Goal: Task Accomplishment & Management: Manage account settings

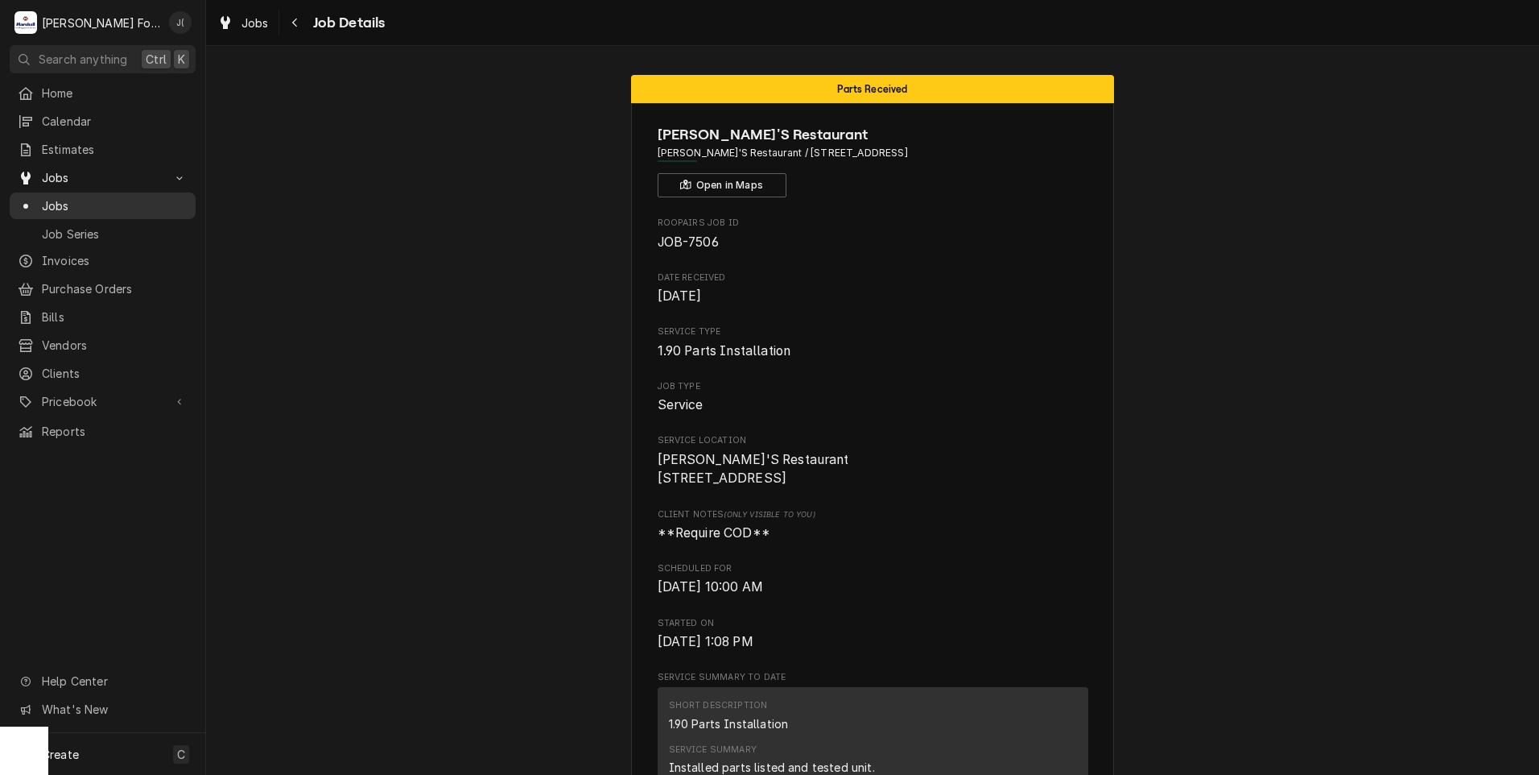
scroll to position [1499, 0]
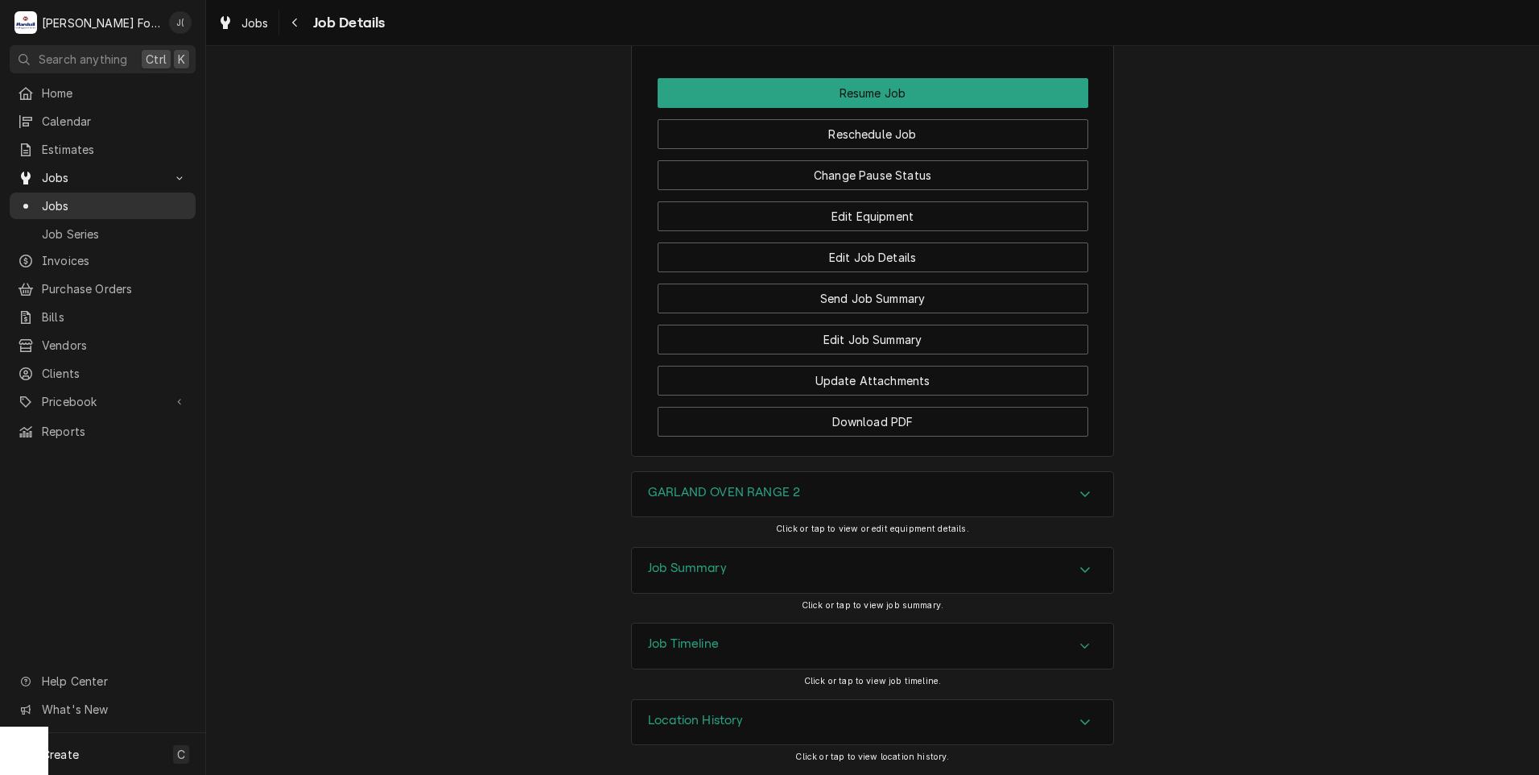
click at [134, 200] on span "Jobs" at bounding box center [115, 205] width 146 height 17
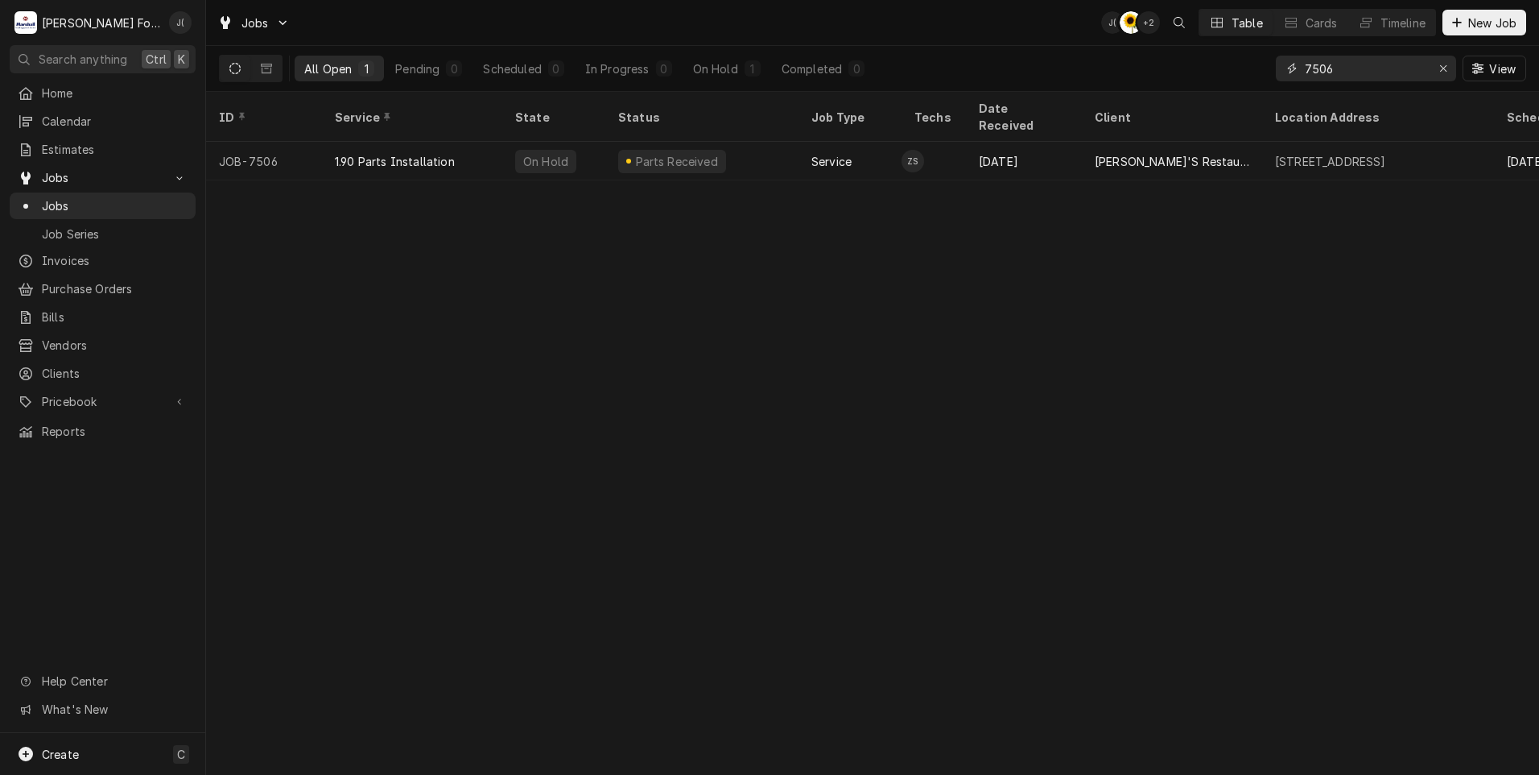
click at [1444, 72] on icon "Erase input" at bounding box center [1444, 68] width 9 height 11
type input "7586"
click at [668, 149] on div "Awaiting Estimate Approval Awaiting Estimate Approval" at bounding box center [712, 161] width 164 height 27
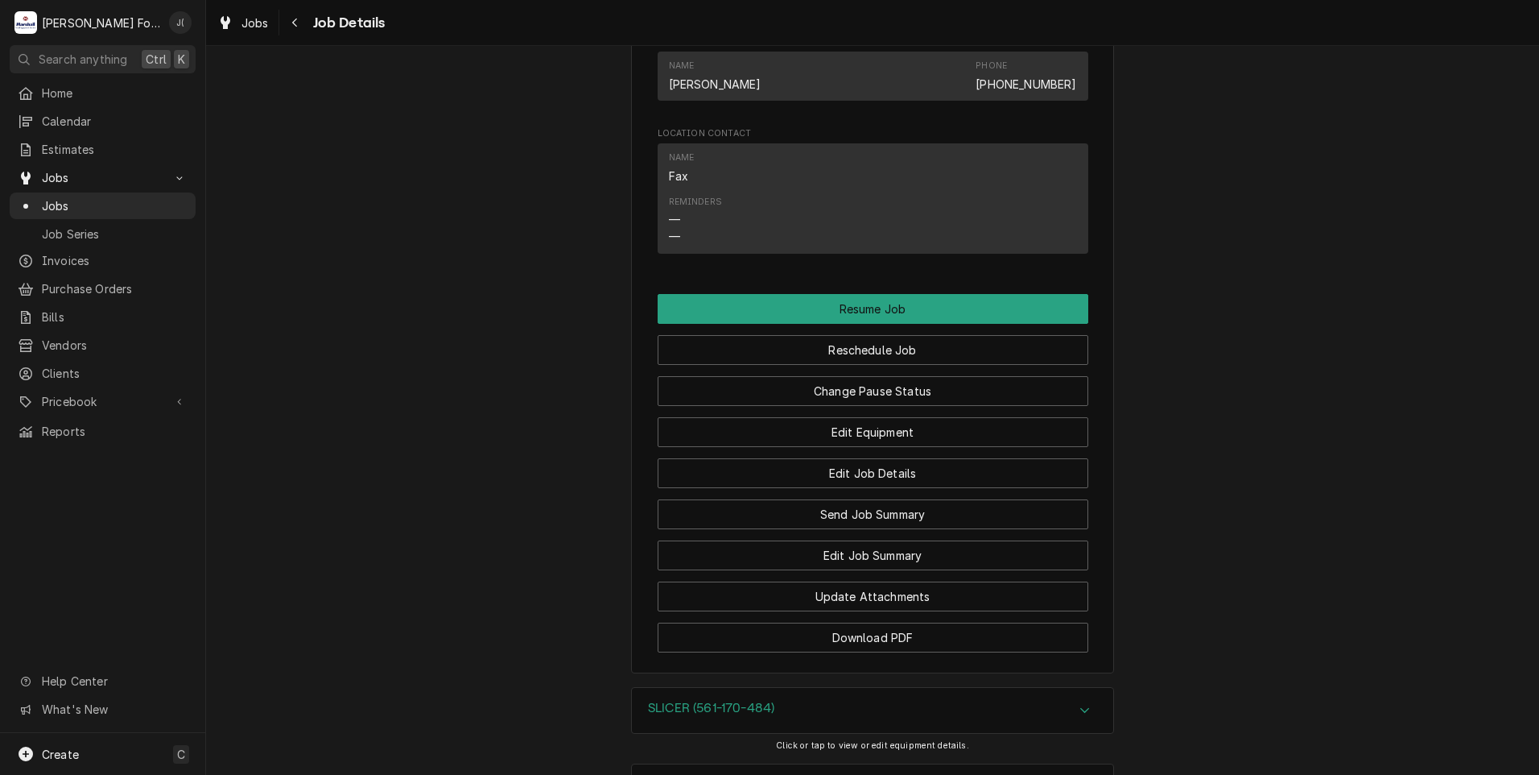
scroll to position [1742, 0]
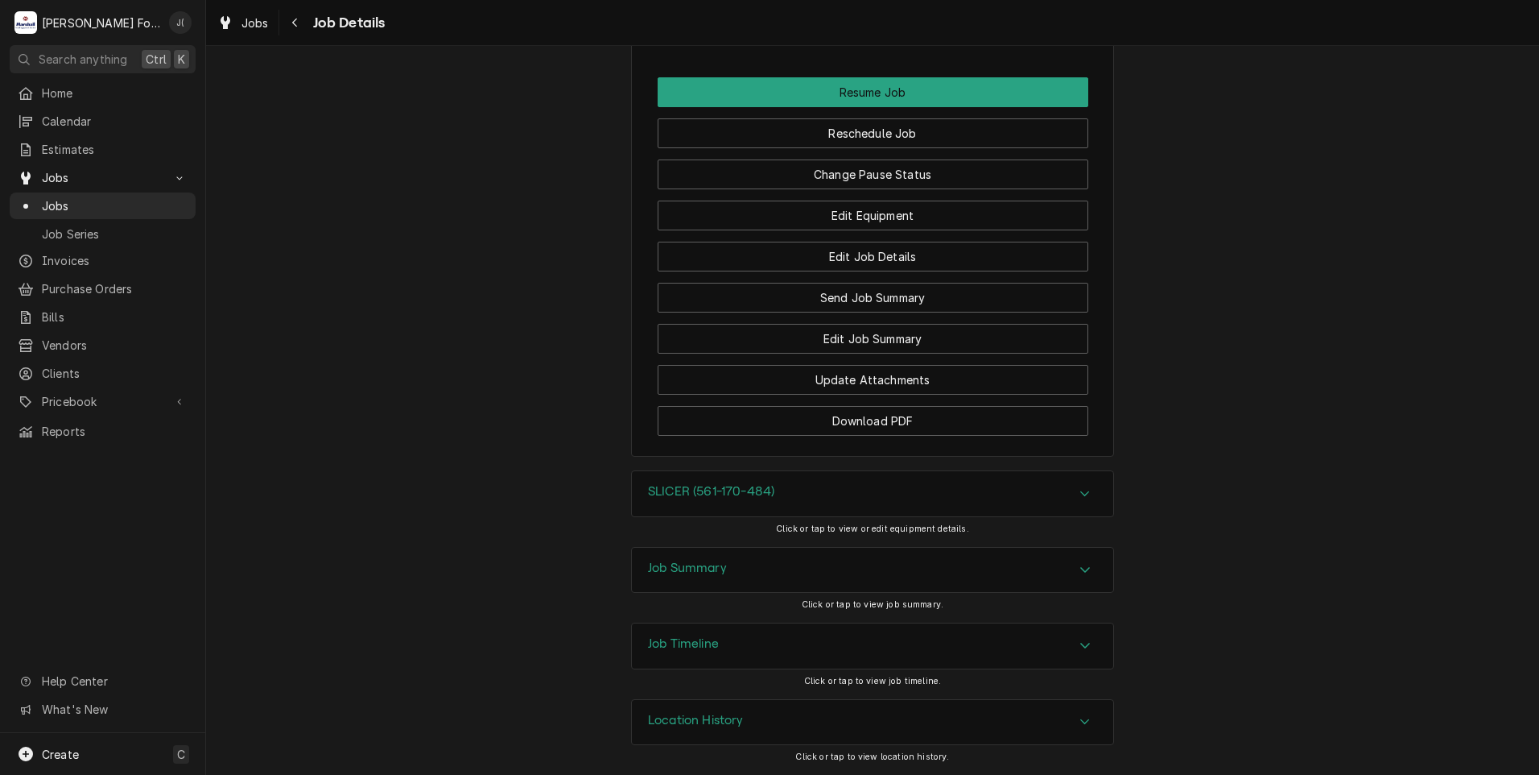
click at [691, 499] on div "SLICER (561-170-484)" at bounding box center [711, 493] width 126 height 19
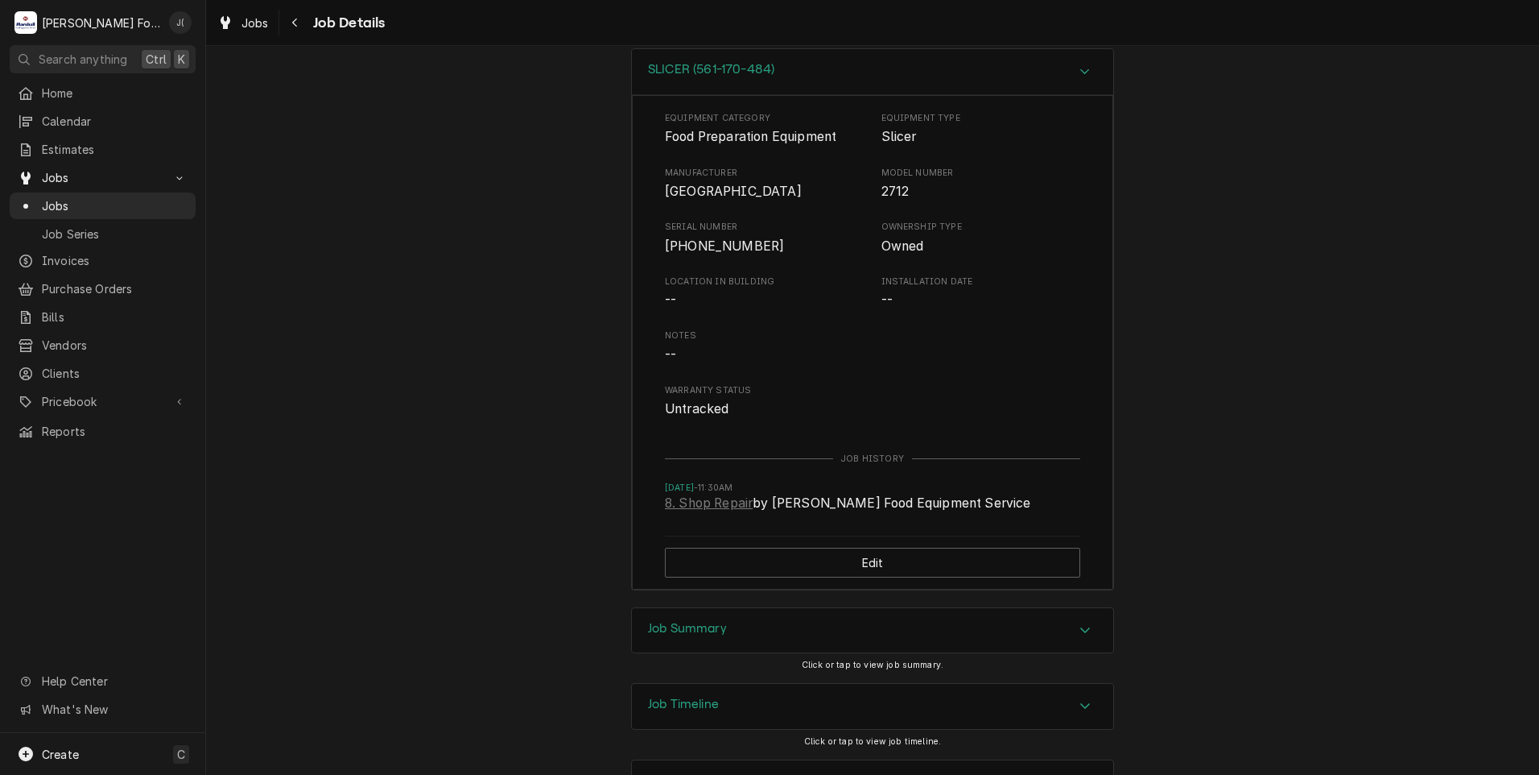
scroll to position [2225, 0]
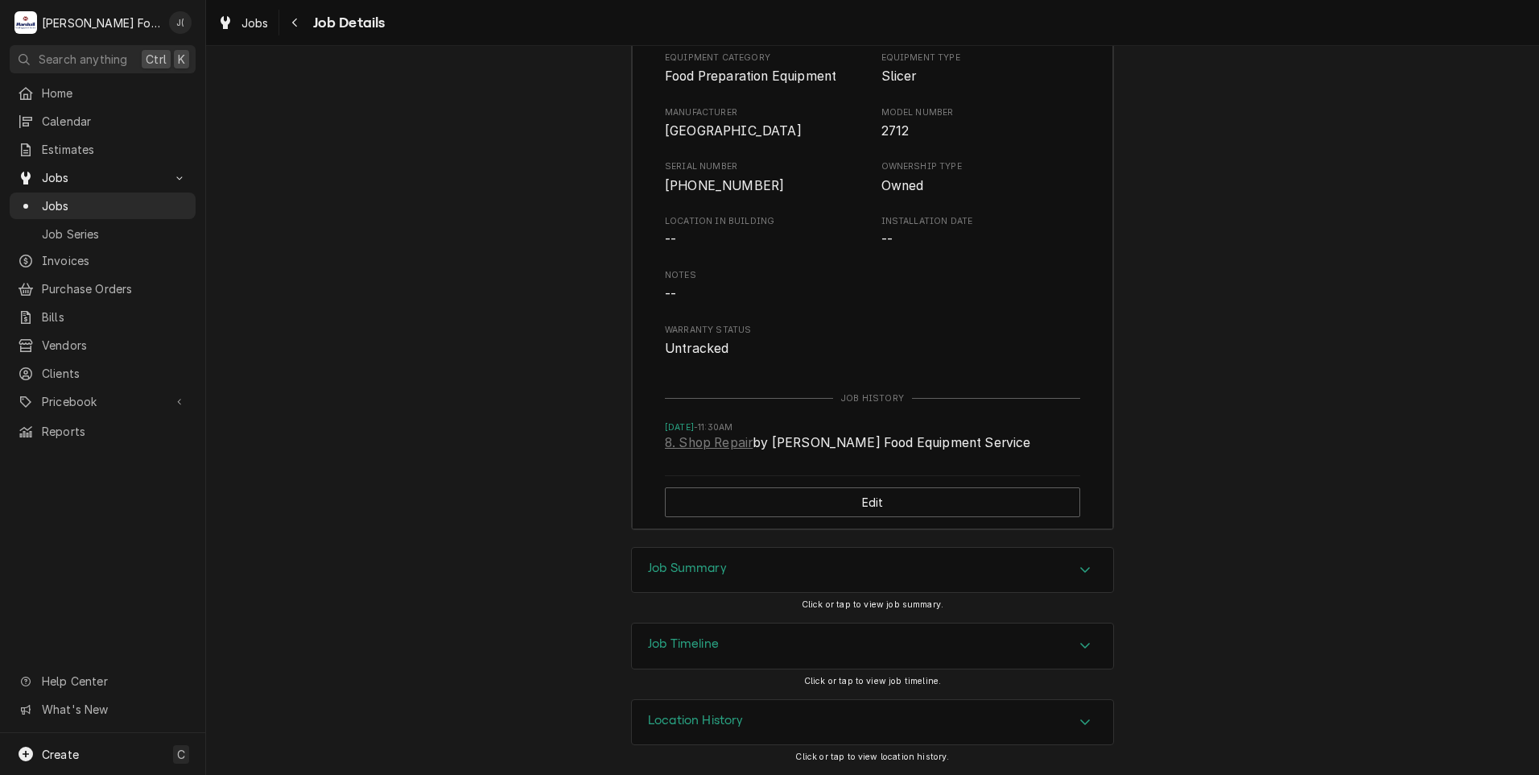
click at [665, 569] on h3 "Job Summary" at bounding box center [687, 567] width 79 height 15
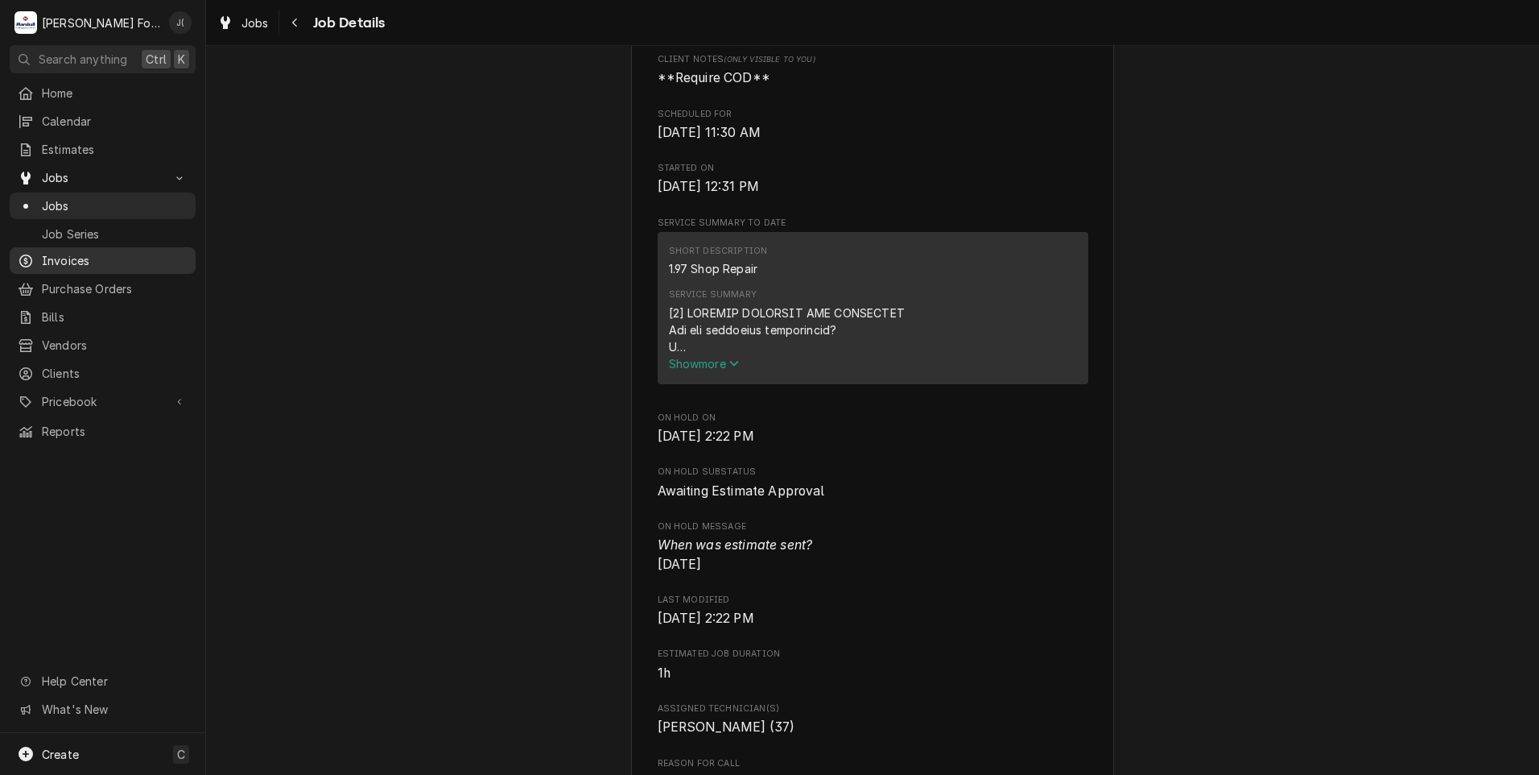
scroll to position [131, 0]
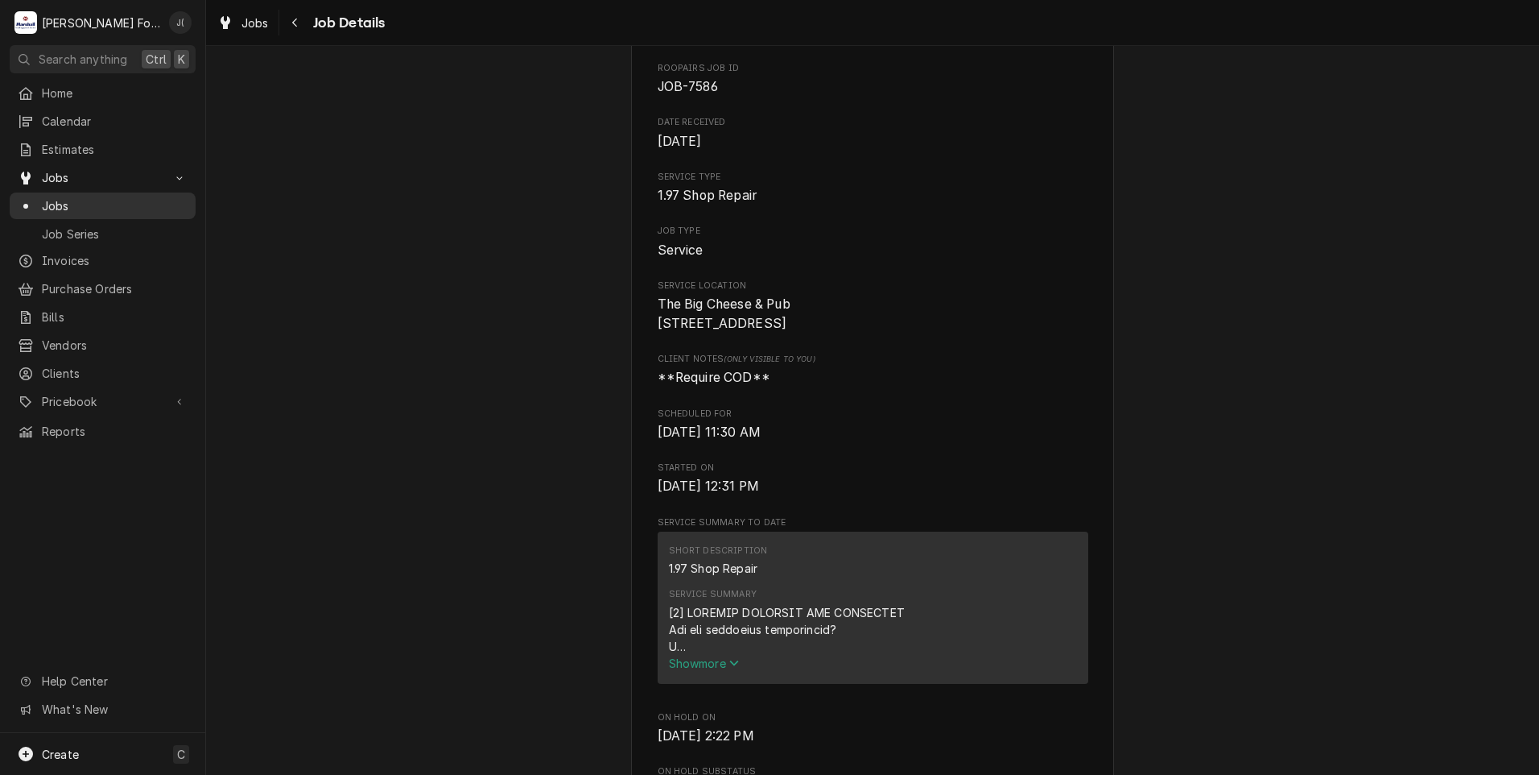
click at [109, 197] on span "Jobs" at bounding box center [115, 205] width 146 height 17
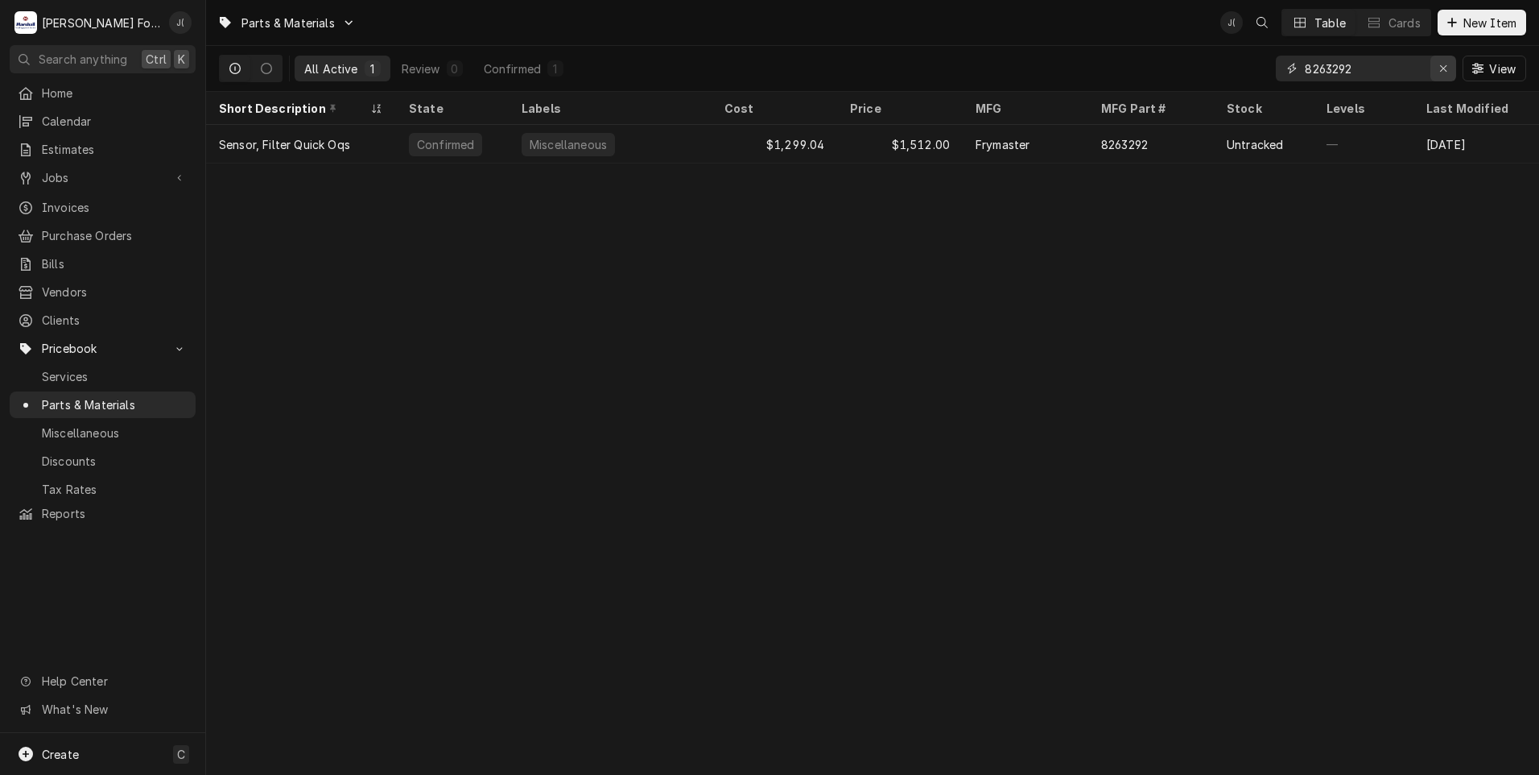
click at [1448, 72] on icon "Erase input" at bounding box center [1444, 68] width 9 height 11
click at [1401, 68] on input "Dynamic Content Wrapper" at bounding box center [1380, 69] width 151 height 26
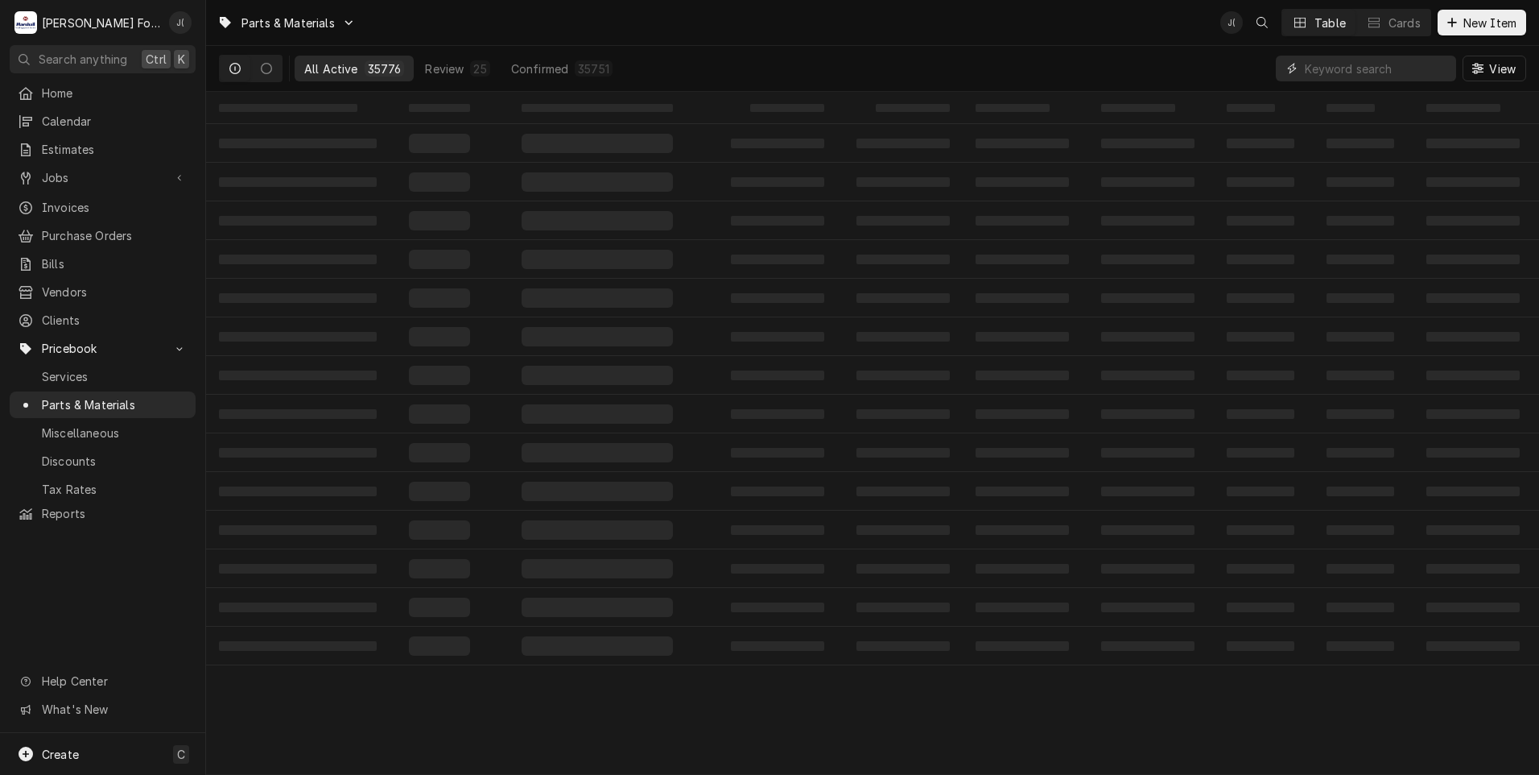
paste input "SP4508A-GA-F"
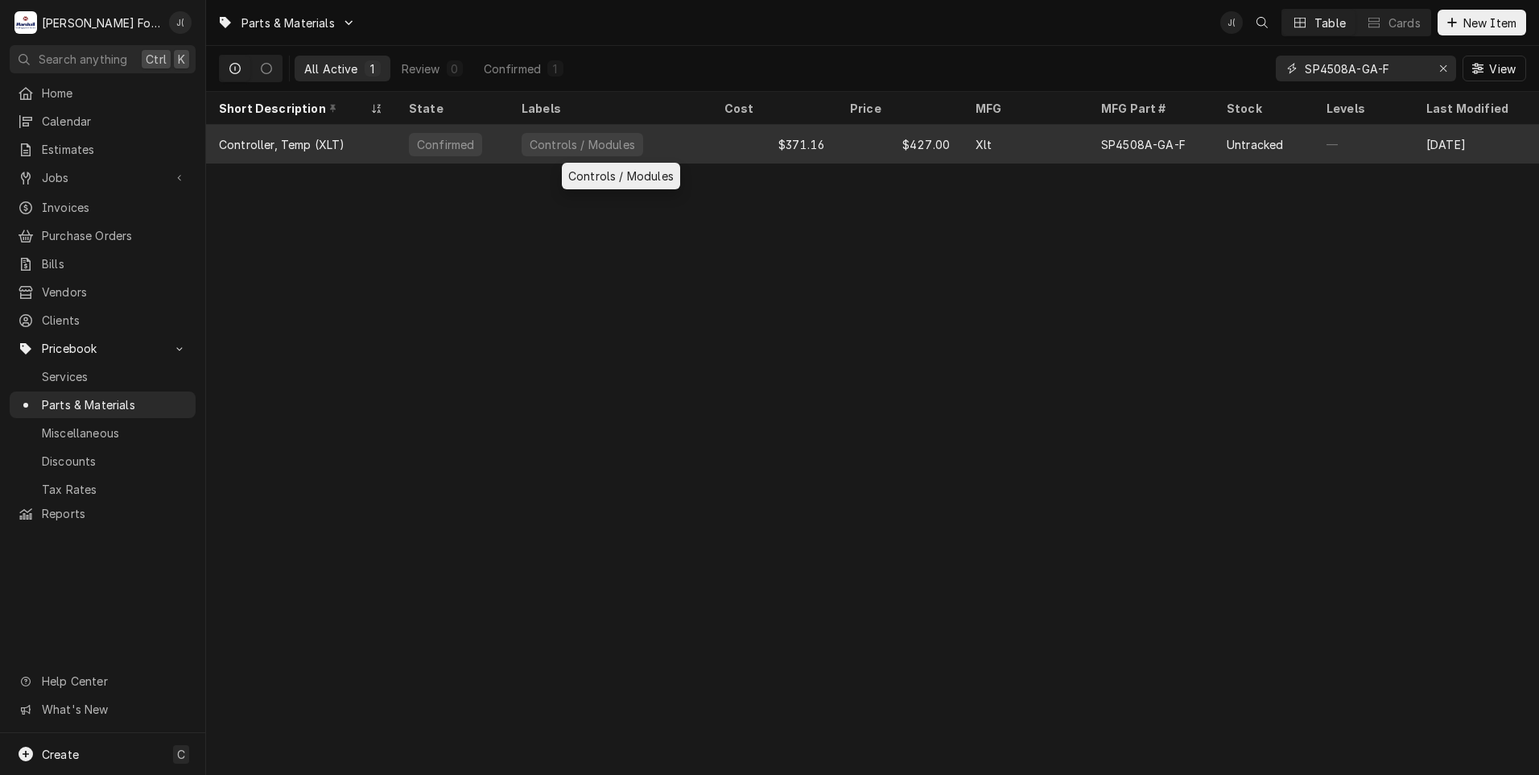
type input "SP4508A-GA-F"
click at [654, 136] on div "Controls / Modules" at bounding box center [610, 144] width 203 height 39
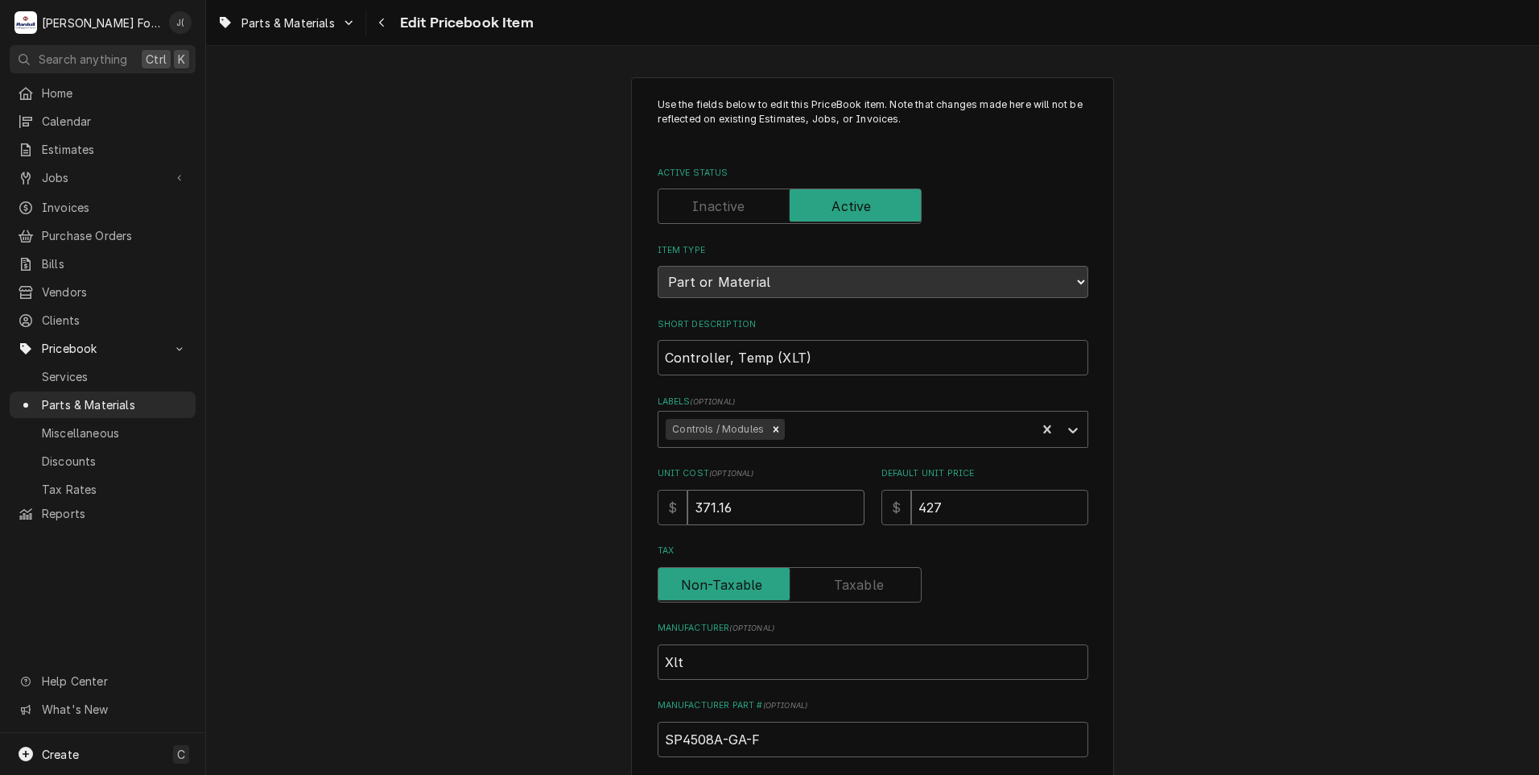
drag, startPoint x: 733, startPoint y: 508, endPoint x: 324, endPoint y: 484, distance: 409.7
click at [428, 485] on div "Use the fields below to edit this PriceBook item. Note that changes made here w…" at bounding box center [872, 630] width 1333 height 1134
type textarea "x"
type input "3"
type textarea "x"
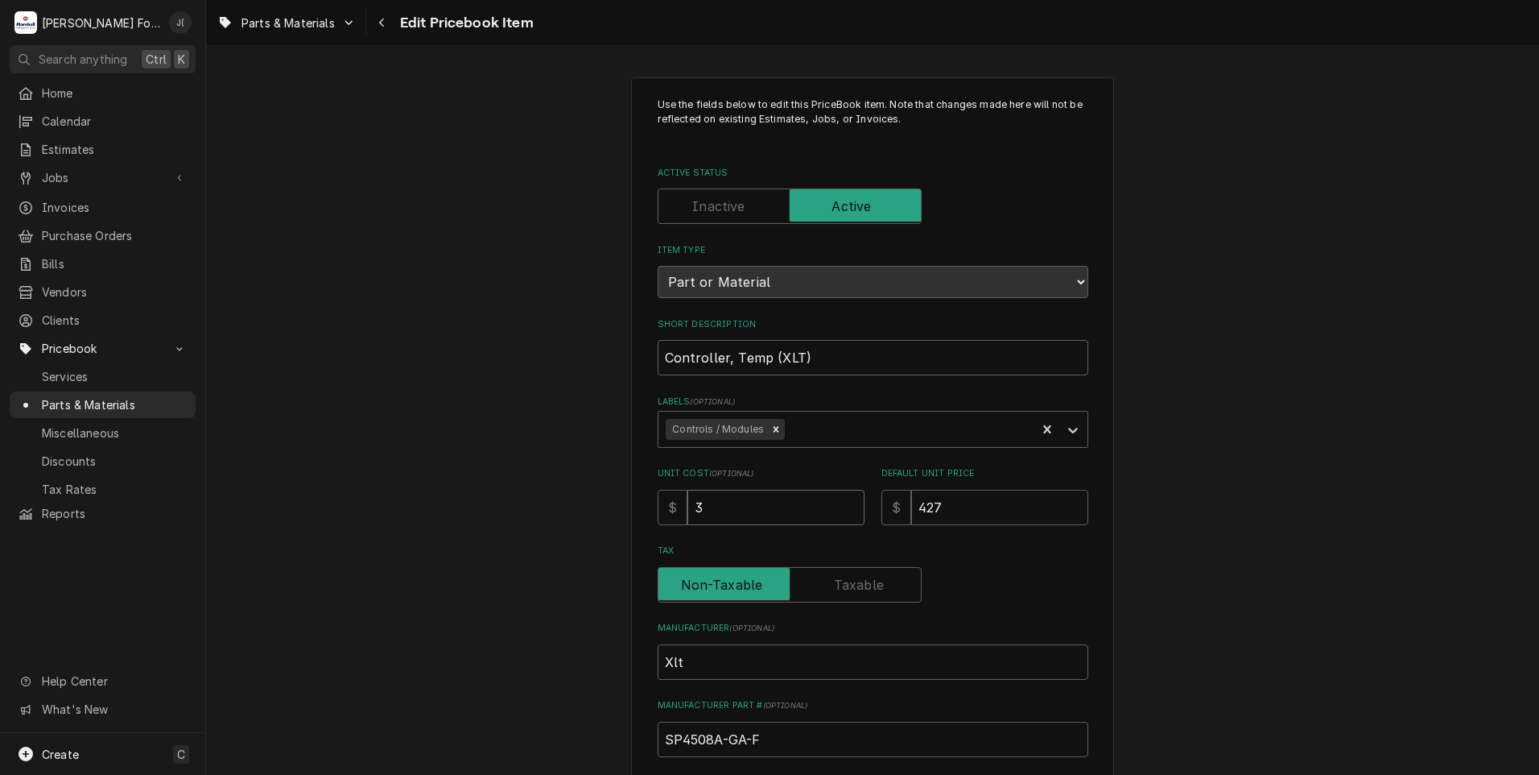
type input "35"
type textarea "x"
type input "350"
type textarea "x"
type input "3503"
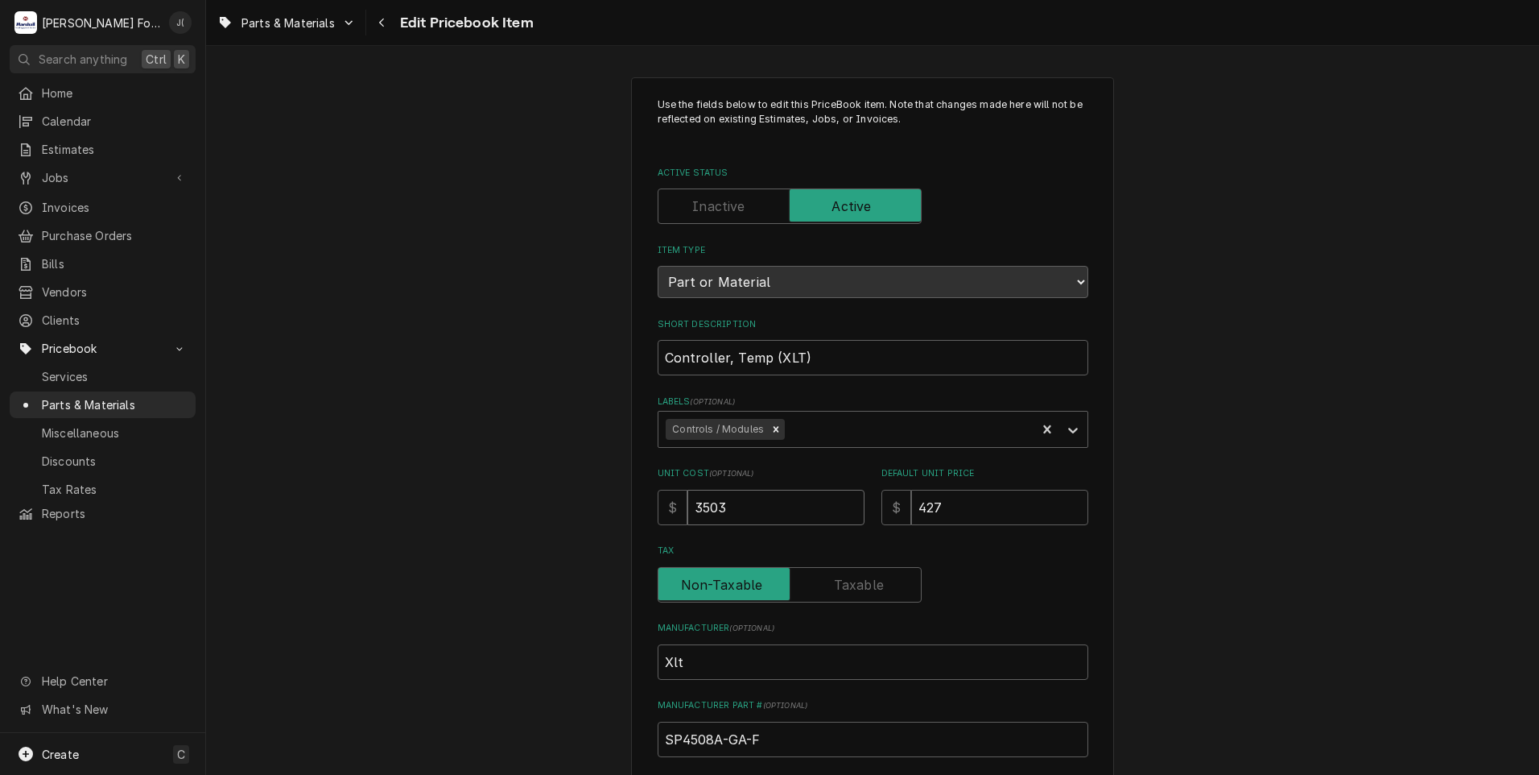
type textarea "x"
type input "35035"
type textarea "x"
type input "3503"
type textarea "x"
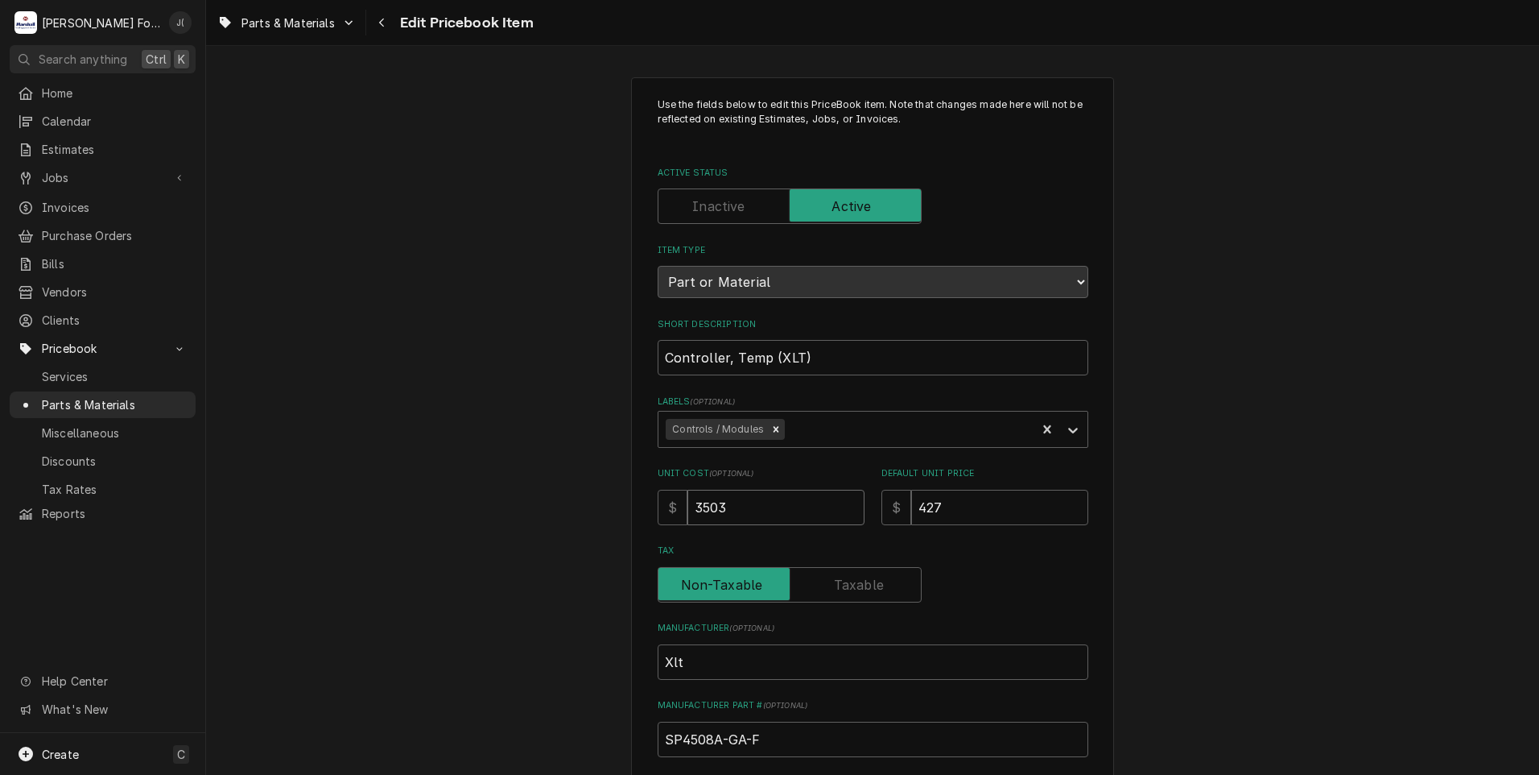
type input "350"
type textarea "x"
type input "350.5"
type textarea "x"
type input "350.54"
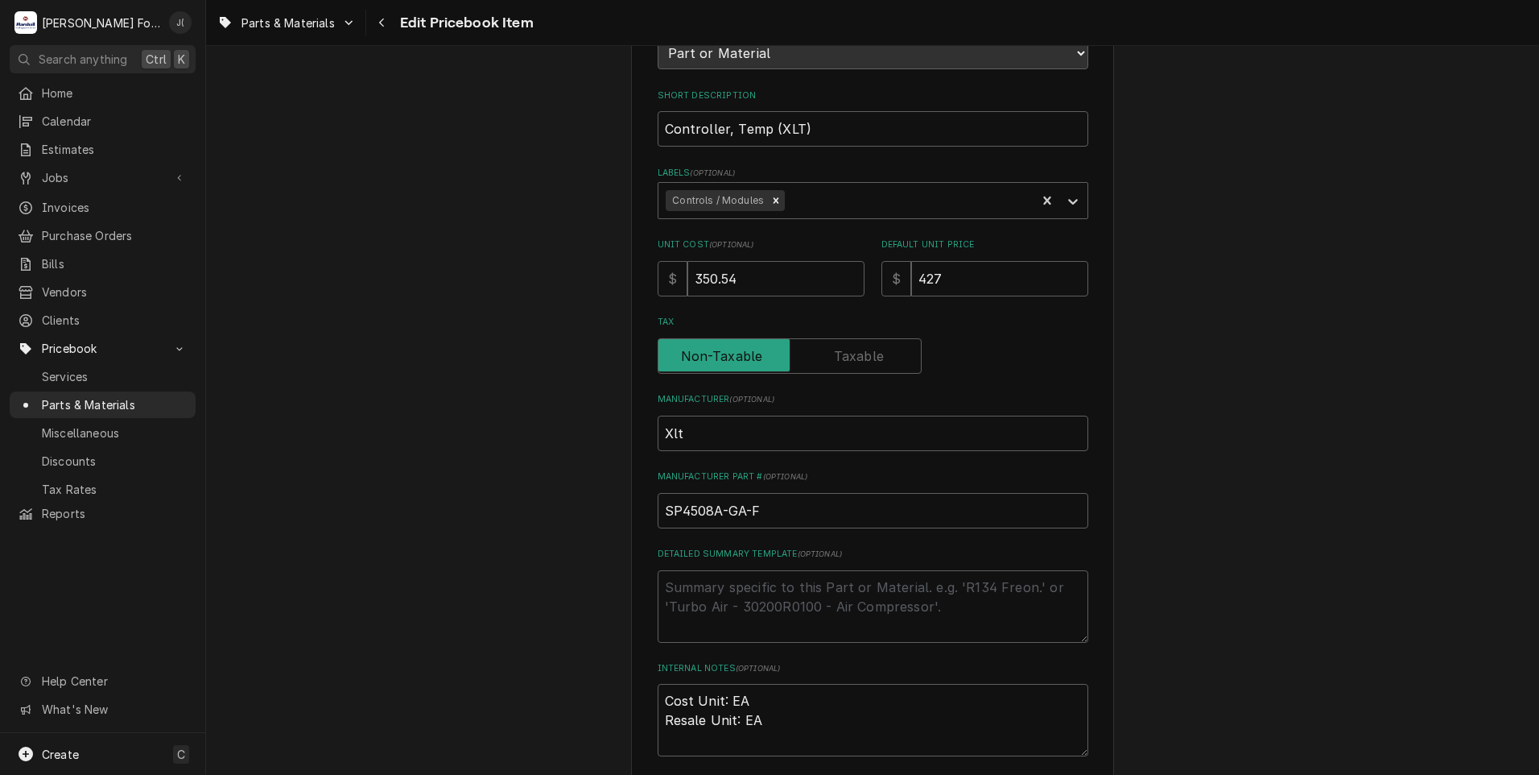
scroll to position [242, 0]
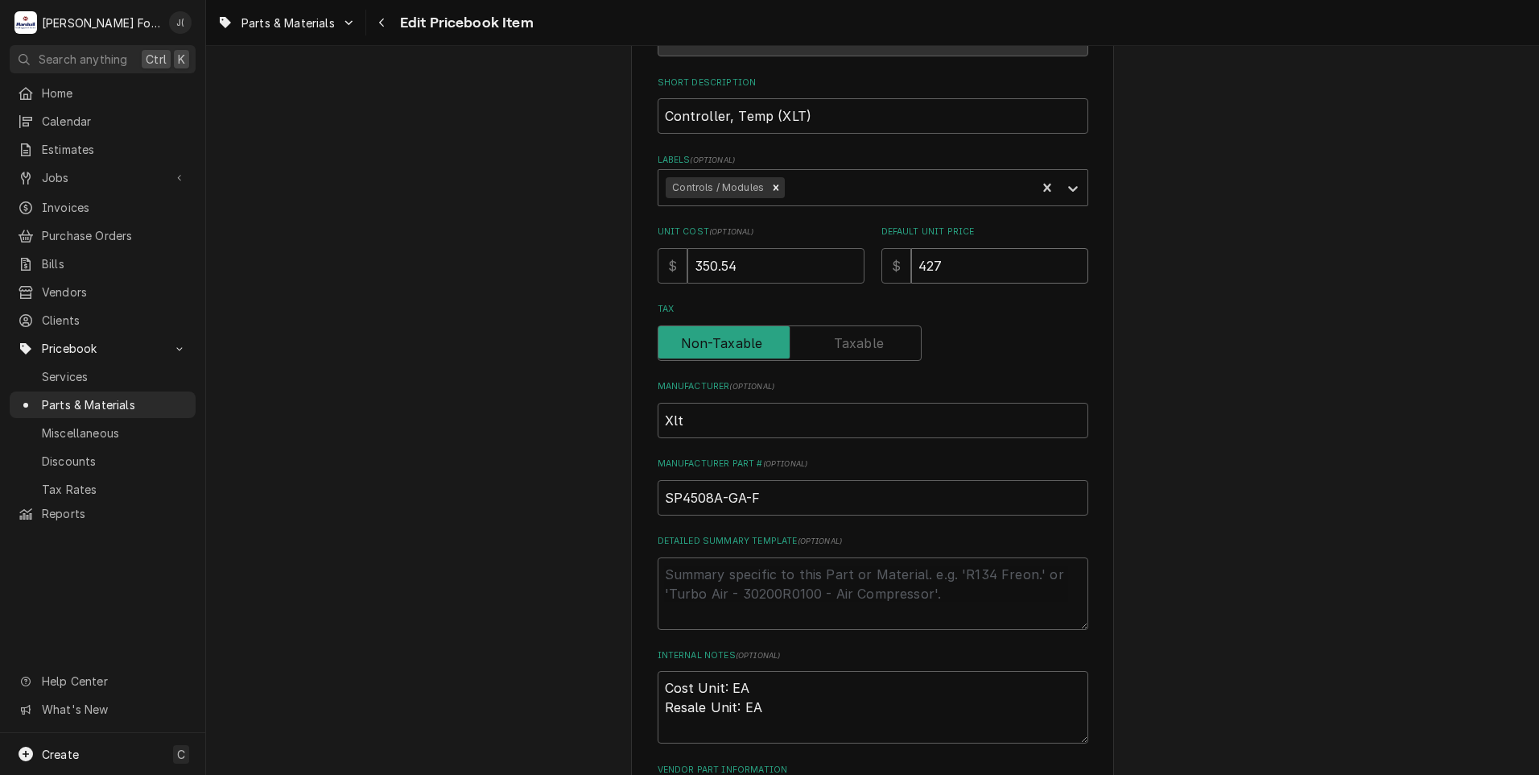
drag, startPoint x: 947, startPoint y: 264, endPoint x: 721, endPoint y: 276, distance: 226.6
click at [773, 267] on div "Unit Cost ( optional ) $ 350.54 Default Unit Price $ 427" at bounding box center [873, 253] width 431 height 57
click at [929, 269] on input "427" at bounding box center [999, 265] width 177 height 35
type textarea "x"
type input "42"
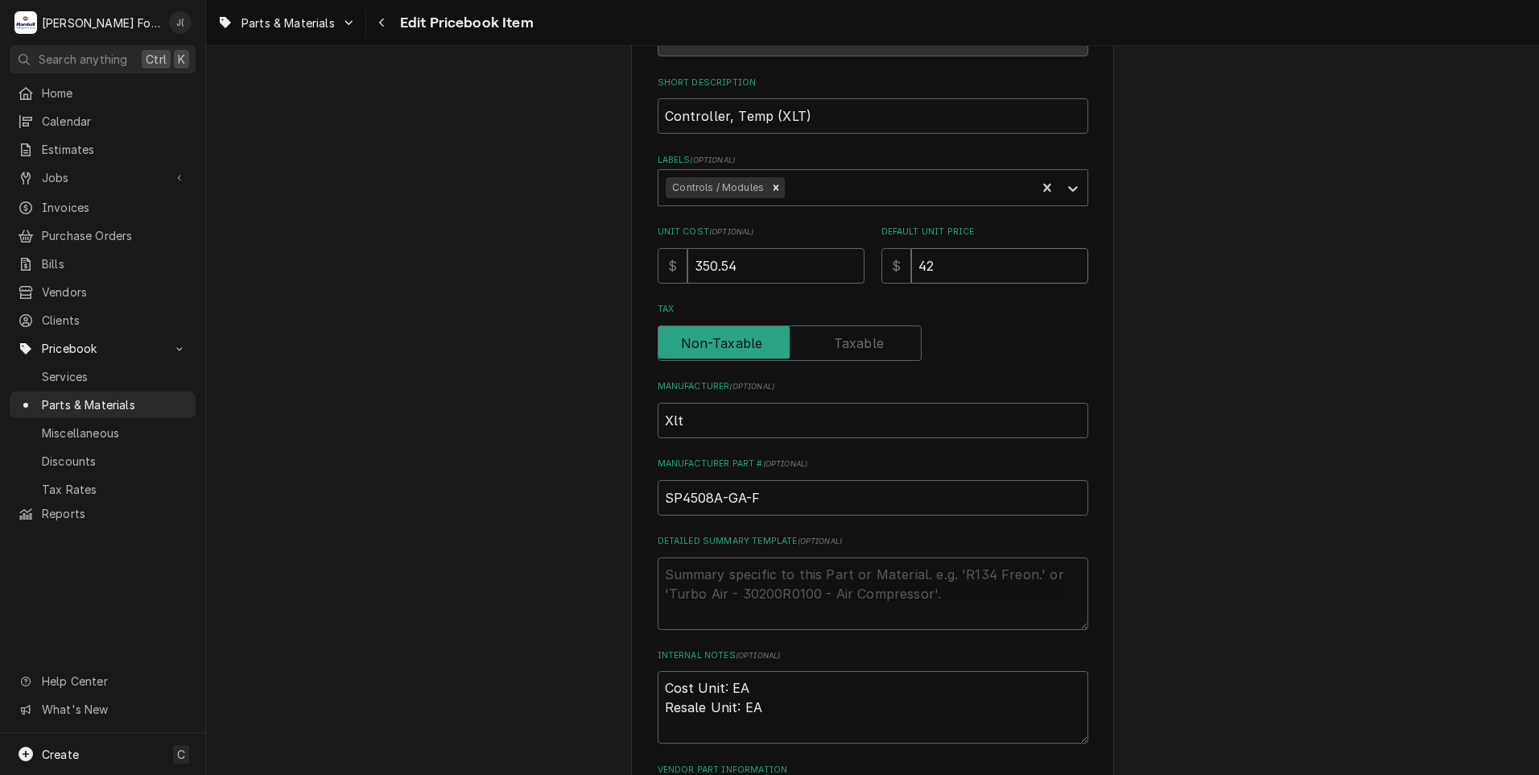
type textarea "x"
type input "4"
type textarea "x"
type input "5"
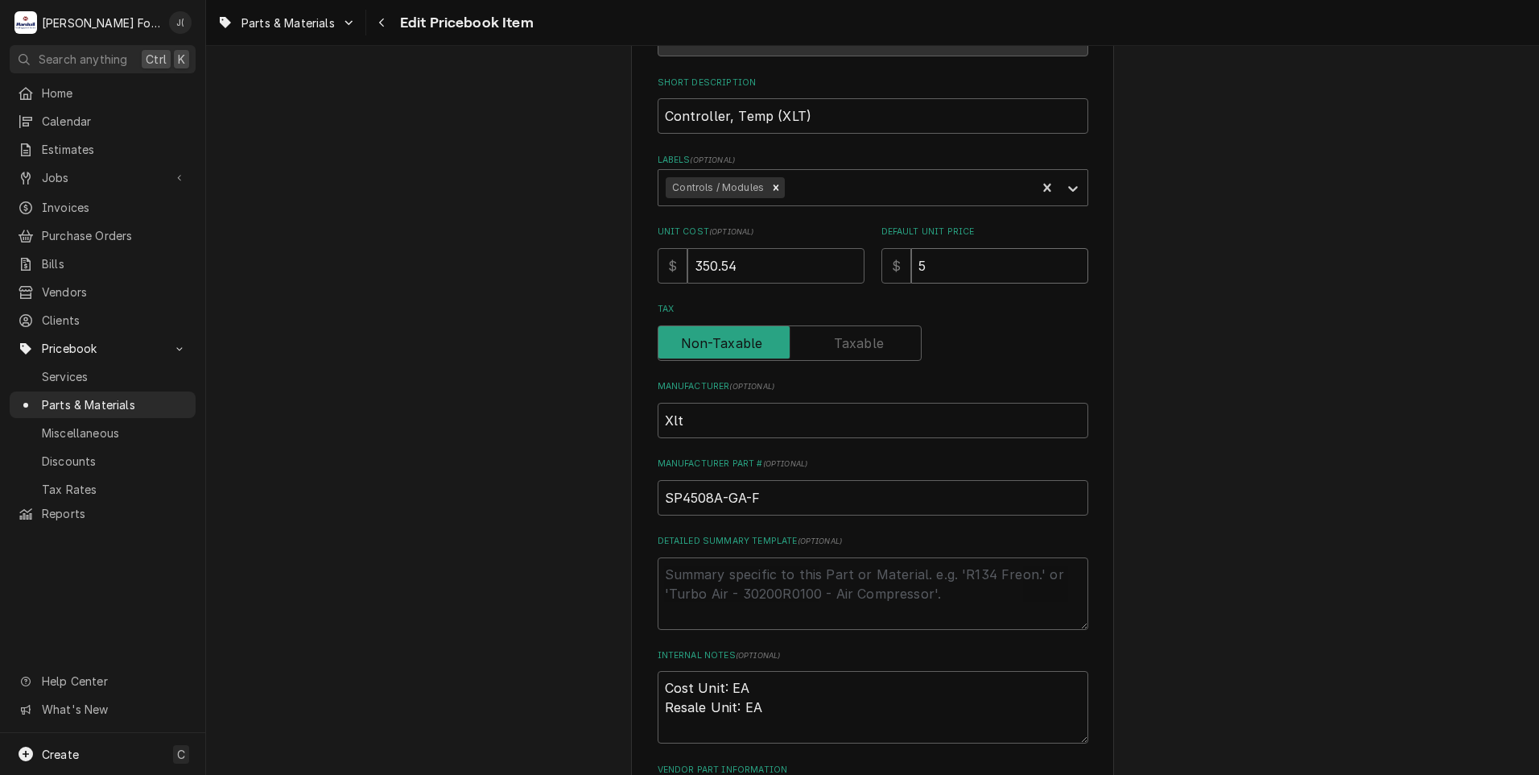
type textarea "x"
type input "53"
type textarea "x"
type input "536"
type textarea "x"
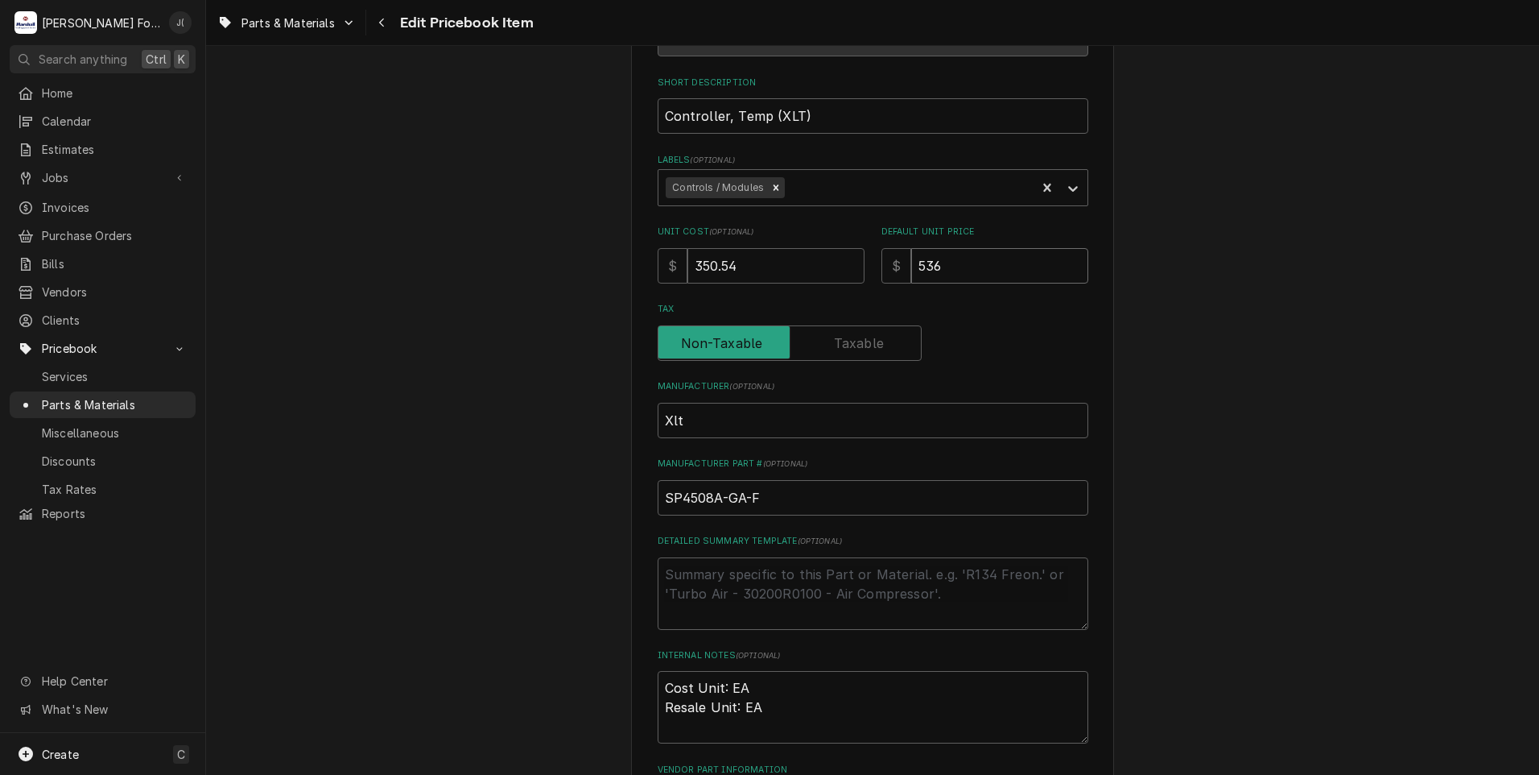
type input "536.0"
type textarea "x"
type input "536.00"
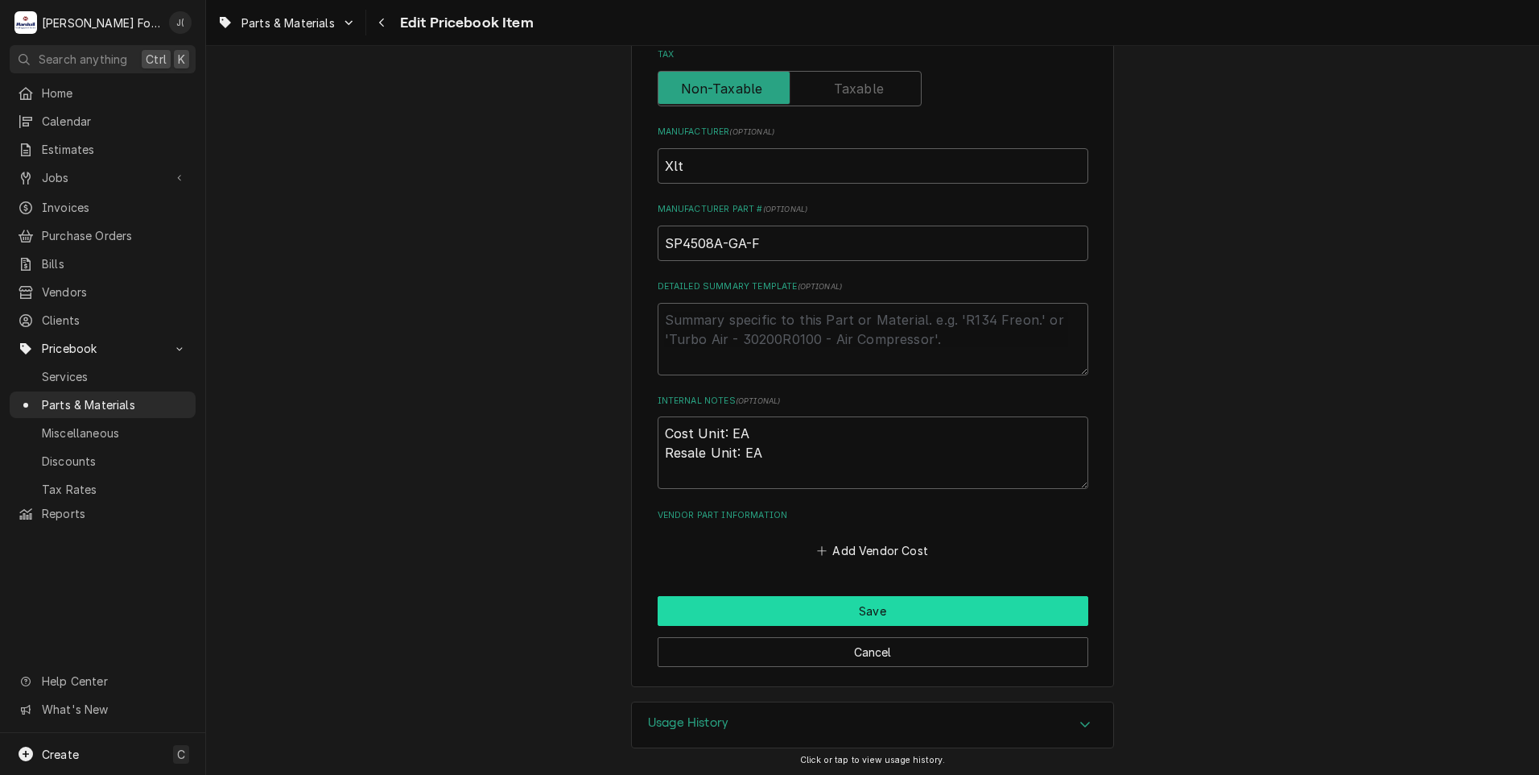
click at [826, 613] on button "Save" at bounding box center [873, 611] width 431 height 30
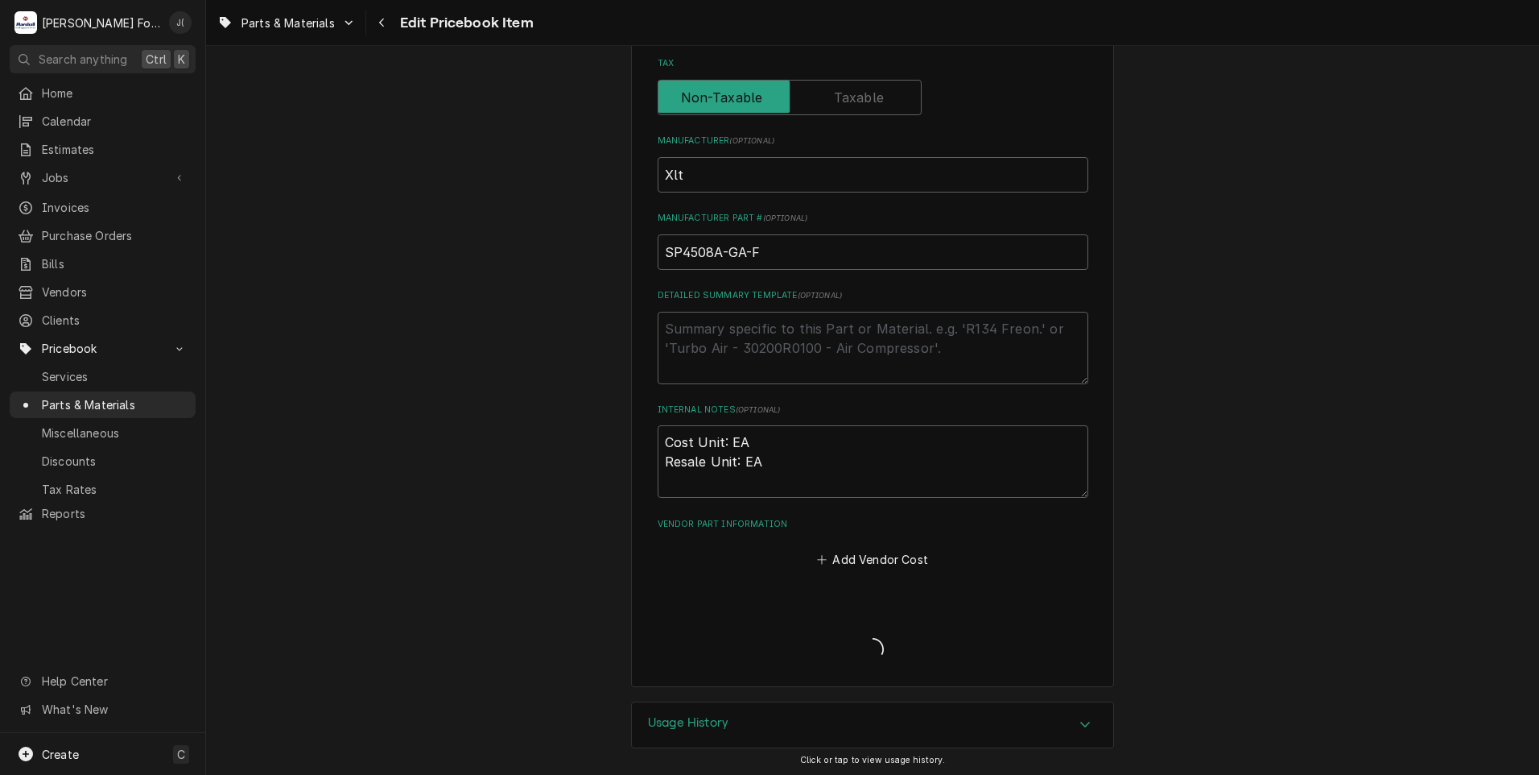
type textarea "x"
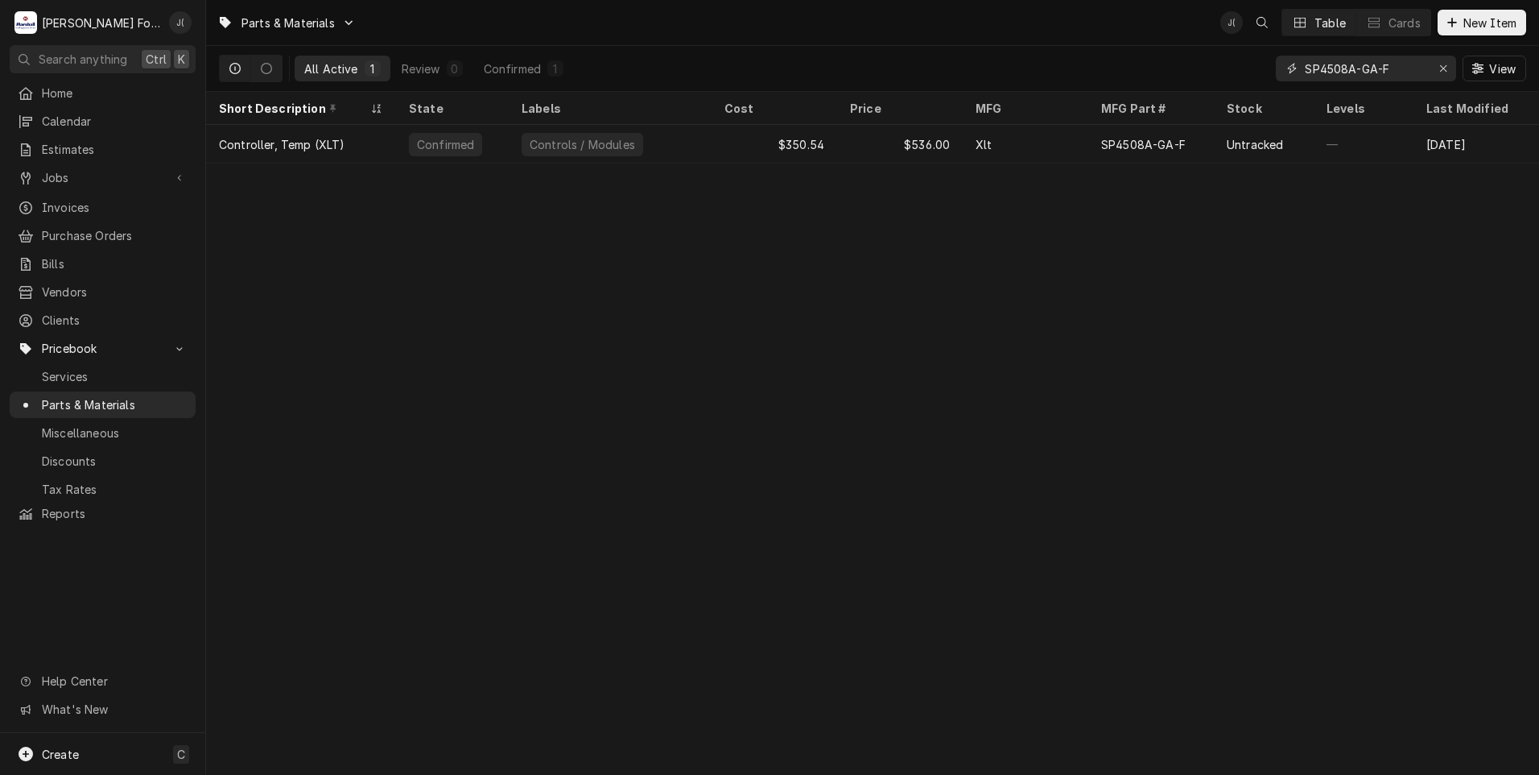
drag, startPoint x: 1448, startPoint y: 69, endPoint x: 1409, endPoint y: 72, distance: 38.8
click at [1448, 69] on icon "Erase input" at bounding box center [1444, 68] width 9 height 11
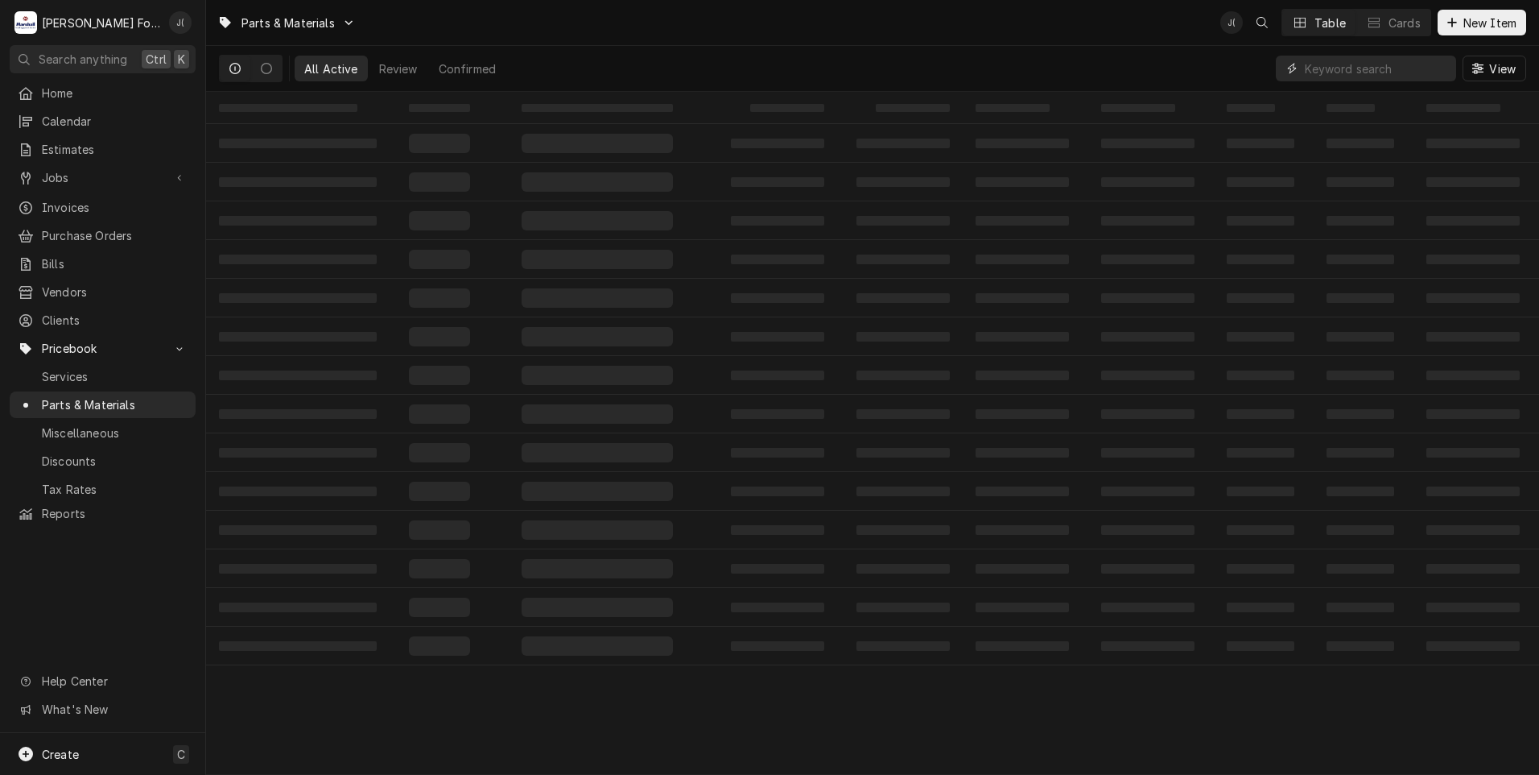
paste input "XP4705-DI"
type input "XP4705-DI"
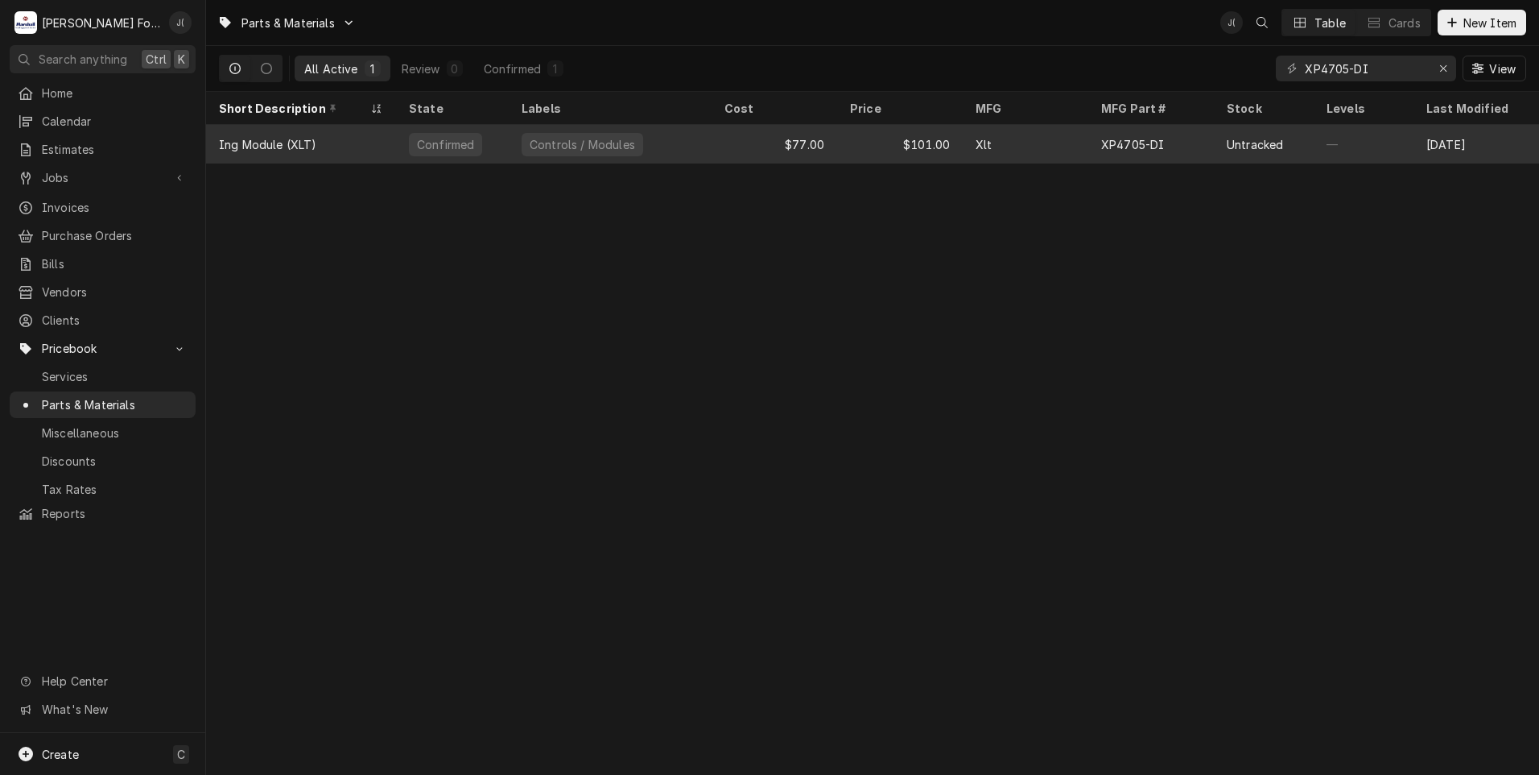
click at [742, 138] on div "$77.00" at bounding box center [775, 144] width 126 height 39
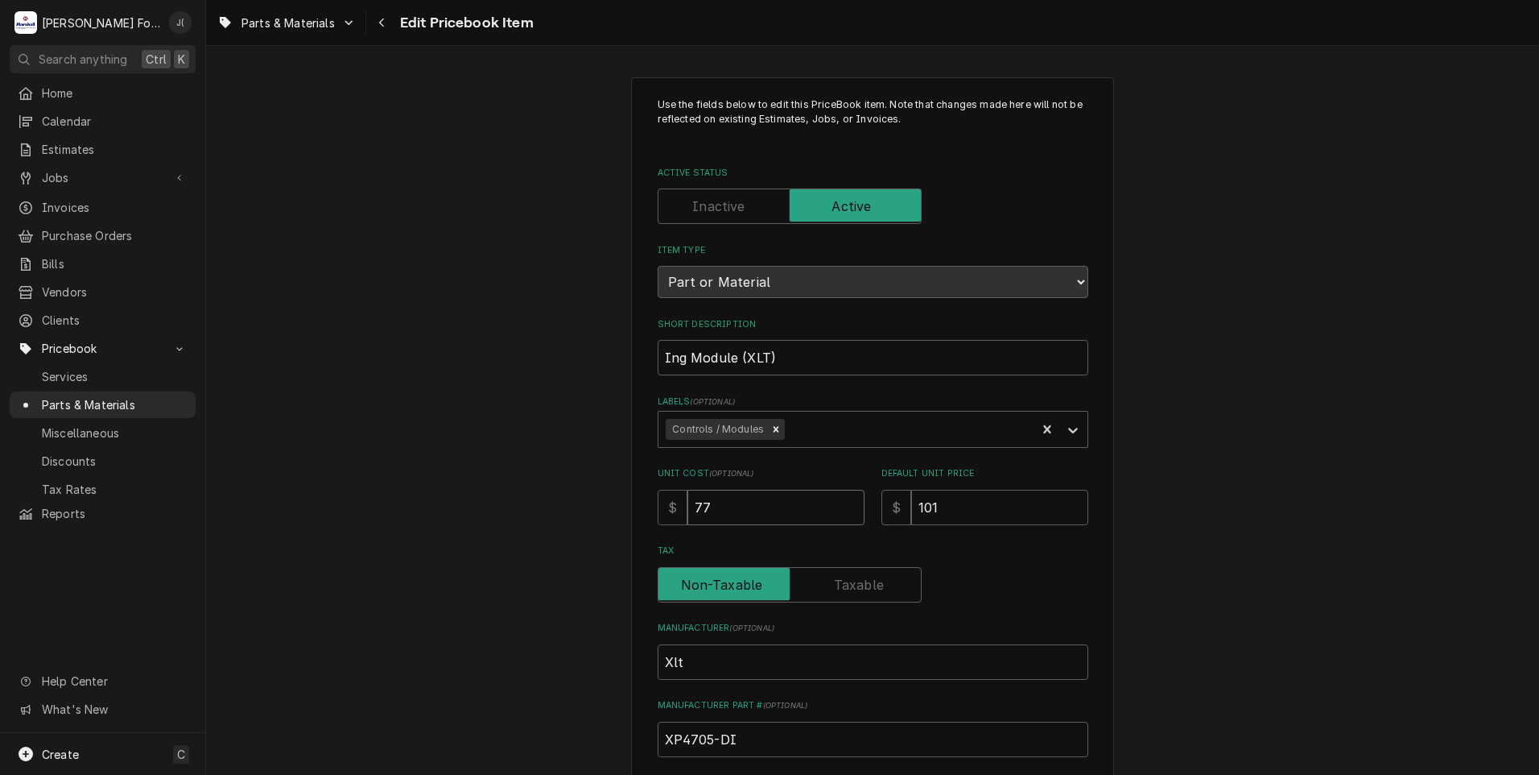
drag, startPoint x: 734, startPoint y: 506, endPoint x: 299, endPoint y: 484, distance: 436.1
click at [373, 484] on div "Use the fields below to edit this PriceBook item. Note that changes made here w…" at bounding box center [872, 630] width 1333 height 1134
type textarea "x"
type input "6"
type textarea "x"
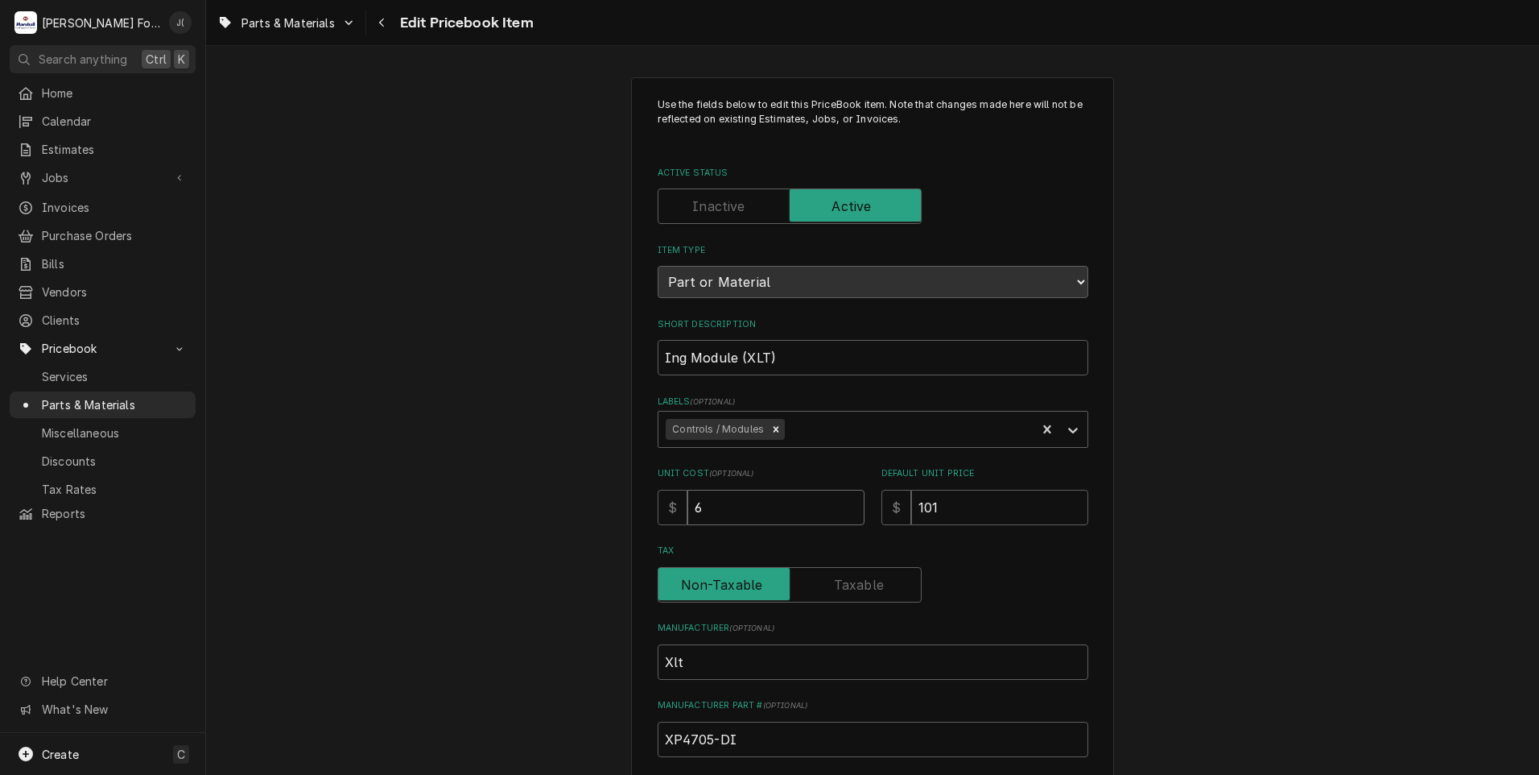
type input "64"
type textarea "x"
type input "64.4"
type textarea "x"
type input "64.45"
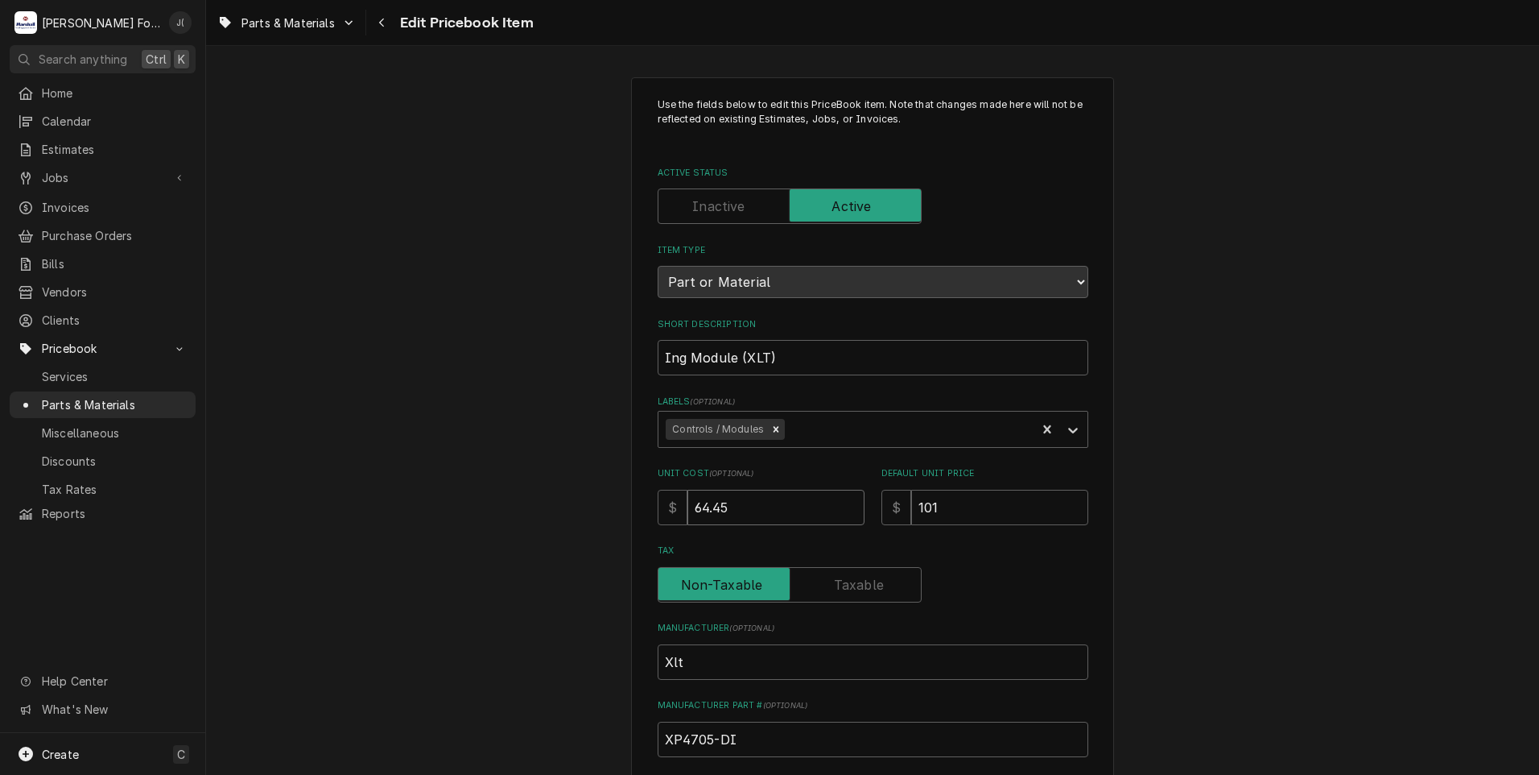
type textarea "x"
type input "64.4"
type textarea "x"
type input "64"
type textarea "x"
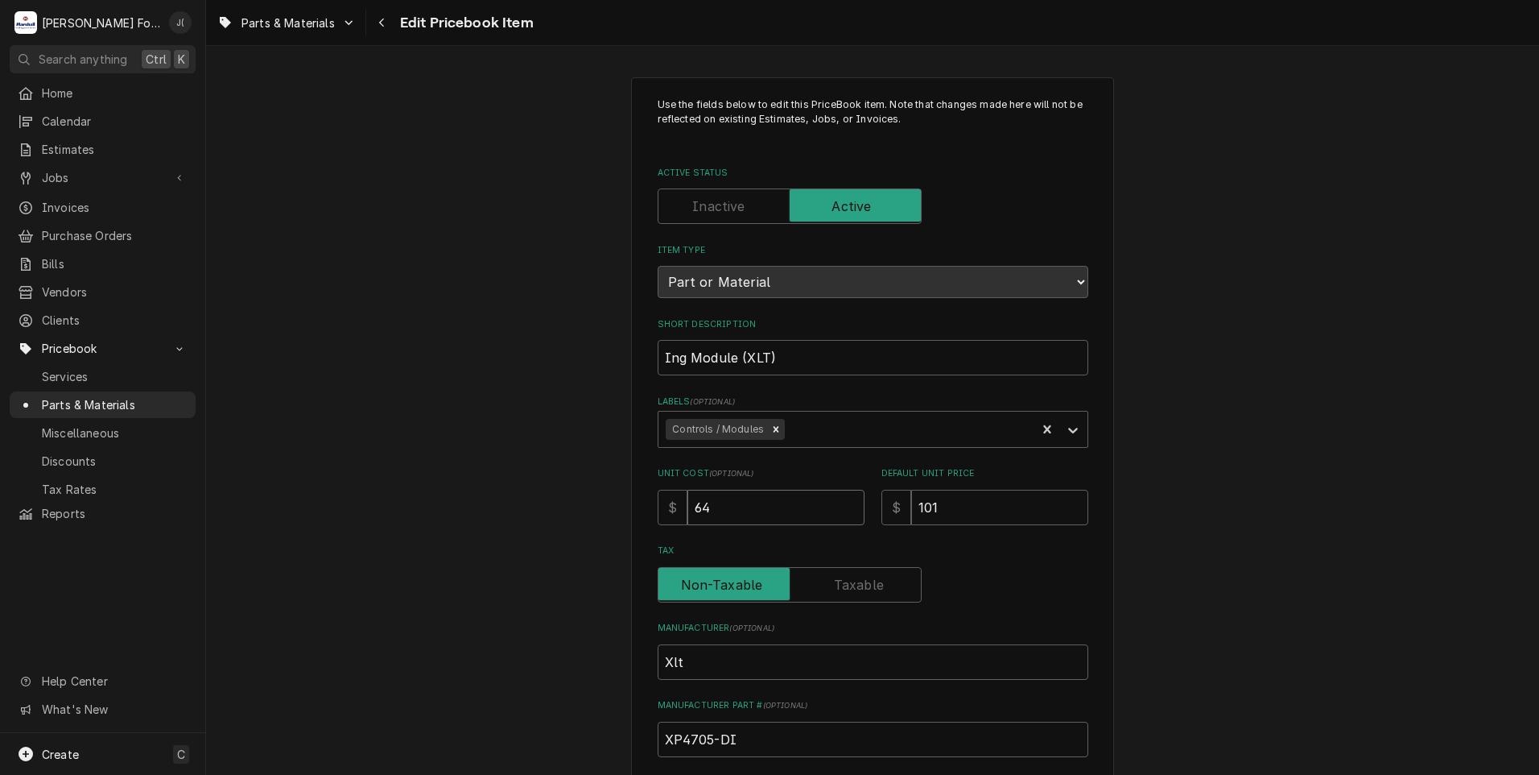
type input "6"
type textarea "x"
type input "6"
type textarea "x"
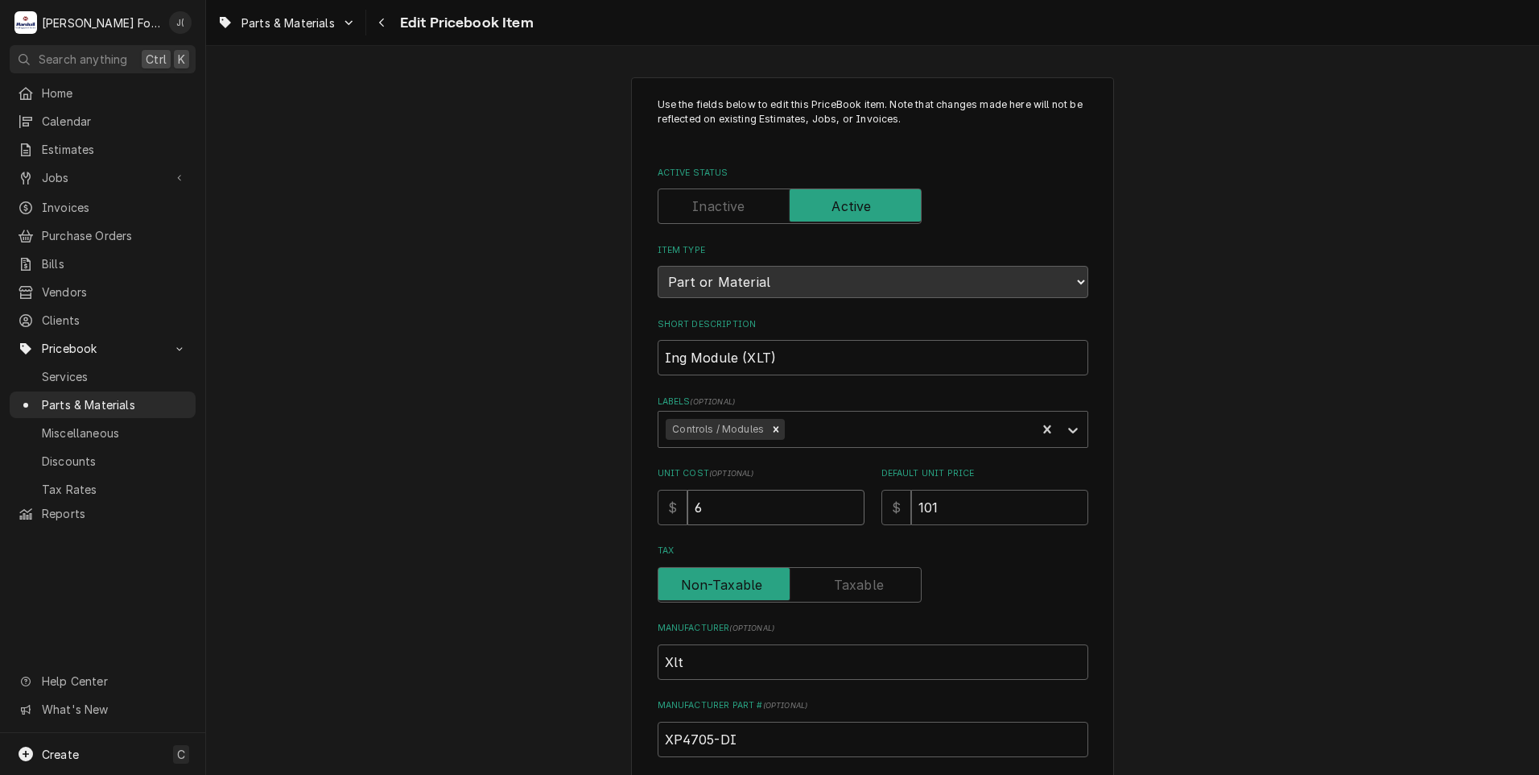
type input "65"
type textarea "x"
type input "65.4"
type textarea "x"
type input "65.45"
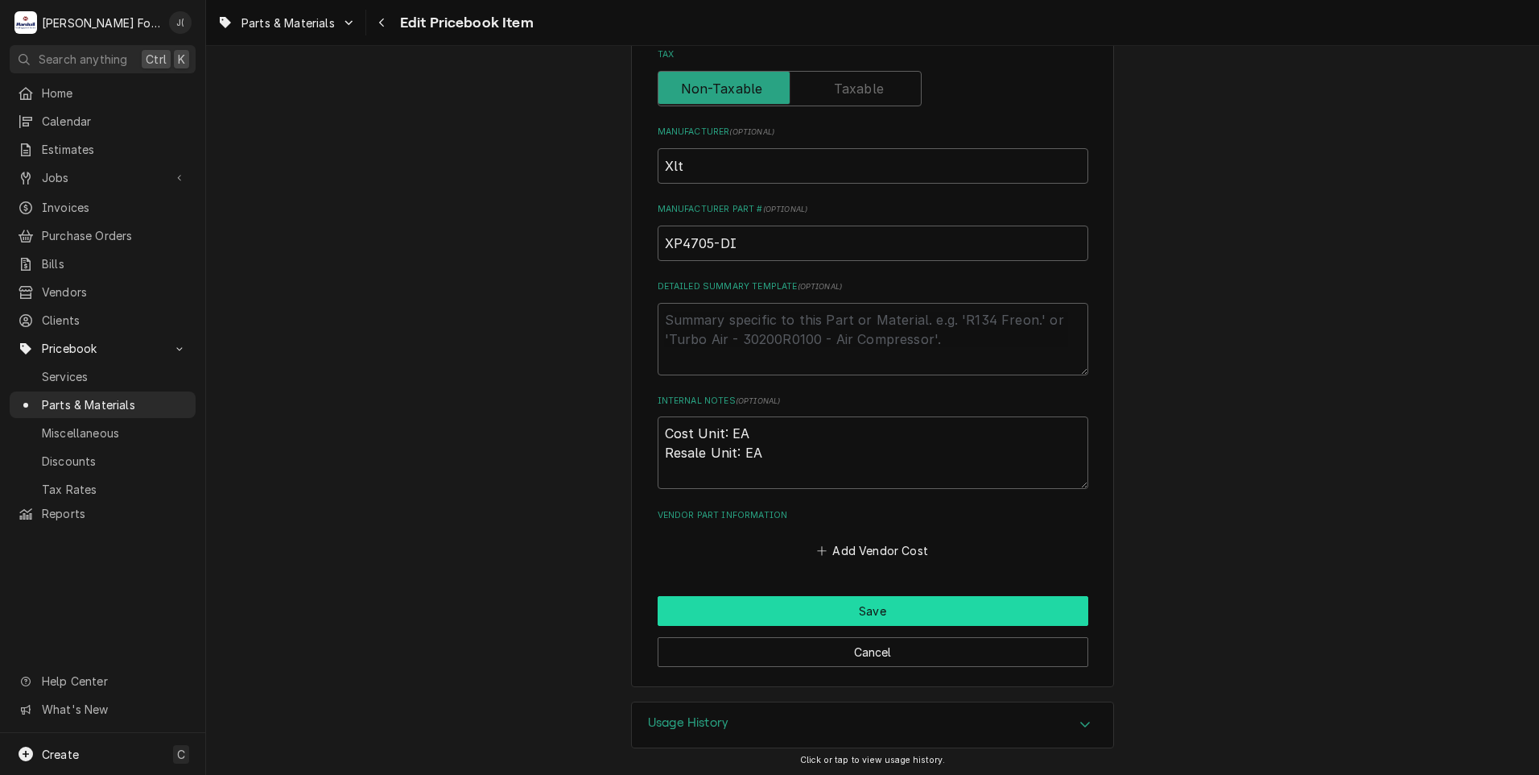
click at [777, 609] on button "Save" at bounding box center [873, 611] width 431 height 30
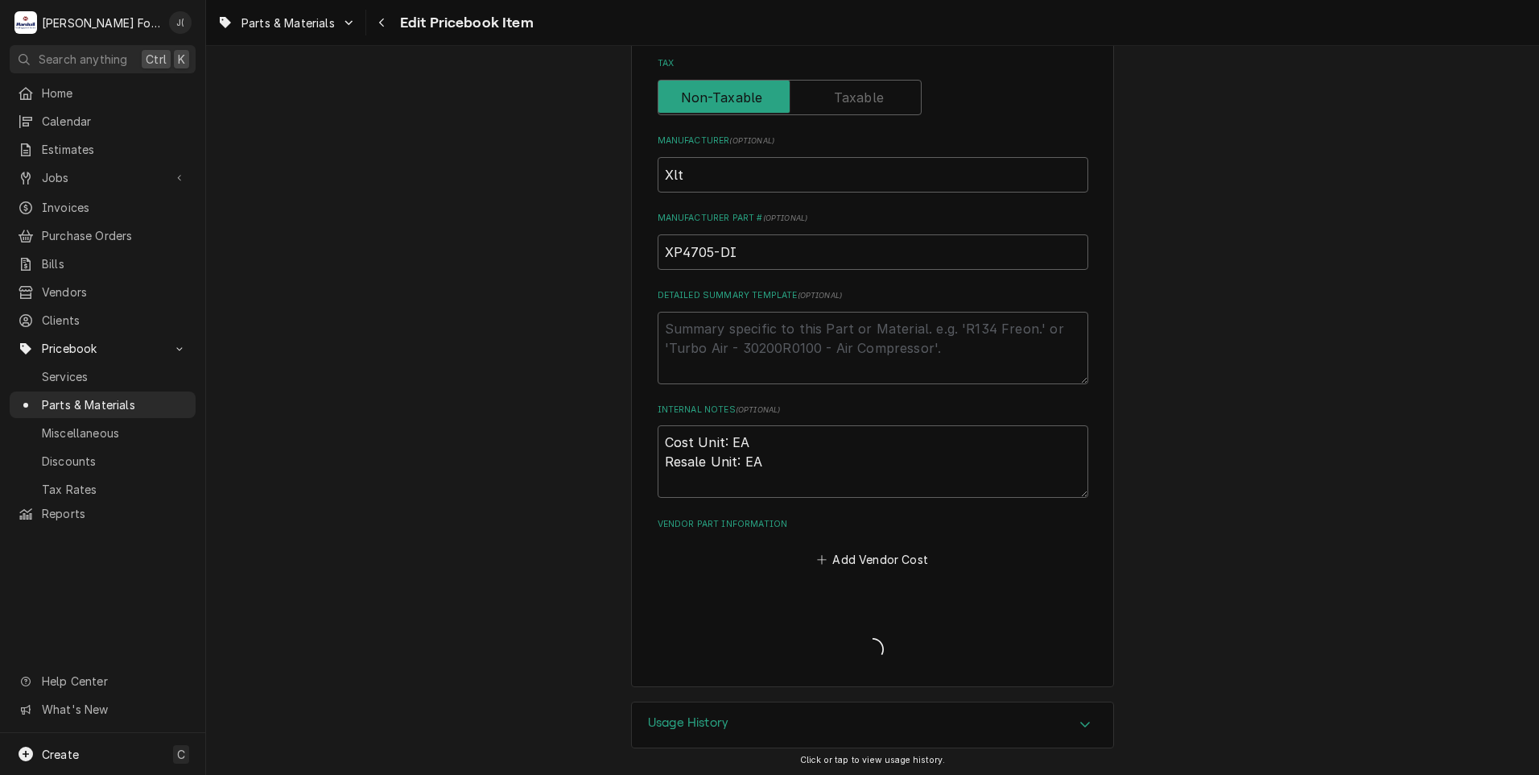
type textarea "x"
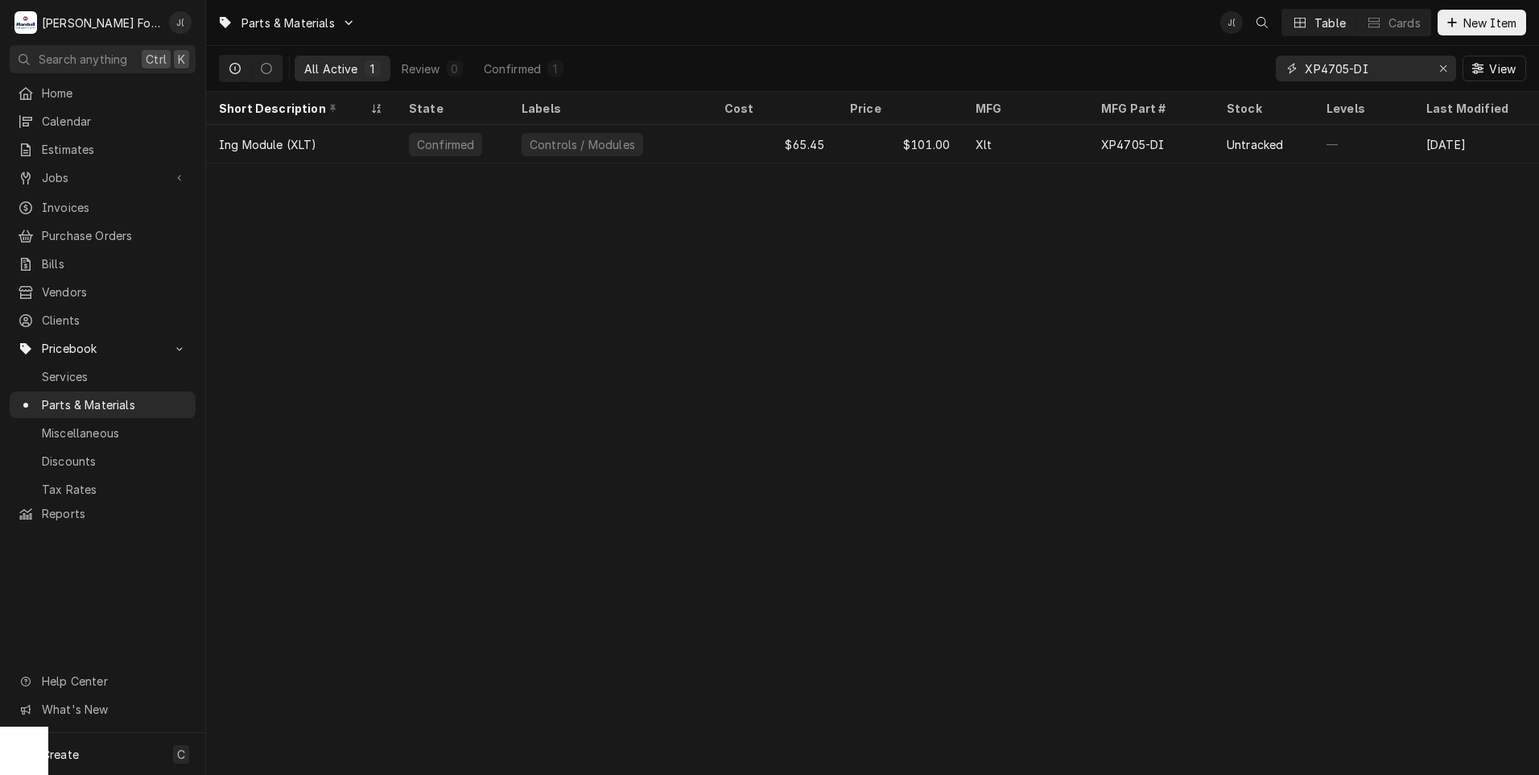
click at [1445, 72] on icon "Erase input" at bounding box center [1444, 68] width 9 height 11
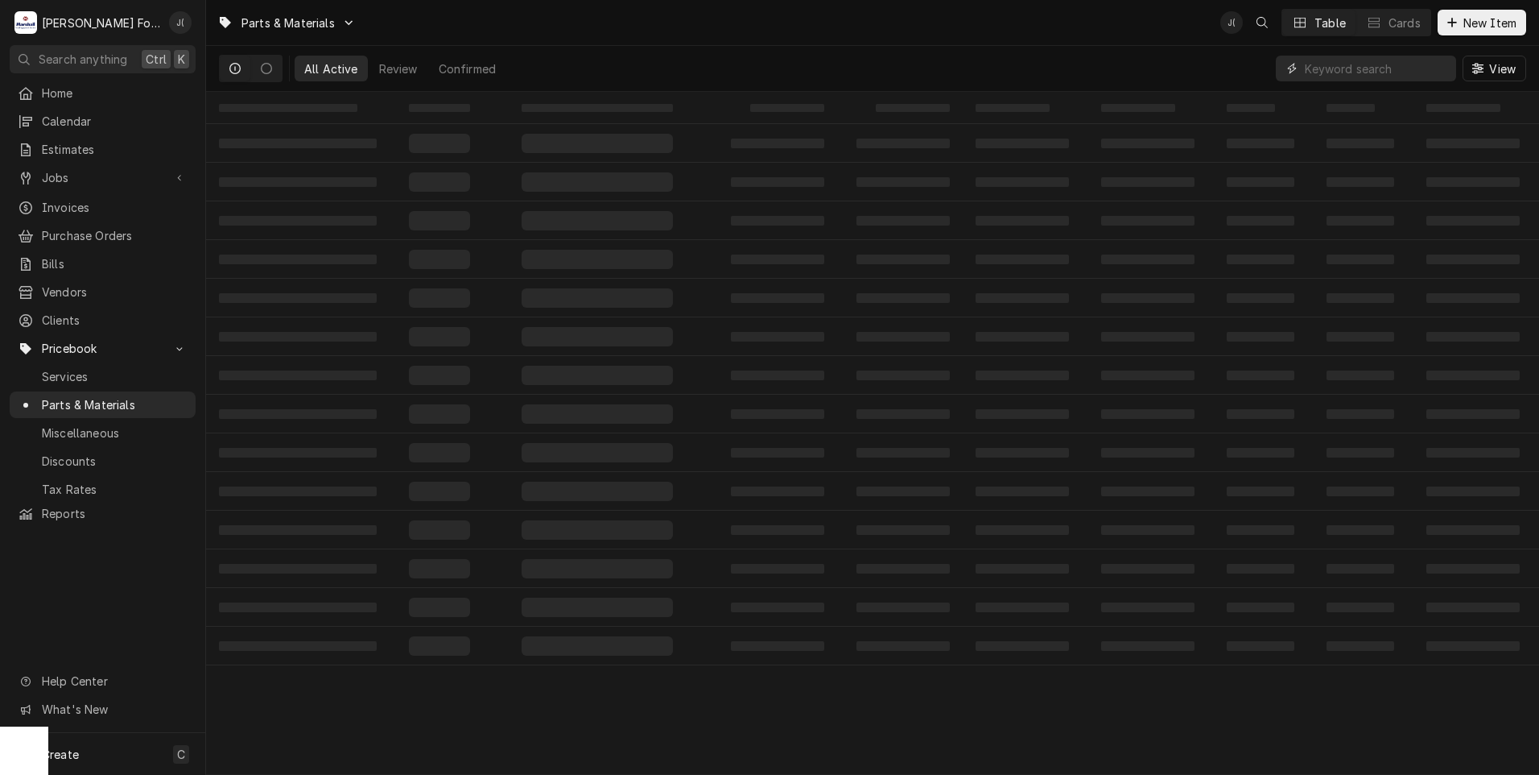
paste input "FACCDA114WRKZ"
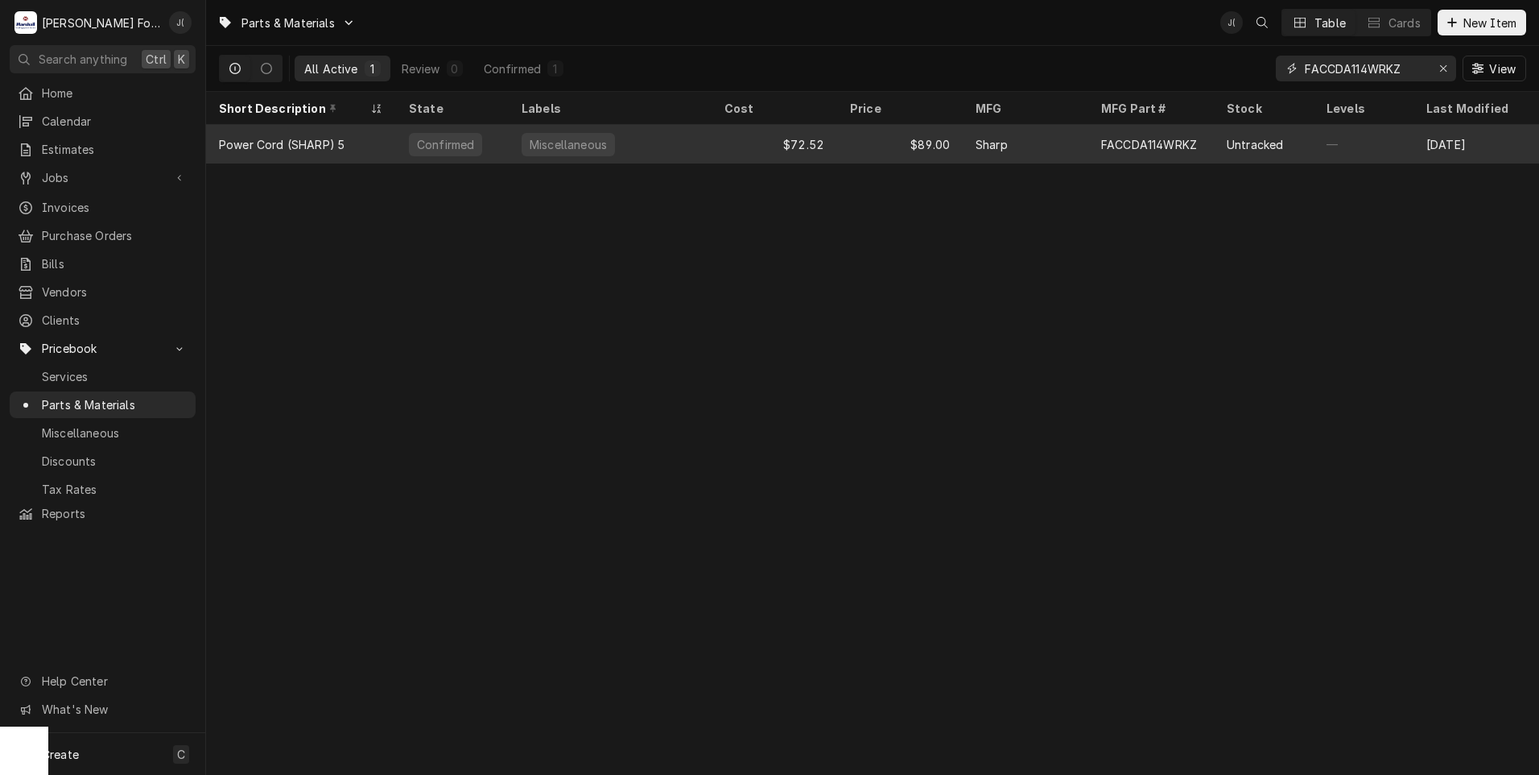
type input "FACCDA114WRKZ"
click at [333, 139] on div "Power Cord (SHARP) 5" at bounding box center [282, 144] width 126 height 17
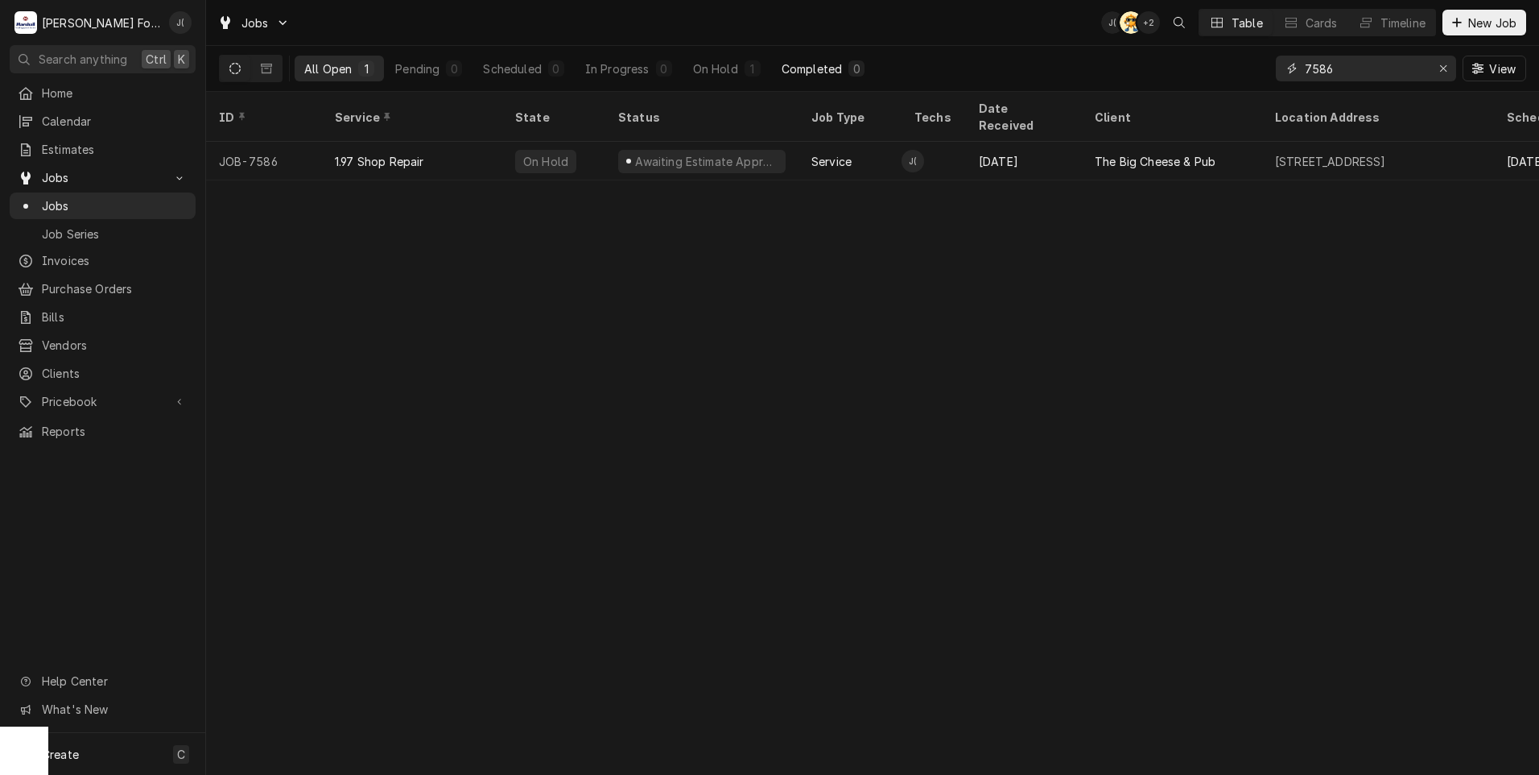
drag, startPoint x: 1391, startPoint y: 64, endPoint x: 823, endPoint y: 69, distance: 568.4
click at [840, 67] on div "All Open 1 Pending 0 Scheduled 0 In Progress 0 On Hold 1 Completed 0 7586 View" at bounding box center [873, 68] width 1308 height 45
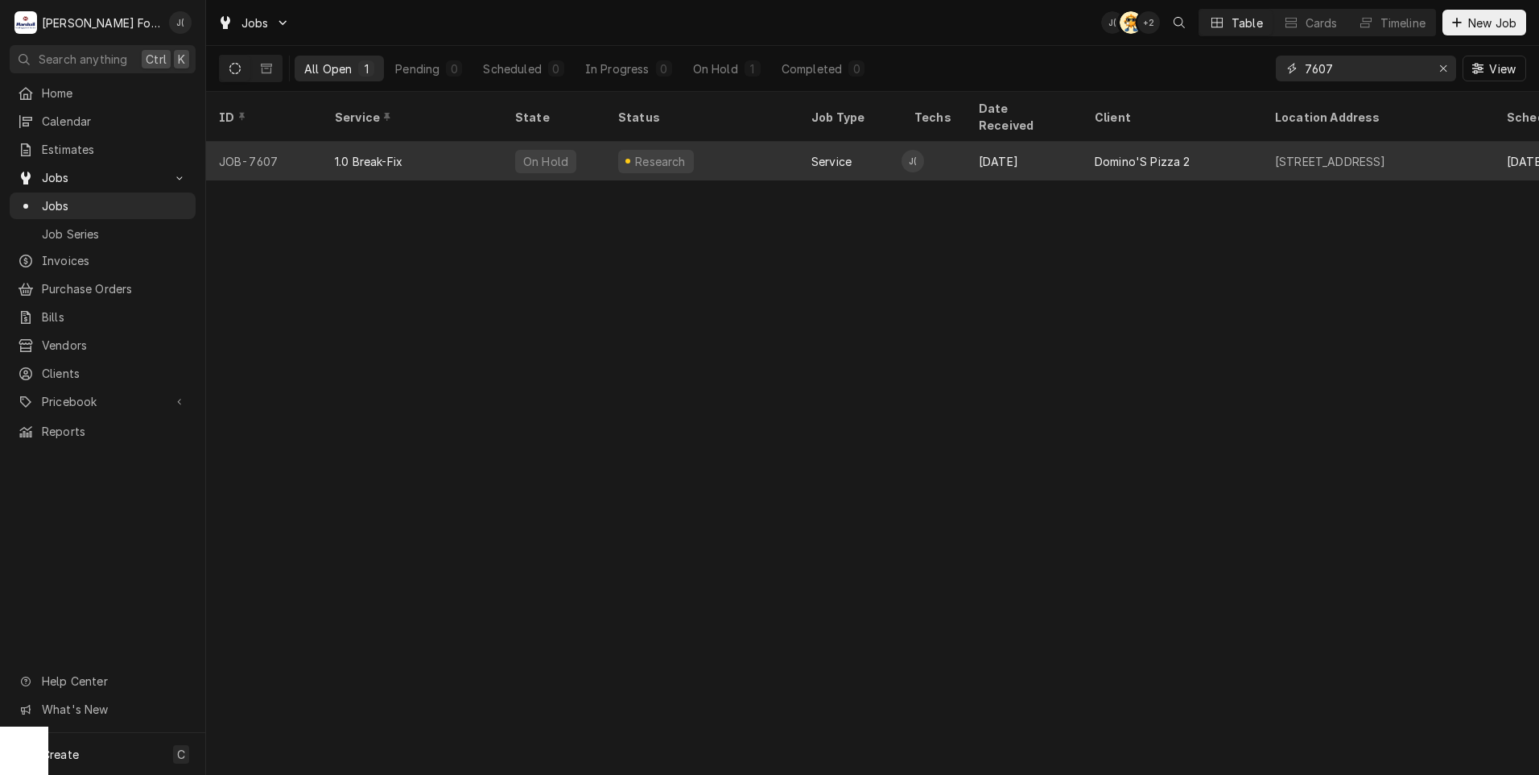
type input "7607"
click at [757, 154] on div "Research" at bounding box center [701, 161] width 193 height 39
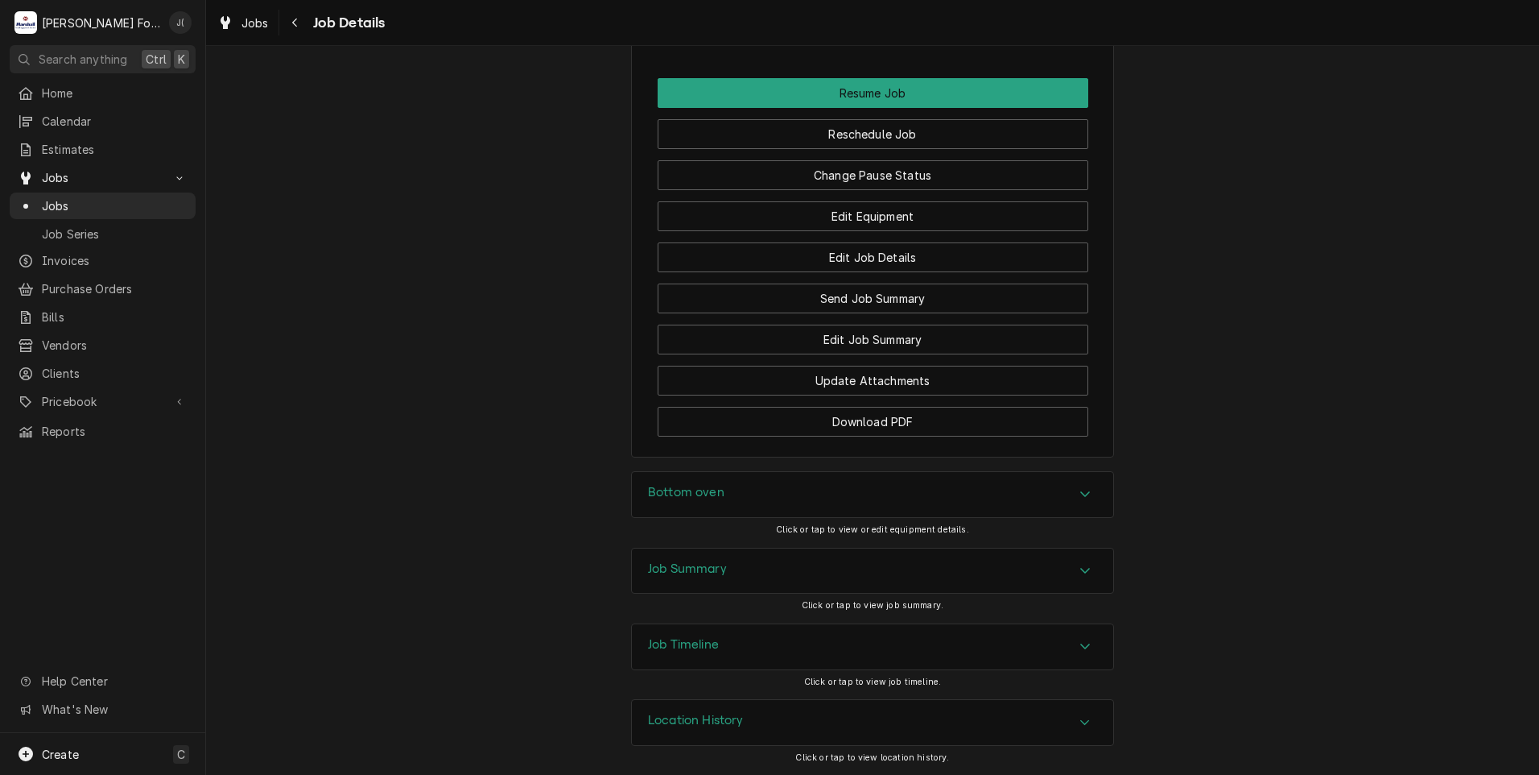
scroll to position [2075, 0]
click at [639, 567] on div "Job Summary" at bounding box center [872, 569] width 481 height 45
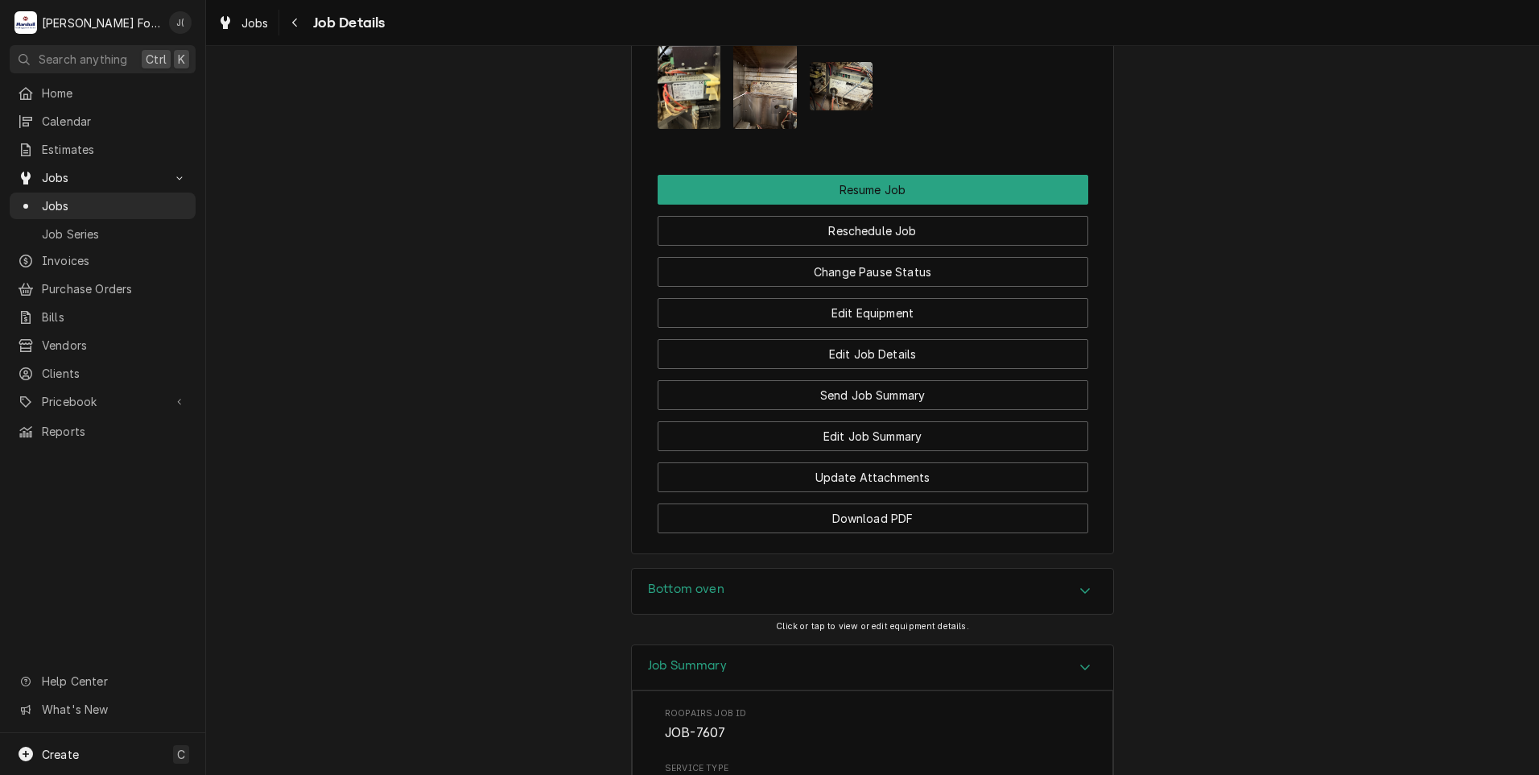
scroll to position [1948, 0]
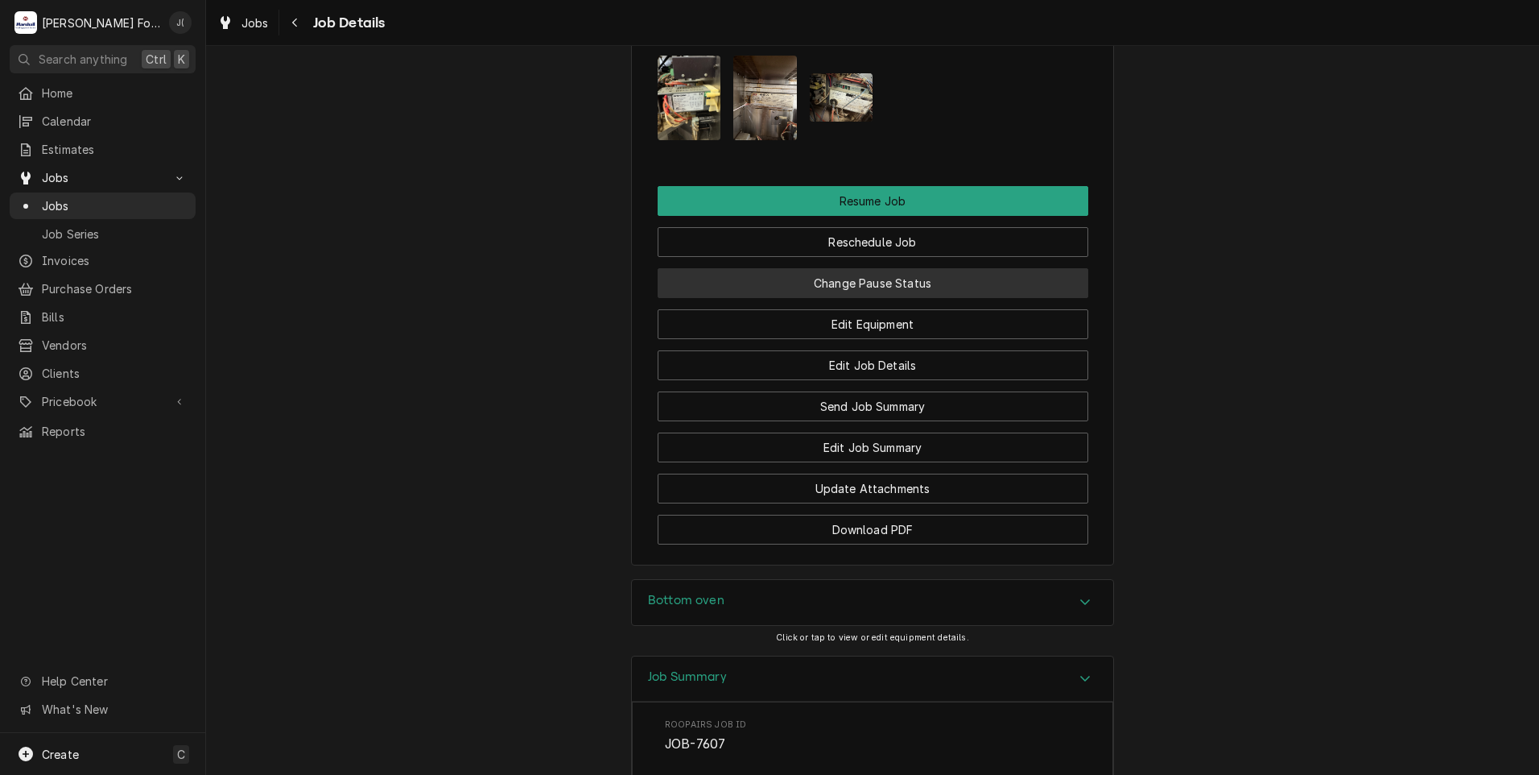
click at [746, 293] on button "Change Pause Status" at bounding box center [873, 283] width 431 height 30
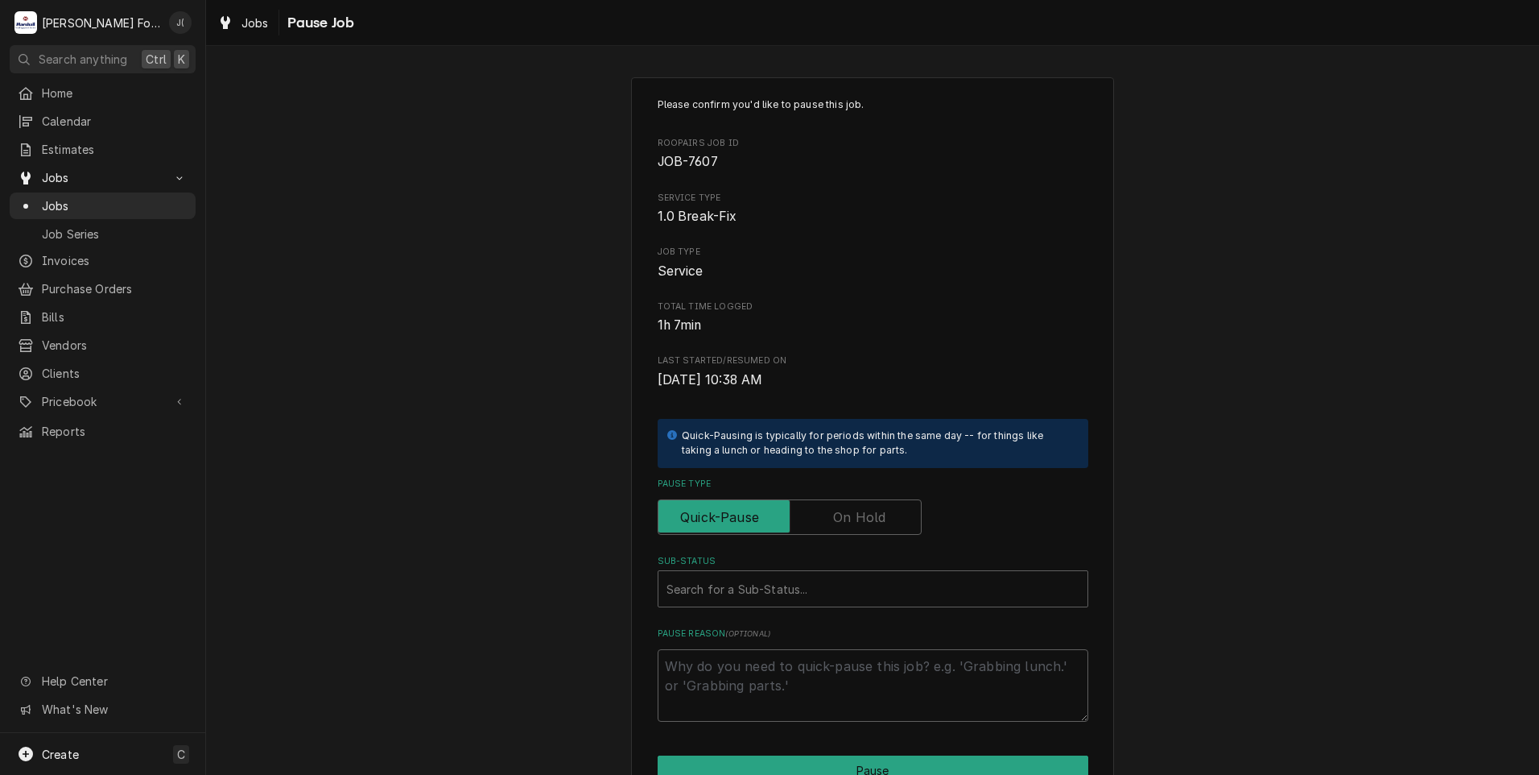
click at [858, 510] on label "Pause Type" at bounding box center [790, 516] width 264 height 35
click at [858, 510] on input "Pause Type" at bounding box center [790, 516] width 250 height 35
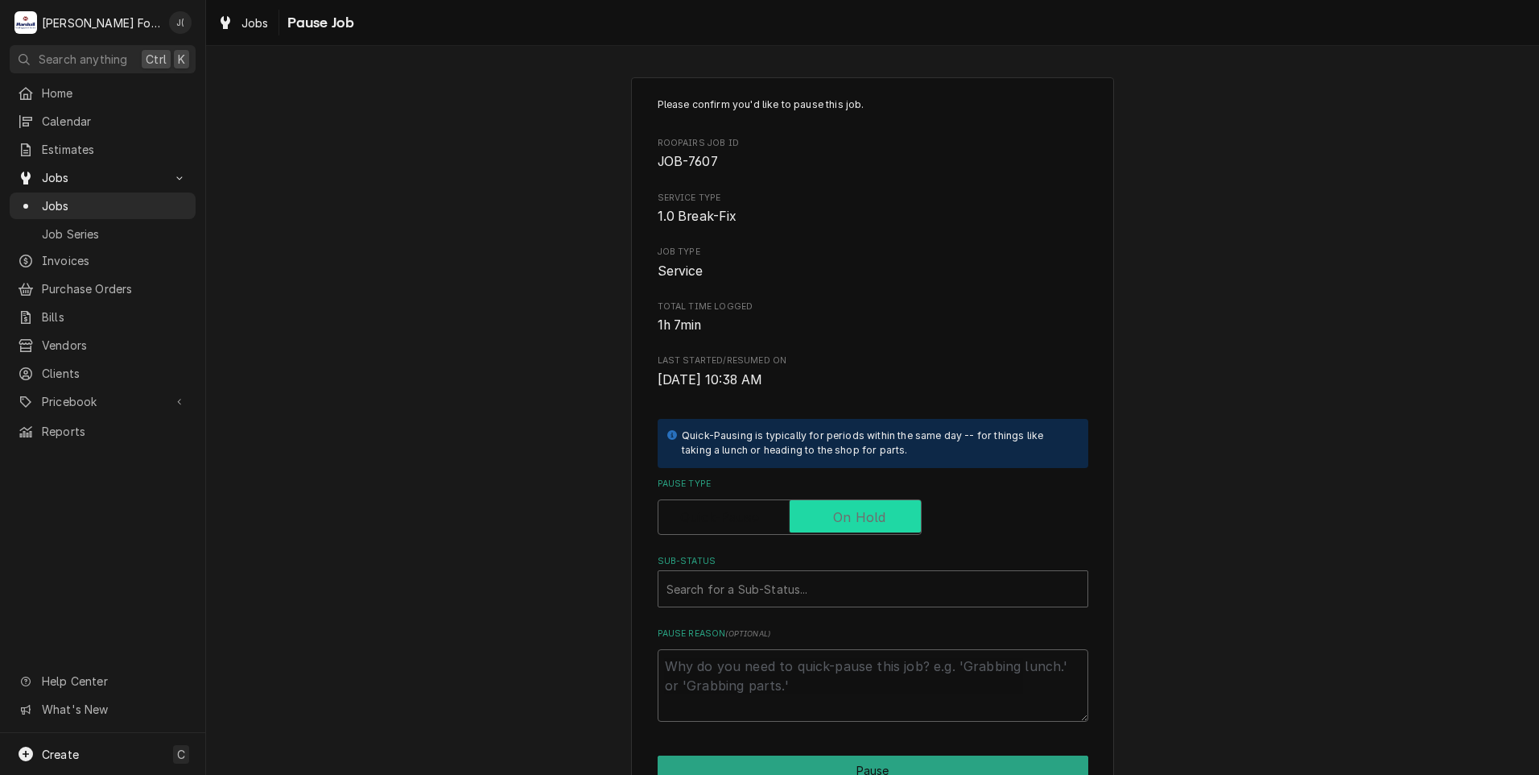
checkbox input "true"
click at [827, 584] on div "Sub-Status" at bounding box center [873, 588] width 413 height 29
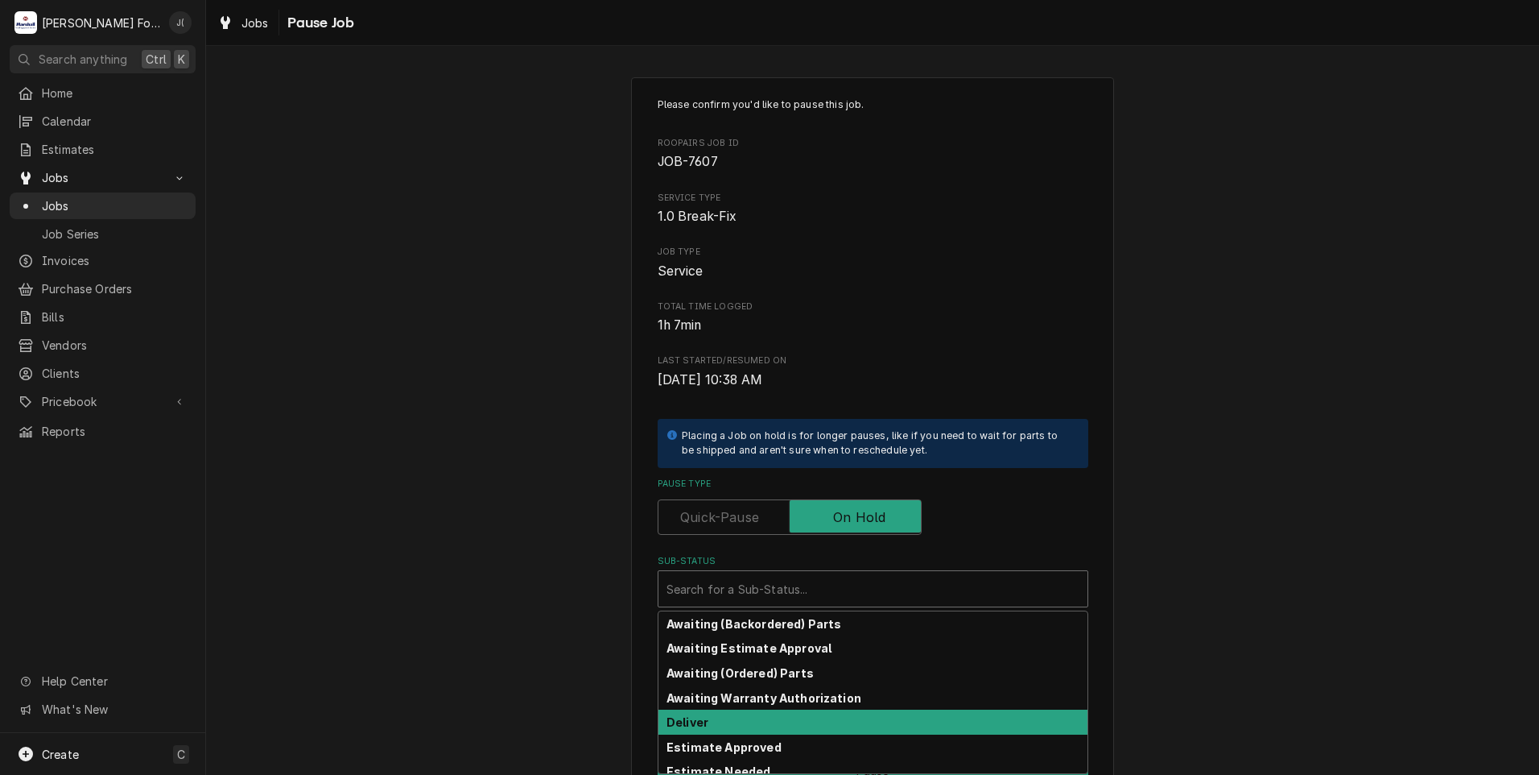
scroll to position [81, 0]
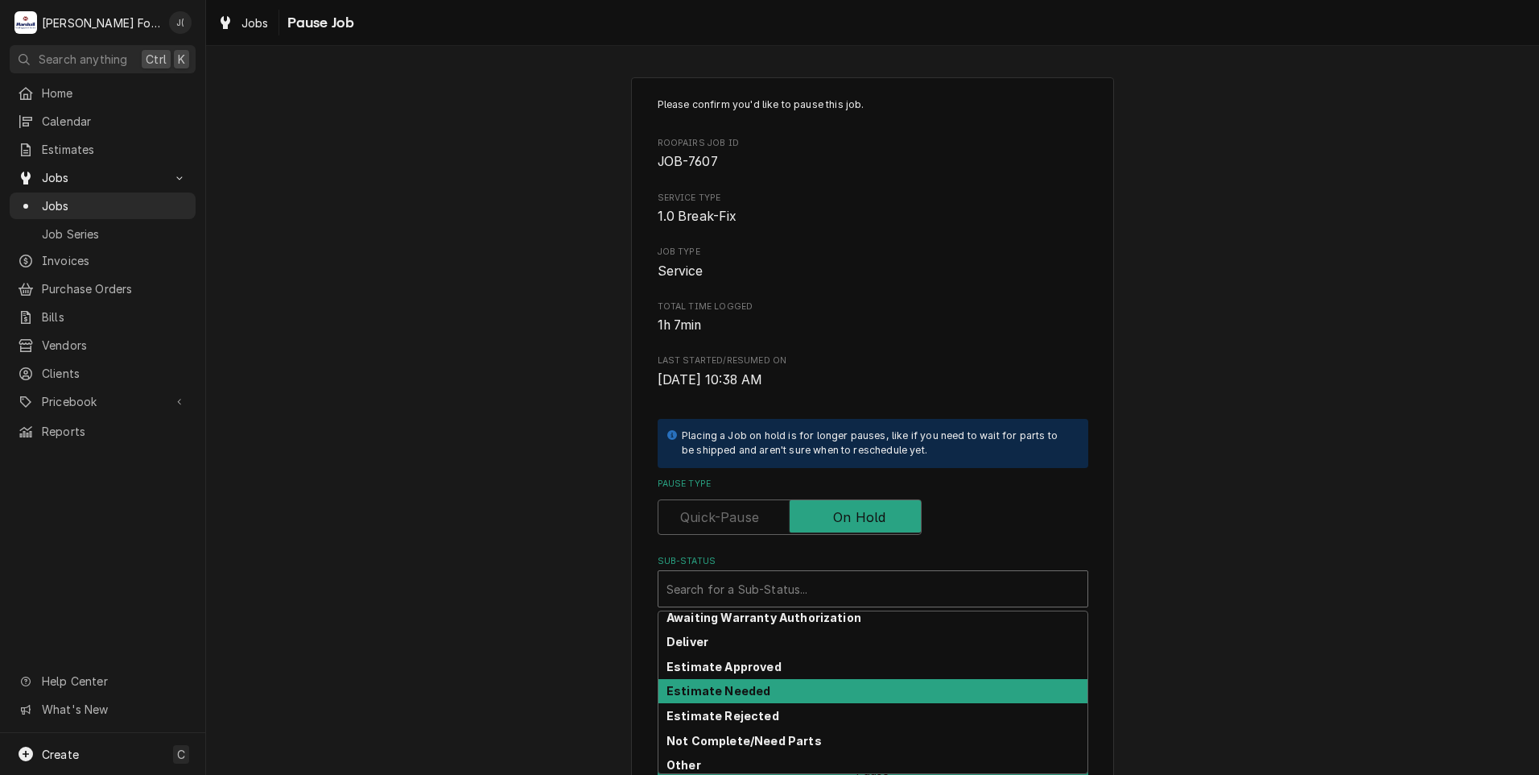
click at [756, 690] on div "Estimate Needed" at bounding box center [873, 691] width 429 height 25
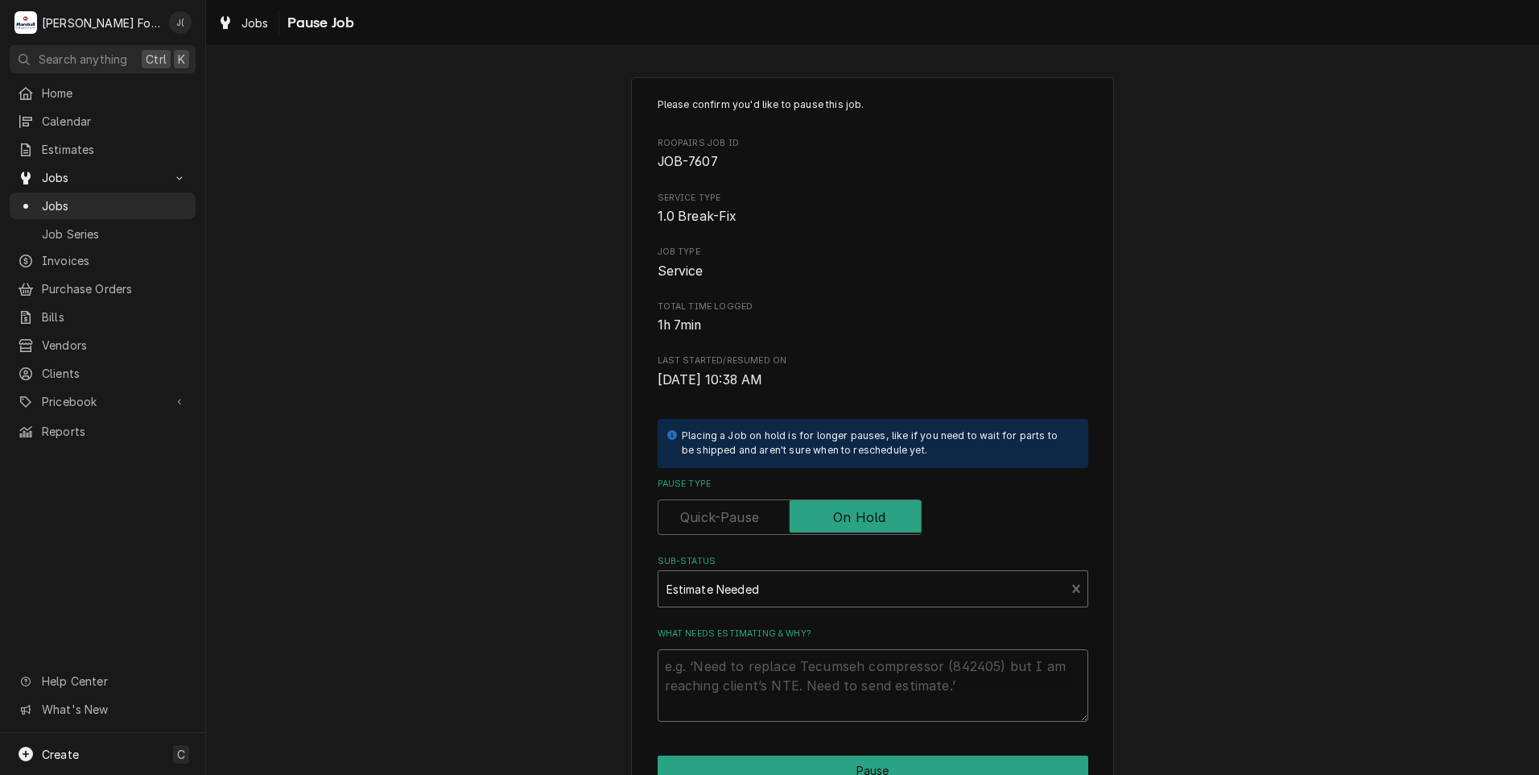
click at [754, 702] on textarea "What needs estimating & why?" at bounding box center [873, 685] width 431 height 72
type textarea "x"
type textarea "p"
type textarea "x"
type textarea "pr"
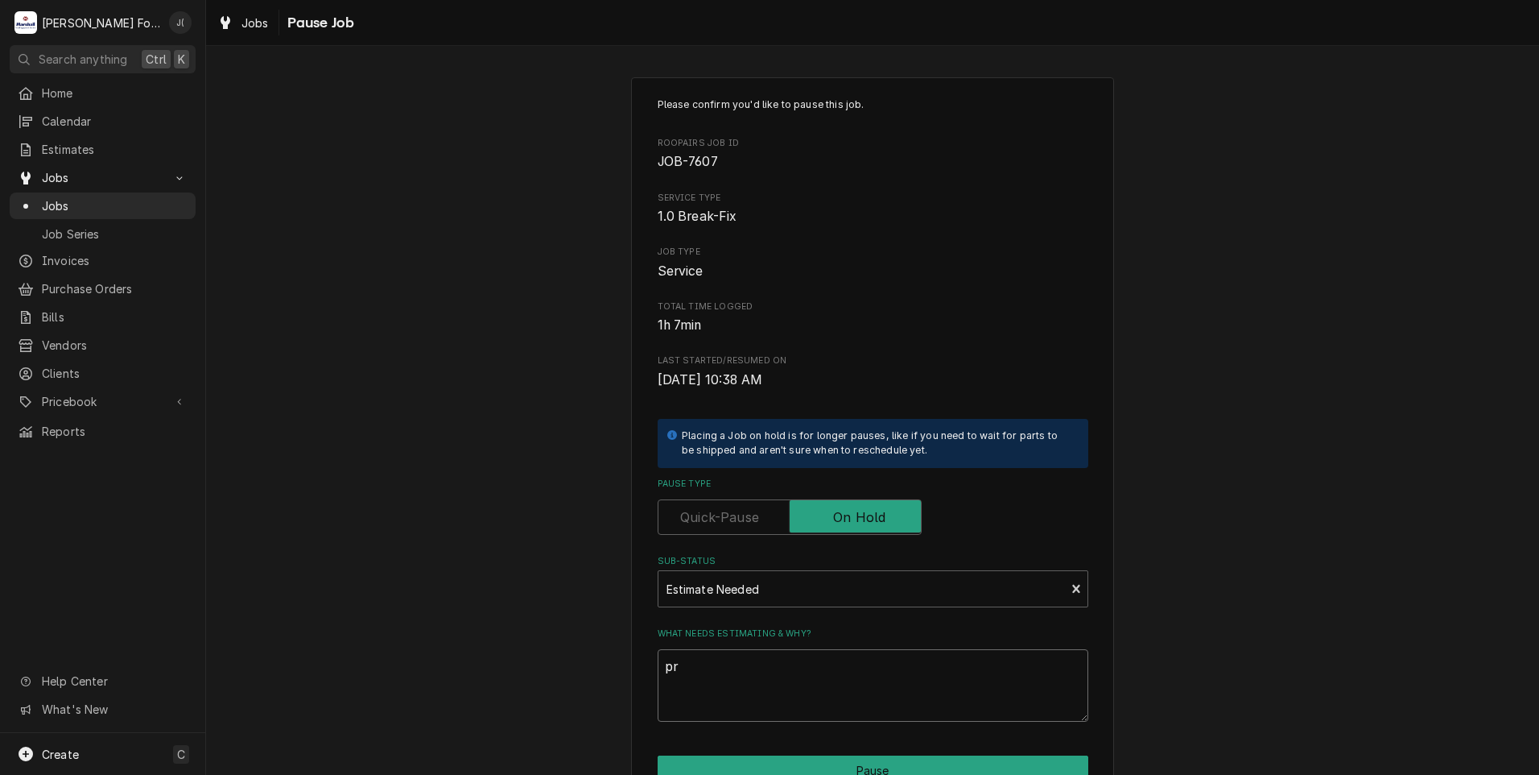
type textarea "x"
type textarea "pri"
type textarea "x"
type textarea "pric"
type textarea "x"
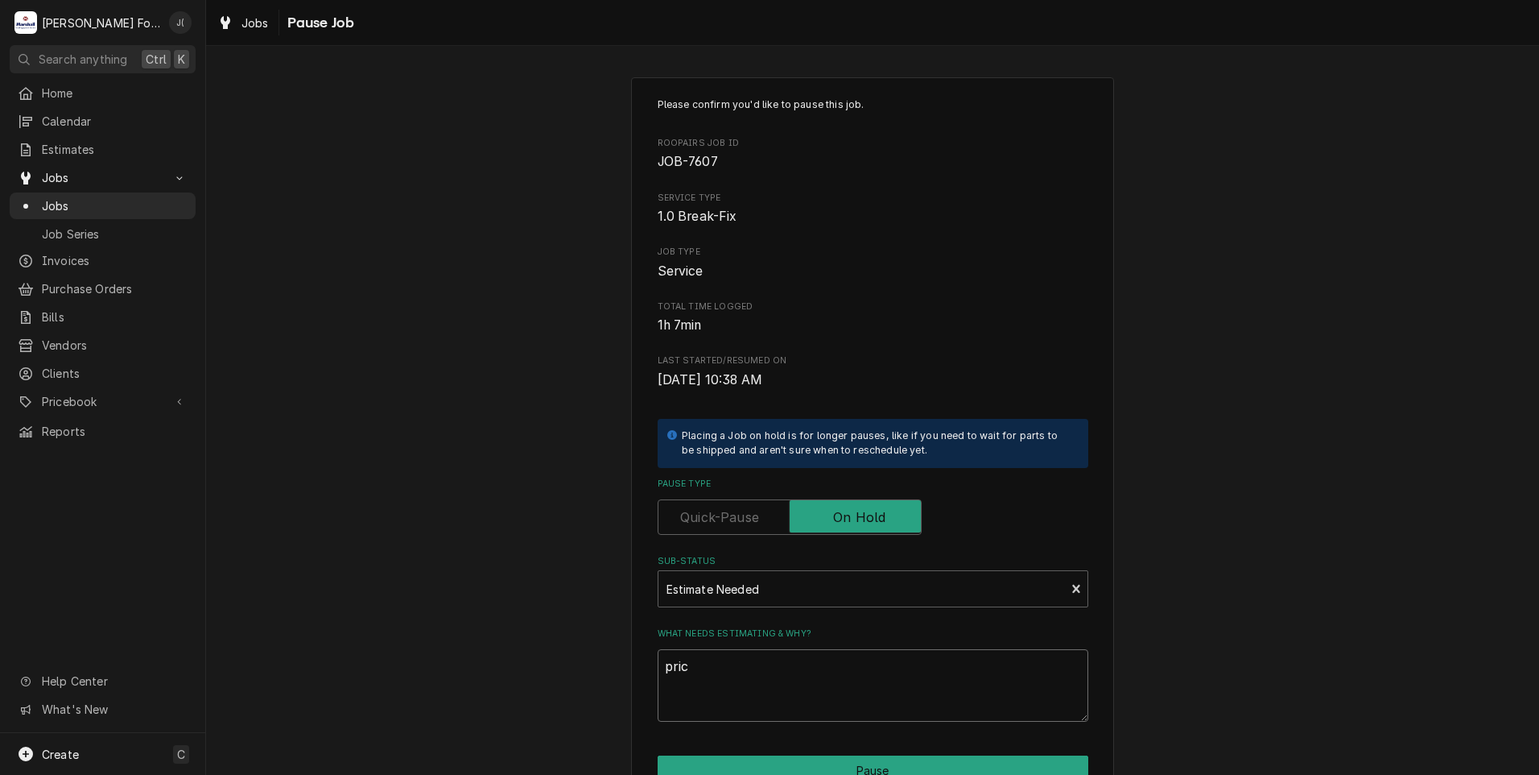
type textarea "price"
type textarea "x"
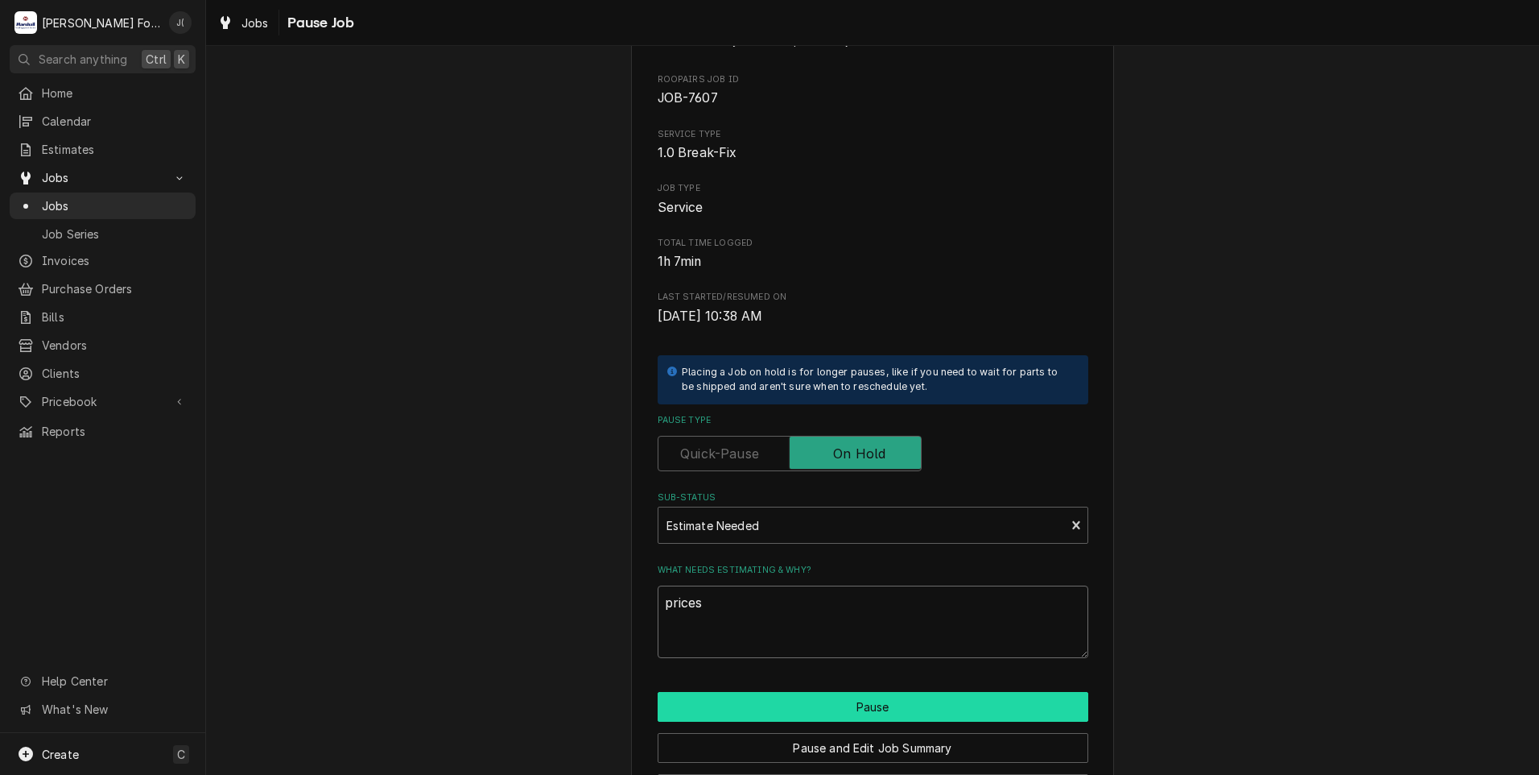
scroll to position [127, 0]
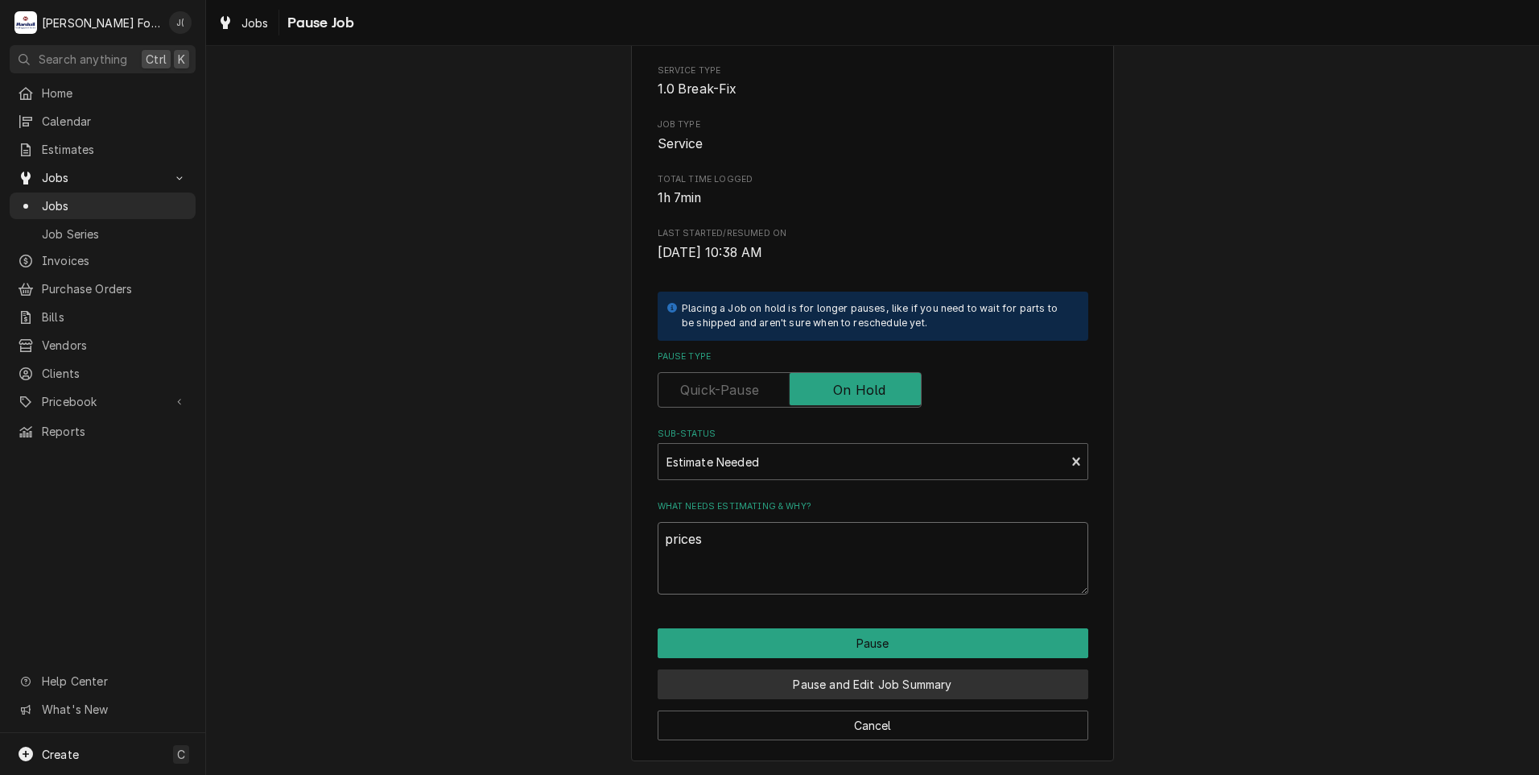
type textarea "prices"
click at [822, 686] on button "Pause and Edit Job Summary" at bounding box center [873, 684] width 431 height 30
type textarea "x"
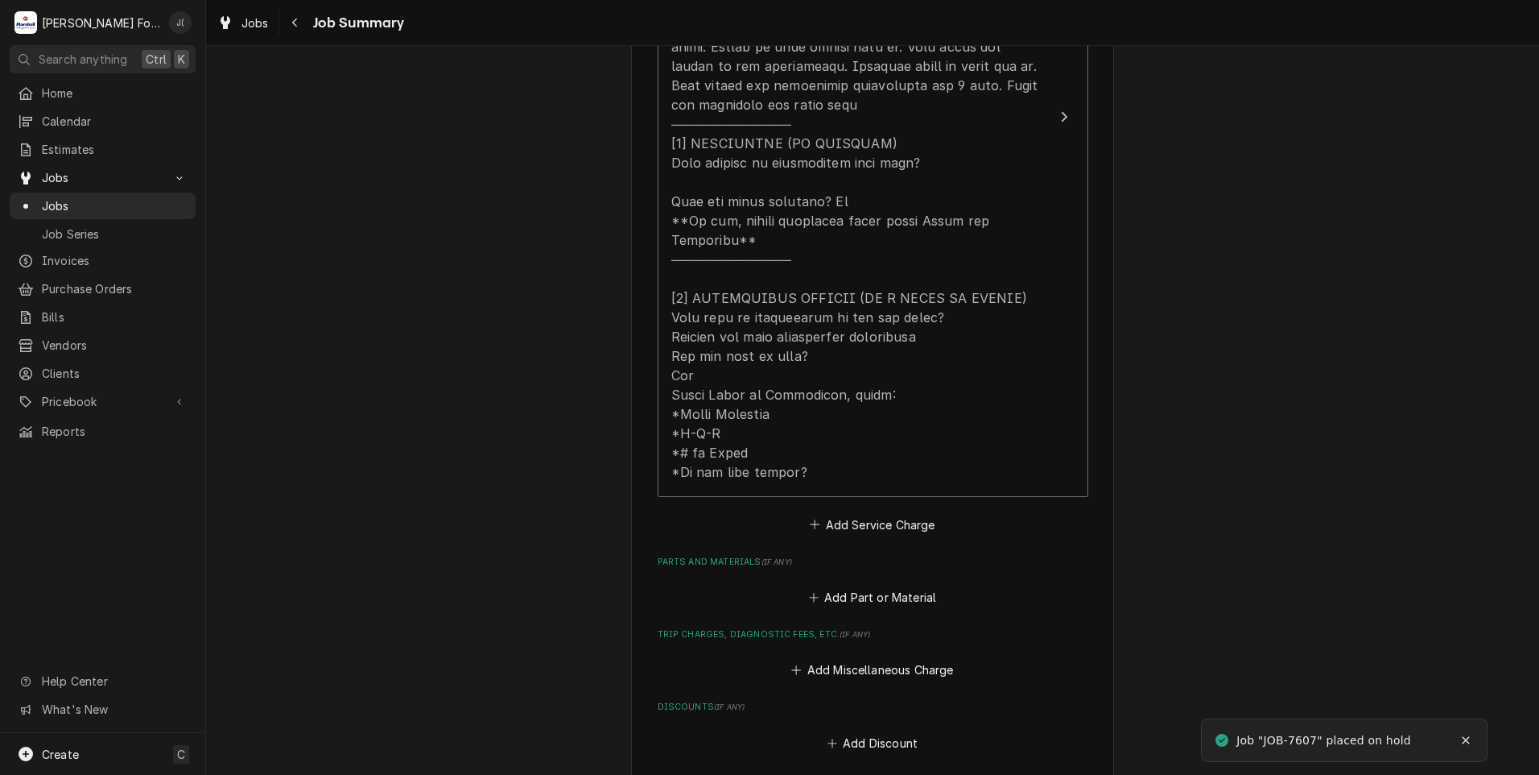
scroll to position [886, 0]
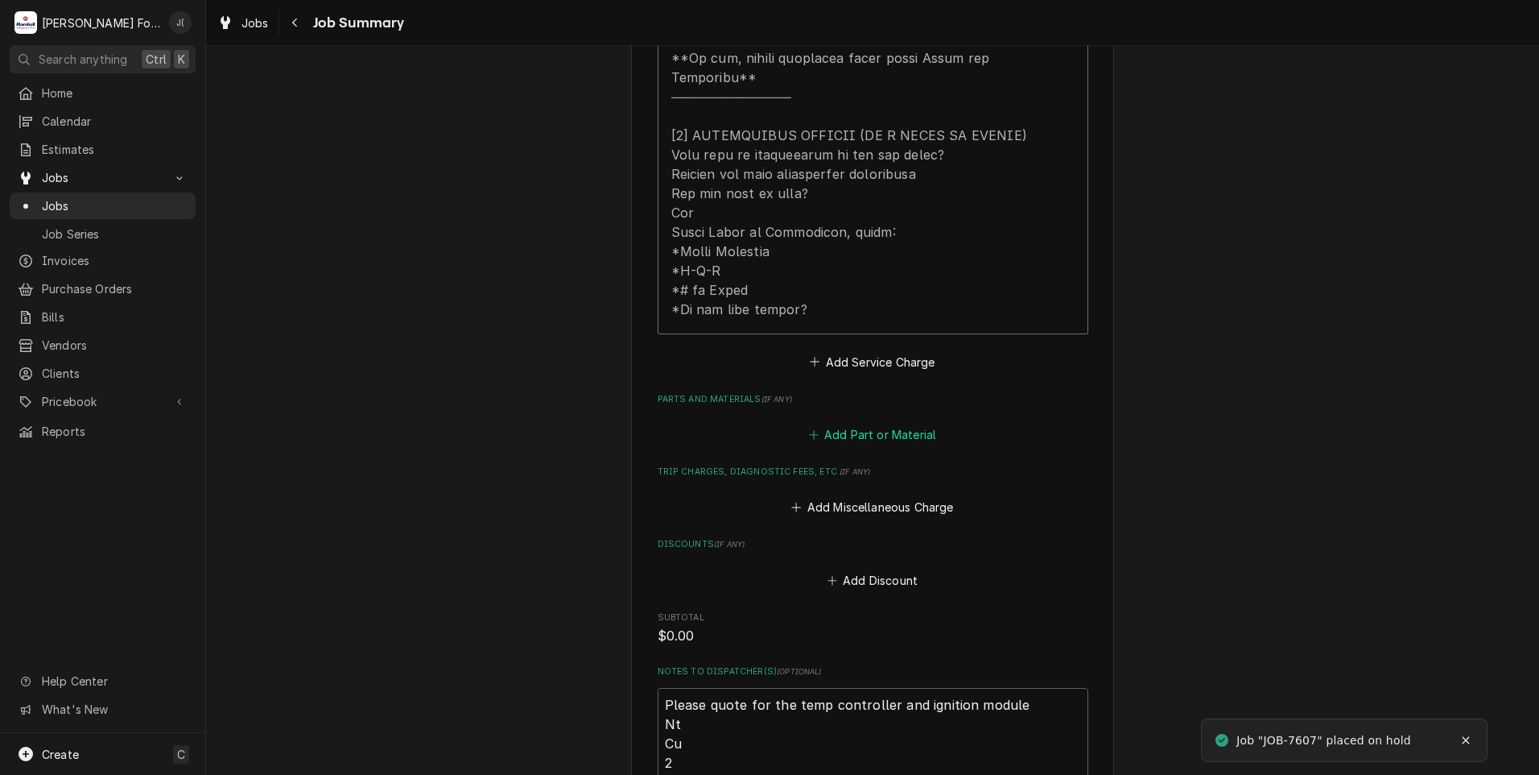
click at [869, 424] on button "Add Part or Material" at bounding box center [872, 435] width 133 height 23
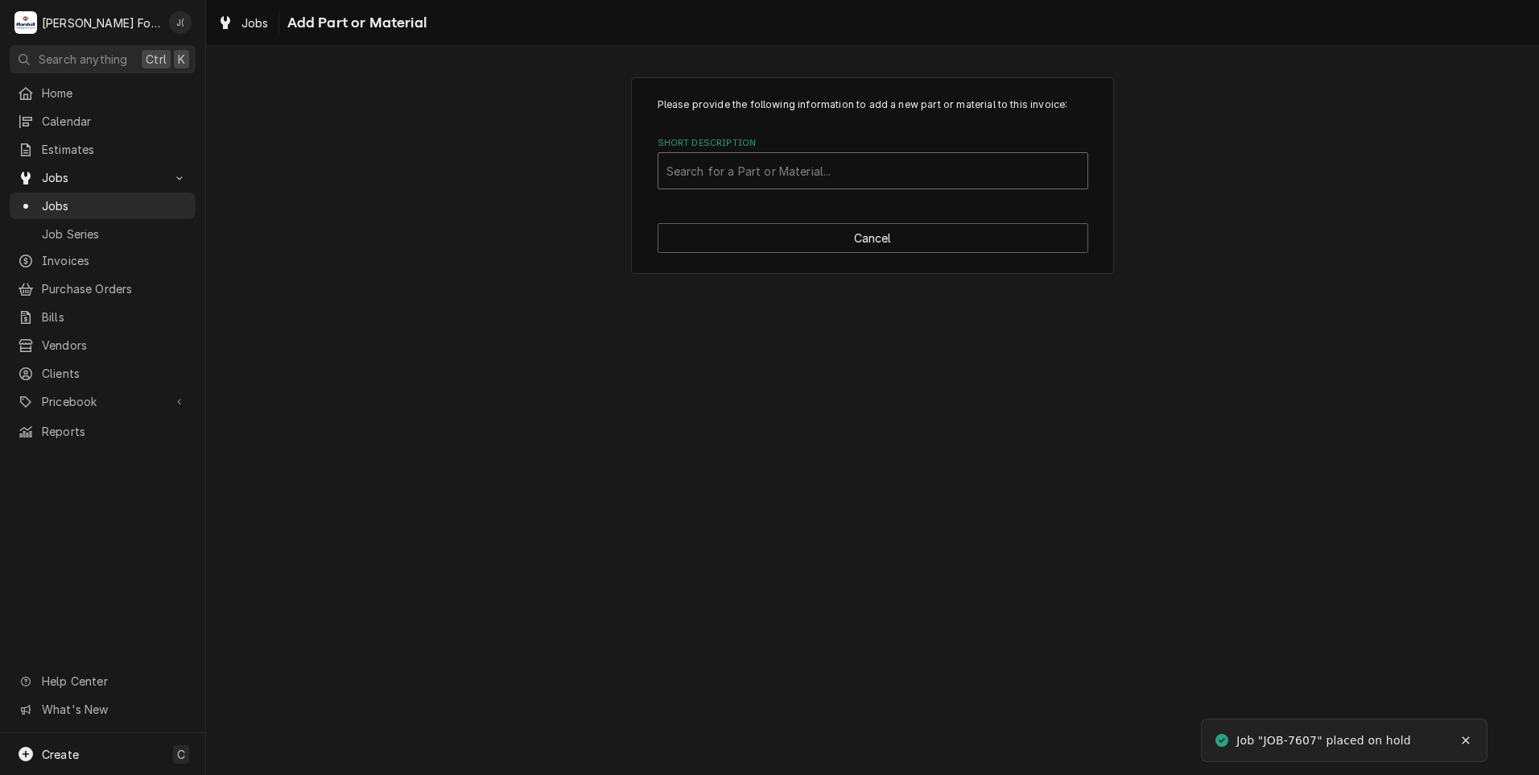
click at [773, 163] on div "Short Description" at bounding box center [873, 170] width 413 height 29
type input "sp4508a-ga"
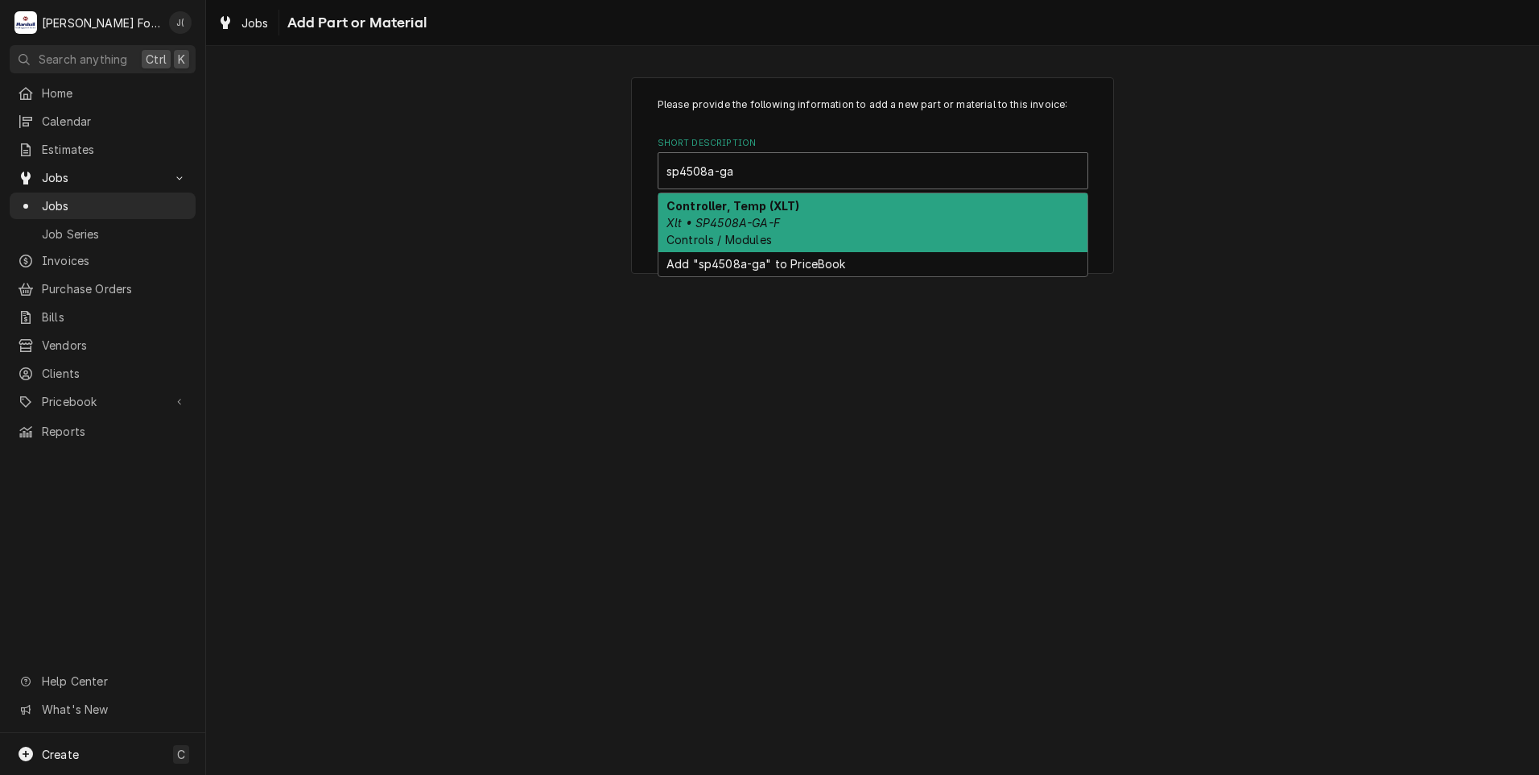
click at [786, 222] on div "Controller, Temp (XLT) Xlt • SP4508A-GA-F Controls / Modules" at bounding box center [873, 222] width 429 height 59
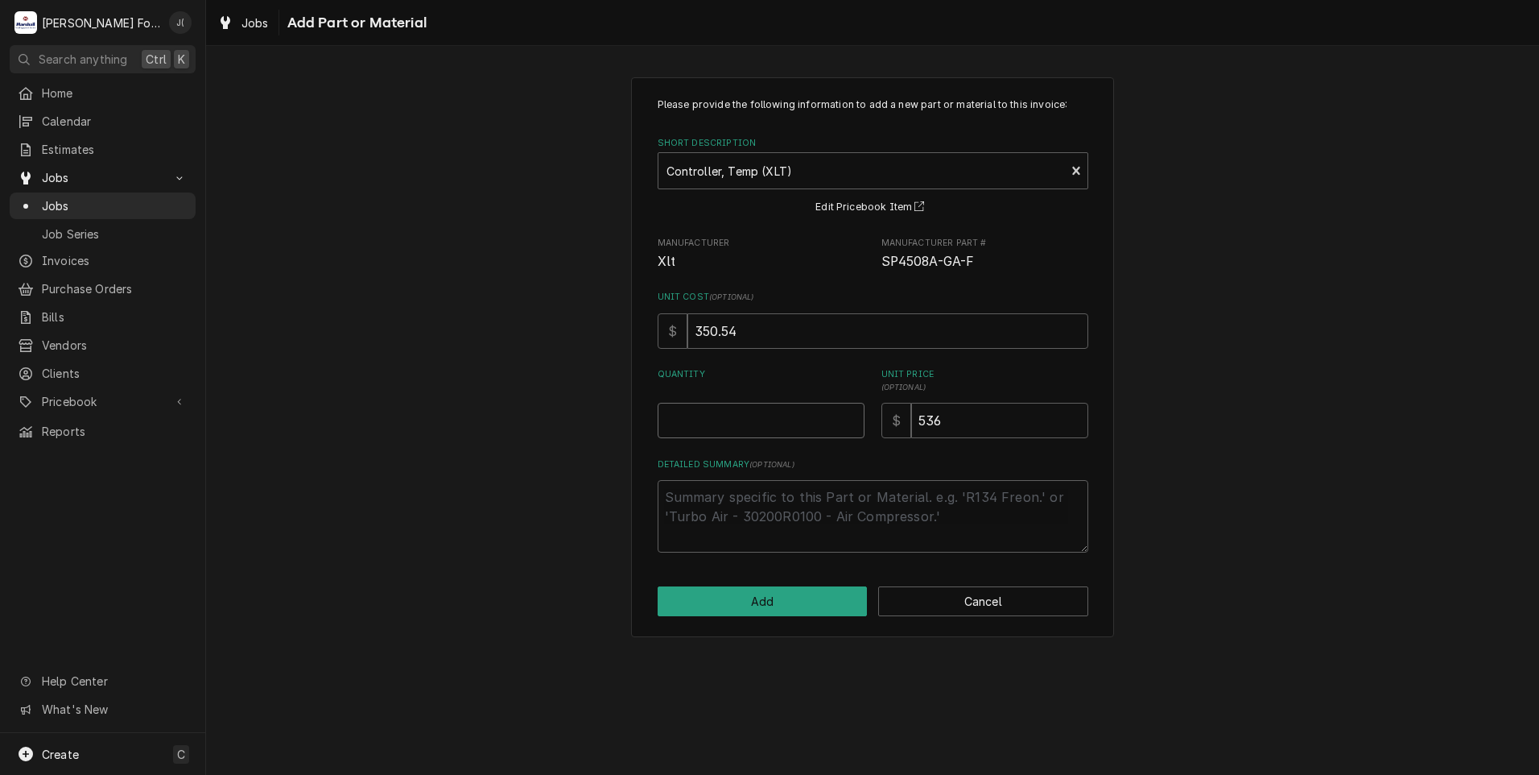
click at [751, 424] on input "Quantity" at bounding box center [761, 420] width 207 height 35
type textarea "x"
type input "1"
click at [818, 606] on button "Add" at bounding box center [763, 601] width 210 height 30
type textarea "x"
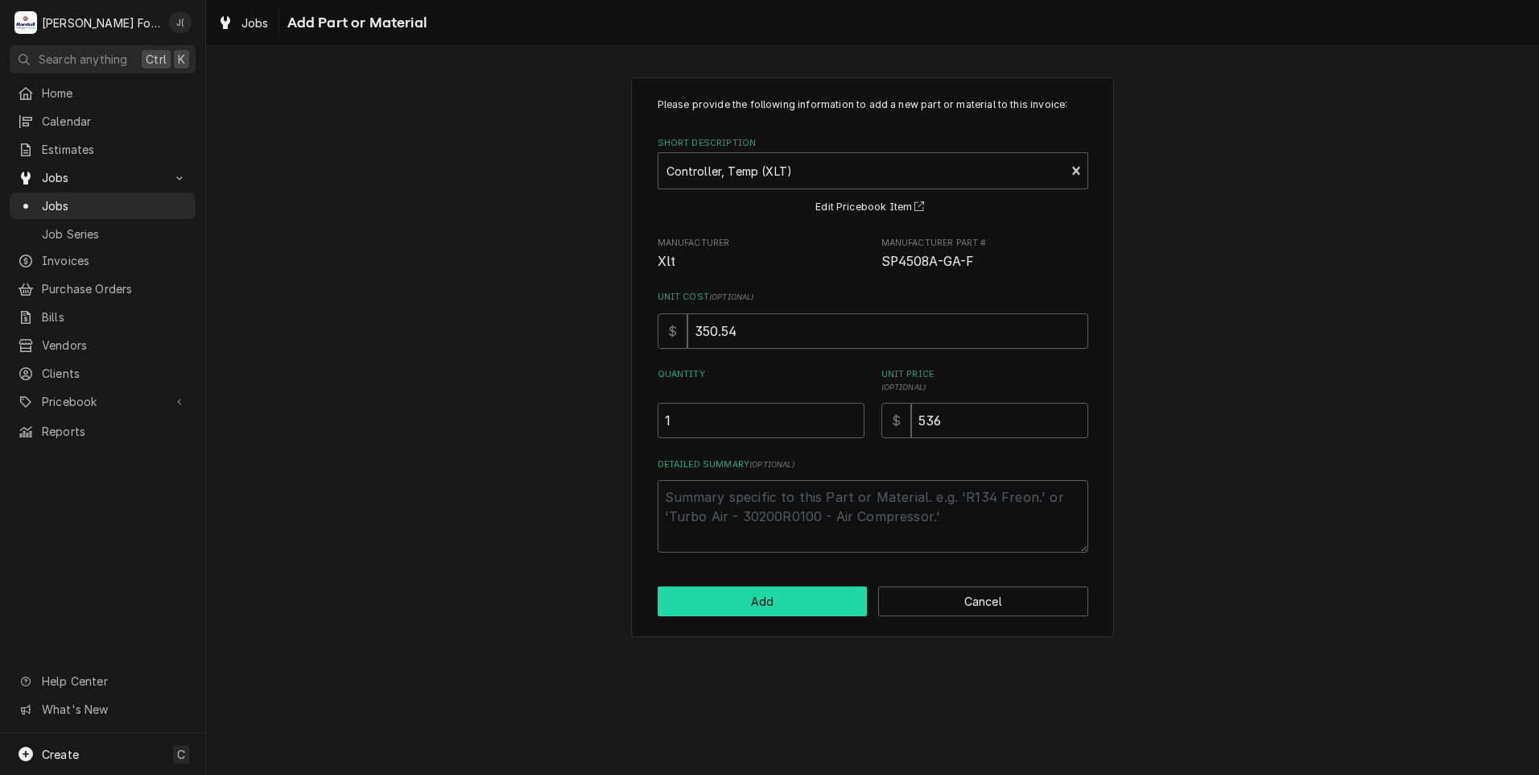
scroll to position [886, 0]
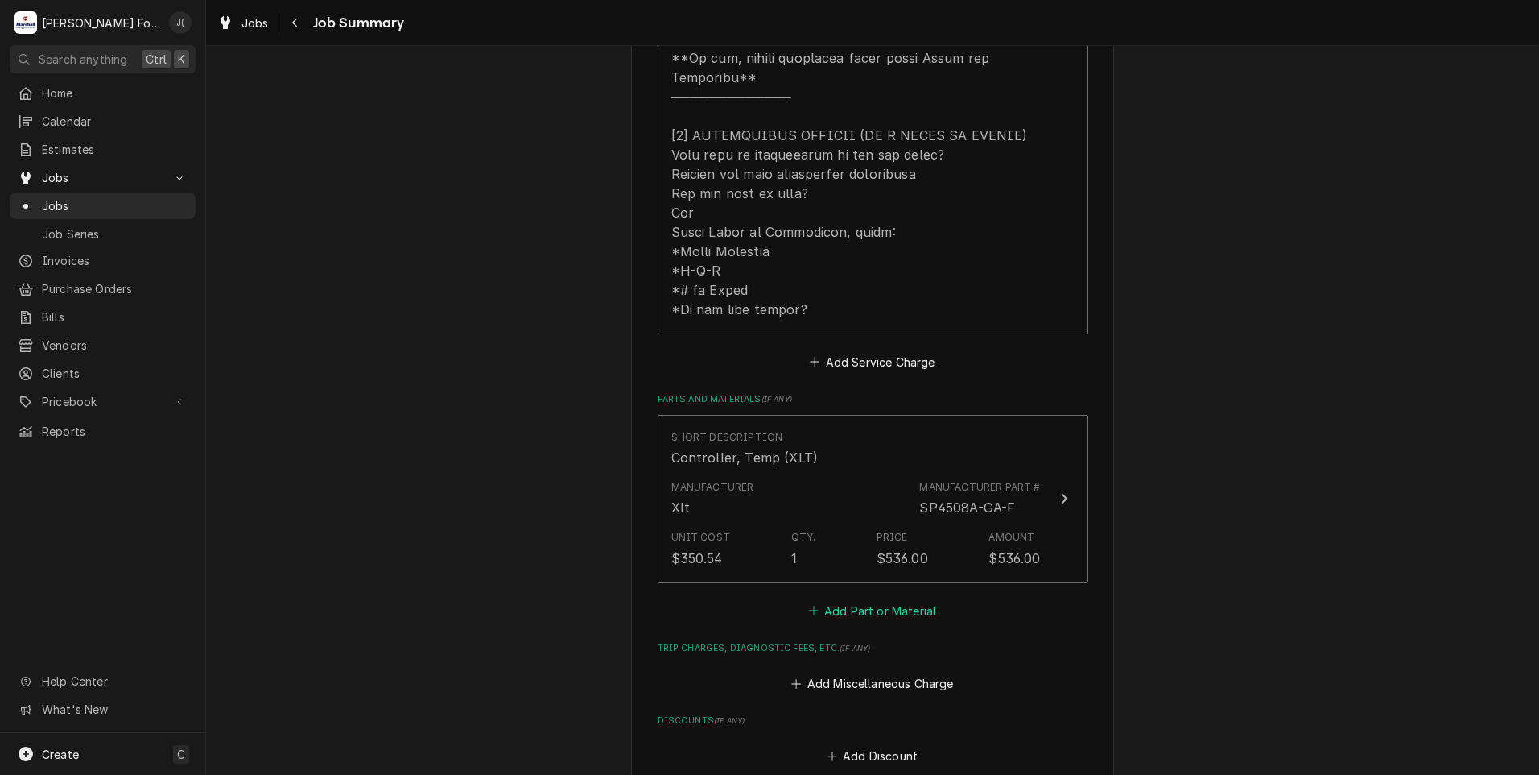
click at [839, 599] on button "Add Part or Material" at bounding box center [872, 610] width 133 height 23
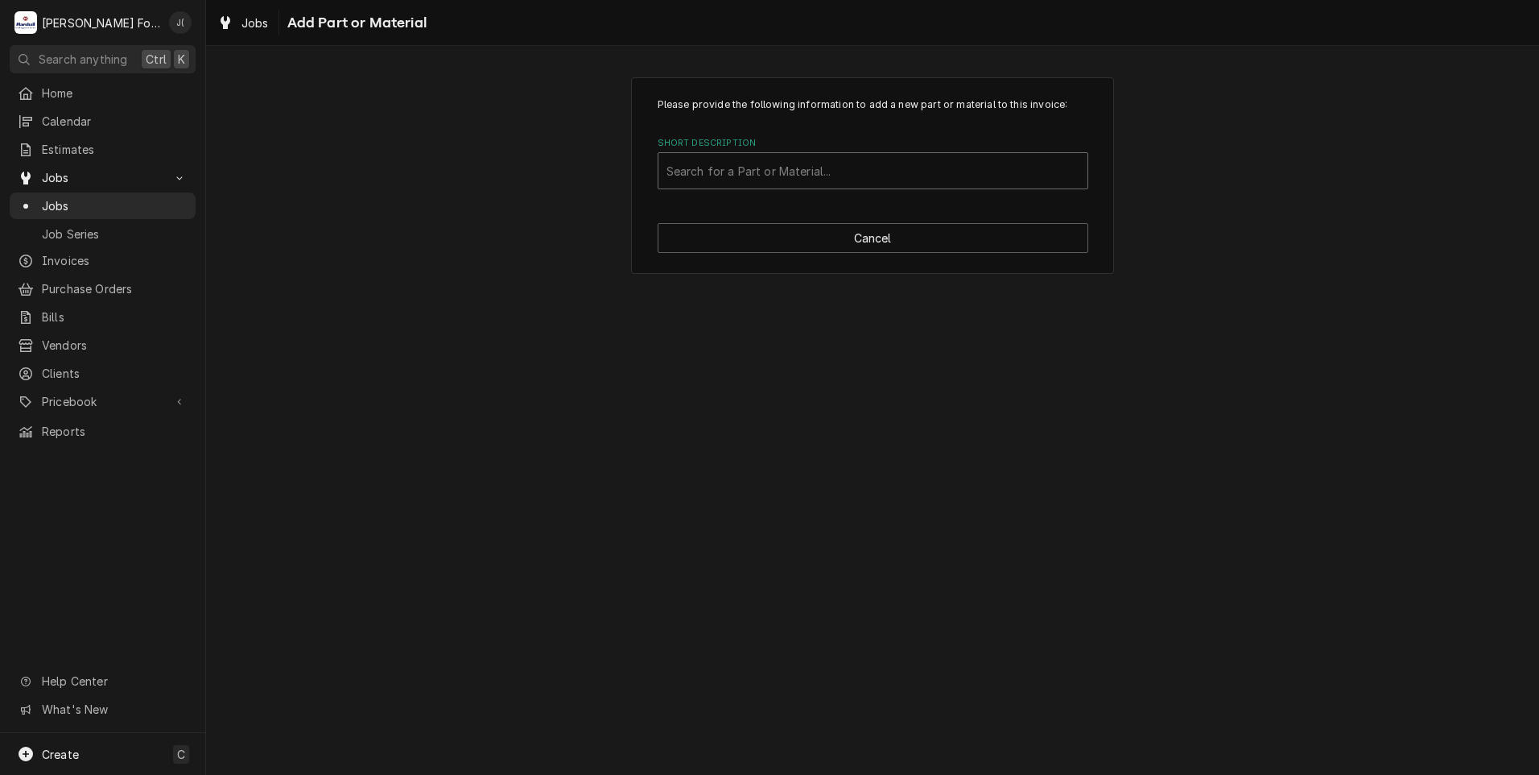
click at [762, 169] on div "Short Description" at bounding box center [873, 170] width 413 height 29
type input "xp4705-d"
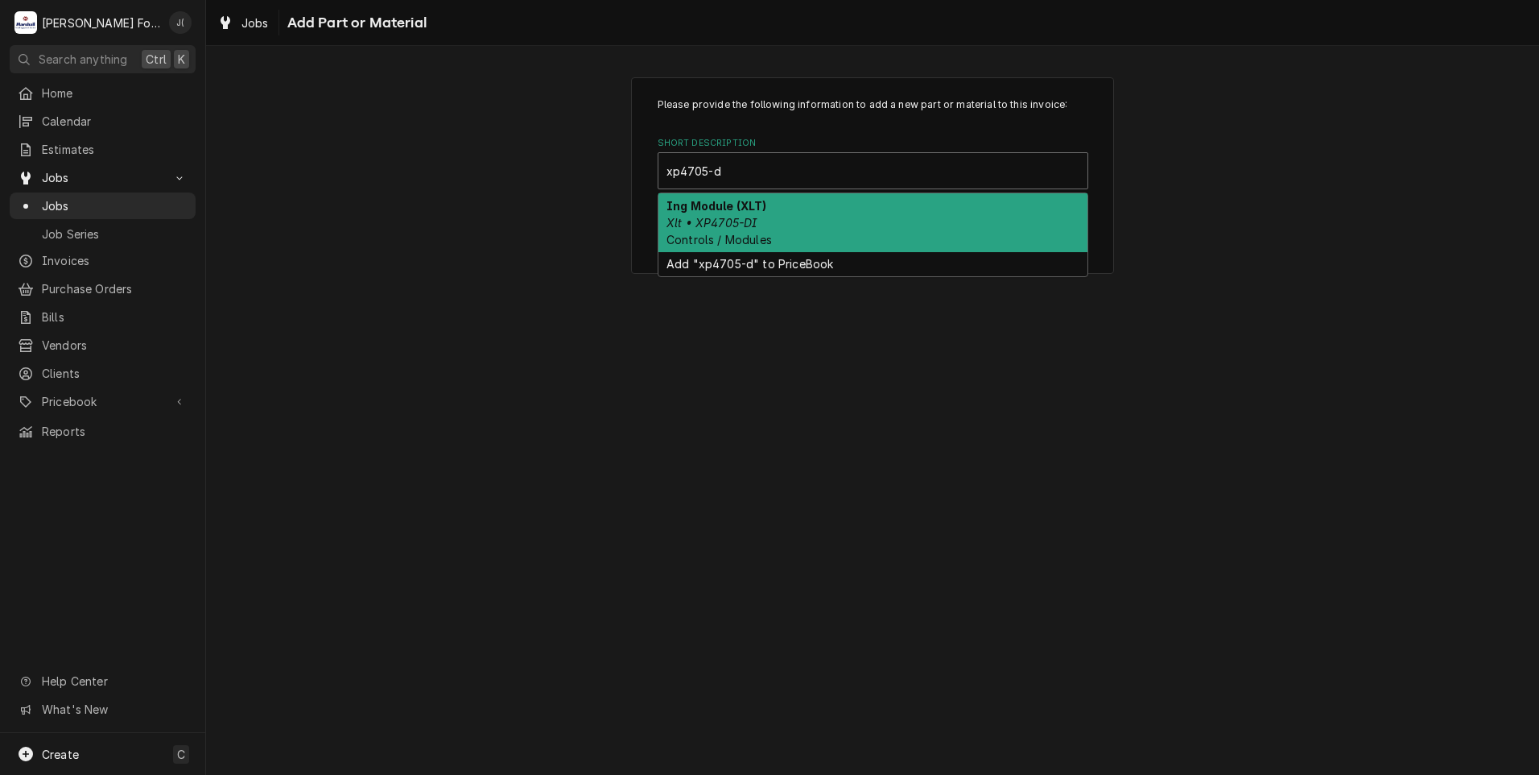
click at [761, 215] on div "Ing Module (XLT) Xlt • XP4705-DI Controls / Modules" at bounding box center [873, 222] width 429 height 59
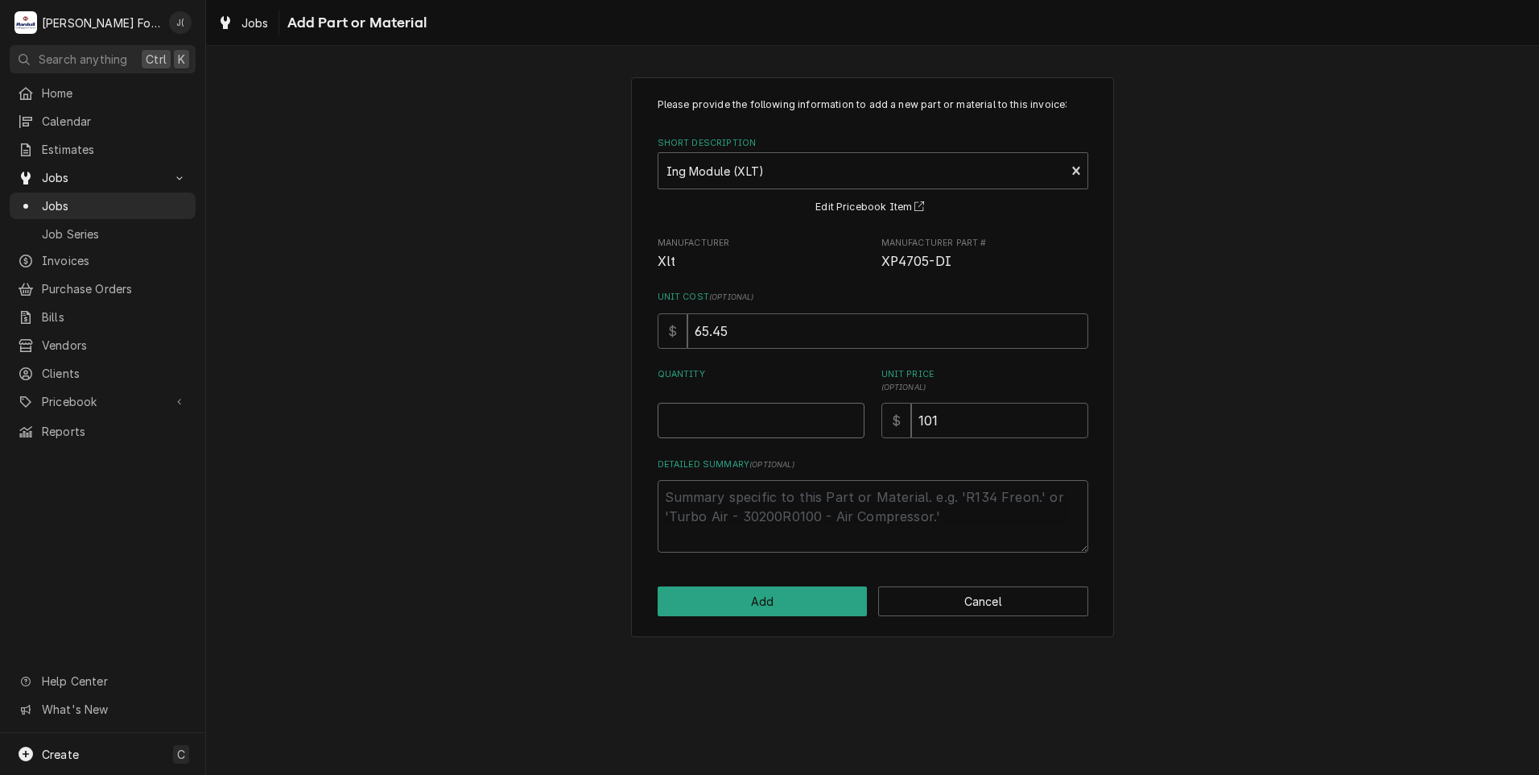
click at [779, 415] on input "Quantity" at bounding box center [761, 420] width 207 height 35
type textarea "x"
type input "1"
click at [824, 602] on button "Add" at bounding box center [763, 601] width 210 height 30
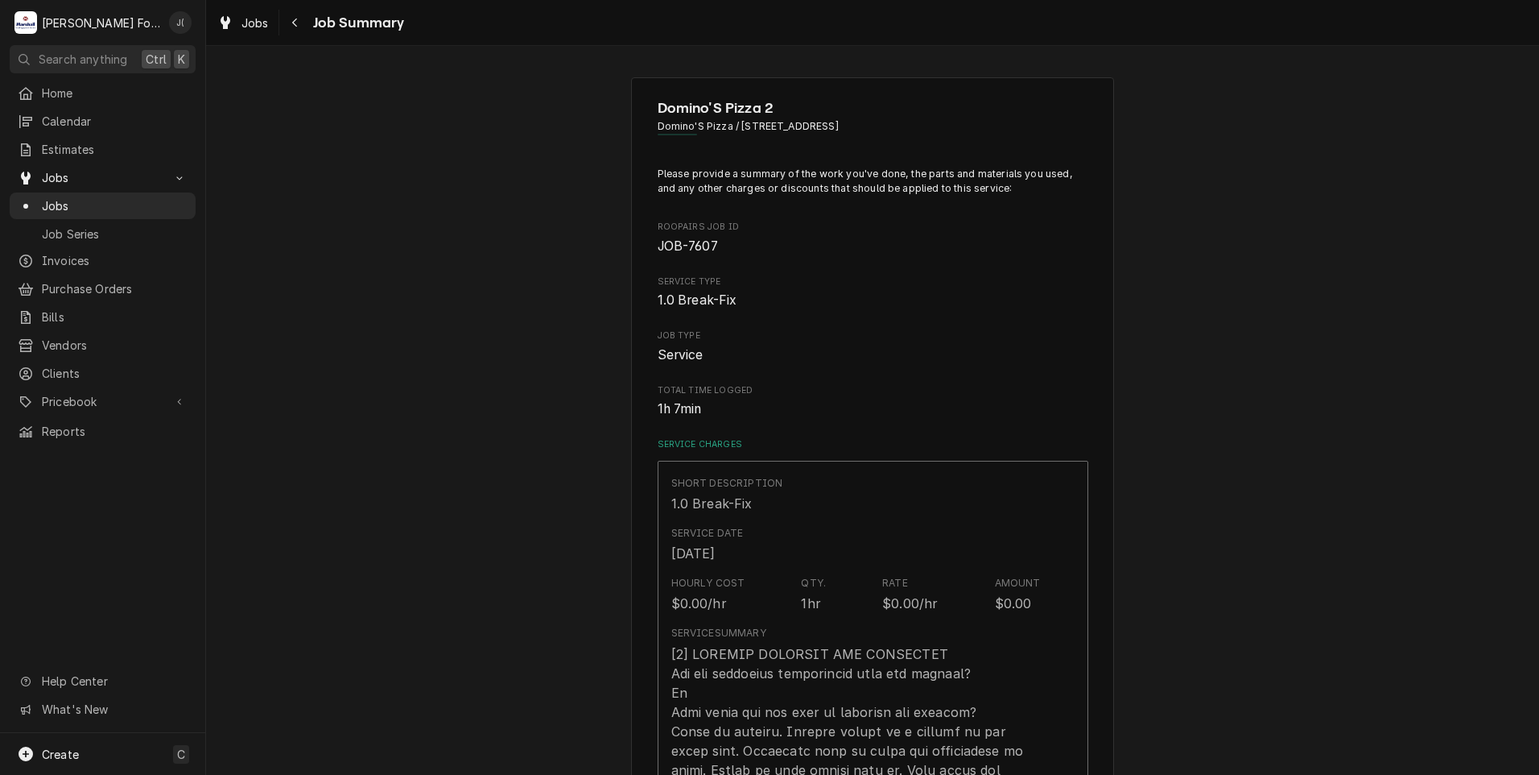
scroll to position [886, 0]
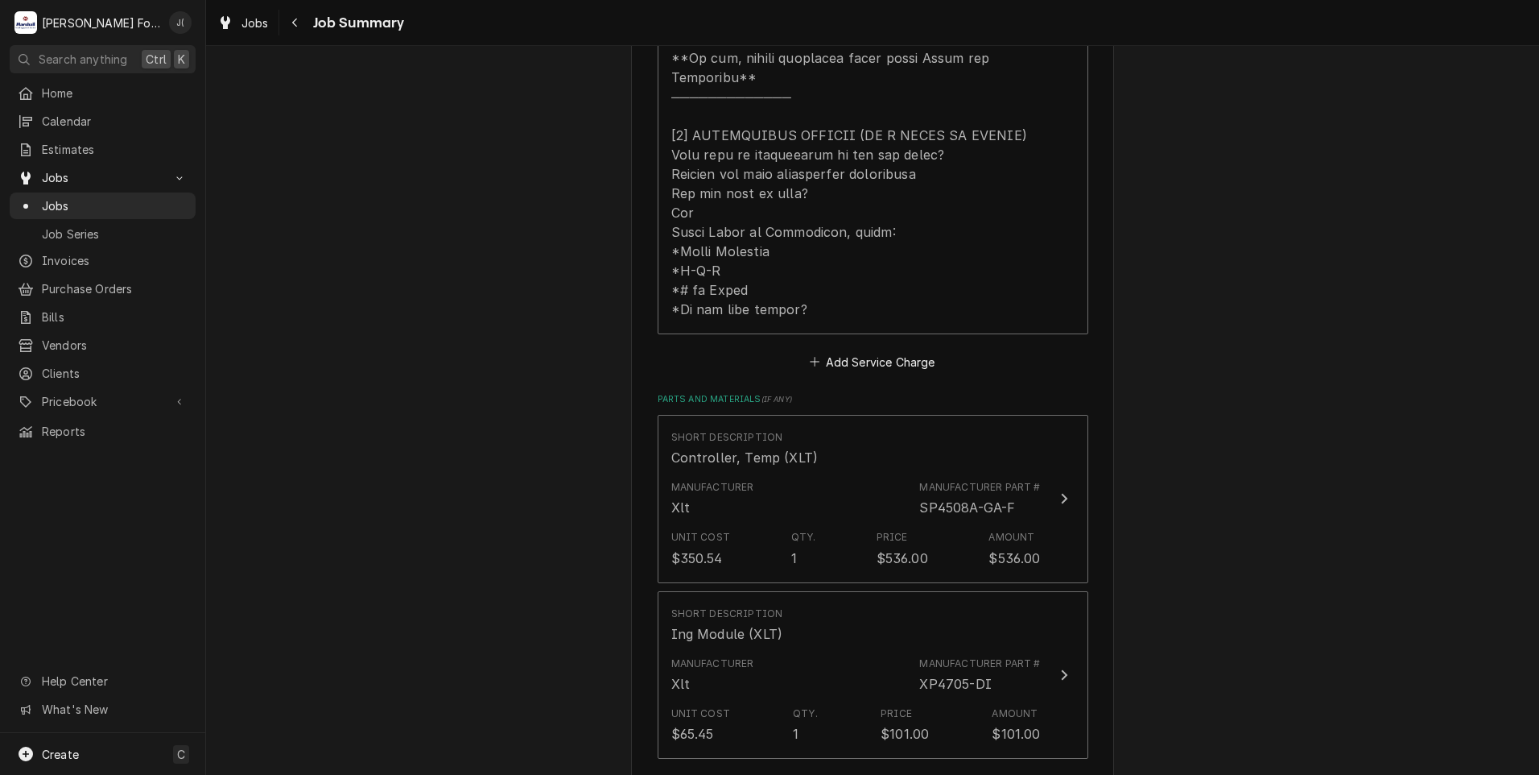
click at [862, 774] on button "Add Part or Material" at bounding box center [872, 786] width 133 height 23
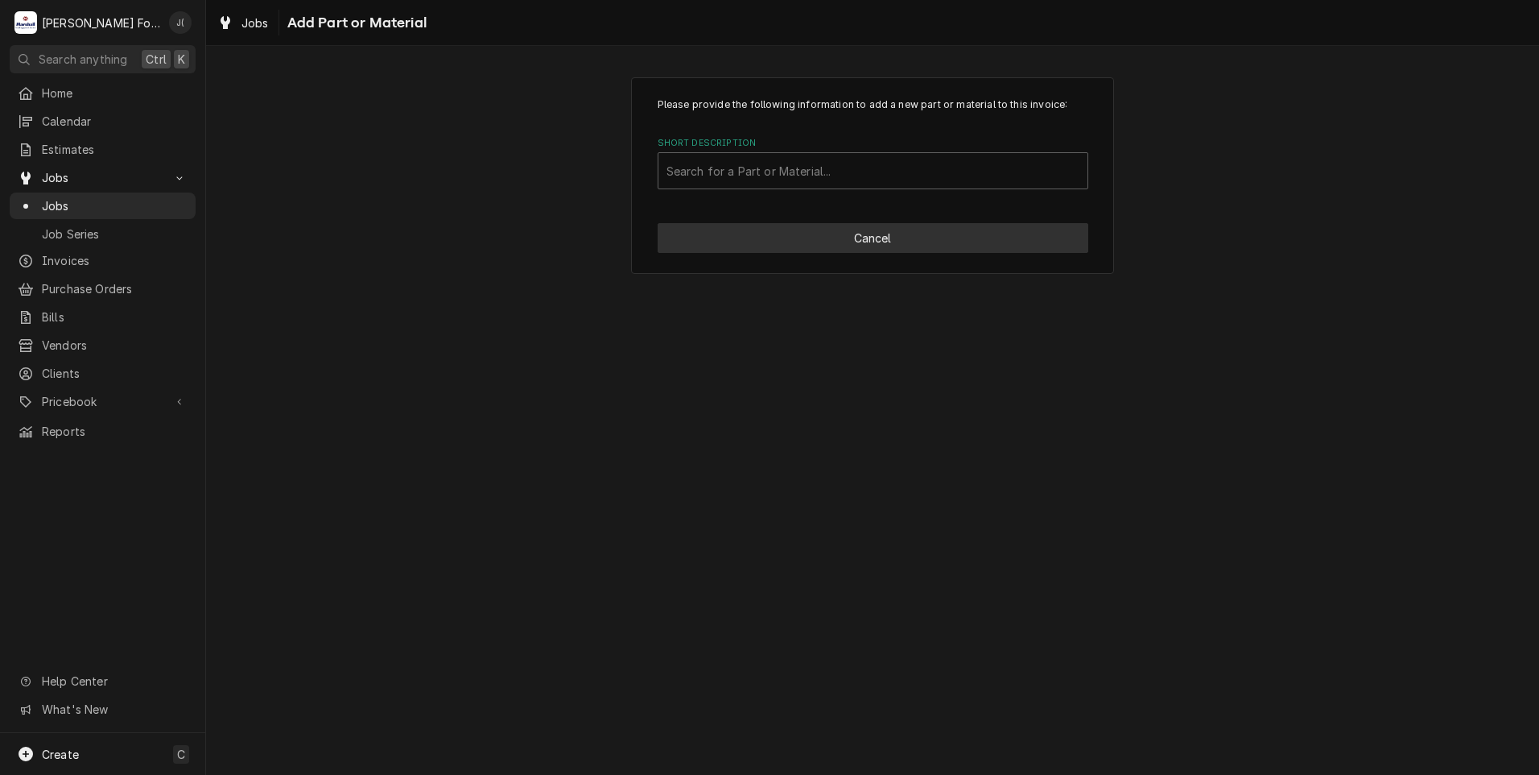
click at [907, 238] on button "Cancel" at bounding box center [873, 238] width 431 height 30
type textarea "x"
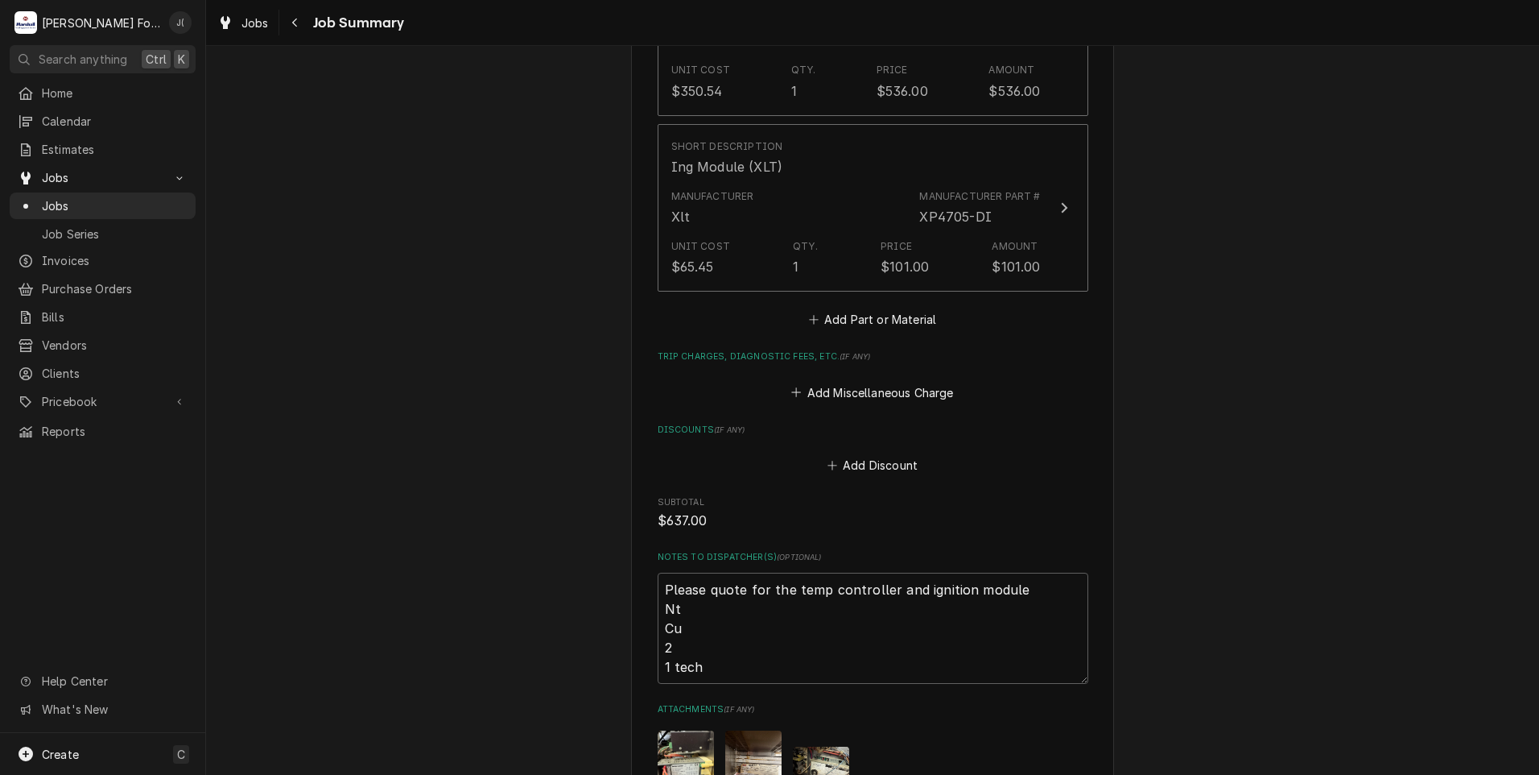
scroll to position [1127, 0]
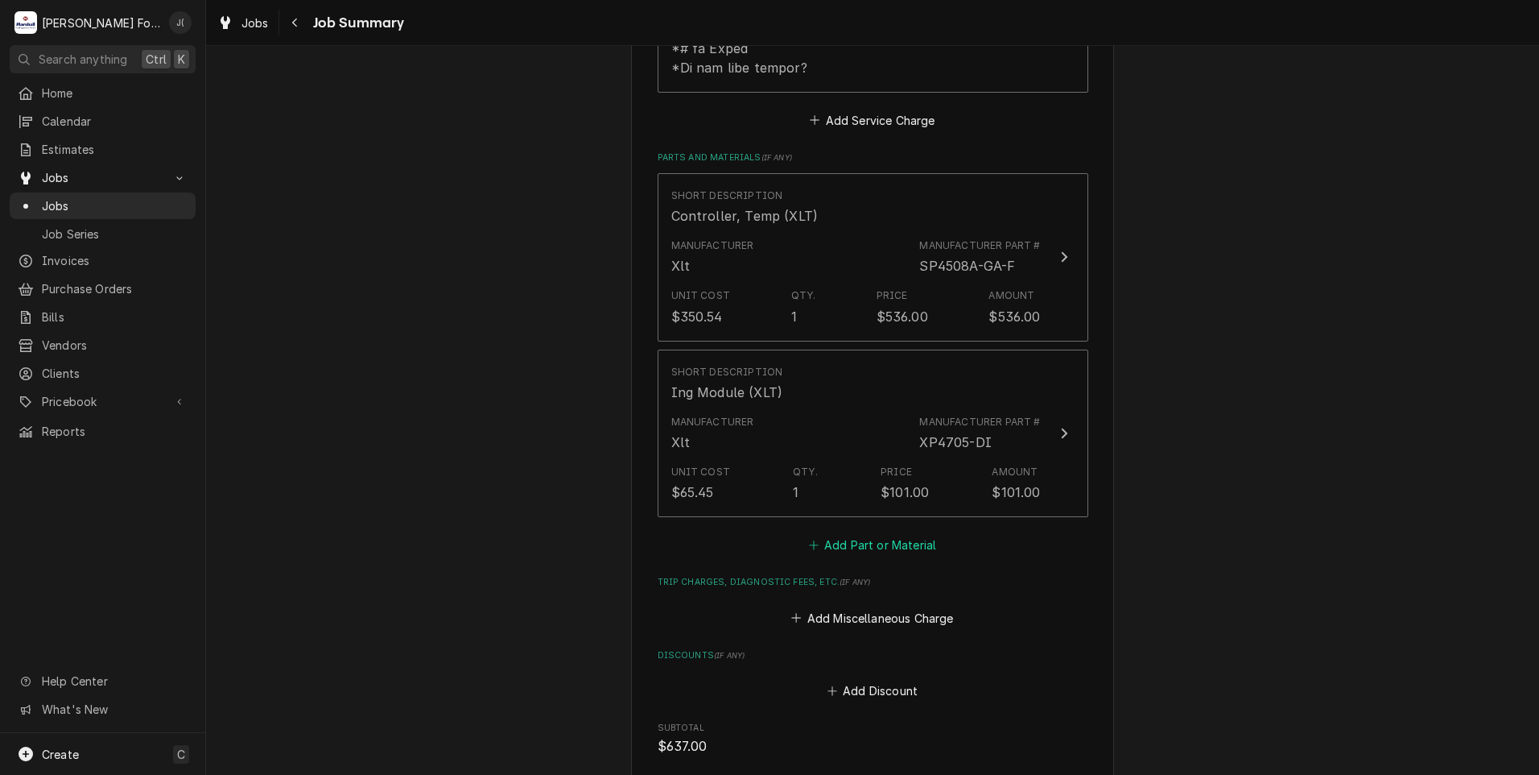
click at [893, 534] on button "Add Part or Material" at bounding box center [872, 545] width 133 height 23
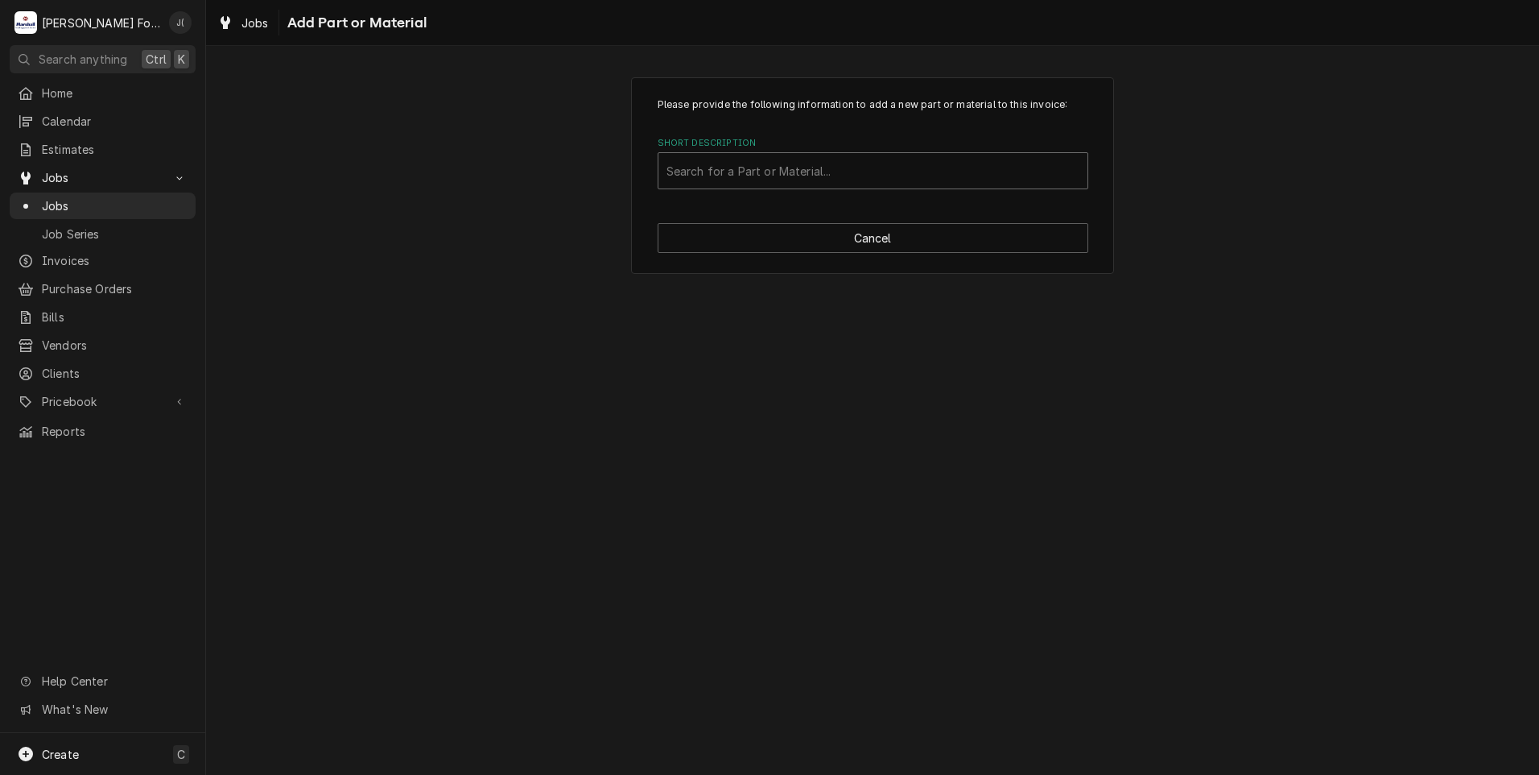
click at [903, 183] on div "Short Description" at bounding box center [873, 170] width 413 height 29
type input "ssdt"
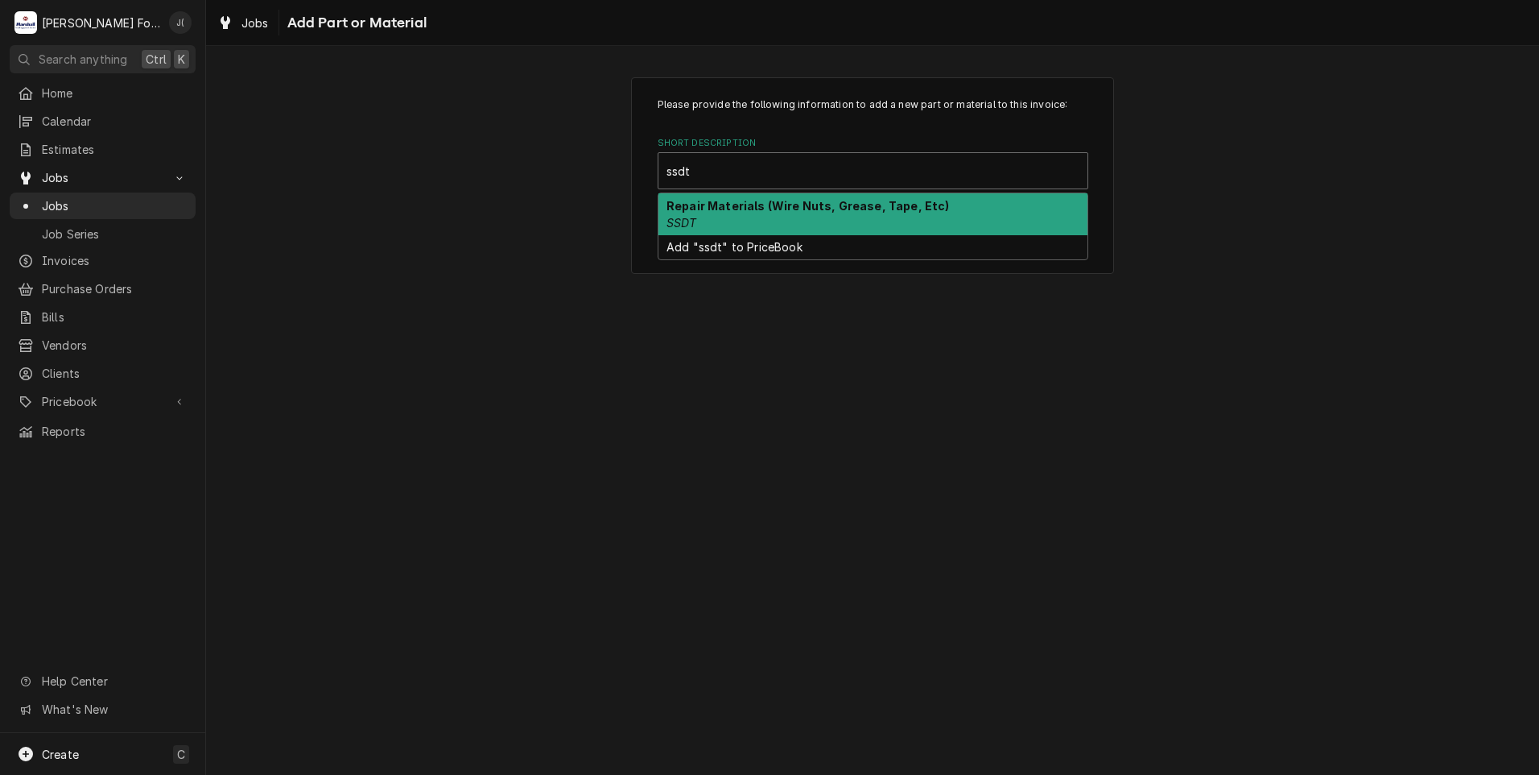
click at [884, 194] on div "Repair Materials (Wire Nuts, Grease, Tape, Etc) SSDT" at bounding box center [873, 214] width 429 height 42
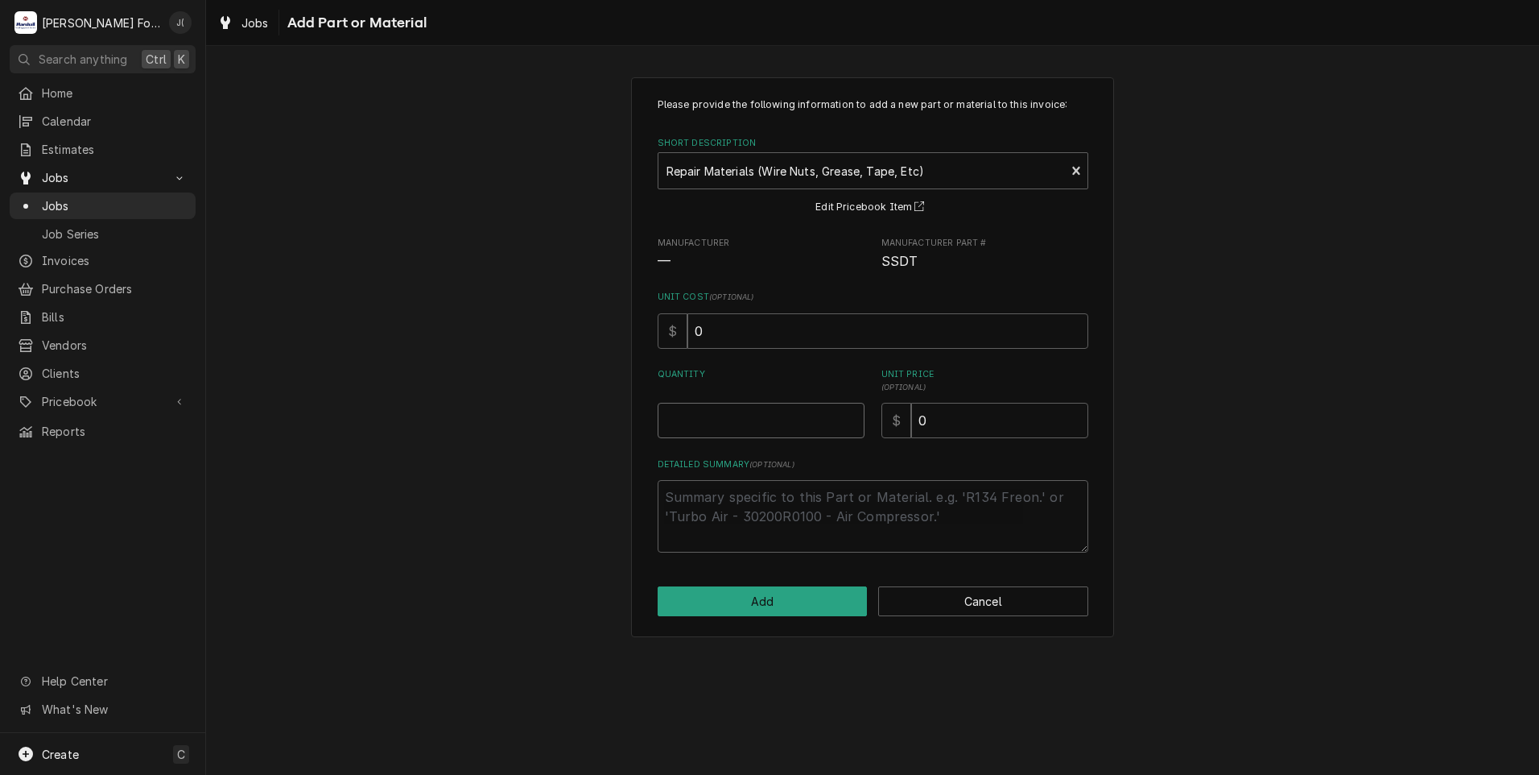
click at [764, 417] on input "Quantity" at bounding box center [761, 420] width 207 height 35
type textarea "x"
type input "1"
type textarea "x"
type input "4"
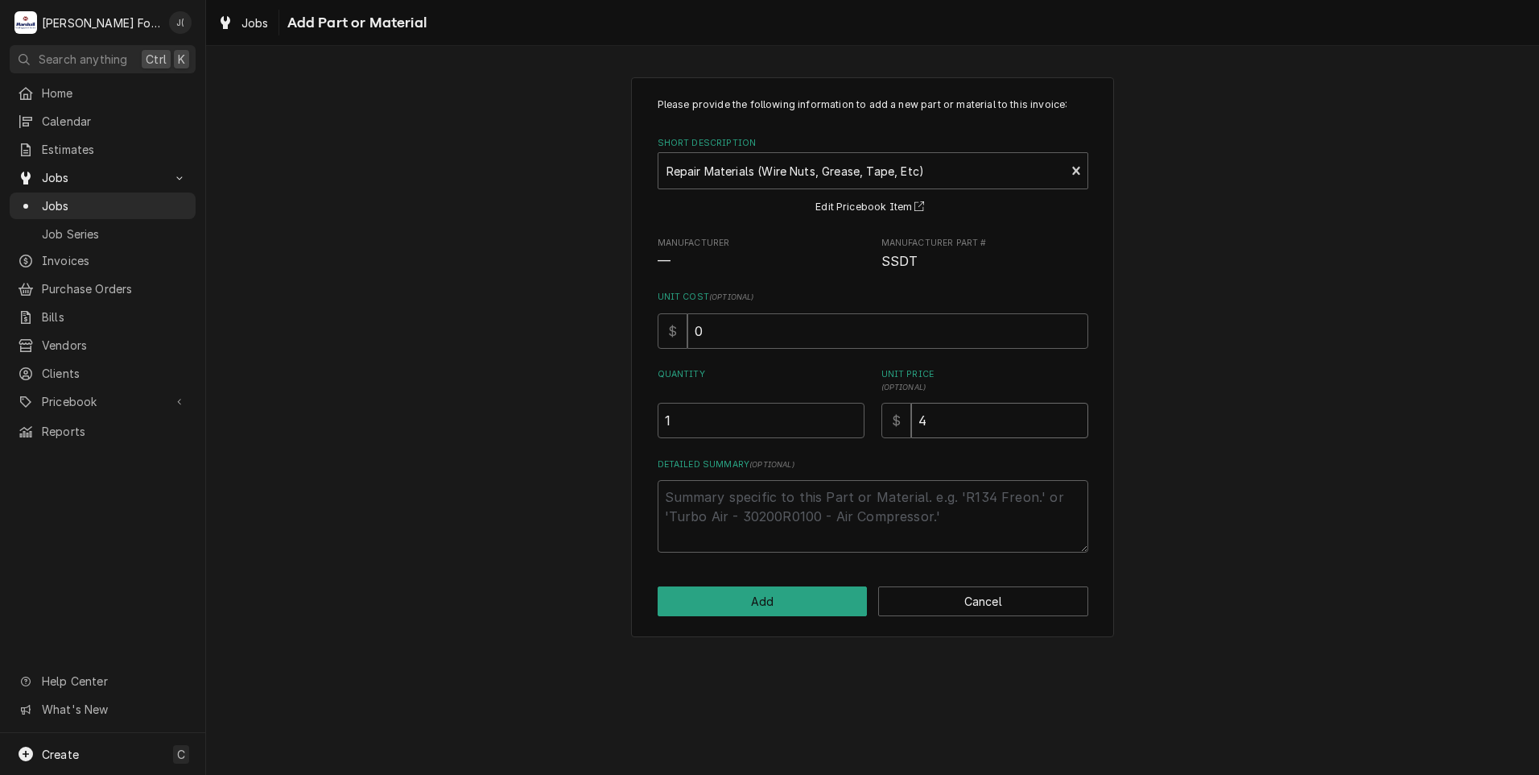
click at [917, 420] on input "4" at bounding box center [999, 420] width 177 height 35
type textarea "x"
type input "14"
click at [803, 601] on button "Add" at bounding box center [763, 601] width 210 height 30
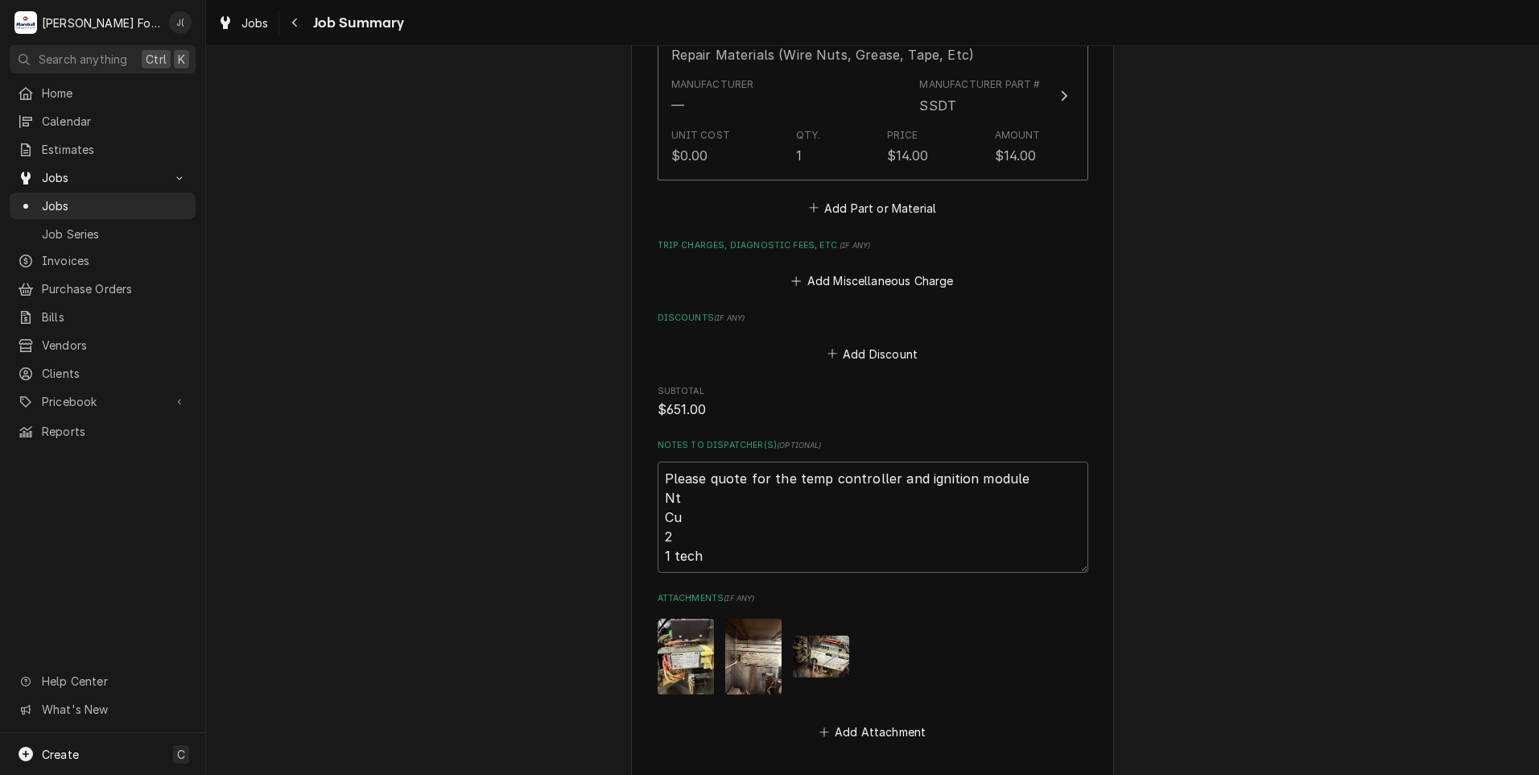
scroll to position [1839, 0]
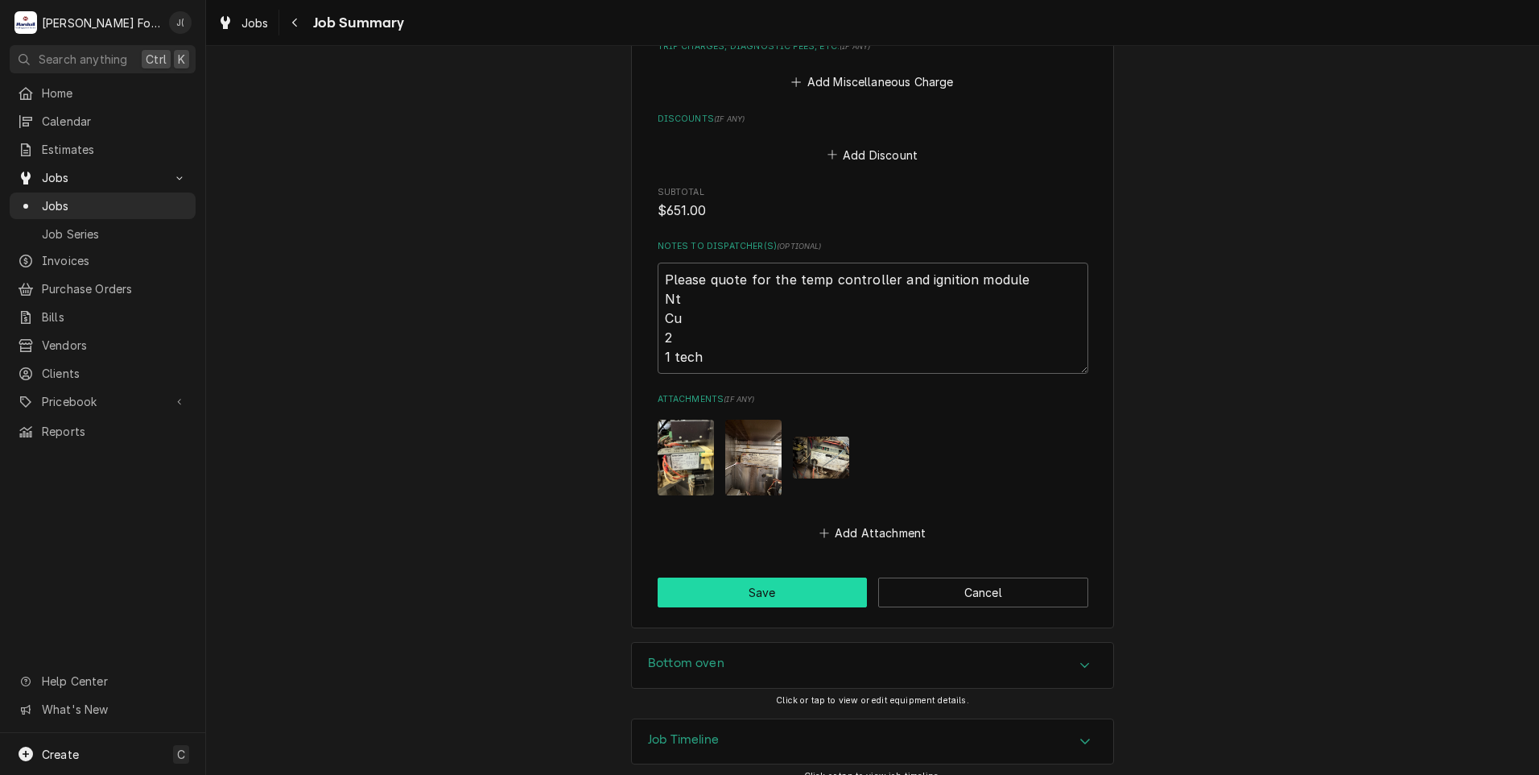
drag, startPoint x: 768, startPoint y: 576, endPoint x: 618, endPoint y: 497, distance: 169.3
click at [768, 577] on button "Save" at bounding box center [763, 592] width 210 height 30
type textarea "x"
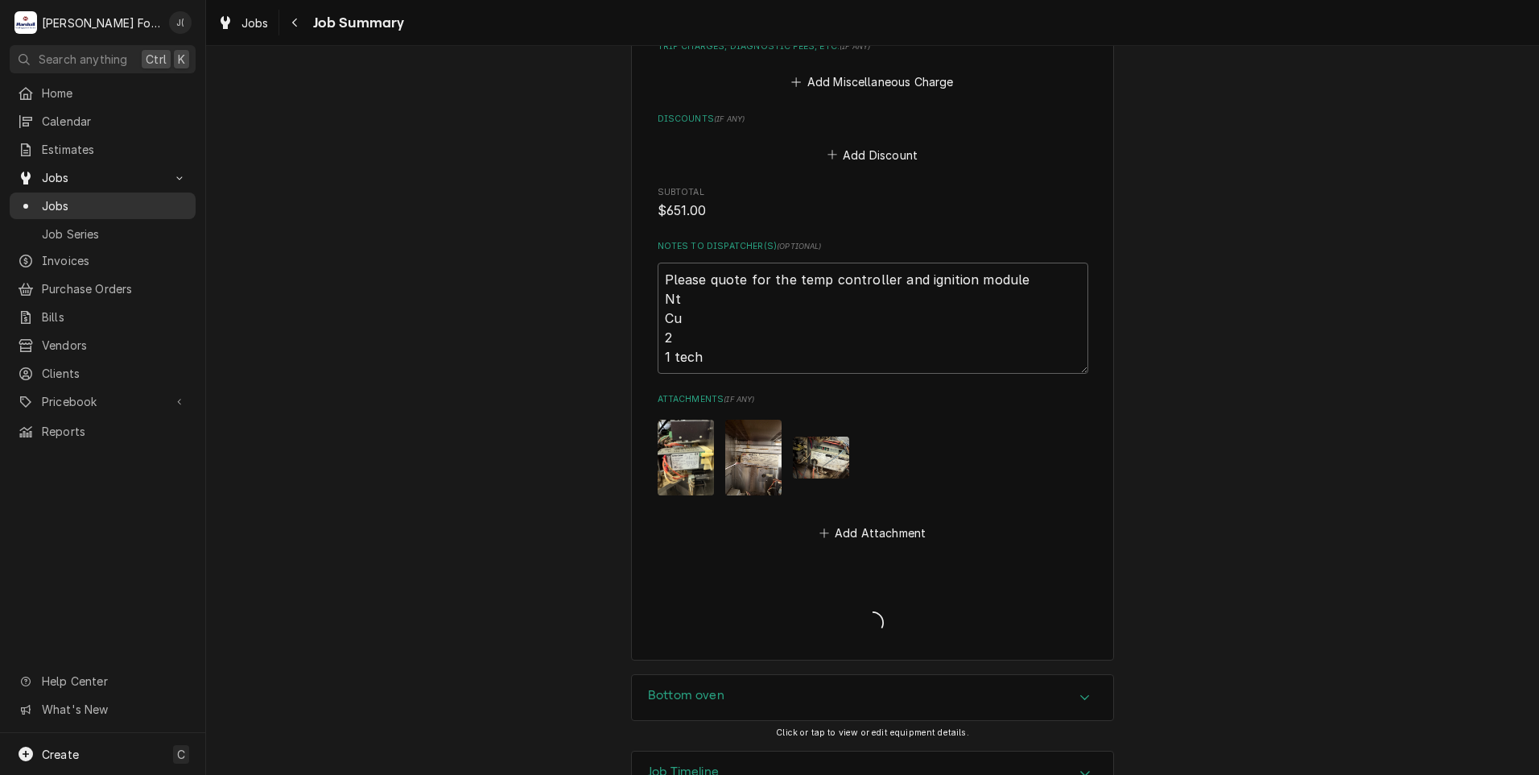
click at [97, 204] on span "Jobs" at bounding box center [115, 205] width 146 height 17
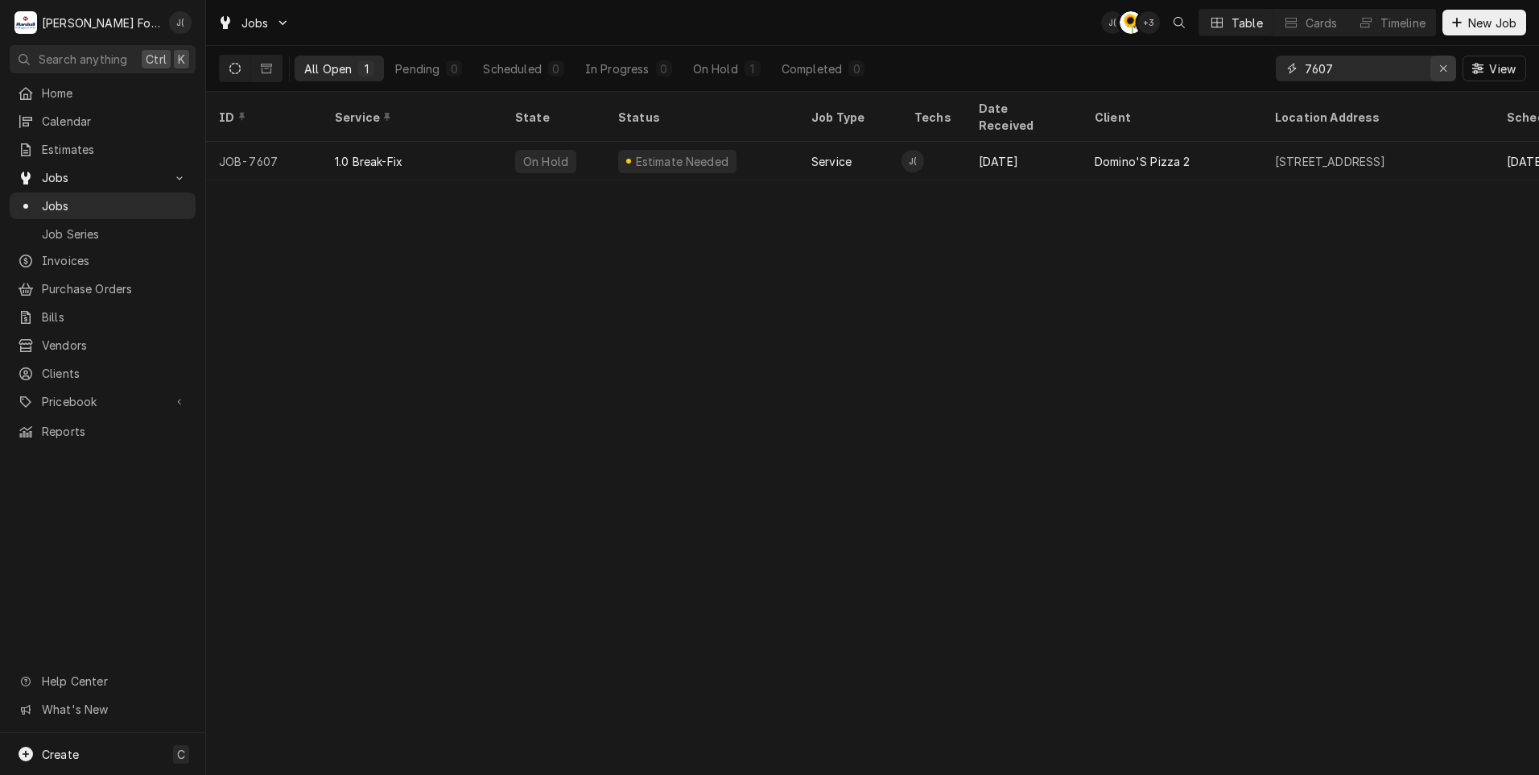
click at [1445, 67] on icon "Erase input" at bounding box center [1444, 68] width 9 height 11
click at [1412, 70] on input "Dynamic Content Wrapper" at bounding box center [1380, 69] width 151 height 26
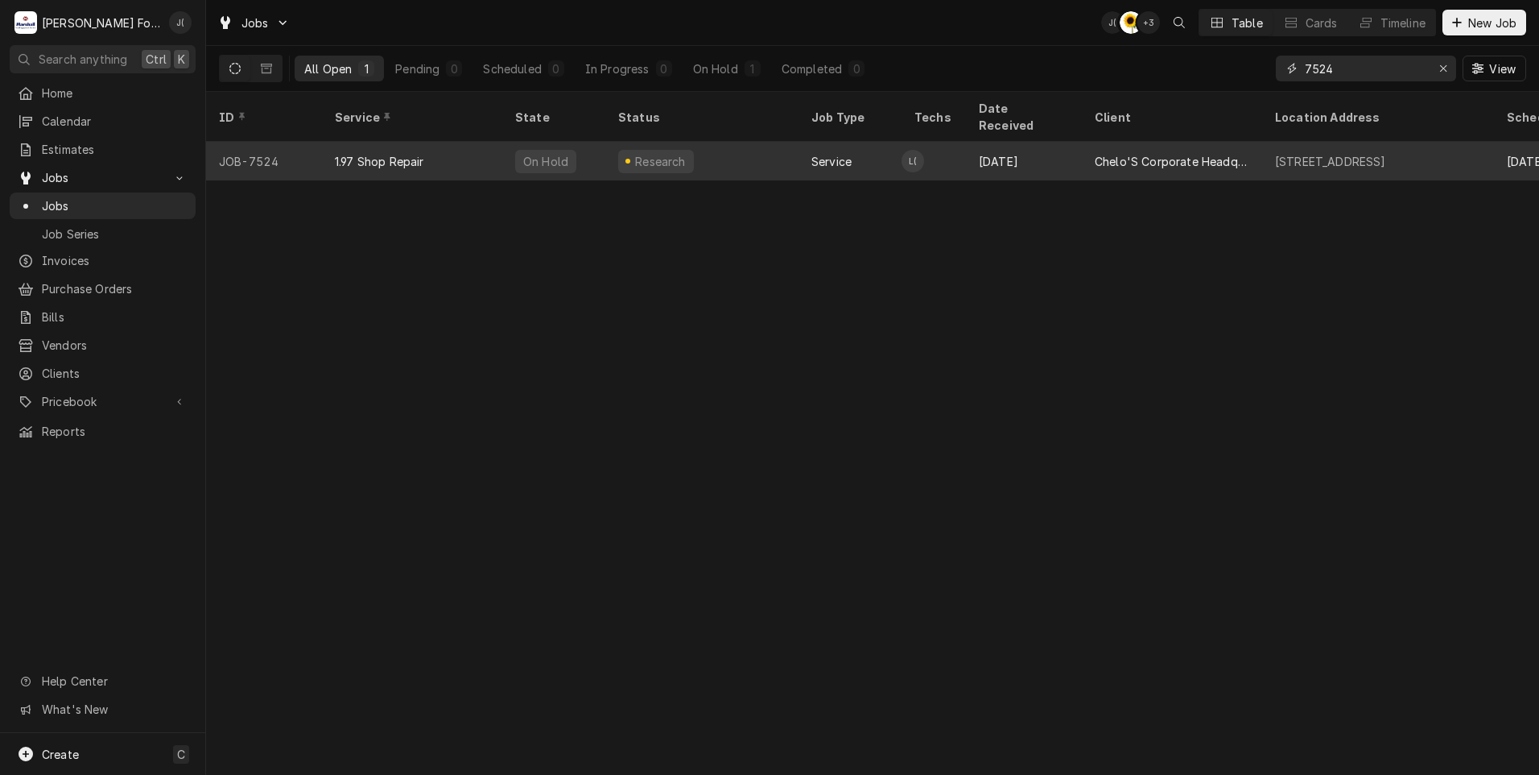
type input "7524"
click at [488, 144] on div "1.97 Shop Repair" at bounding box center [412, 161] width 180 height 39
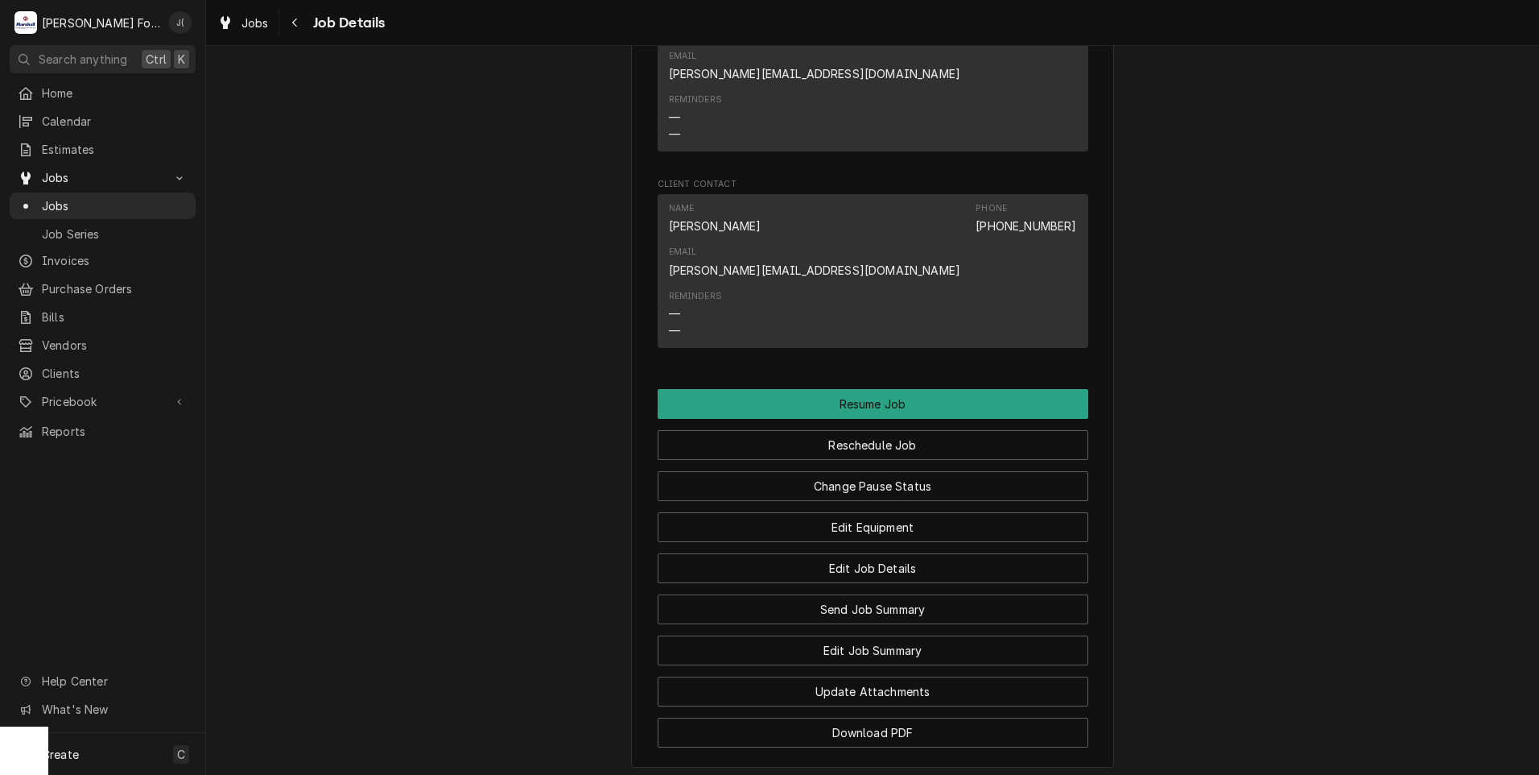
scroll to position [1764, 0]
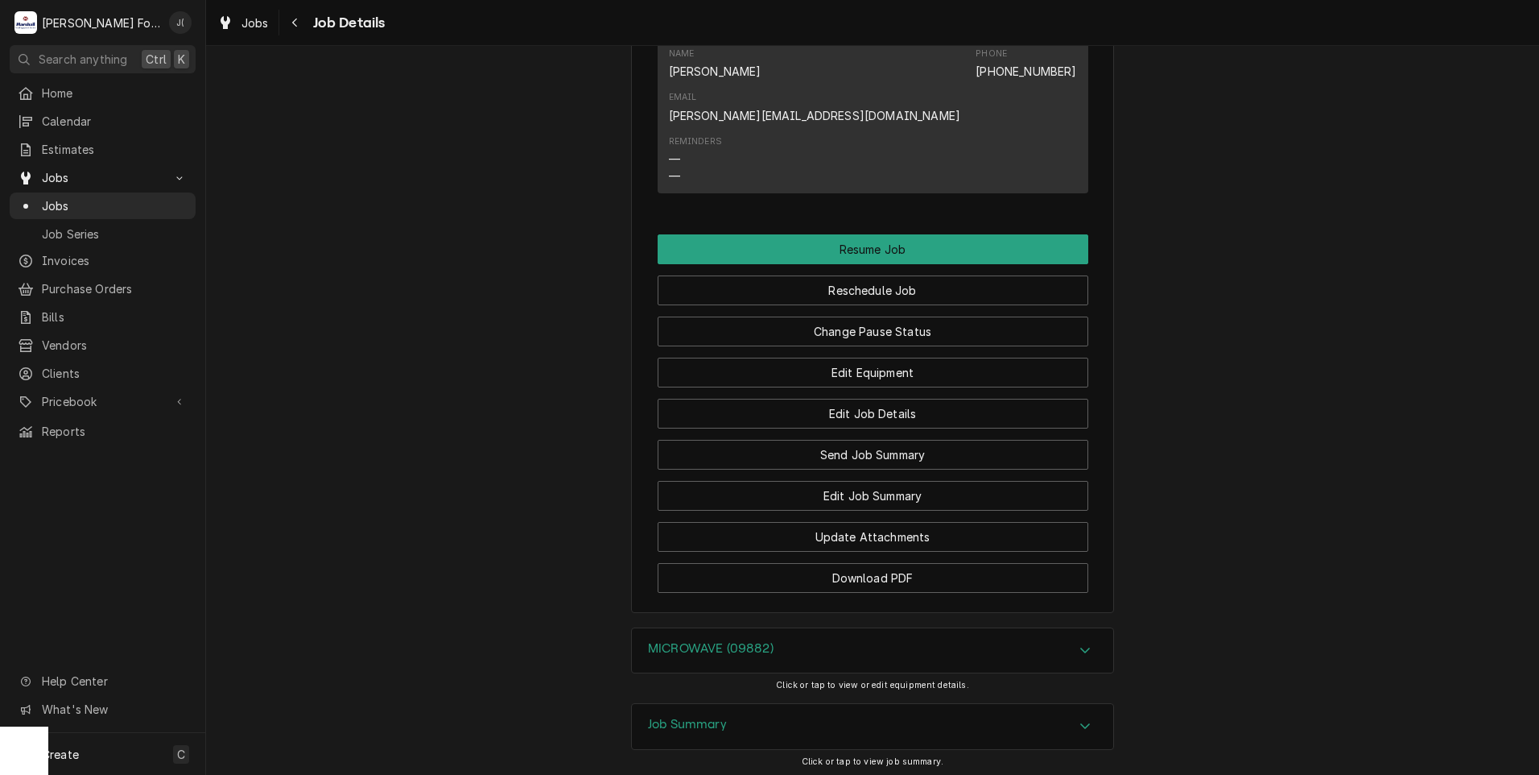
click at [695, 717] on h3 "Job Summary" at bounding box center [687, 724] width 79 height 15
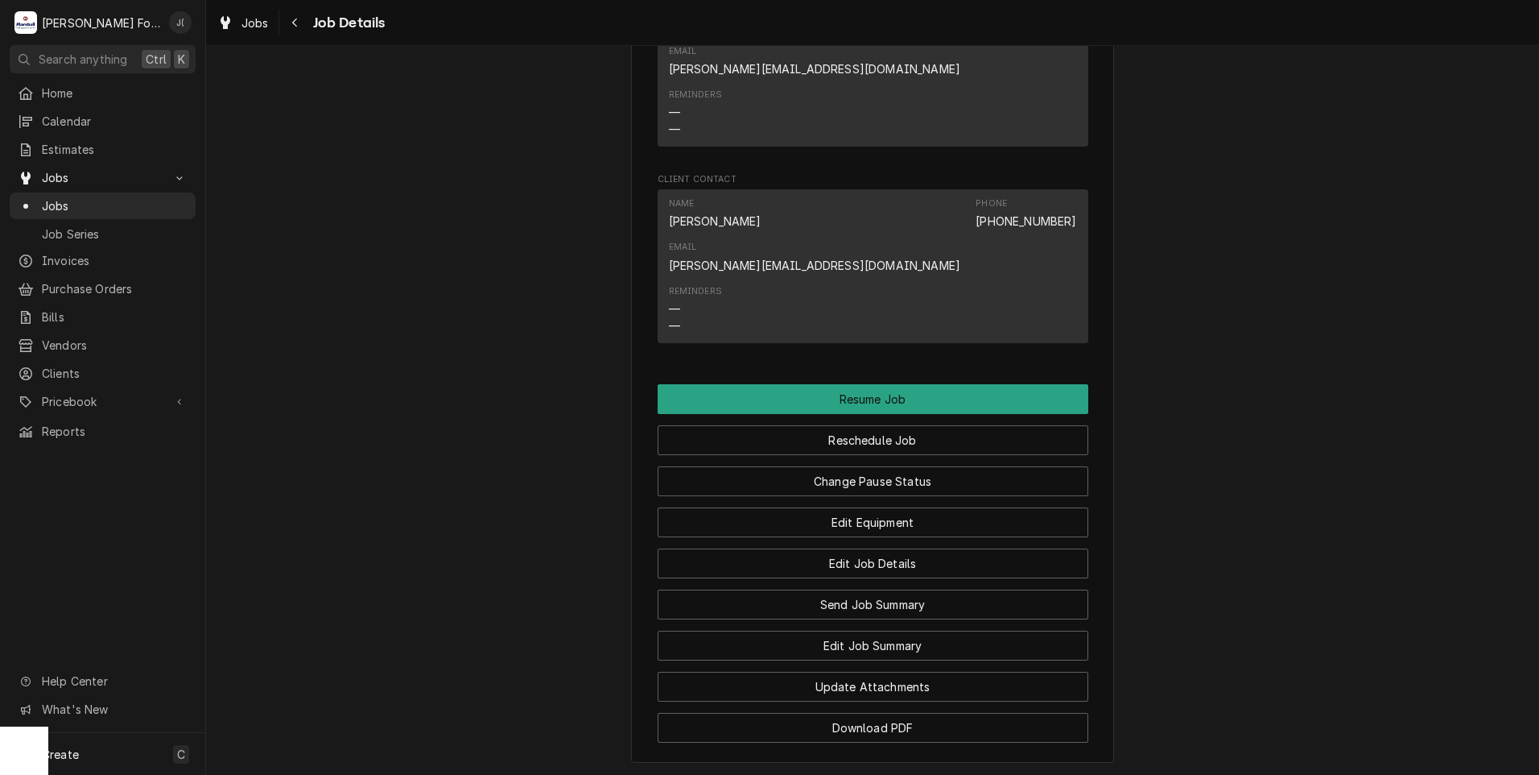
scroll to position [1533, 0]
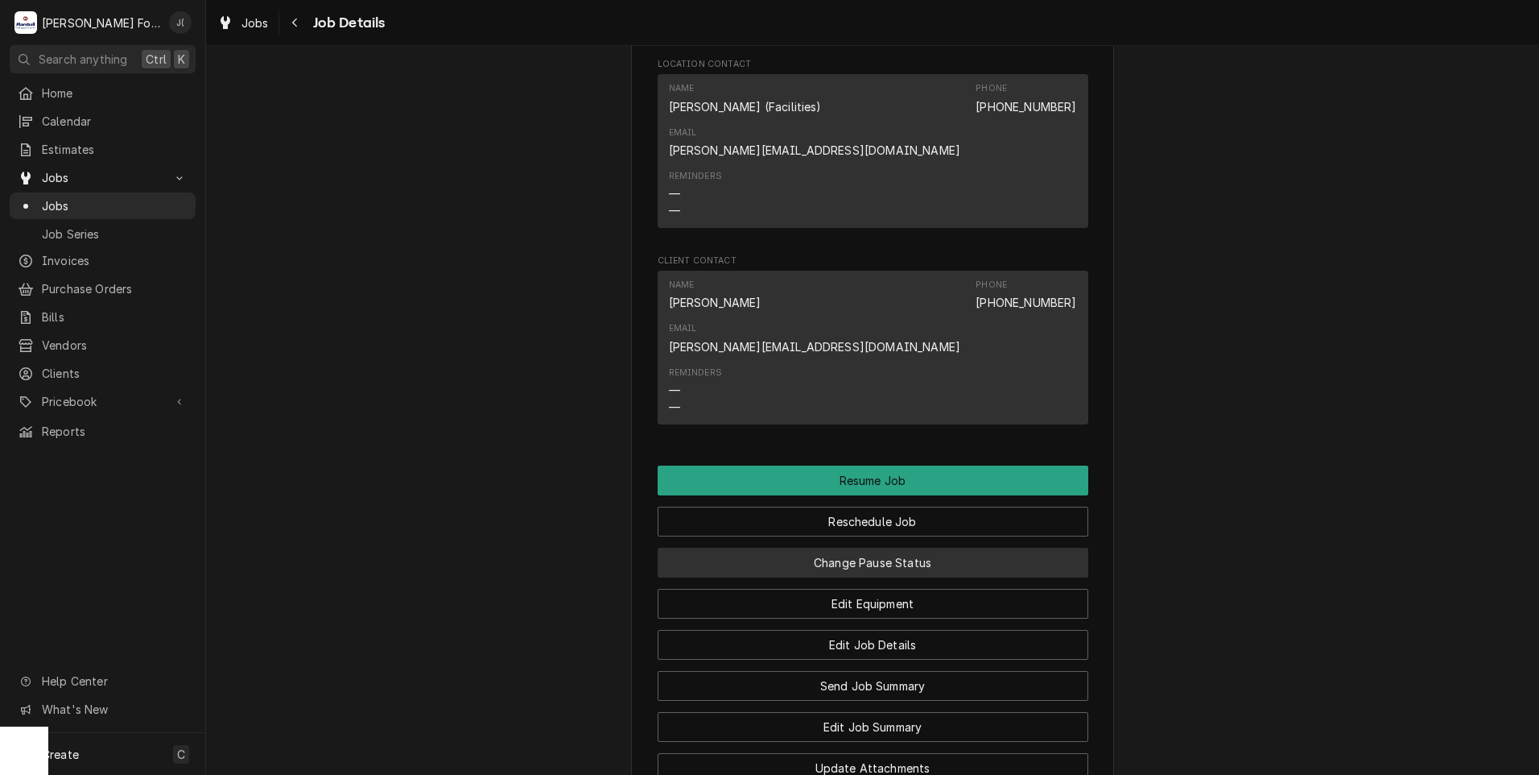
click at [833, 547] on button "Change Pause Status" at bounding box center [873, 562] width 431 height 30
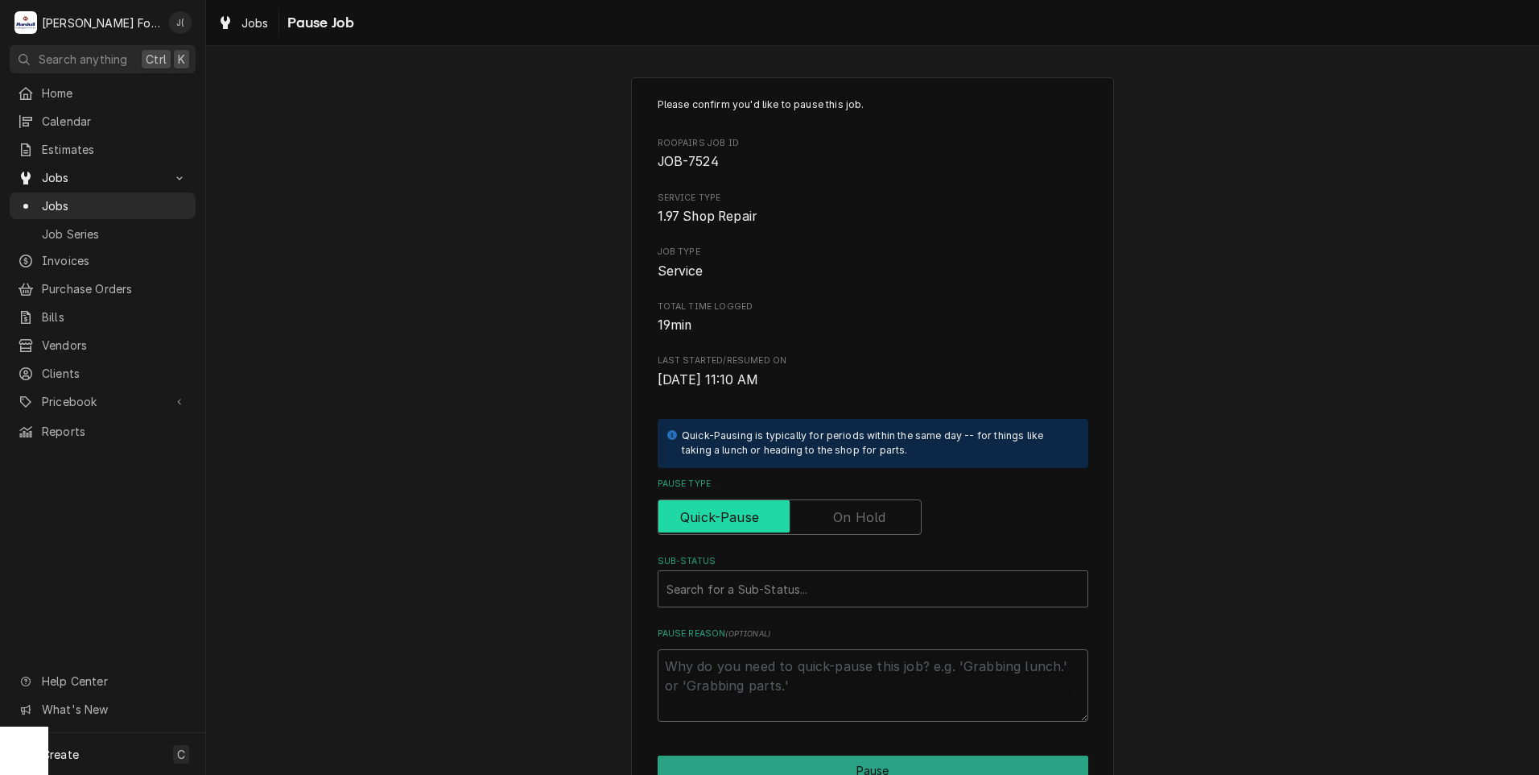
click at [867, 531] on input "Pause Type" at bounding box center [790, 516] width 250 height 35
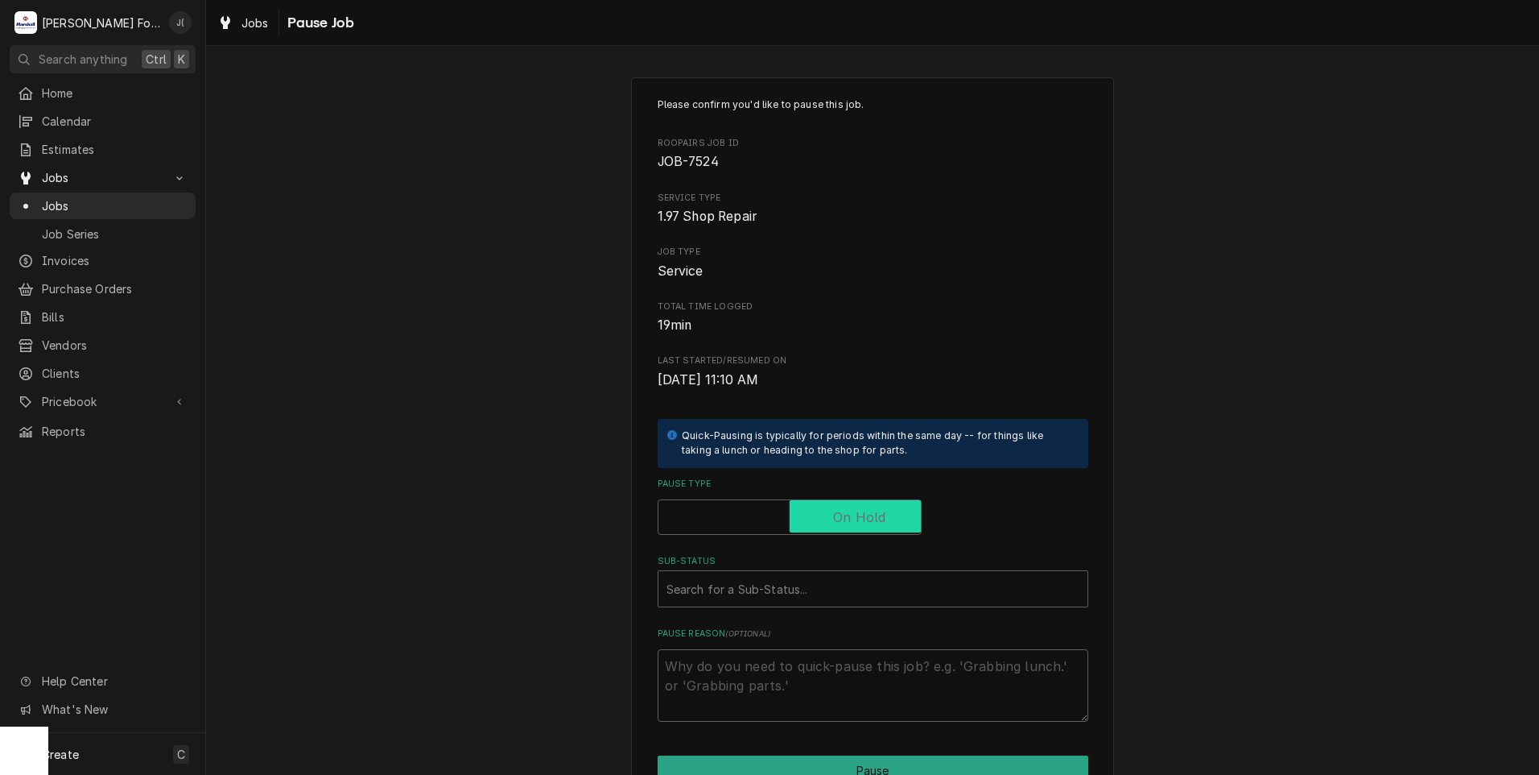
checkbox input "true"
click at [804, 583] on div "Sub-Status" at bounding box center [873, 588] width 413 height 29
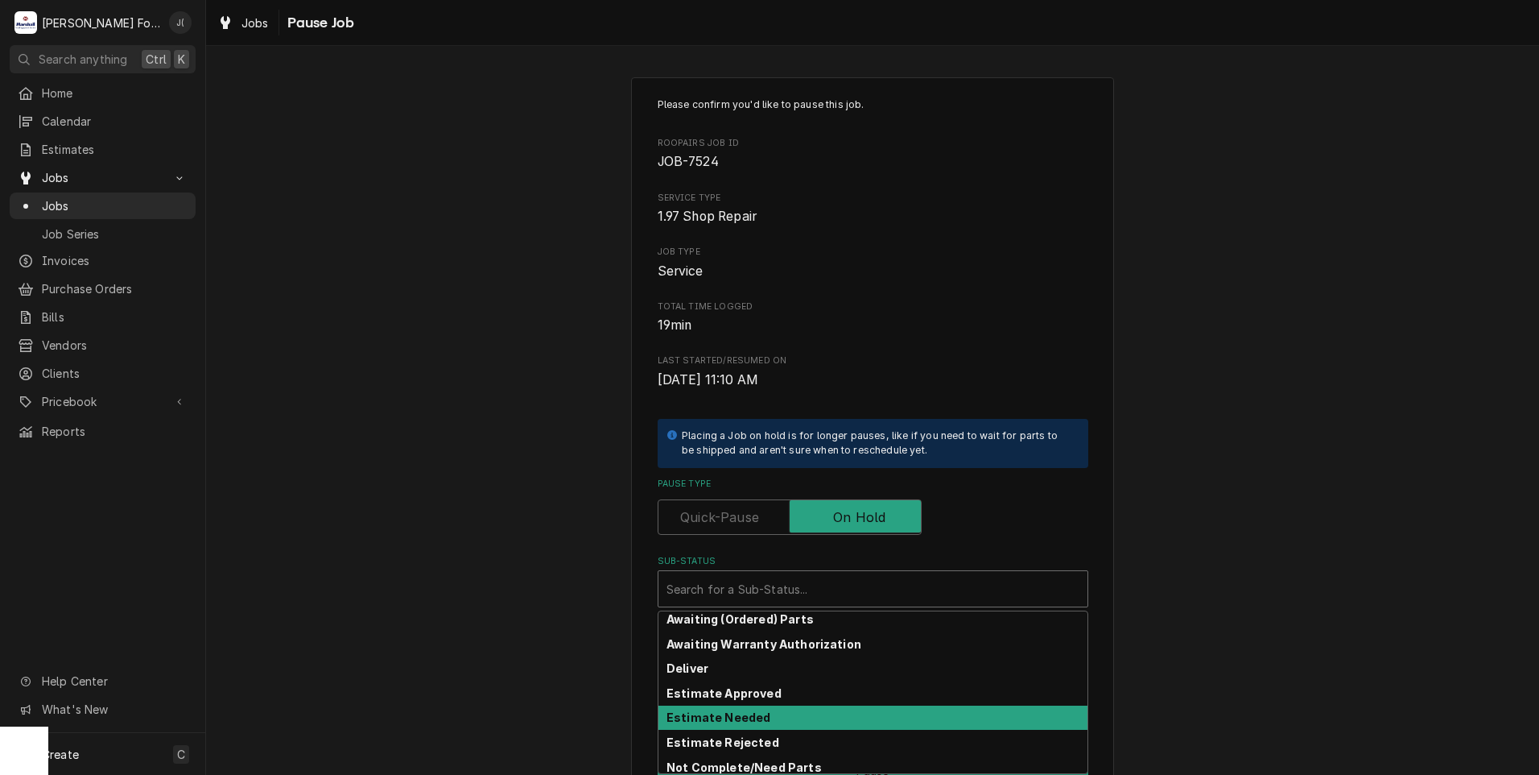
scroll to position [81, 0]
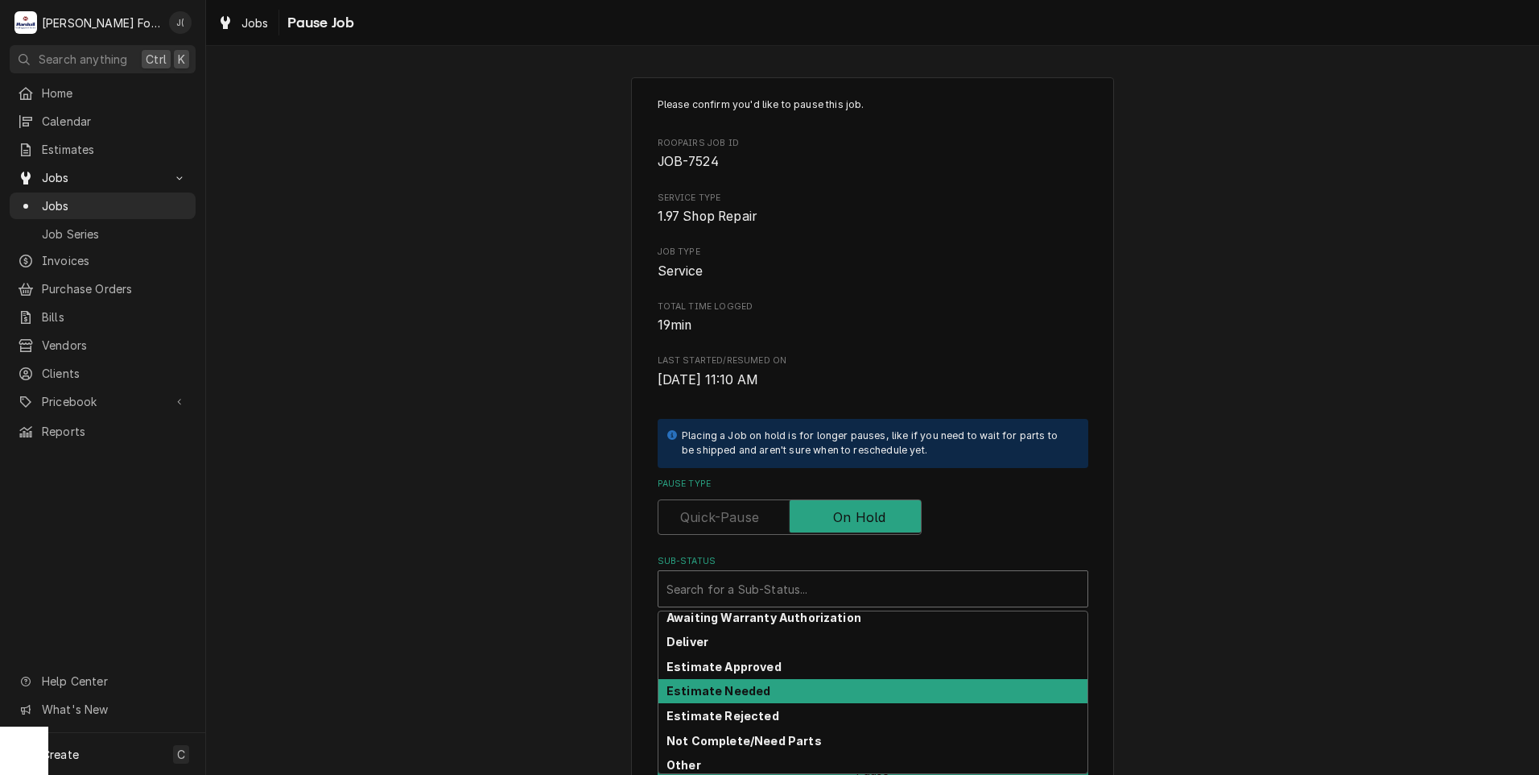
click at [743, 692] on strong "Estimate Needed" at bounding box center [719, 691] width 104 height 14
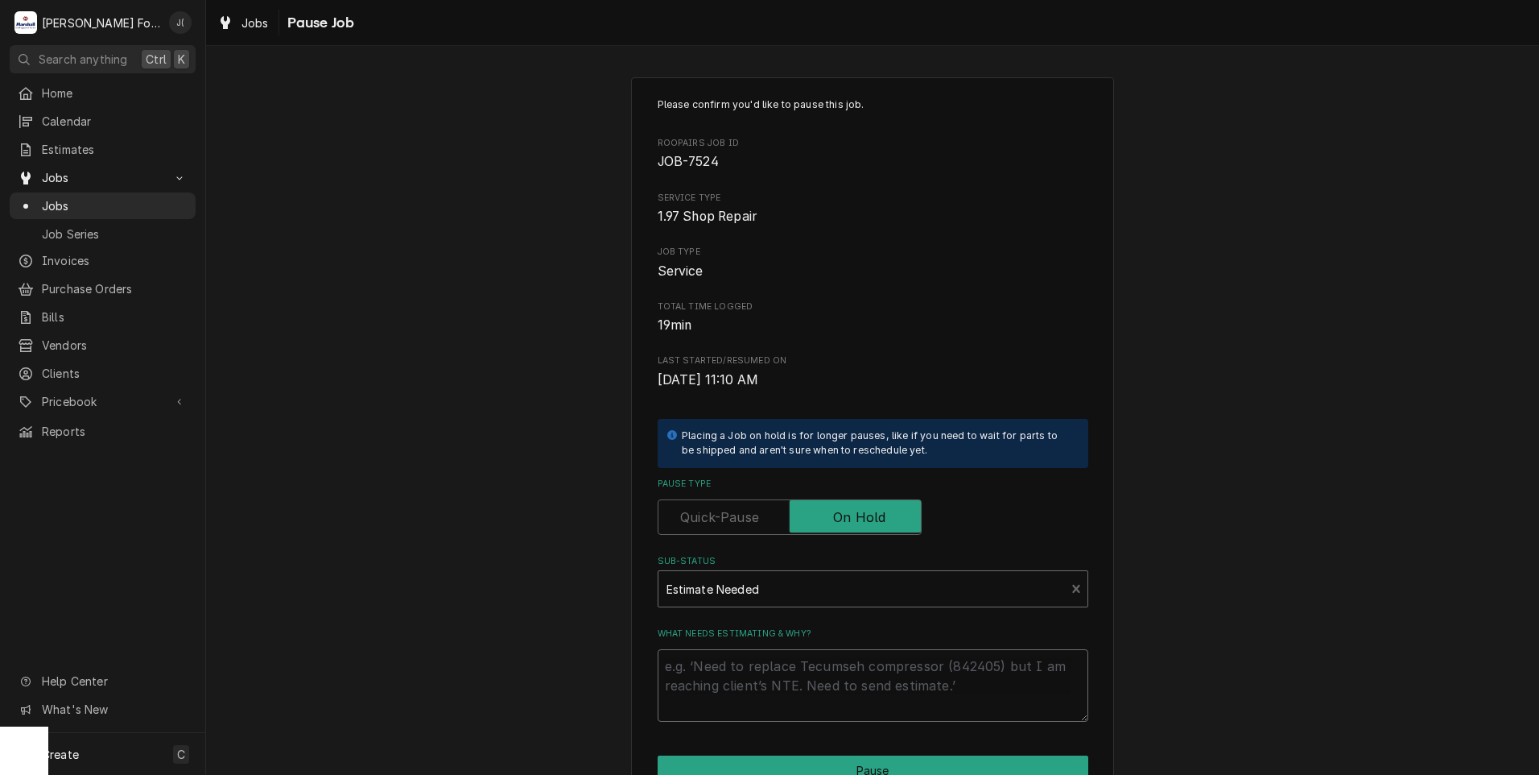
click at [731, 687] on textarea "What needs estimating & why?" at bounding box center [873, 685] width 431 height 72
type textarea "x"
type textarea "1"
type textarea "x"
type textarea "10"
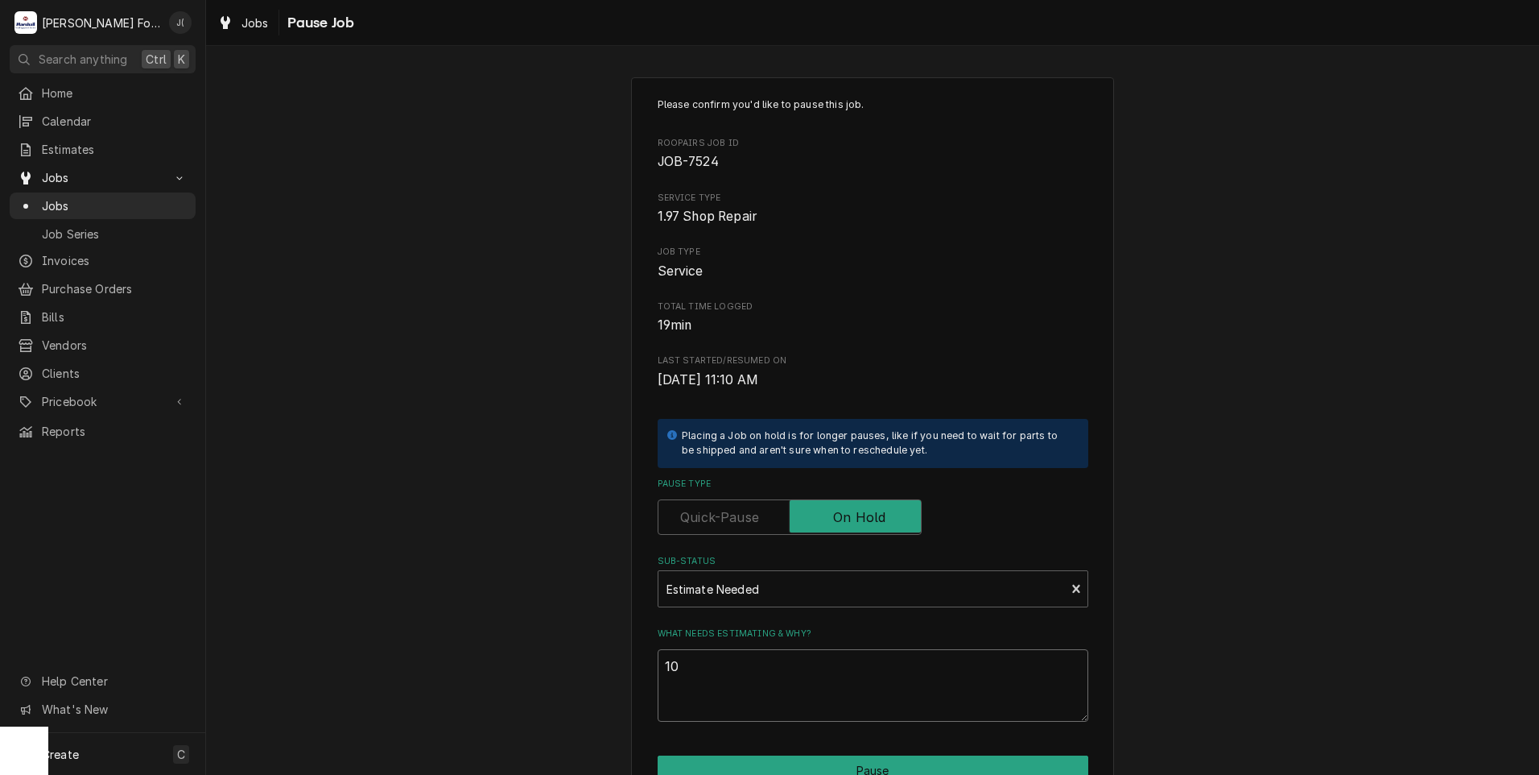
type textarea "x"
type textarea "1"
type textarea "x"
type textarea "p"
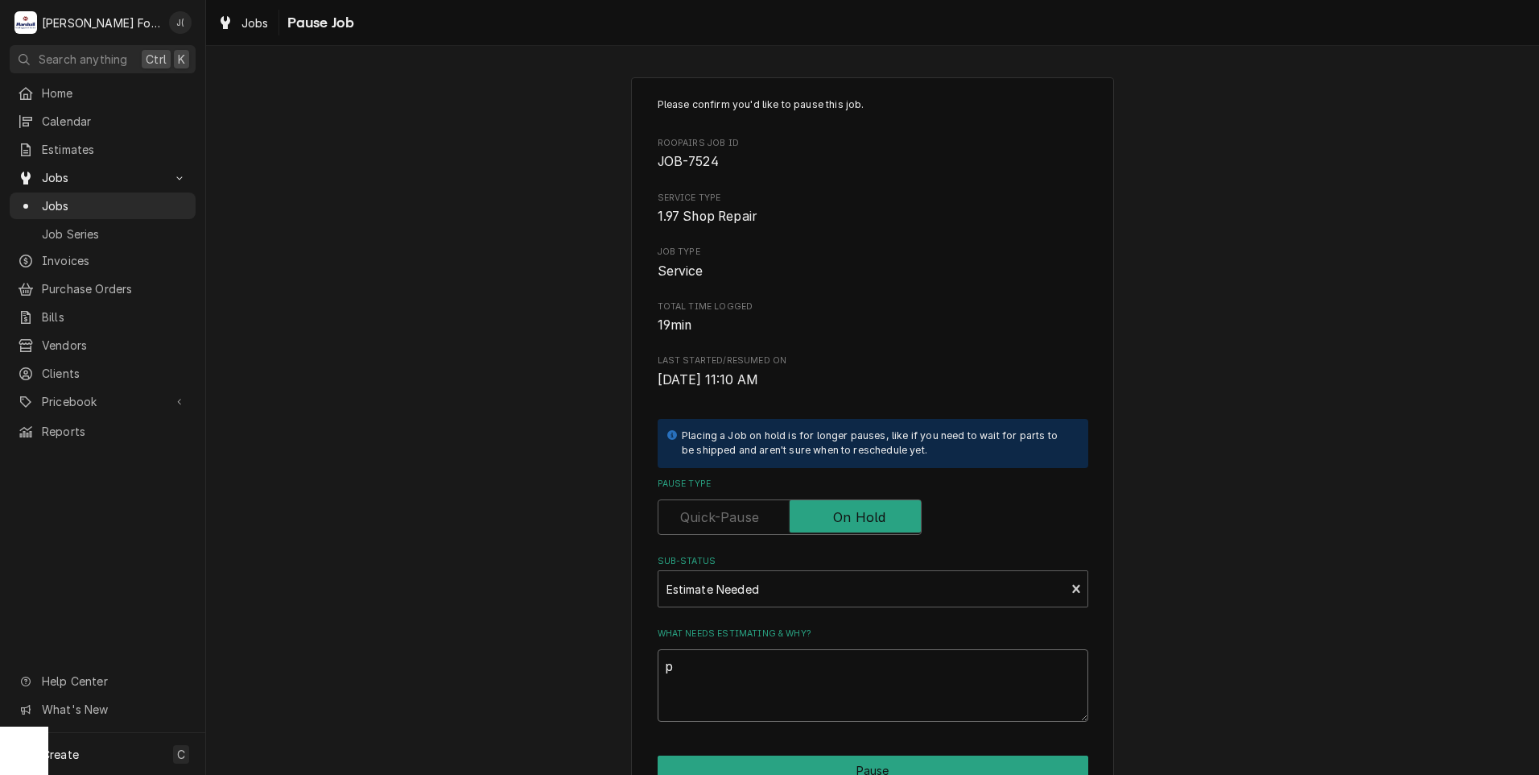
type textarea "x"
type textarea "pr"
type textarea "x"
type textarea "pri"
type textarea "x"
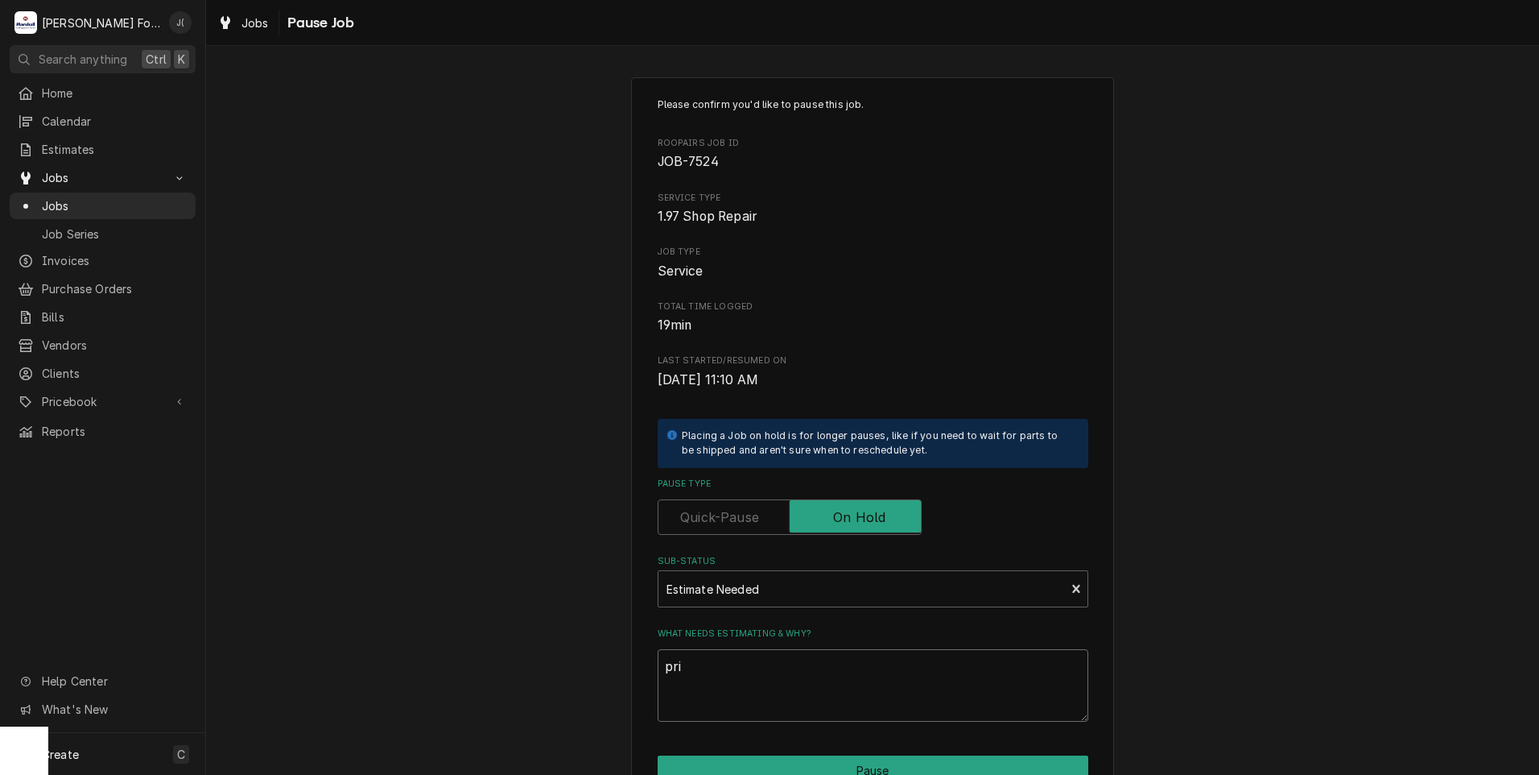
type textarea "pric"
type textarea "x"
type textarea "price"
type textarea "x"
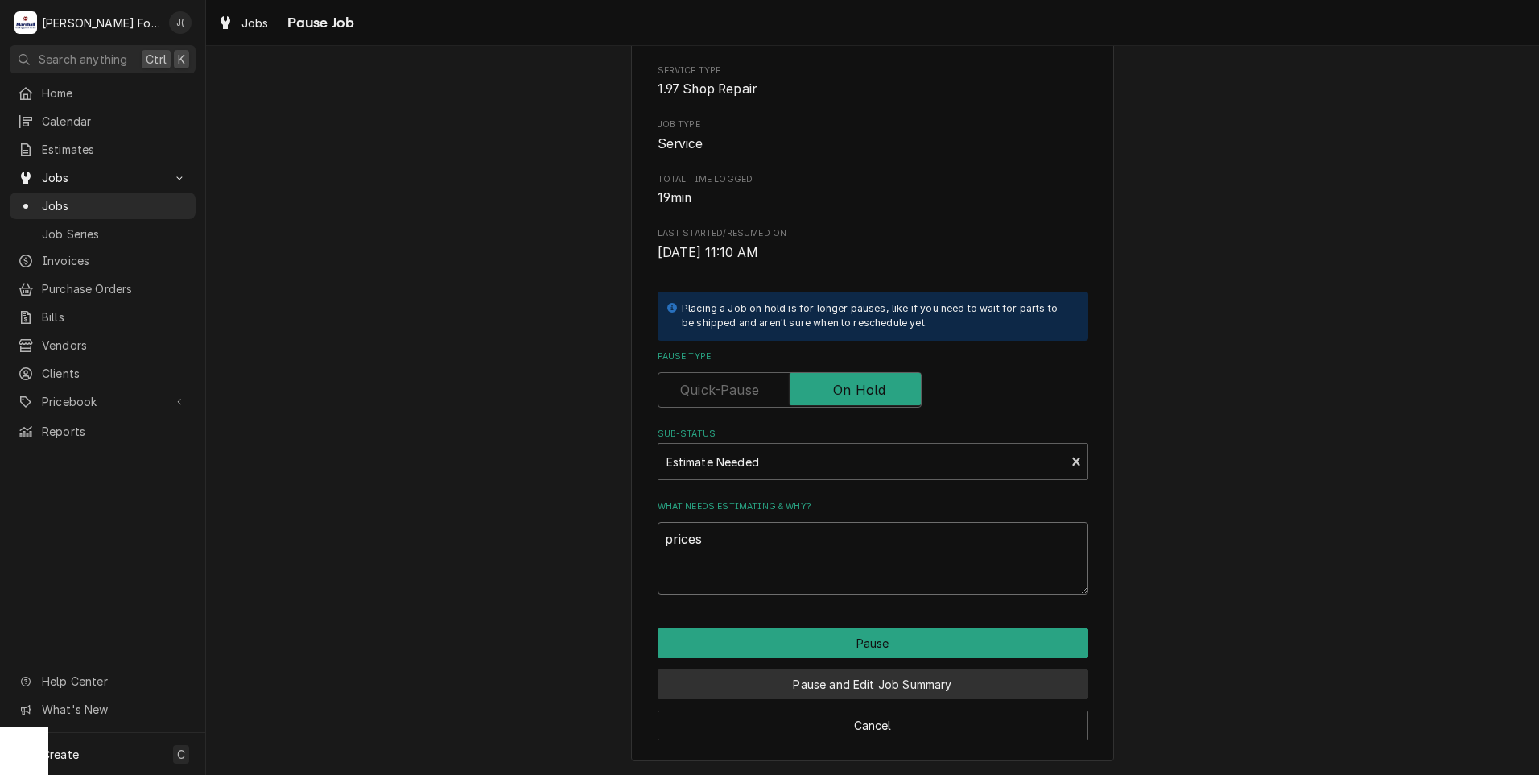
type textarea "prices"
click at [753, 682] on button "Pause and Edit Job Summary" at bounding box center [873, 684] width 431 height 30
type textarea "x"
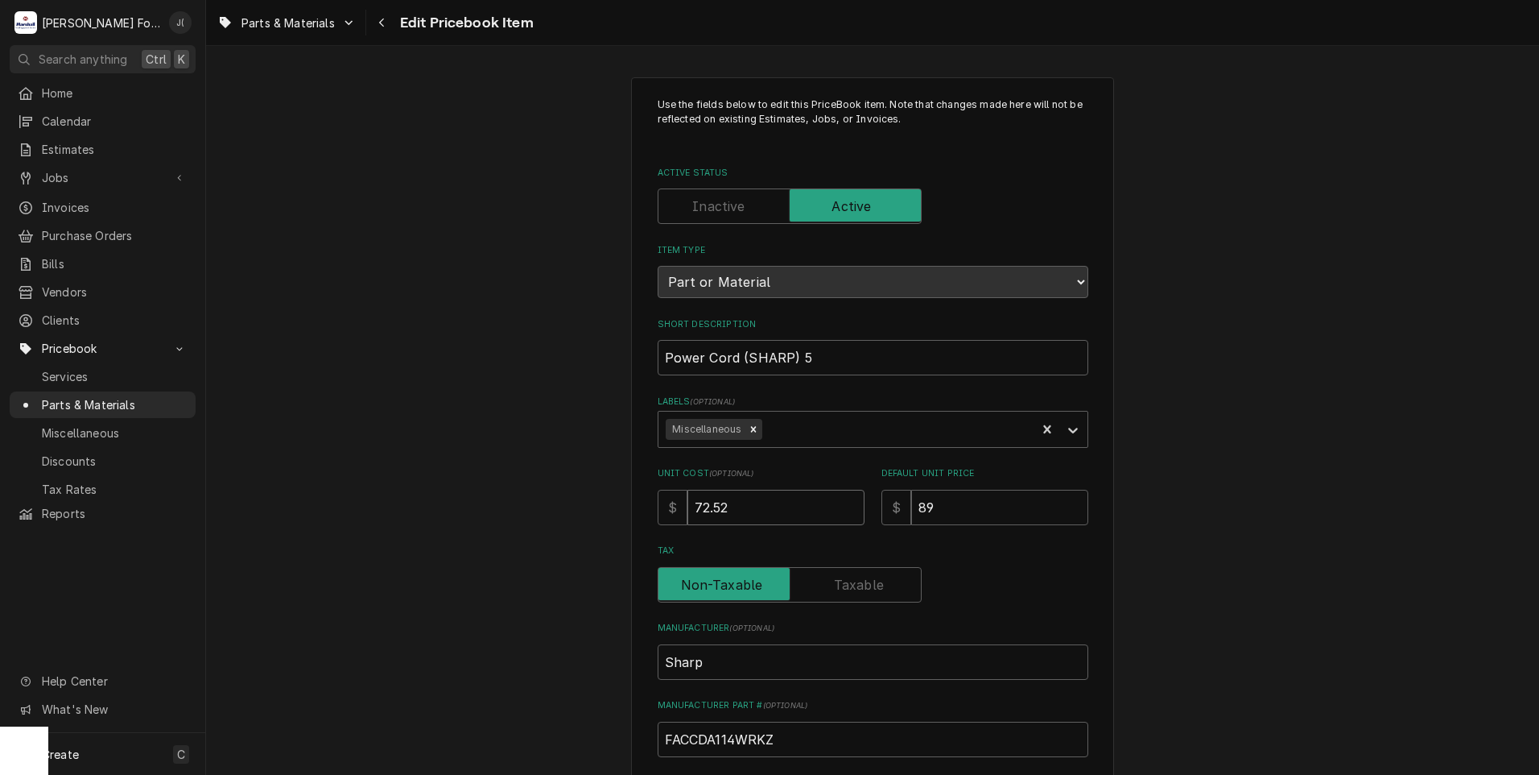
drag, startPoint x: 775, startPoint y: 506, endPoint x: 602, endPoint y: 513, distance: 173.3
click at [614, 512] on div "Use the fields below to edit this PriceBook item. Note that changes made here w…" at bounding box center [872, 630] width 1333 height 1134
type textarea "x"
type input "7"
type textarea "x"
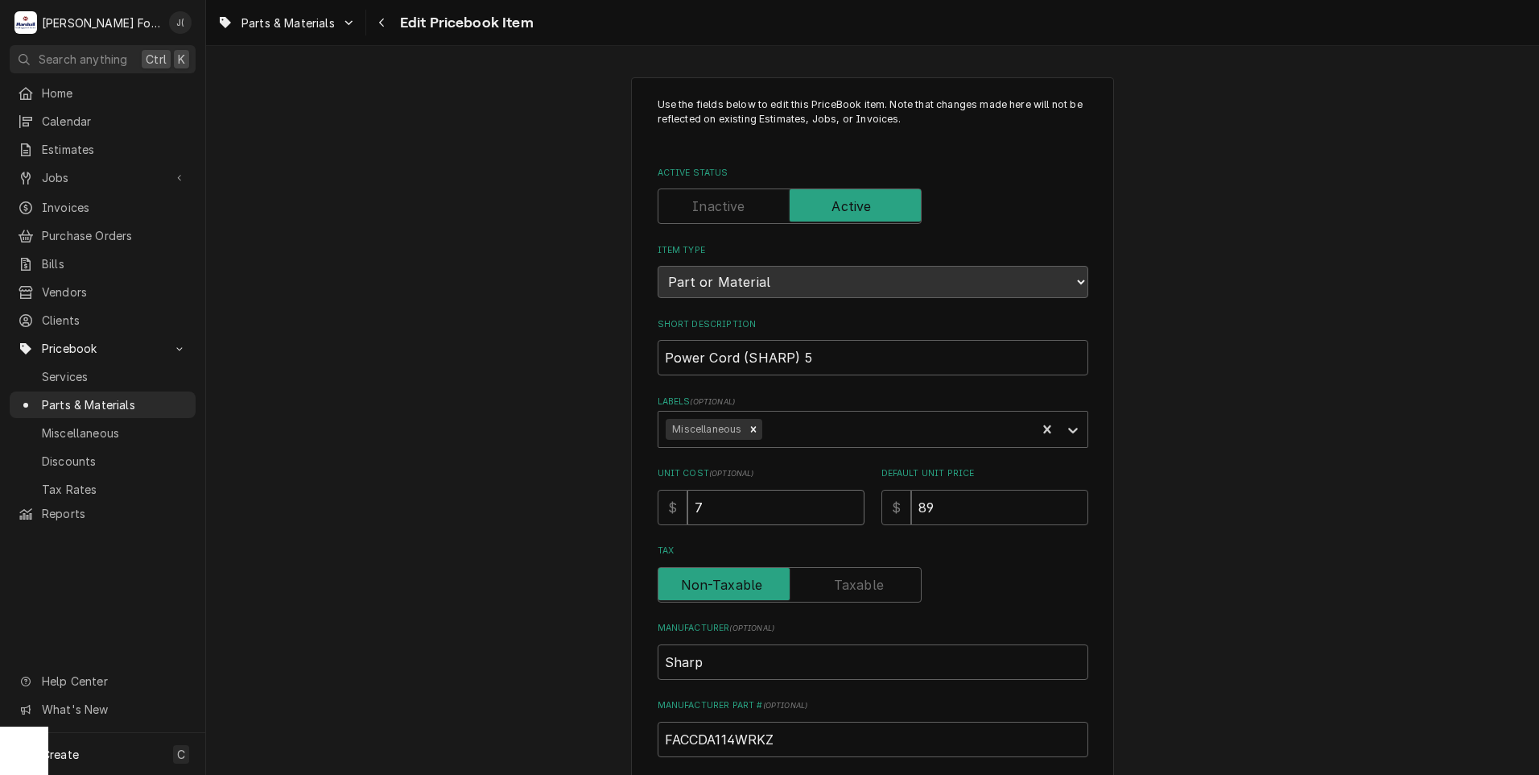
type input "72"
type textarea "x"
type input "72.5"
type textarea "x"
type input "72.53"
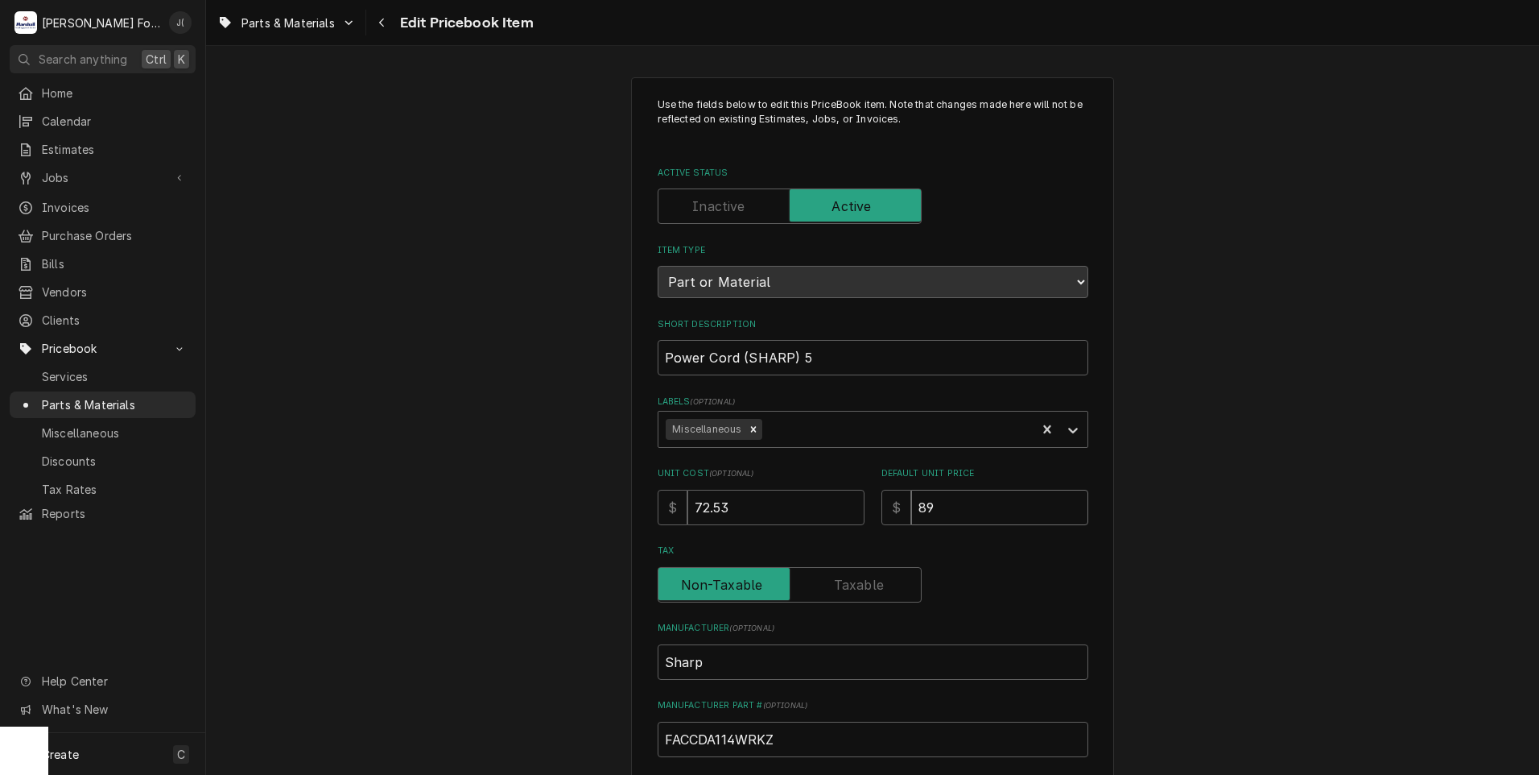
type textarea "x"
type input "9"
type textarea "x"
type input "95"
type textarea "x"
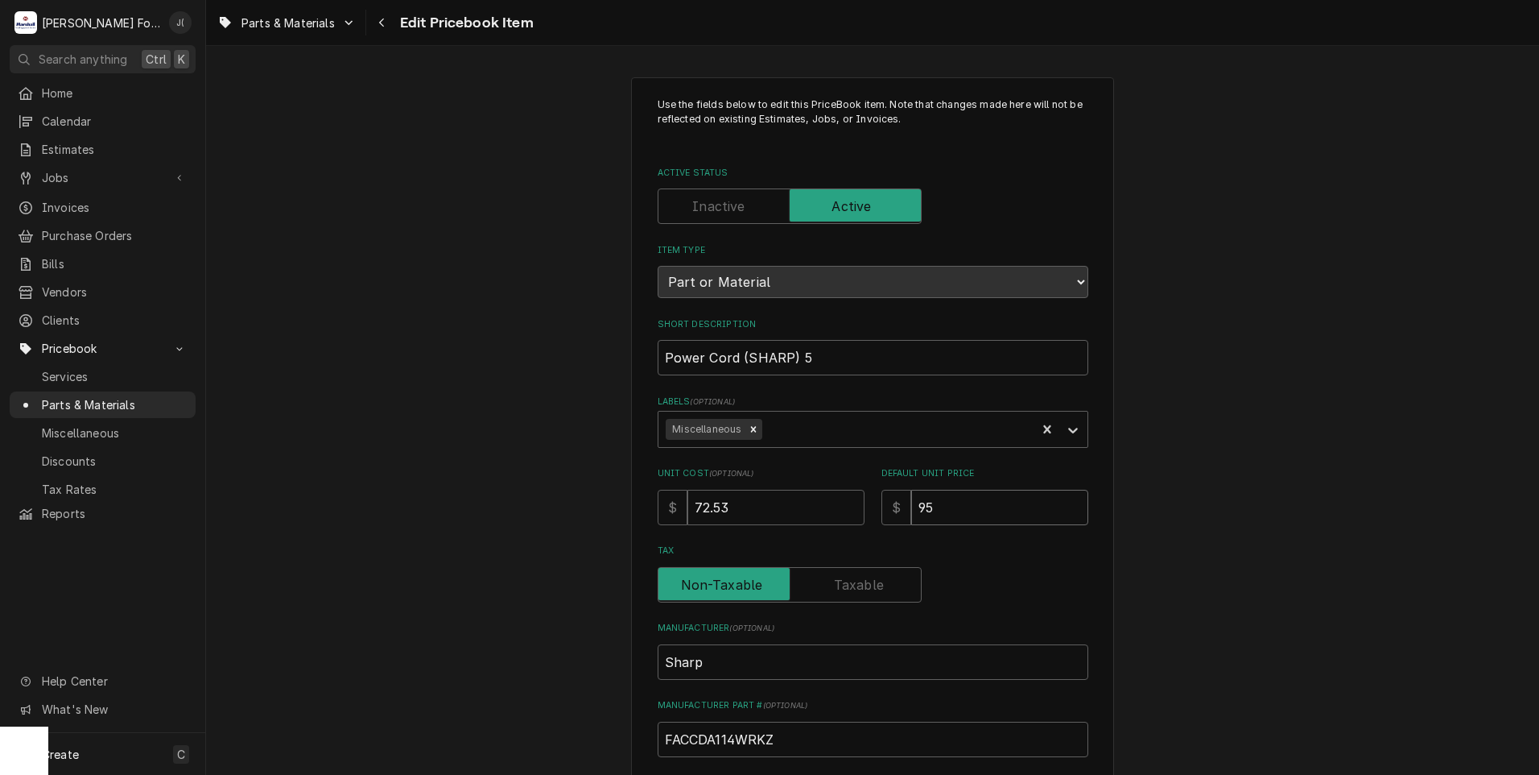
type input "95.0"
type textarea "x"
type input "95.00"
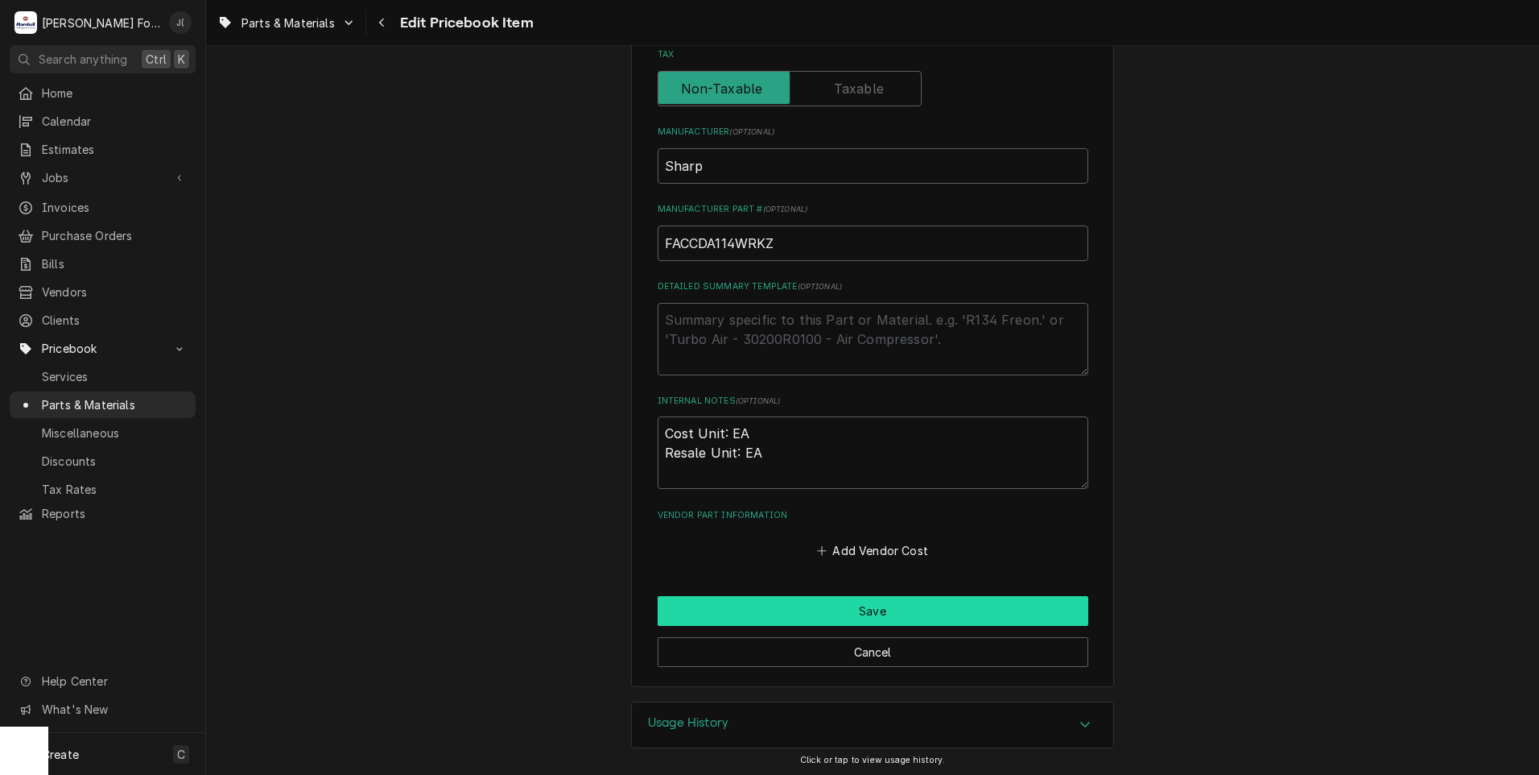
click at [787, 605] on button "Save" at bounding box center [873, 611] width 431 height 30
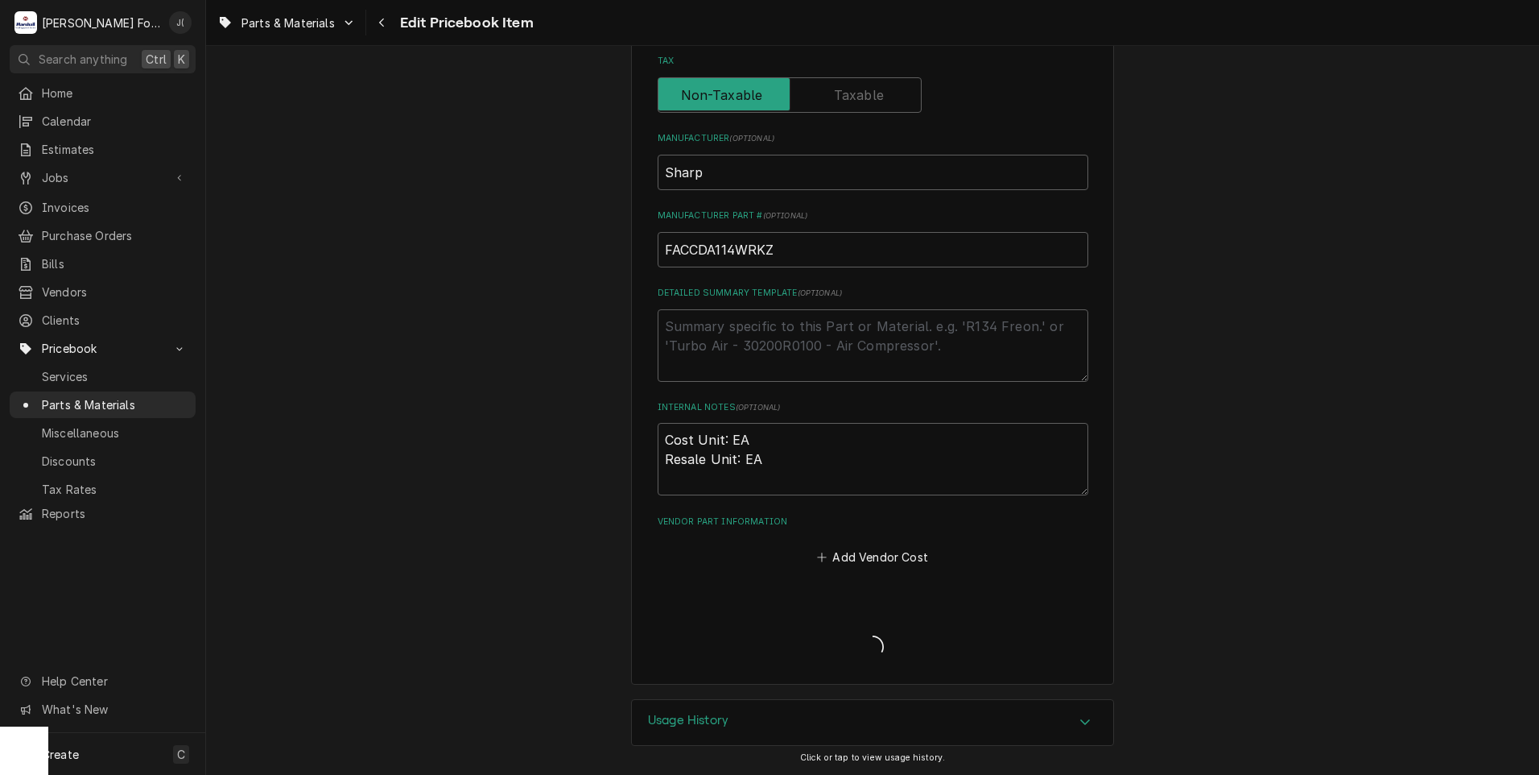
scroll to position [487, 0]
type textarea "x"
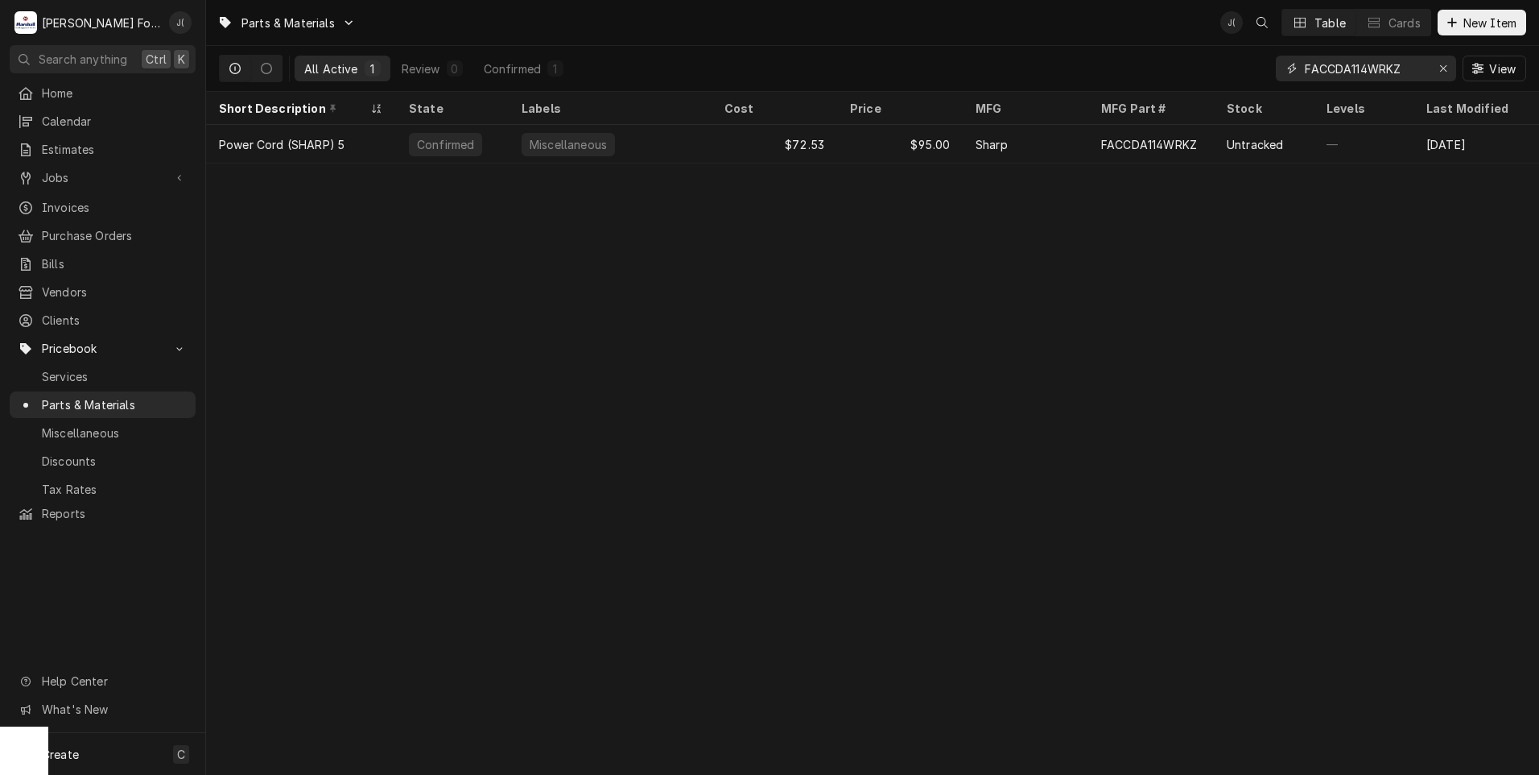
drag, startPoint x: 1445, startPoint y: 74, endPoint x: 1403, endPoint y: 74, distance: 42.7
click at [1439, 74] on div "Erase input" at bounding box center [1444, 68] width 16 height 16
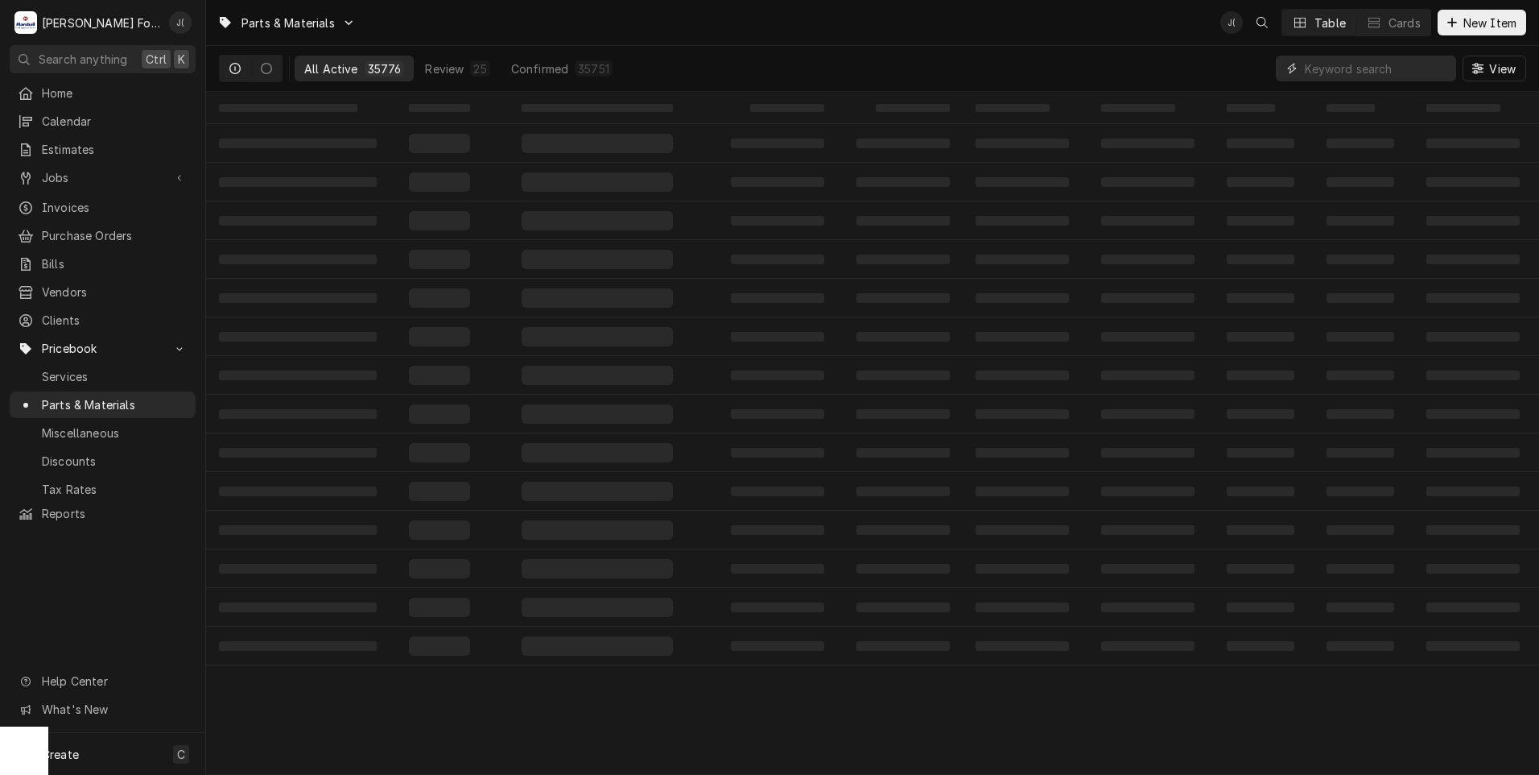
paste input "FCOVPA079WRKZ"
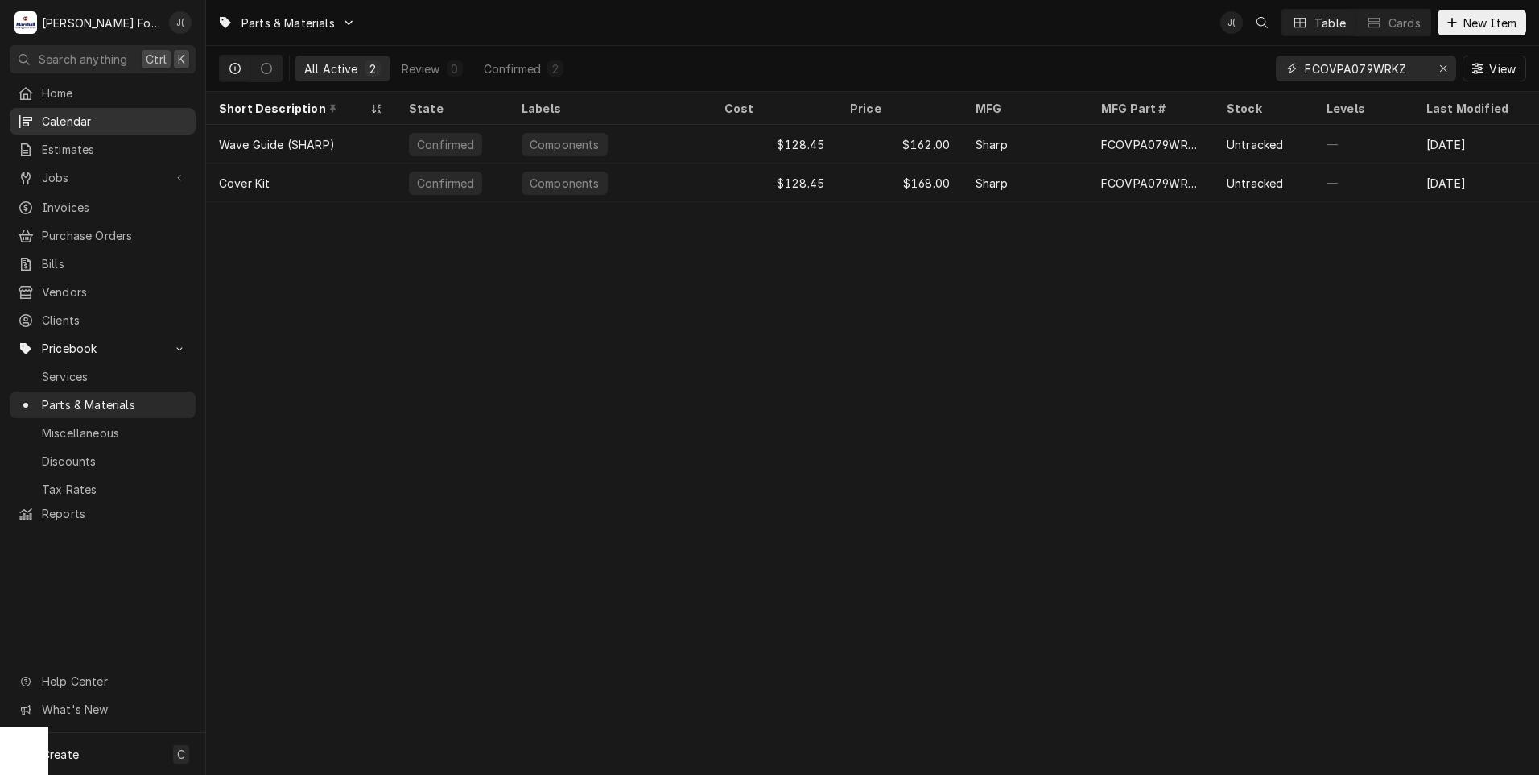
type input "FCOVPA079WRKZ"
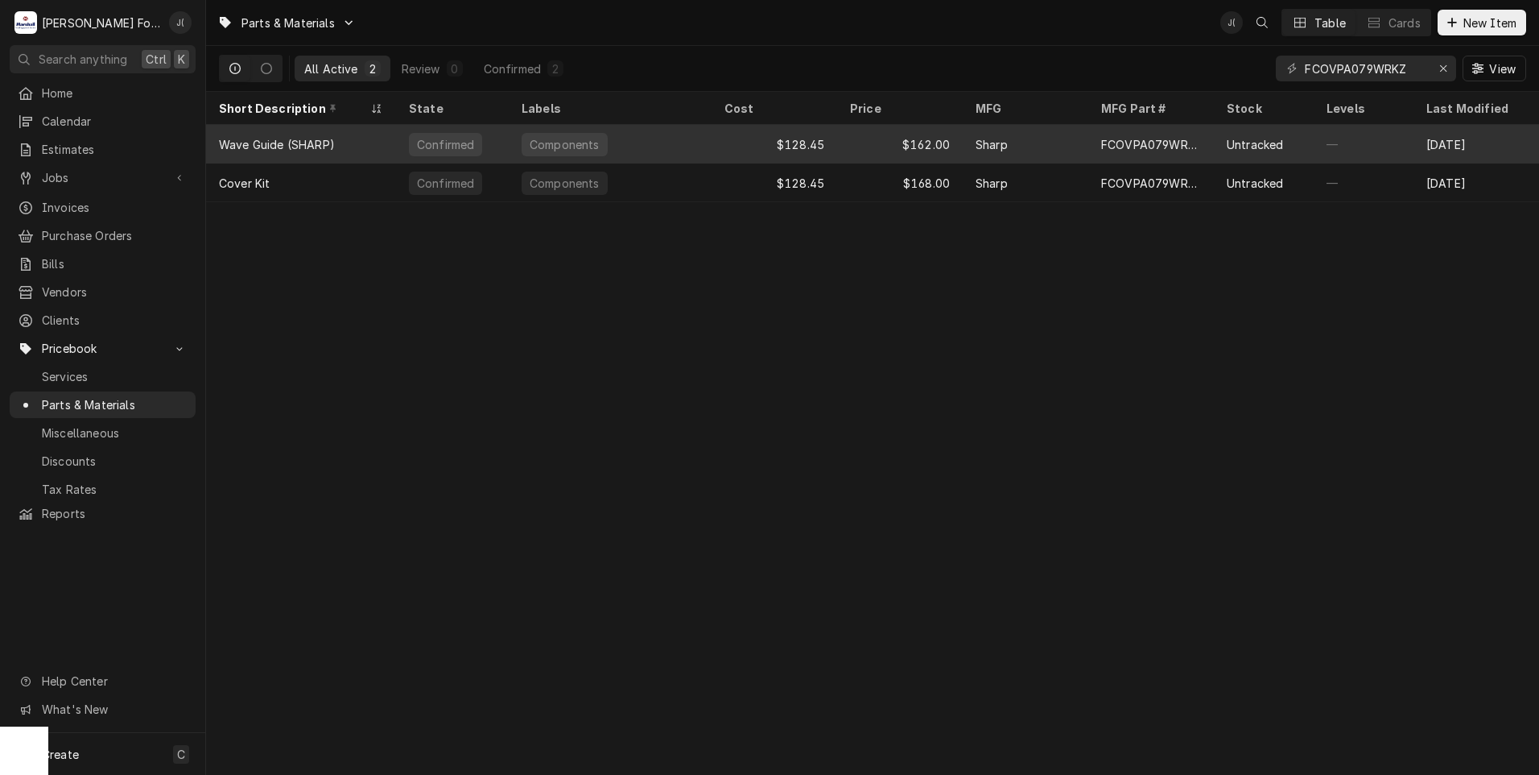
click at [676, 143] on div "Components" at bounding box center [610, 144] width 203 height 39
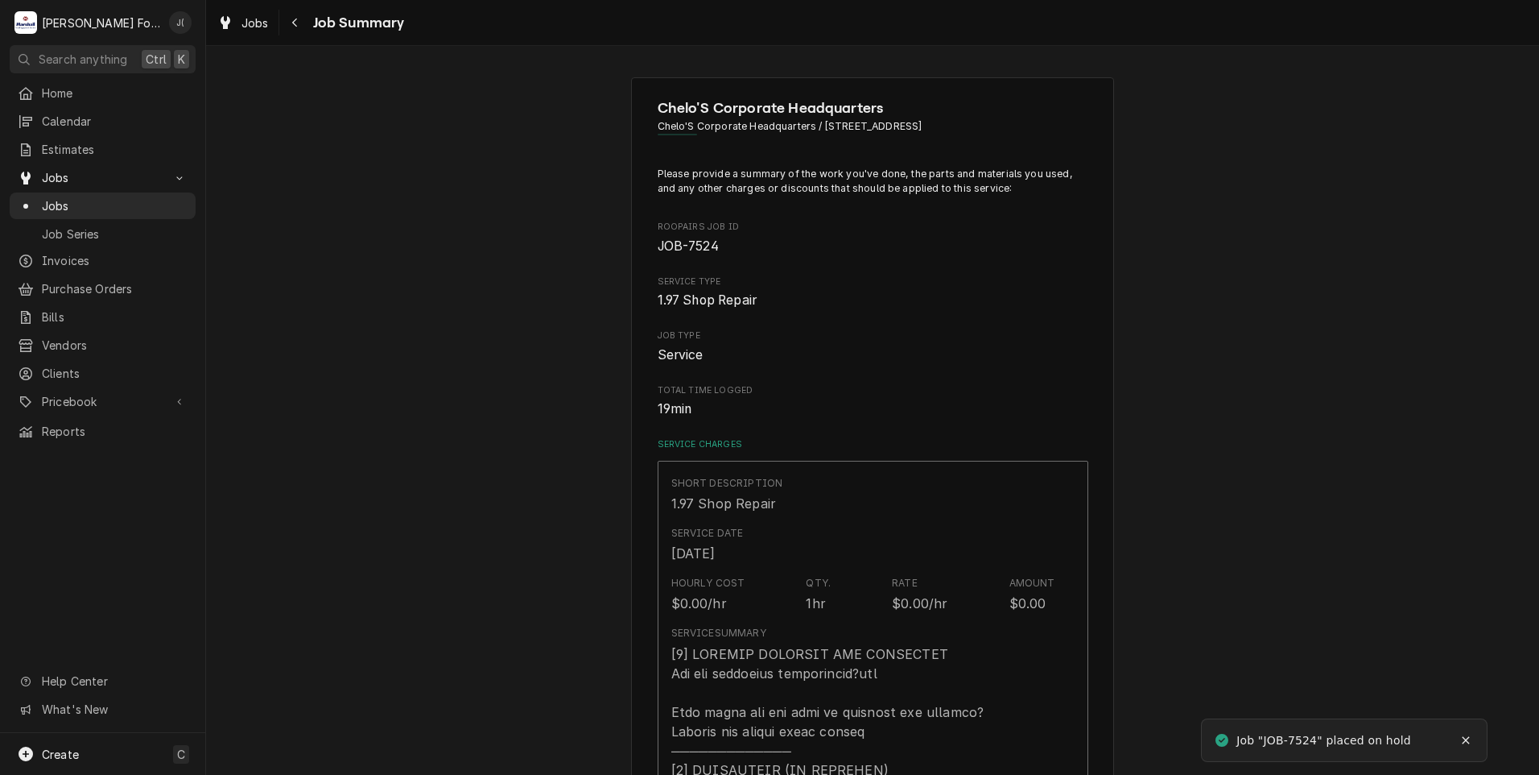
type textarea "x"
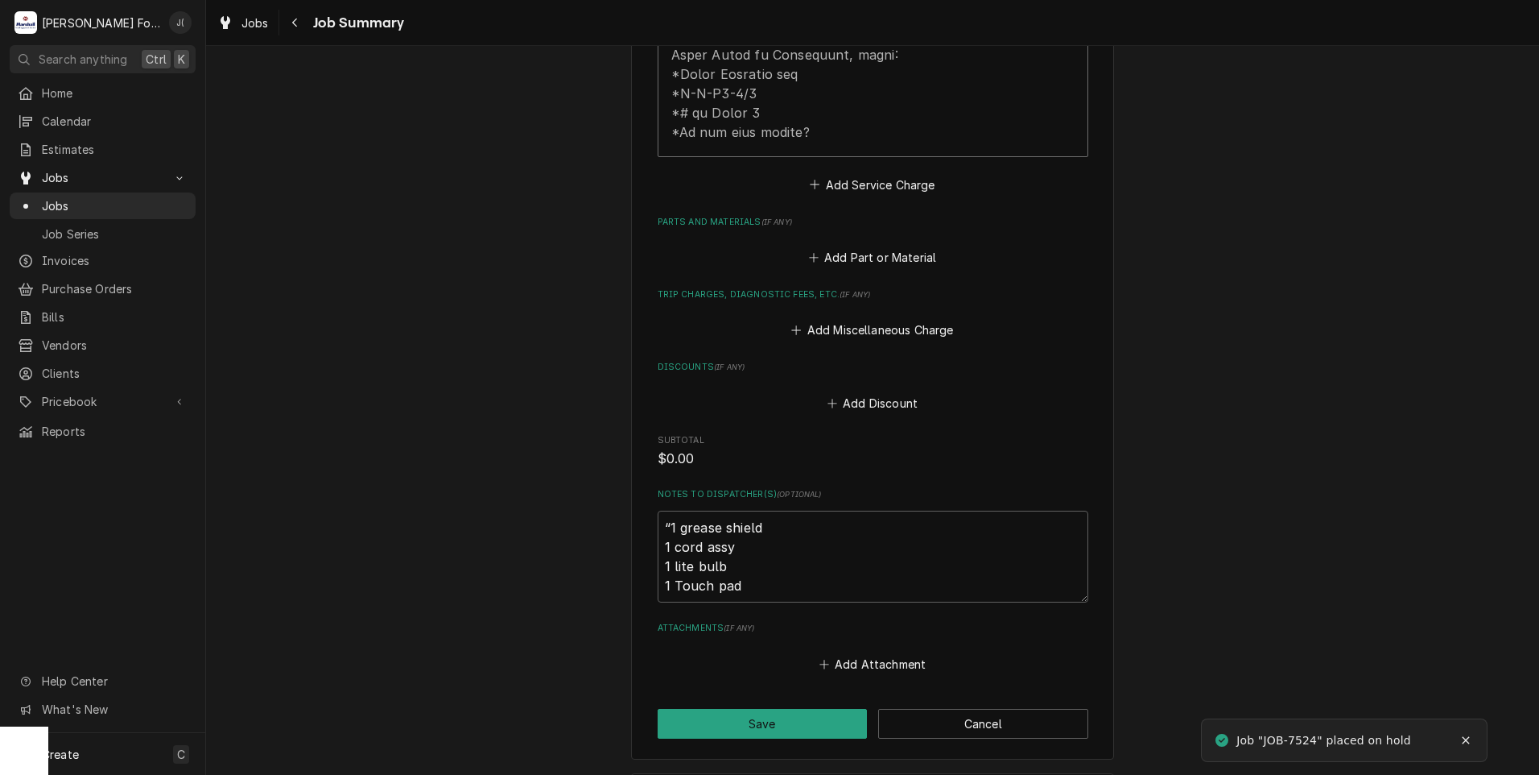
scroll to position [886, 0]
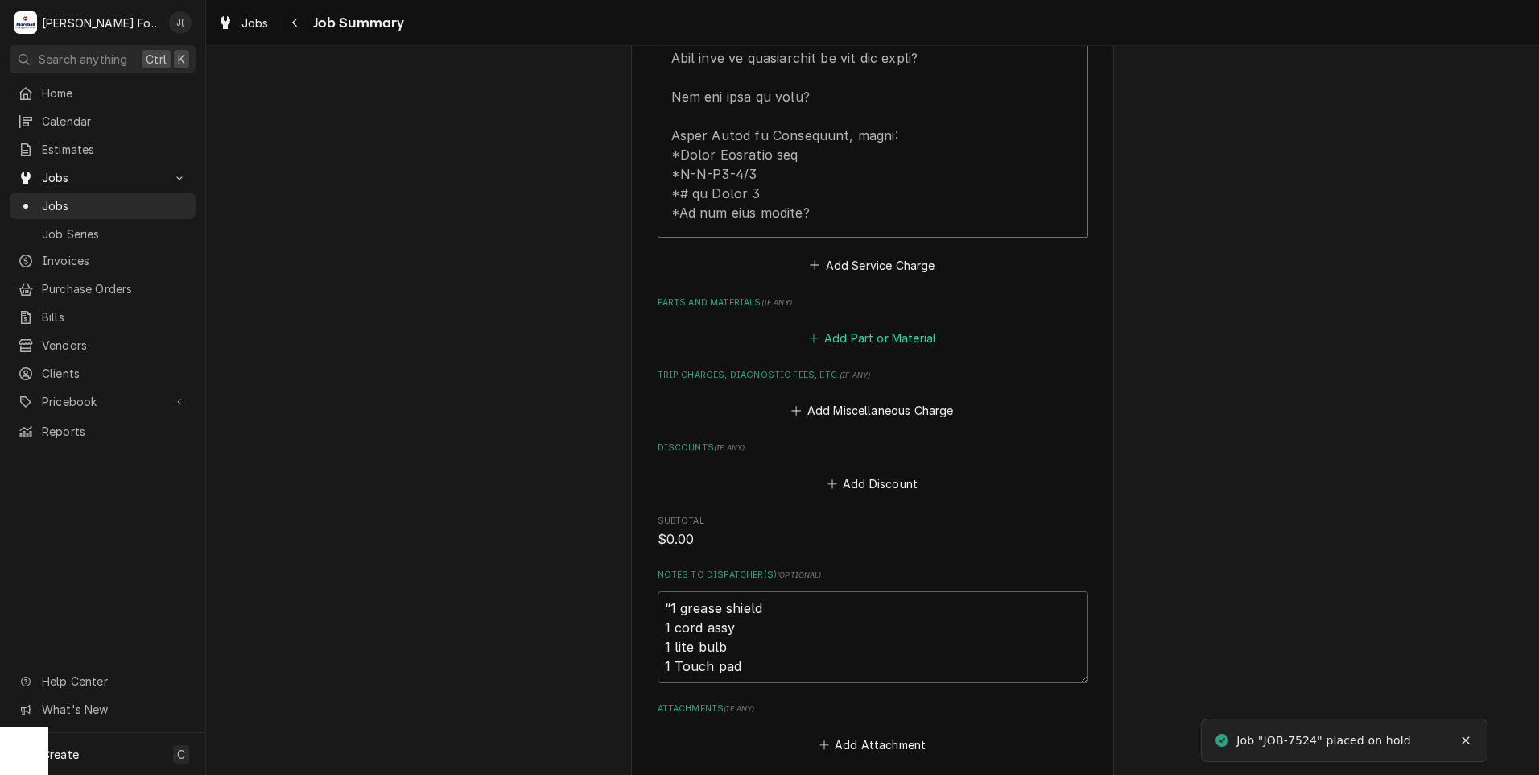
click at [866, 327] on button "Add Part or Material" at bounding box center [872, 338] width 133 height 23
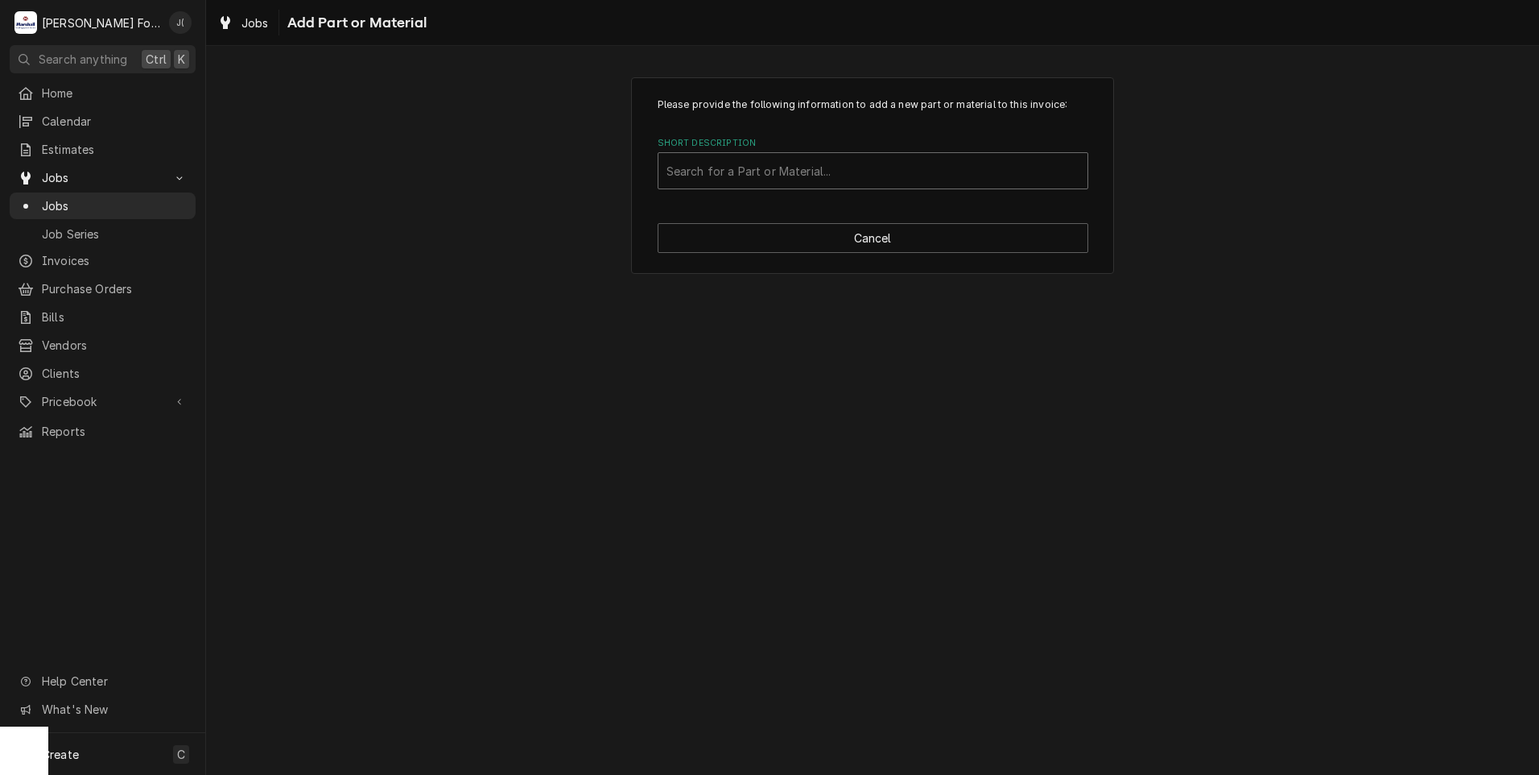
click at [715, 165] on div "Short Description" at bounding box center [873, 170] width 413 height 29
type input "fcovpa079"
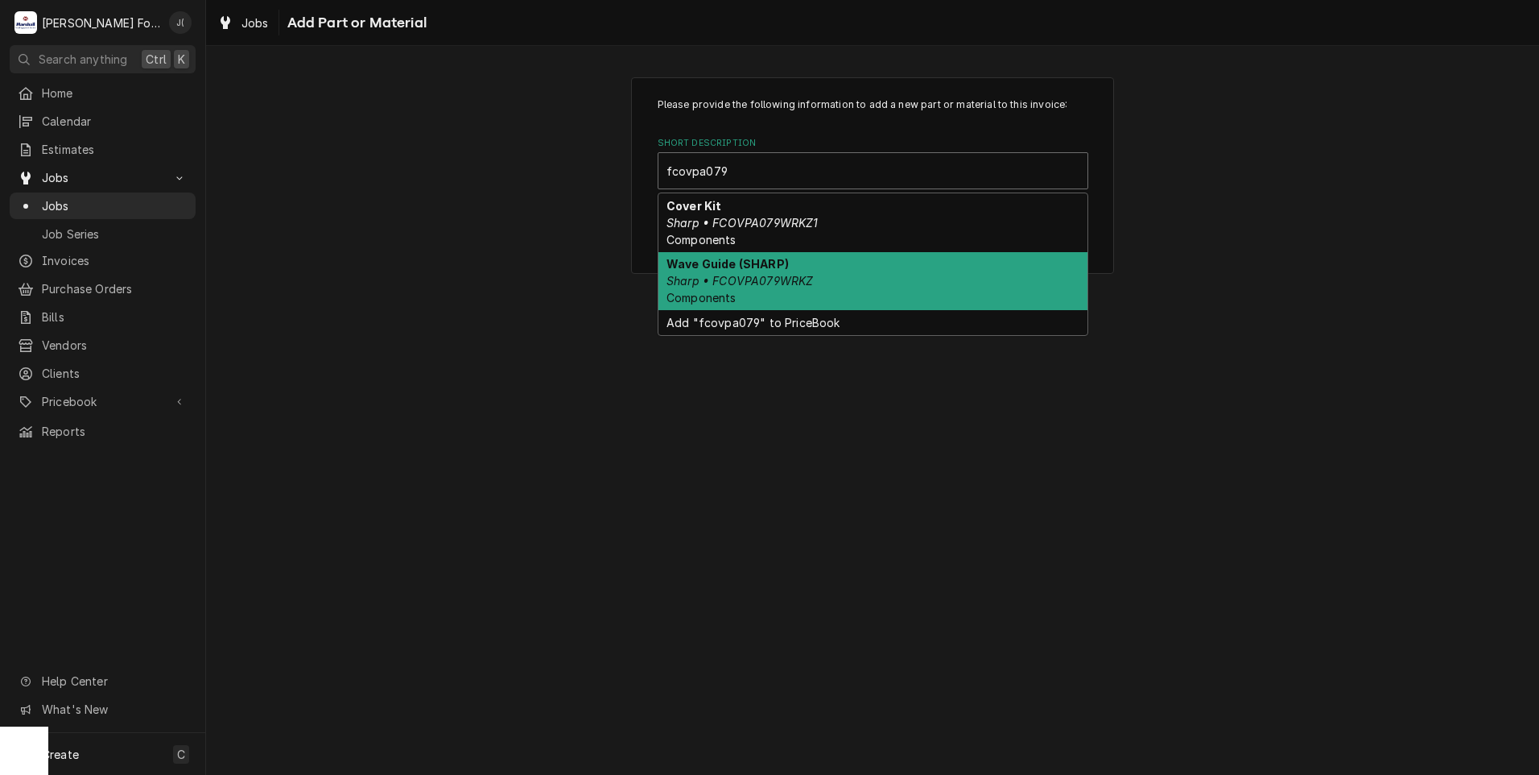
click at [821, 272] on div "Wave Guide (SHARP) Sharp • FCOVPA079WRKZ Components" at bounding box center [873, 281] width 429 height 59
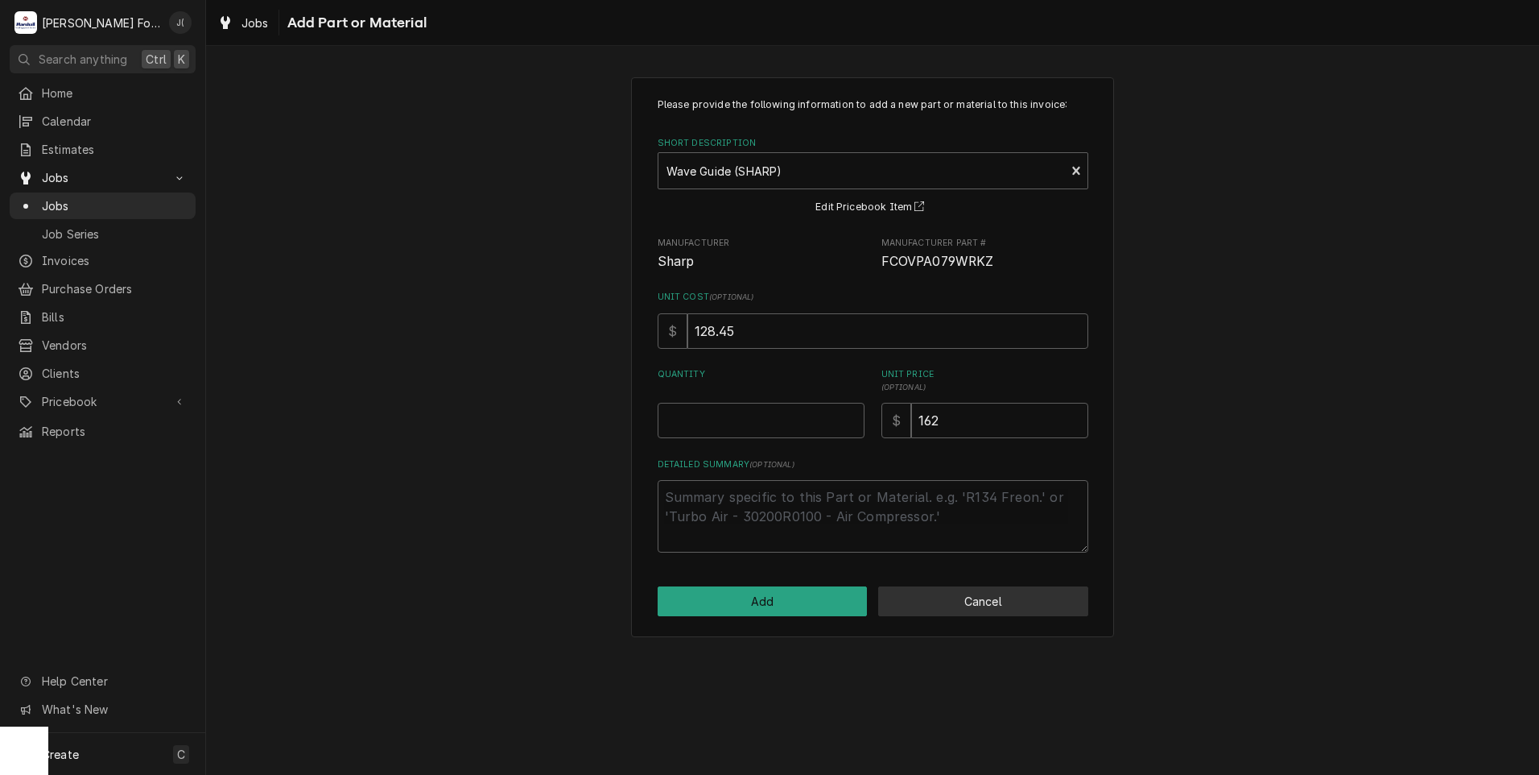
click at [1010, 595] on button "Cancel" at bounding box center [983, 601] width 210 height 30
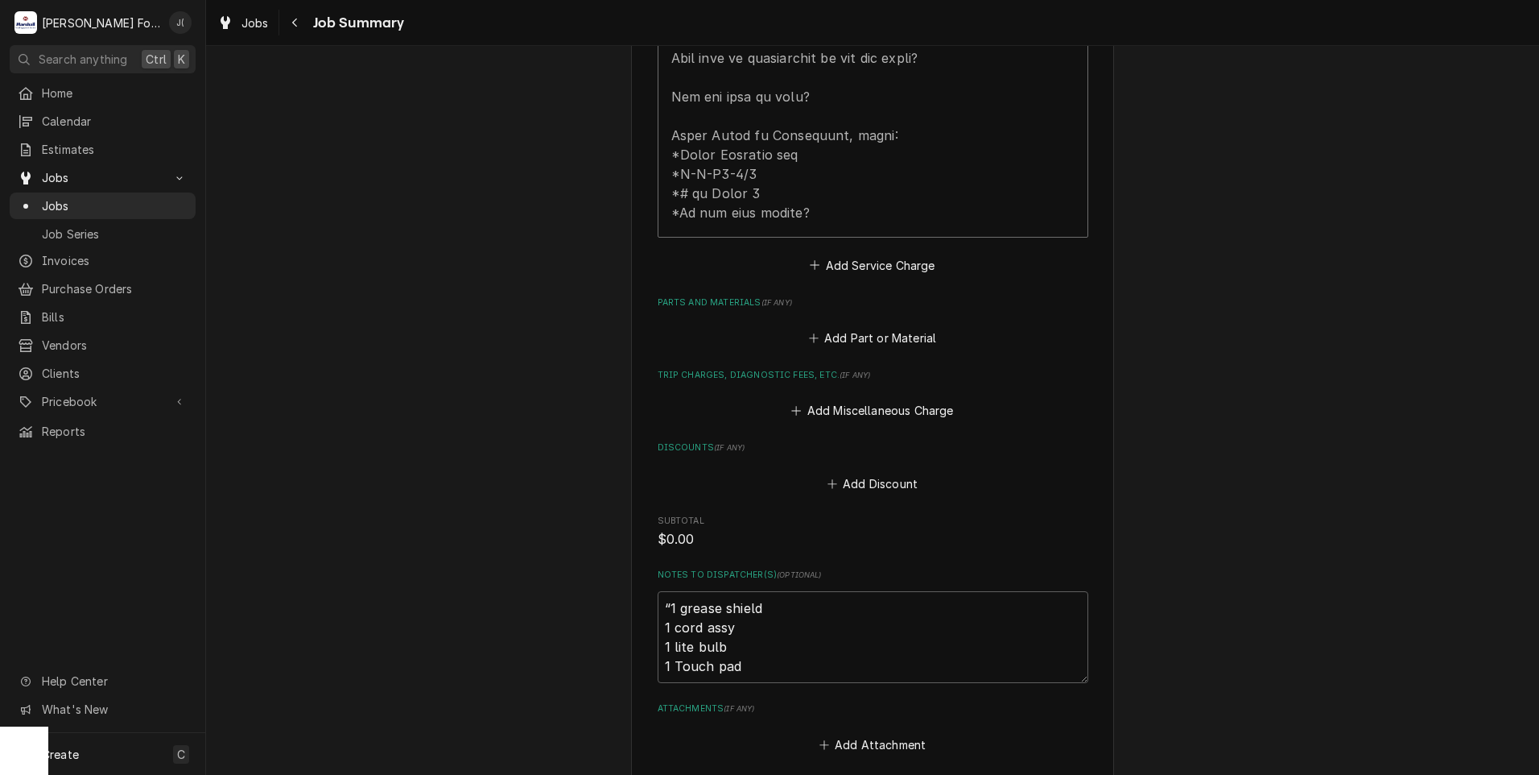
type textarea "x"
click at [858, 327] on button "Add Part or Material" at bounding box center [872, 338] width 133 height 23
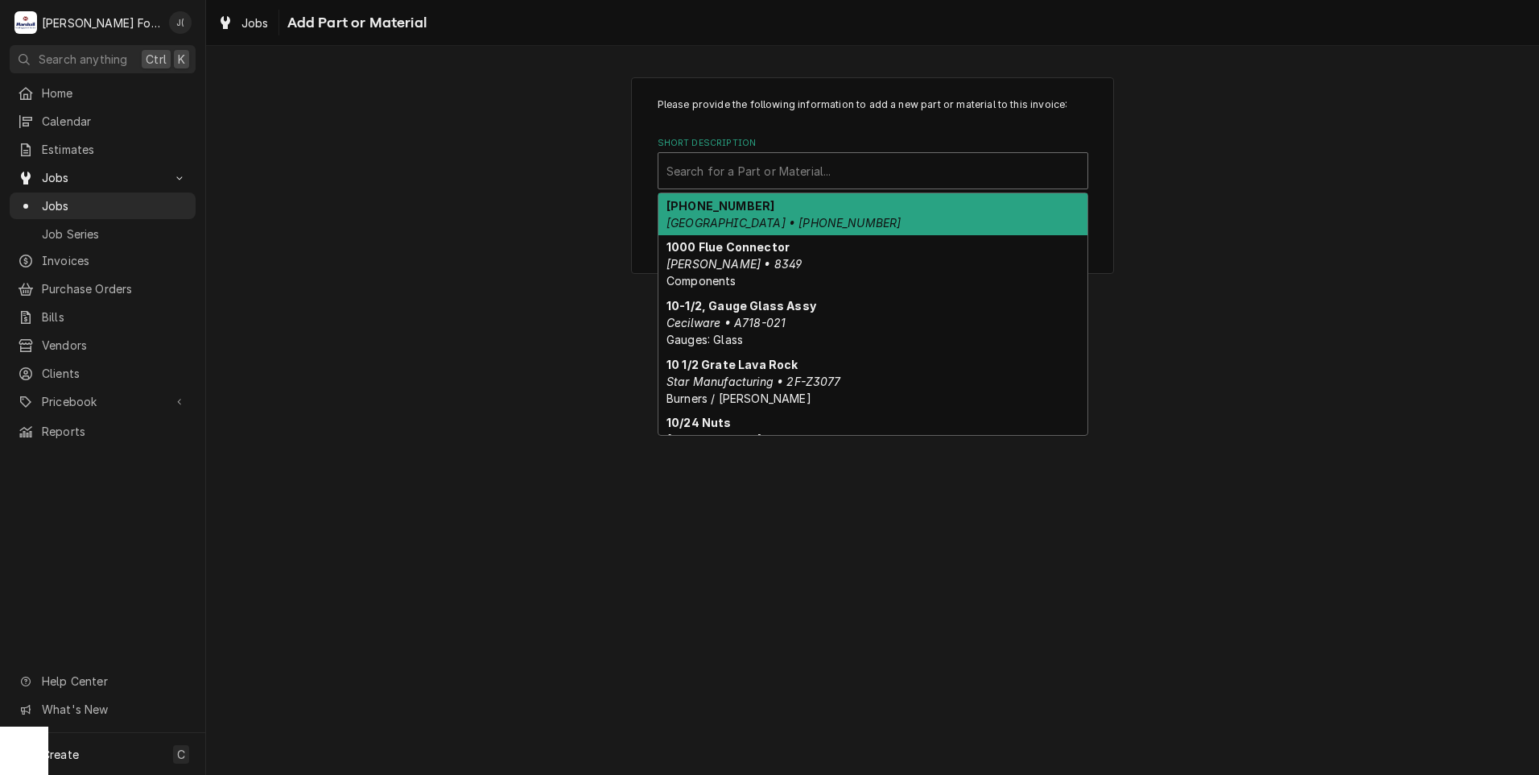
click at [783, 167] on div "Short Description" at bounding box center [873, 170] width 413 height 29
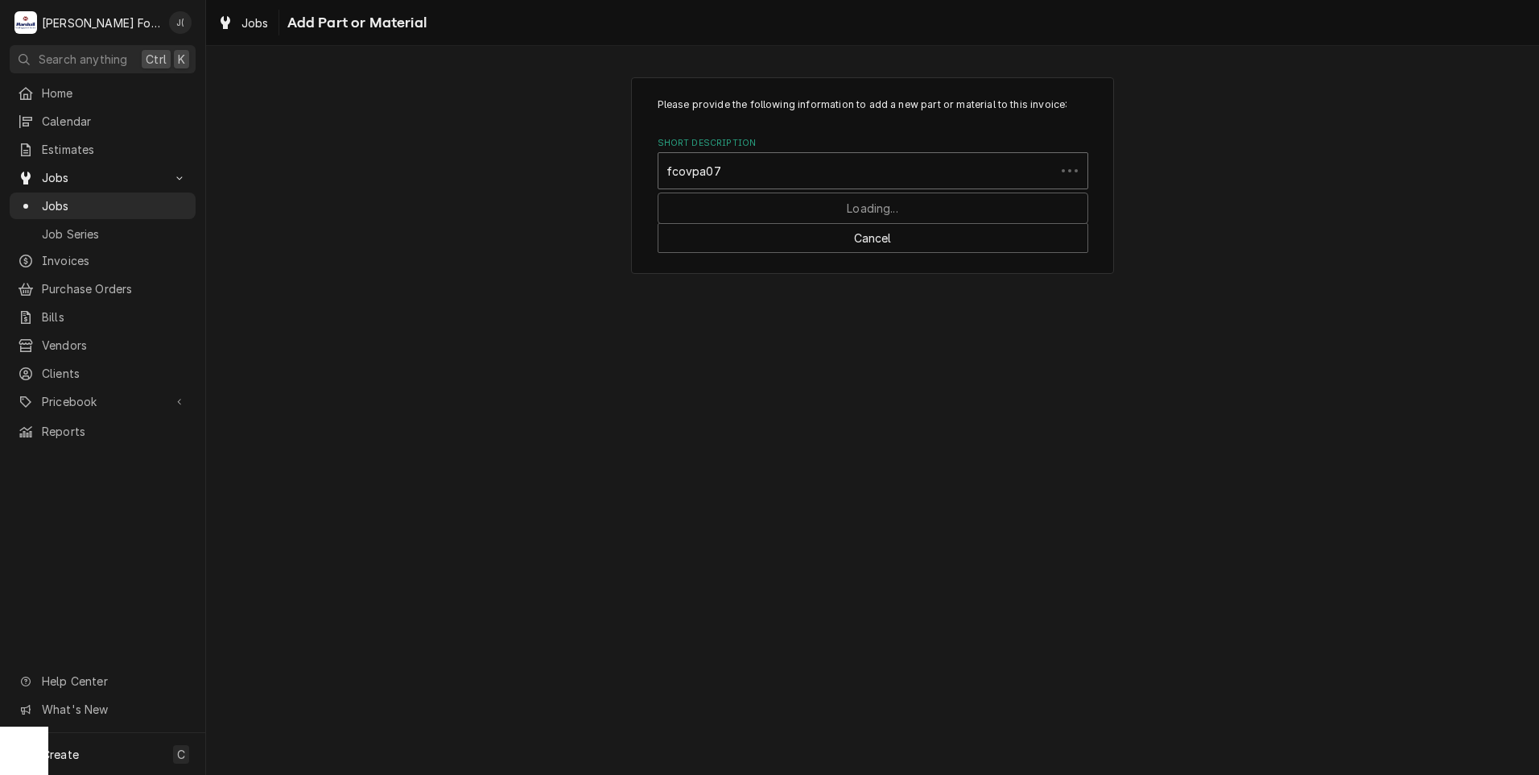
type input "fcovpa079"
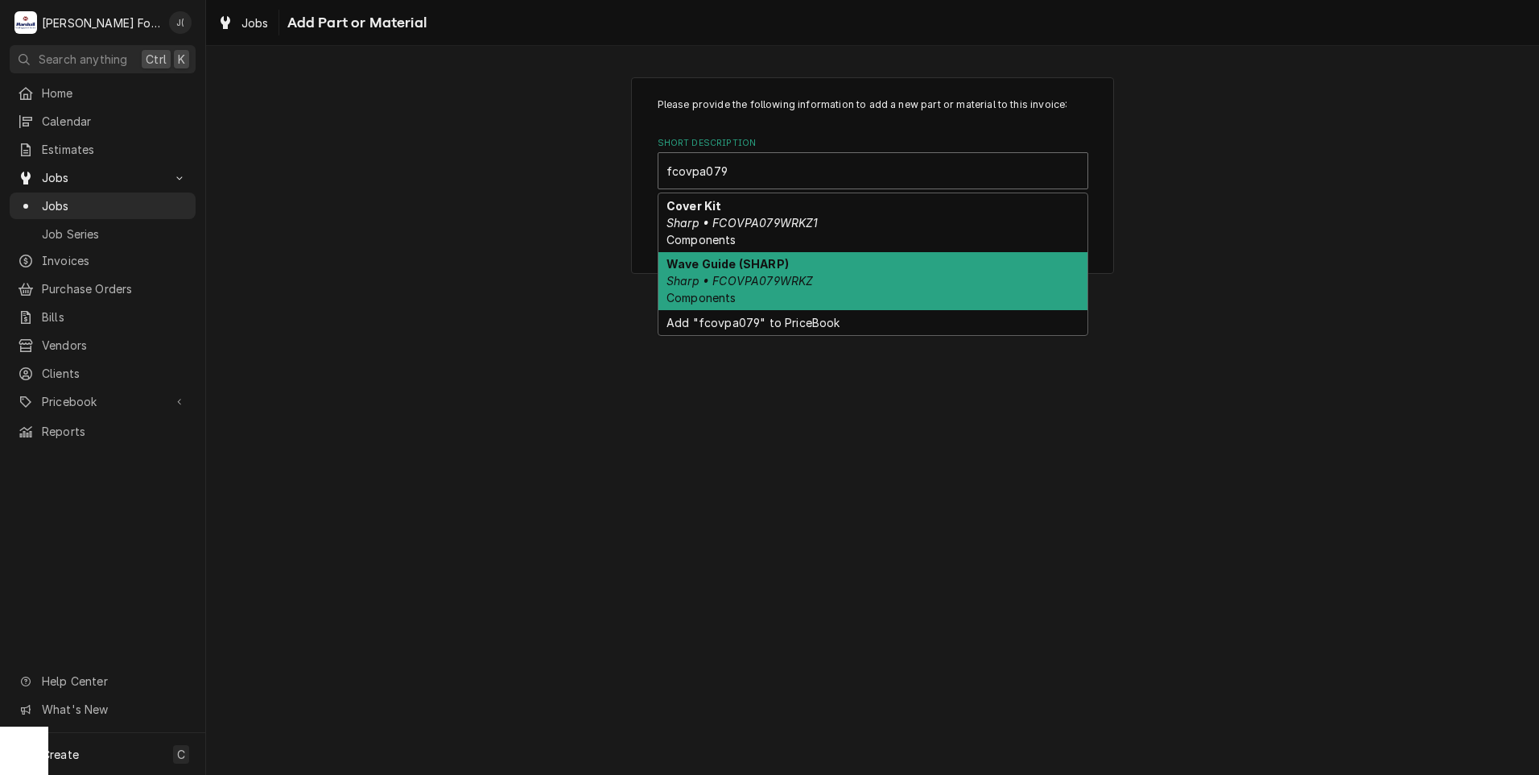
click at [763, 286] on em "Sharp • FCOVPA079WRKZ" at bounding box center [740, 281] width 147 height 14
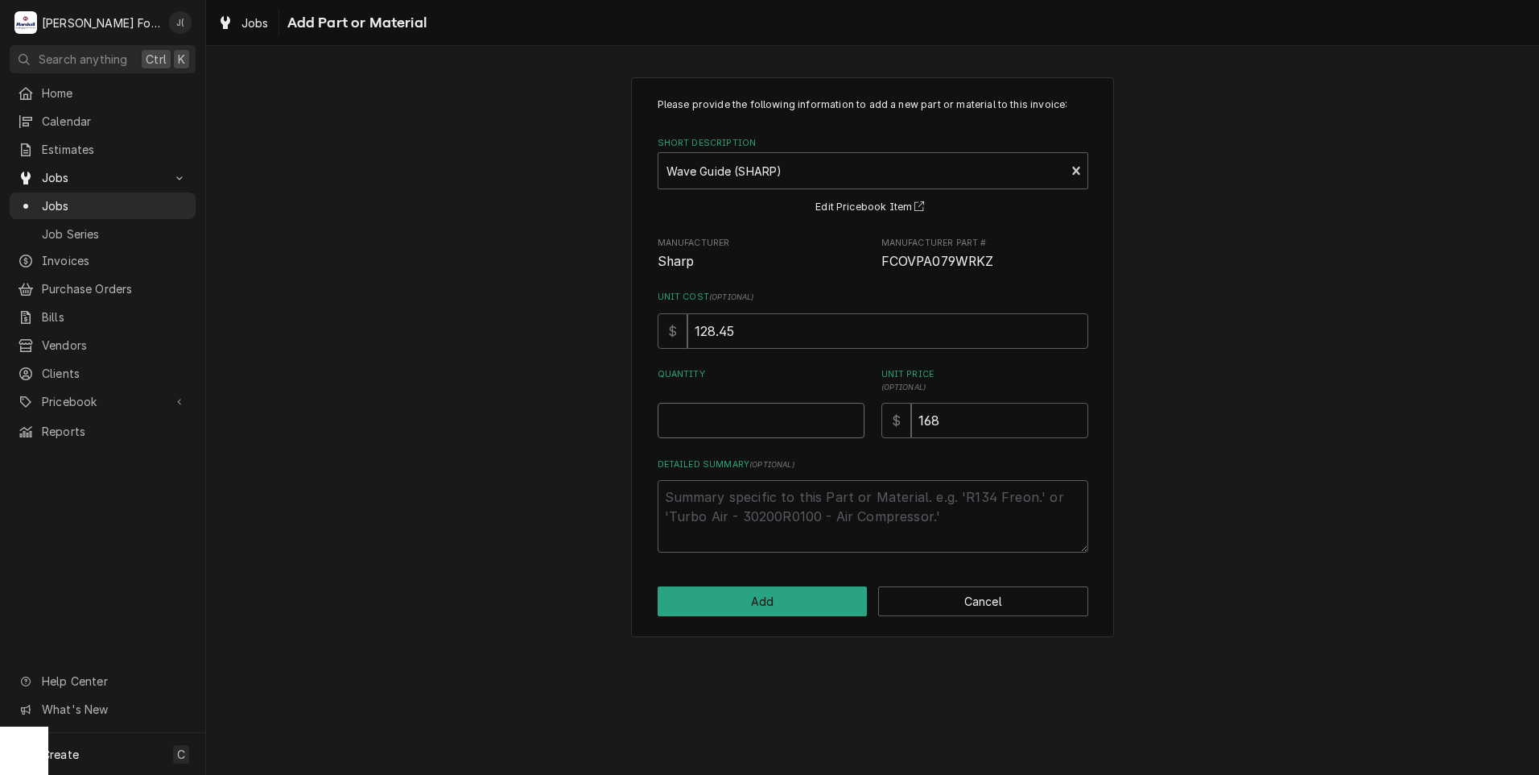
click at [763, 423] on input "Quantity" at bounding box center [761, 420] width 207 height 35
type textarea "x"
type input "1"
click at [771, 601] on button "Add" at bounding box center [763, 601] width 210 height 30
type textarea "x"
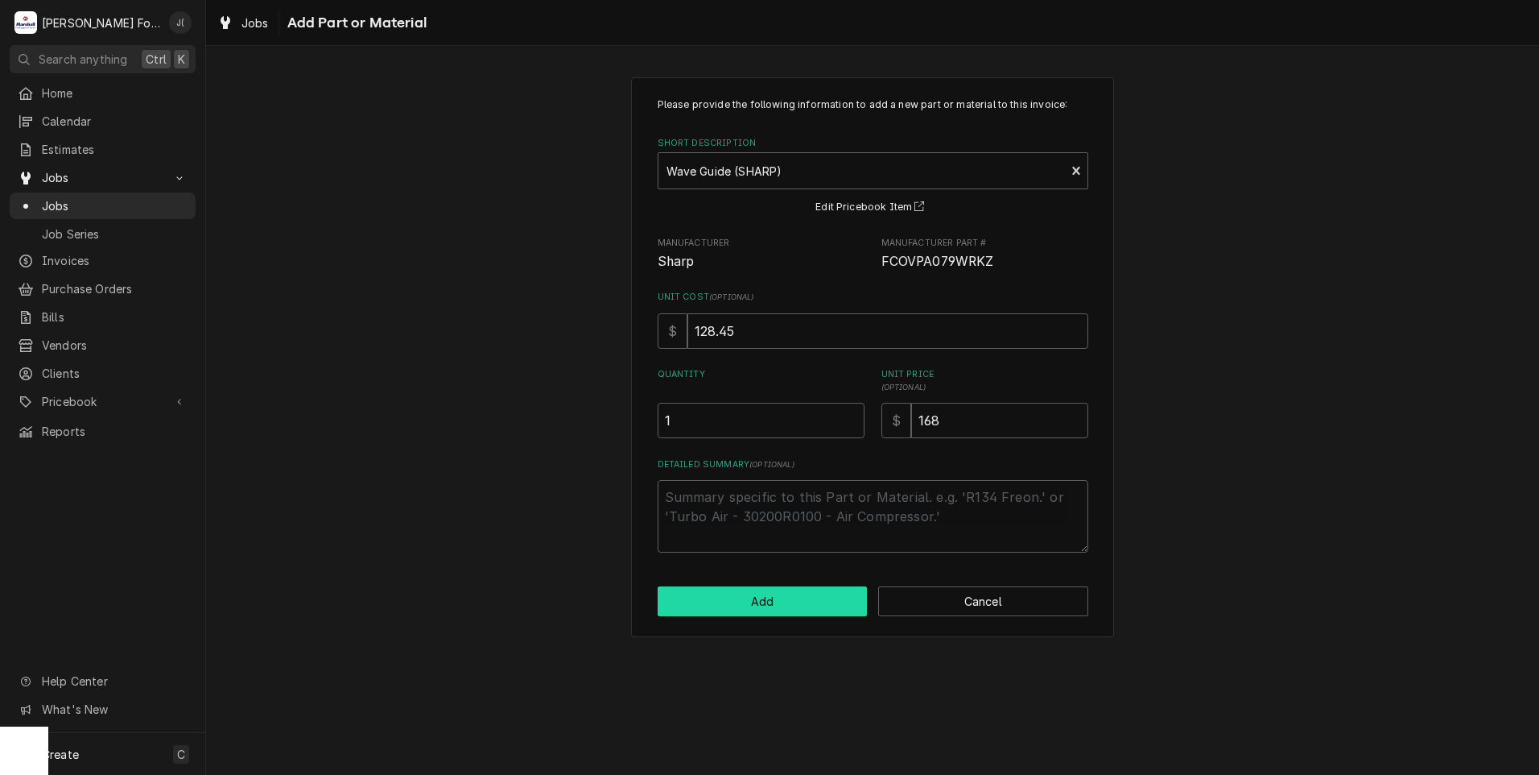
scroll to position [886, 0]
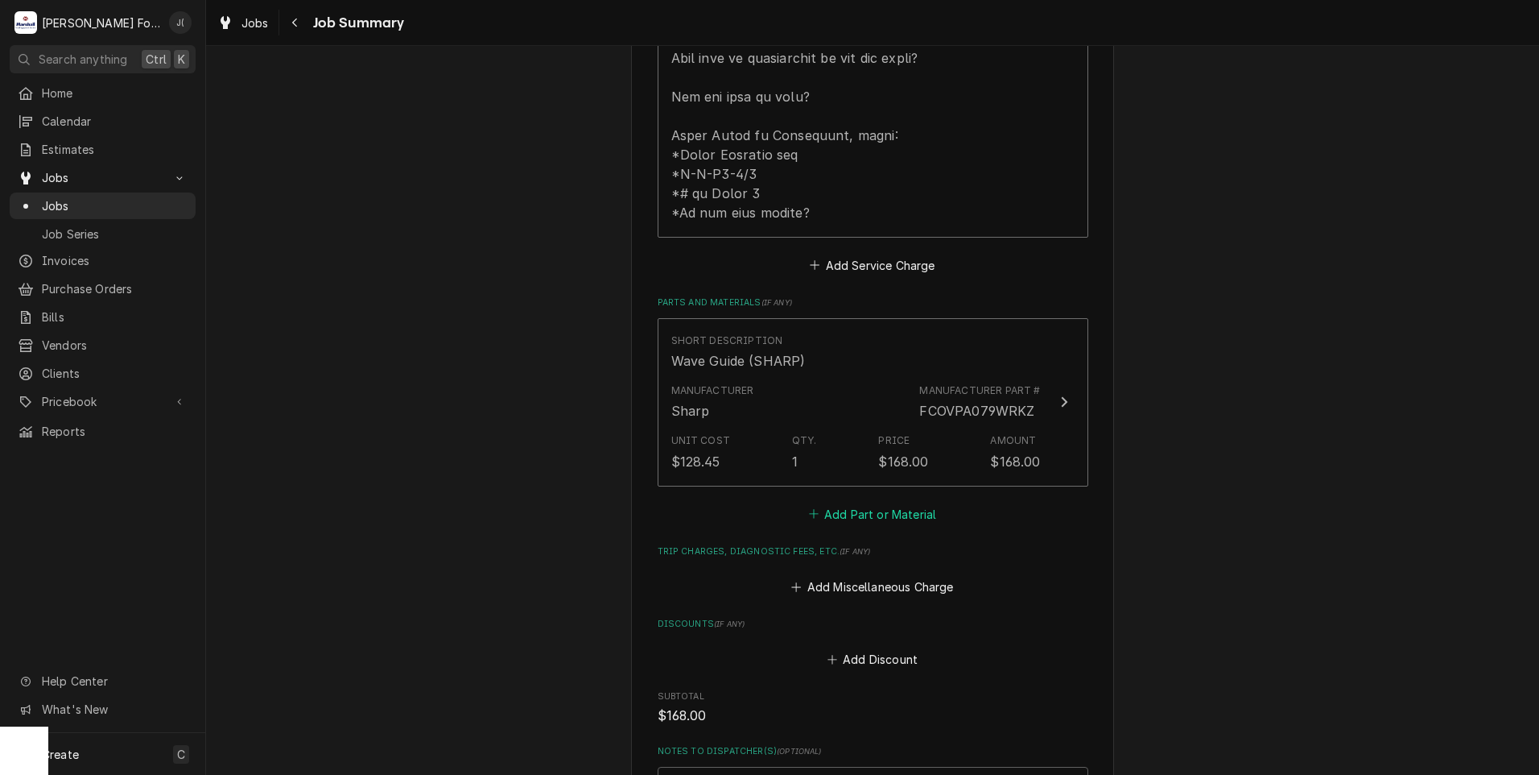
click at [824, 502] on button "Add Part or Material" at bounding box center [872, 513] width 133 height 23
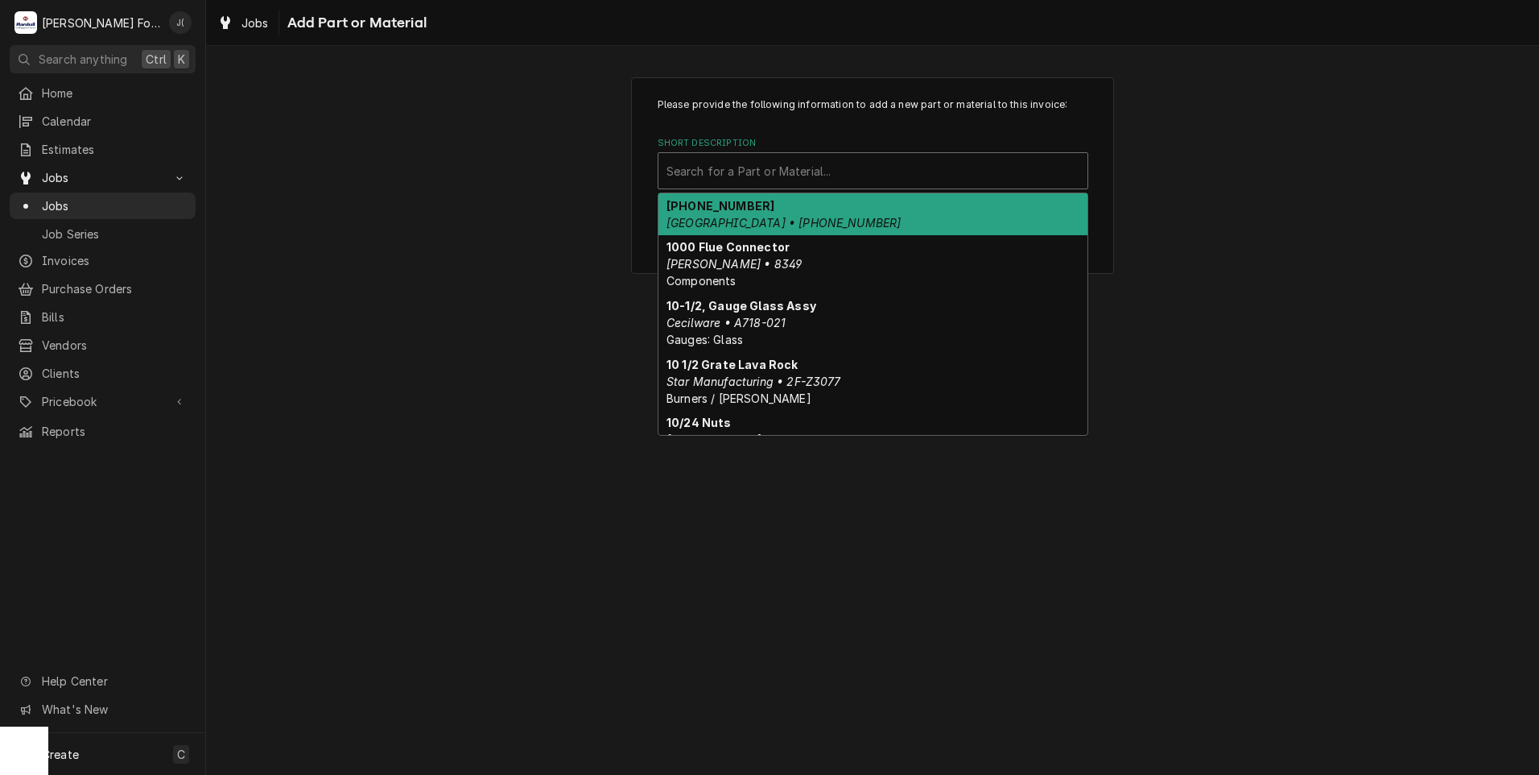
click at [754, 173] on div "Short Description" at bounding box center [873, 170] width 413 height 29
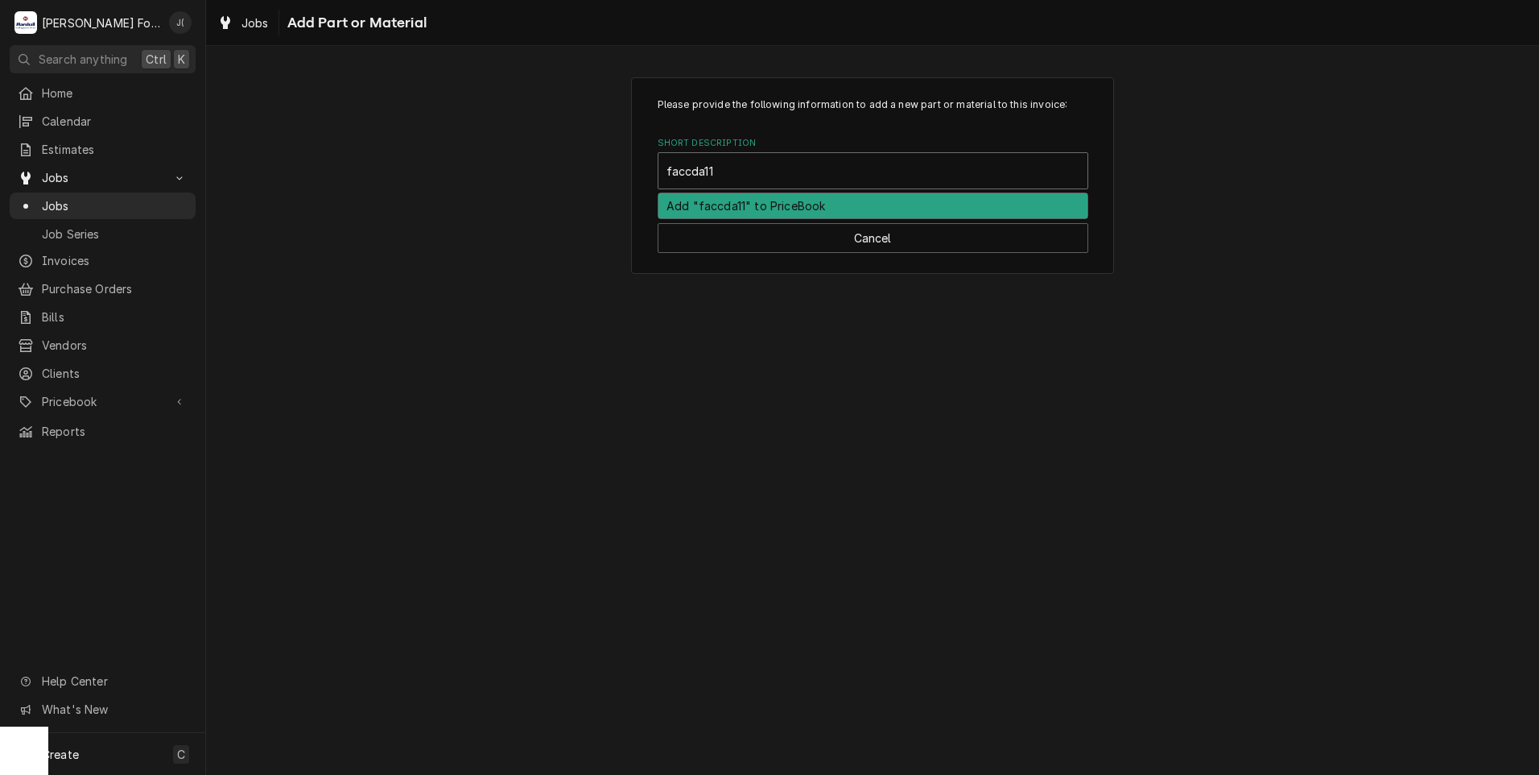
type input "faccda114"
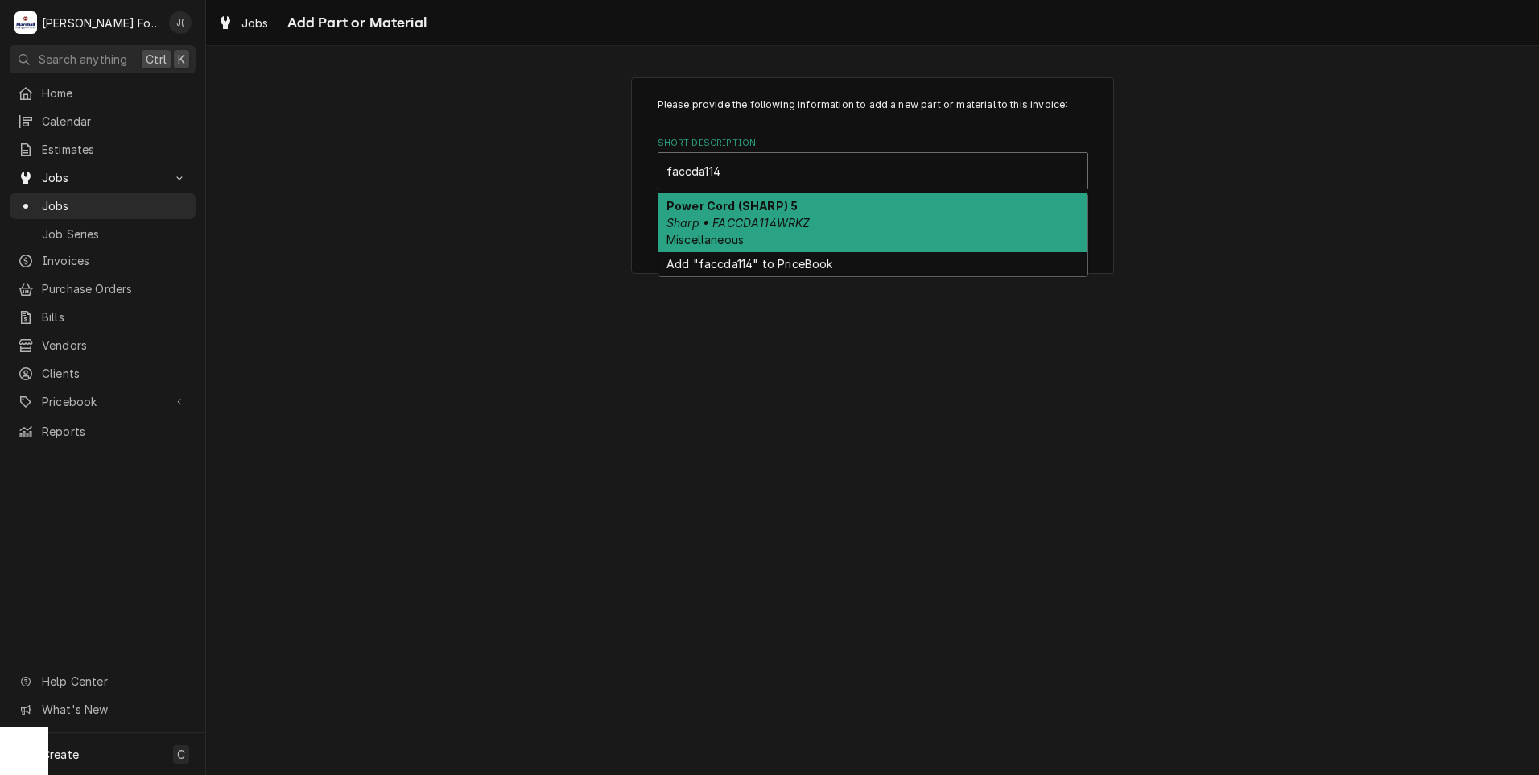
click at [755, 225] on em "Sharp • FACCDA114WRKZ" at bounding box center [738, 223] width 143 height 14
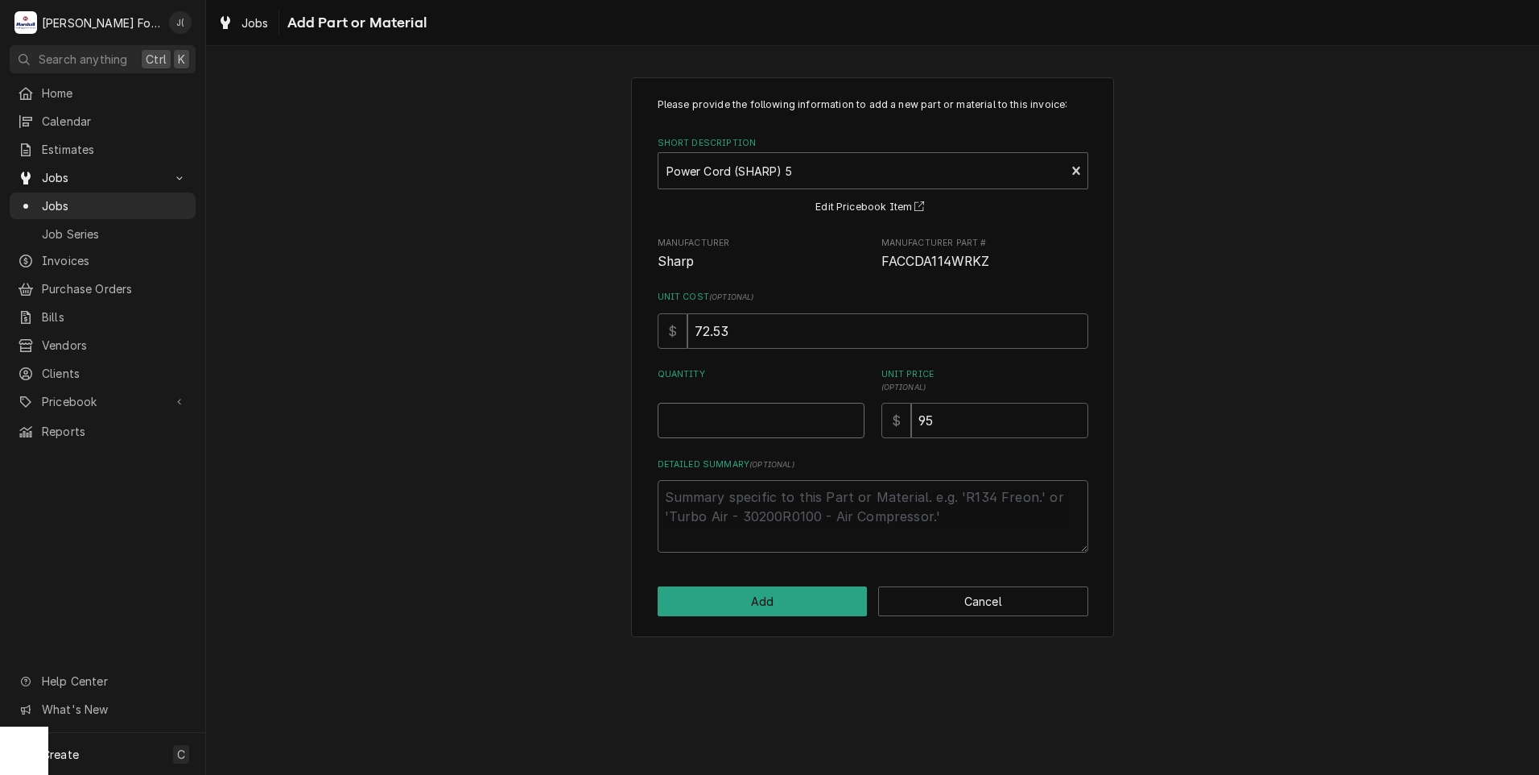
click at [795, 431] on input "Quantity" at bounding box center [761, 420] width 207 height 35
type textarea "x"
type input "1"
click at [791, 601] on button "Add" at bounding box center [763, 601] width 210 height 30
type textarea "x"
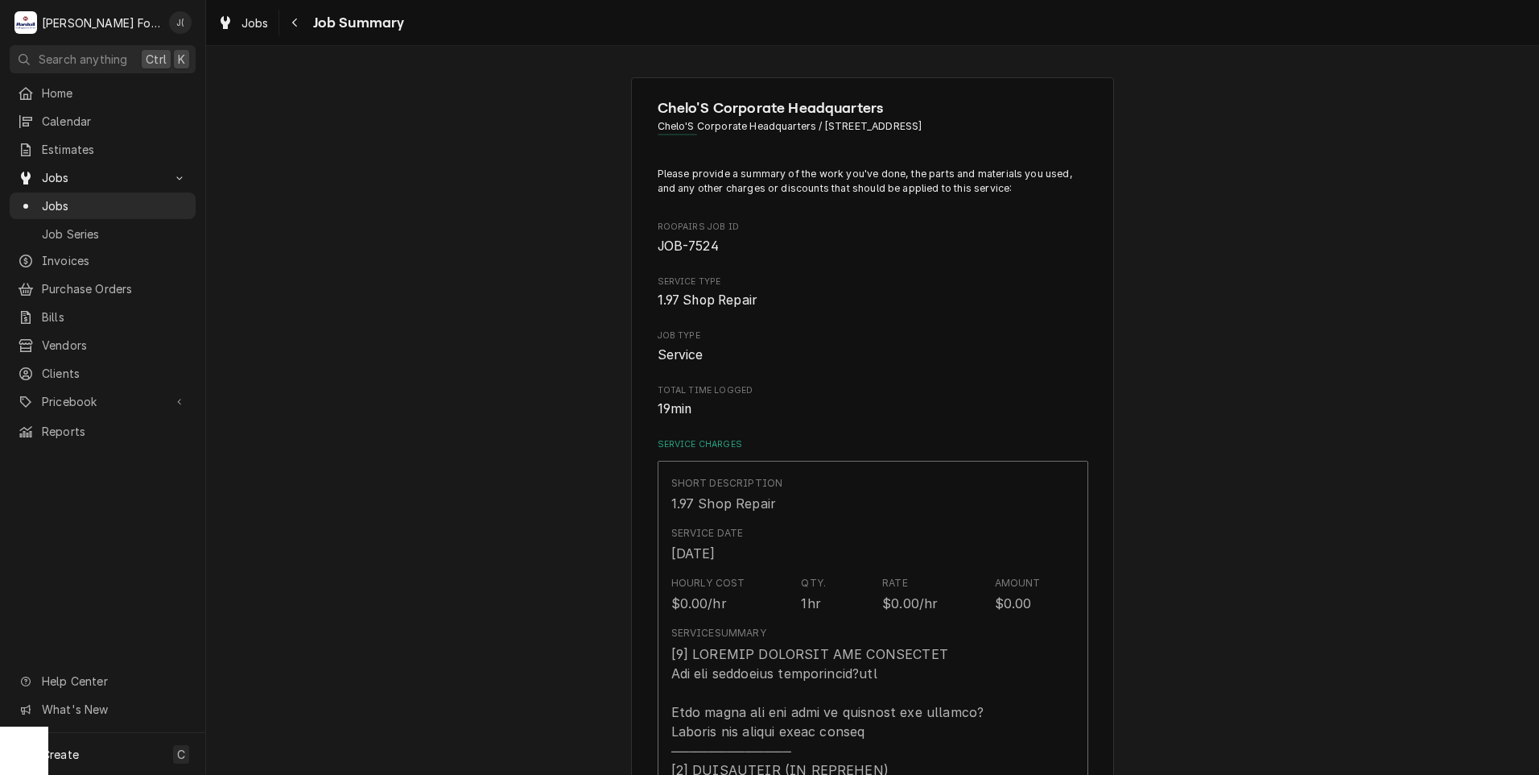
scroll to position [886, 0]
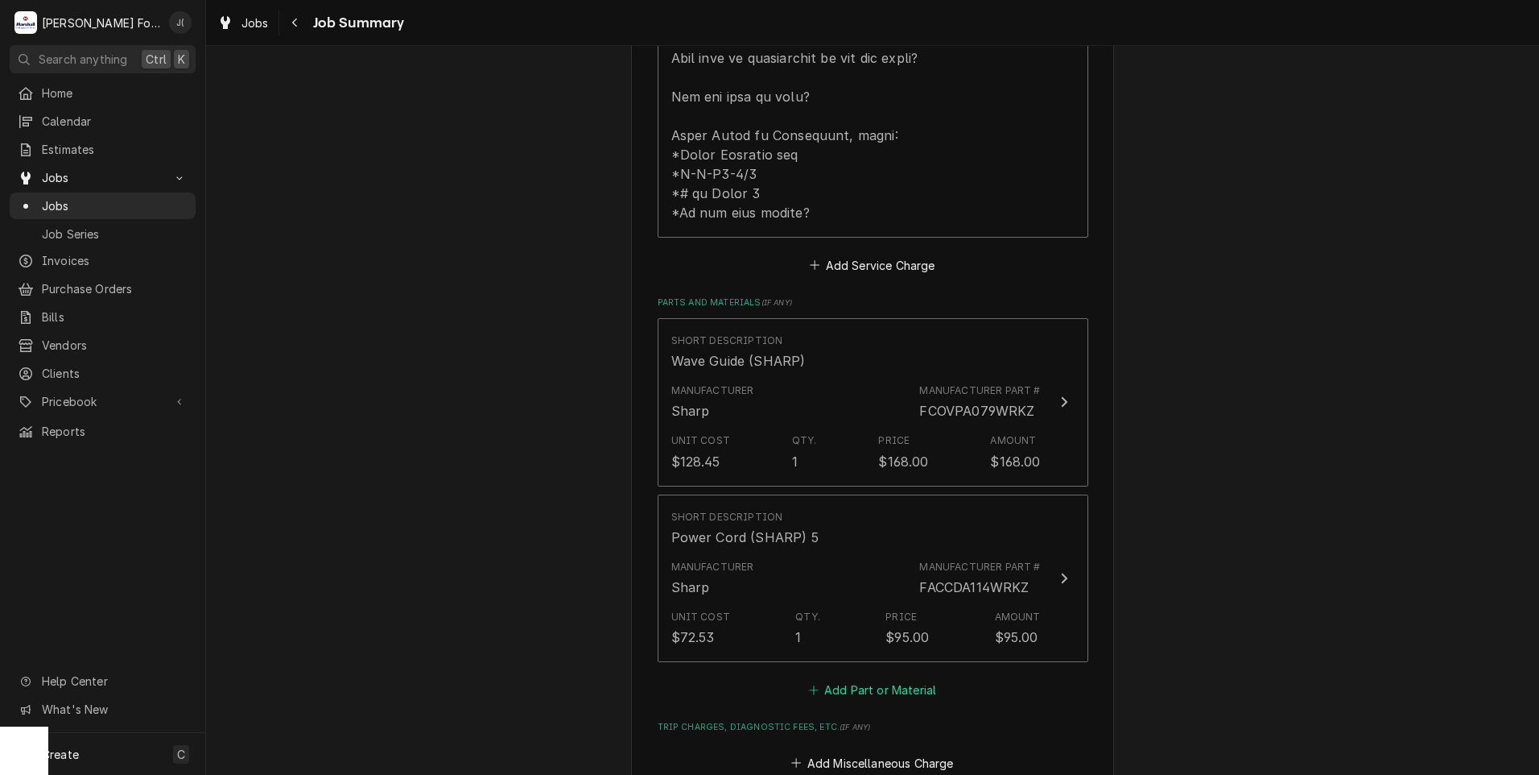
click at [849, 679] on button "Add Part or Material" at bounding box center [872, 690] width 133 height 23
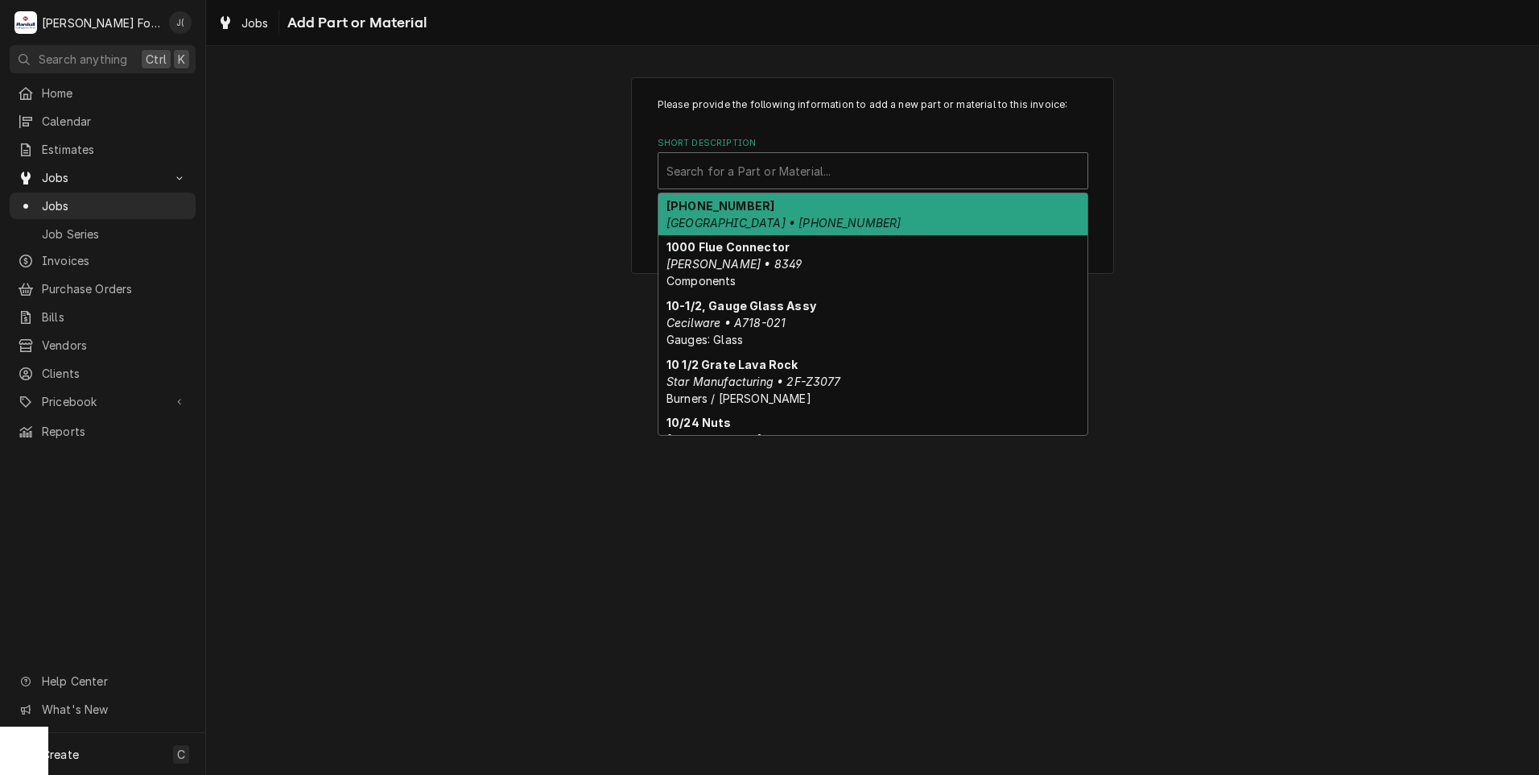
click at [783, 171] on div "Short Description" at bounding box center [873, 170] width 413 height 29
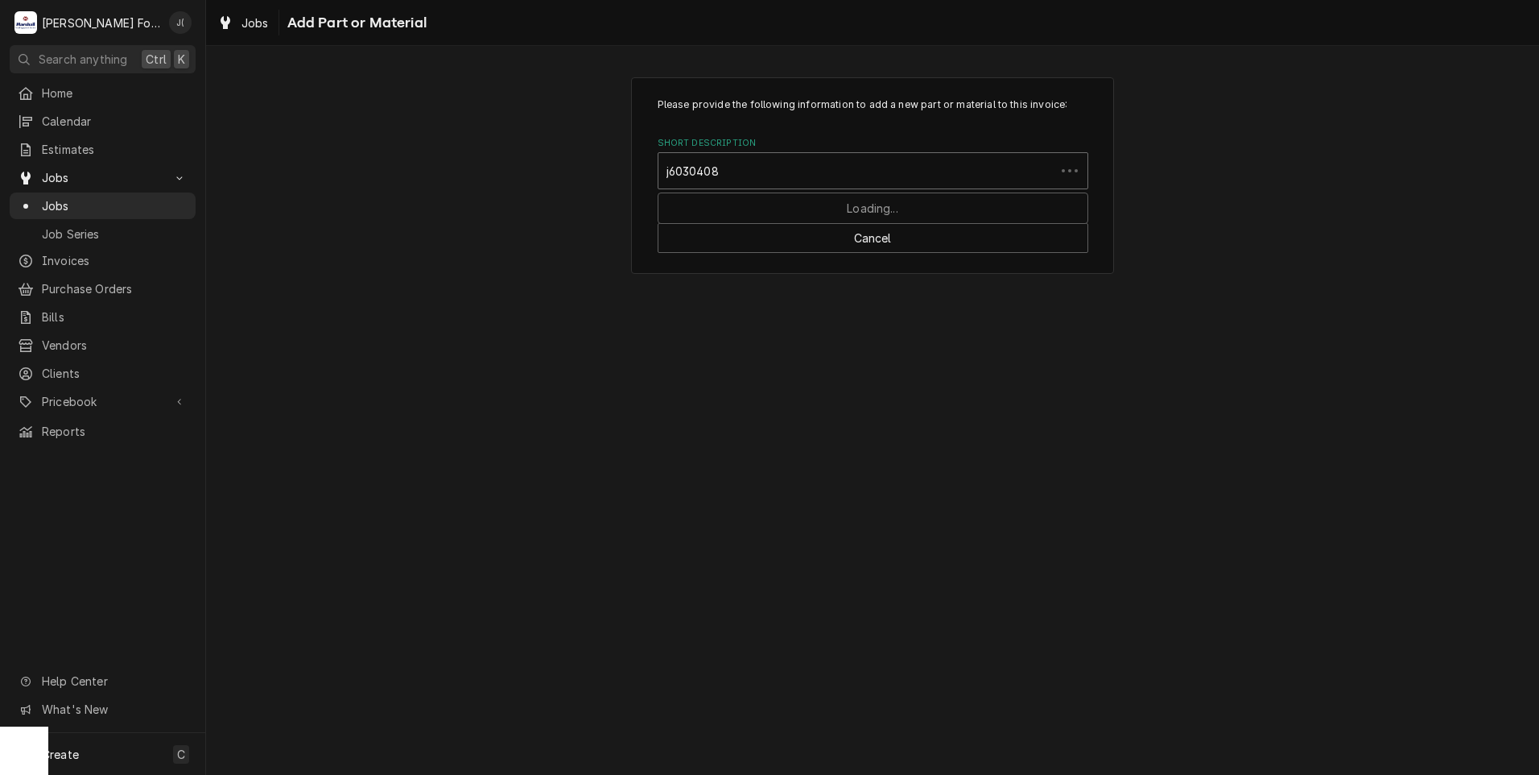
type input "j60304080"
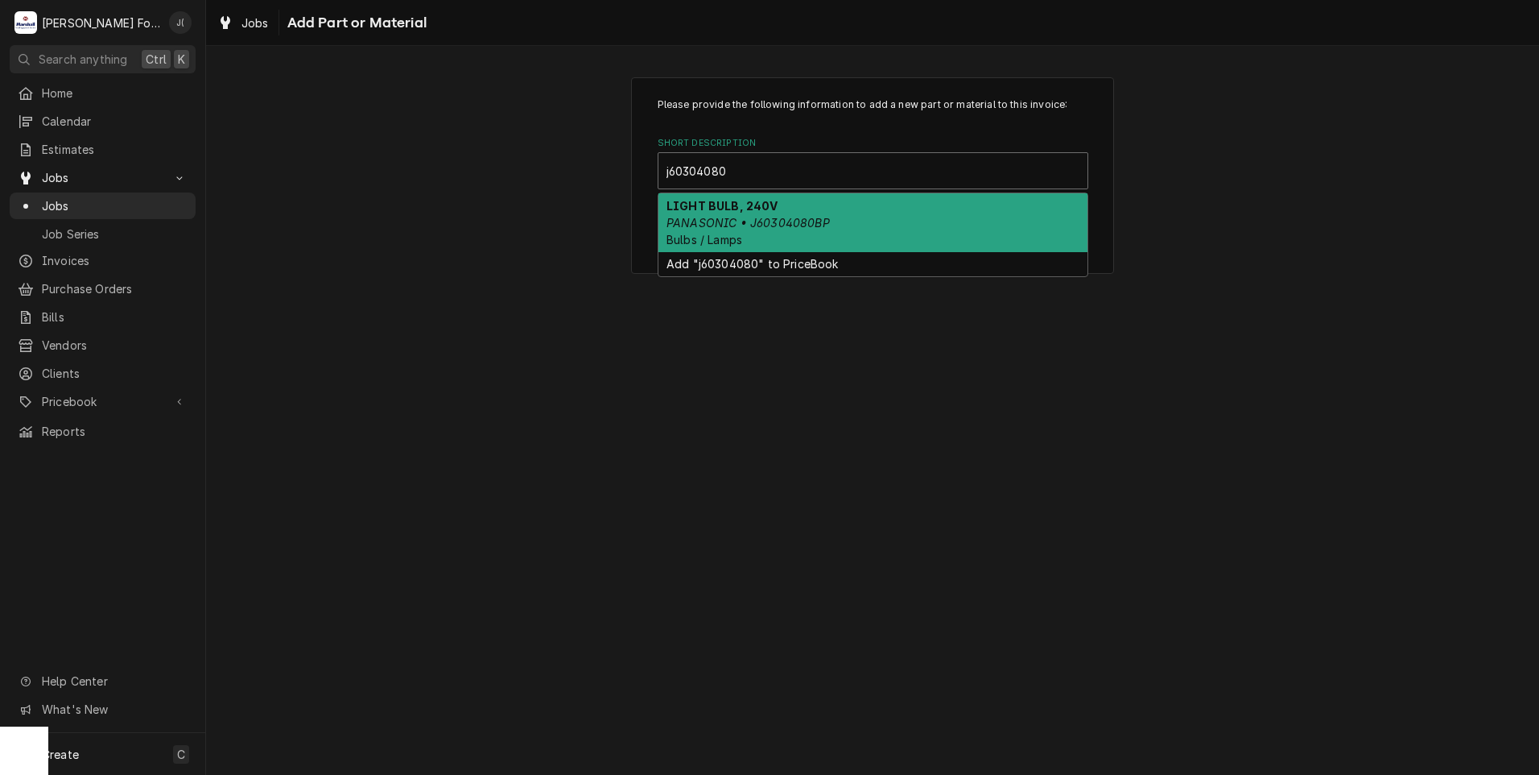
click at [835, 232] on div "LIGHT BULB, 240V PANASONIC • J60304080BP Bulbs / Lamps" at bounding box center [873, 222] width 429 height 59
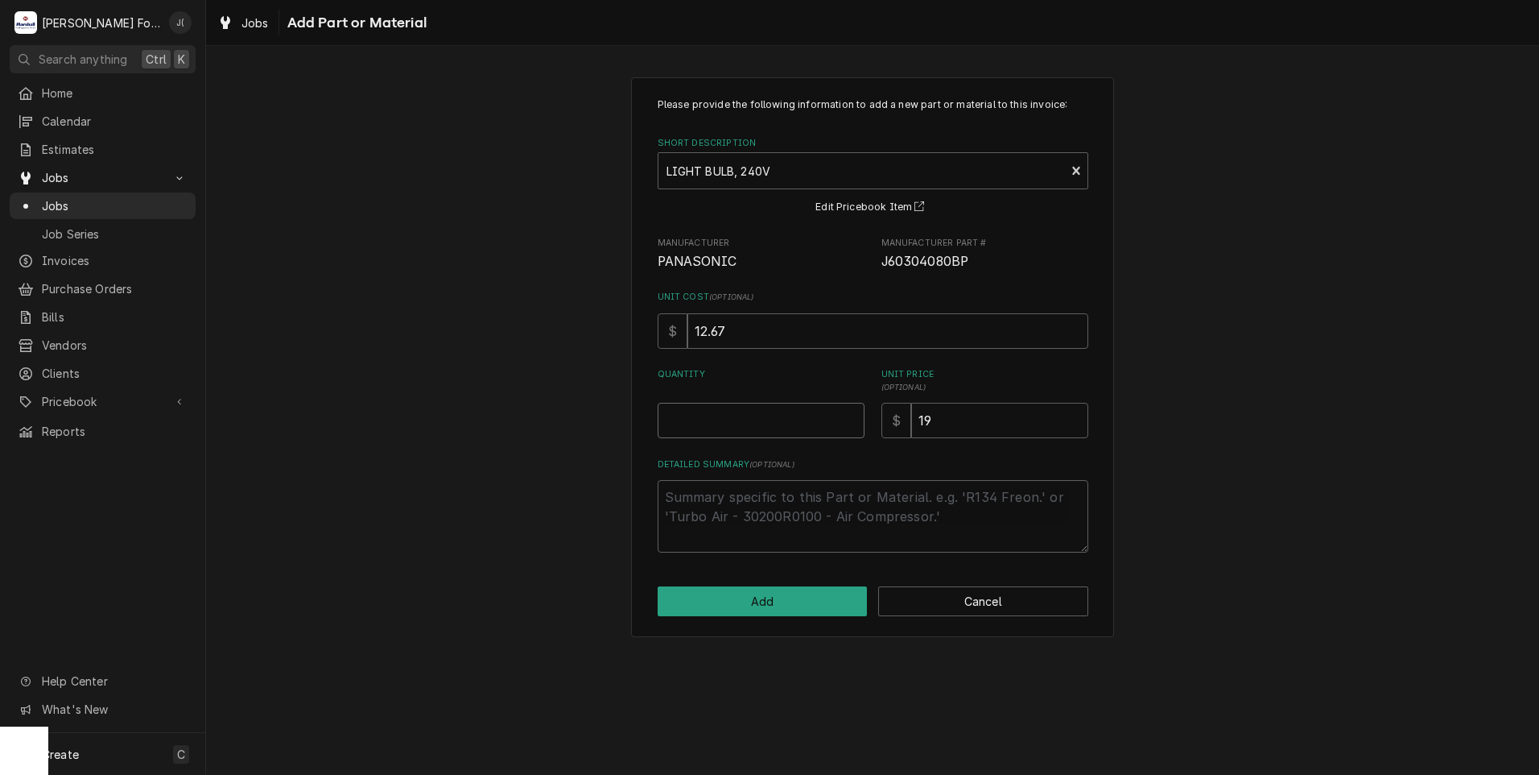
click at [724, 417] on input "Quantity" at bounding box center [761, 420] width 207 height 35
type textarea "x"
type input "1"
click at [783, 601] on button "Add" at bounding box center [763, 601] width 210 height 30
type textarea "x"
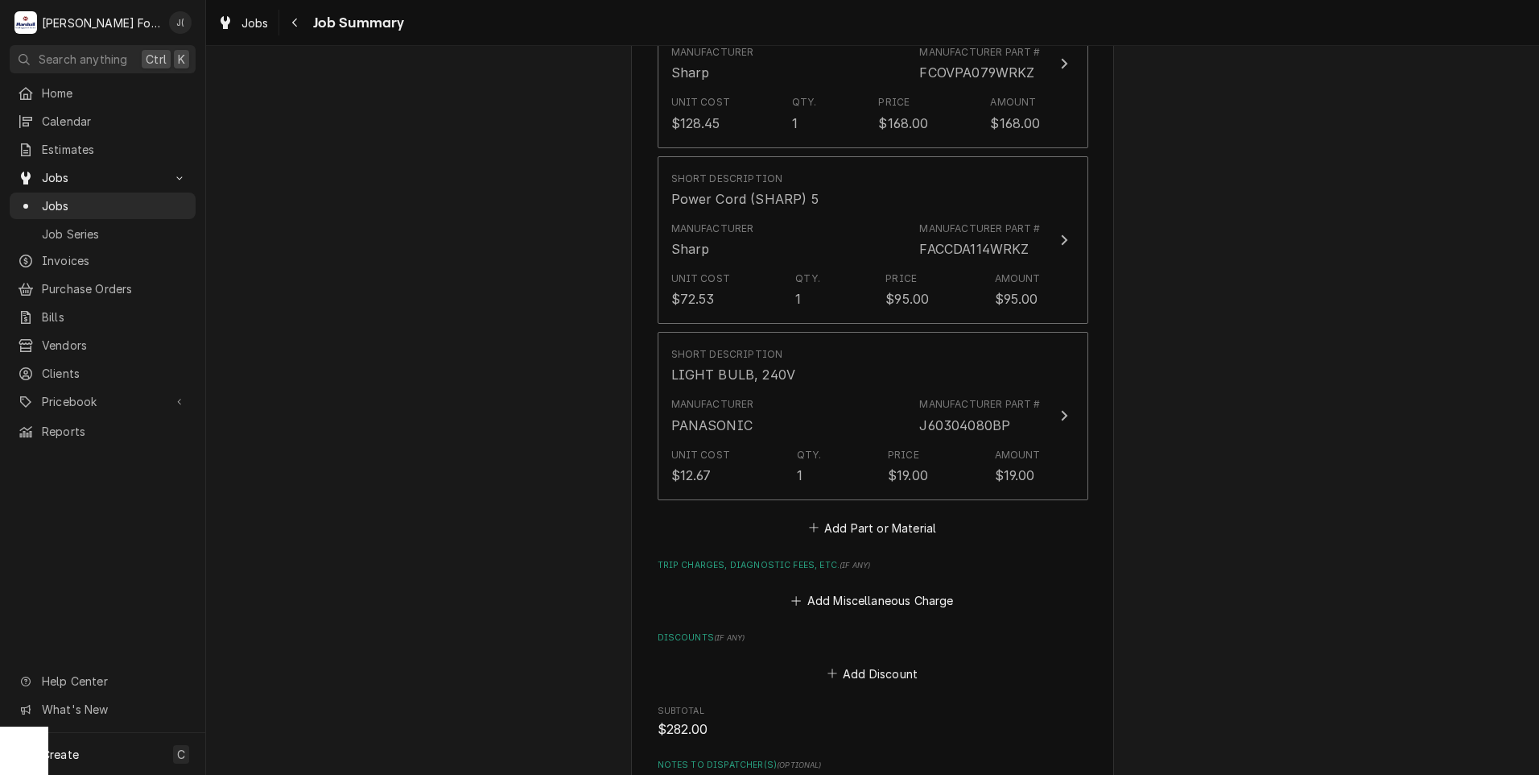
scroll to position [1369, 0]
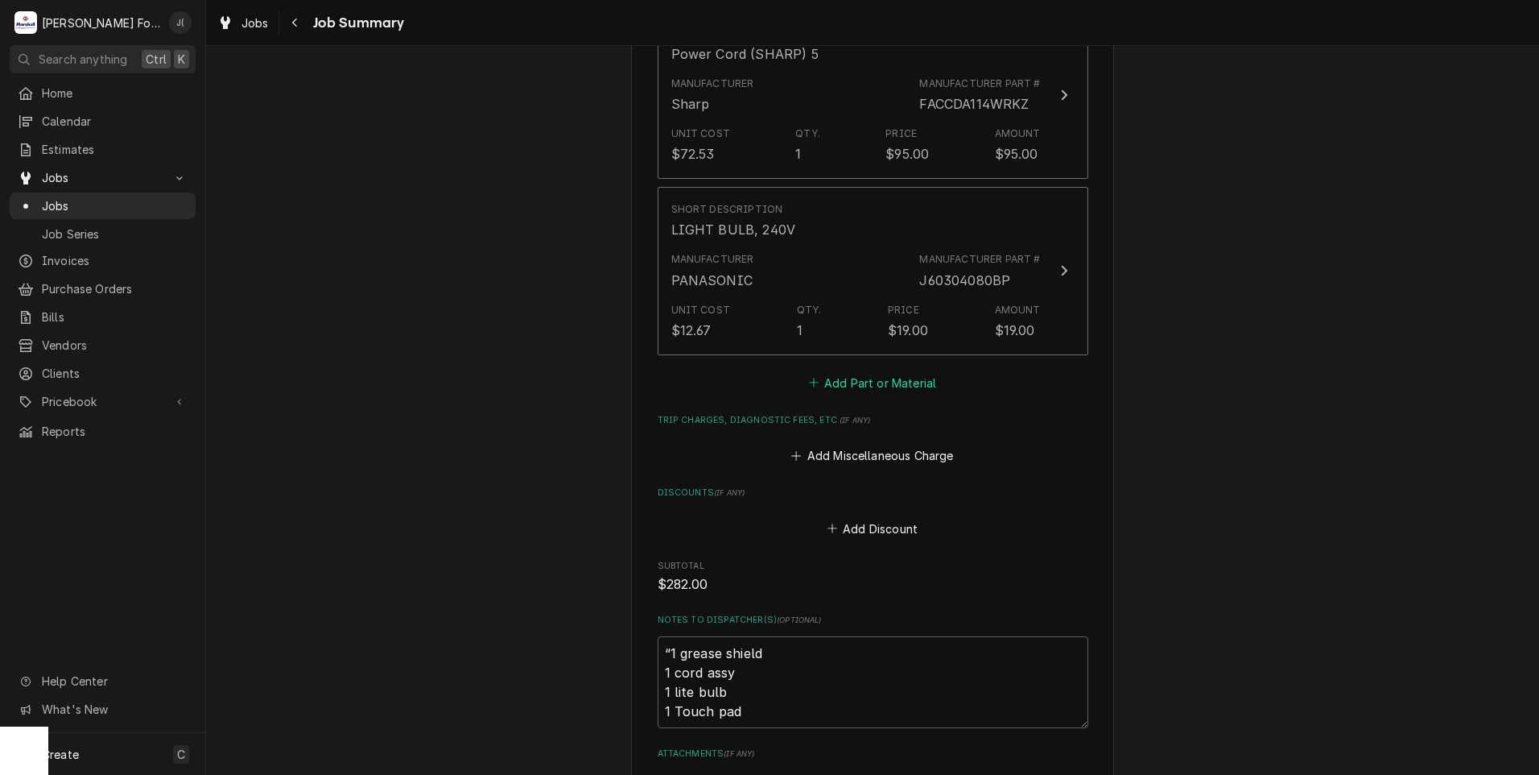
click at [837, 371] on button "Add Part or Material" at bounding box center [872, 382] width 133 height 23
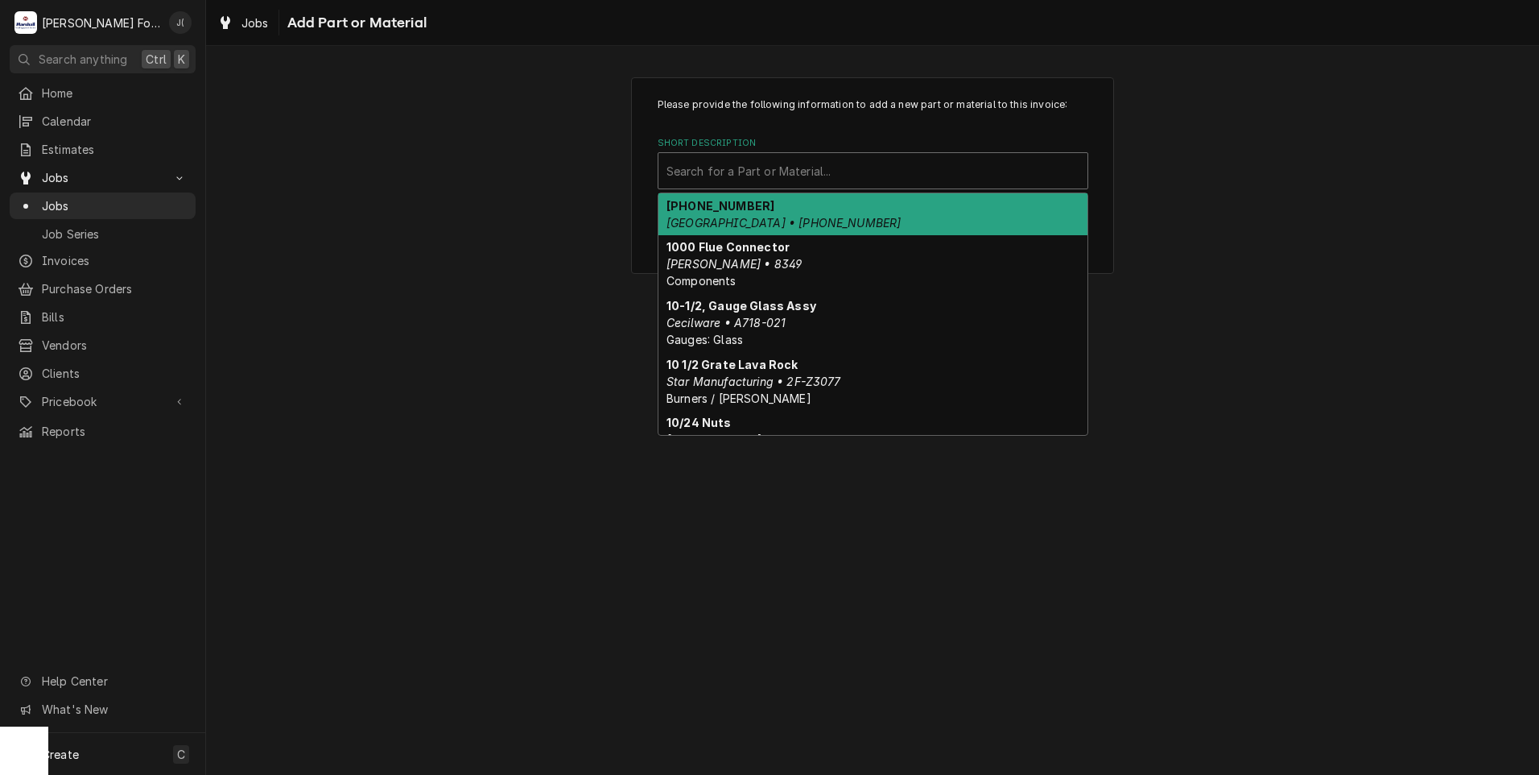
click at [785, 165] on div "Short Description" at bounding box center [873, 170] width 413 height 29
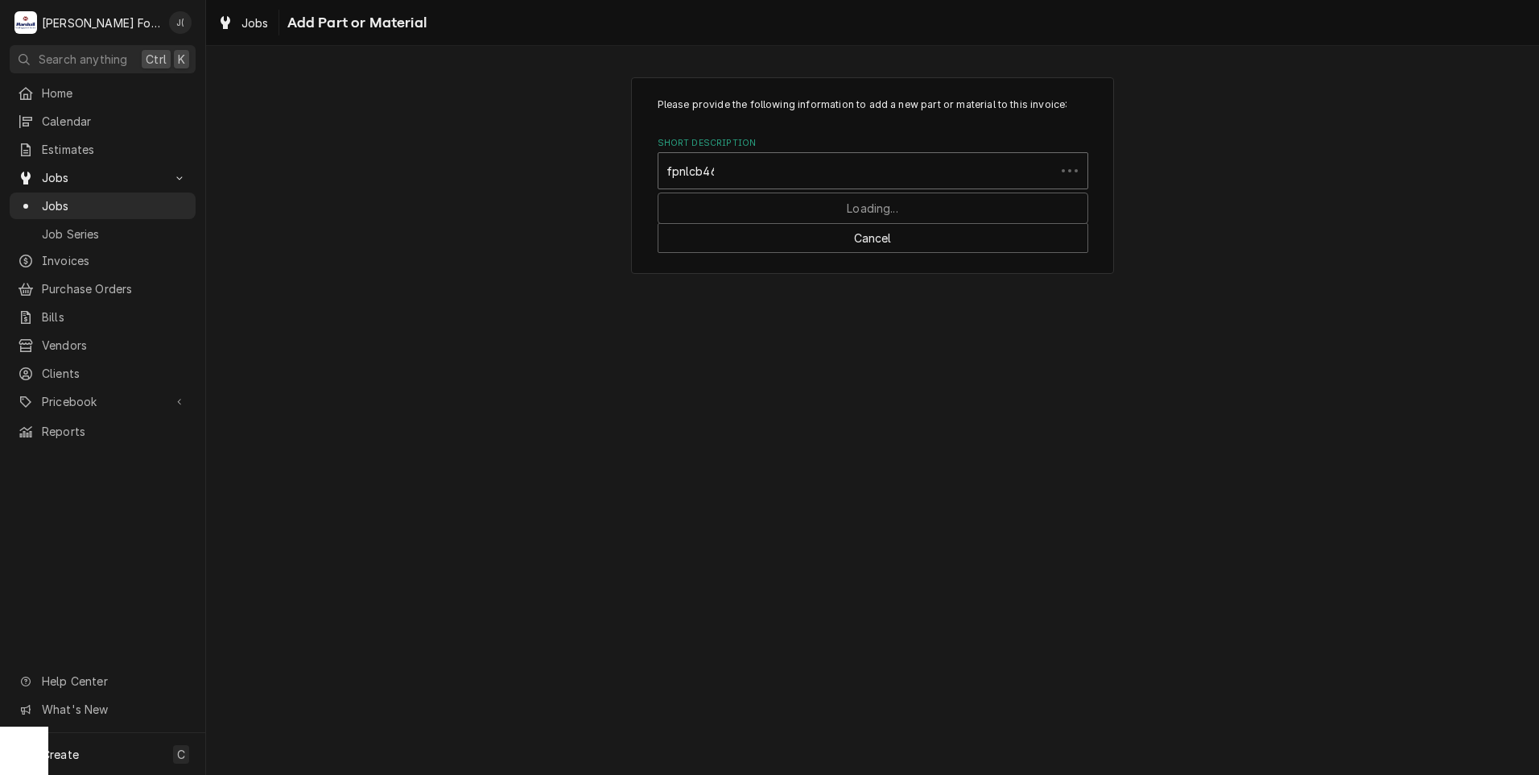
type input "fpnlcb468"
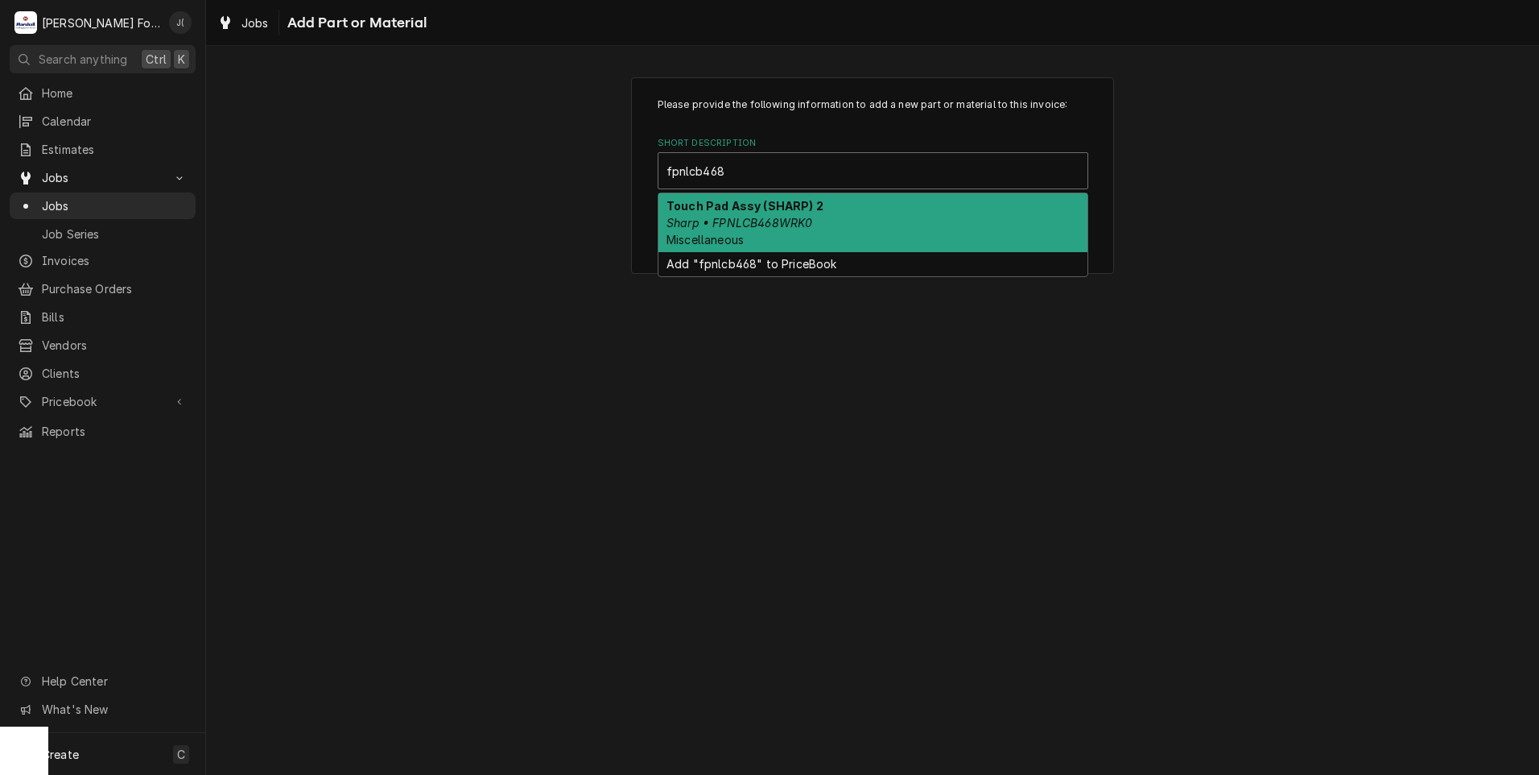
click at [794, 216] on em "Sharp • FPNLCB468WRK0" at bounding box center [740, 223] width 146 height 14
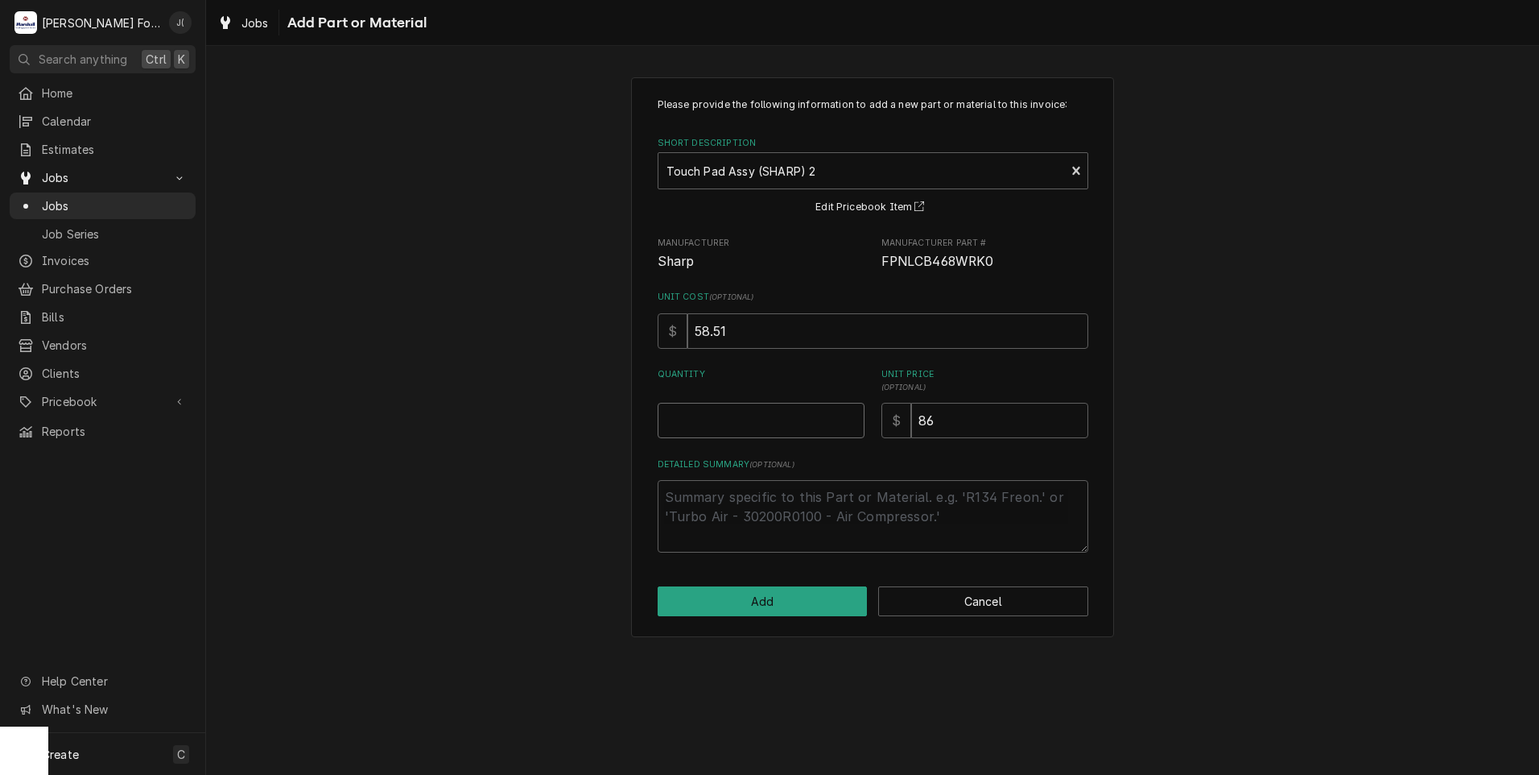
drag, startPoint x: 783, startPoint y: 420, endPoint x: 764, endPoint y: 418, distance: 18.7
click at [767, 420] on input "Quantity" at bounding box center [761, 420] width 207 height 35
type textarea "x"
type input "1"
click at [775, 605] on button "Add" at bounding box center [763, 601] width 210 height 30
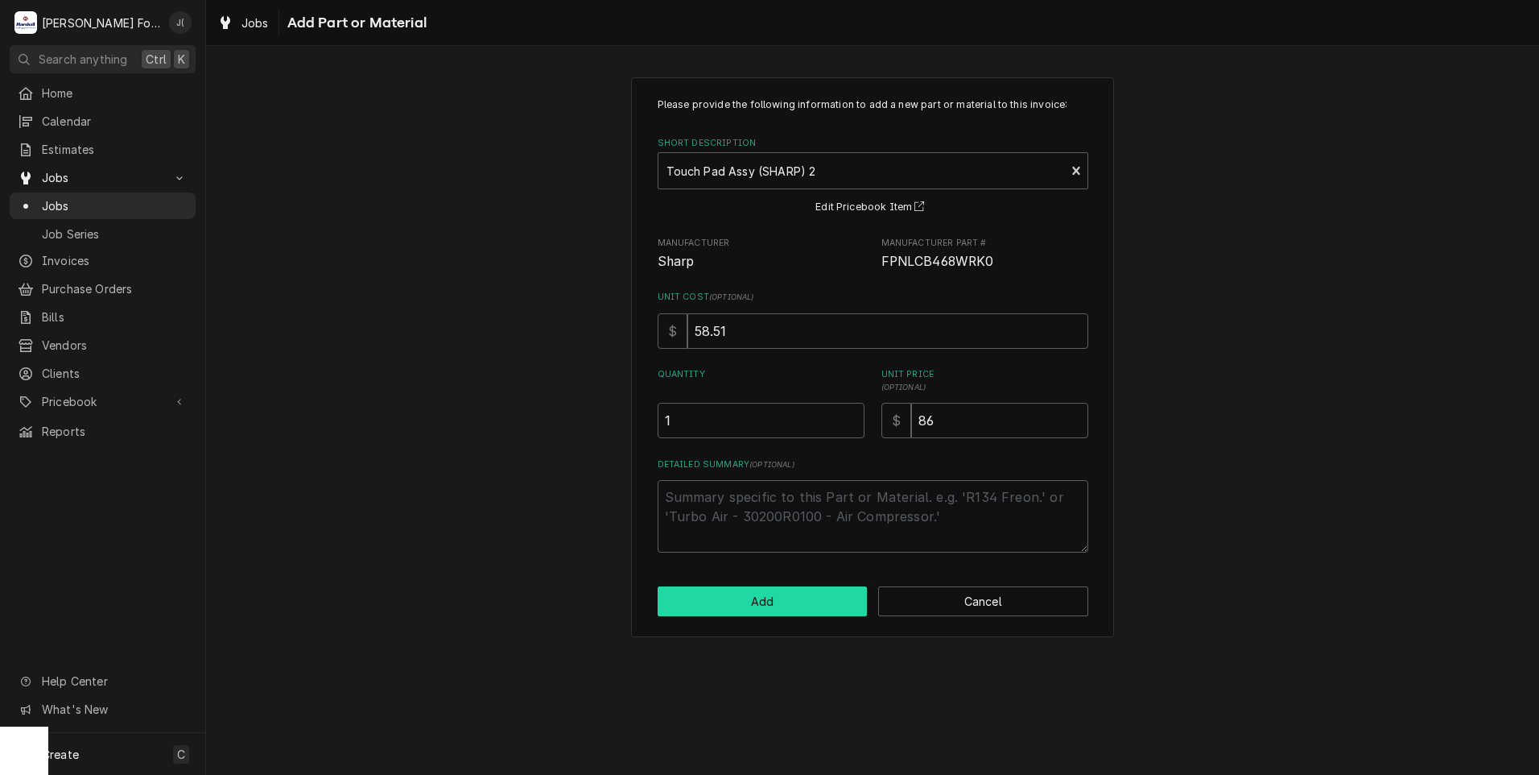
type textarea "x"
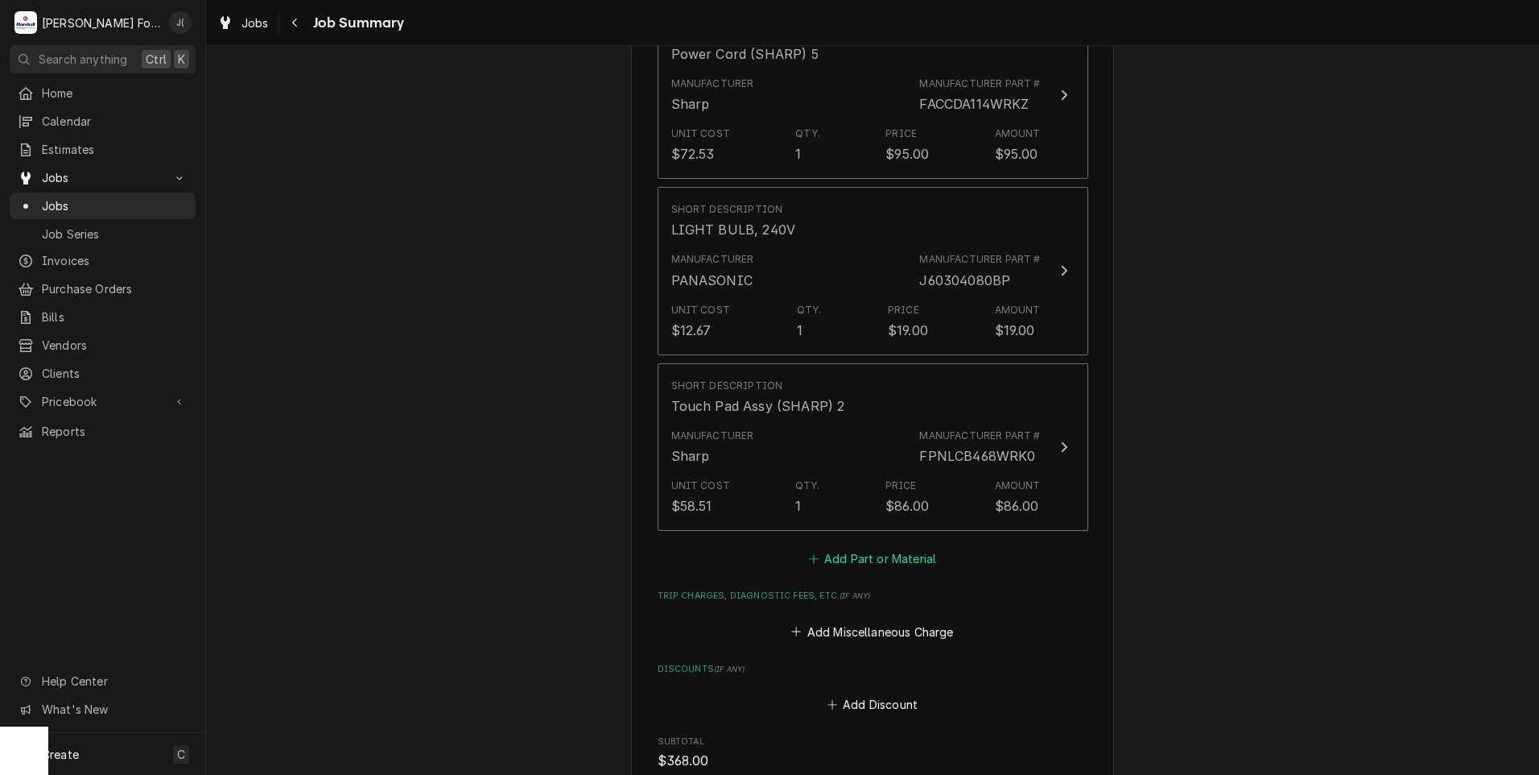
click at [852, 547] on button "Add Part or Material" at bounding box center [872, 558] width 133 height 23
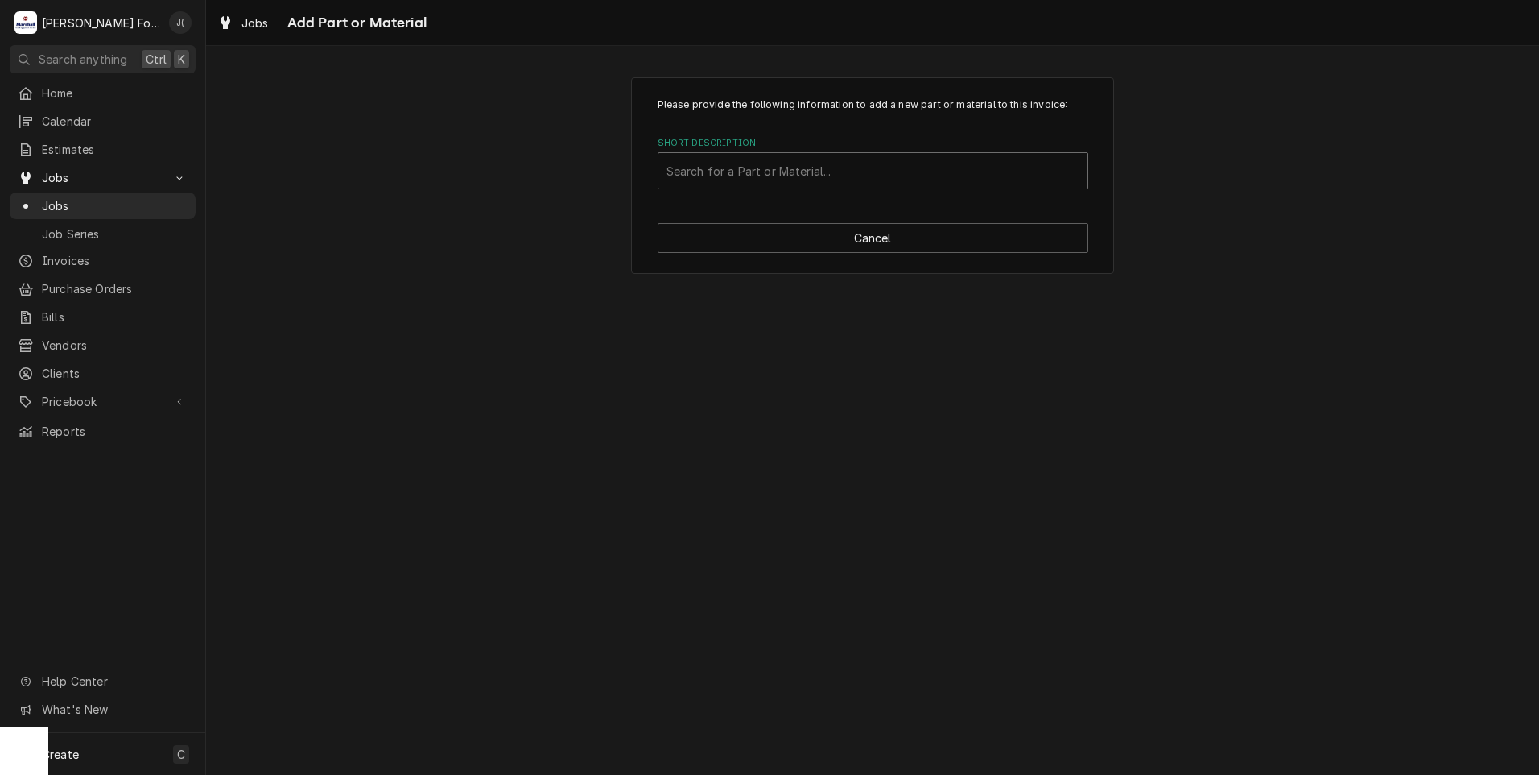
click at [774, 161] on div "Search for a Part or Material..." at bounding box center [873, 170] width 429 height 35
type input "ssdt"
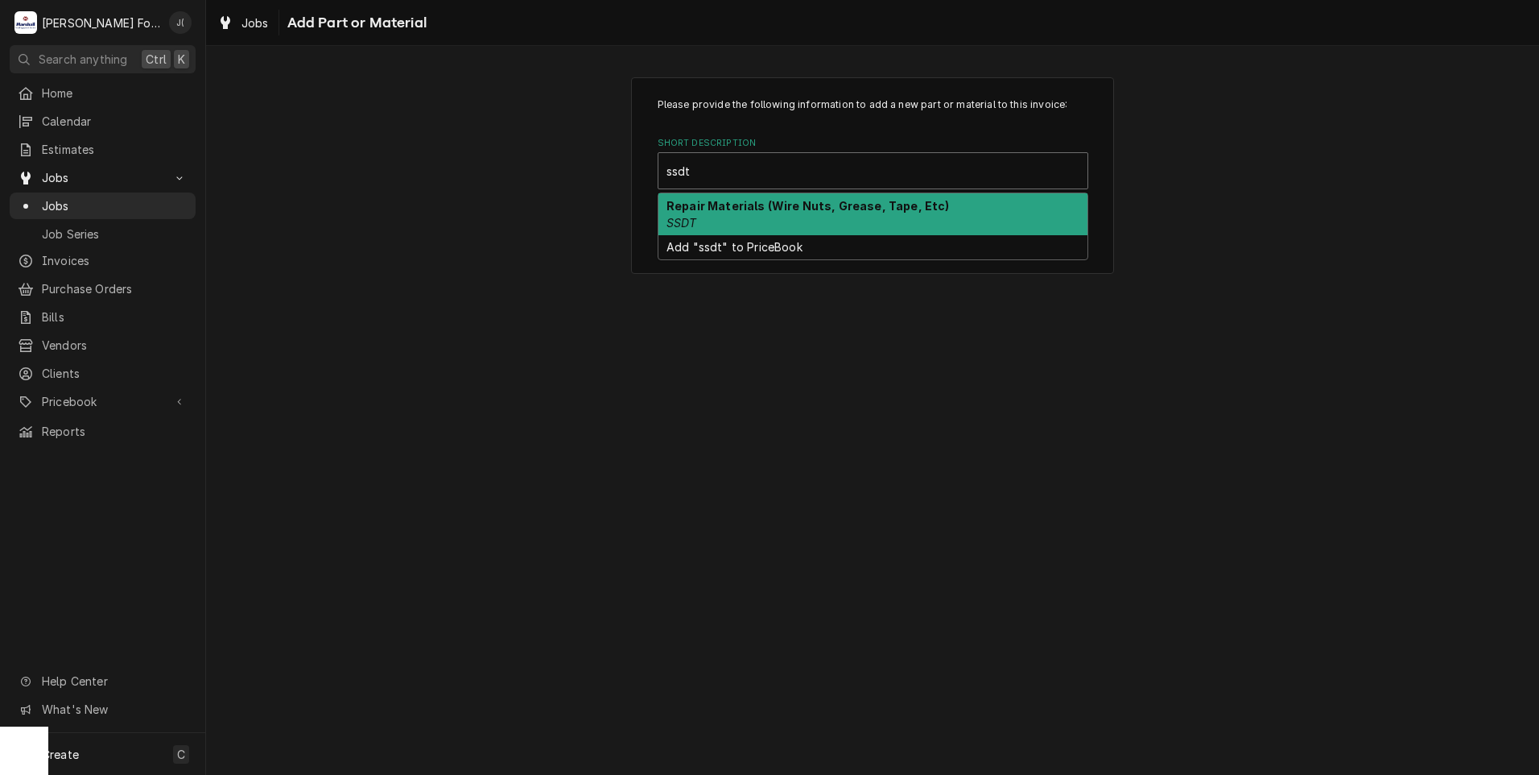
click at [763, 215] on div "Repair Materials (Wire Nuts, Grease, Tape, Etc) SSDT" at bounding box center [873, 214] width 429 height 42
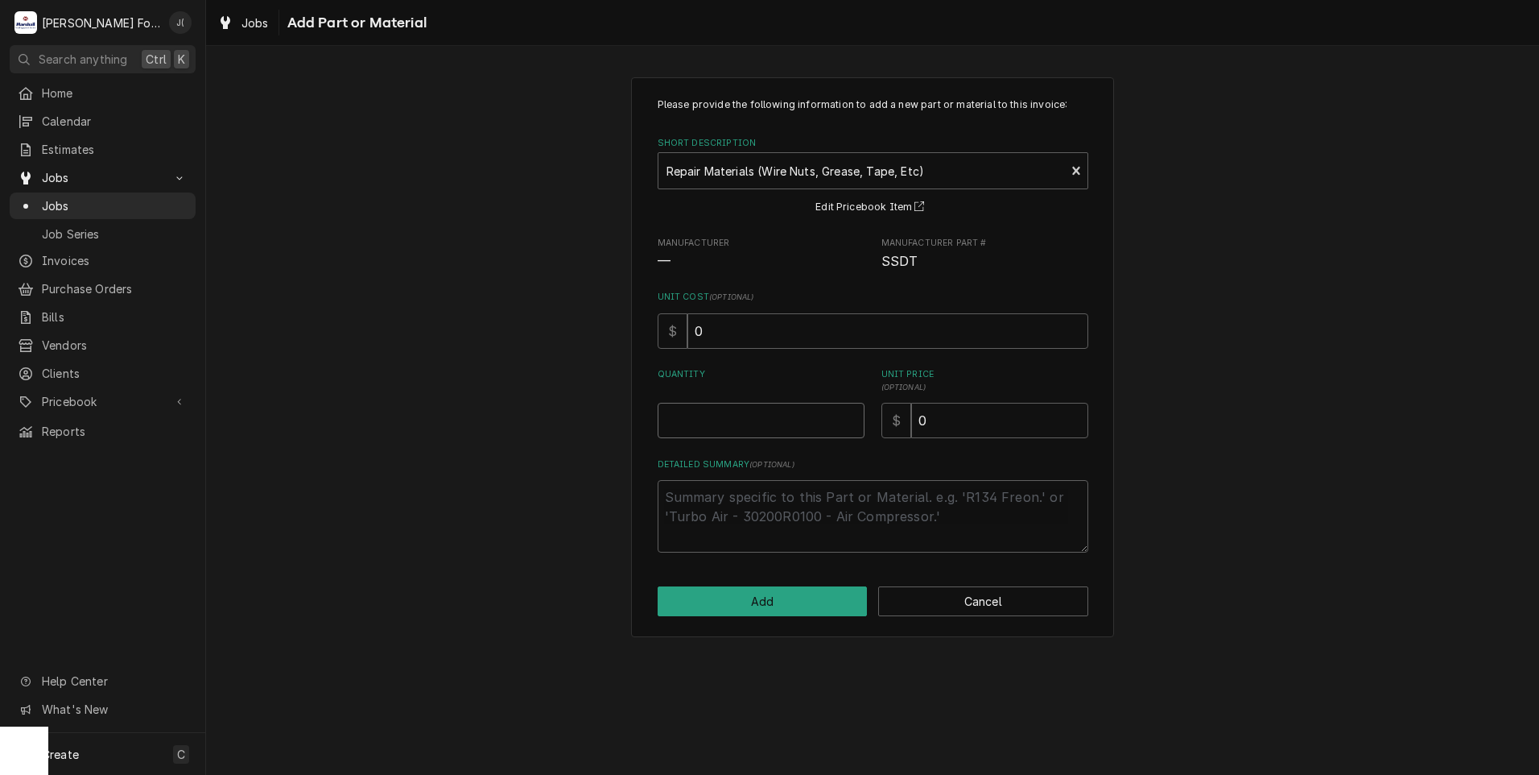
click at [747, 424] on input "Quantity" at bounding box center [761, 420] width 207 height 35
type textarea "x"
type input "1"
type textarea "x"
type input "8"
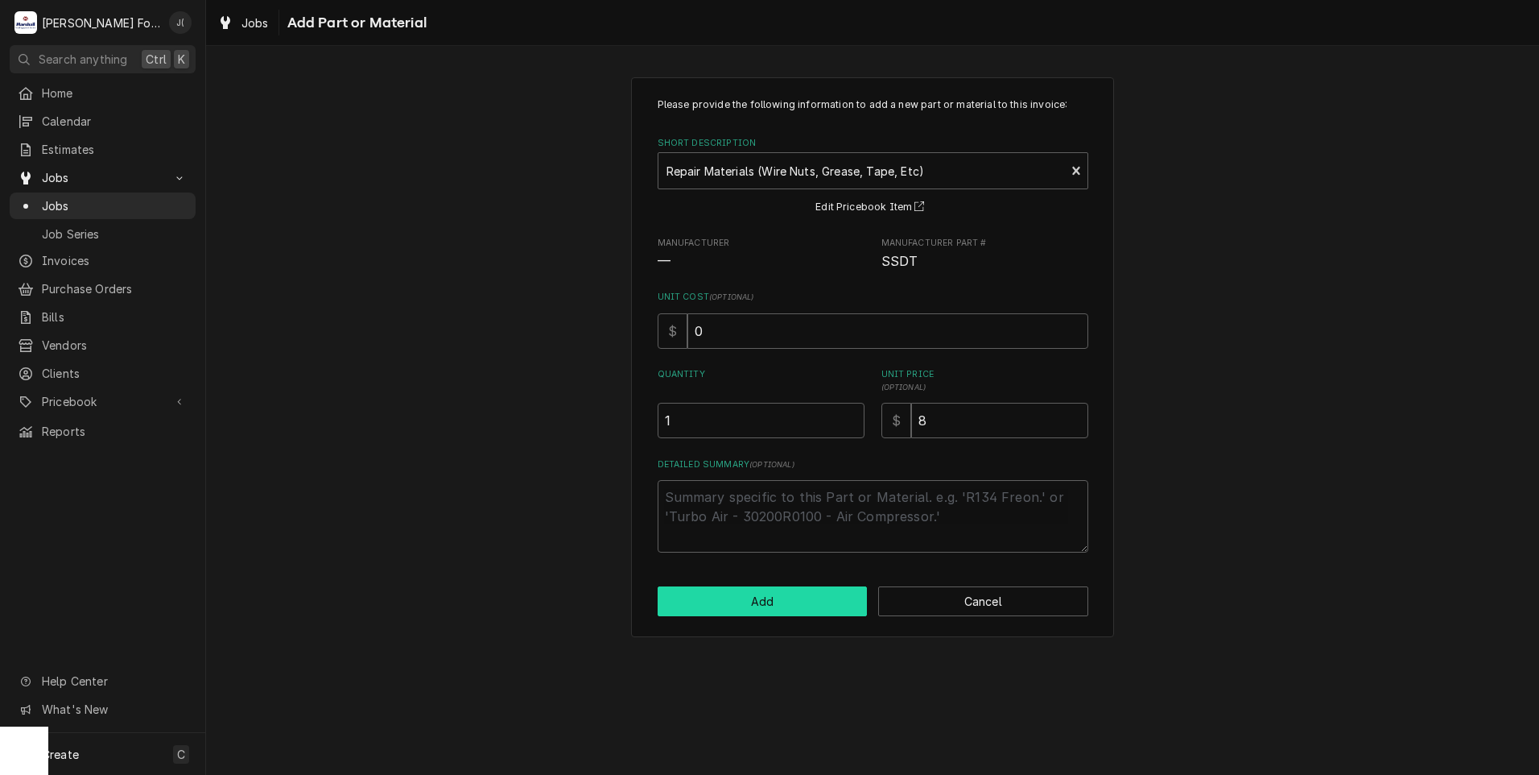
click at [749, 593] on button "Add" at bounding box center [763, 601] width 210 height 30
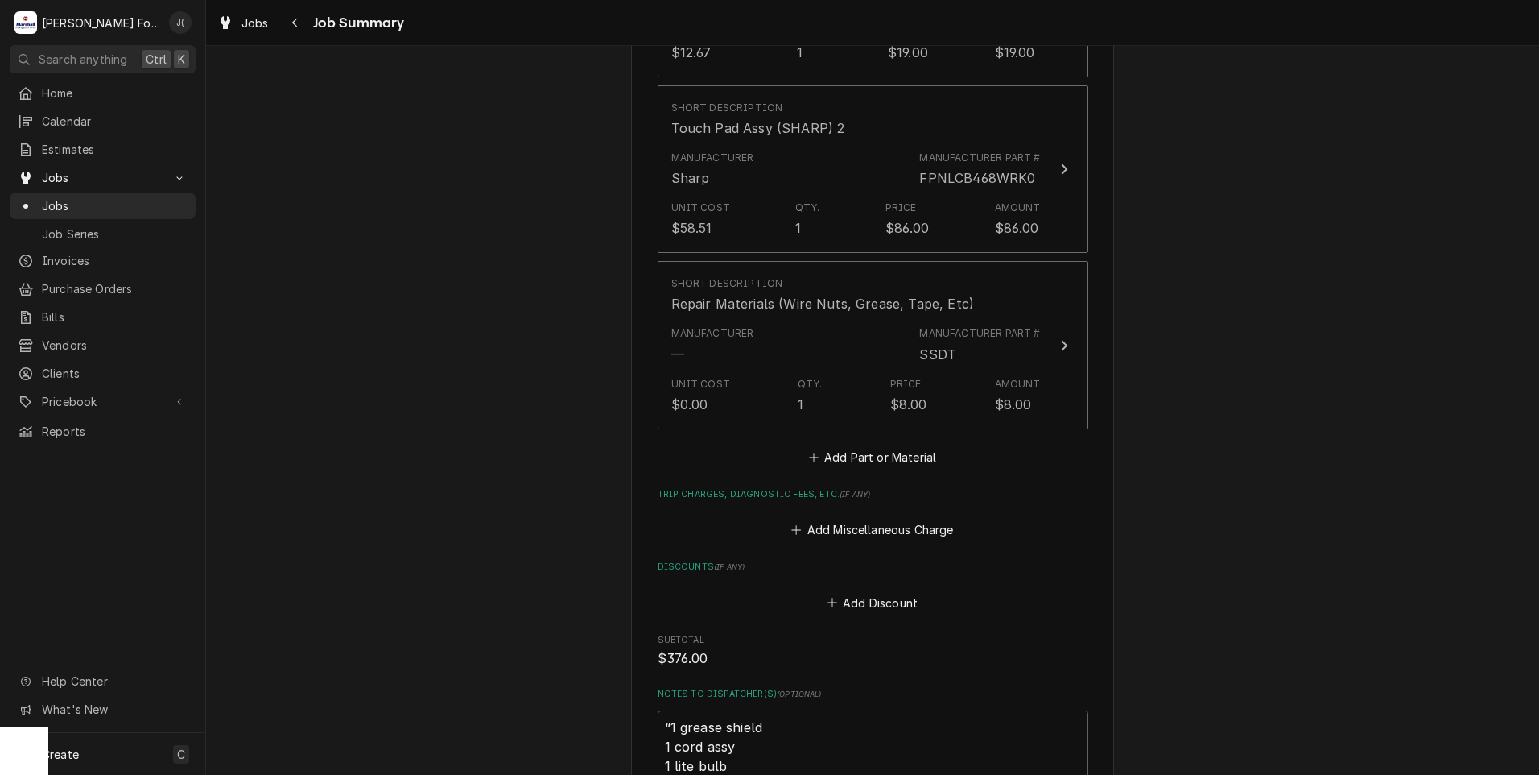
scroll to position [1977, 0]
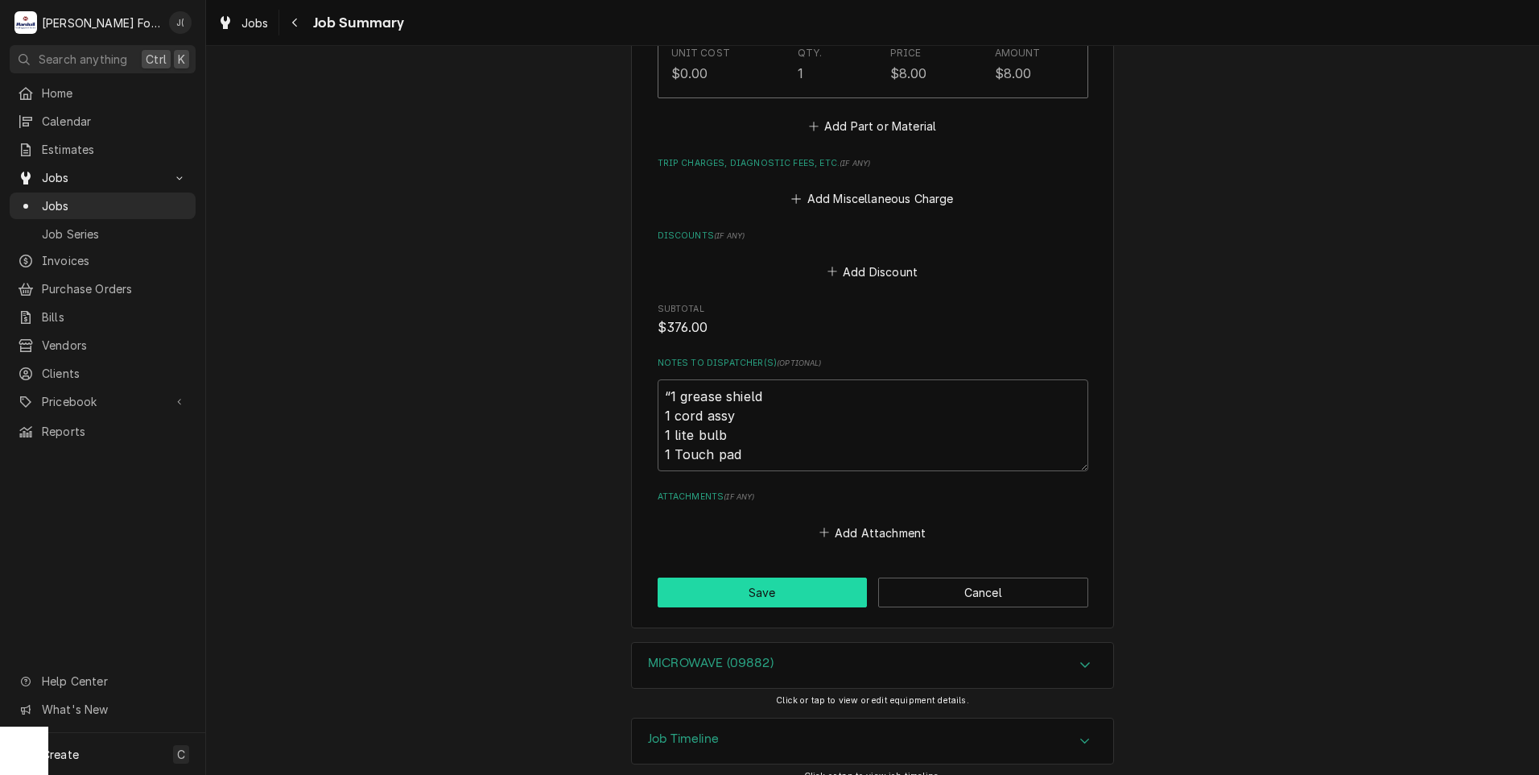
click at [808, 577] on button "Save" at bounding box center [763, 592] width 210 height 30
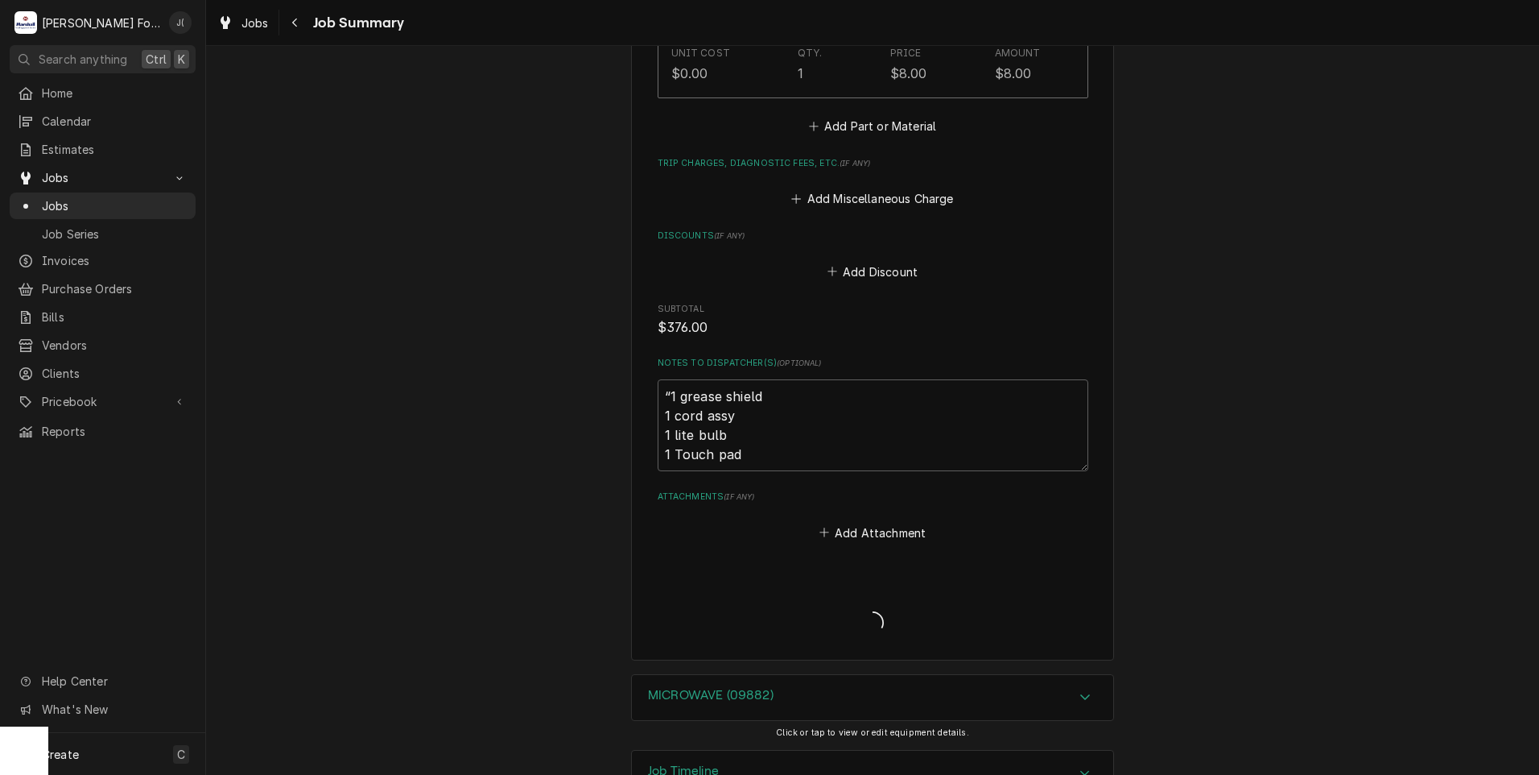
type textarea "x"
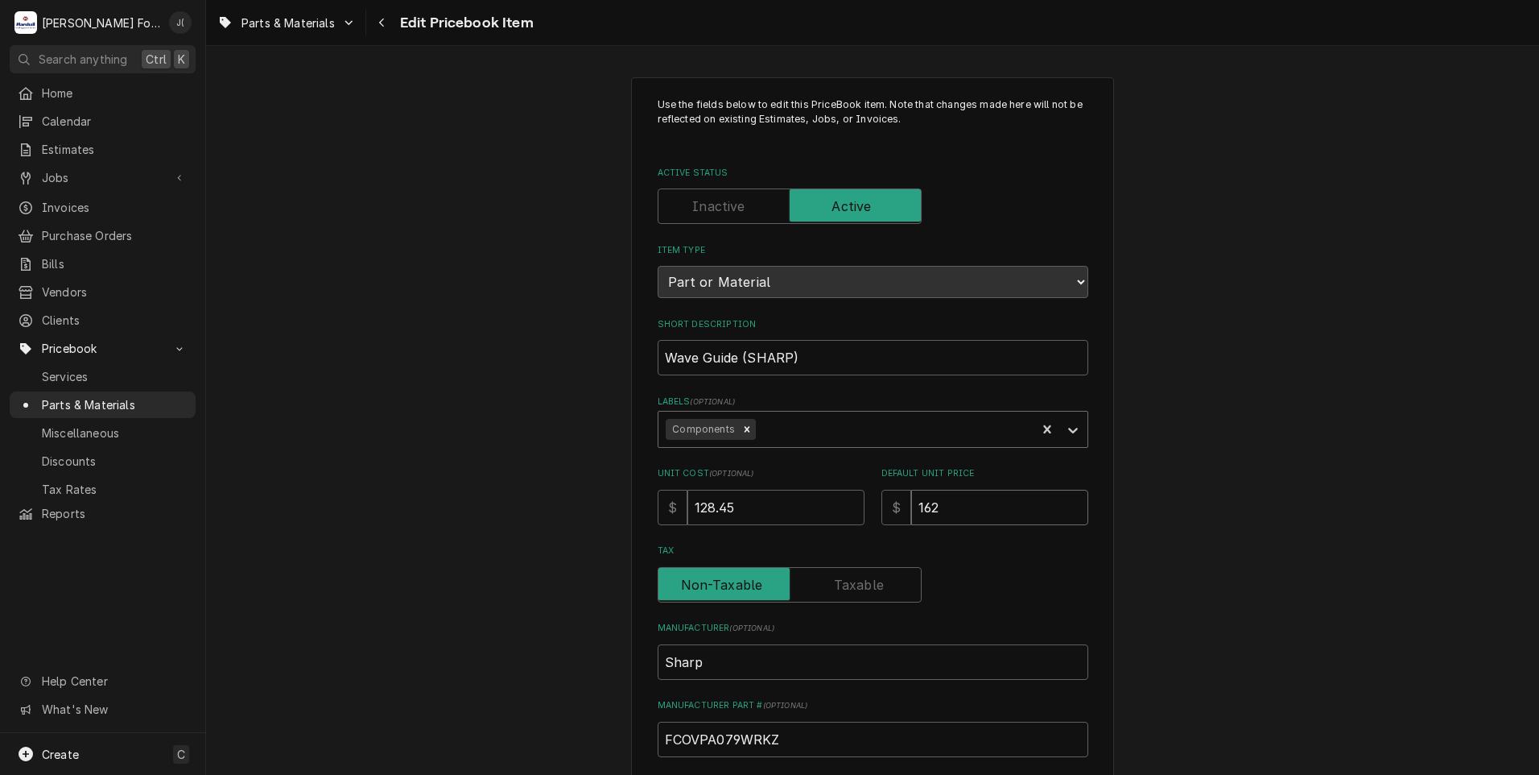
drag, startPoint x: 970, startPoint y: 489, endPoint x: 656, endPoint y: 417, distance: 322.1
click at [783, 497] on div "Unit Cost ( optional ) $ 128.45 Default Unit Price $ 162" at bounding box center [873, 495] width 431 height 57
type textarea "x"
type input "1"
type textarea "x"
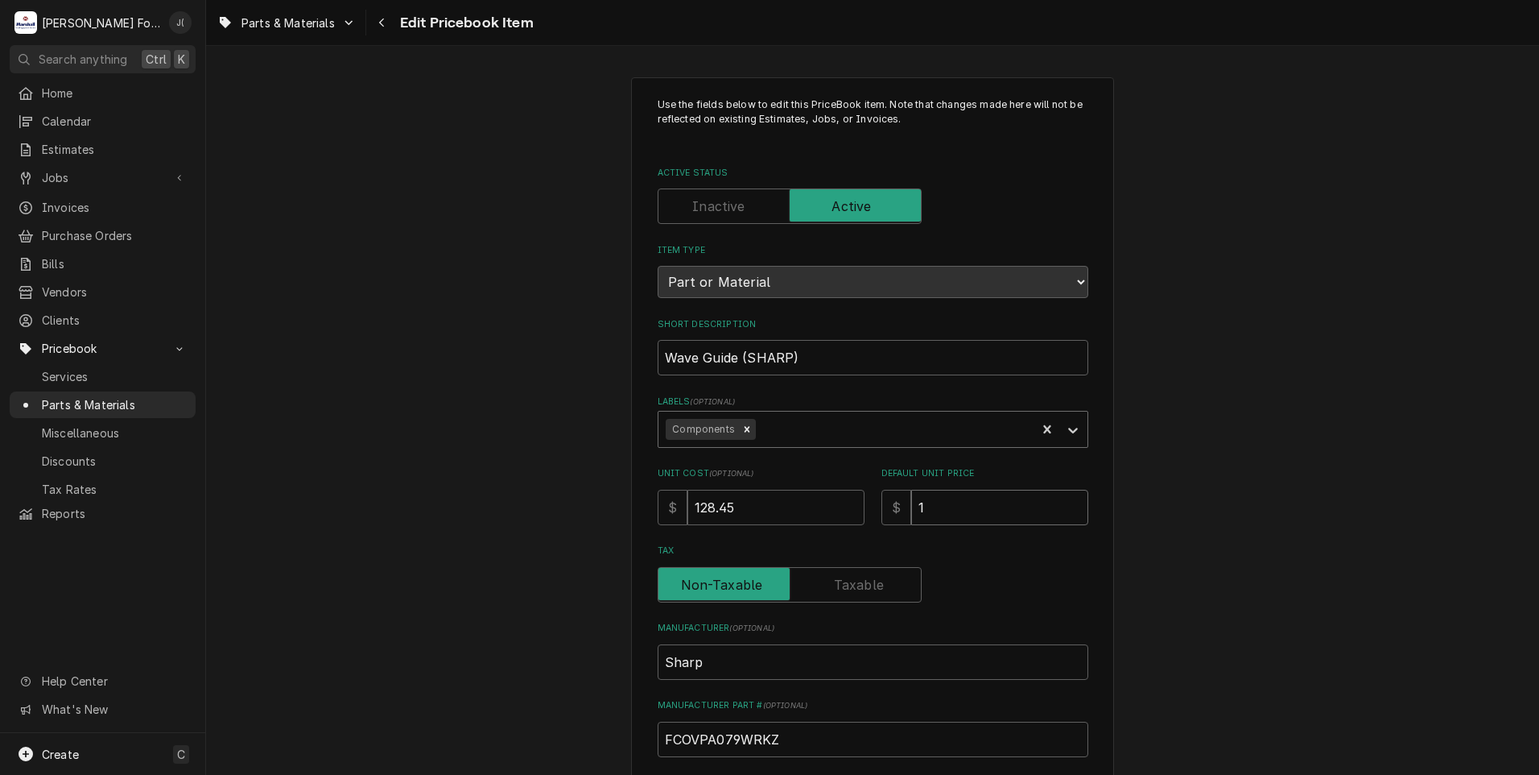
type input "16"
type textarea "x"
type input "168"
type textarea "x"
type input "168.0"
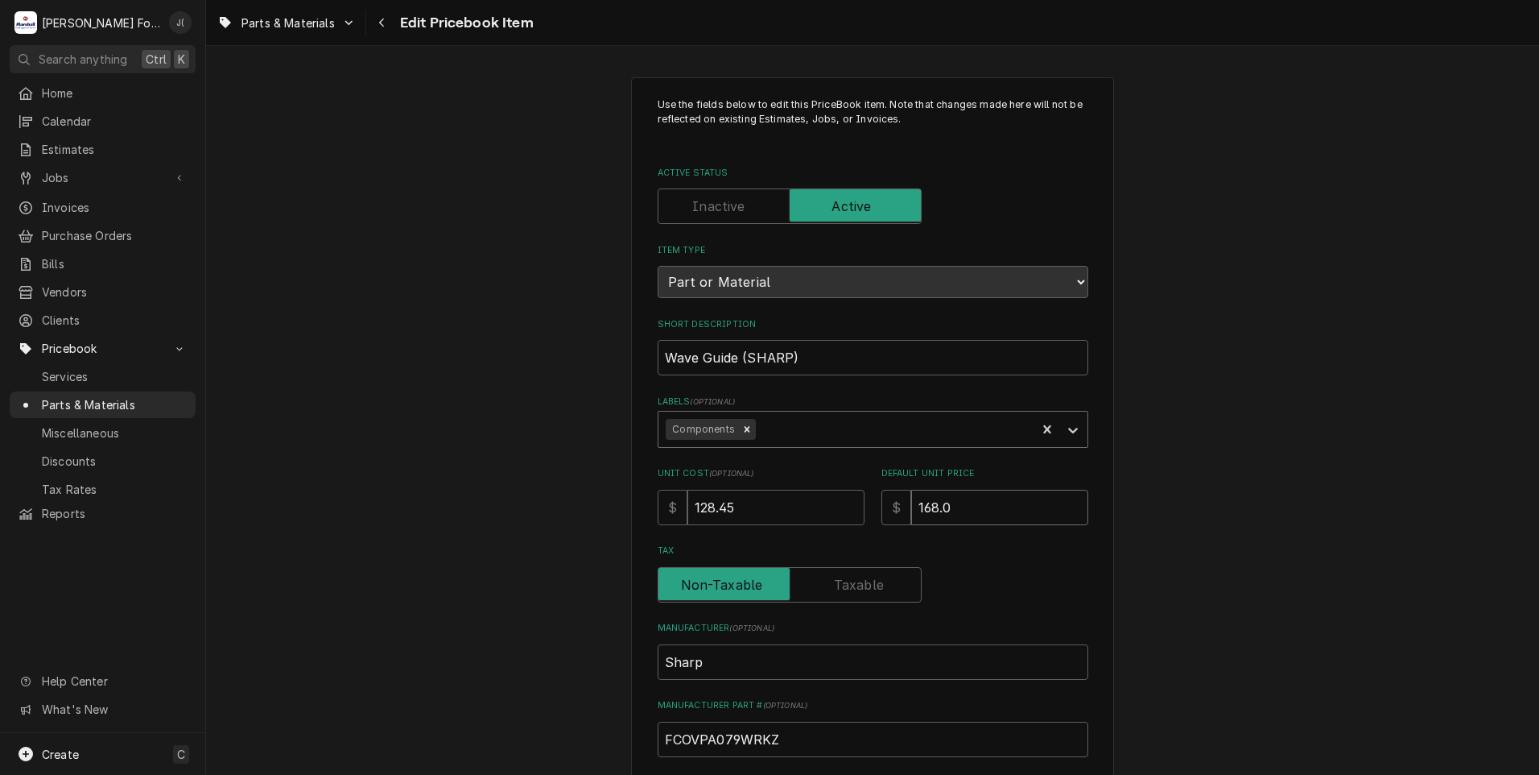
type textarea "x"
type input "168.00"
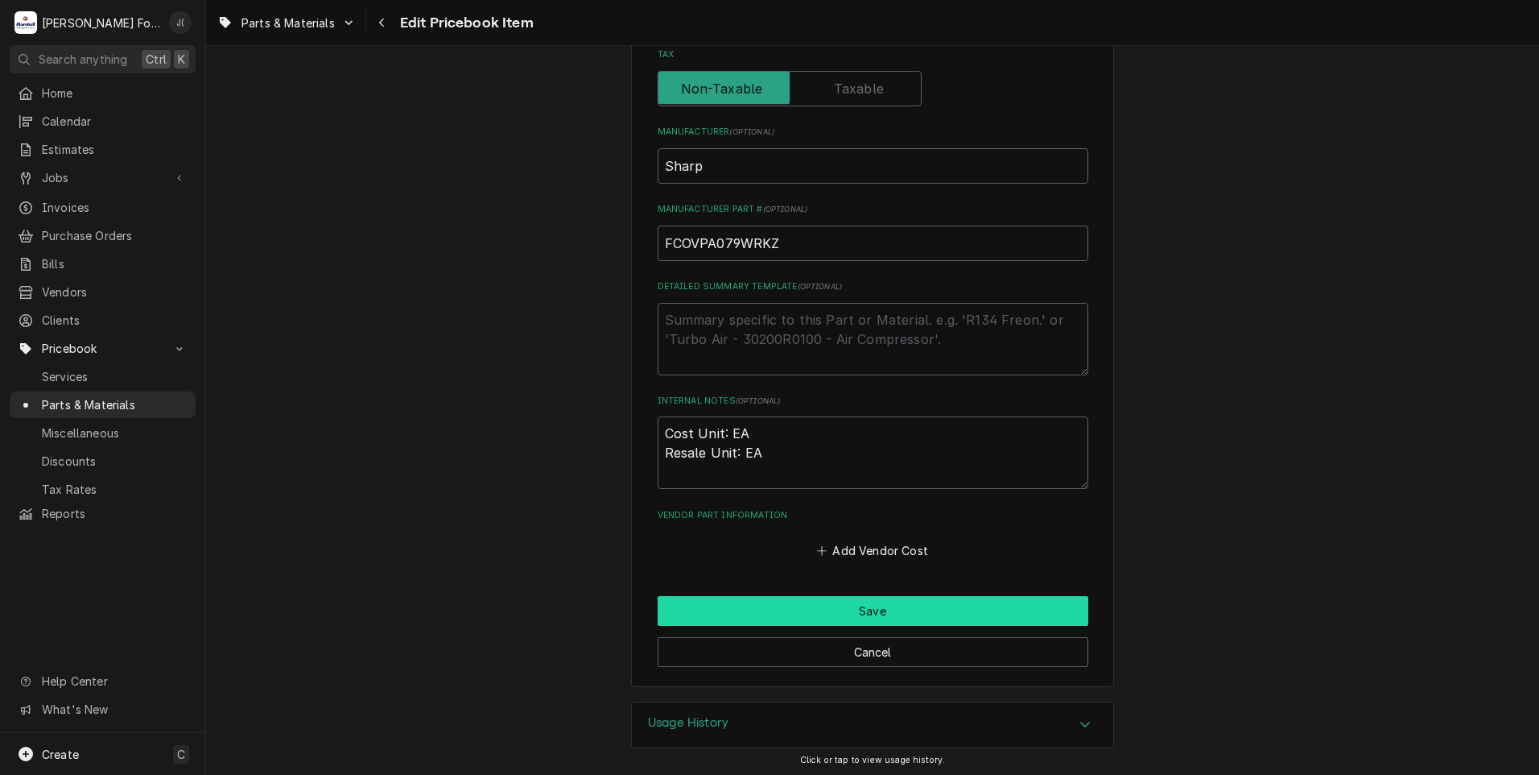
click at [784, 604] on button "Save" at bounding box center [873, 611] width 431 height 30
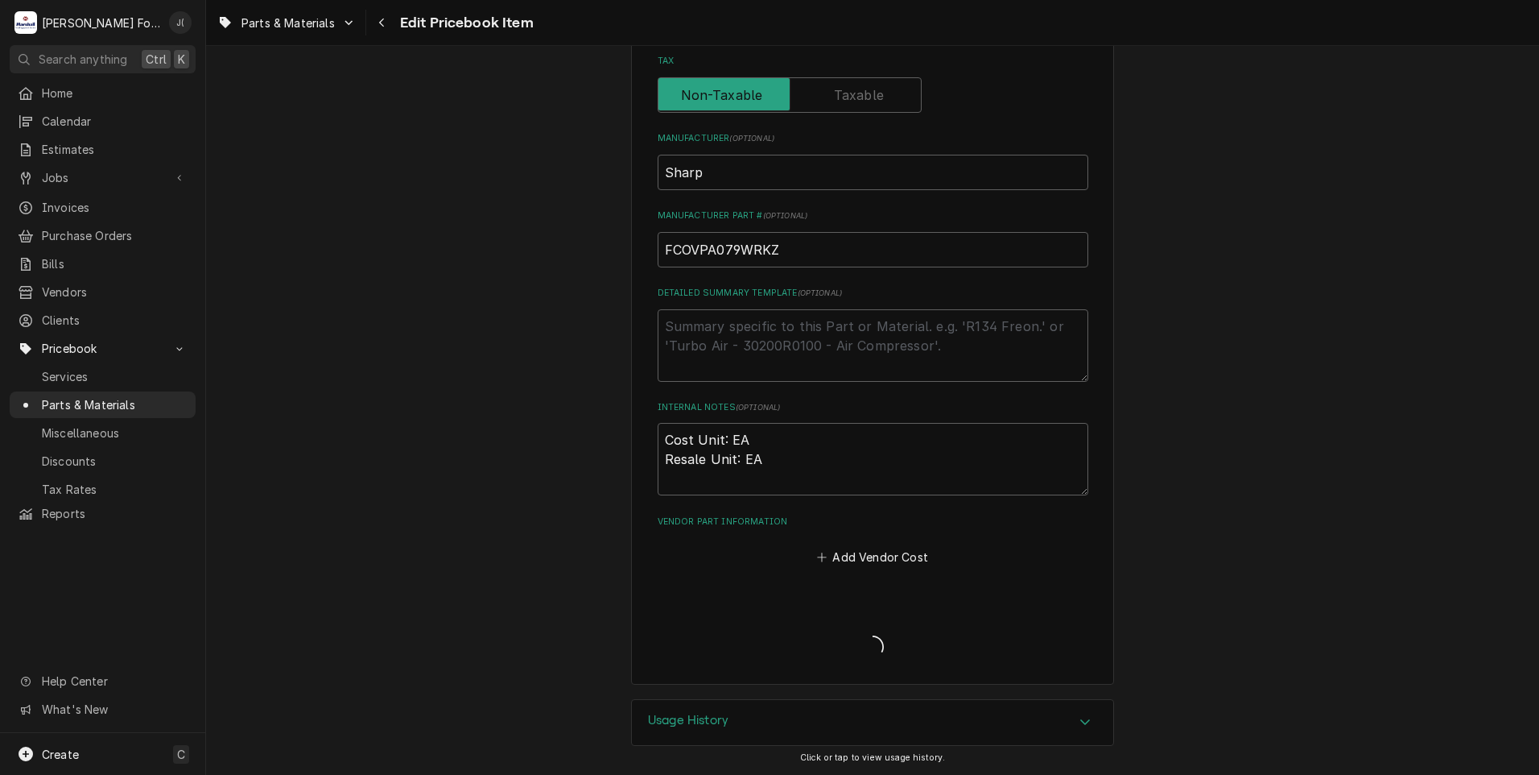
scroll to position [487, 0]
type textarea "x"
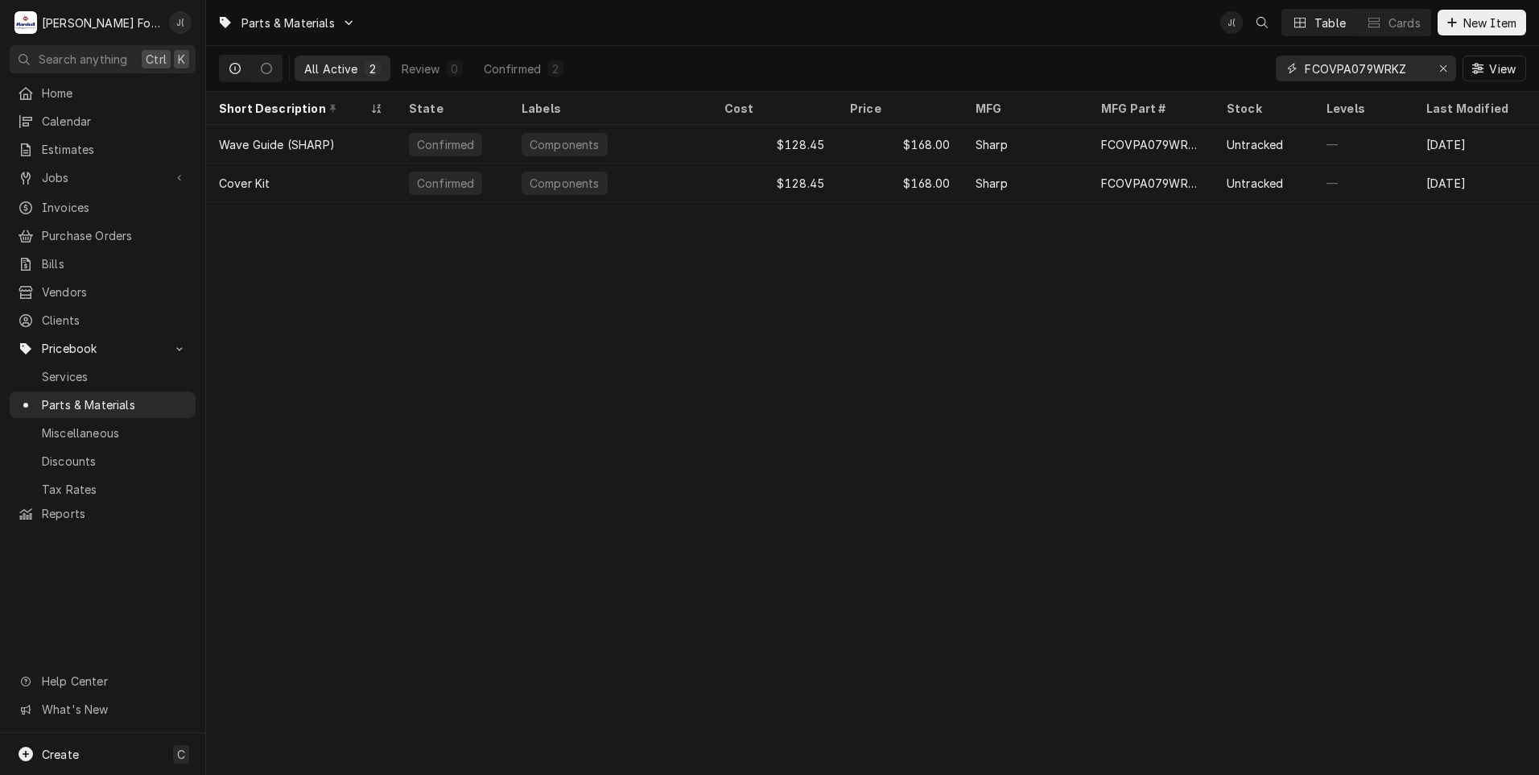
click at [1446, 69] on icon "Erase input" at bounding box center [1444, 68] width 9 height 11
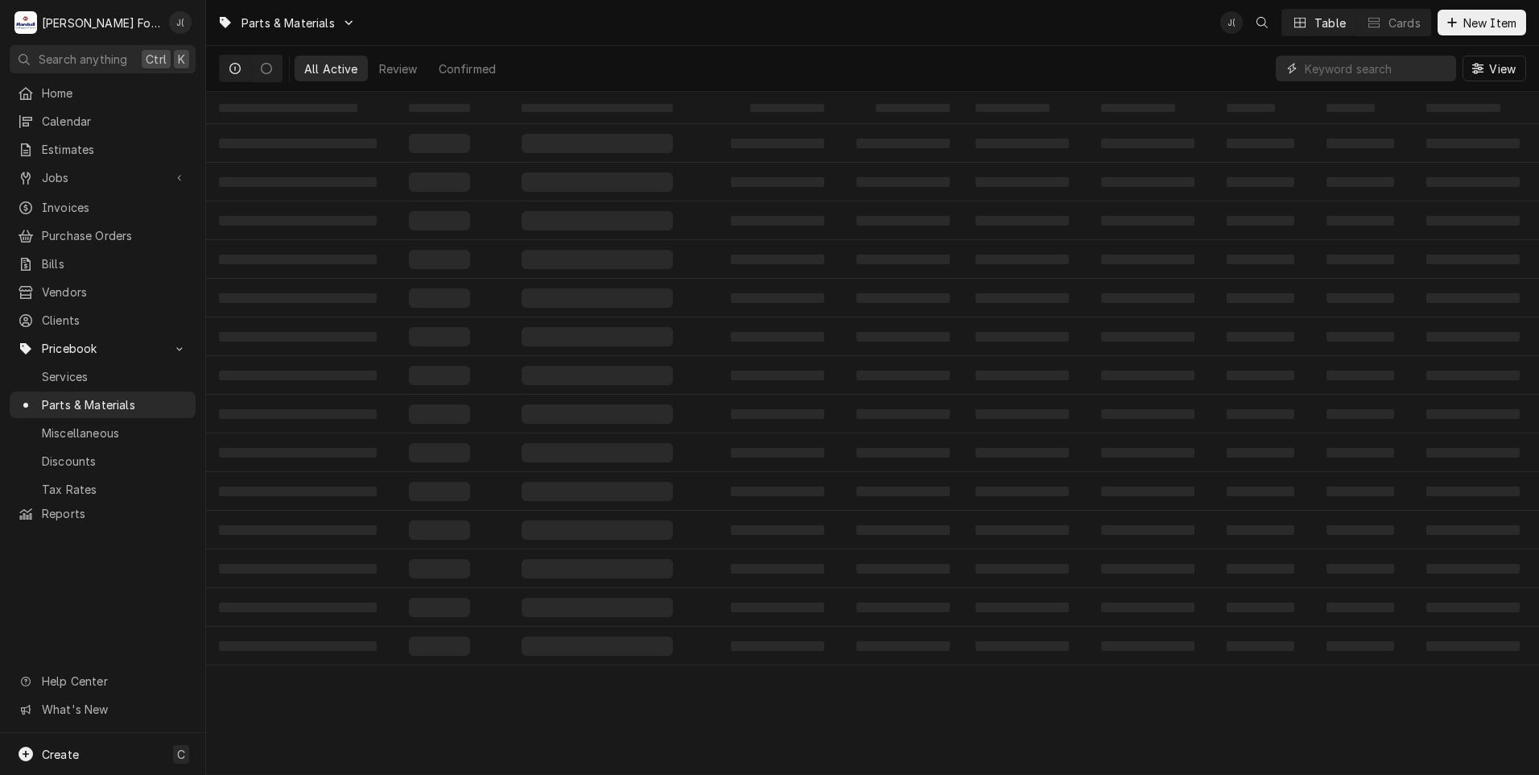
paste input "[PHONE_NUMBER]"
type input "[PHONE_NUMBER]"
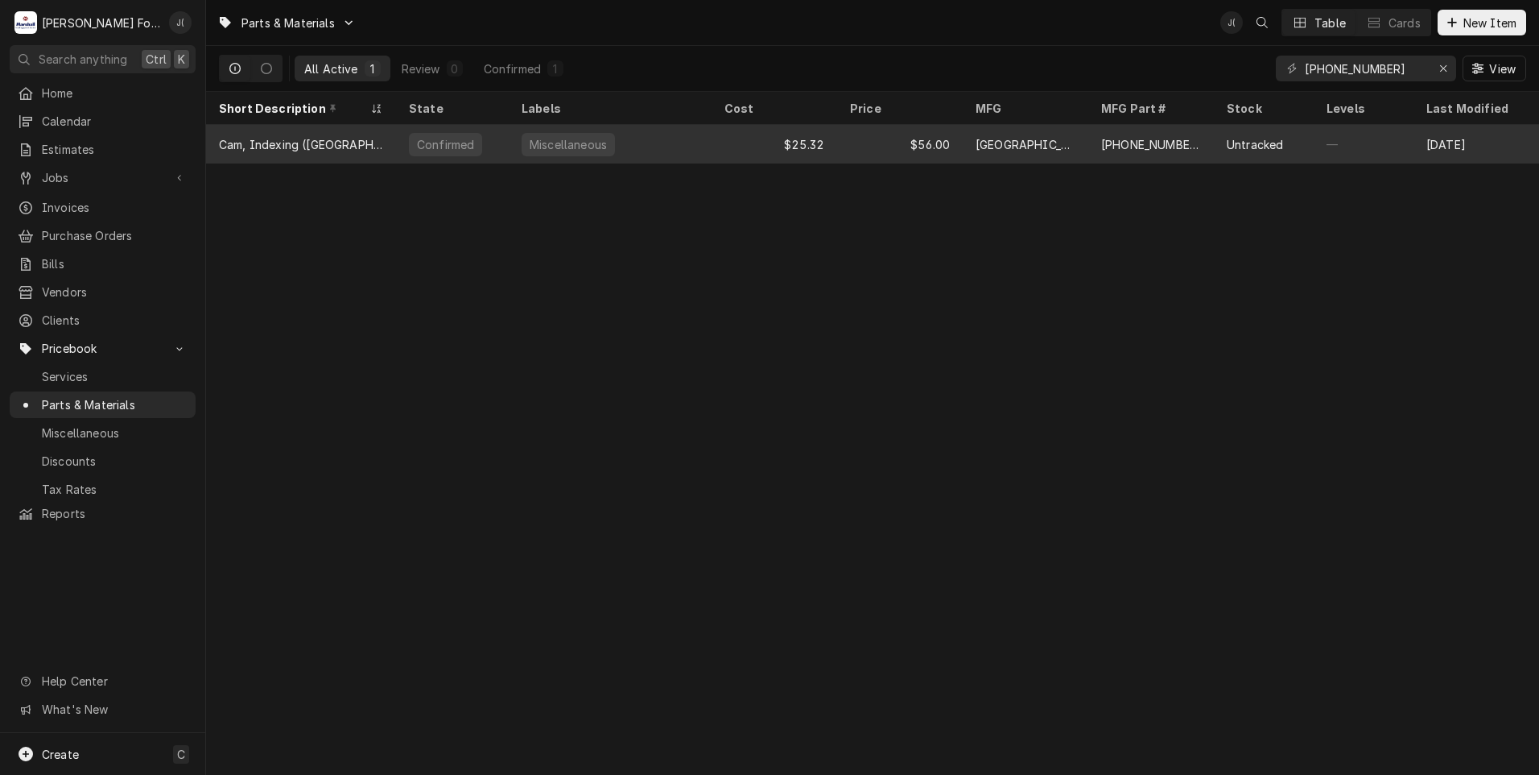
click at [1040, 147] on div "[GEOGRAPHIC_DATA]" at bounding box center [1026, 144] width 126 height 39
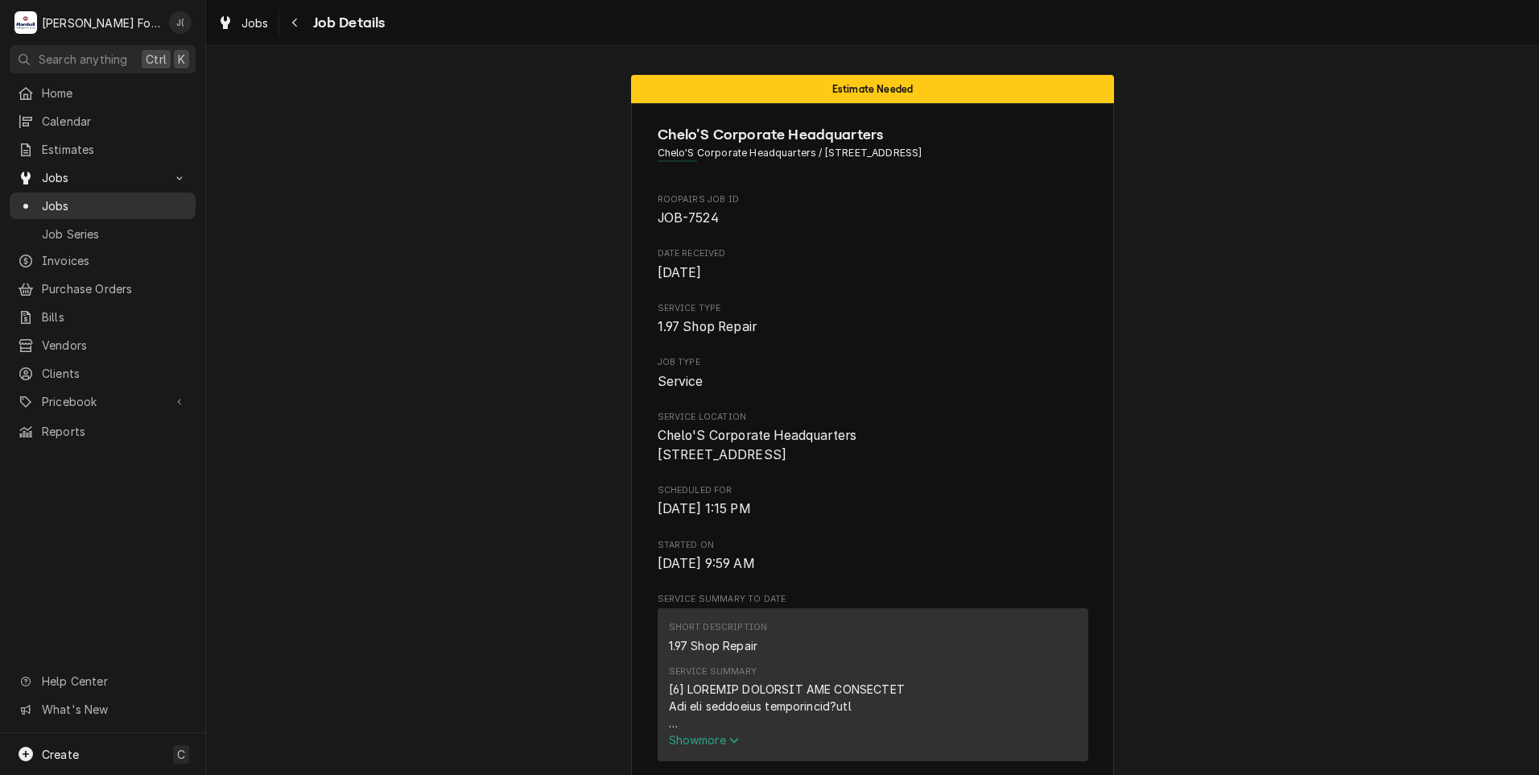
click at [68, 205] on span "Jobs" at bounding box center [115, 205] width 146 height 17
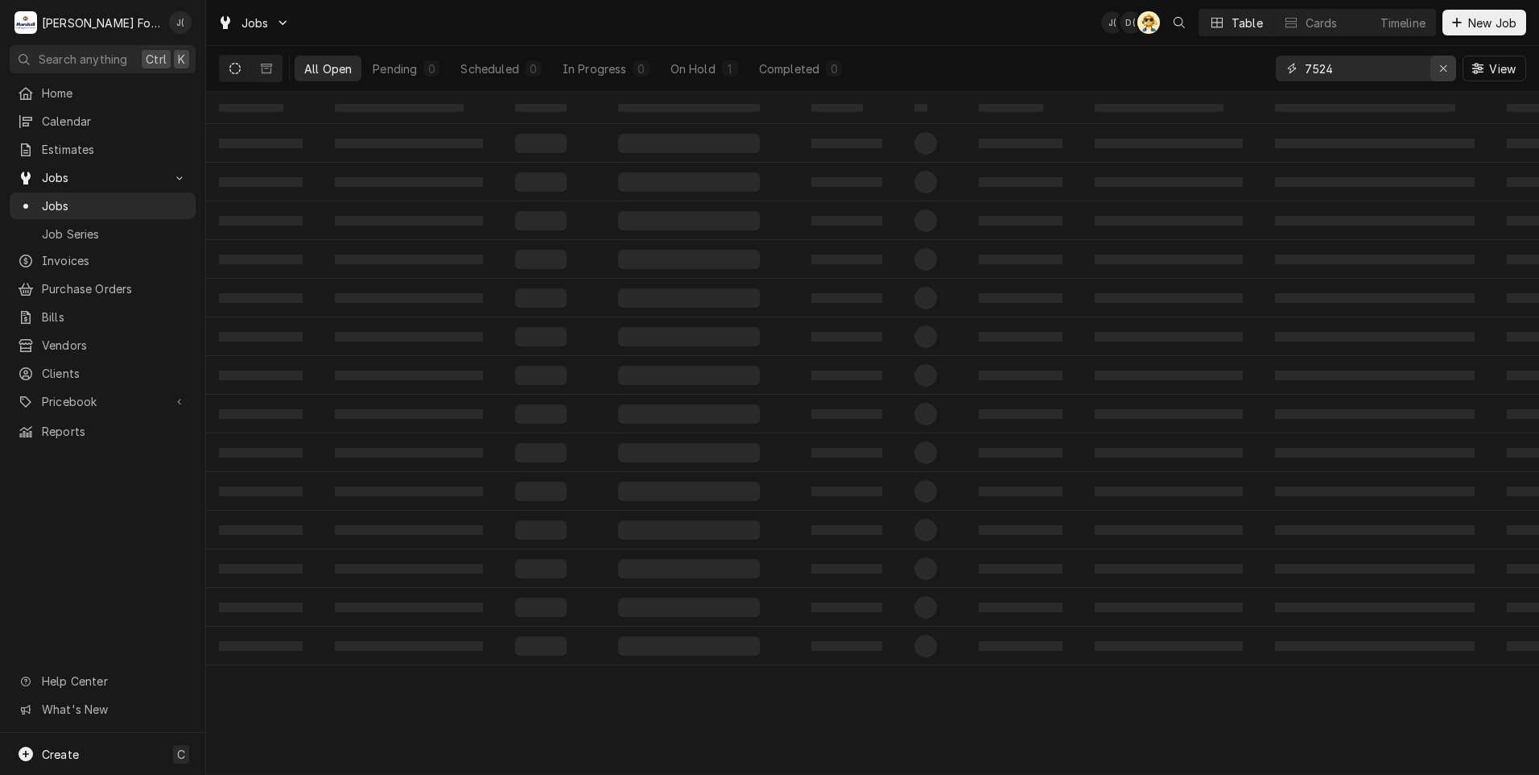
drag, startPoint x: 1444, startPoint y: 69, endPoint x: 1408, endPoint y: 72, distance: 35.6
click at [1438, 69] on div "Erase input" at bounding box center [1444, 68] width 16 height 16
click at [1392, 73] on input "Dynamic Content Wrapper" at bounding box center [1380, 69] width 151 height 26
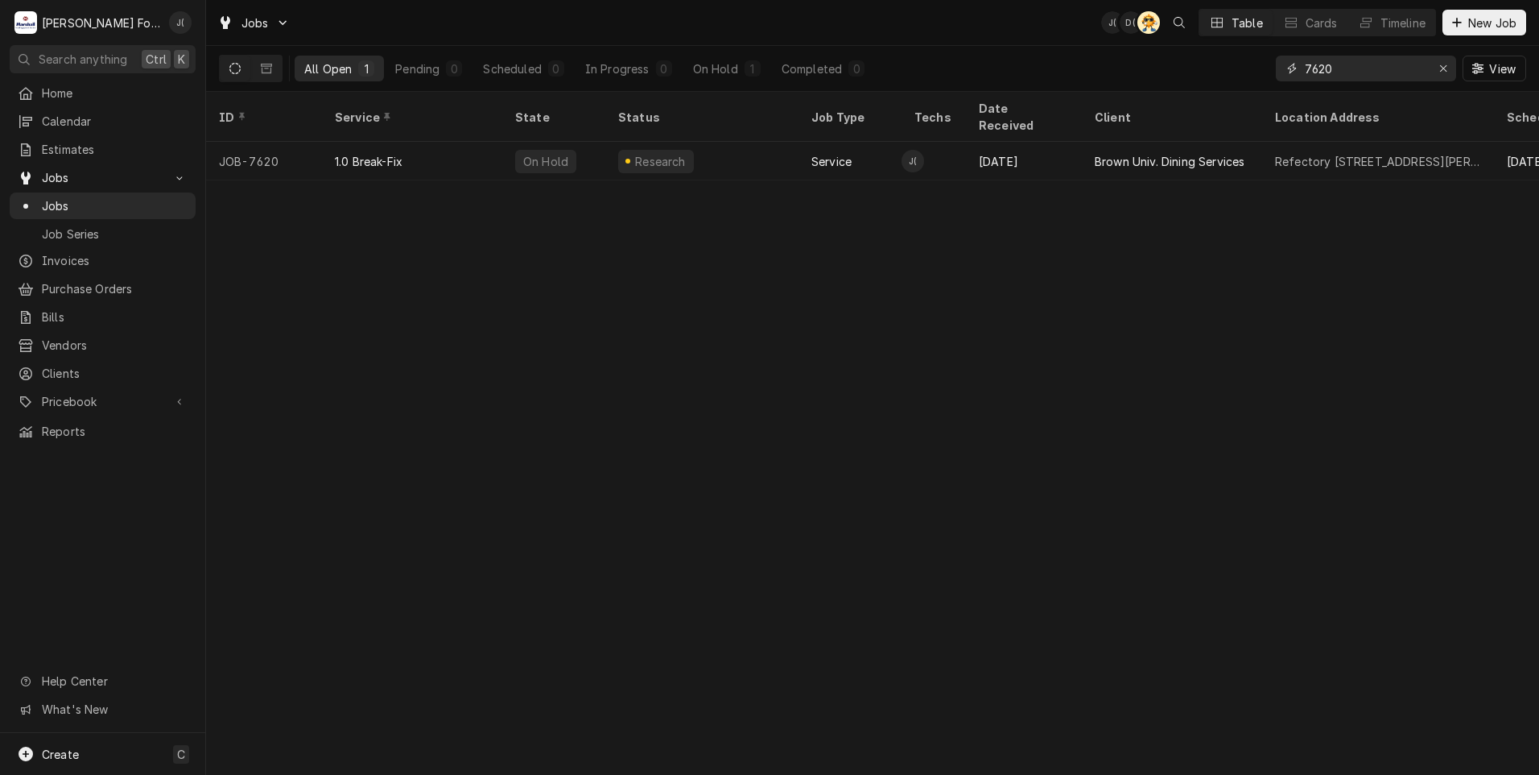
type input "7620"
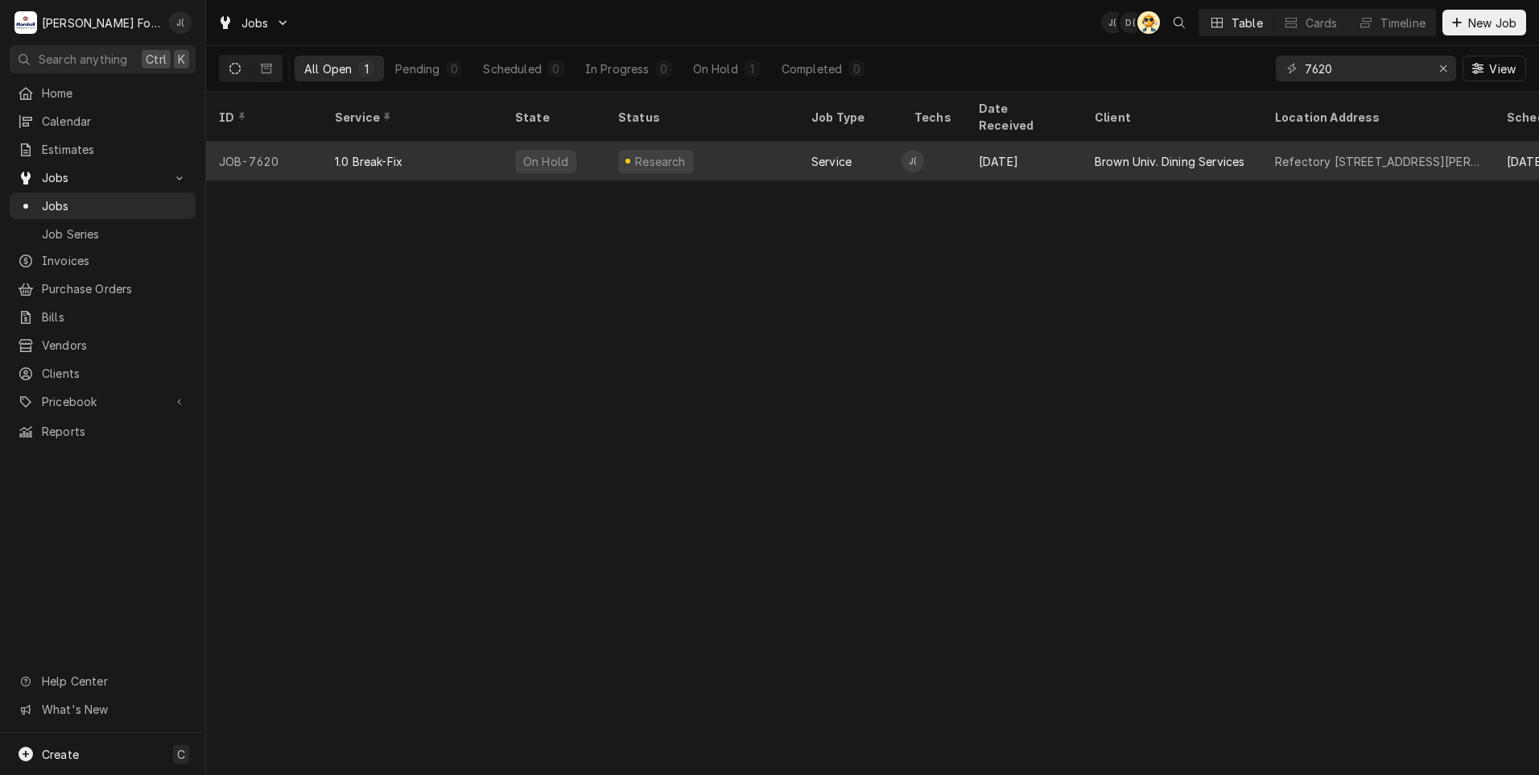
click at [364, 153] on div "1.0 Break-Fix" at bounding box center [369, 161] width 68 height 17
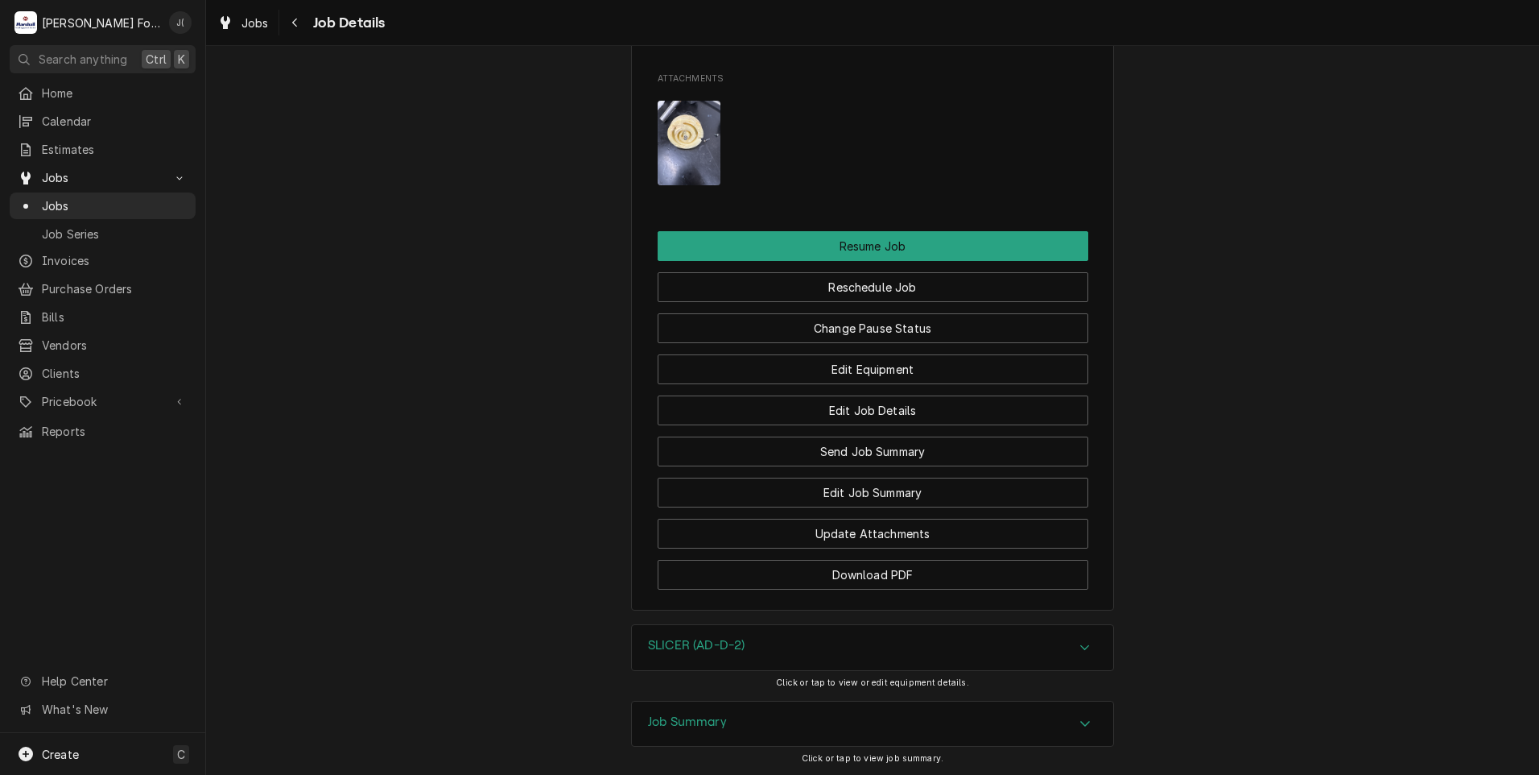
scroll to position [2403, 0]
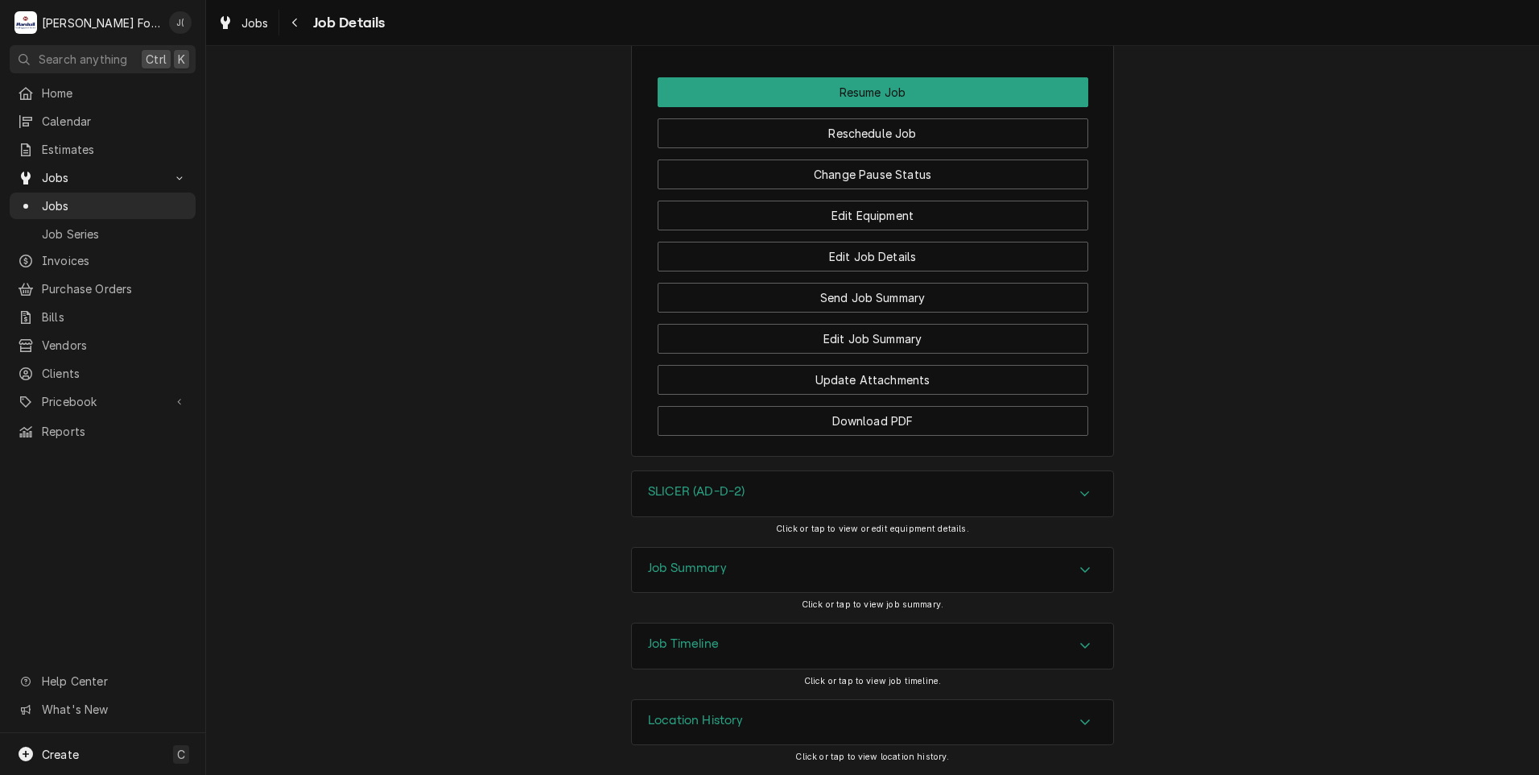
click at [709, 494] on h3 "SLICER (AD-D-2)" at bounding box center [696, 491] width 97 height 15
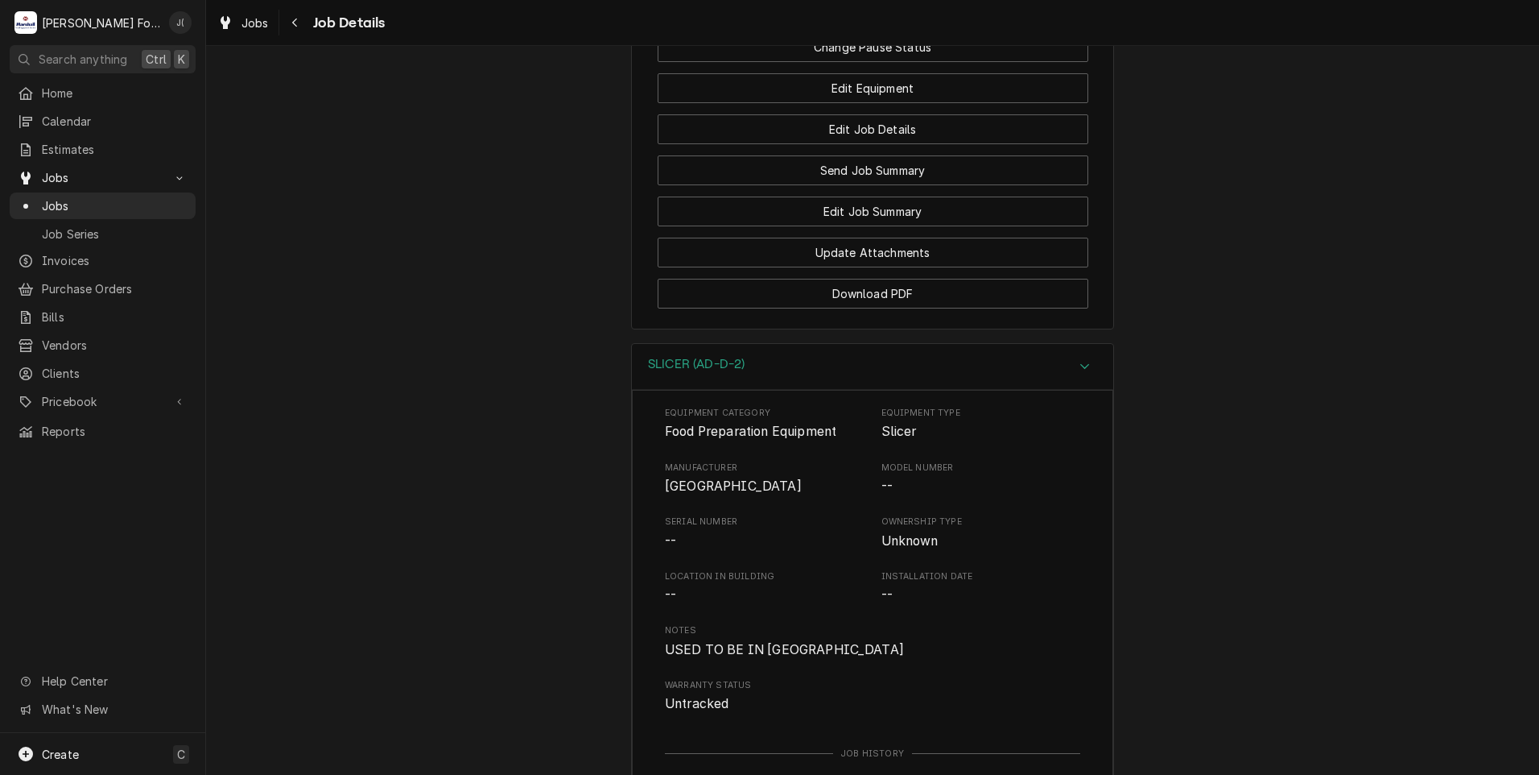
scroll to position [2865, 0]
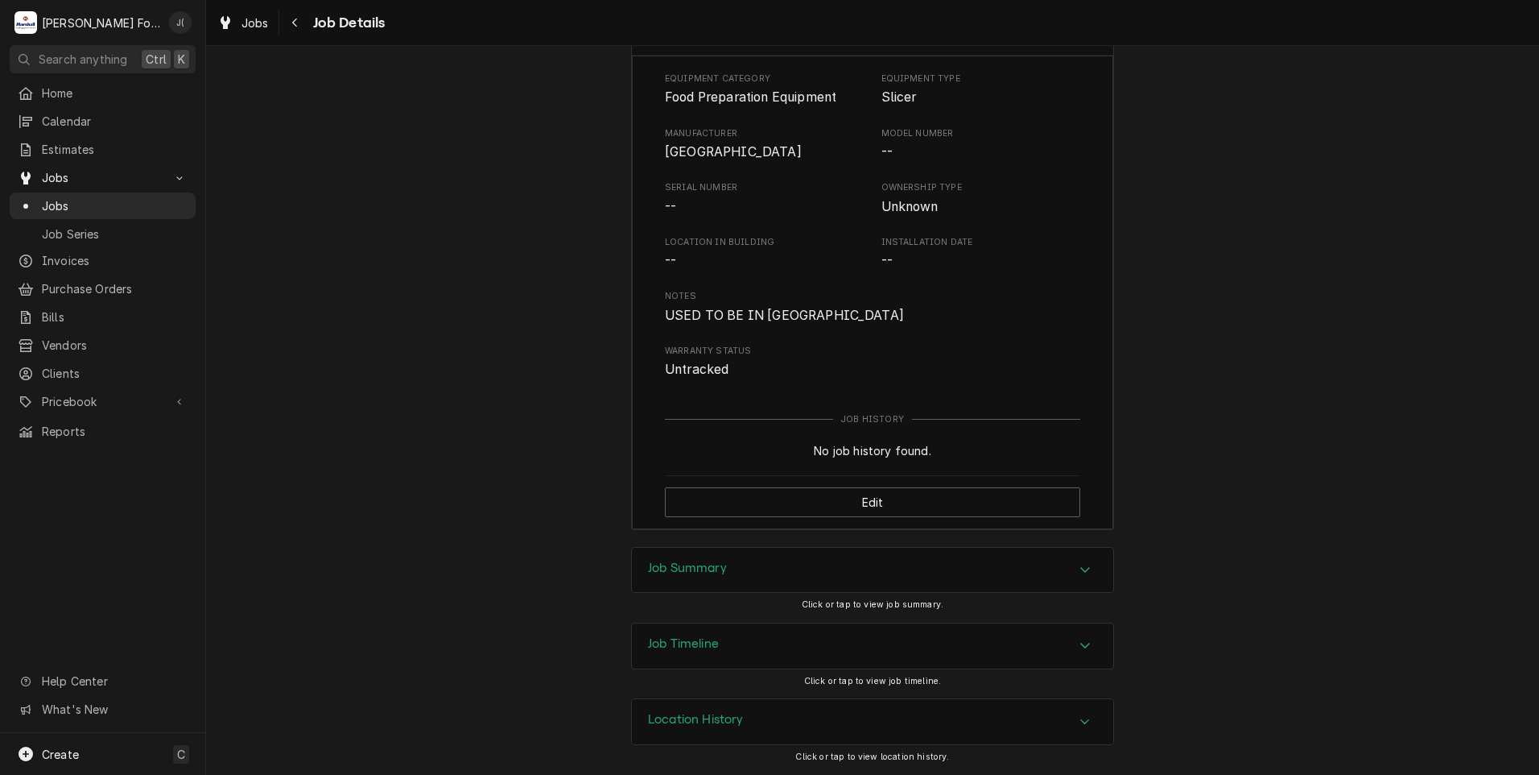
click at [690, 565] on h3 "Job Summary" at bounding box center [687, 567] width 79 height 15
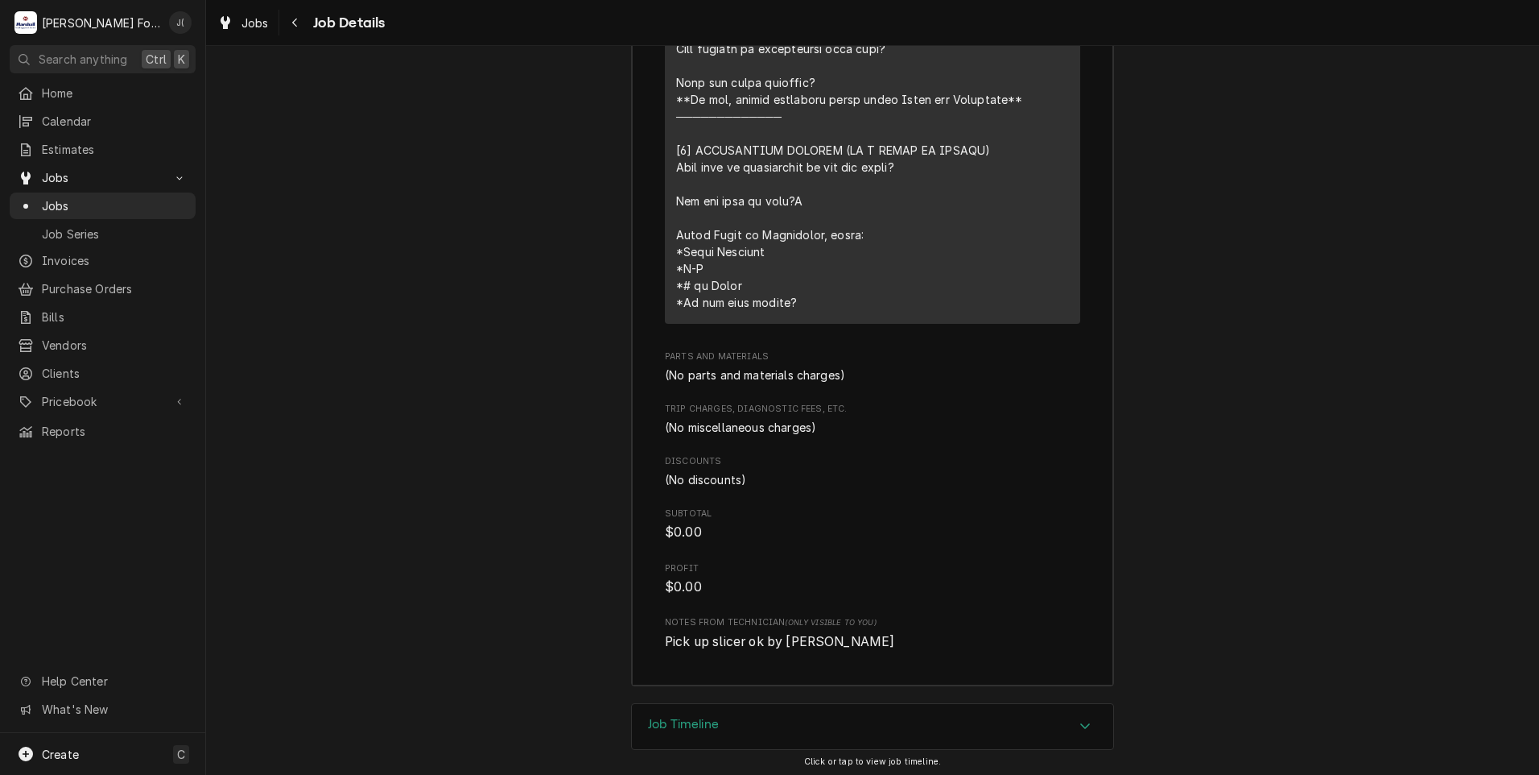
scroll to position [4026, 0]
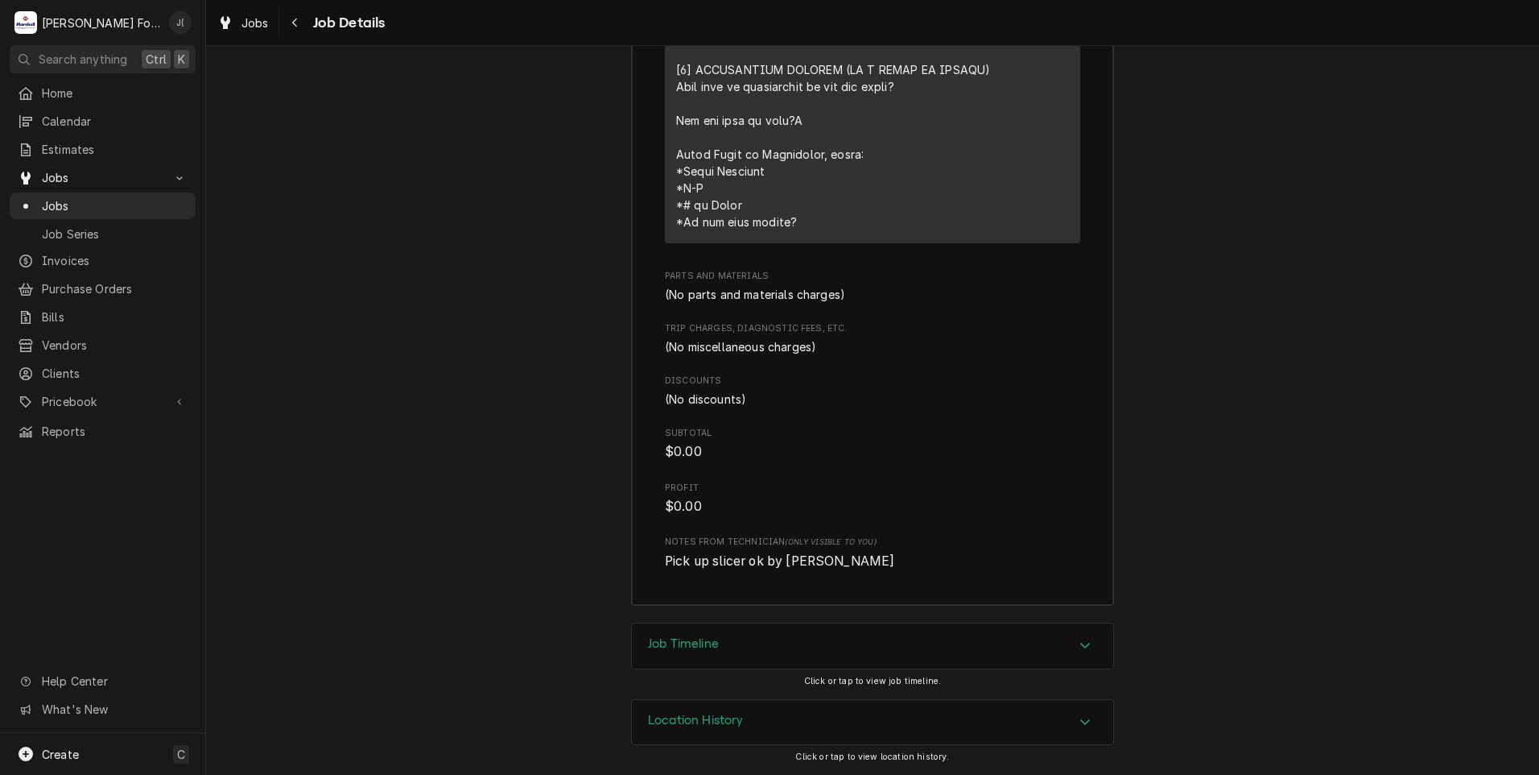
click at [688, 630] on div "Job Timeline" at bounding box center [872, 645] width 481 height 45
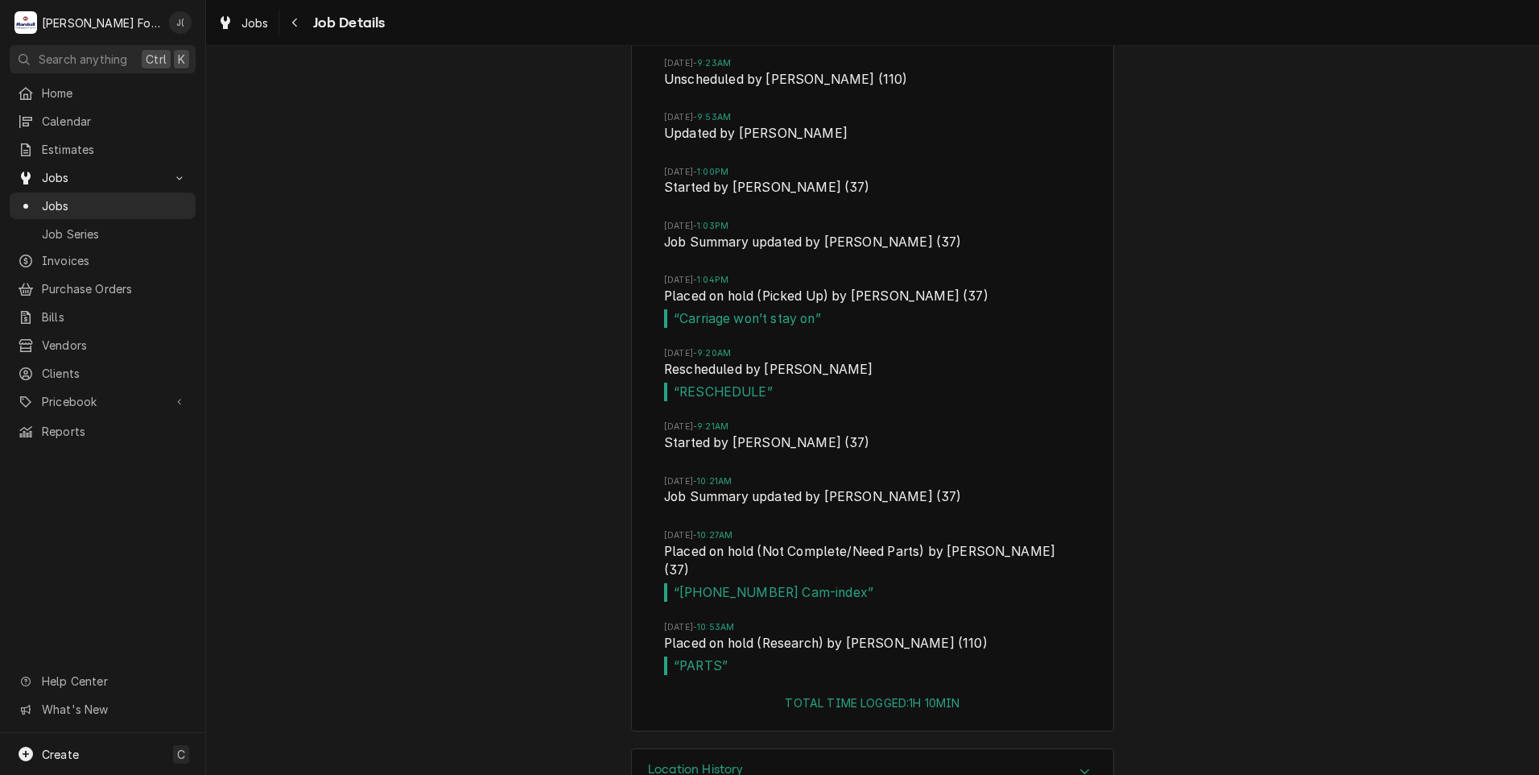
scroll to position [4738, 0]
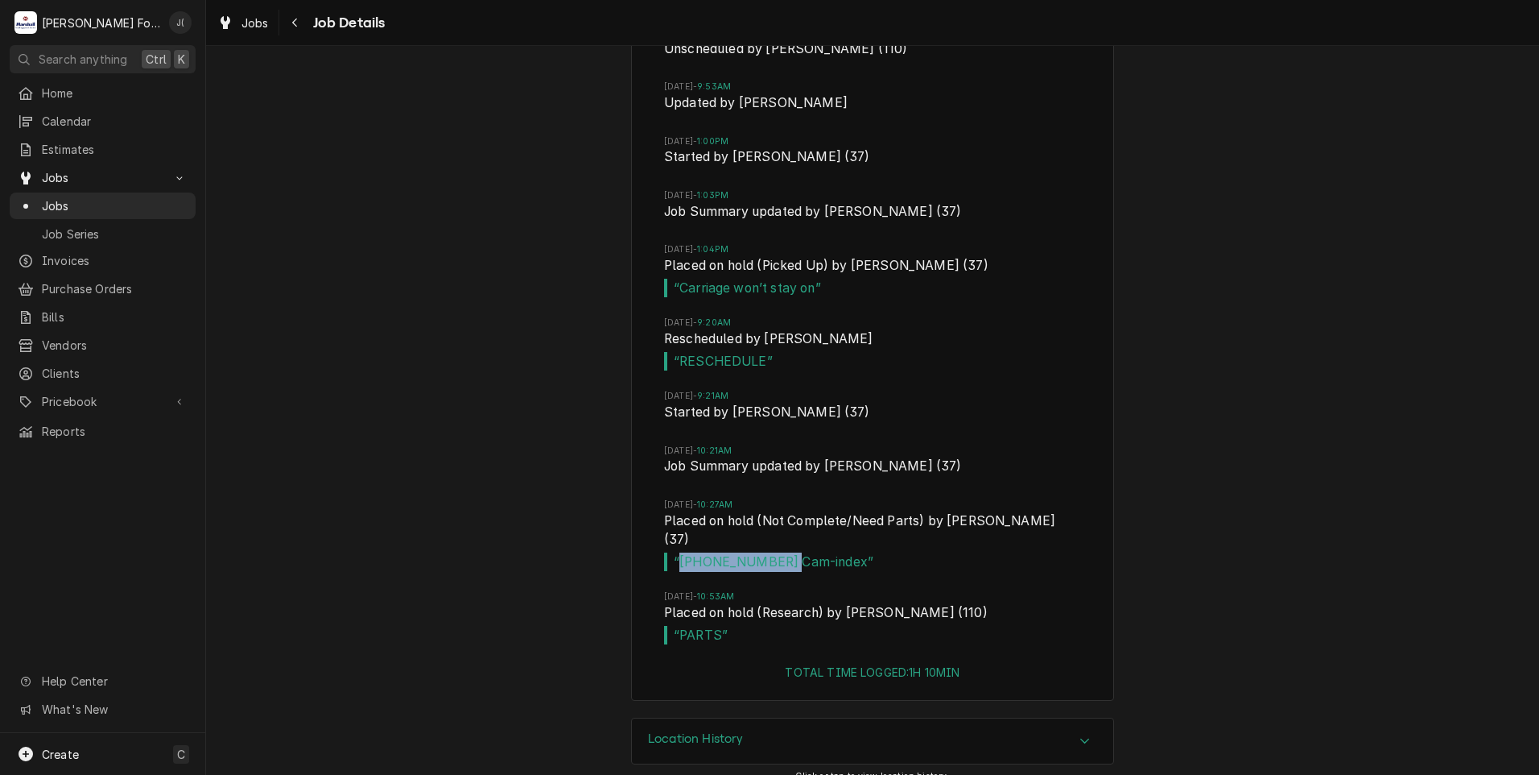
drag, startPoint x: 772, startPoint y: 540, endPoint x: 674, endPoint y: 542, distance: 98.2
click at [674, 552] on span "“ [PHONE_NUMBER] Cam-index ”" at bounding box center [872, 561] width 417 height 19
drag, startPoint x: 674, startPoint y: 542, endPoint x: 684, endPoint y: 542, distance: 9.7
copy span "[PHONE_NUMBER]"
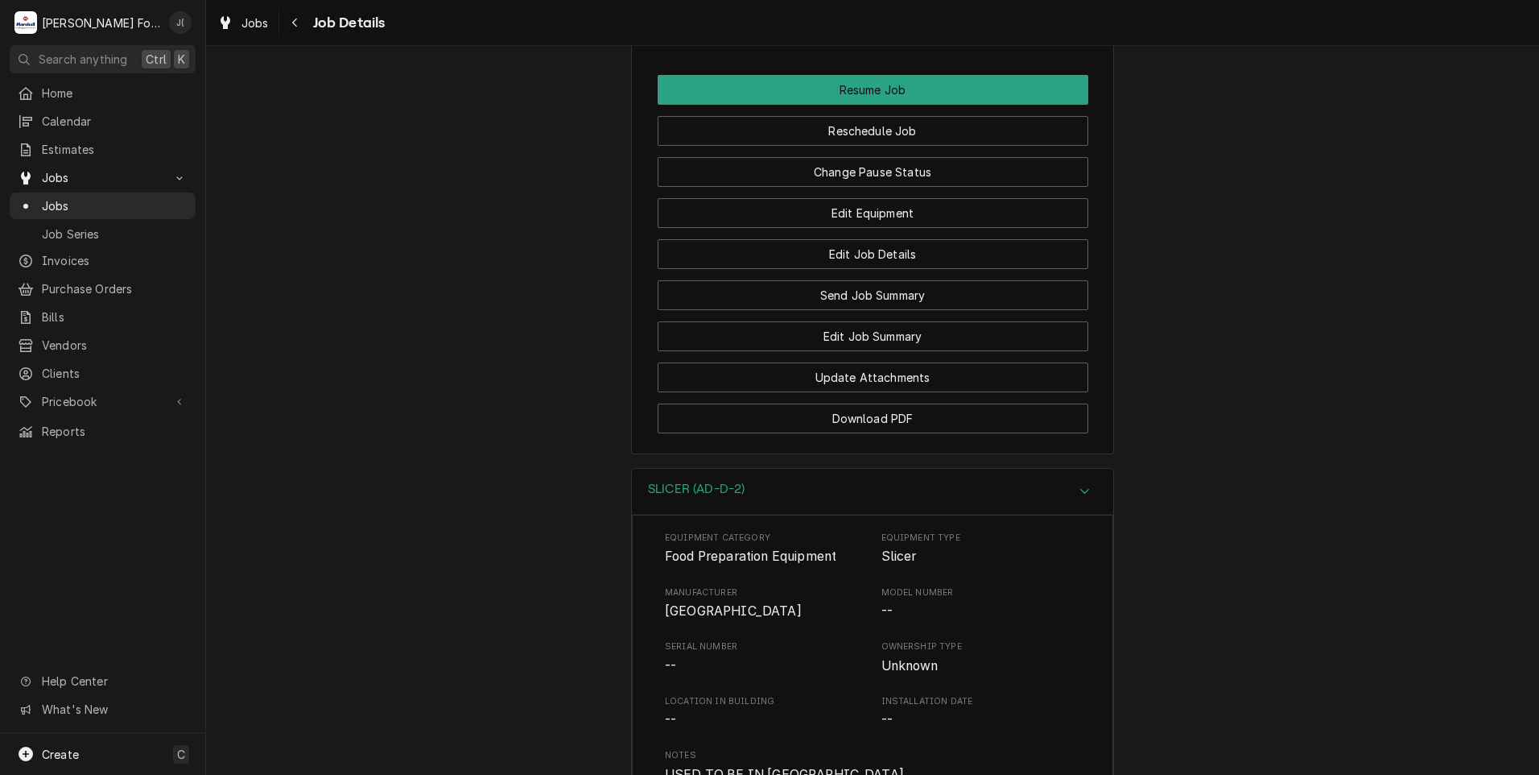
scroll to position [2242, 0]
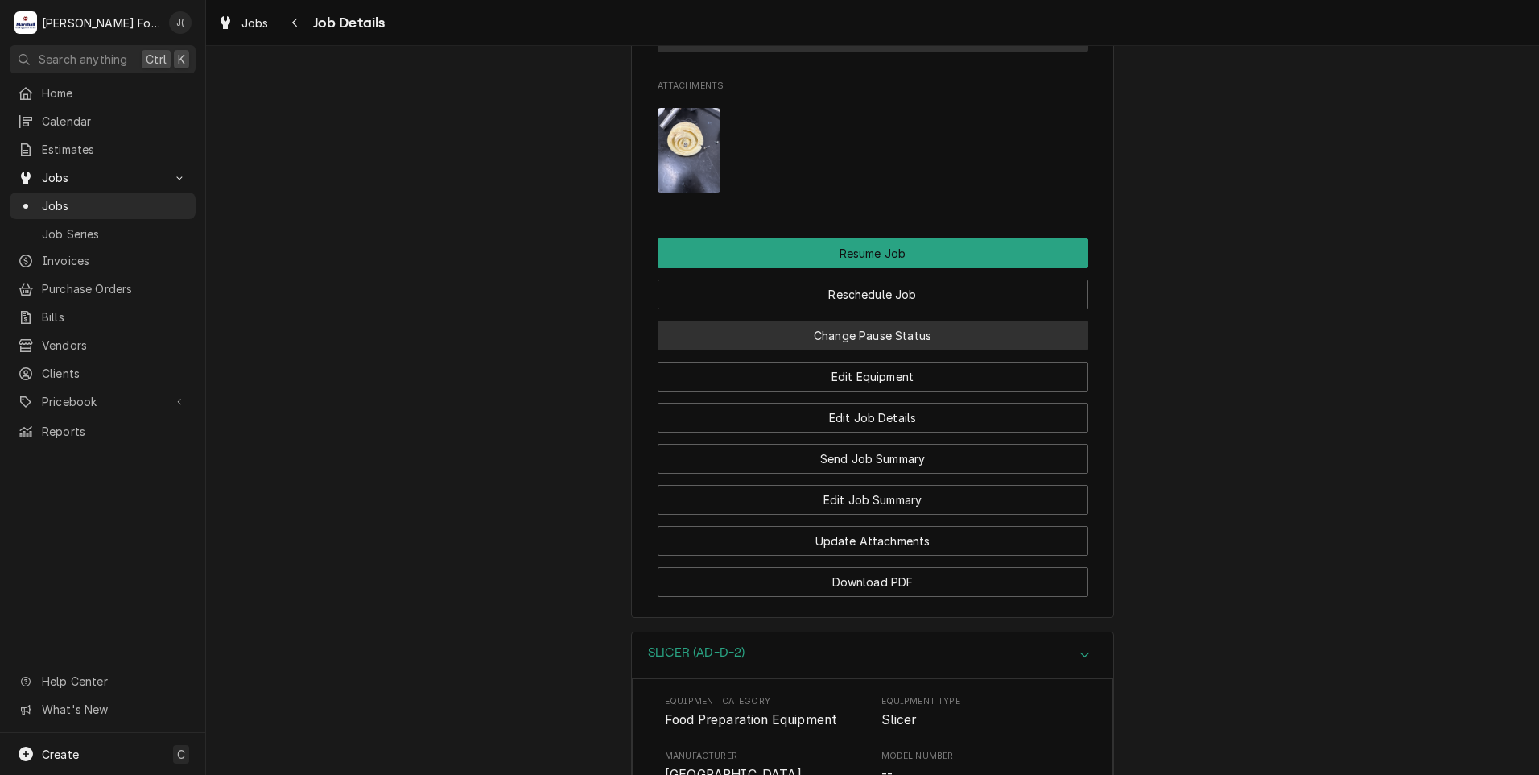
click at [892, 339] on button "Change Pause Status" at bounding box center [873, 335] width 431 height 30
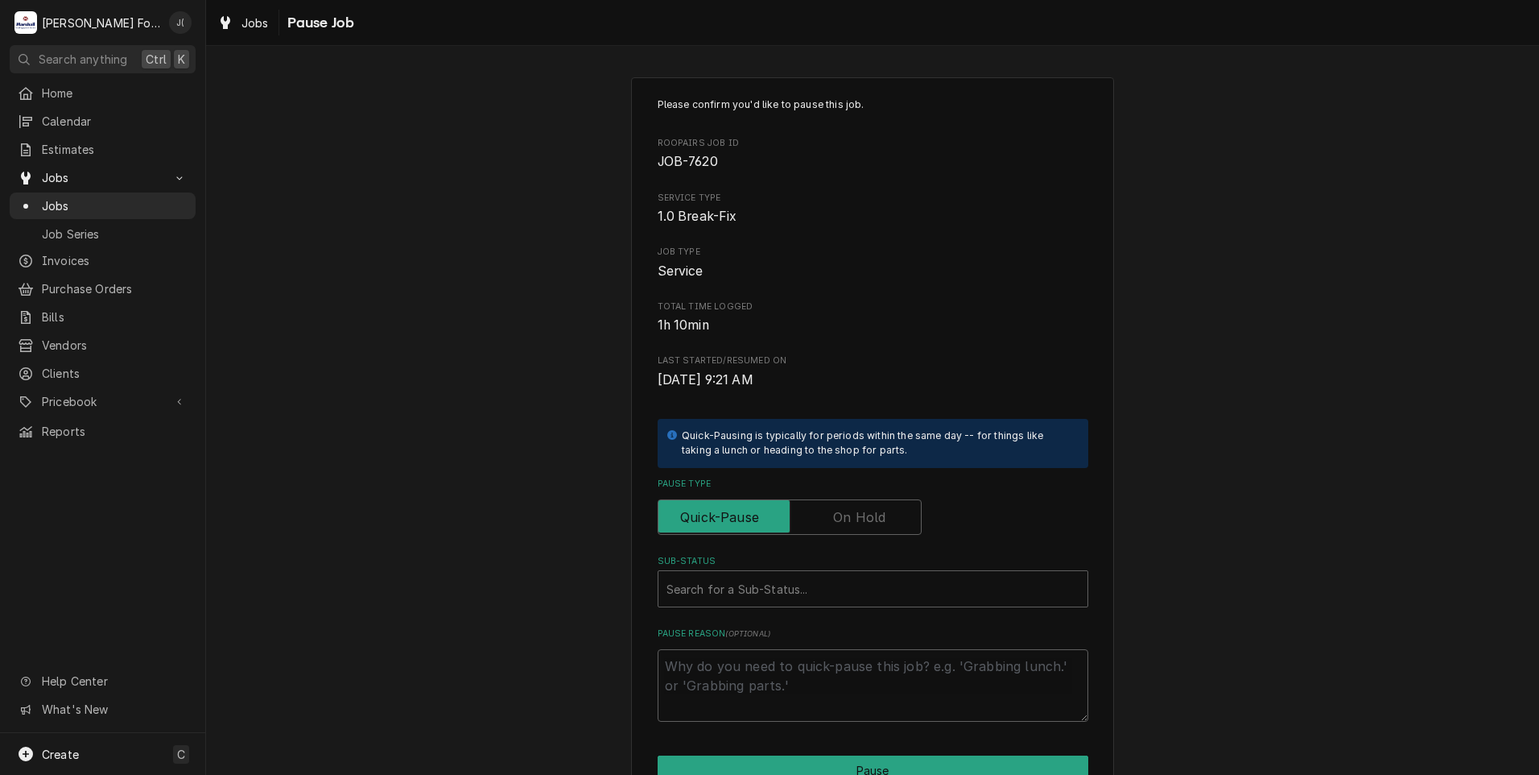
click at [841, 523] on label "Pause Type" at bounding box center [790, 516] width 264 height 35
click at [841, 523] on input "Pause Type" at bounding box center [790, 516] width 250 height 35
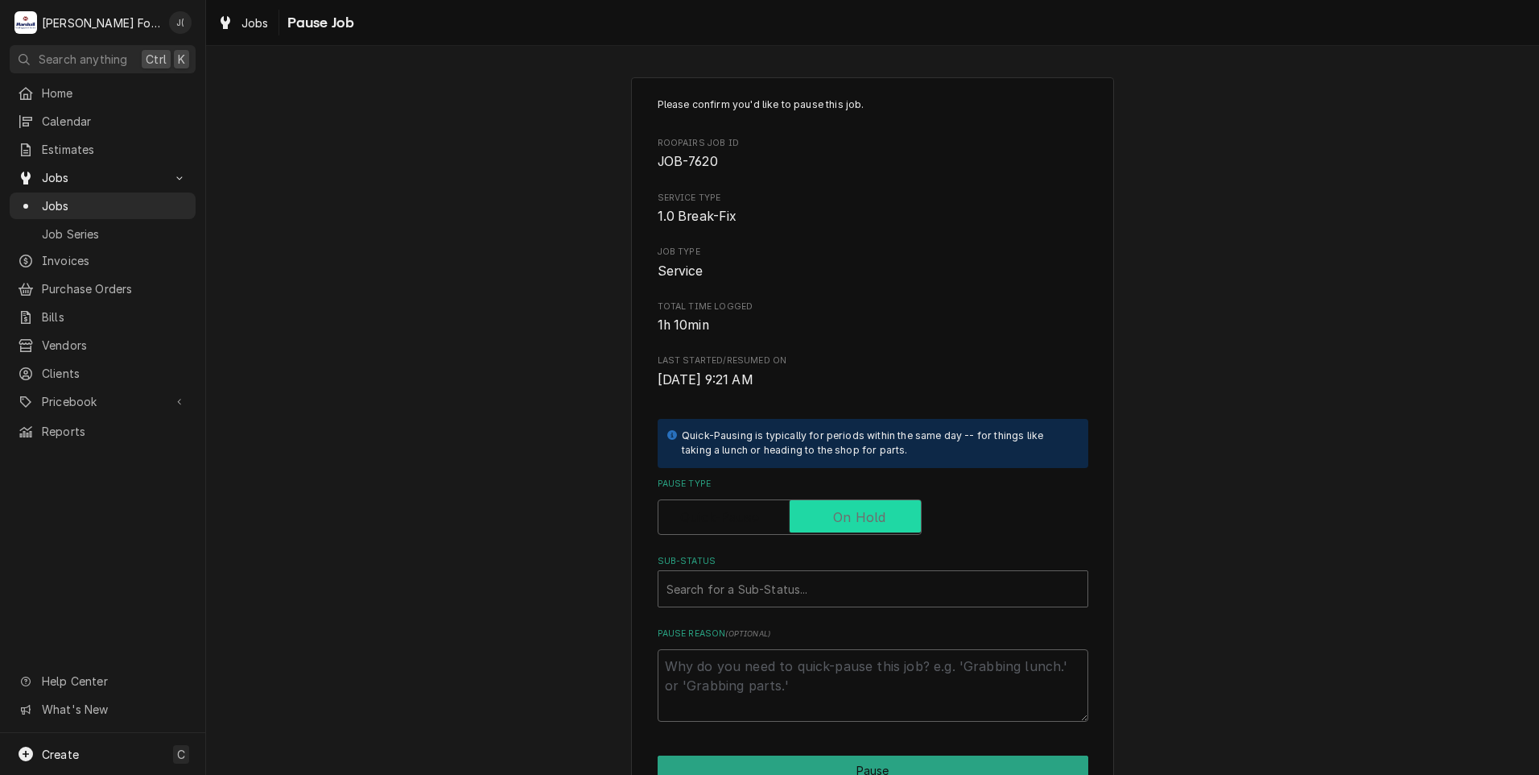
checkbox input "true"
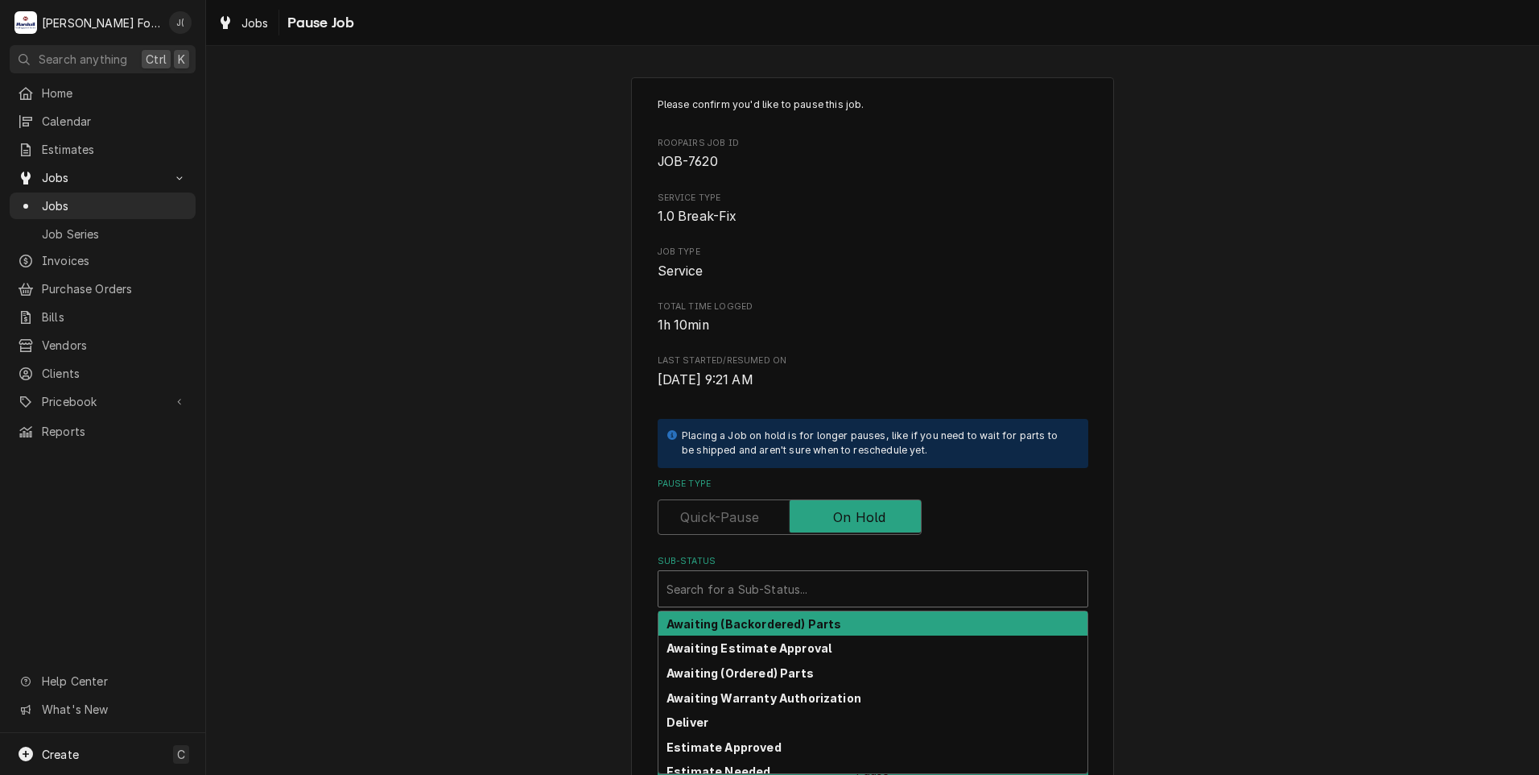
click at [801, 579] on div "Sub-Status" at bounding box center [873, 588] width 413 height 29
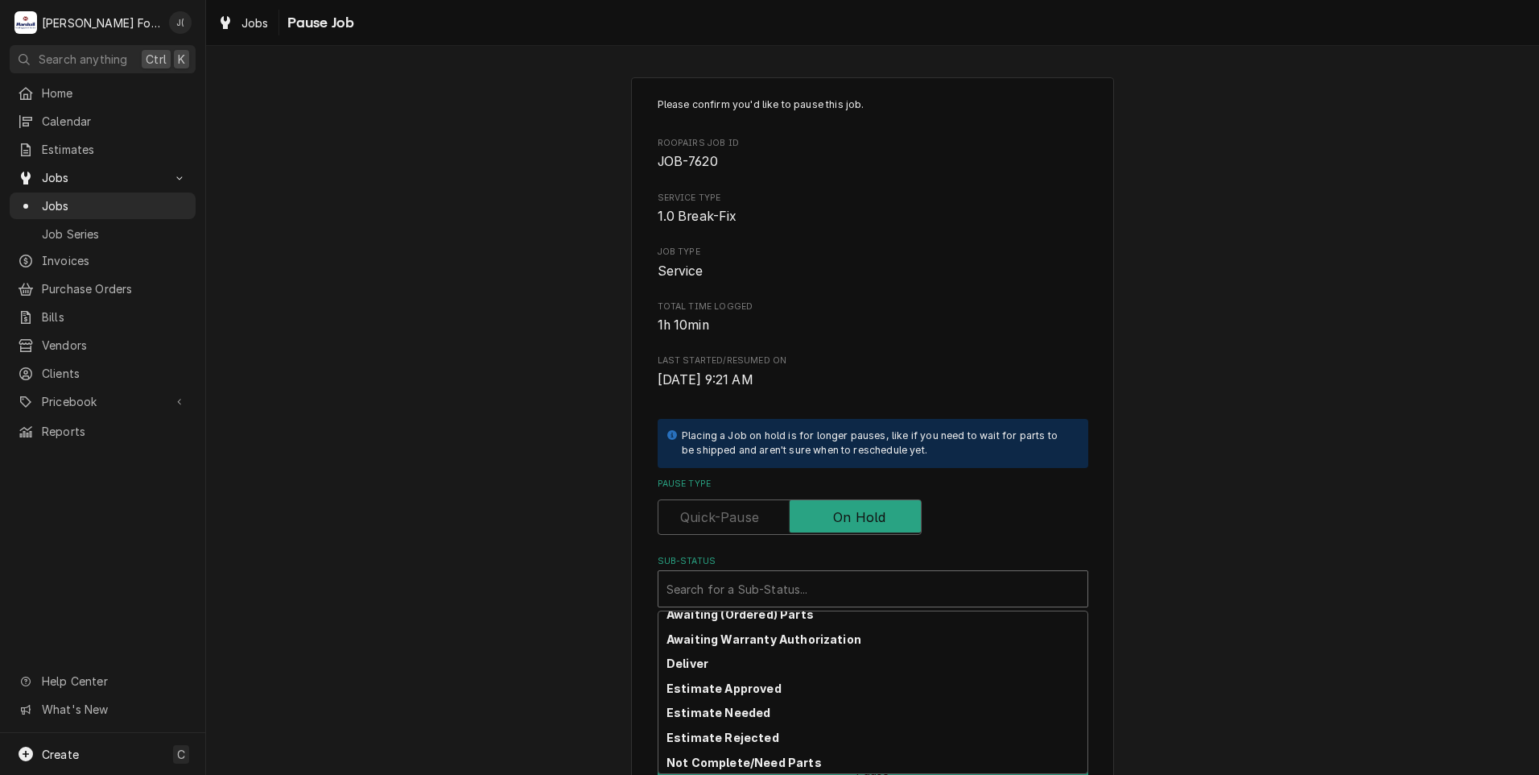
scroll to position [81, 0]
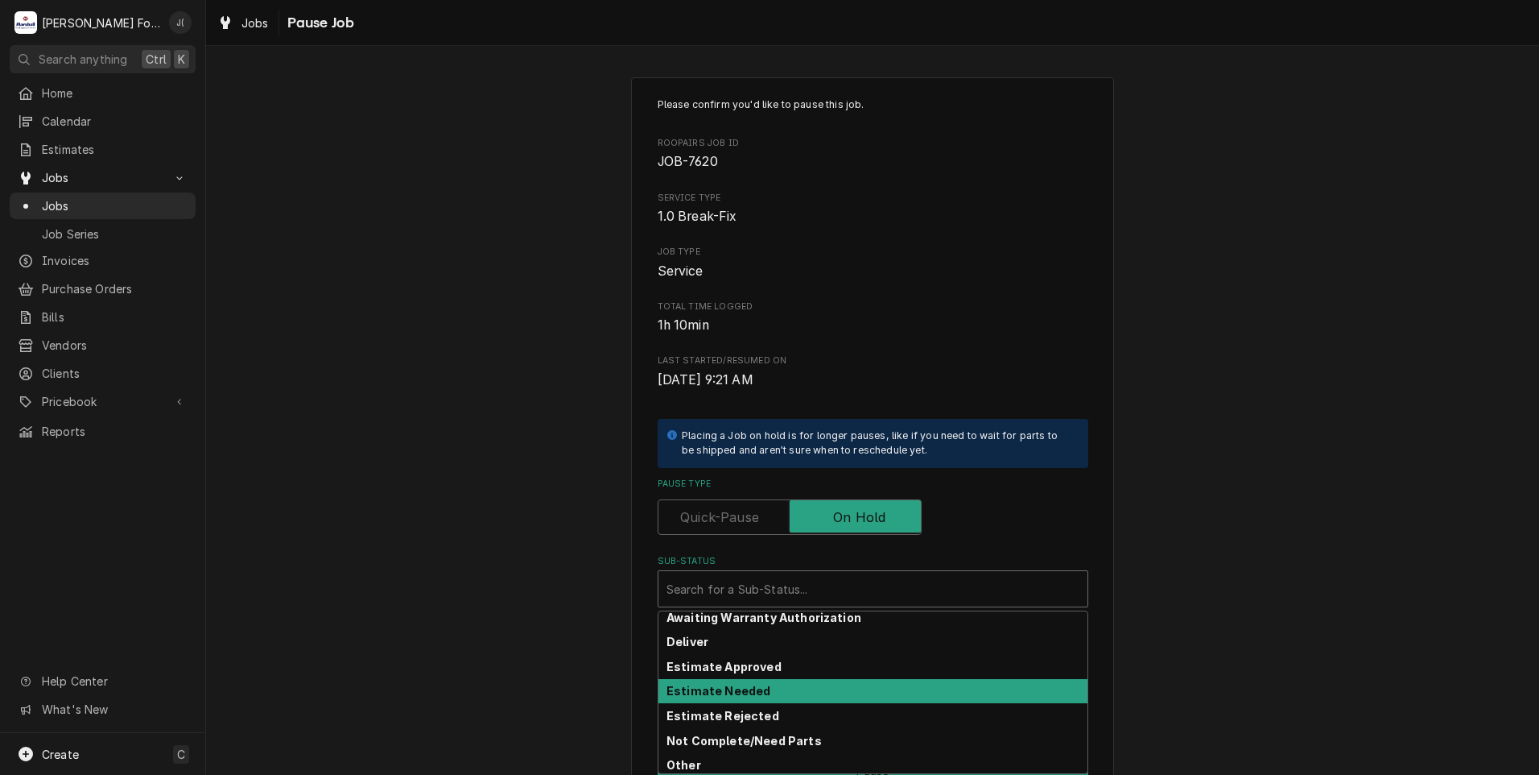
click at [780, 685] on div "Estimate Needed" at bounding box center [873, 691] width 429 height 25
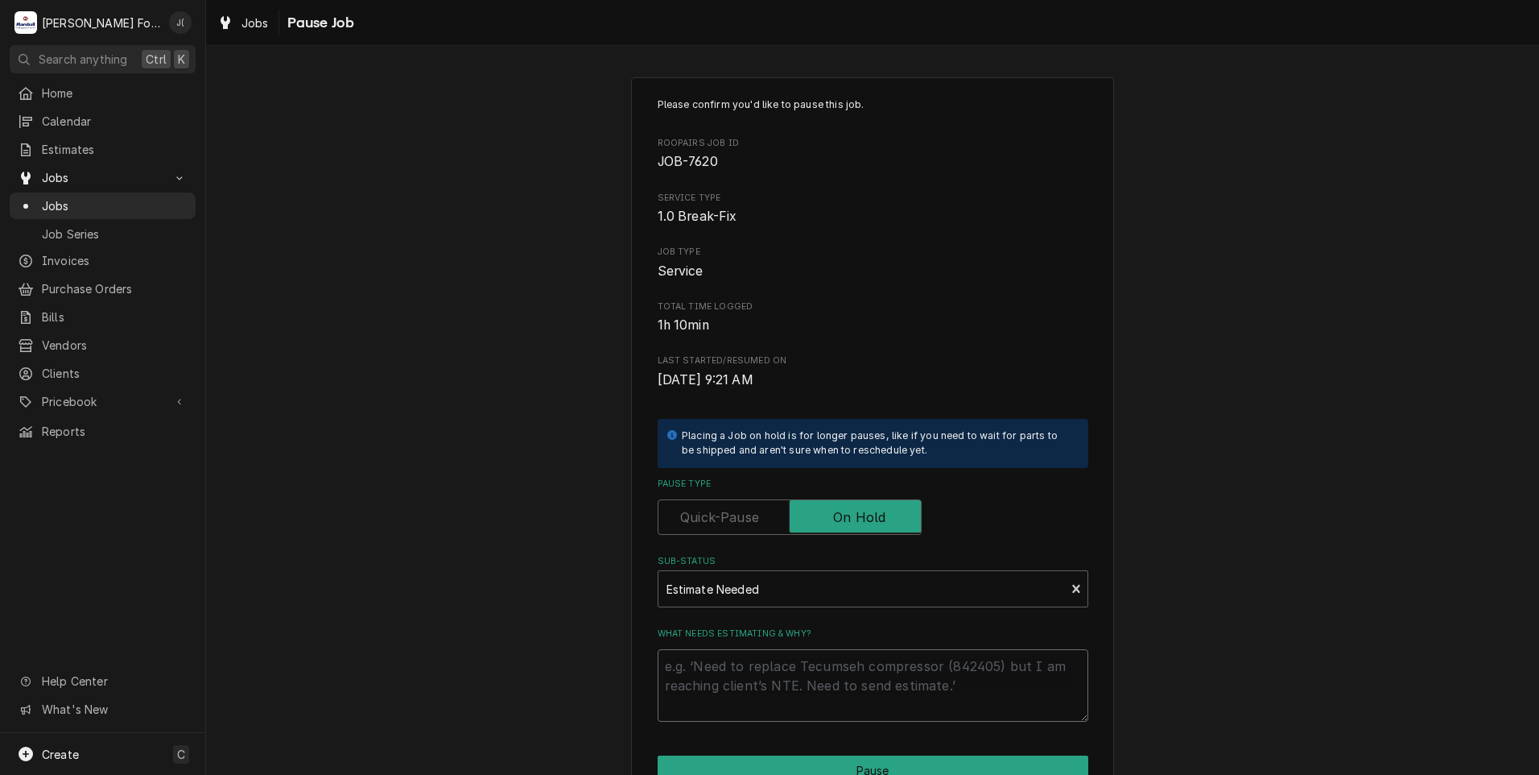
click at [777, 689] on textarea "What needs estimating & why?" at bounding box center [873, 685] width 431 height 72
type textarea "x"
type textarea "p"
type textarea "x"
type textarea "pr"
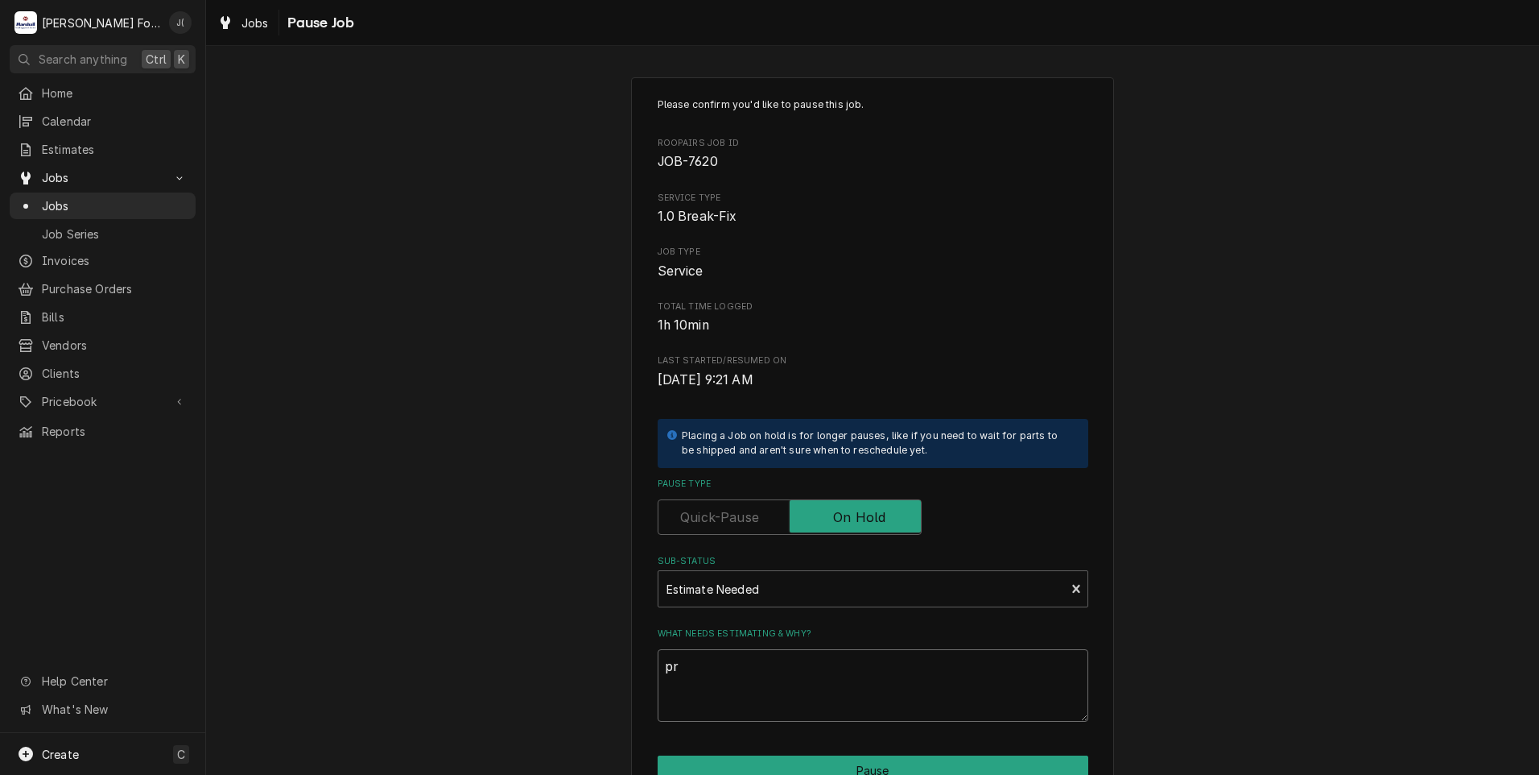
type textarea "x"
type textarea "pri"
type textarea "x"
type textarea "pric"
type textarea "x"
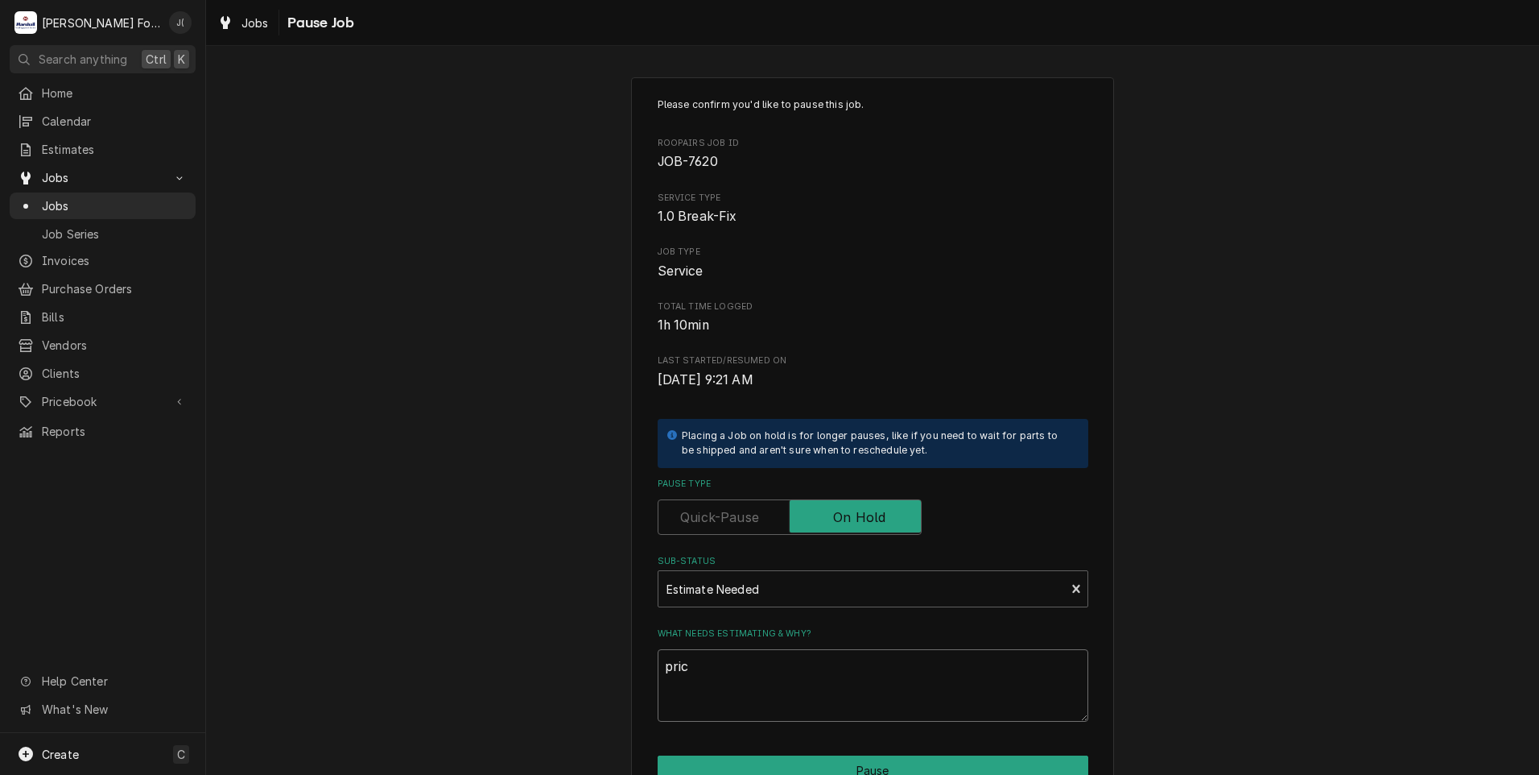
type textarea "prics"
type textarea "x"
type textarea "pric"
type textarea "x"
type textarea "price"
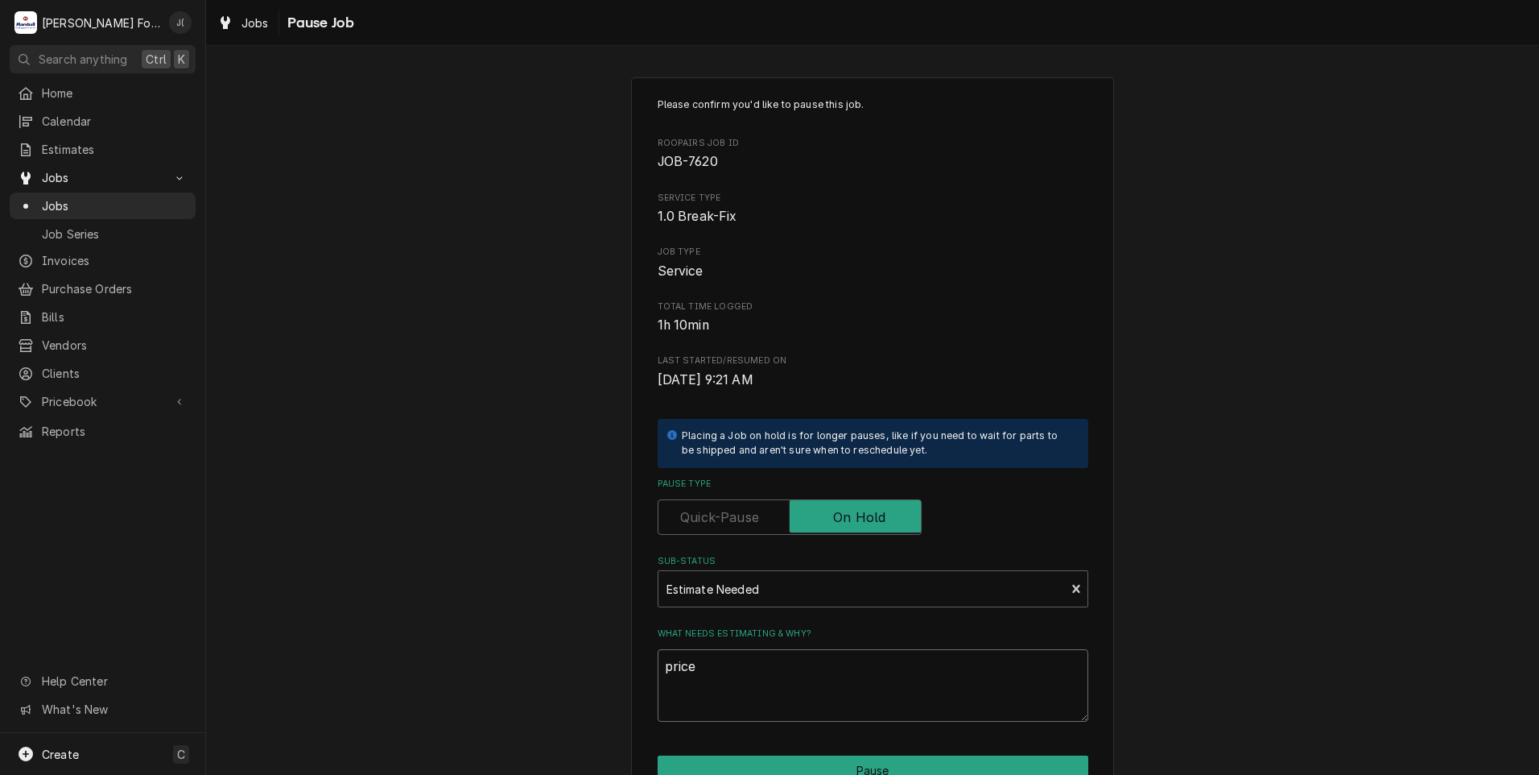
type textarea "x"
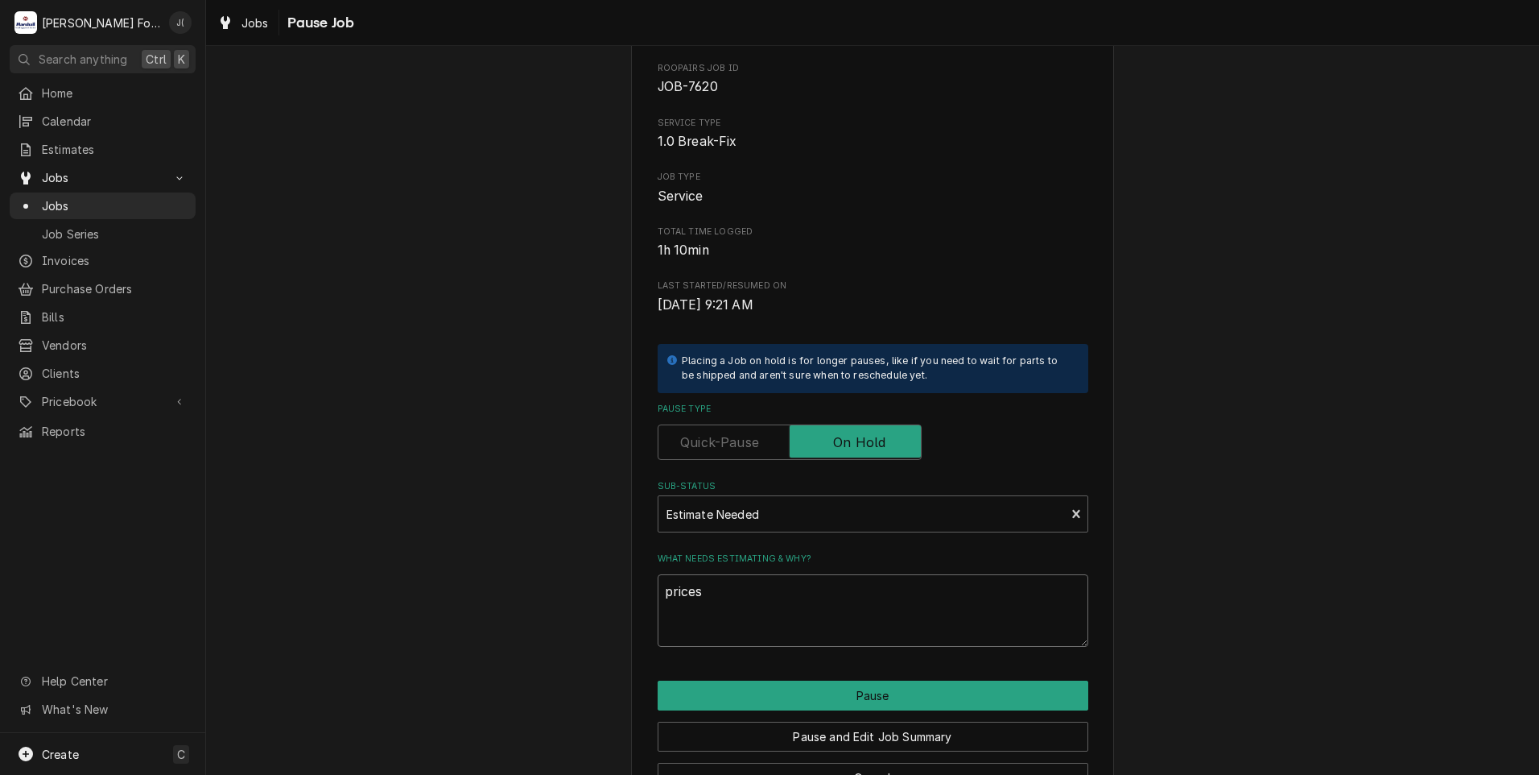
scroll to position [127, 0]
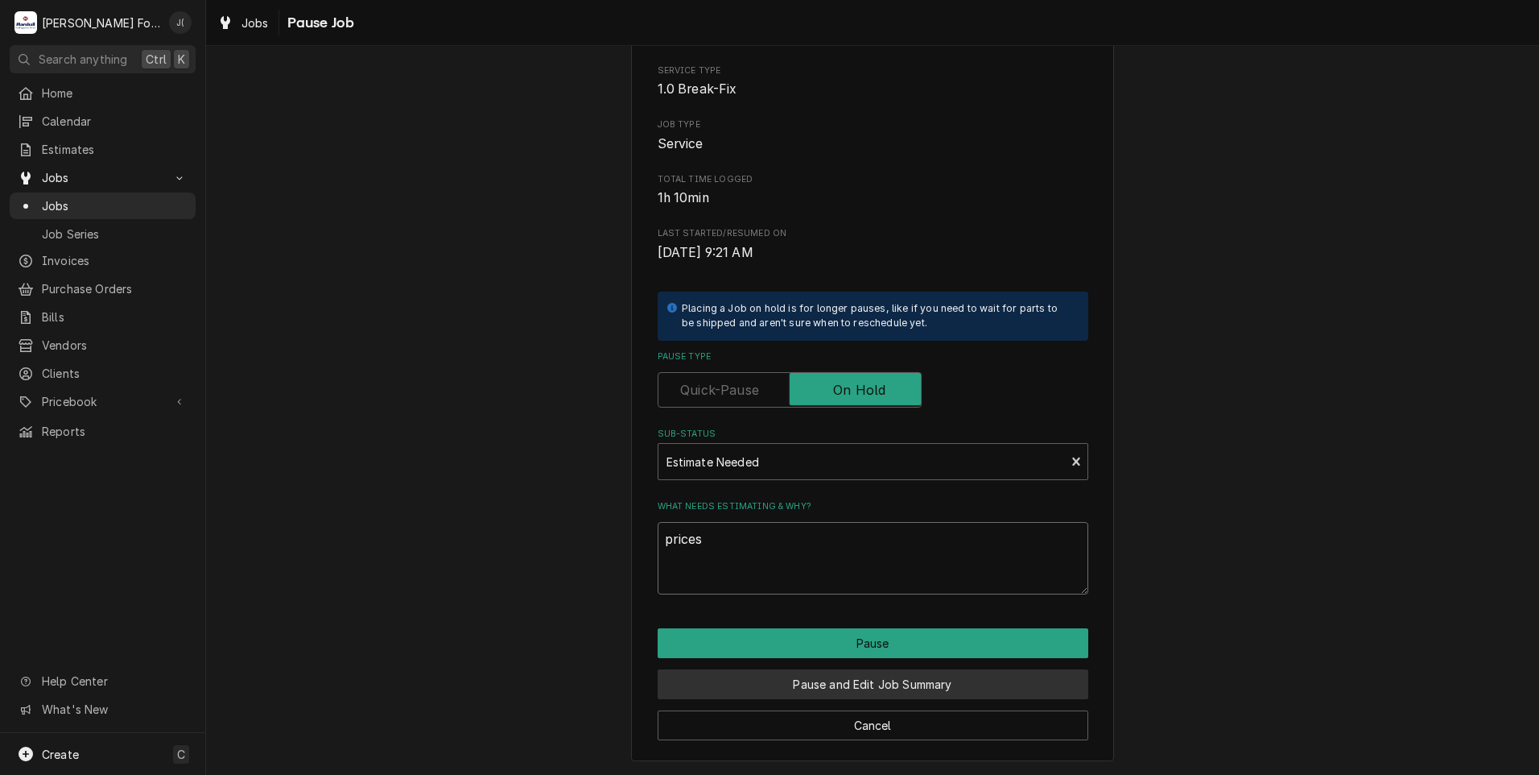
type textarea "prices"
click at [910, 692] on button "Pause and Edit Job Summary" at bounding box center [873, 684] width 431 height 30
type textarea "x"
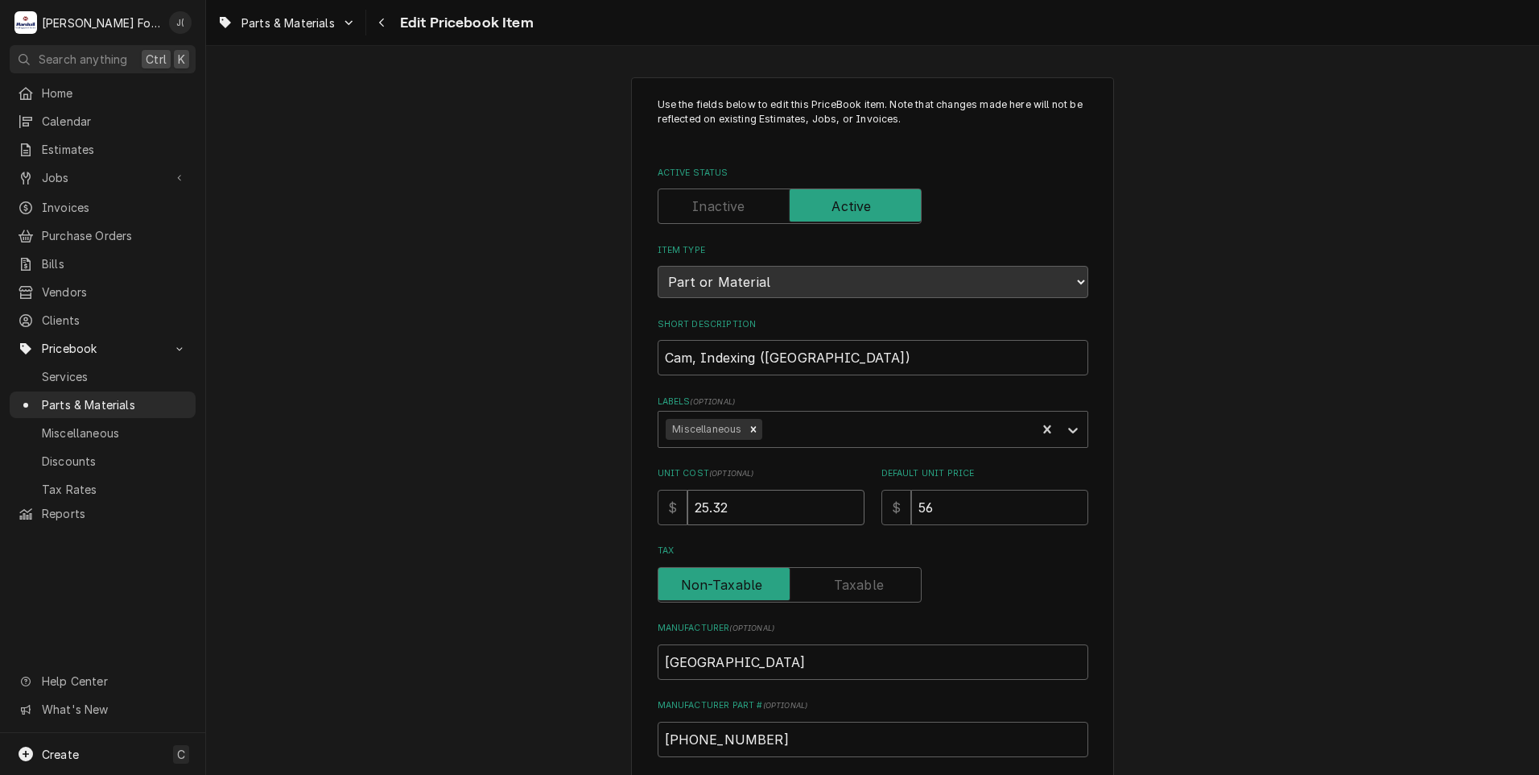
drag, startPoint x: 677, startPoint y: 501, endPoint x: 529, endPoint y: 485, distance: 149.0
click at [599, 496] on div "Use the fields below to edit this PriceBook item. Note that changes made here w…" at bounding box center [872, 630] width 1333 height 1134
type textarea "x"
type input "9"
type textarea "x"
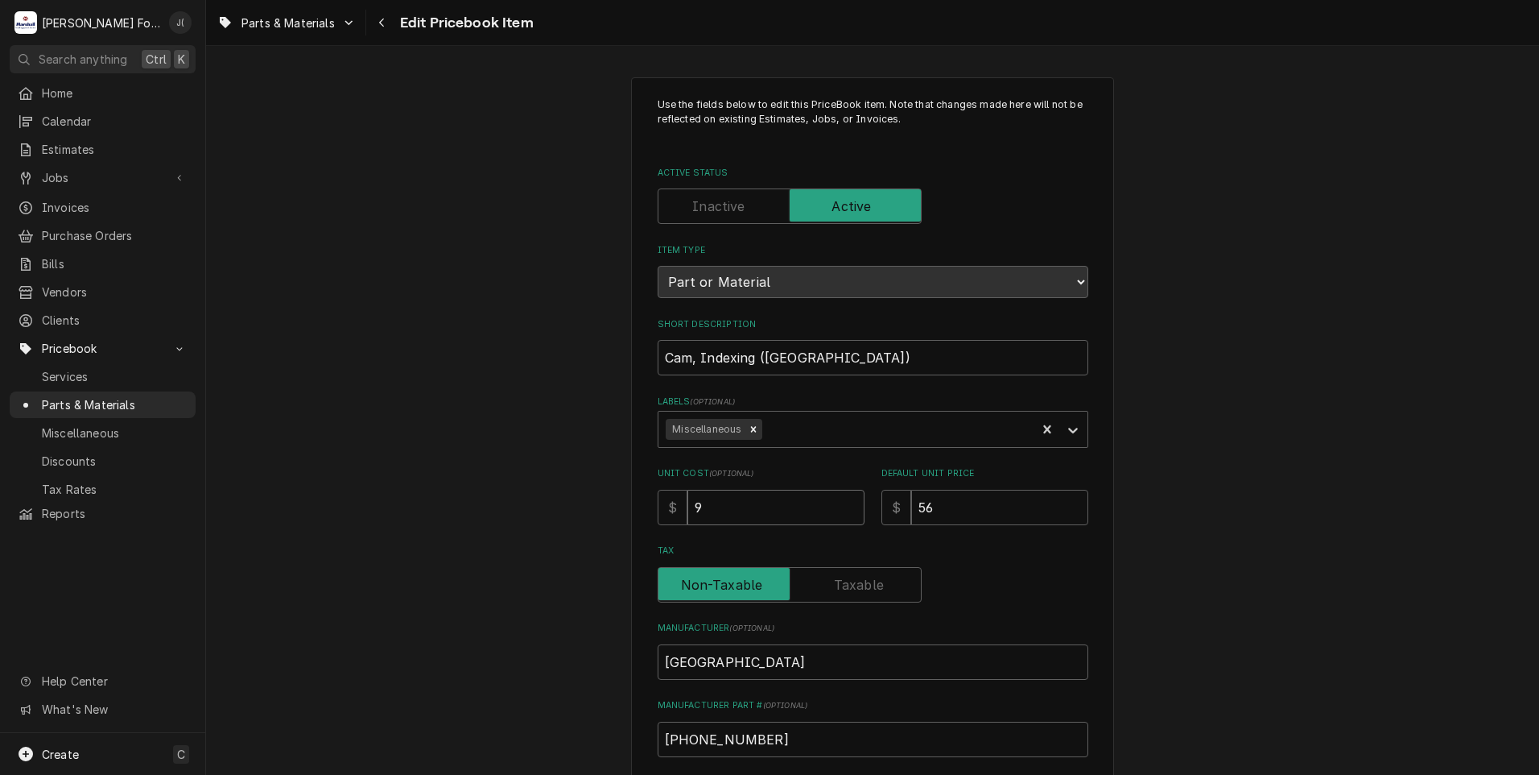
type input "9.7"
type textarea "x"
type input "9.79"
type textarea "x"
type input "1"
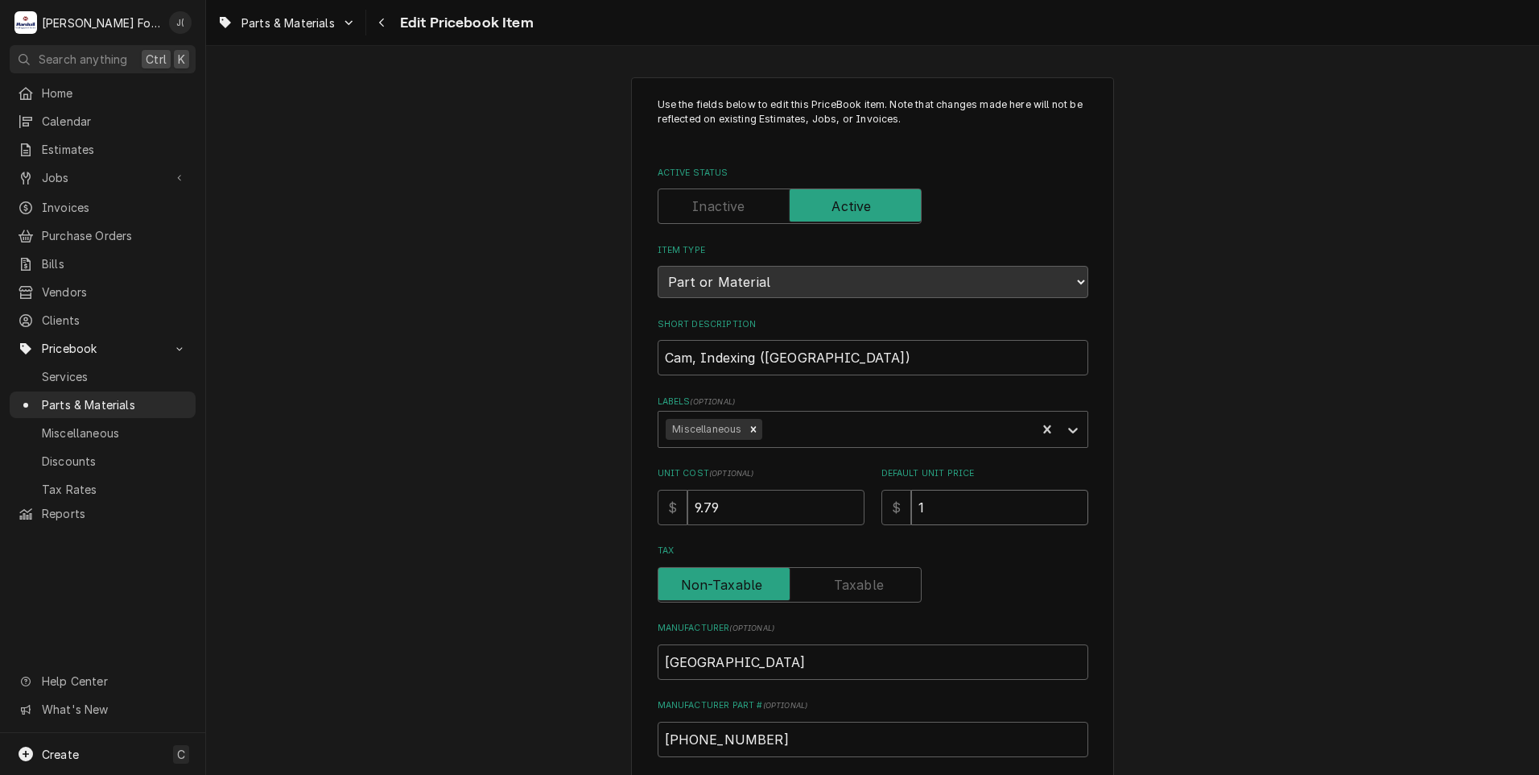
type textarea "x"
type input "12"
type textarea "x"
type input "128"
type textarea "x"
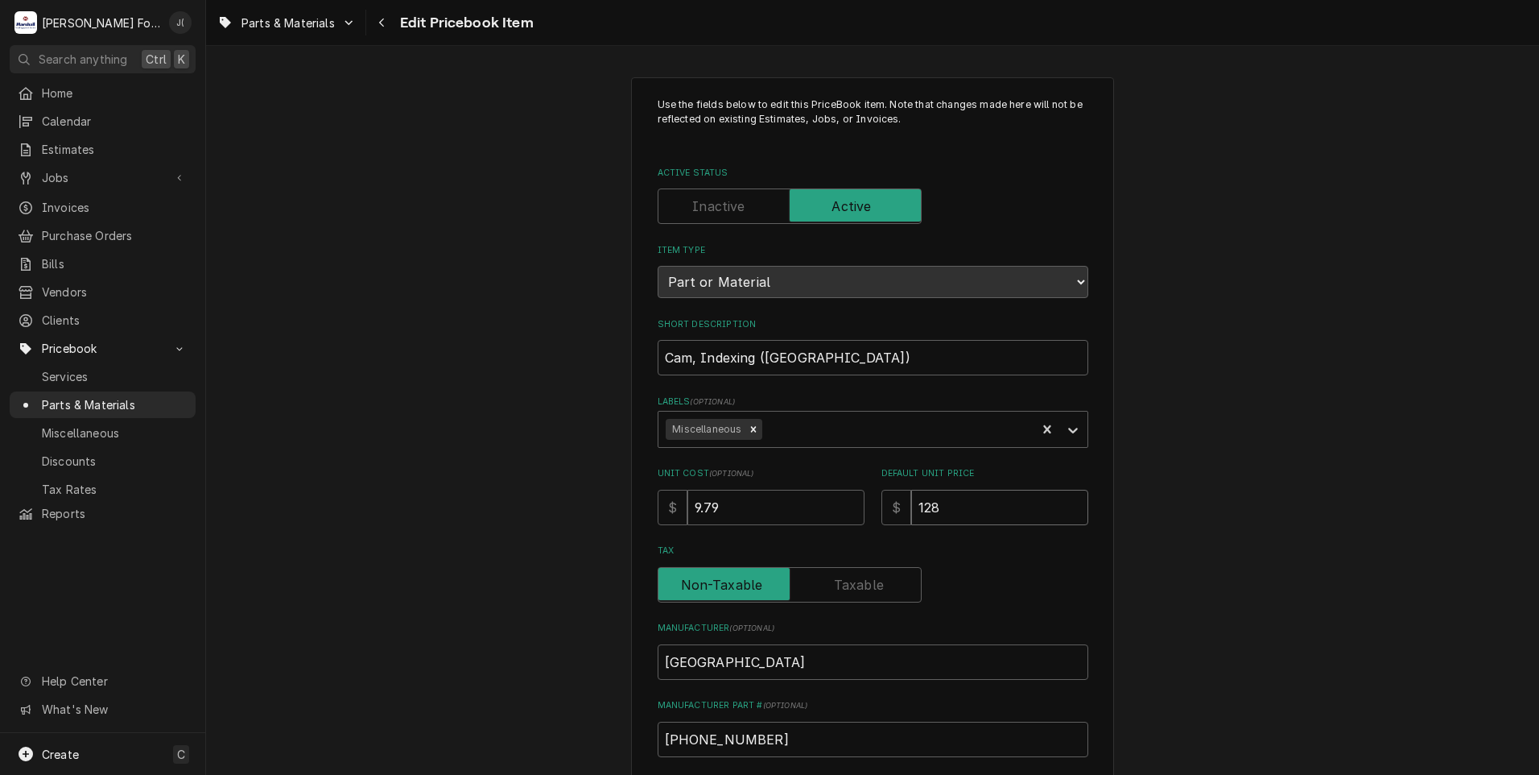
type input "128.0"
type textarea "x"
type input "128.00"
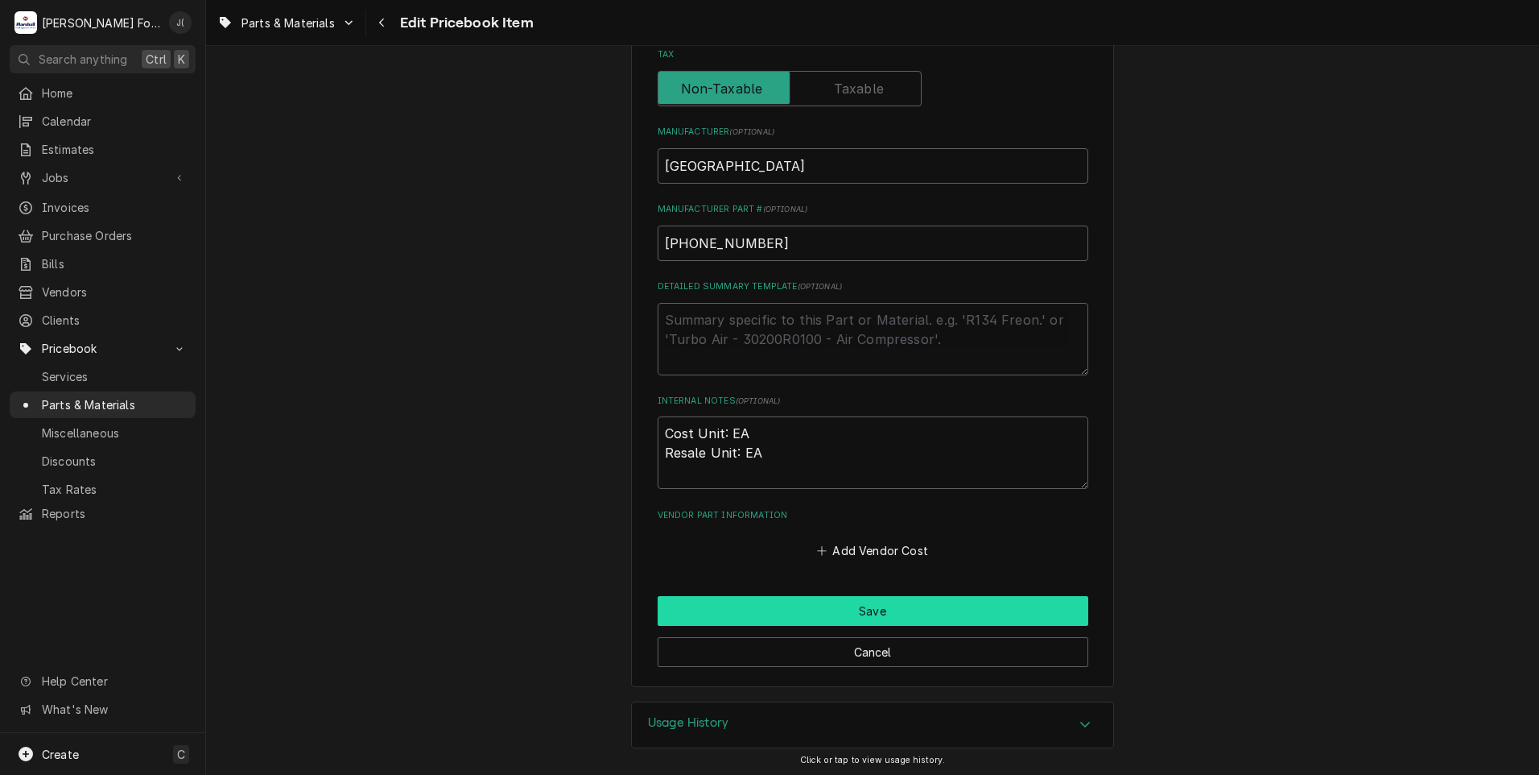
click at [768, 603] on button "Save" at bounding box center [873, 611] width 431 height 30
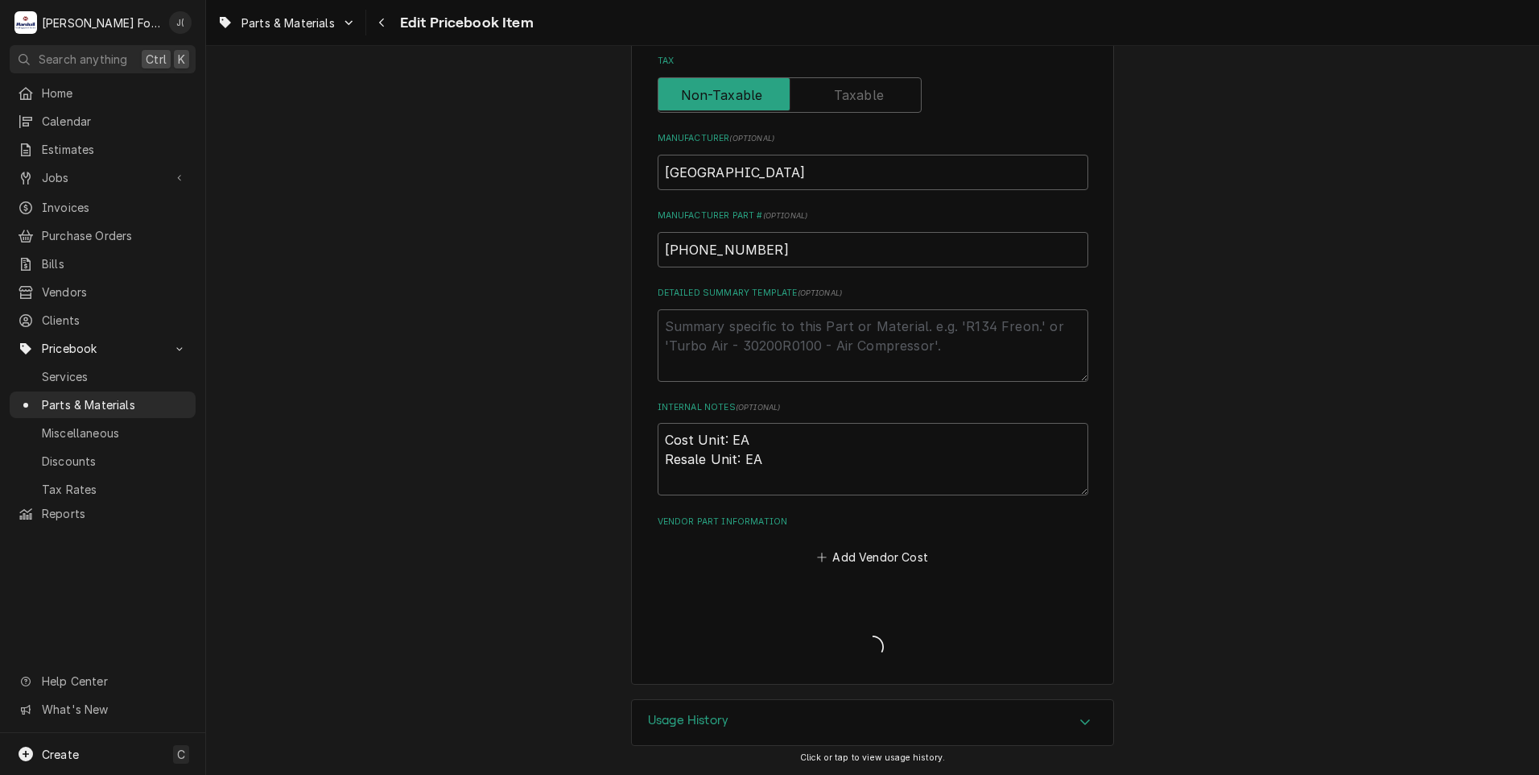
scroll to position [487, 0]
type textarea "x"
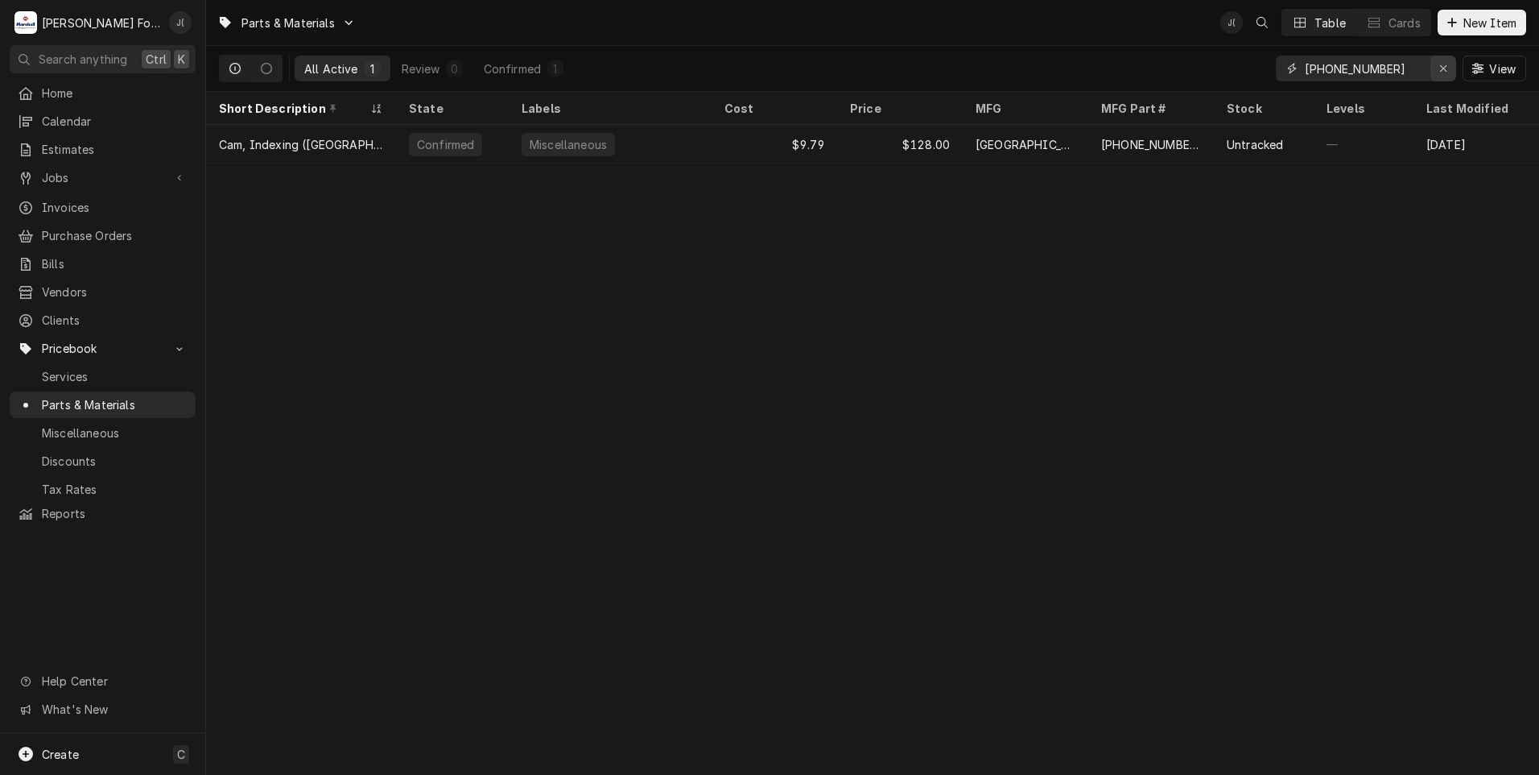
click at [1445, 66] on icon "Erase input" at bounding box center [1444, 68] width 9 height 11
click at [1425, 67] on input "Dynamic Content Wrapper" at bounding box center [1380, 69] width 151 height 26
type input "7619"
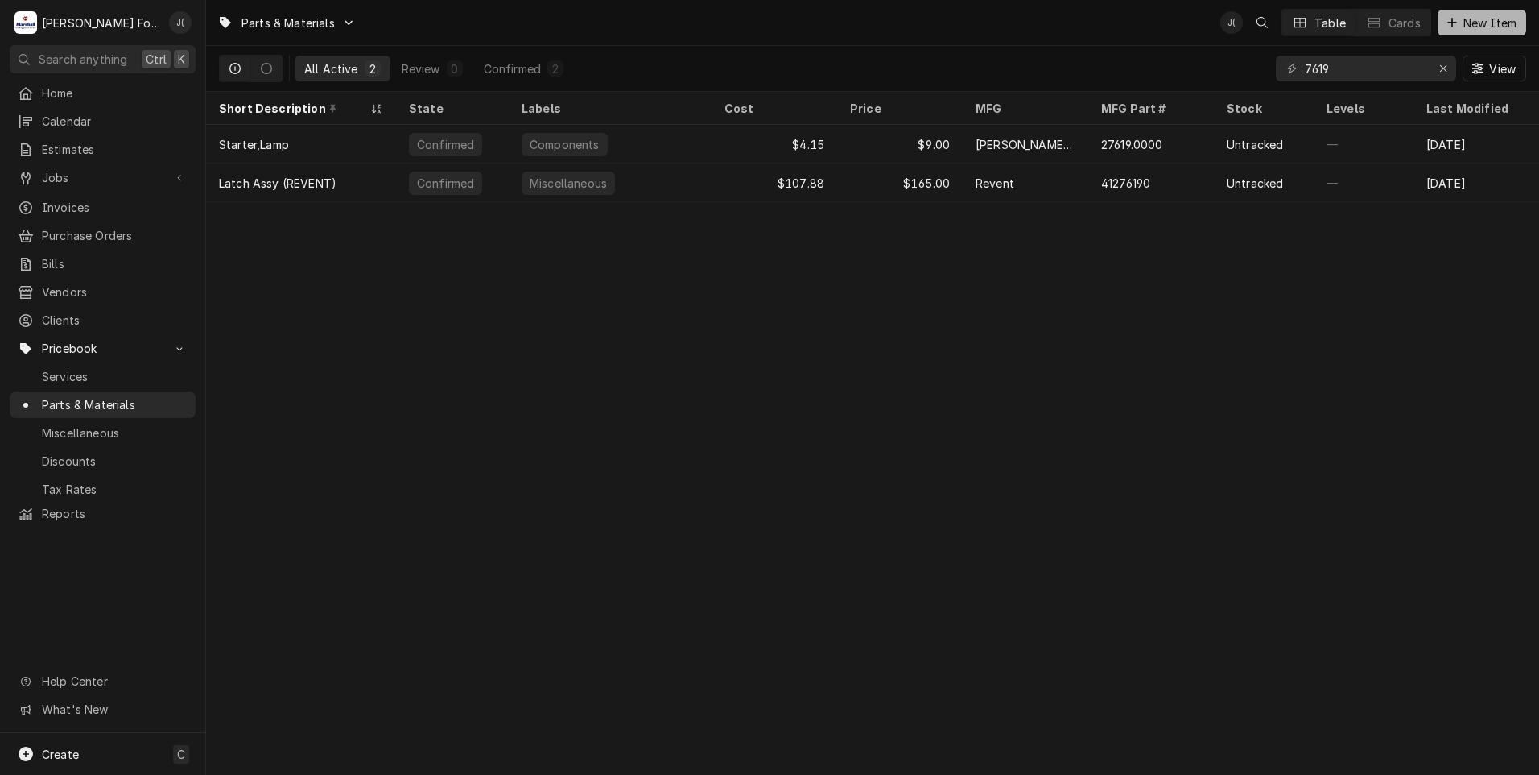
click at [1500, 30] on span "New Item" at bounding box center [1491, 22] width 60 height 17
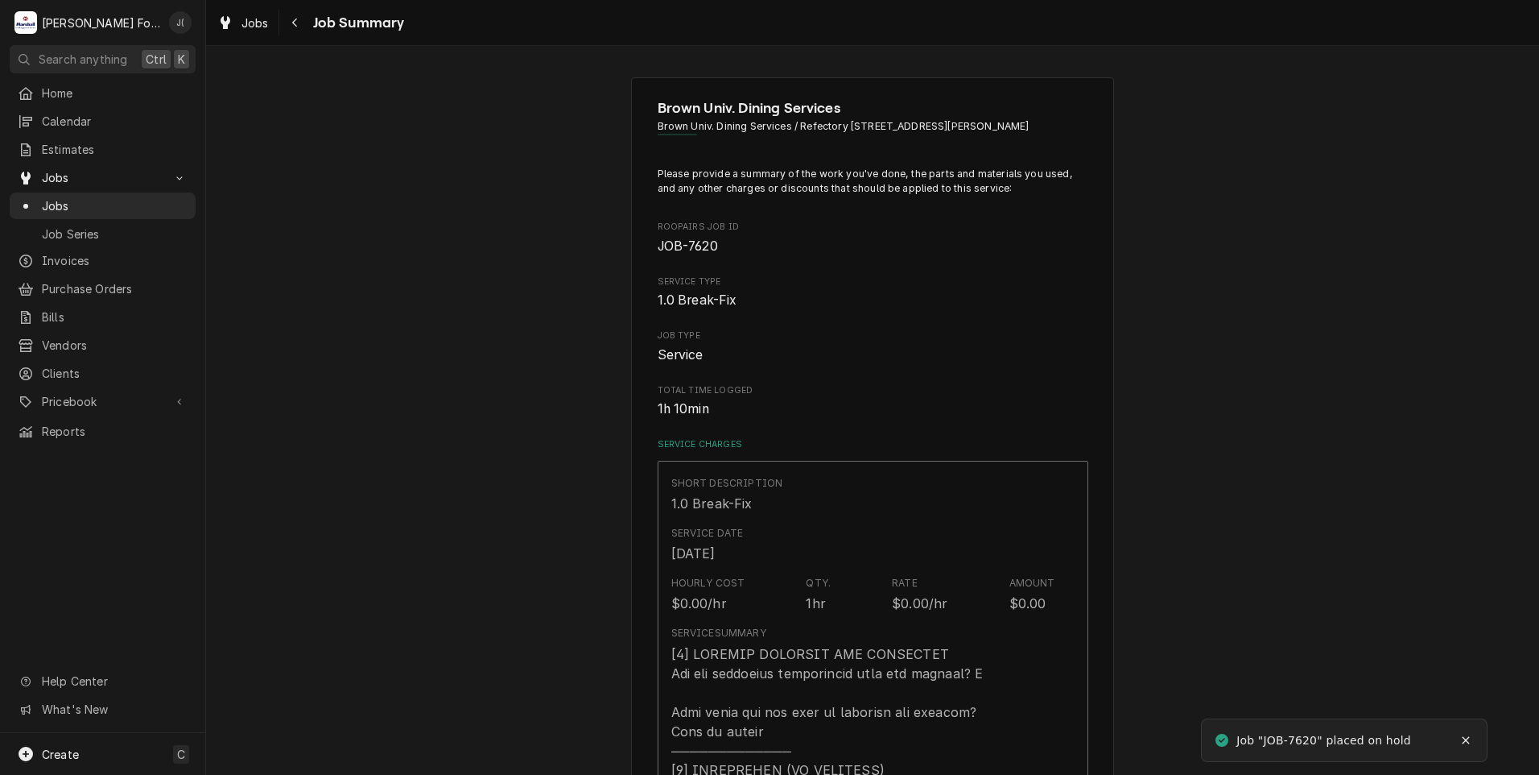
type textarea "x"
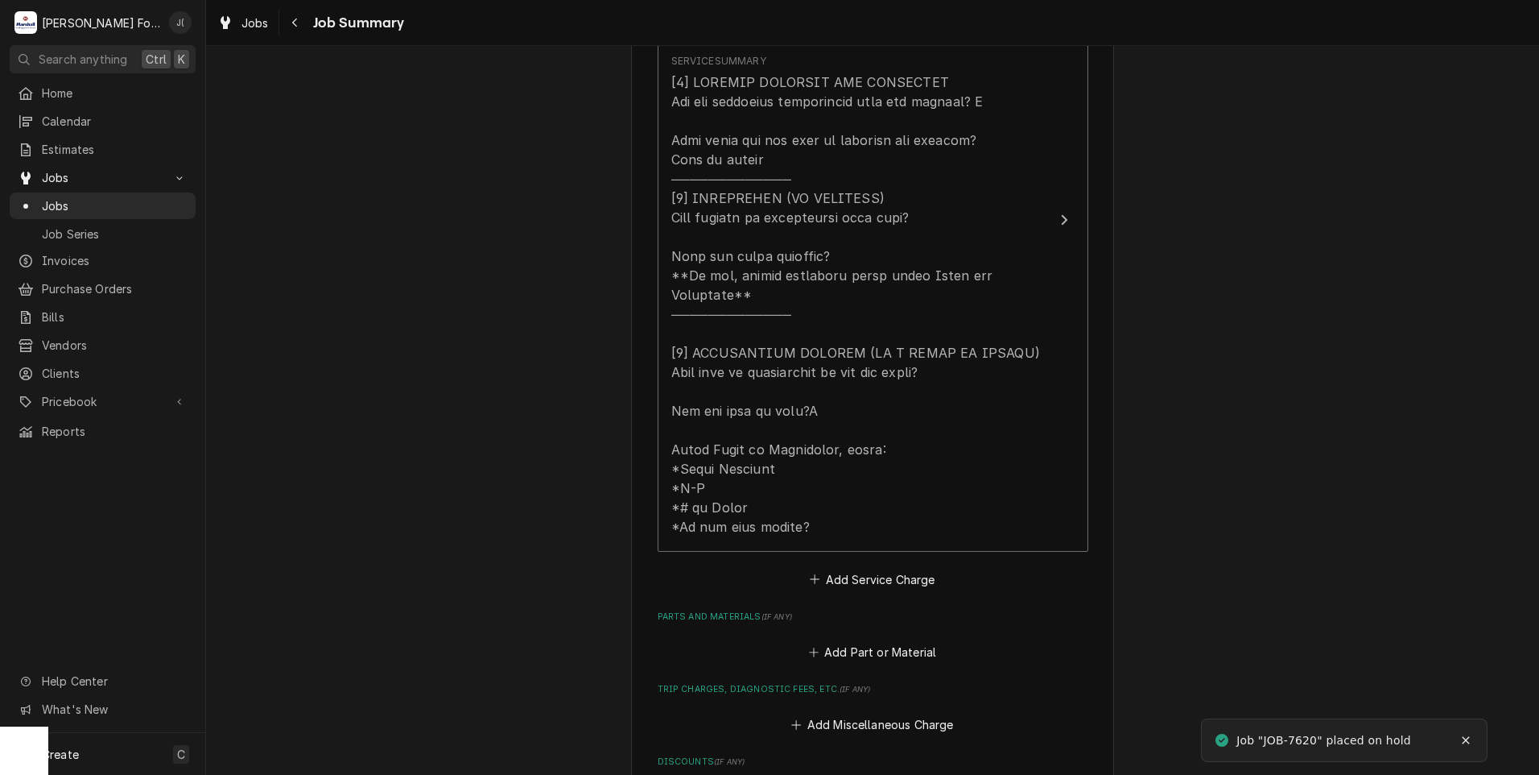
scroll to position [725, 0]
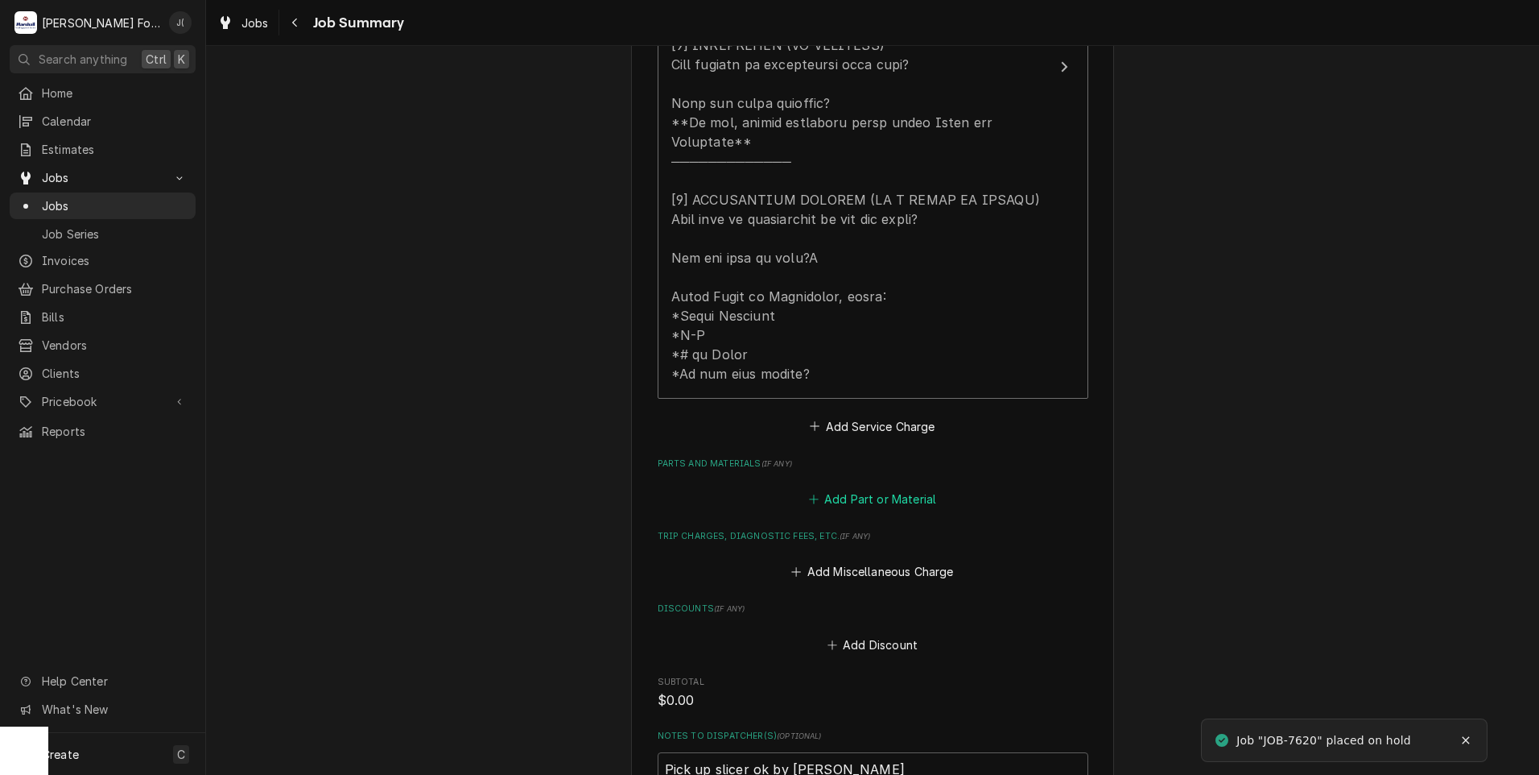
click at [851, 488] on button "Add Part or Material" at bounding box center [872, 499] width 133 height 23
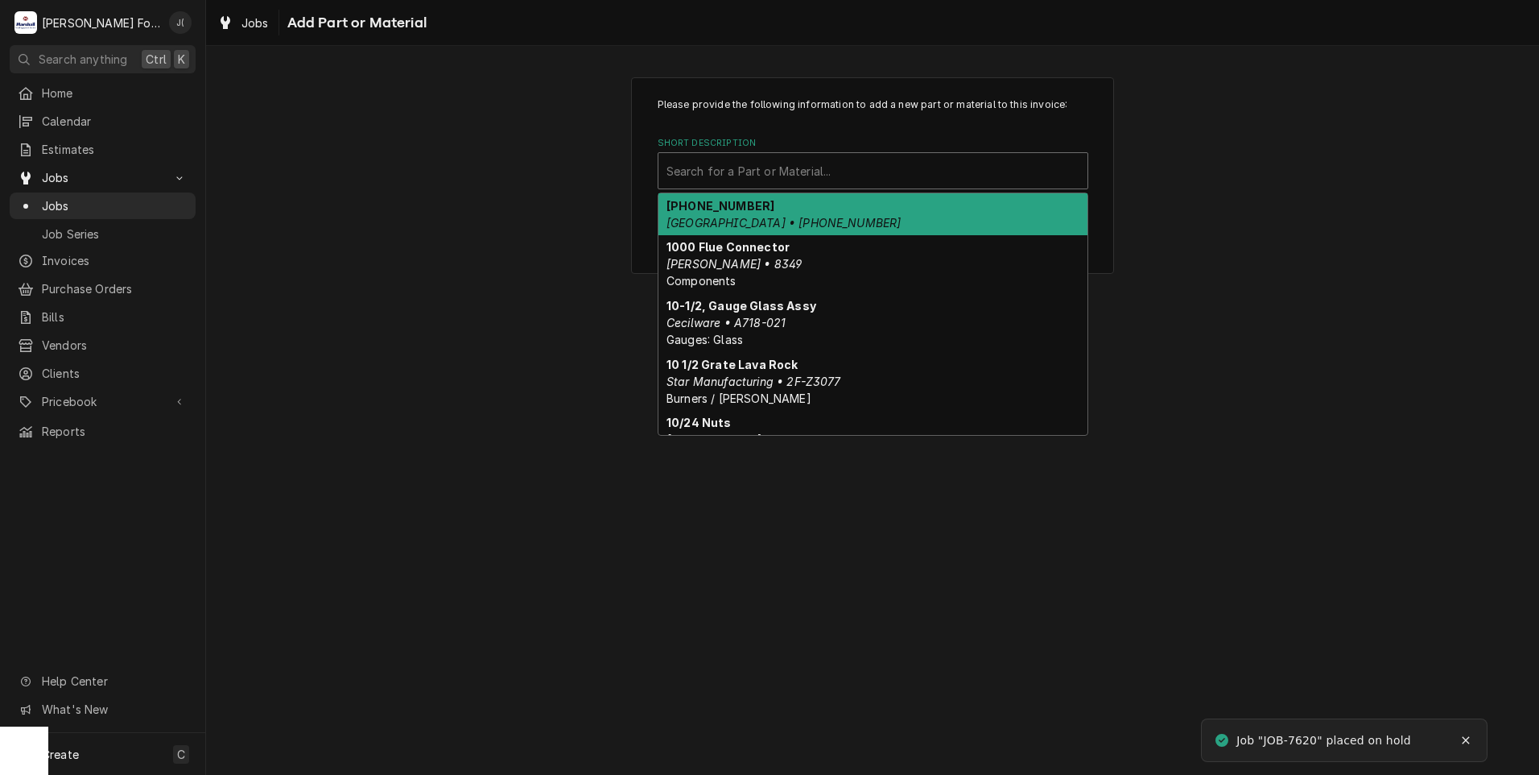
click at [738, 173] on div "Short Description" at bounding box center [873, 170] width 413 height 29
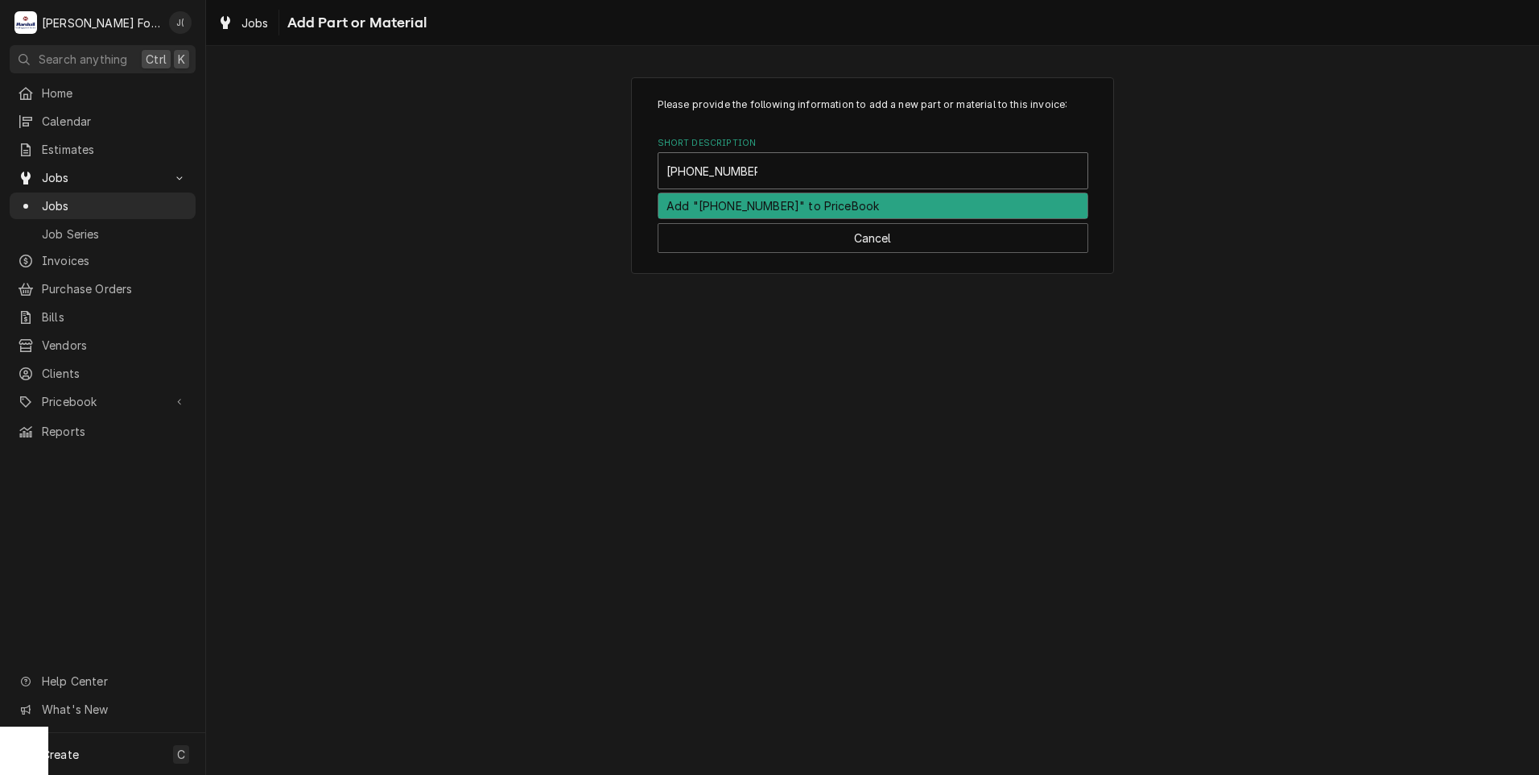
click at [736, 176] on input "00-915335-0001" at bounding box center [712, 171] width 91 height 26
type input "00-915335-00001"
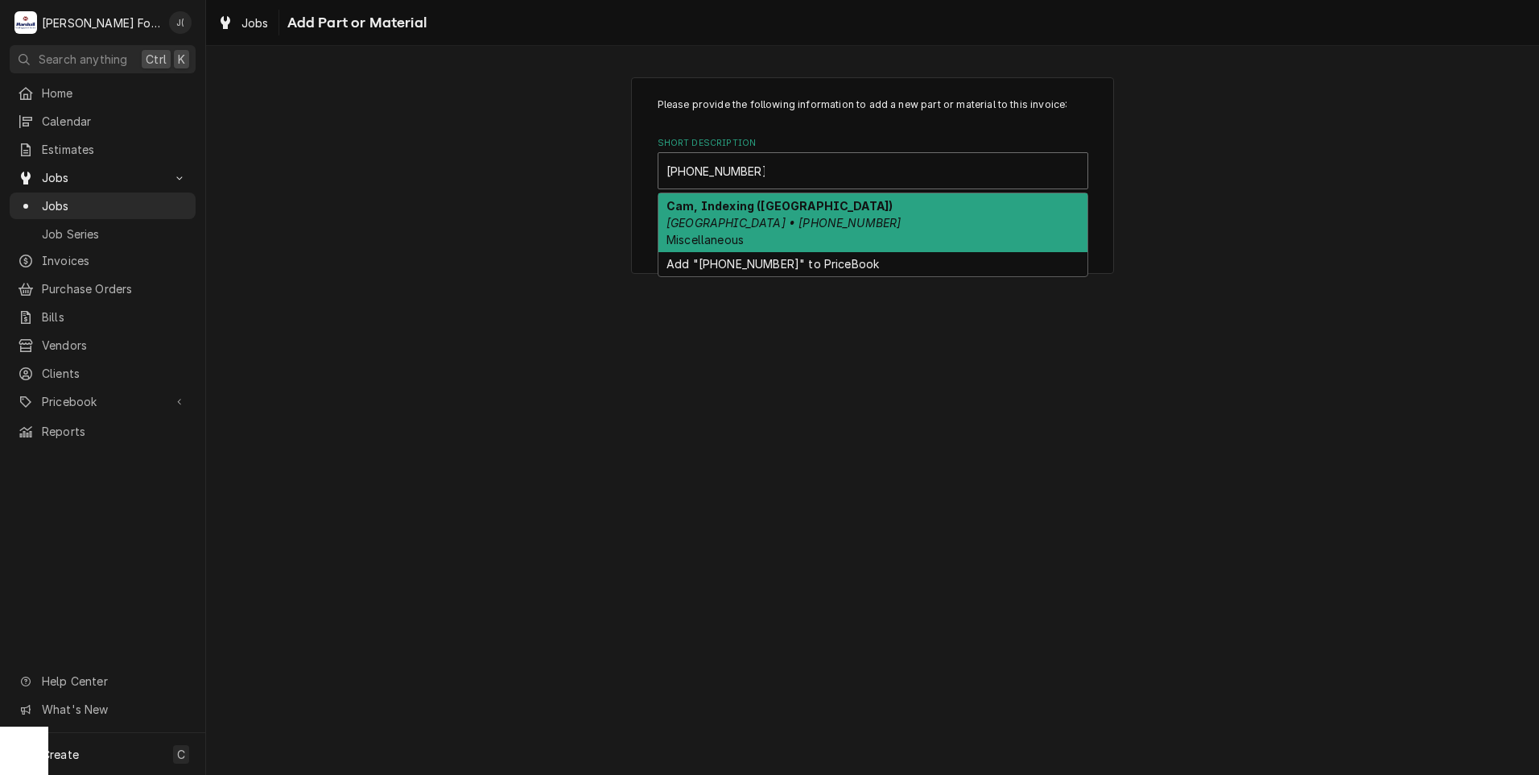
click at [787, 221] on em "Hobart • 00-915335-00001" at bounding box center [784, 223] width 234 height 14
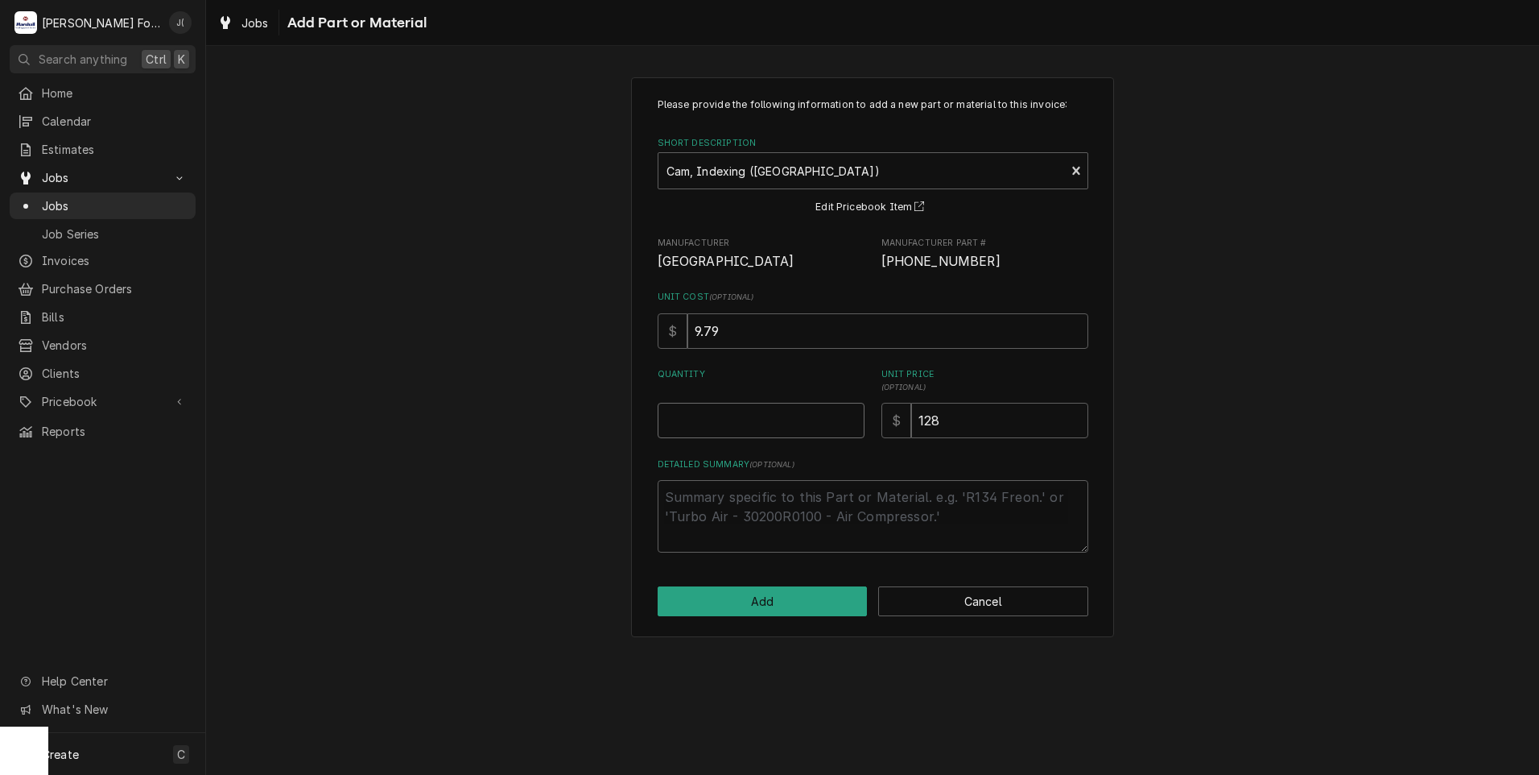
click at [741, 425] on input "Quantity" at bounding box center [761, 420] width 207 height 35
type textarea "x"
type input "1"
drag, startPoint x: 826, startPoint y: 618, endPoint x: 812, endPoint y: 618, distance: 14.5
click at [821, 618] on div "Please provide the following information to add a new part or material to this …" at bounding box center [872, 357] width 483 height 560
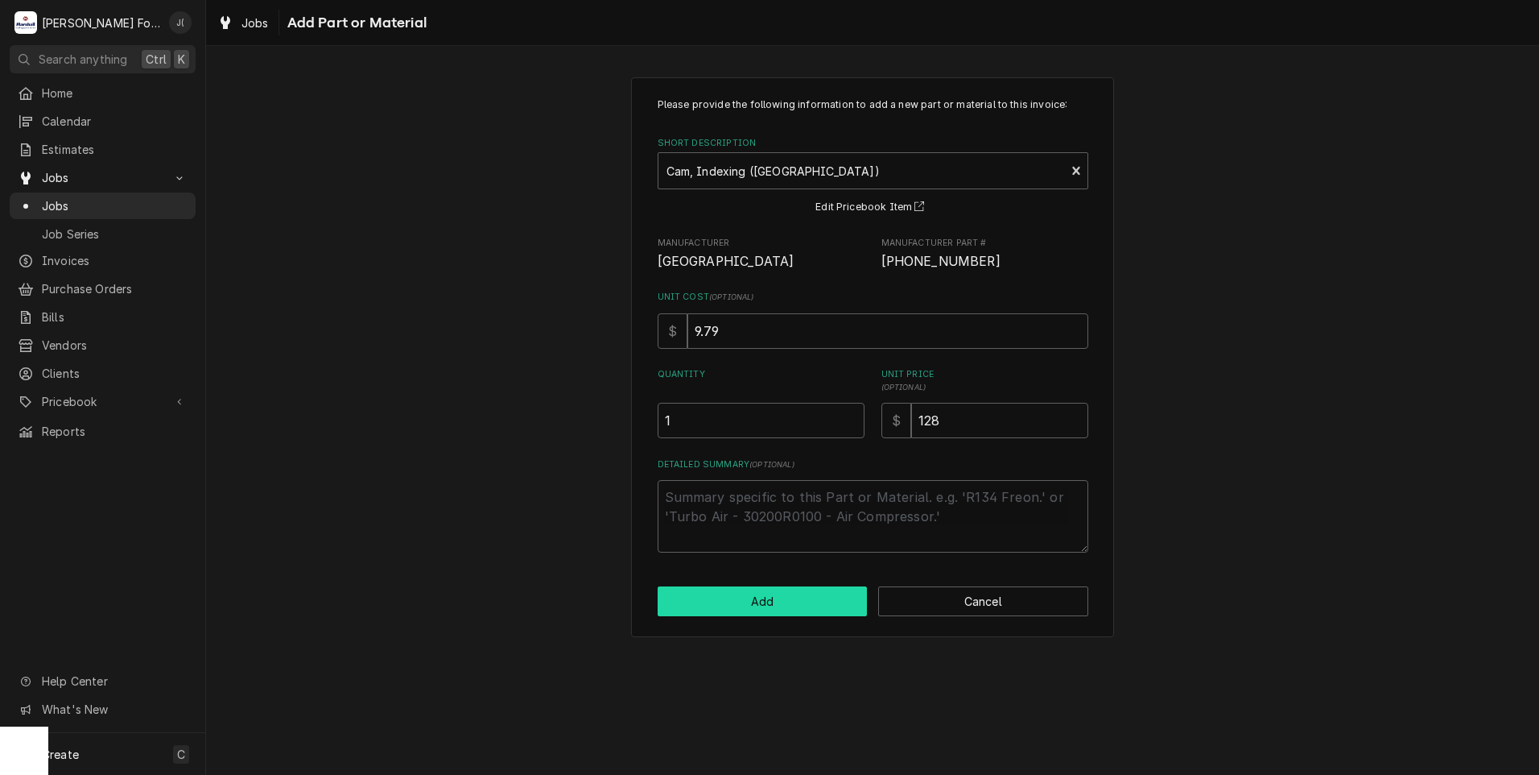
click at [753, 605] on button "Add" at bounding box center [763, 601] width 210 height 30
type textarea "x"
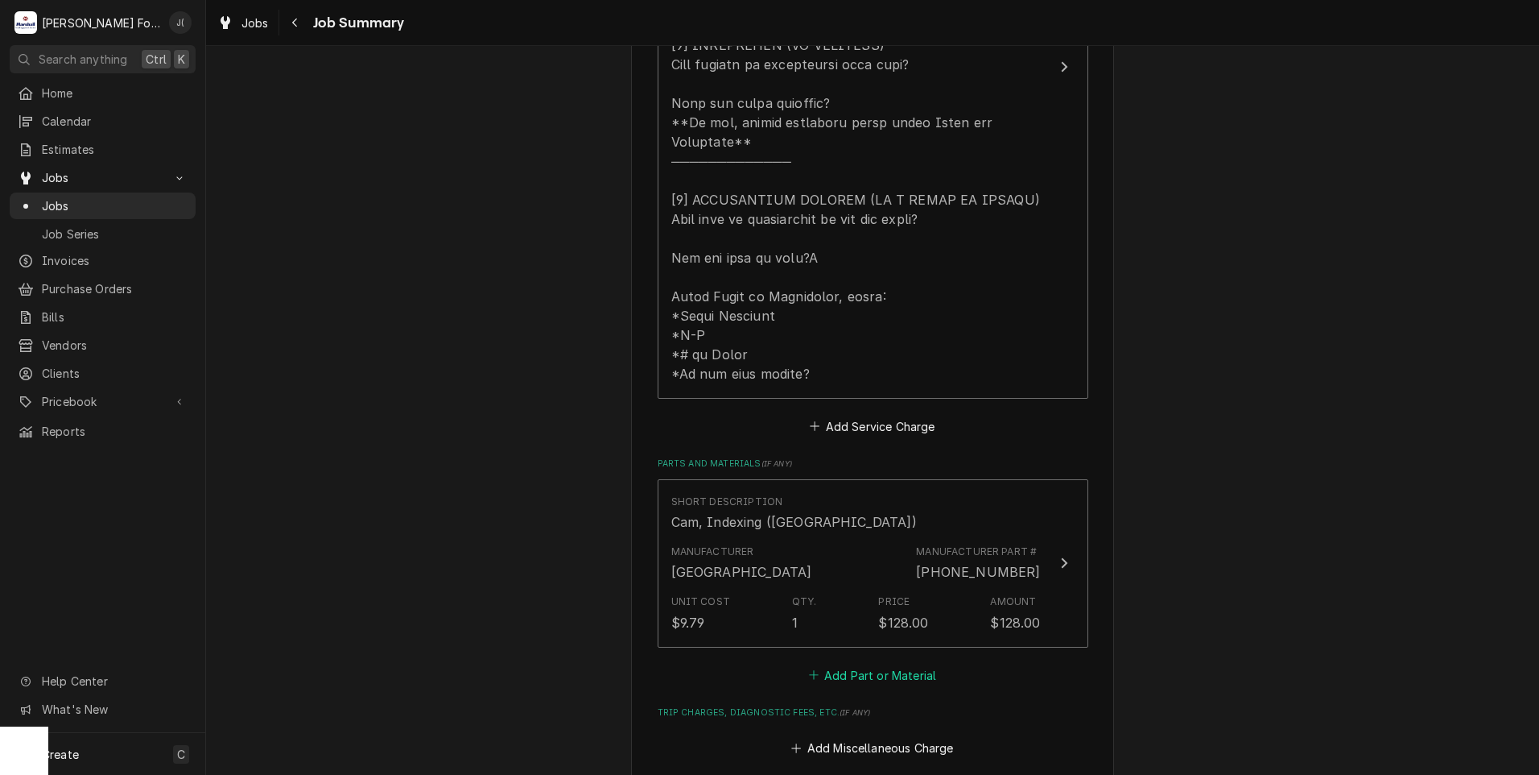
click at [841, 663] on button "Add Part or Material" at bounding box center [872, 674] width 133 height 23
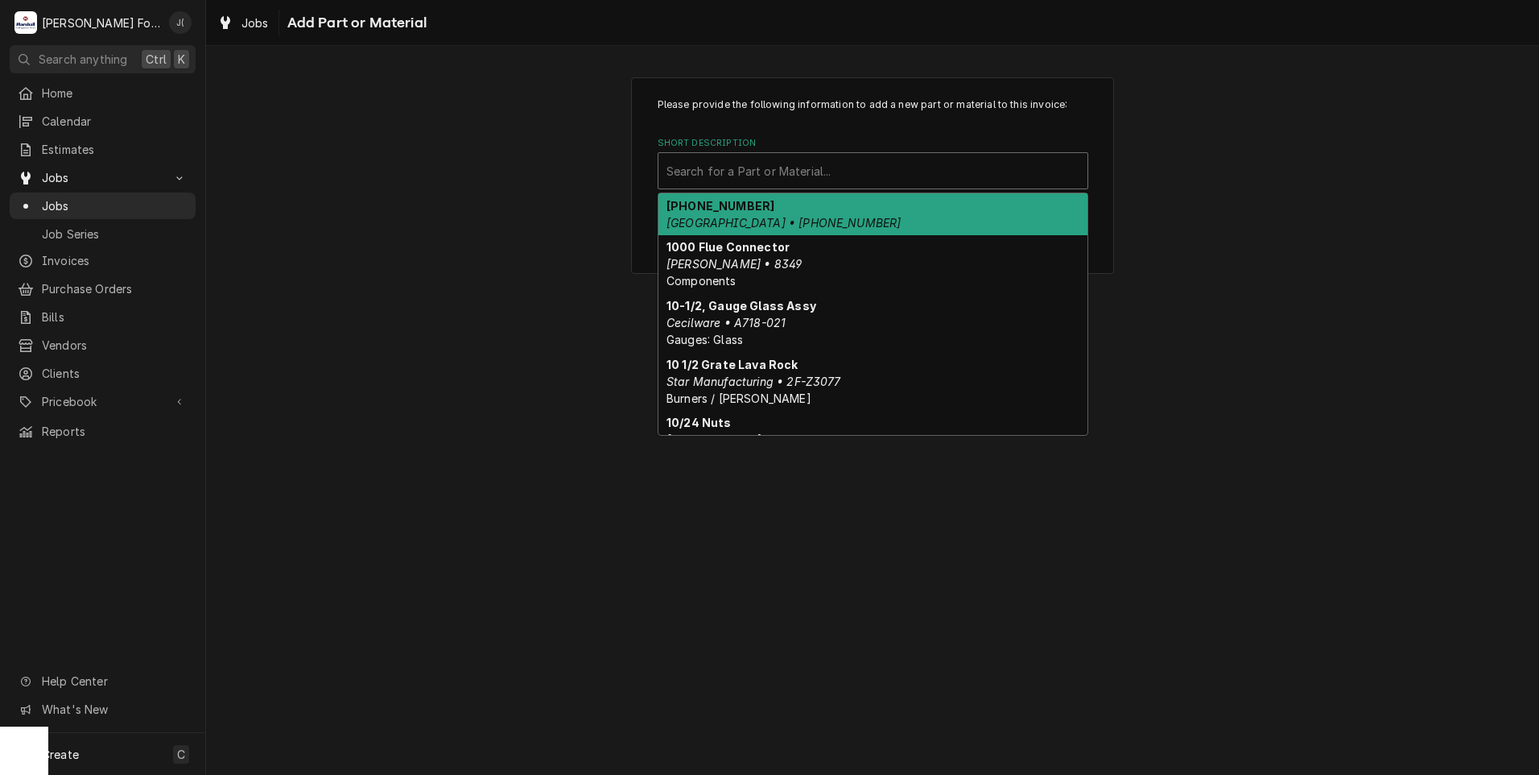
click at [777, 166] on div "Short Description" at bounding box center [873, 170] width 413 height 29
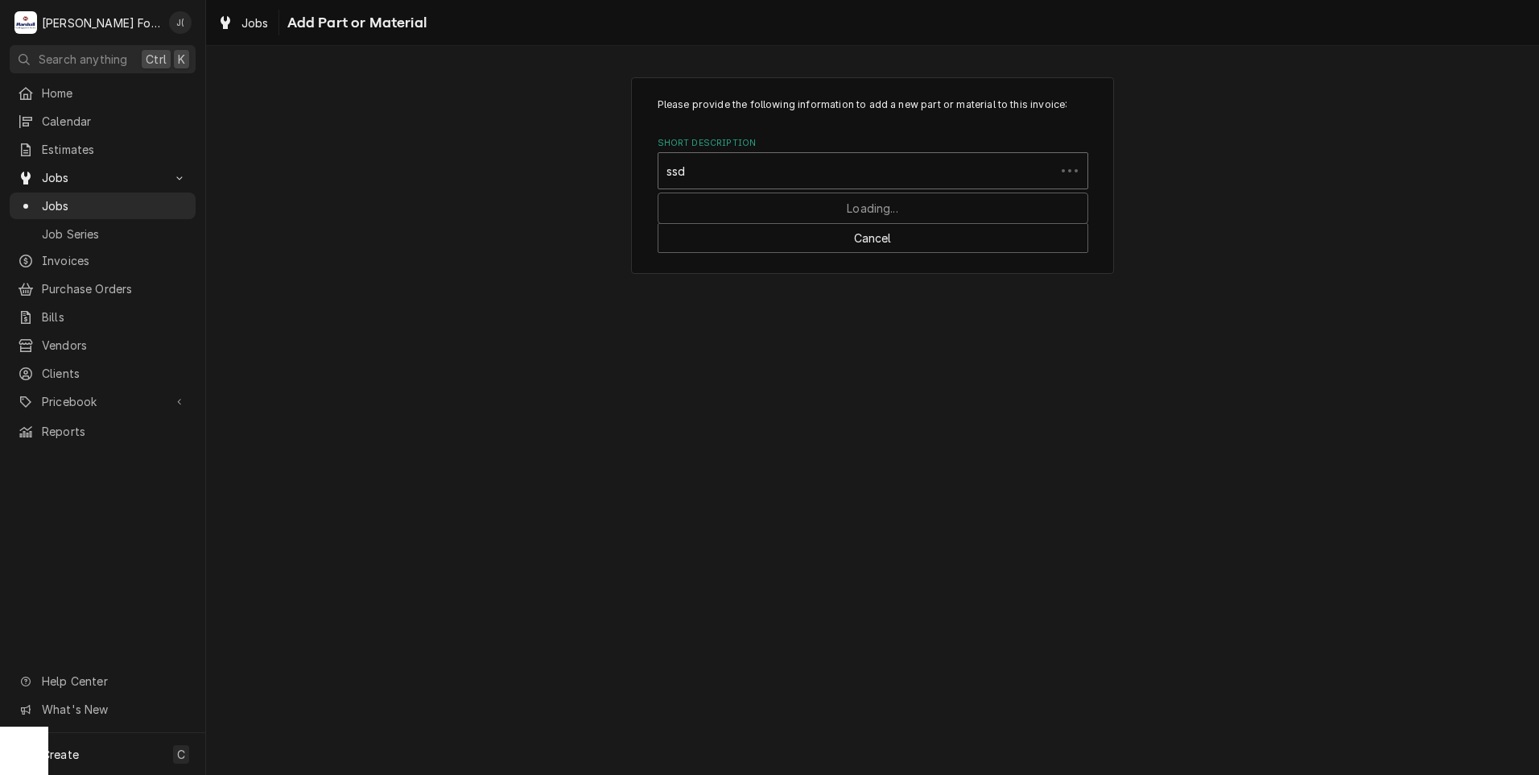
type input "ssdt"
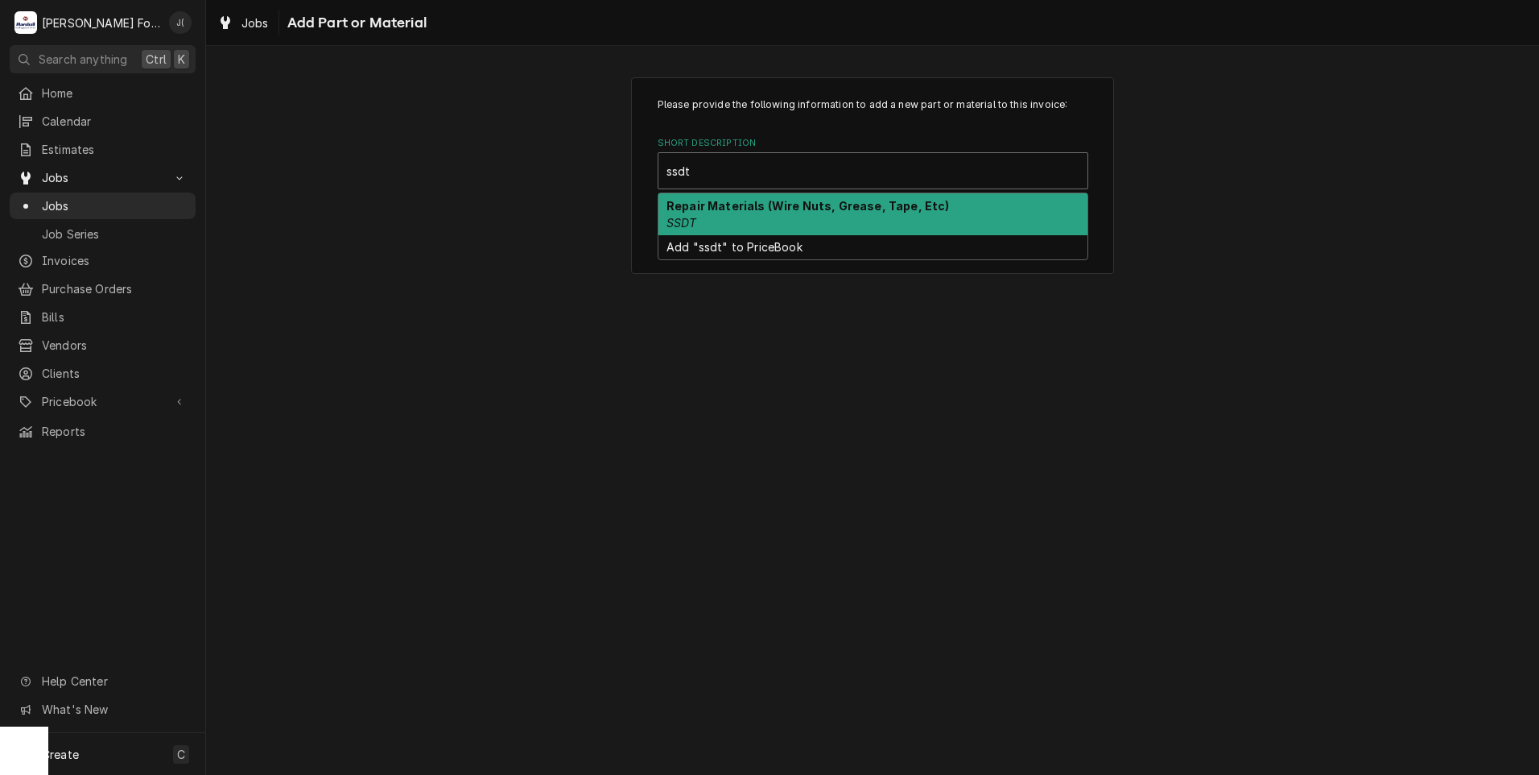
click at [705, 211] on div "Repair Materials (Wire Nuts, Grease, Tape, Etc) SSDT" at bounding box center [873, 214] width 429 height 42
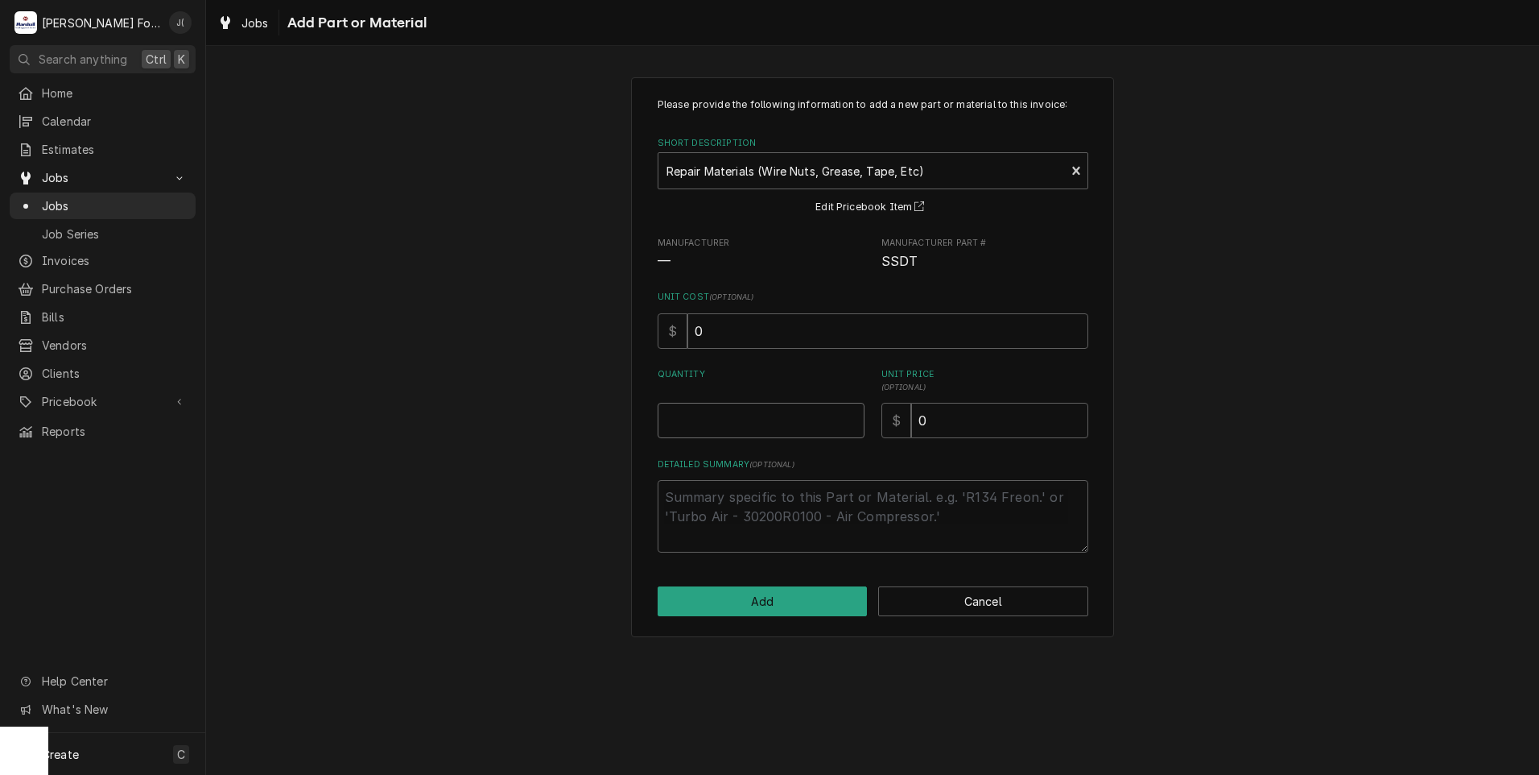
click at [742, 418] on input "Quantity" at bounding box center [761, 420] width 207 height 35
type textarea "x"
type input "1"
type textarea "x"
type input "4"
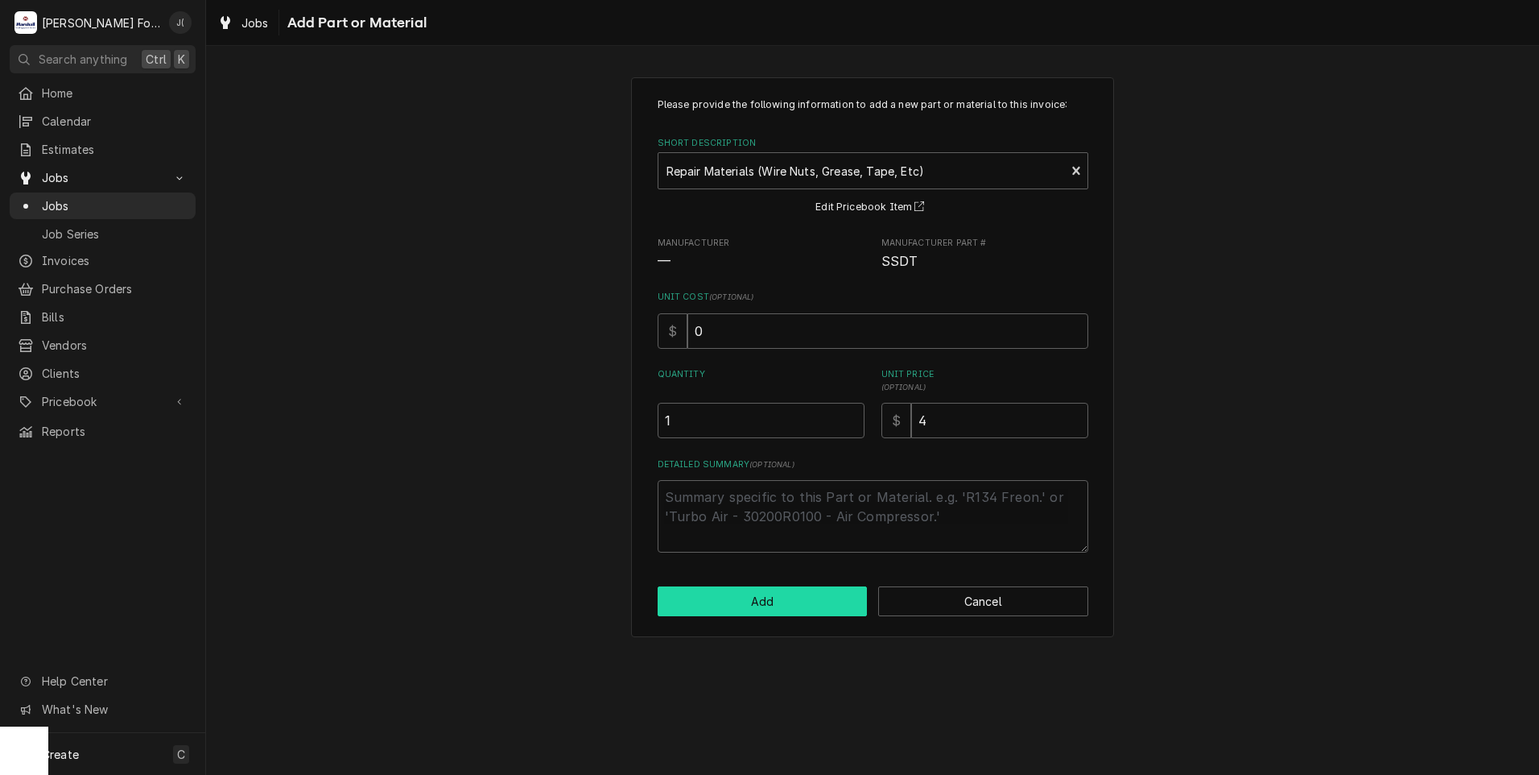
click at [775, 595] on button "Add" at bounding box center [763, 601] width 210 height 30
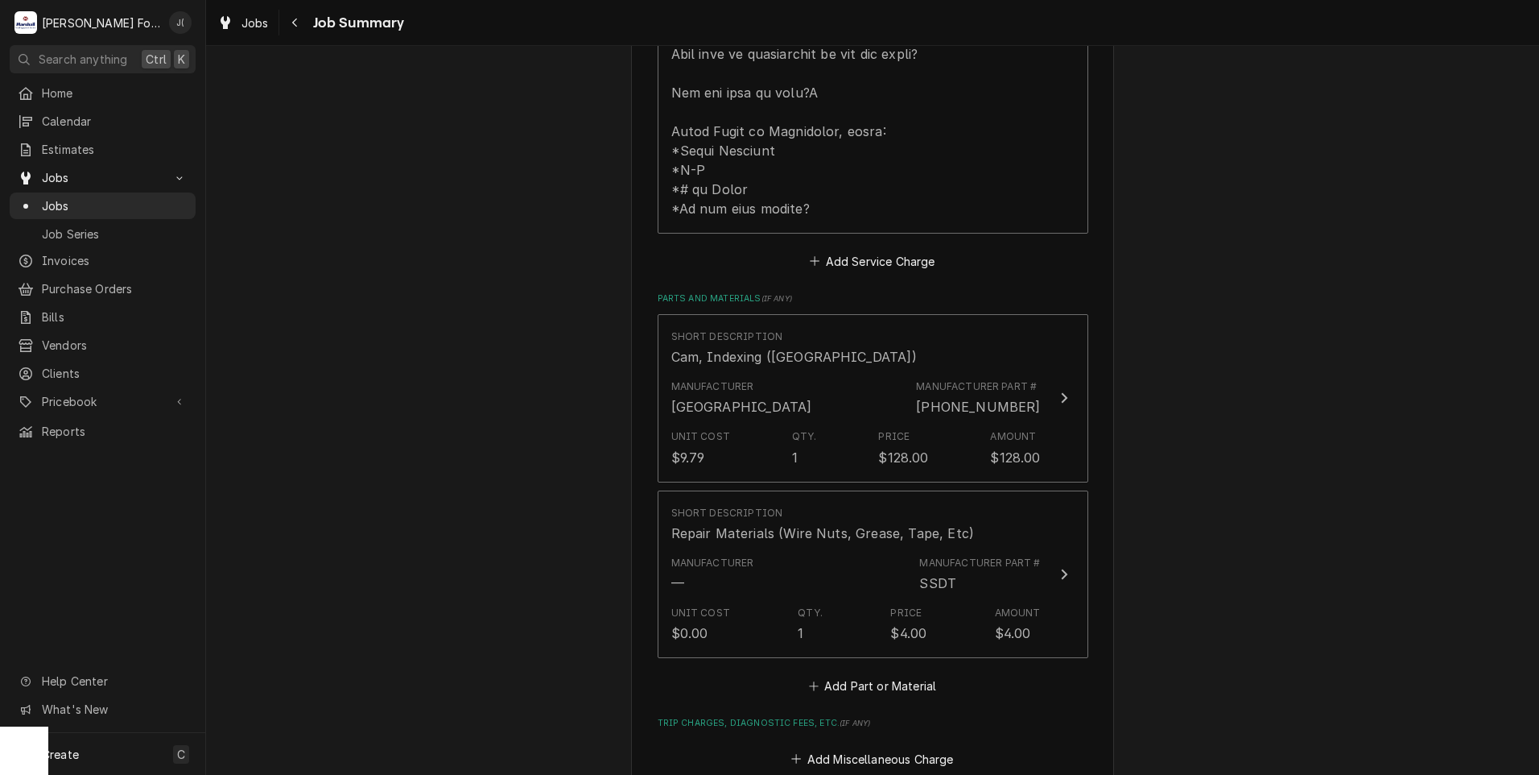
scroll to position [1369, 0]
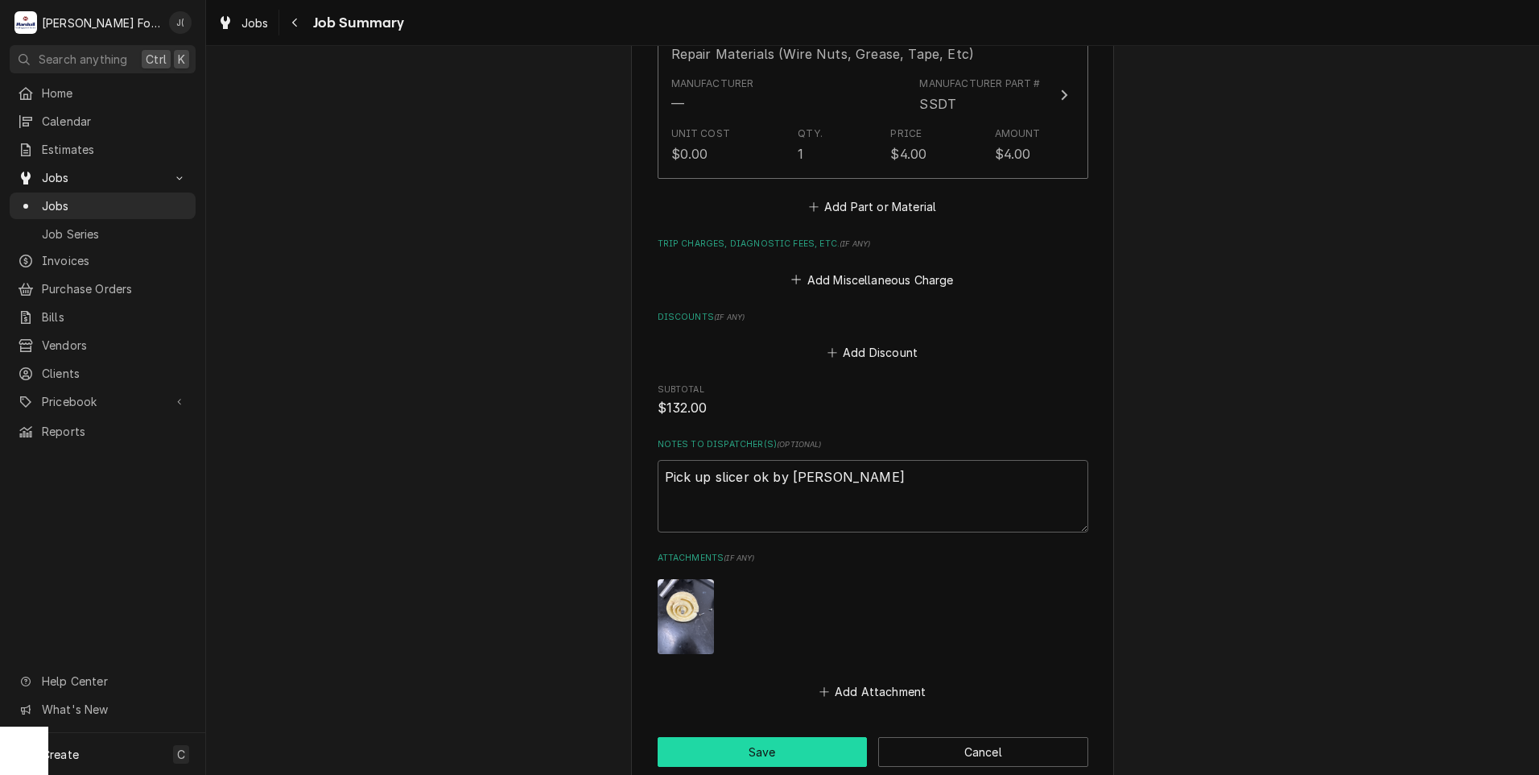
drag, startPoint x: 771, startPoint y: 726, endPoint x: 485, endPoint y: 663, distance: 292.8
click at [769, 737] on button "Save" at bounding box center [763, 752] width 210 height 30
type textarea "x"
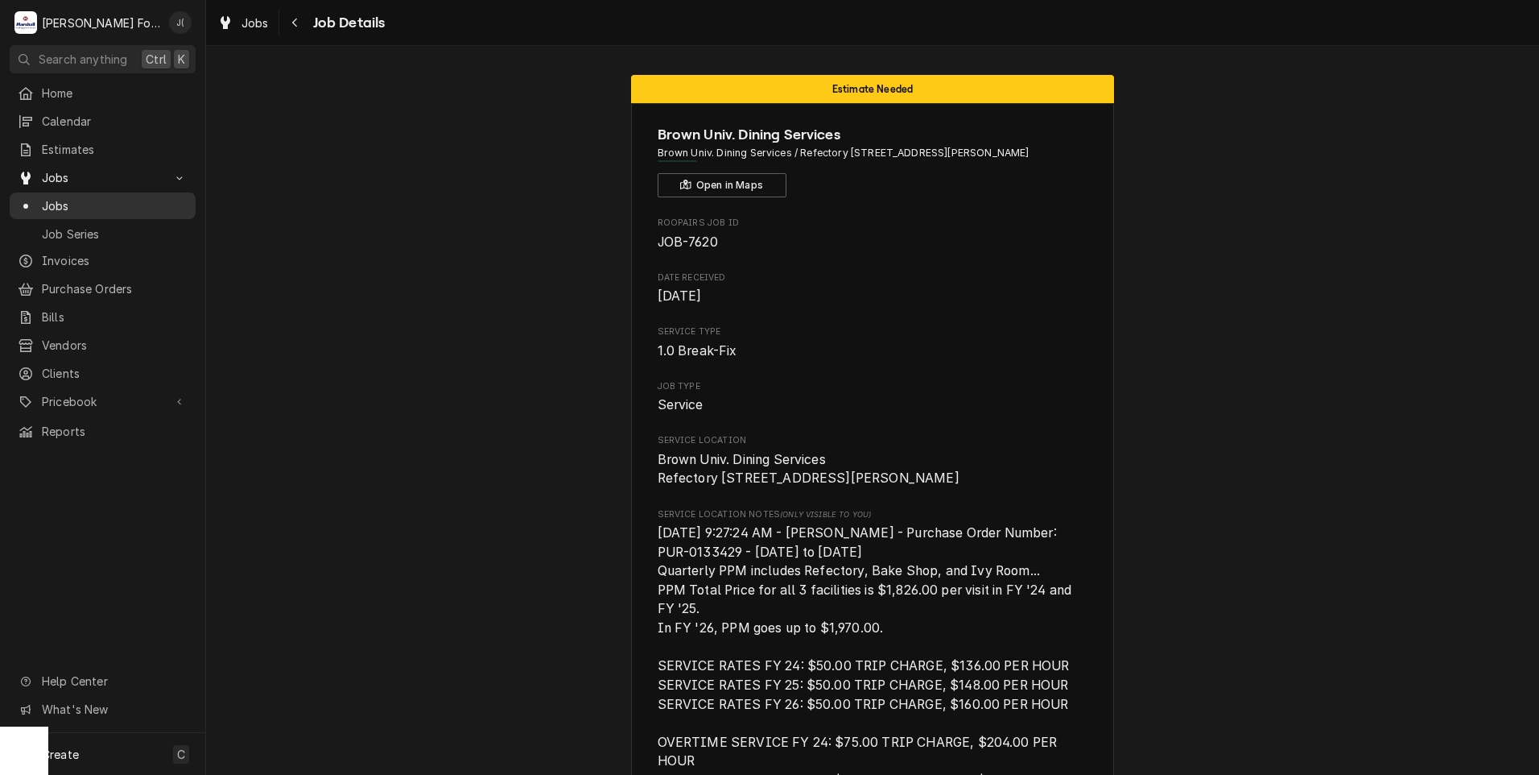
click at [82, 196] on div "Jobs" at bounding box center [103, 206] width 180 height 20
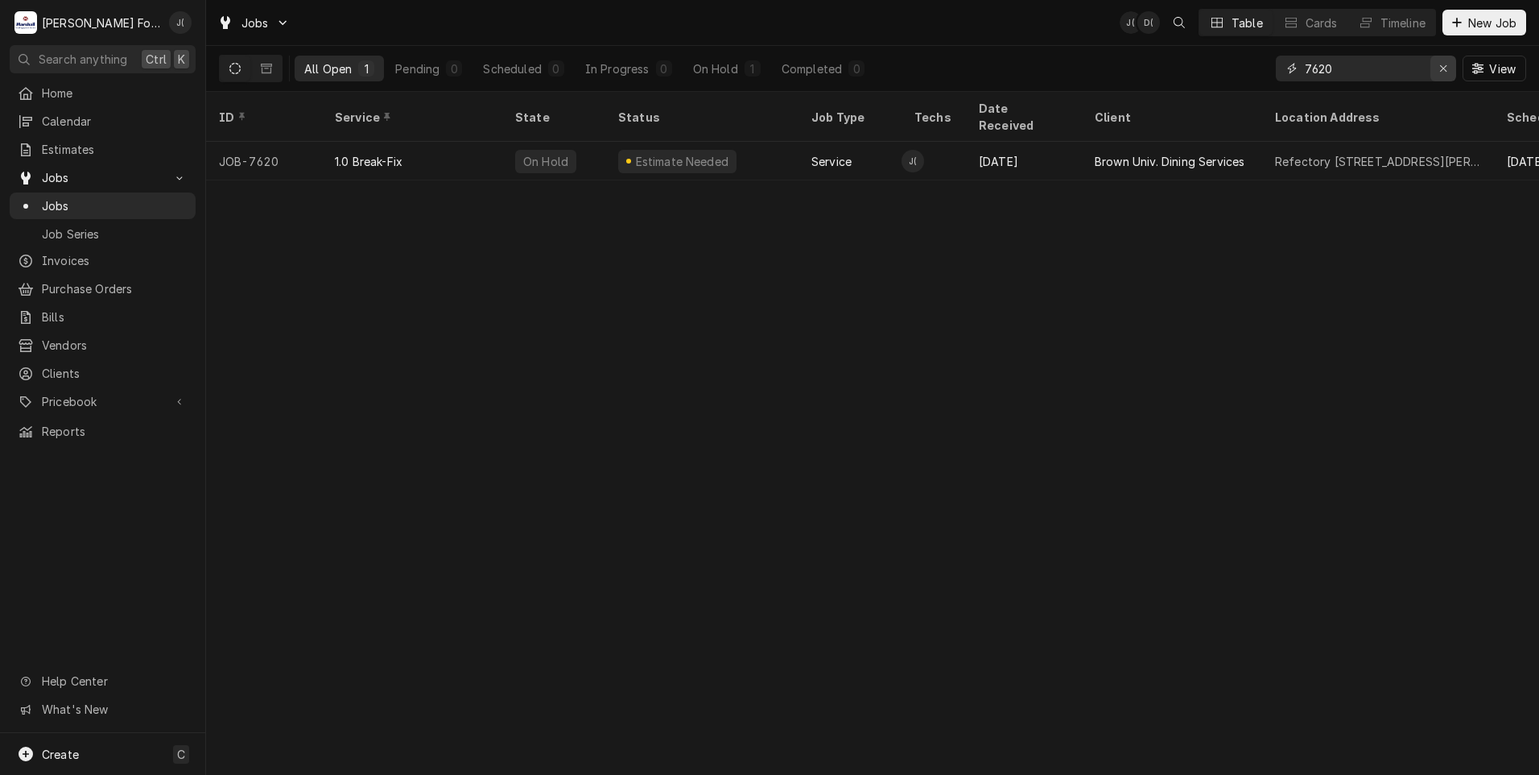
click at [1448, 71] on icon "Erase input" at bounding box center [1444, 68] width 9 height 11
click at [1383, 69] on input "Dynamic Content Wrapper" at bounding box center [1380, 69] width 151 height 26
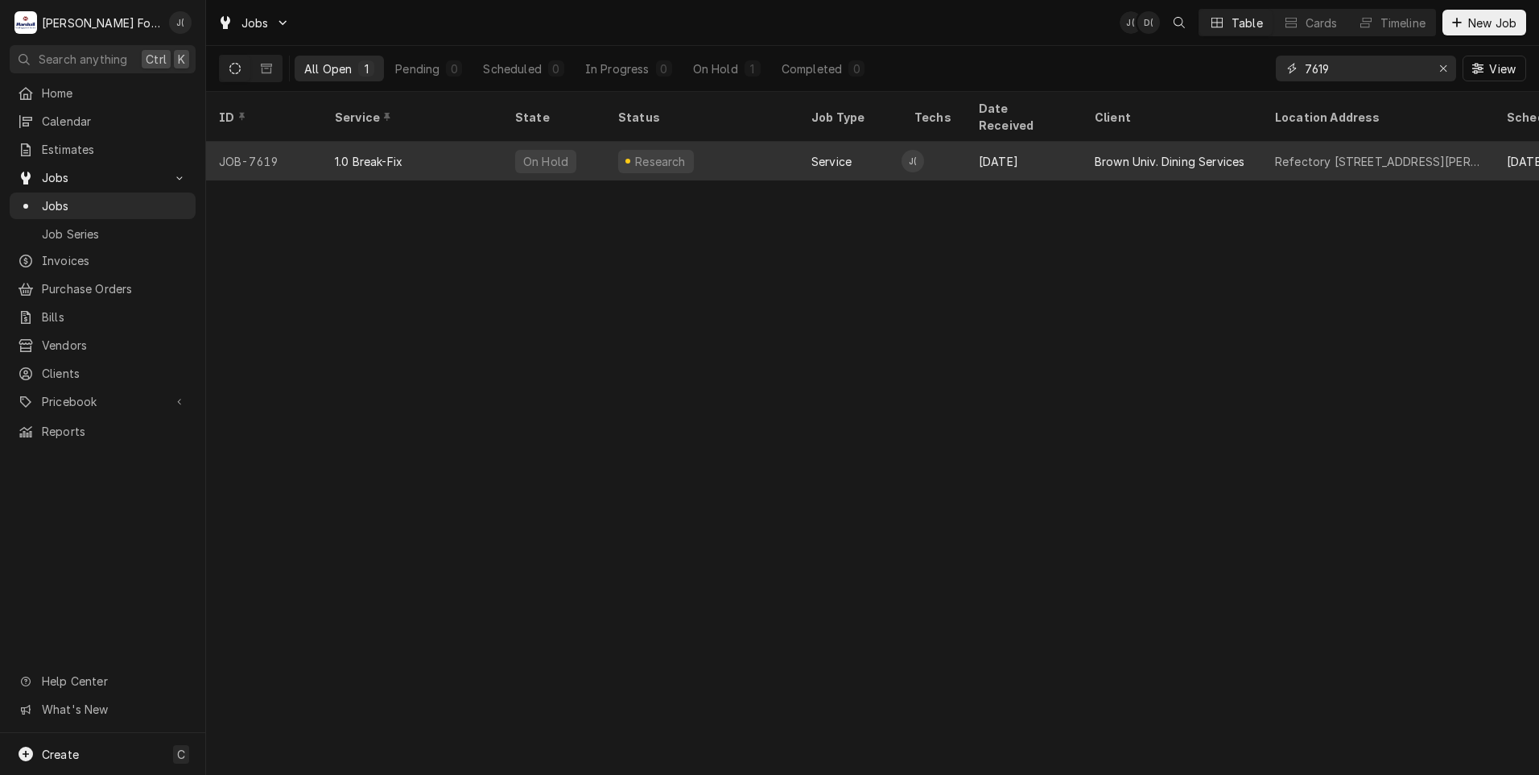
type input "7619"
click at [647, 153] on div "Research" at bounding box center [661, 161] width 55 height 17
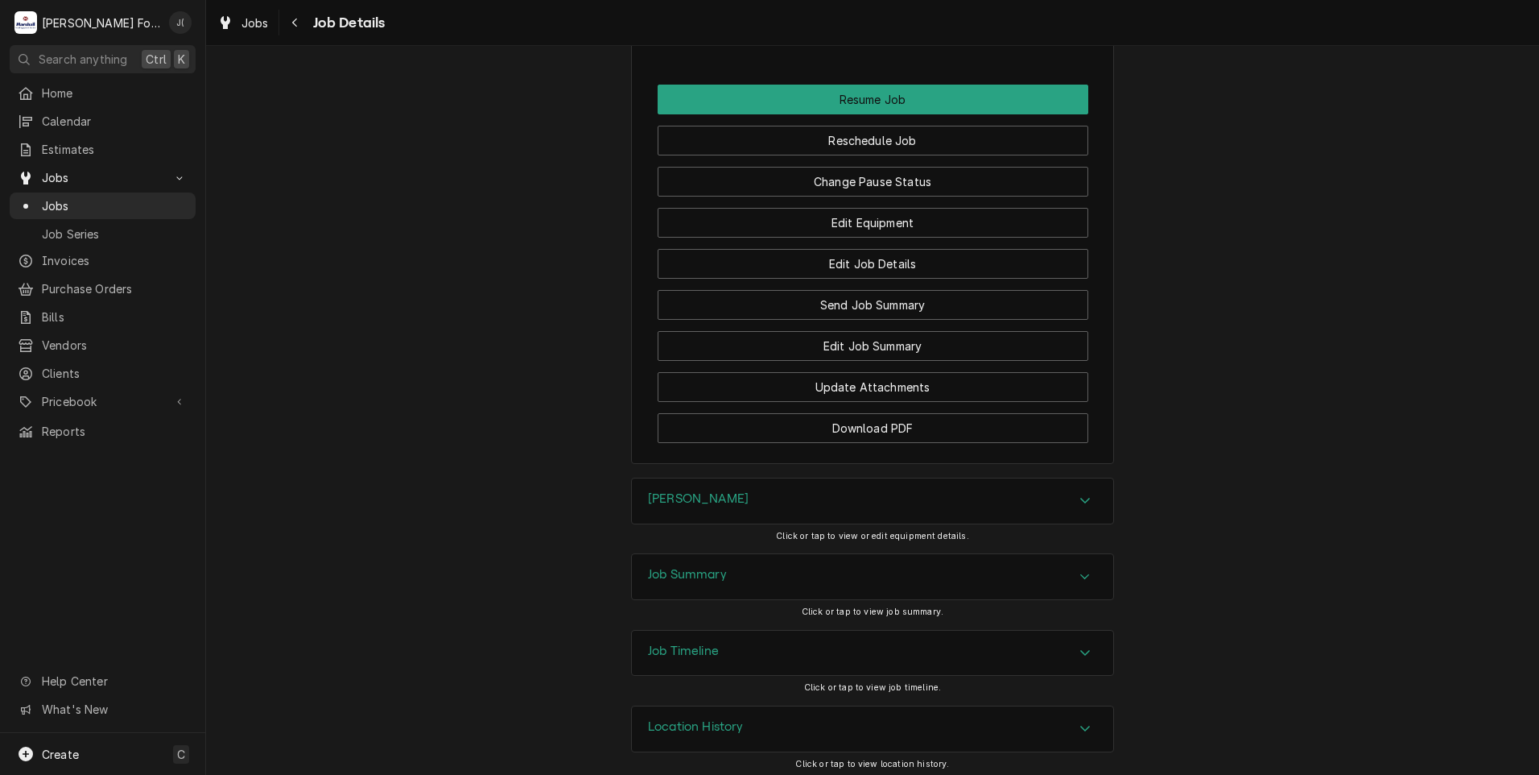
scroll to position [2258, 0]
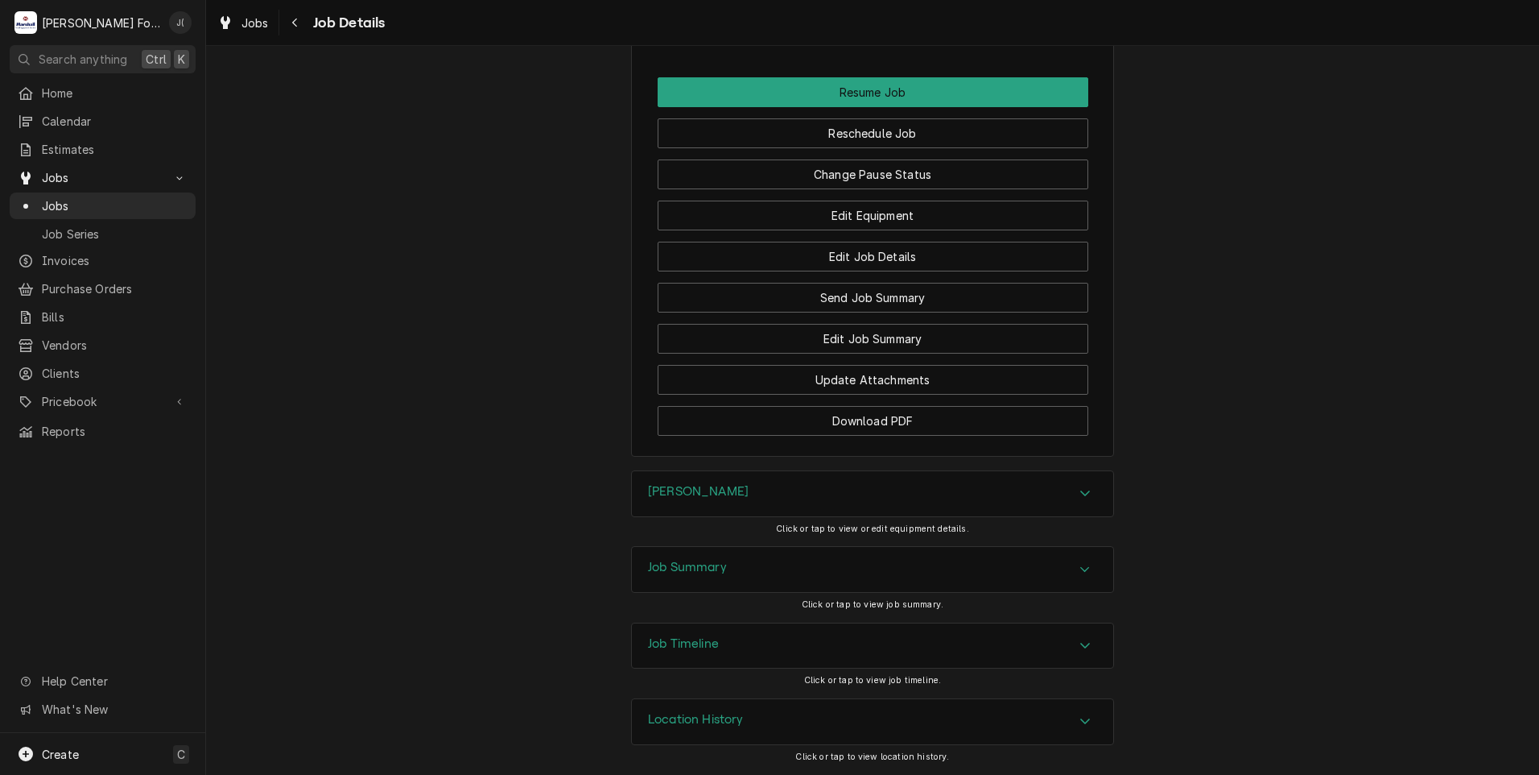
click at [659, 486] on h3 "HOBART SLICER" at bounding box center [698, 491] width 101 height 15
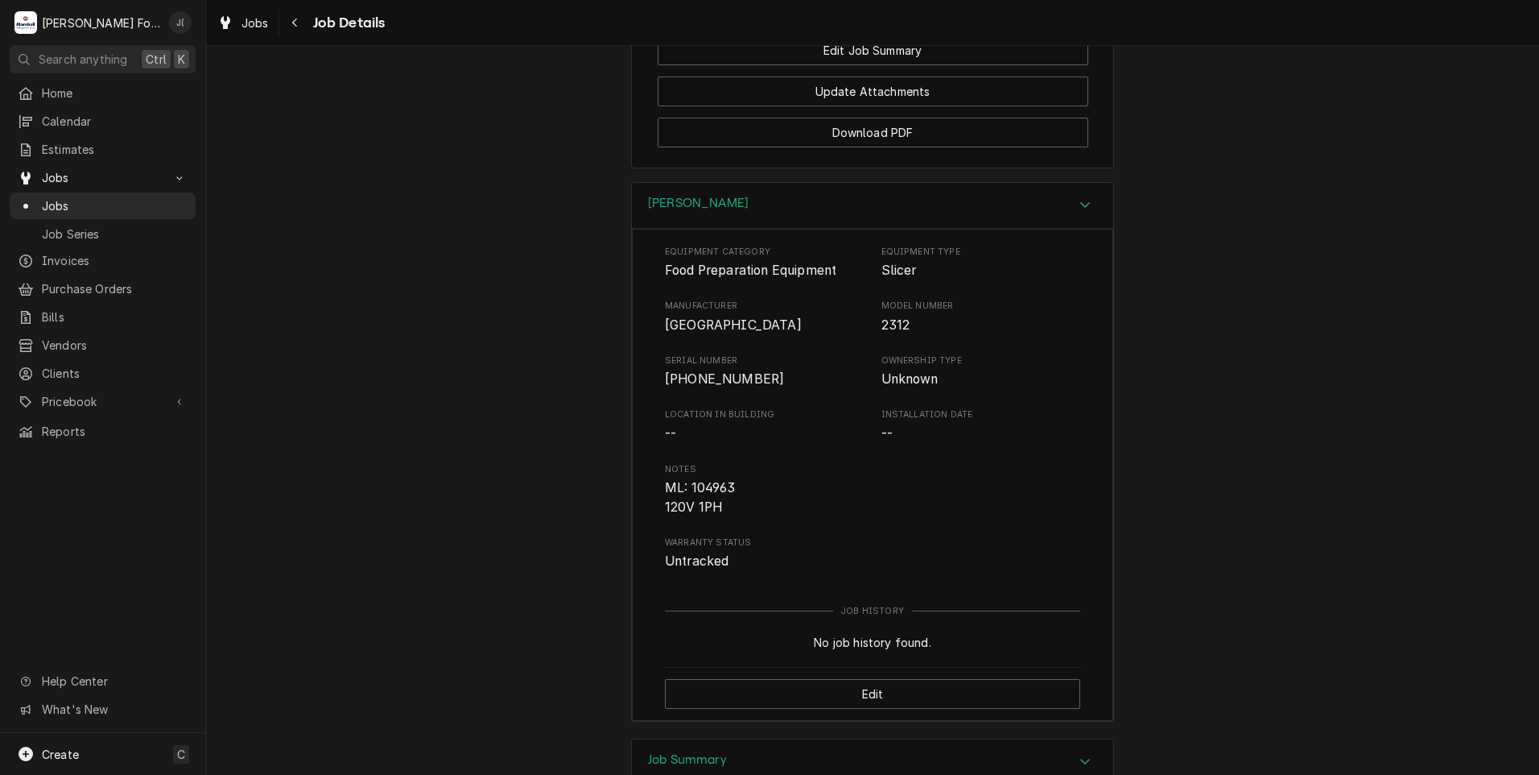
scroll to position [2738, 0]
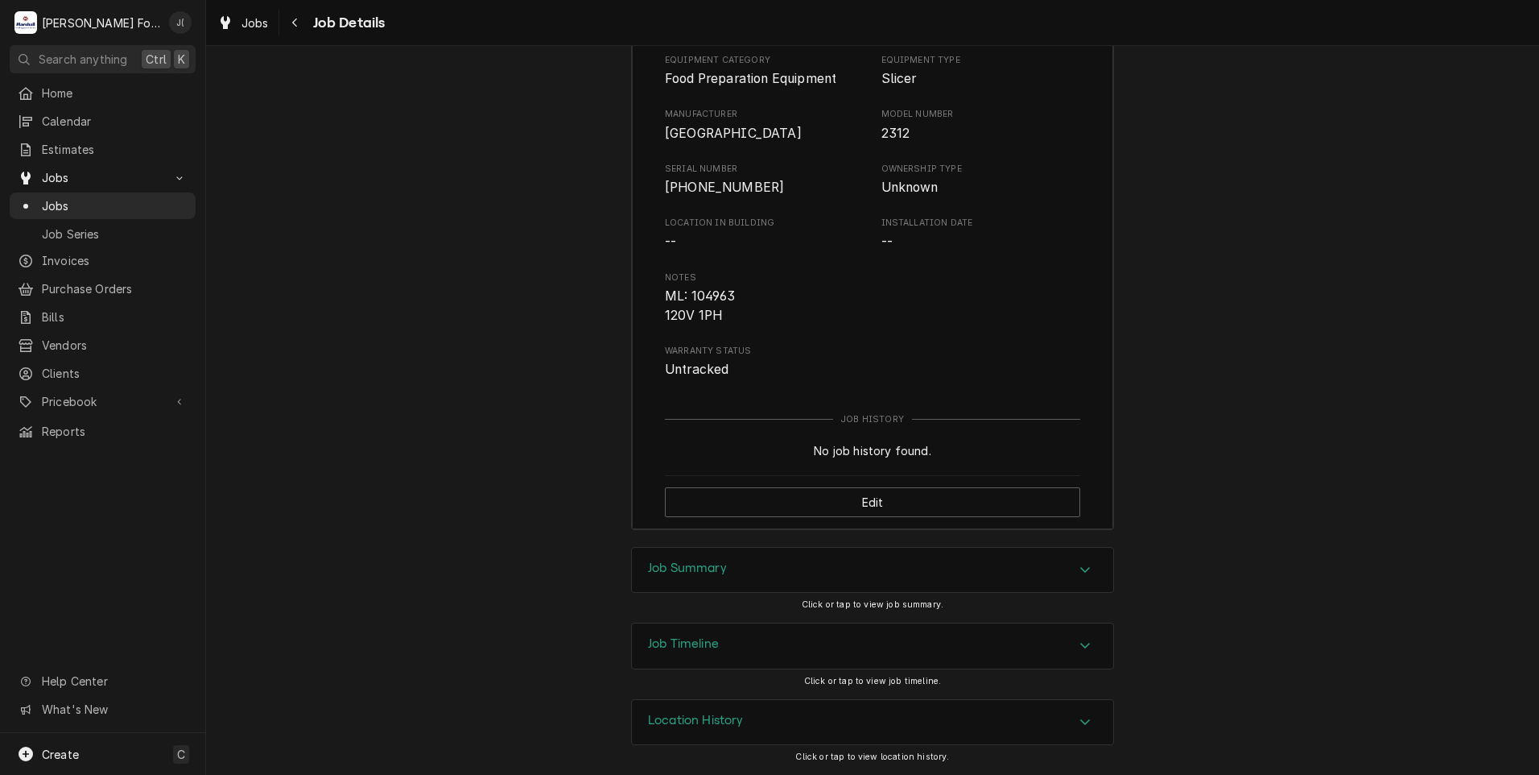
click at [657, 567] on h3 "Job Summary" at bounding box center [687, 567] width 79 height 15
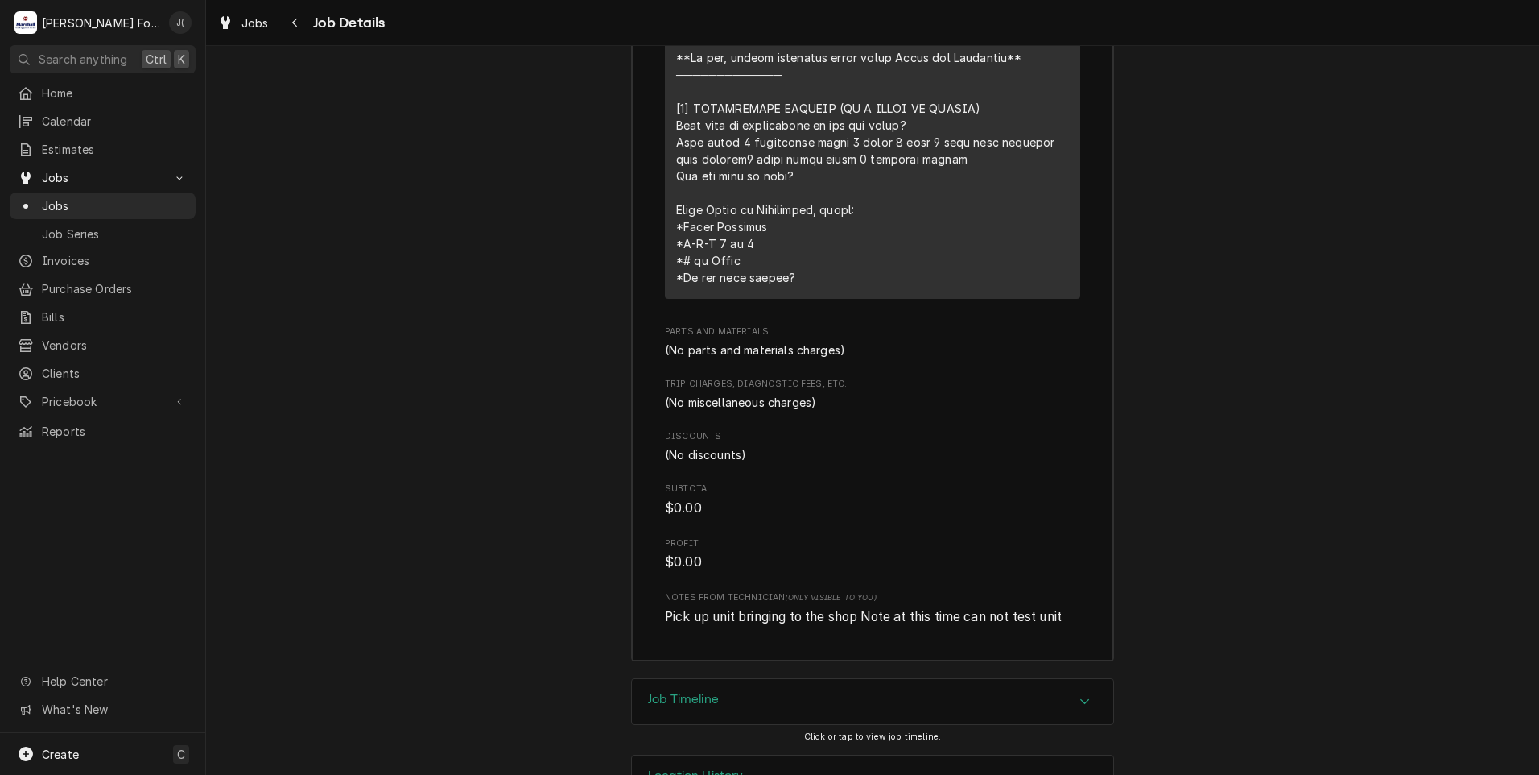
scroll to position [3916, 0]
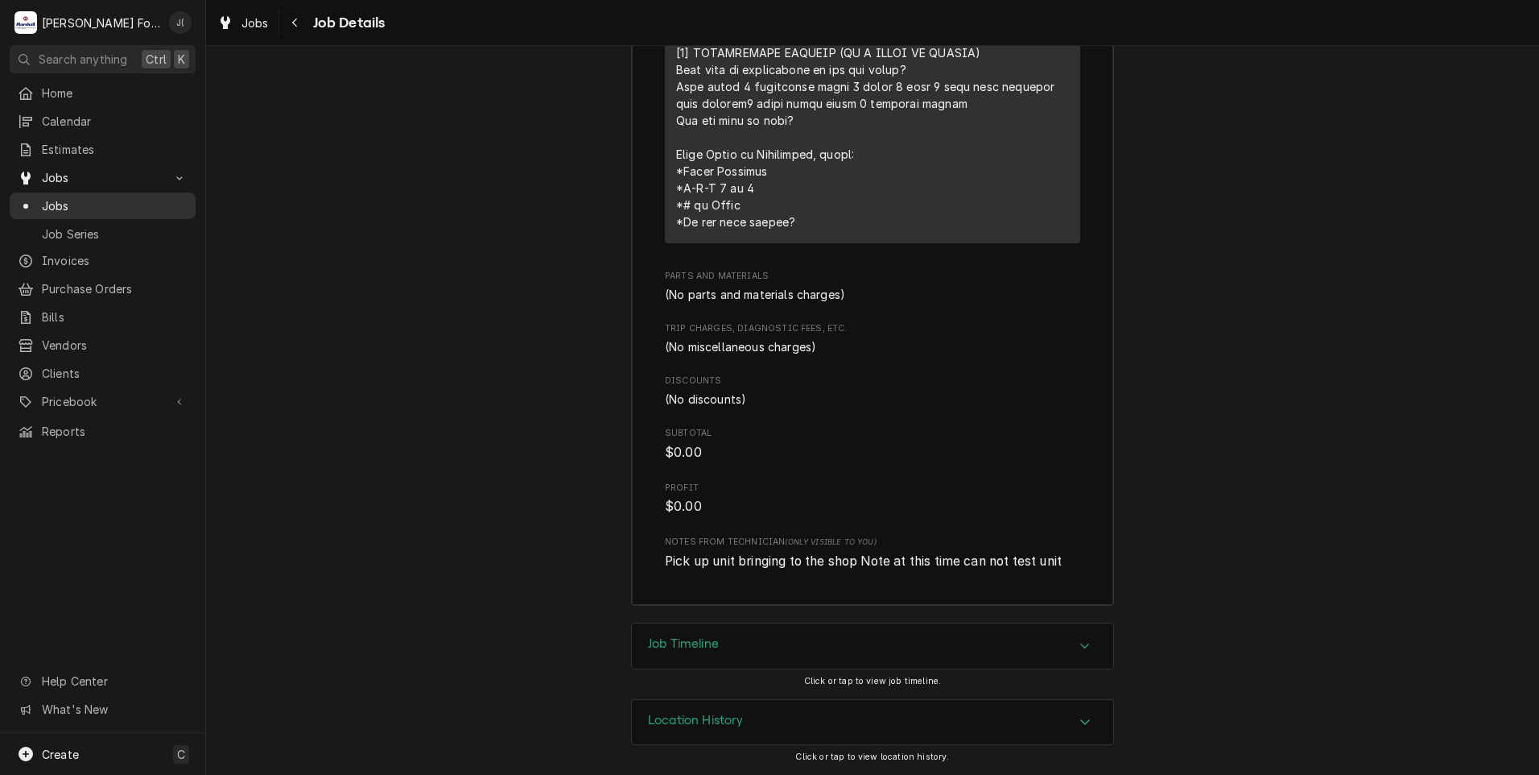
click at [92, 199] on span "Jobs" at bounding box center [115, 205] width 146 height 17
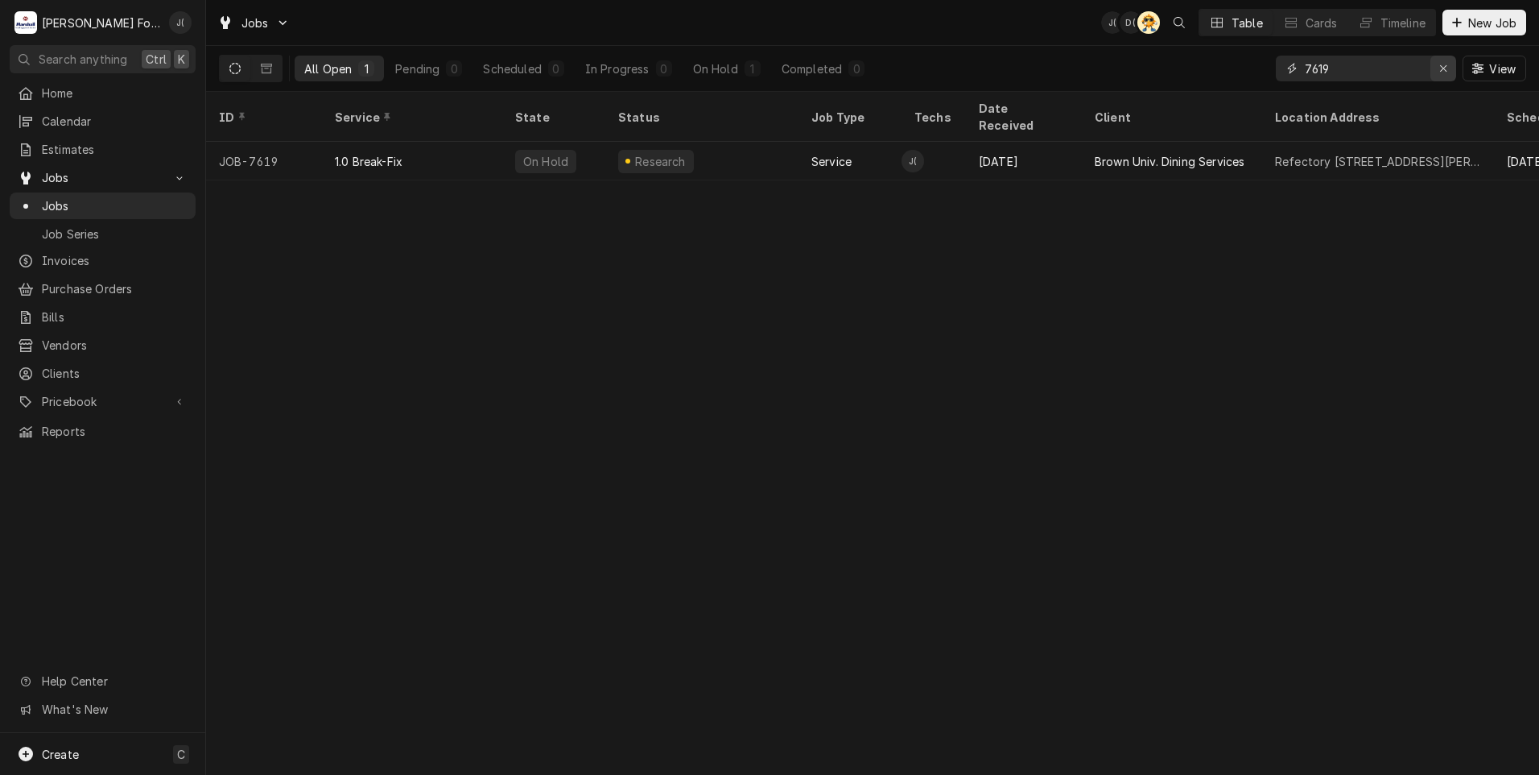
click at [1450, 71] on div "Erase input" at bounding box center [1444, 68] width 16 height 16
click at [1400, 71] on input "Dynamic Content Wrapper" at bounding box center [1380, 69] width 151 height 26
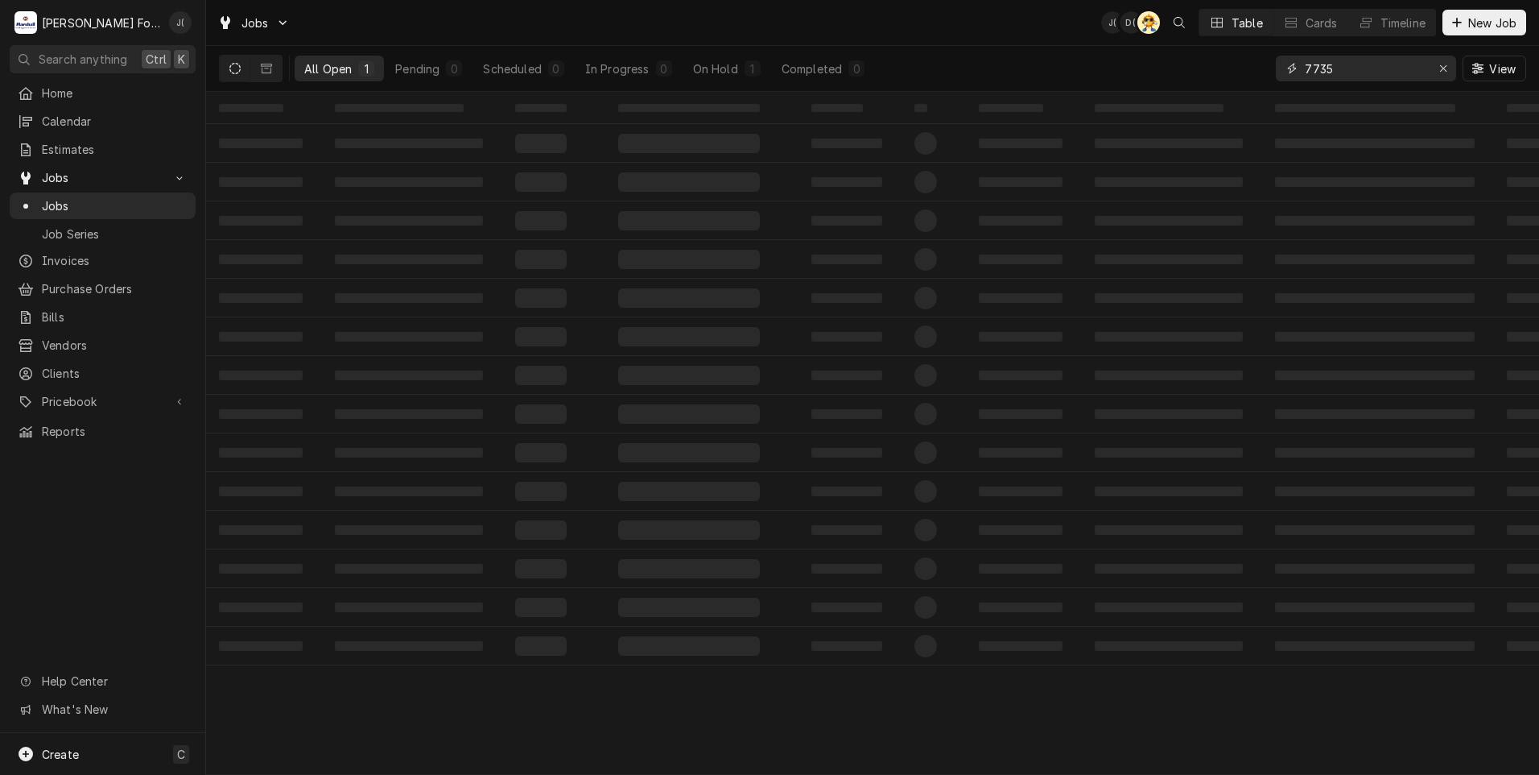
type input "7735"
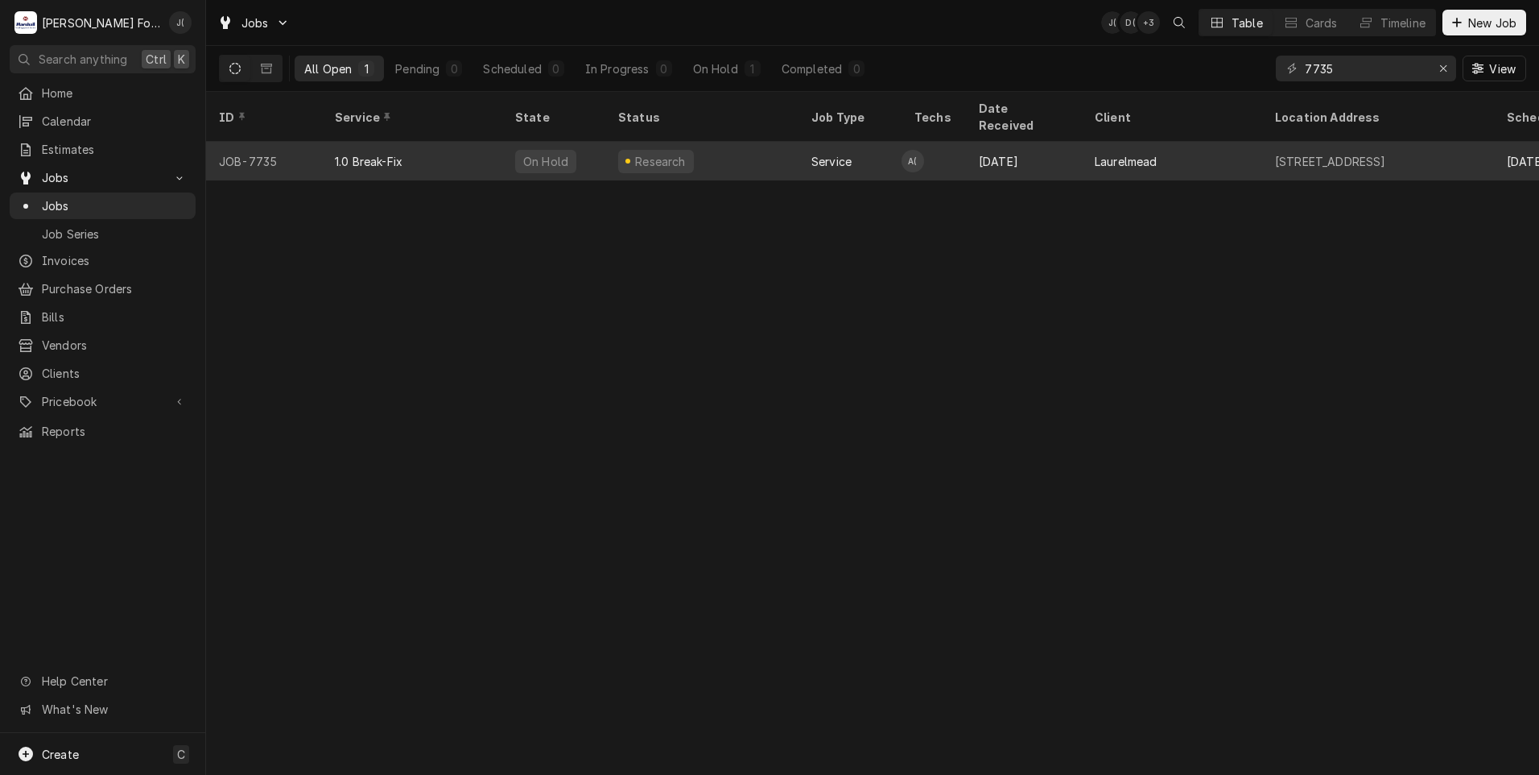
click at [414, 142] on div "1.0 Break-Fix" at bounding box center [412, 161] width 180 height 39
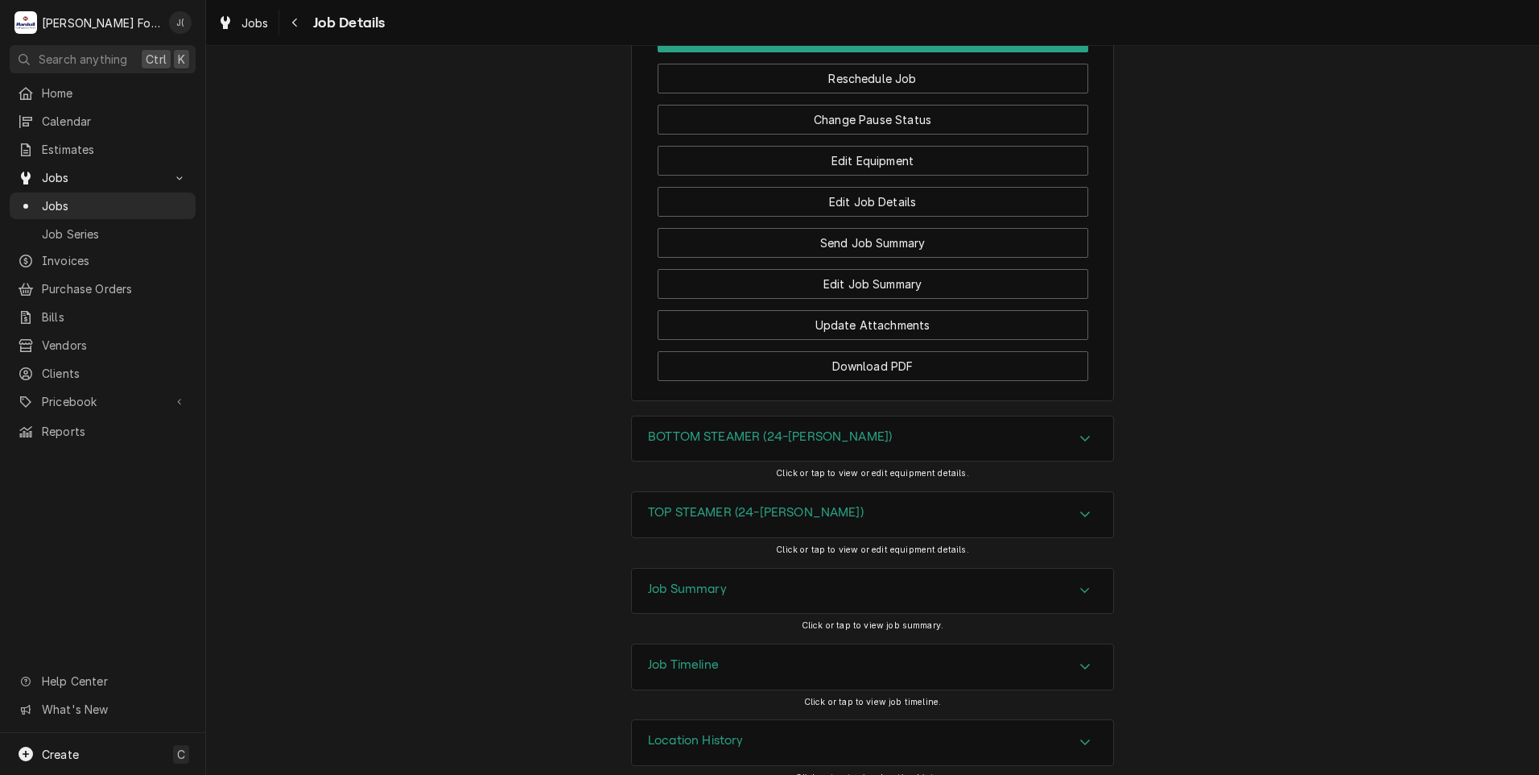
scroll to position [3342, 0]
click at [701, 490] on div "TOP STEAMER (24-[PERSON_NAME])" at bounding box center [872, 512] width 481 height 45
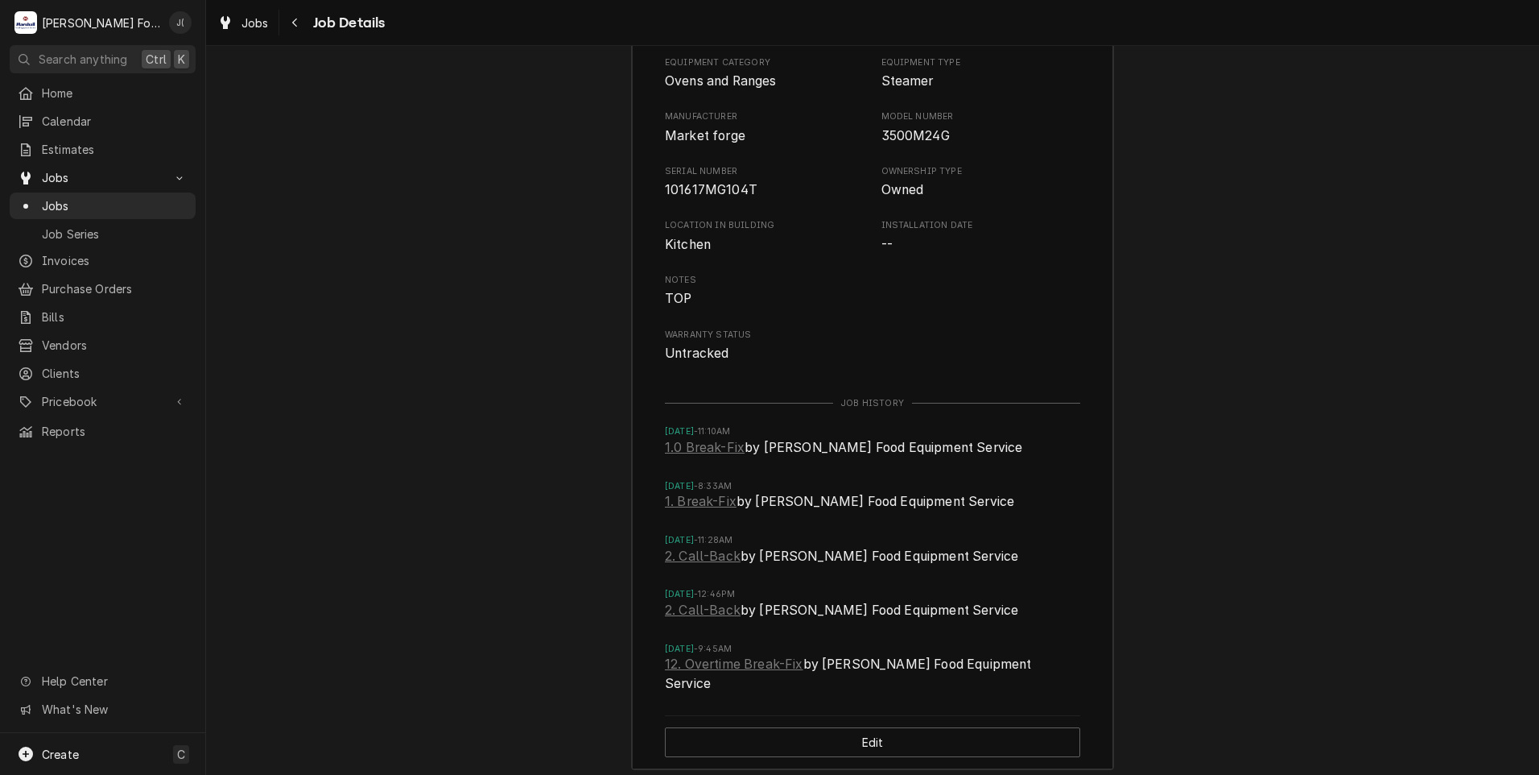
scroll to position [3906, 0]
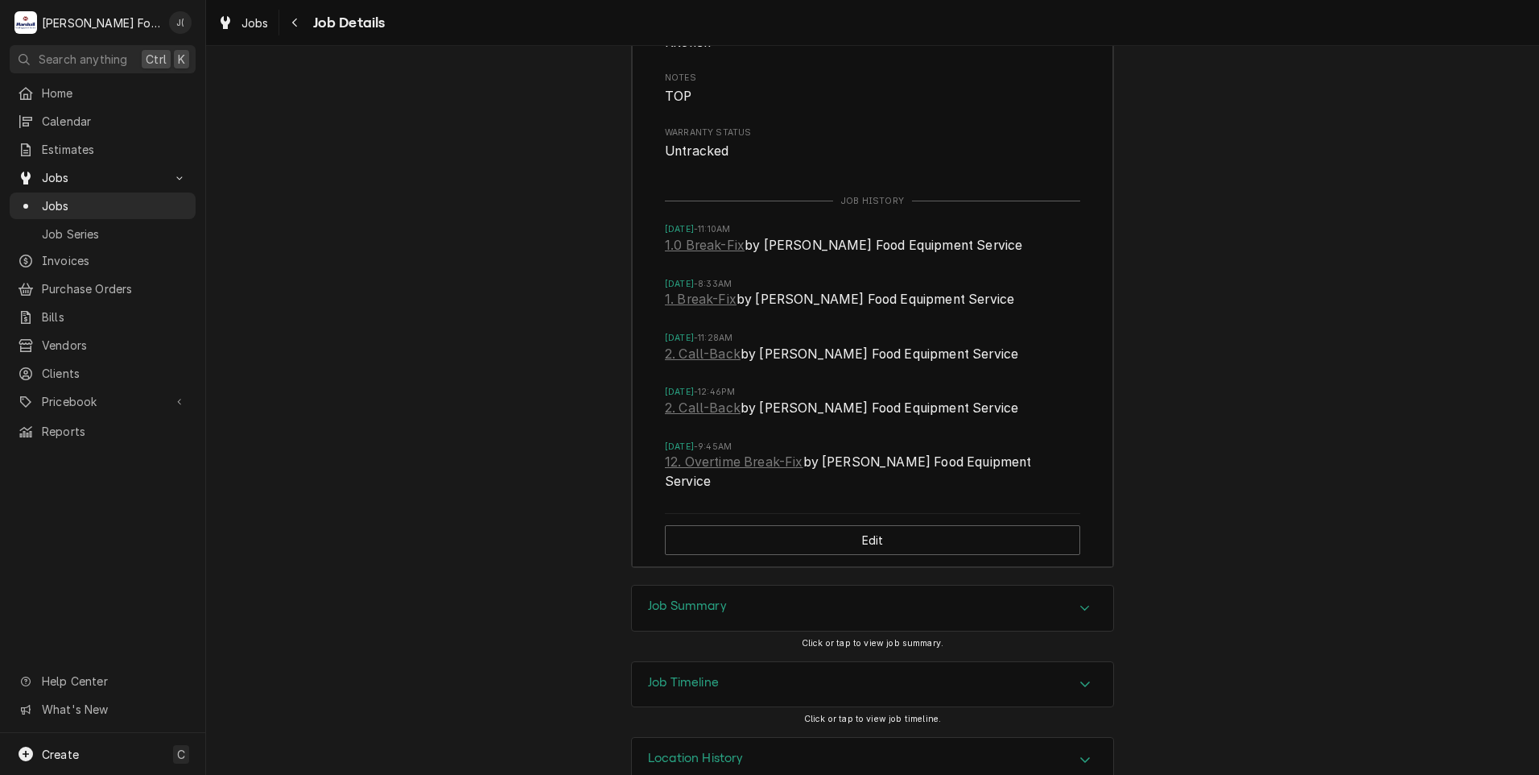
click at [639, 585] on div "Job Summary" at bounding box center [872, 607] width 481 height 45
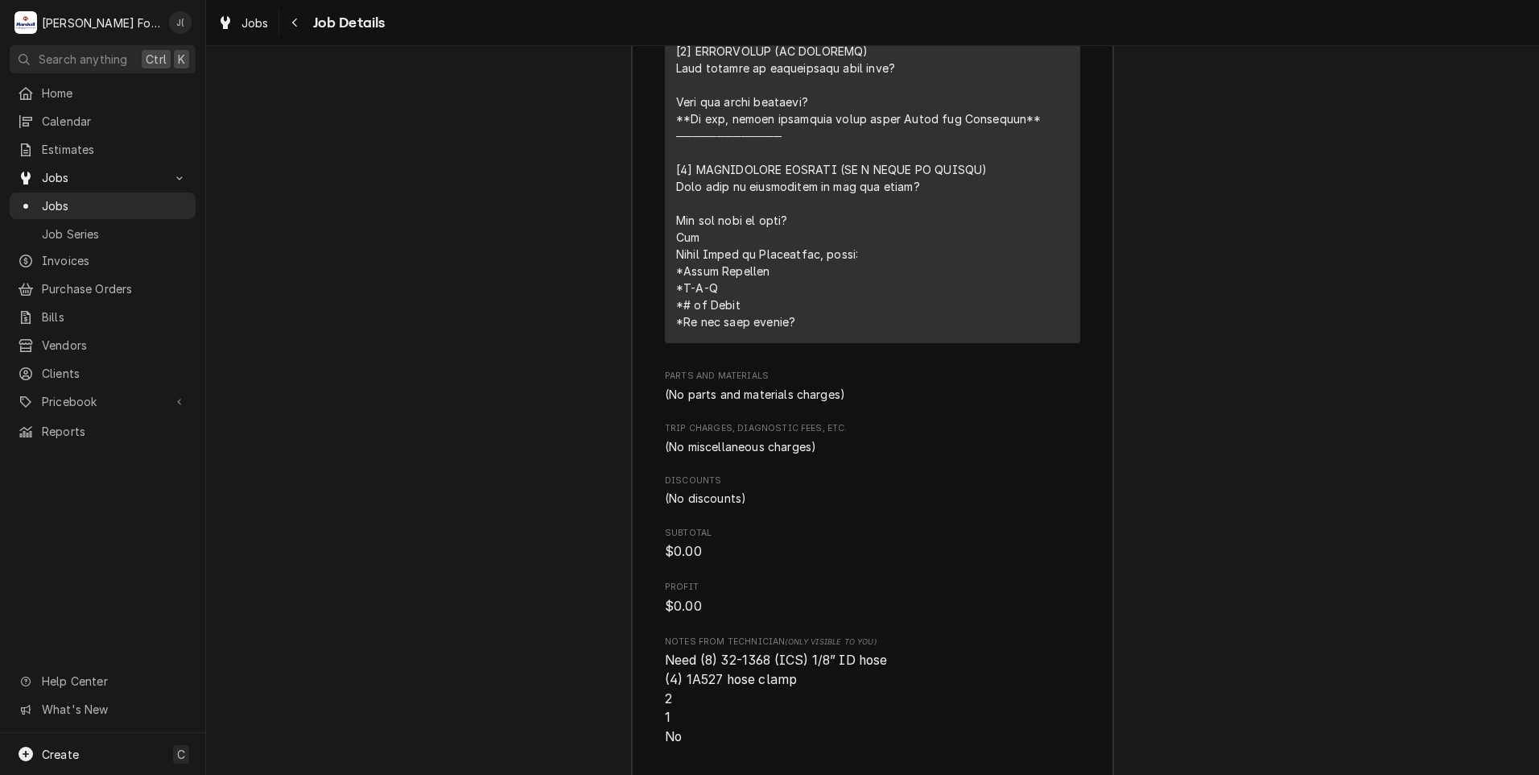
scroll to position [5312, 0]
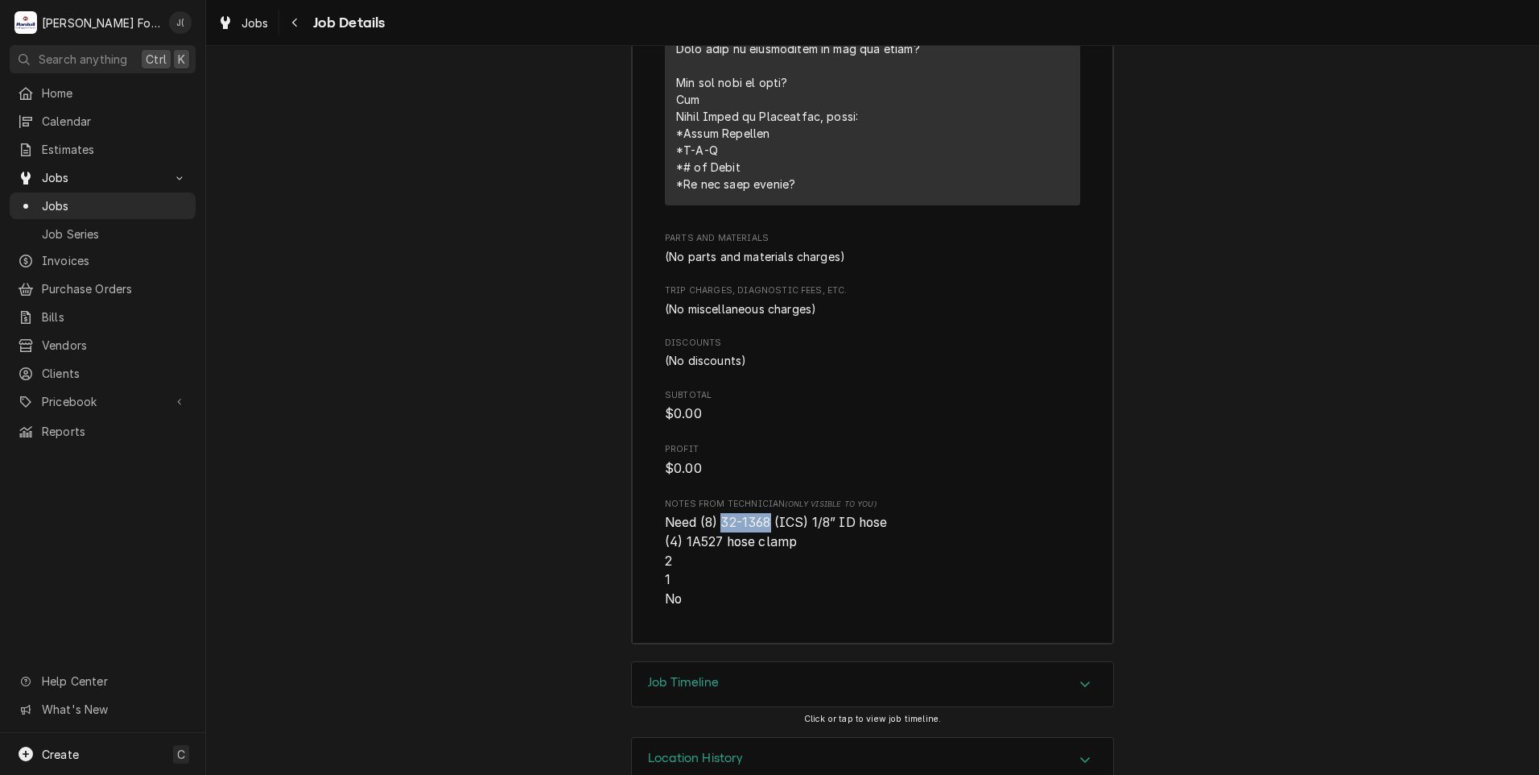
drag, startPoint x: 758, startPoint y: 484, endPoint x: 713, endPoint y: 478, distance: 46.2
click at [713, 514] on span "Need (8) 32-1368 (ICS) 1/8” ID hose (4) 1A527 hose clamp 2 1 No" at bounding box center [776, 560] width 223 height 92
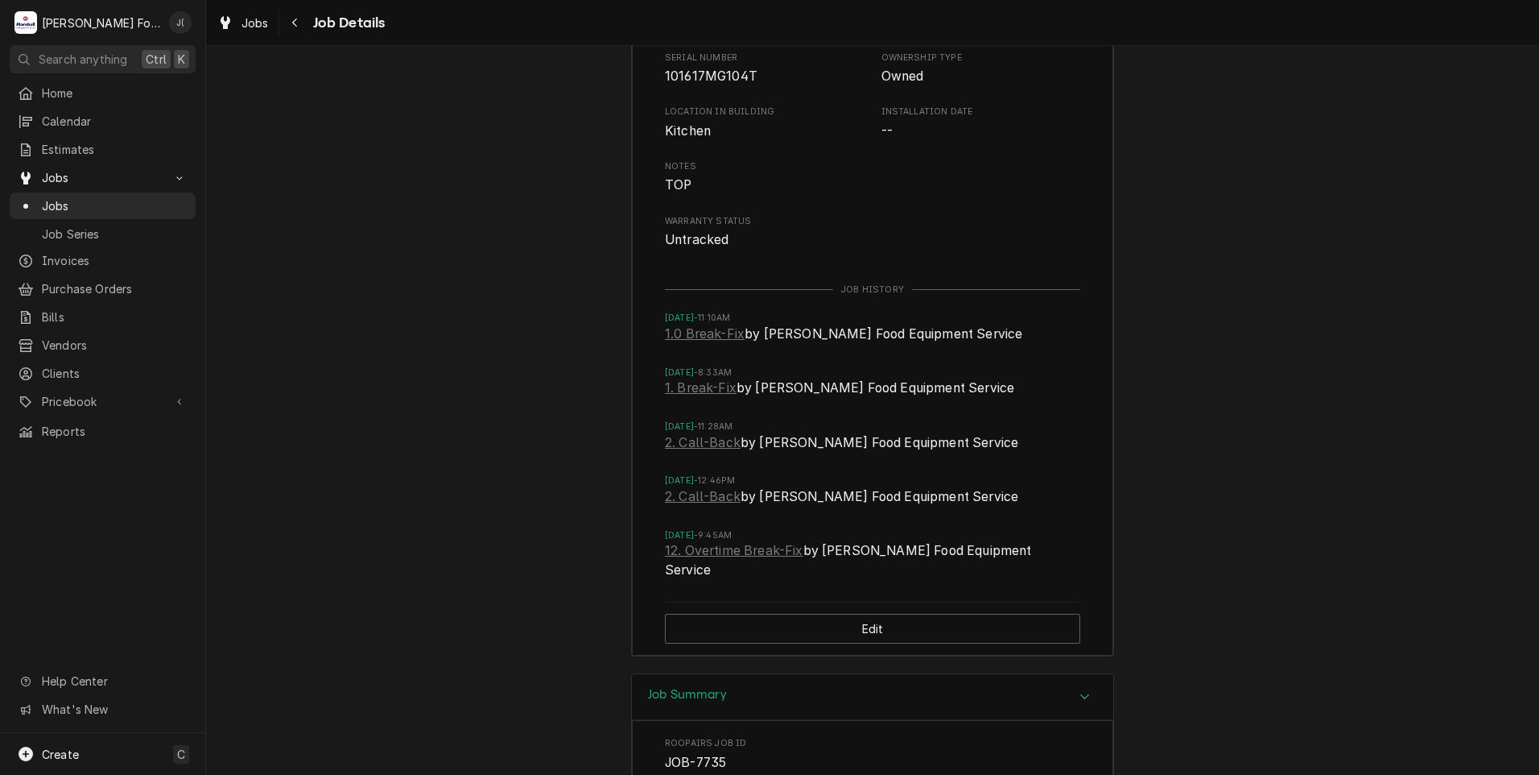
scroll to position [3702, 0]
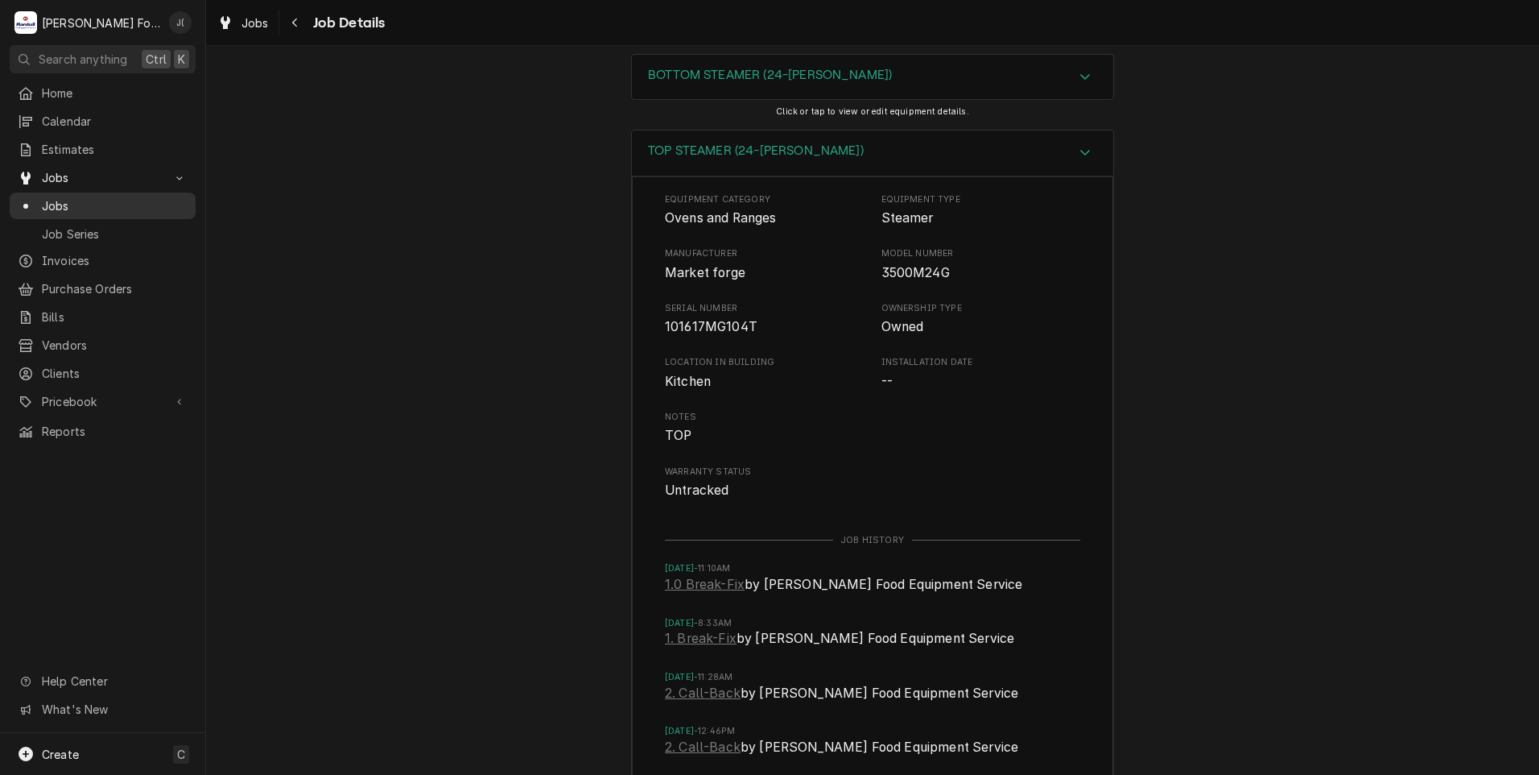
click at [101, 205] on span "Jobs" at bounding box center [115, 205] width 146 height 17
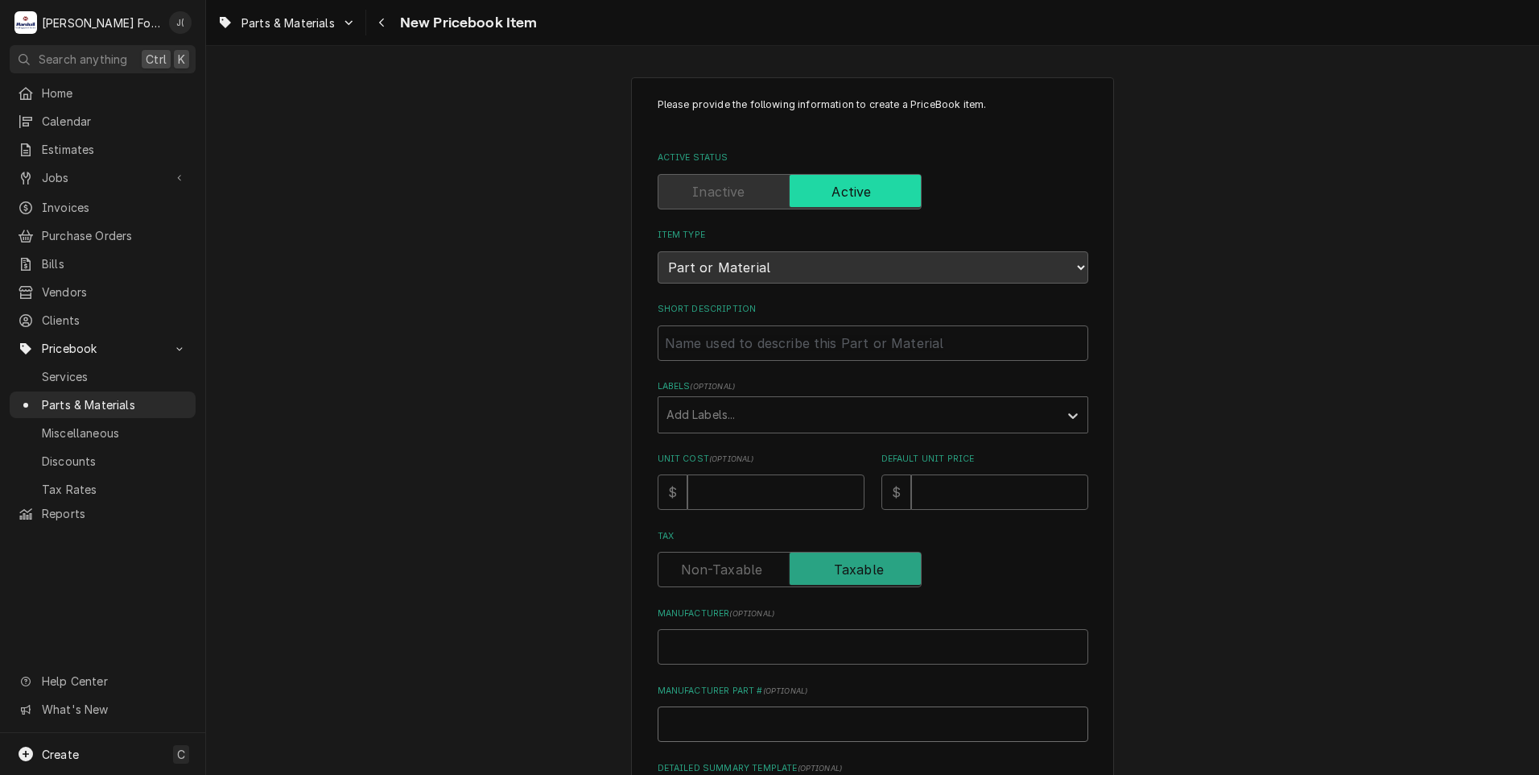
click at [716, 713] on input "Manufacturer Part # ( optional )" at bounding box center [873, 723] width 431 height 35
paste input "106664"
type textarea "x"
type input "106664"
click at [749, 342] on input "Short Description" at bounding box center [873, 342] width 431 height 35
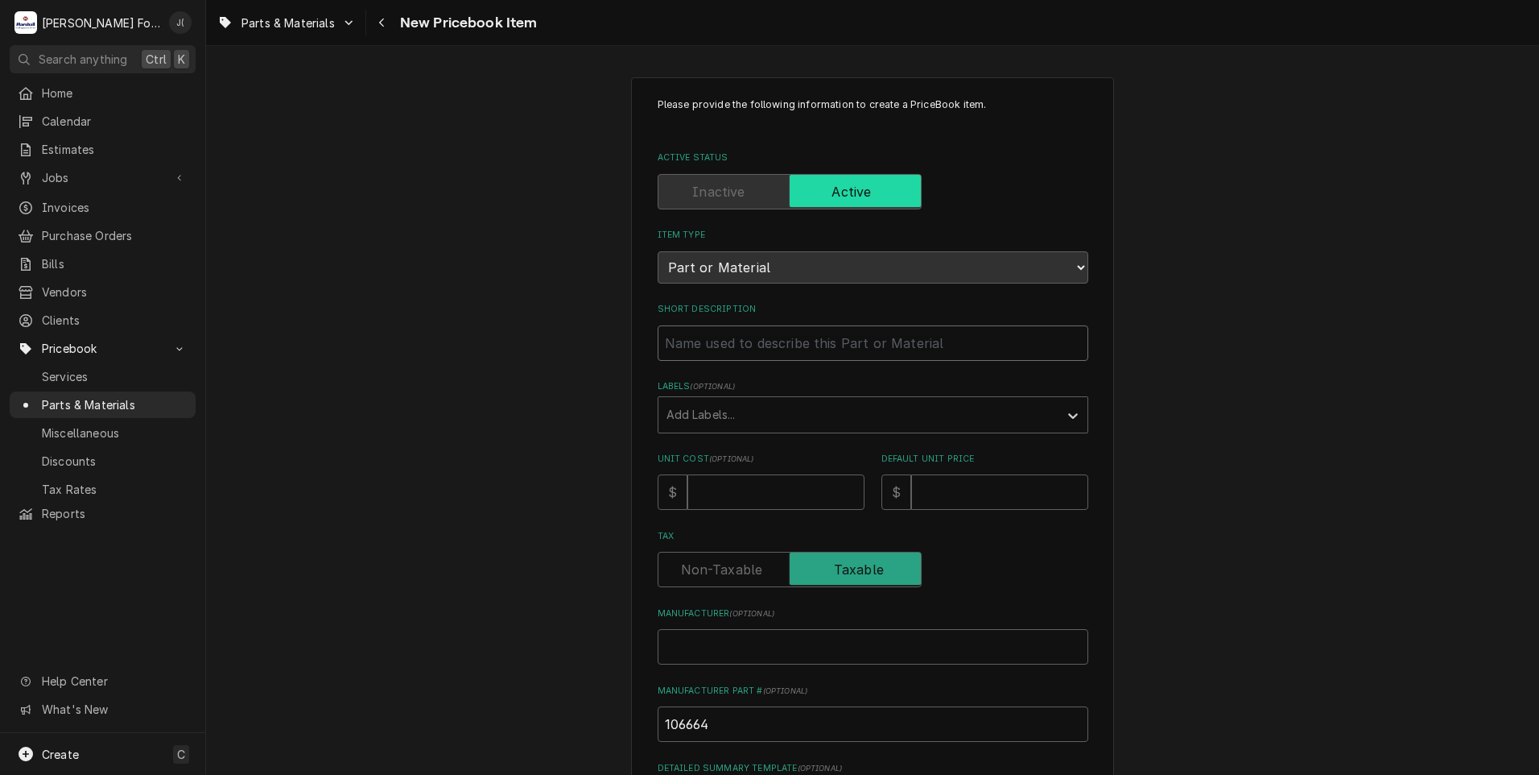
paste input "HOSE, REINFORCED NYLON 1/8" ID"
type textarea "x"
type input "HOSE, REINFORCED NYLON 1/8" ID"
drag, startPoint x: 747, startPoint y: 492, endPoint x: 739, endPoint y: 483, distance: 12.0
click at [747, 490] on input "Unit Cost ( optional )" at bounding box center [776, 491] width 177 height 35
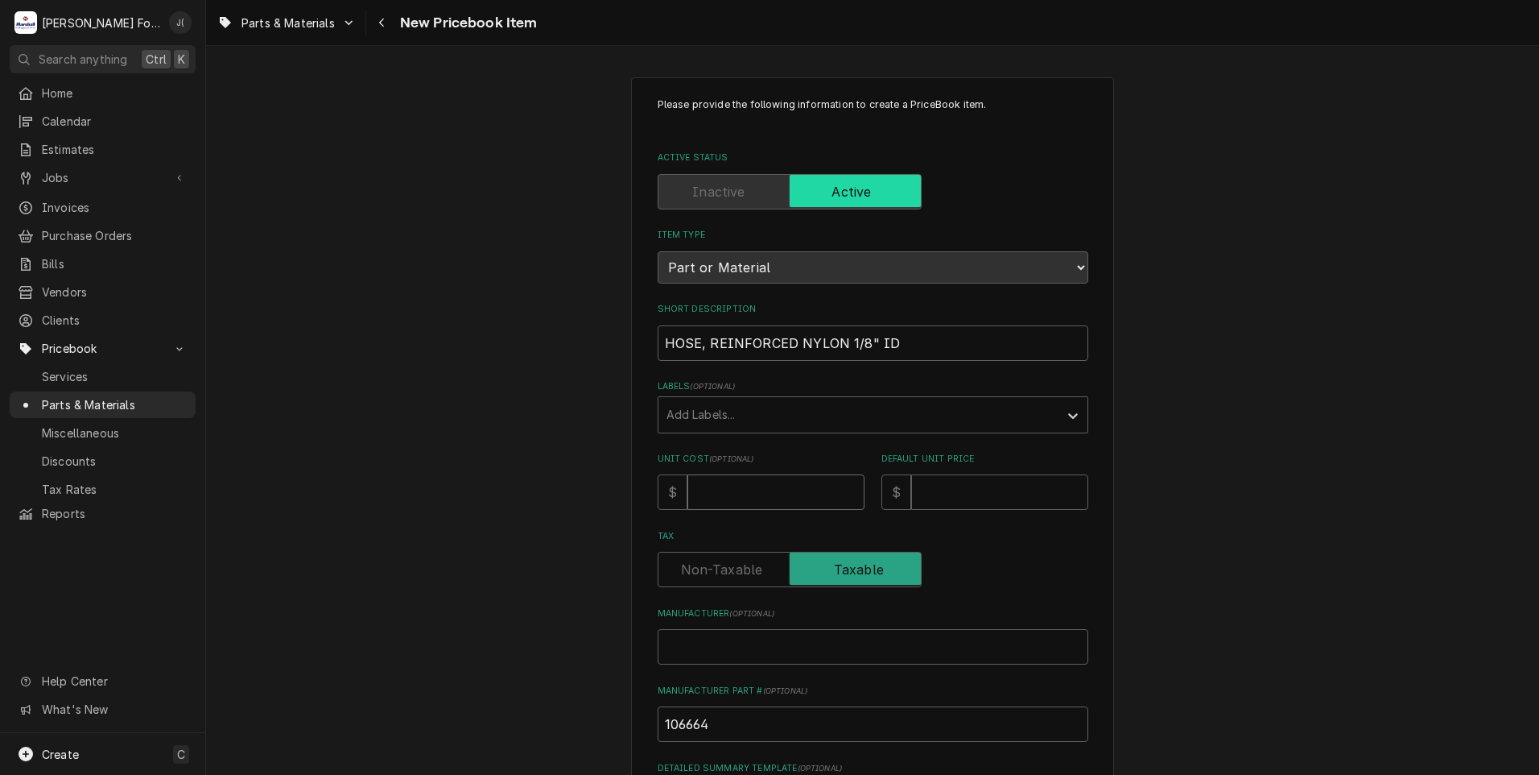
type textarea "x"
type input "3"
type textarea "x"
type input "3.4"
type textarea "x"
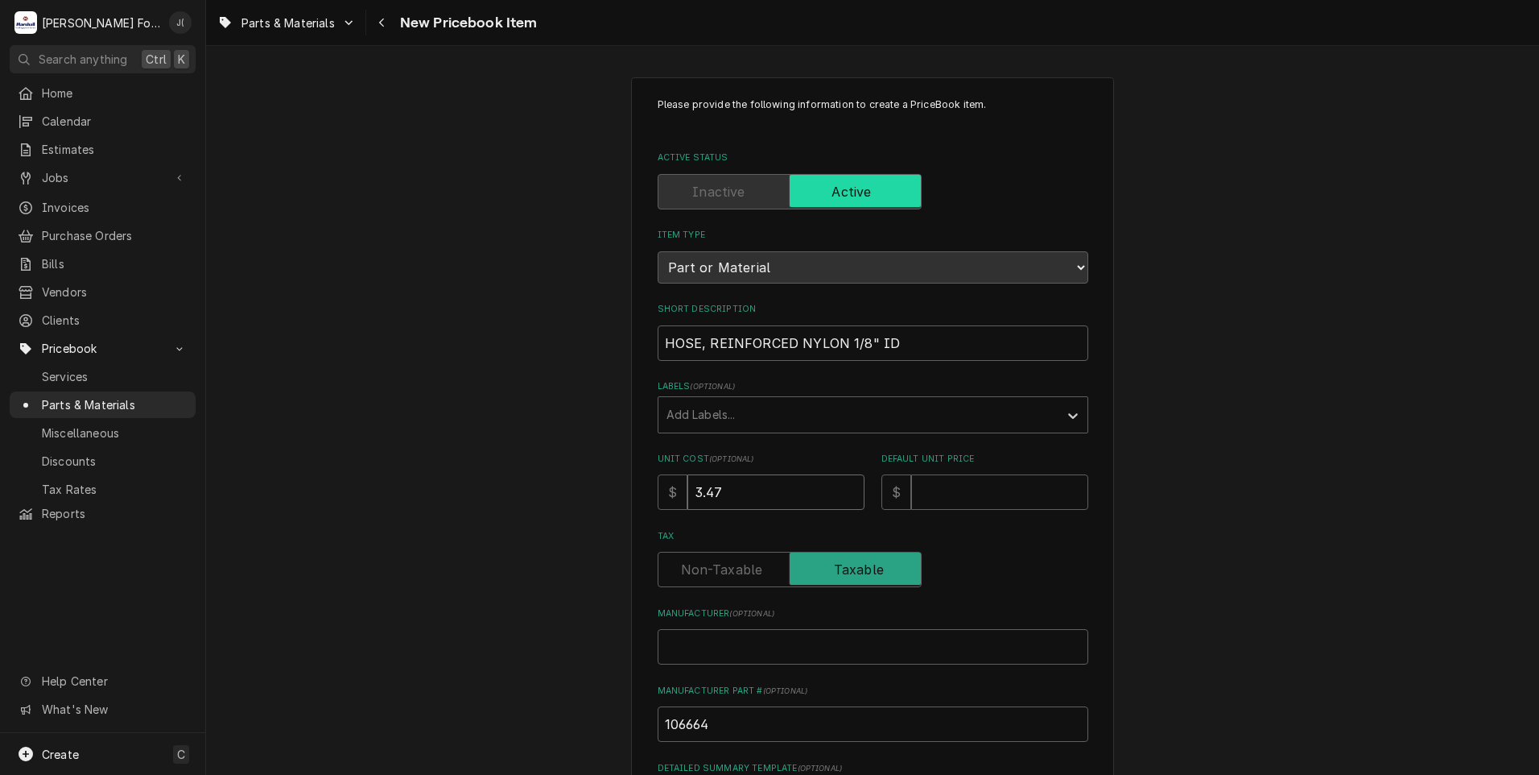
type input "3.47"
type textarea "x"
type input "7"
type textarea "x"
type input "7.0"
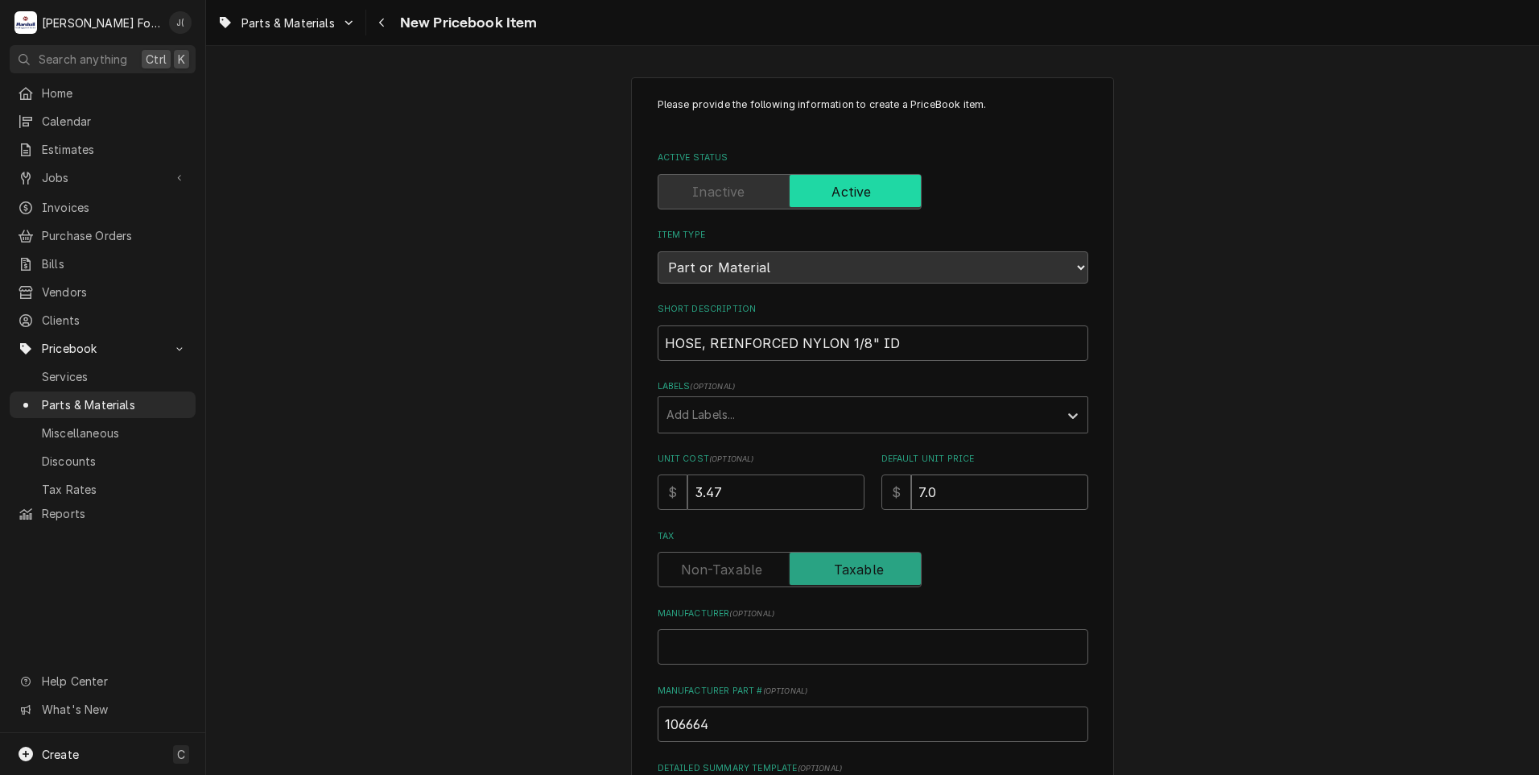
type textarea "x"
type input "7.00"
click at [743, 647] on input "Manufacturer ( optional )" at bounding box center [873, 646] width 431 height 35
type textarea "x"
type input "C"
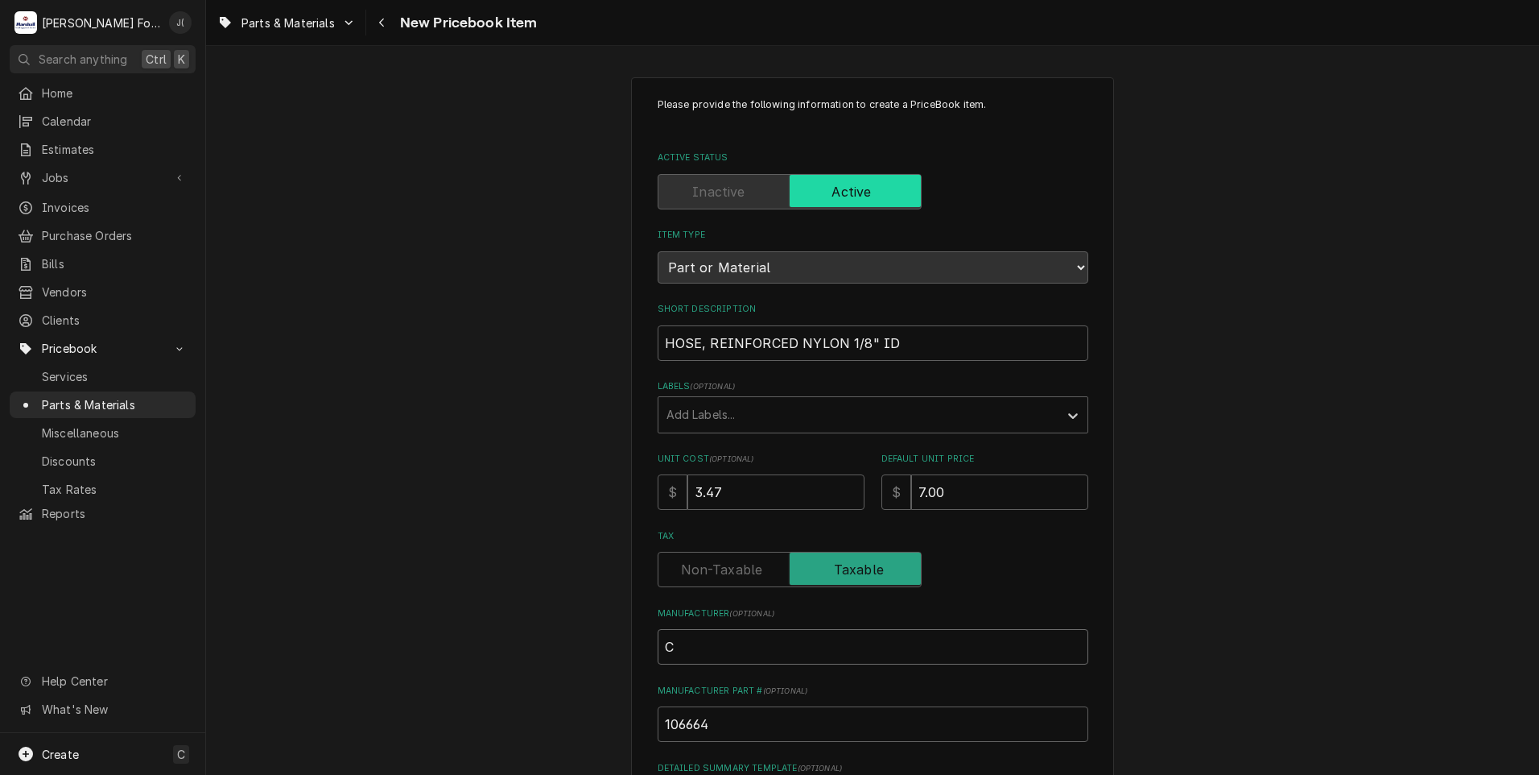
type textarea "x"
type input "CL"
type textarea "x"
type input "CLE"
type textarea "x"
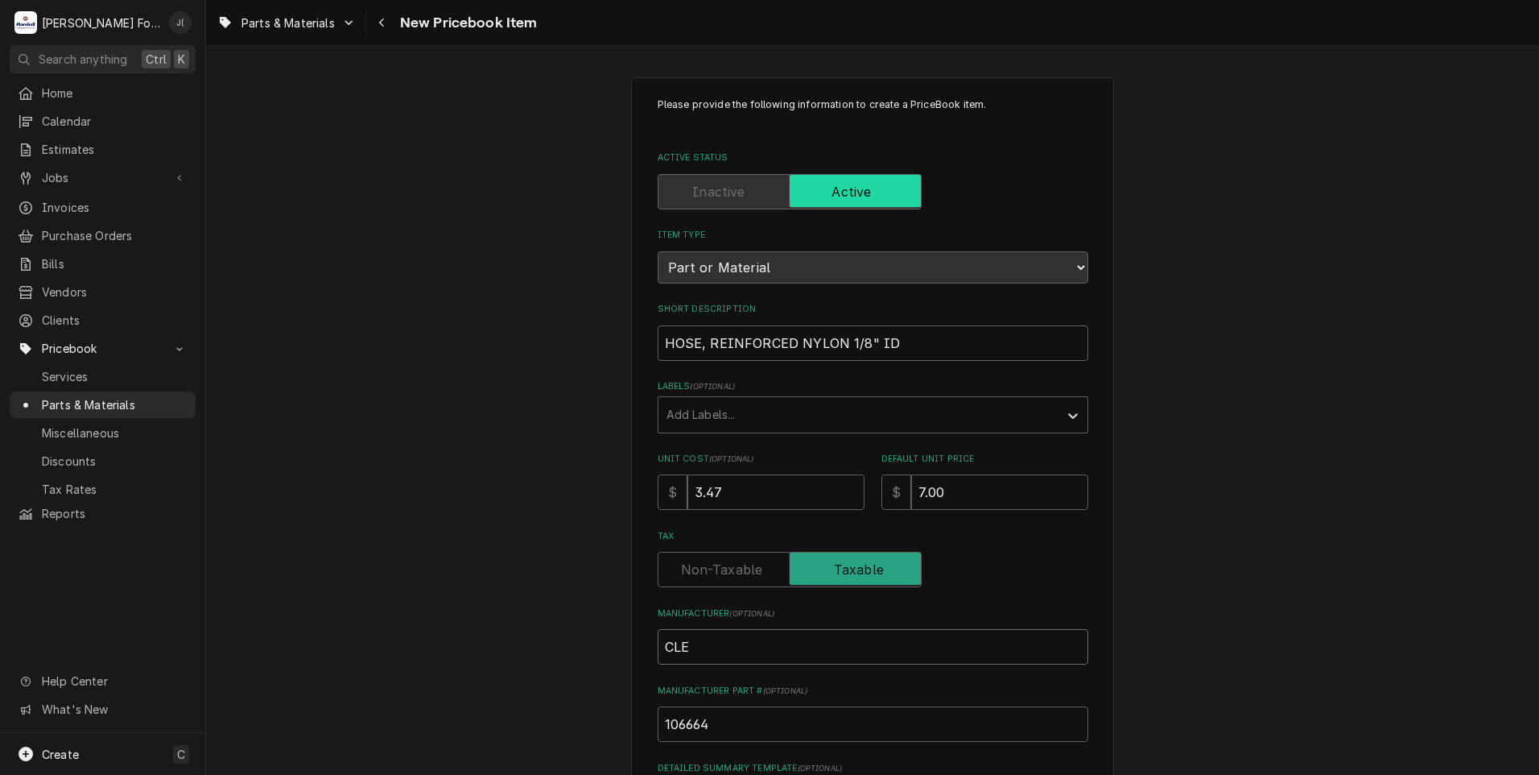
type input "CLEV"
type textarea "x"
type input "CLEVE"
type textarea "x"
type input "CLEVEL"
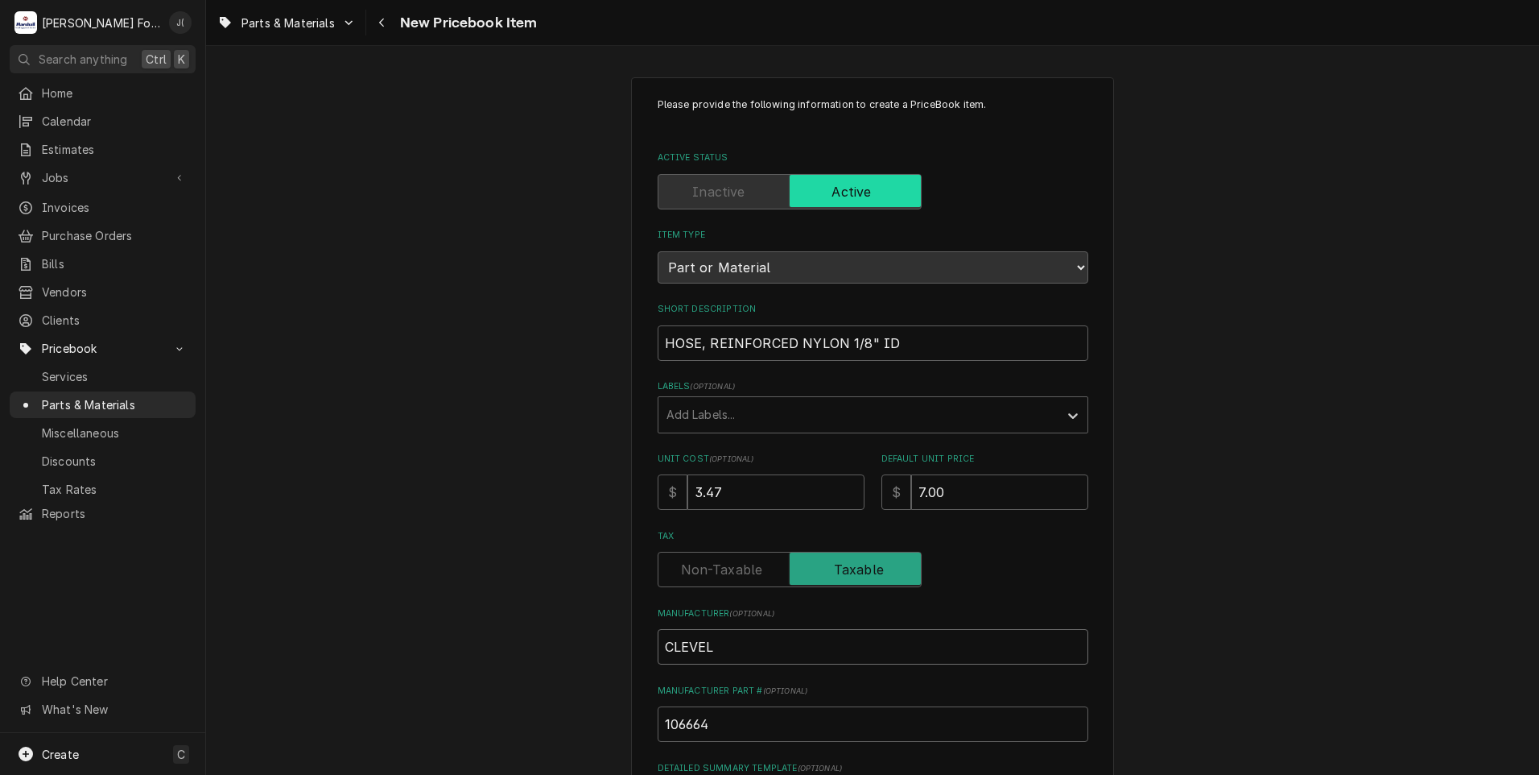
type textarea "x"
type input "CLEVELA"
type textarea "x"
type input "CLEVELAN"
type textarea "x"
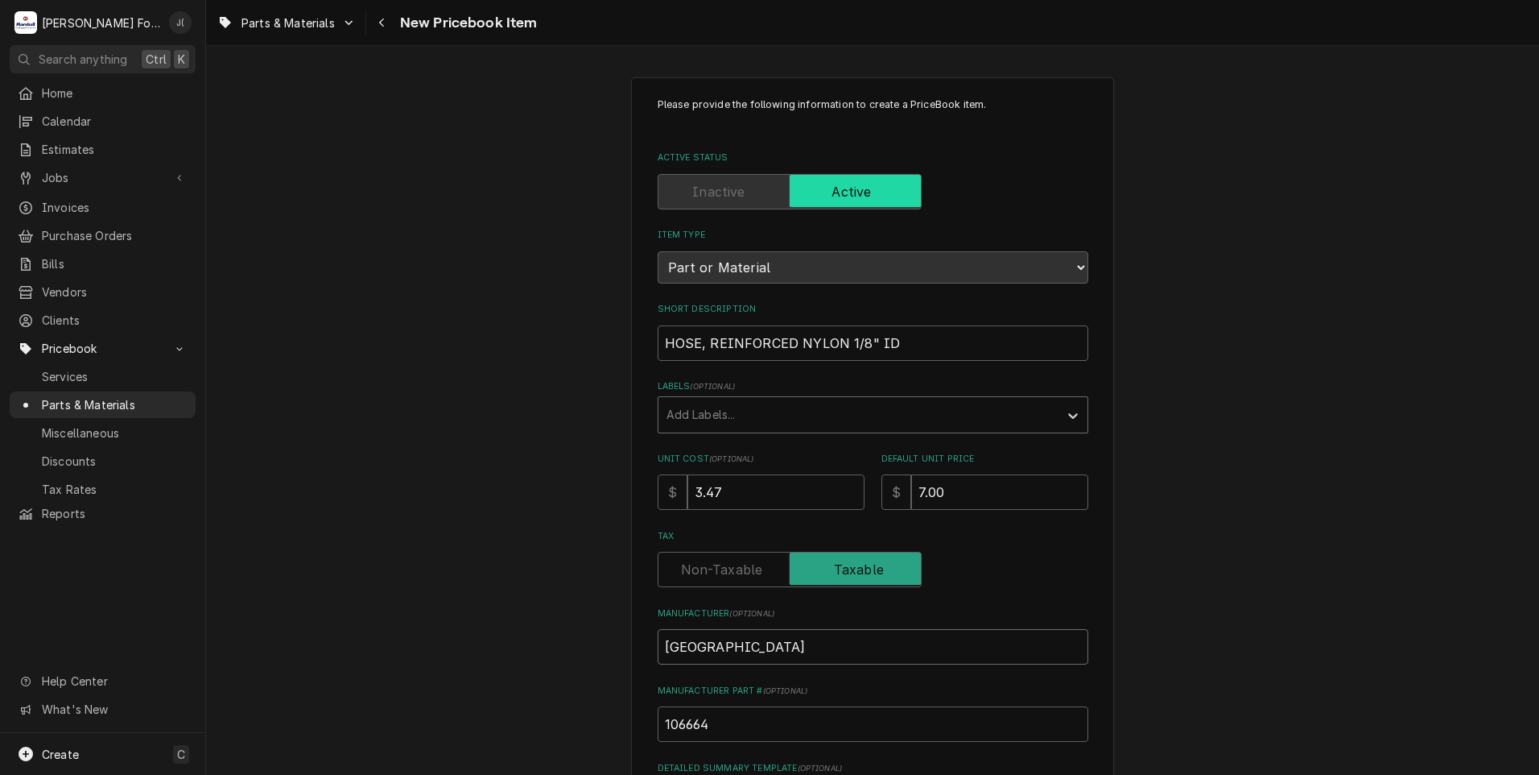
type input "CLEVELAND"
click at [861, 421] on div "Labels" at bounding box center [859, 414] width 384 height 29
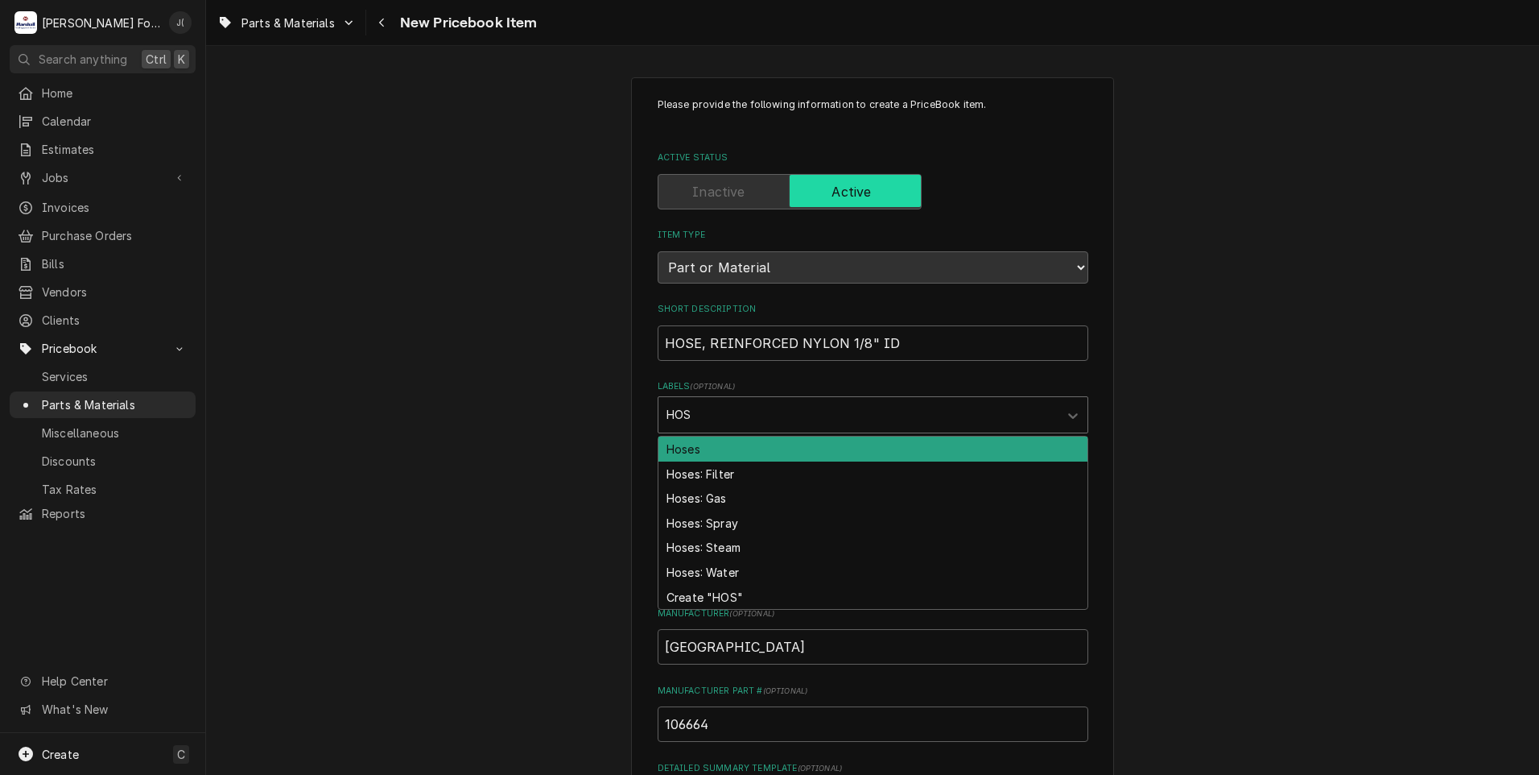
type input "HOSE"
click at [733, 448] on div "Hoses" at bounding box center [873, 448] width 429 height 25
type textarea "x"
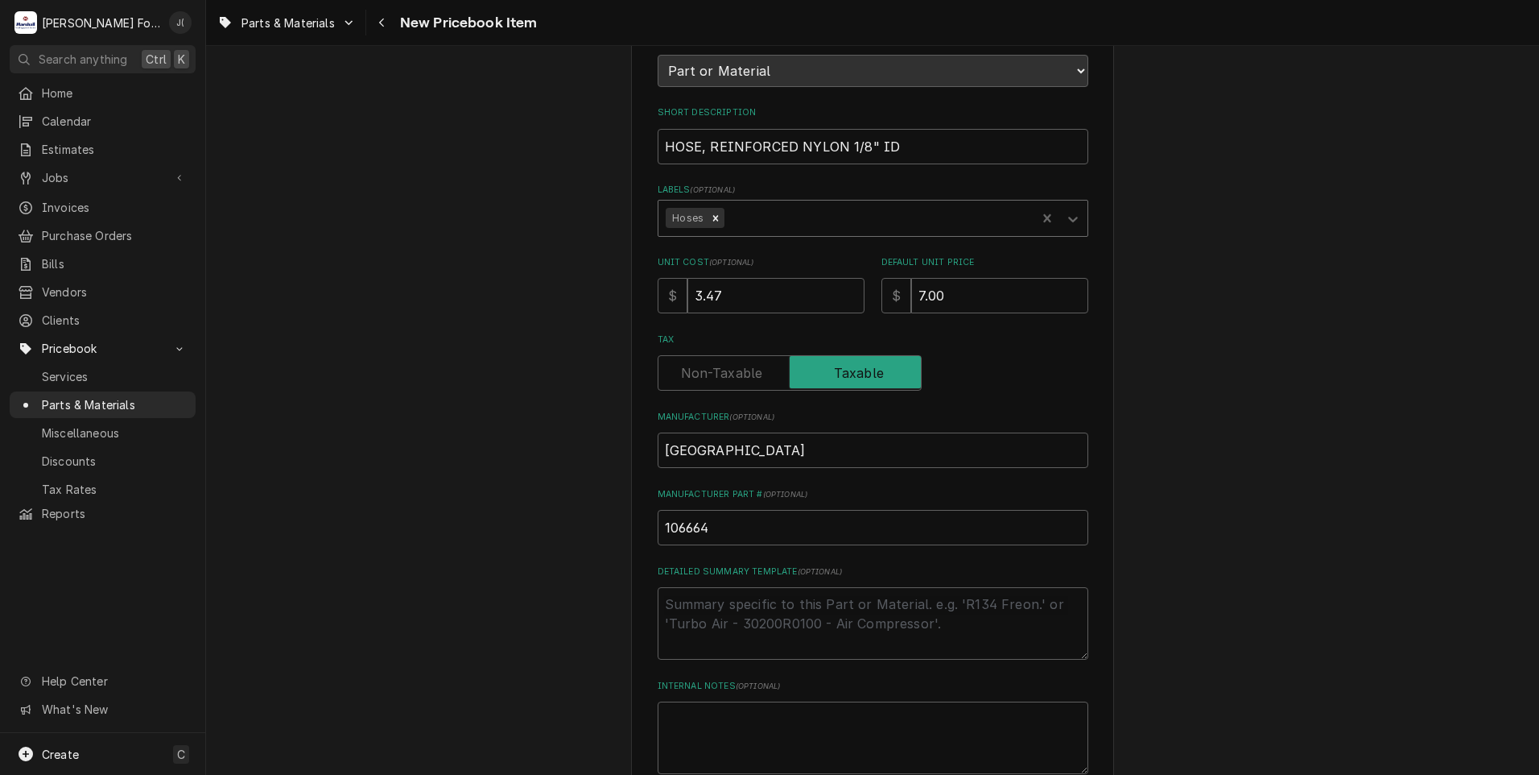
scroll to position [365, 0]
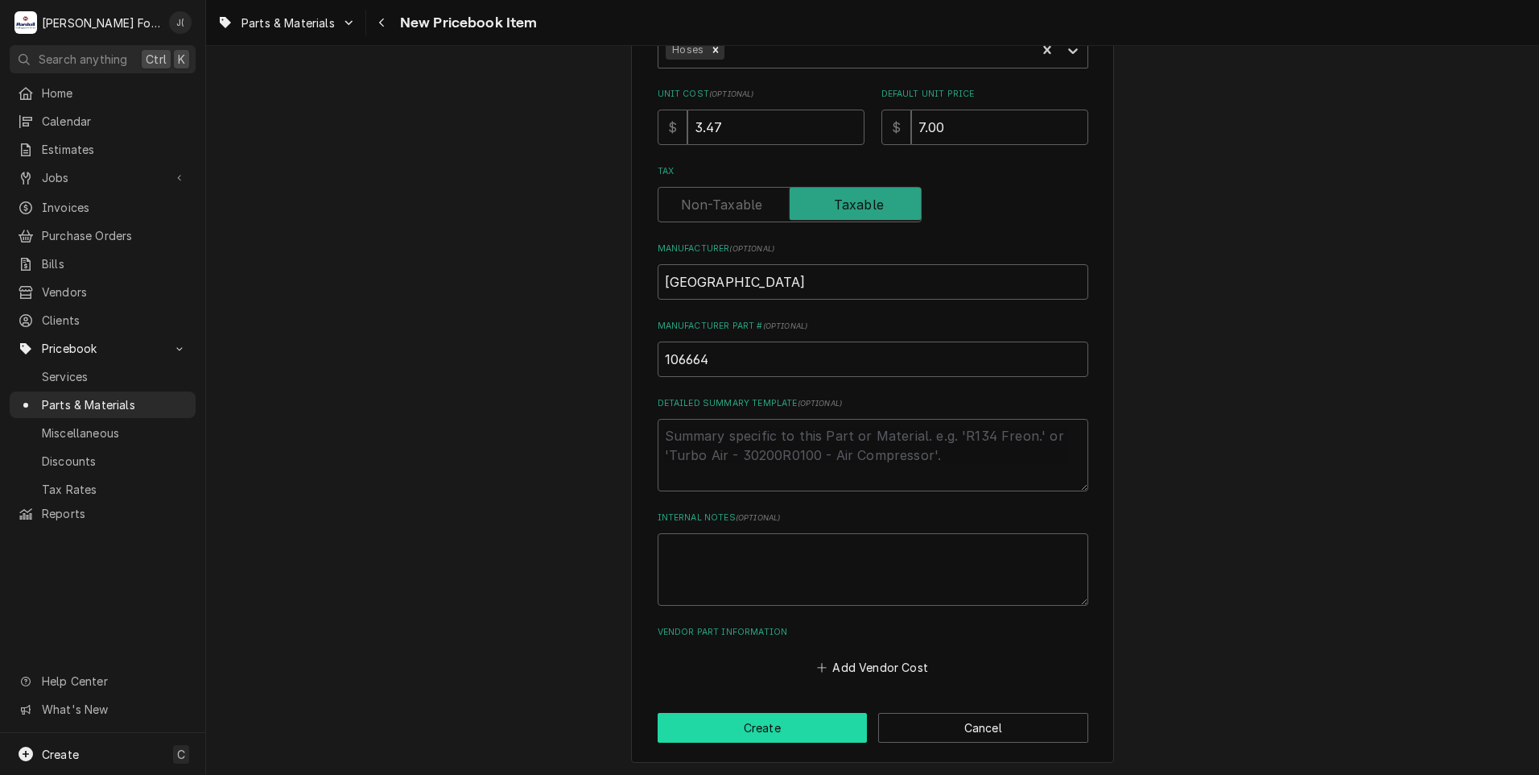
click at [785, 729] on button "Create" at bounding box center [763, 728] width 210 height 30
type textarea "x"
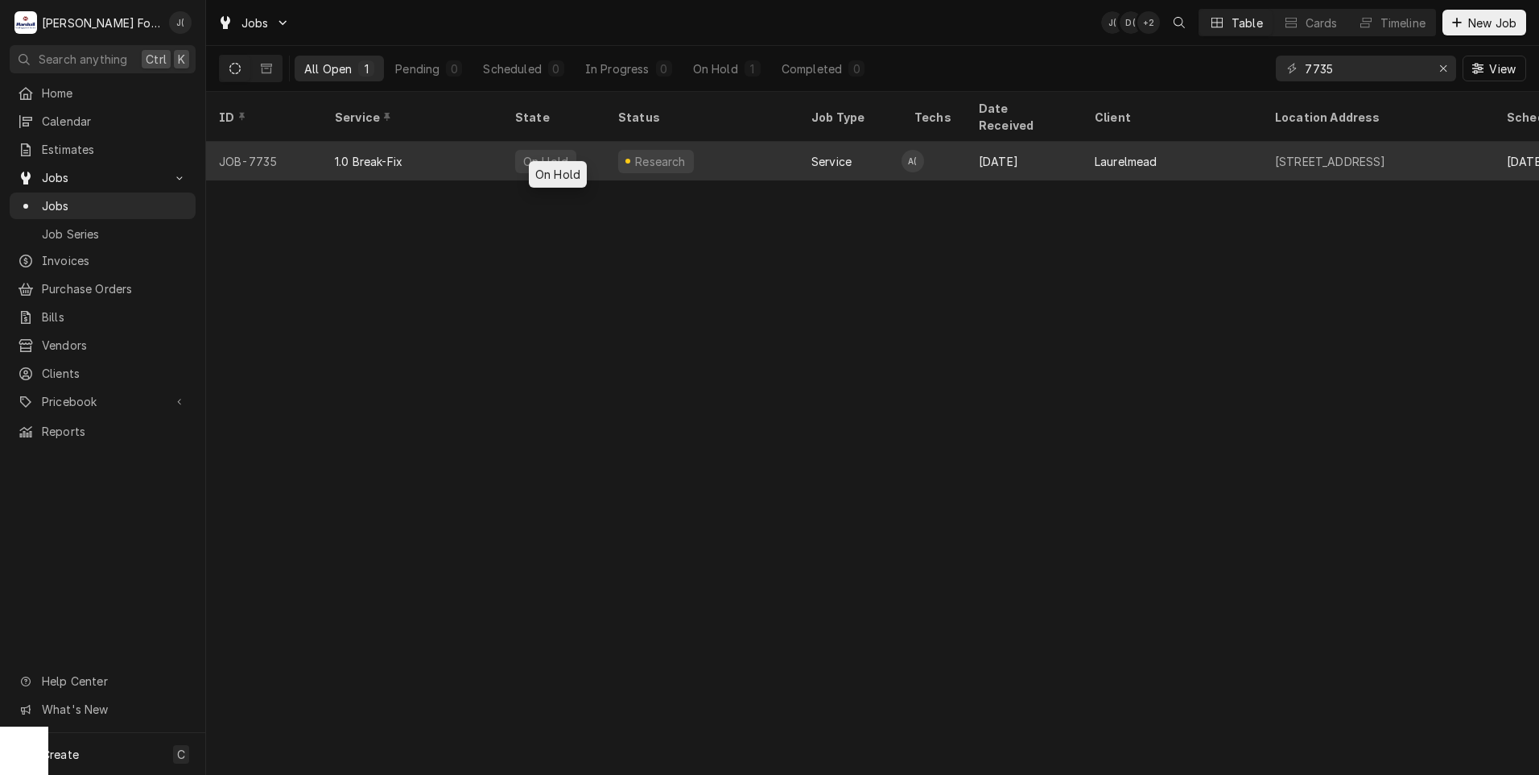
click at [547, 153] on div "On Hold" at bounding box center [546, 161] width 48 height 17
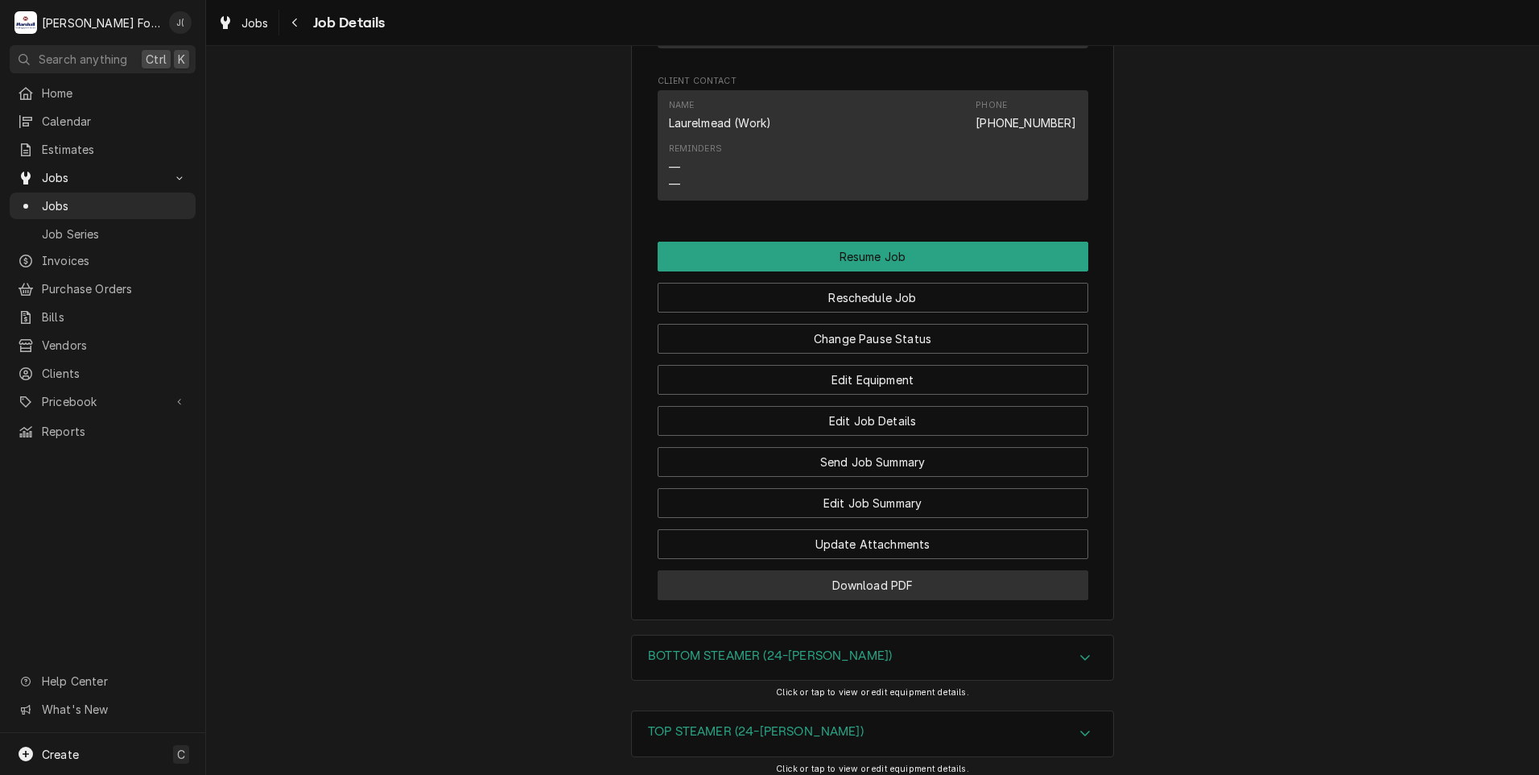
scroll to position [3301, 0]
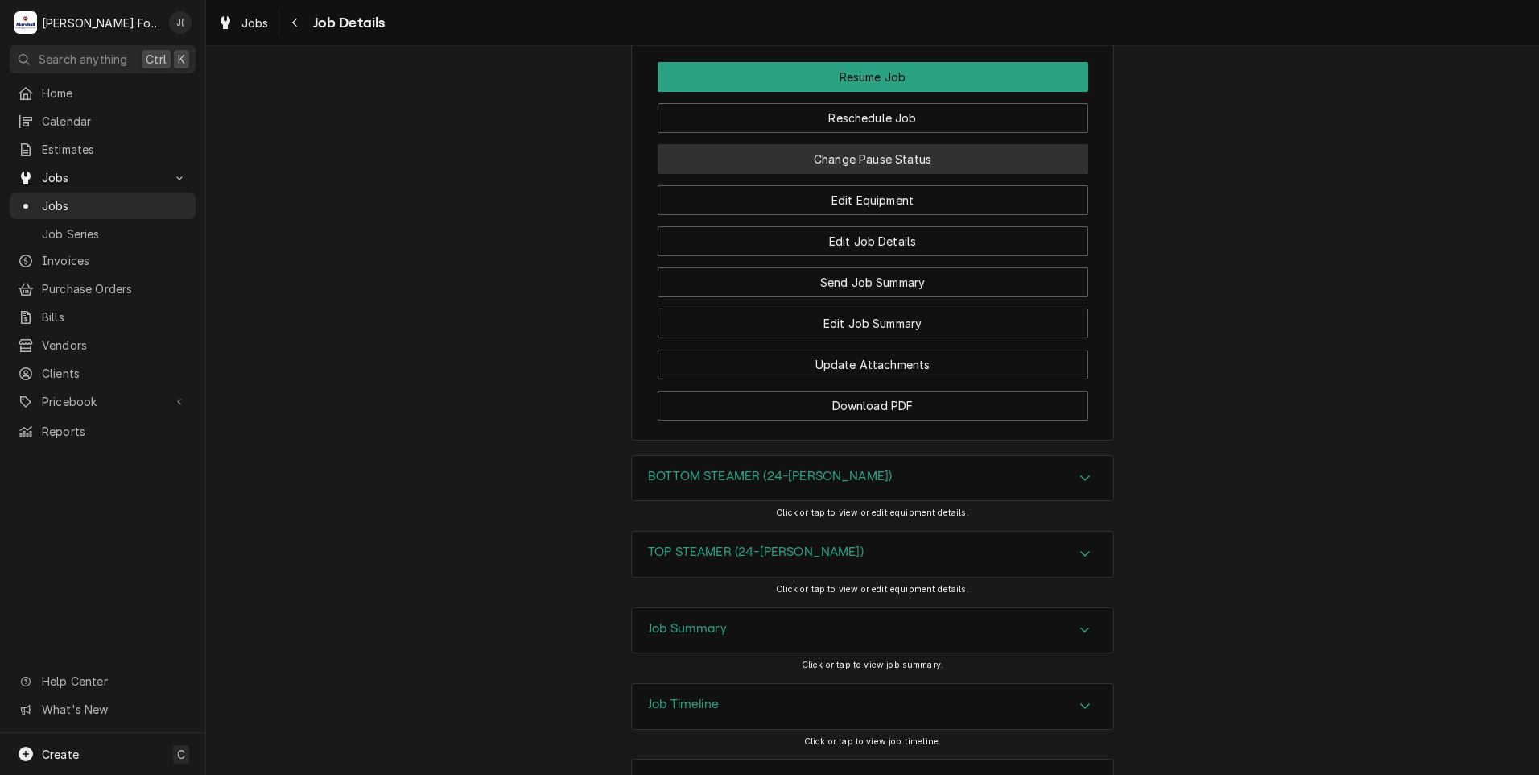
click at [854, 144] on button "Change Pause Status" at bounding box center [873, 159] width 431 height 30
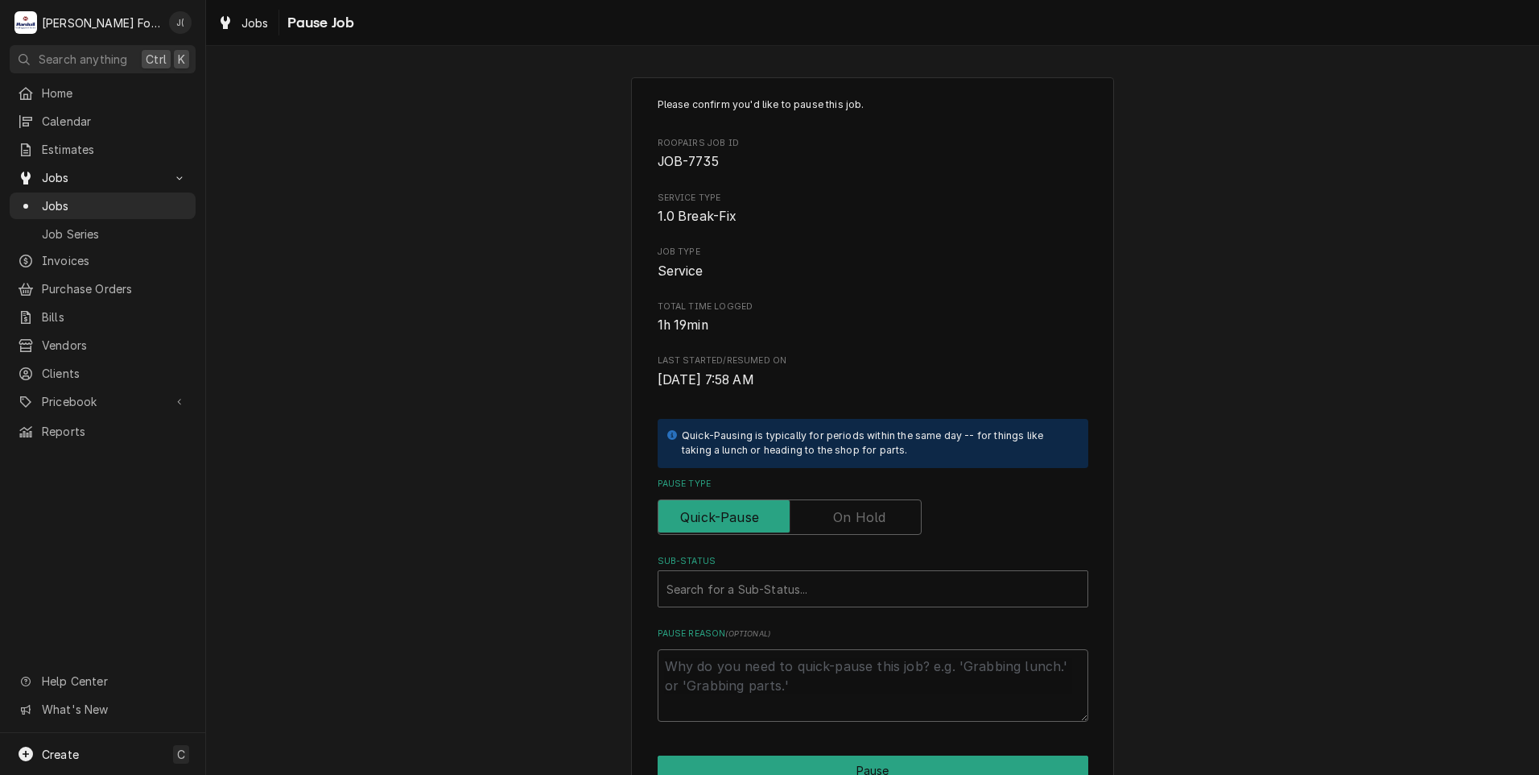
click at [848, 526] on label "Pause Type" at bounding box center [790, 516] width 264 height 35
click at [848, 526] on input "Pause Type" at bounding box center [790, 516] width 250 height 35
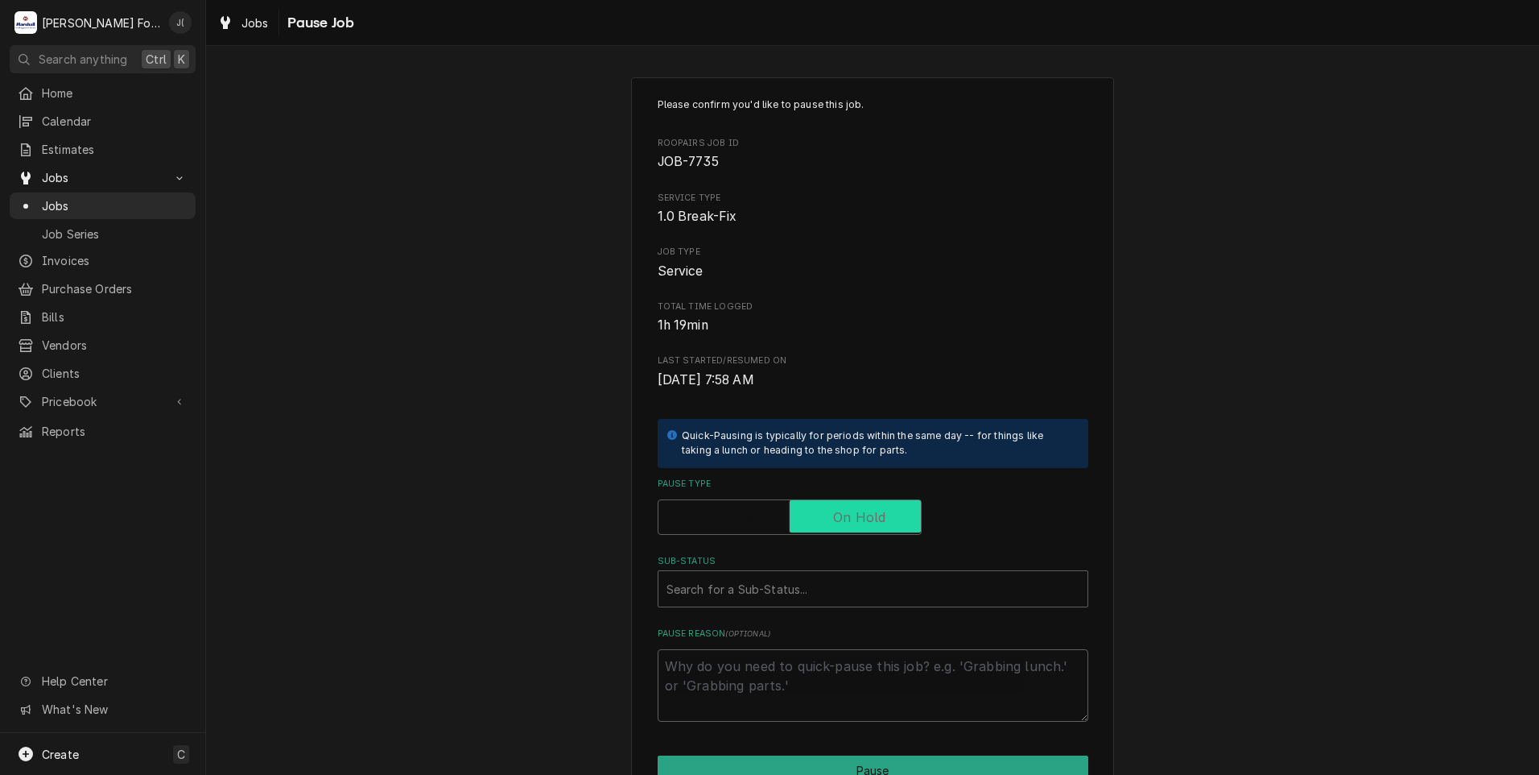
checkbox input "true"
click at [775, 580] on div "Sub-Status" at bounding box center [873, 588] width 413 height 29
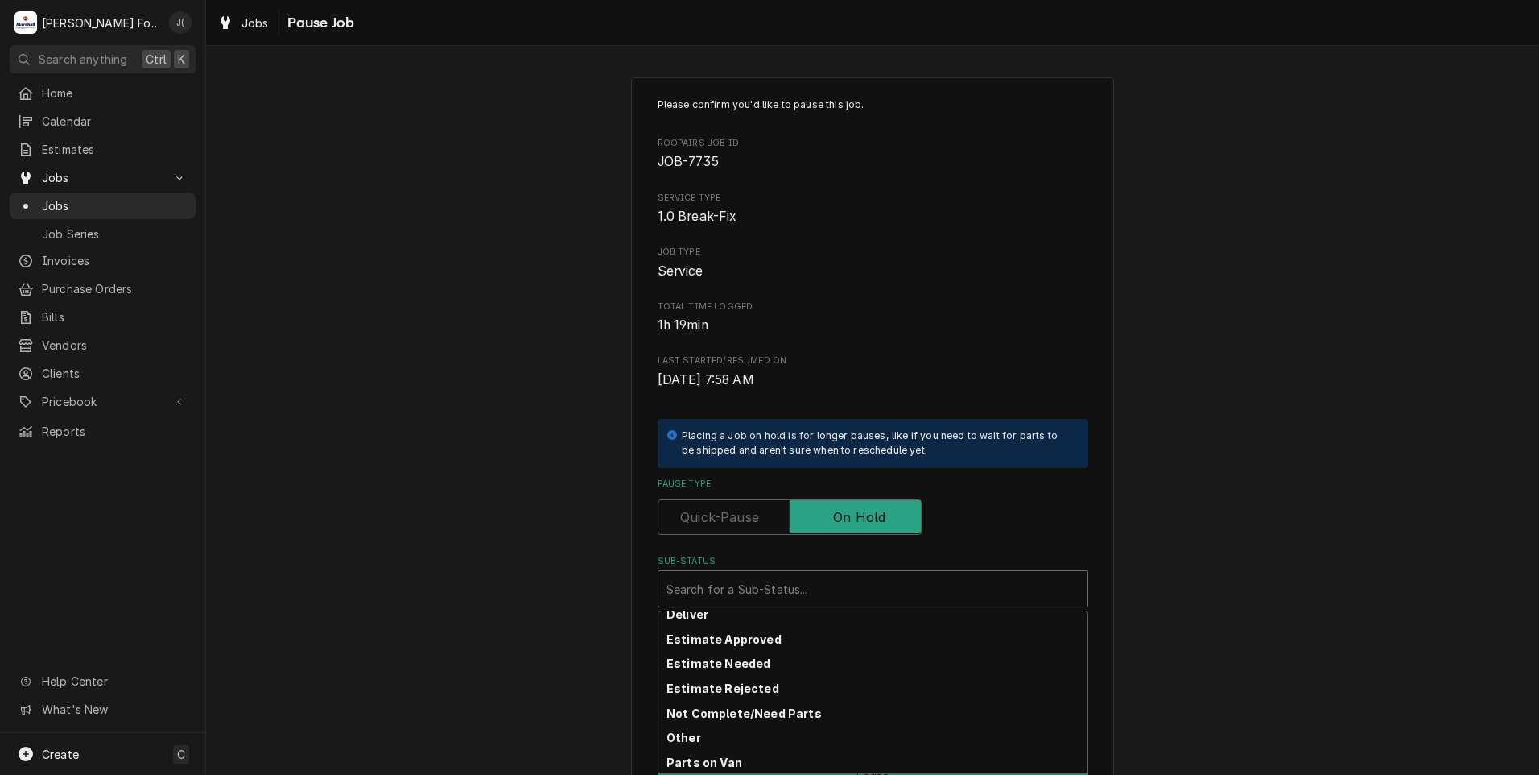
scroll to position [96, 0]
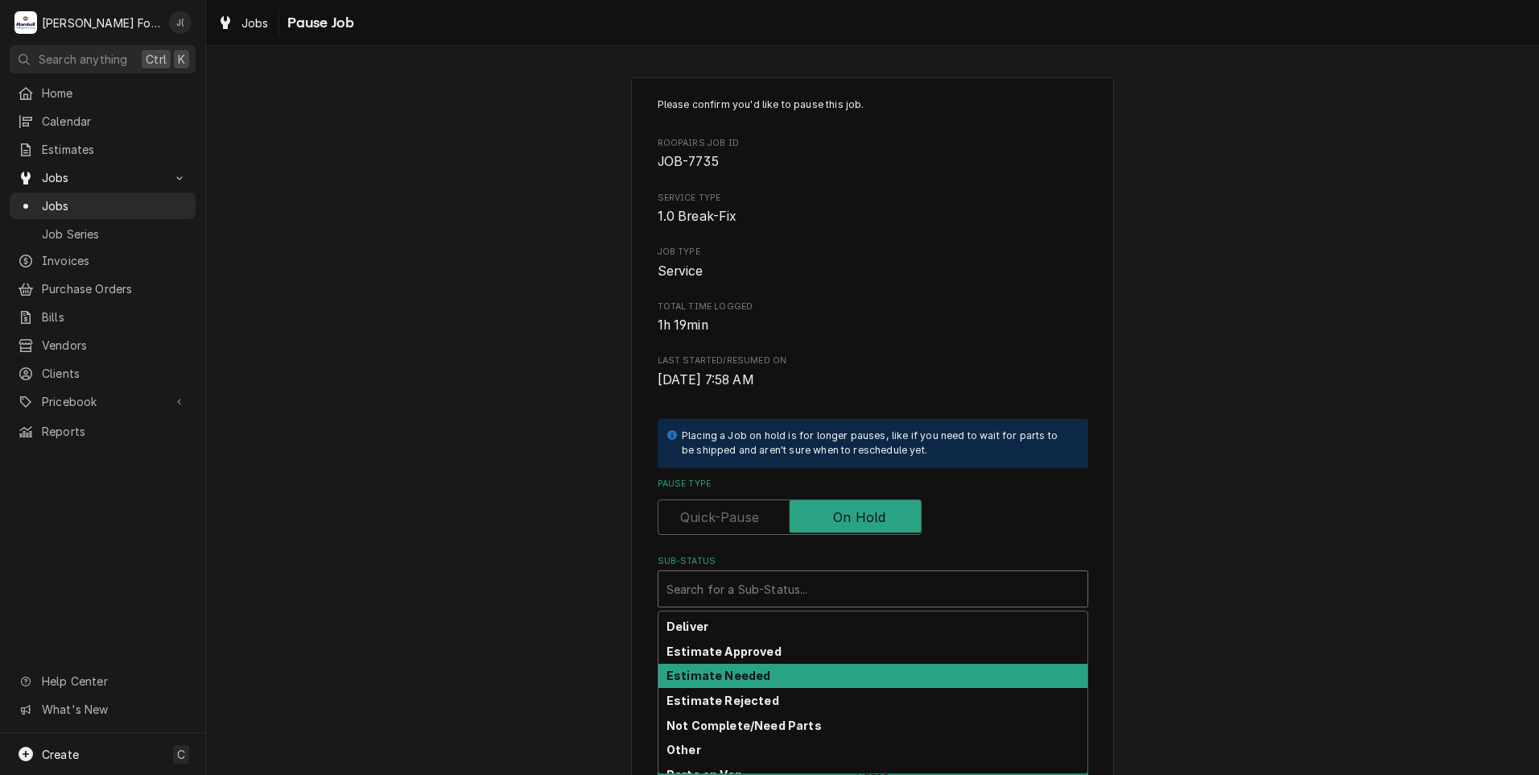
click at [738, 679] on strong "Estimate Needed" at bounding box center [719, 675] width 104 height 14
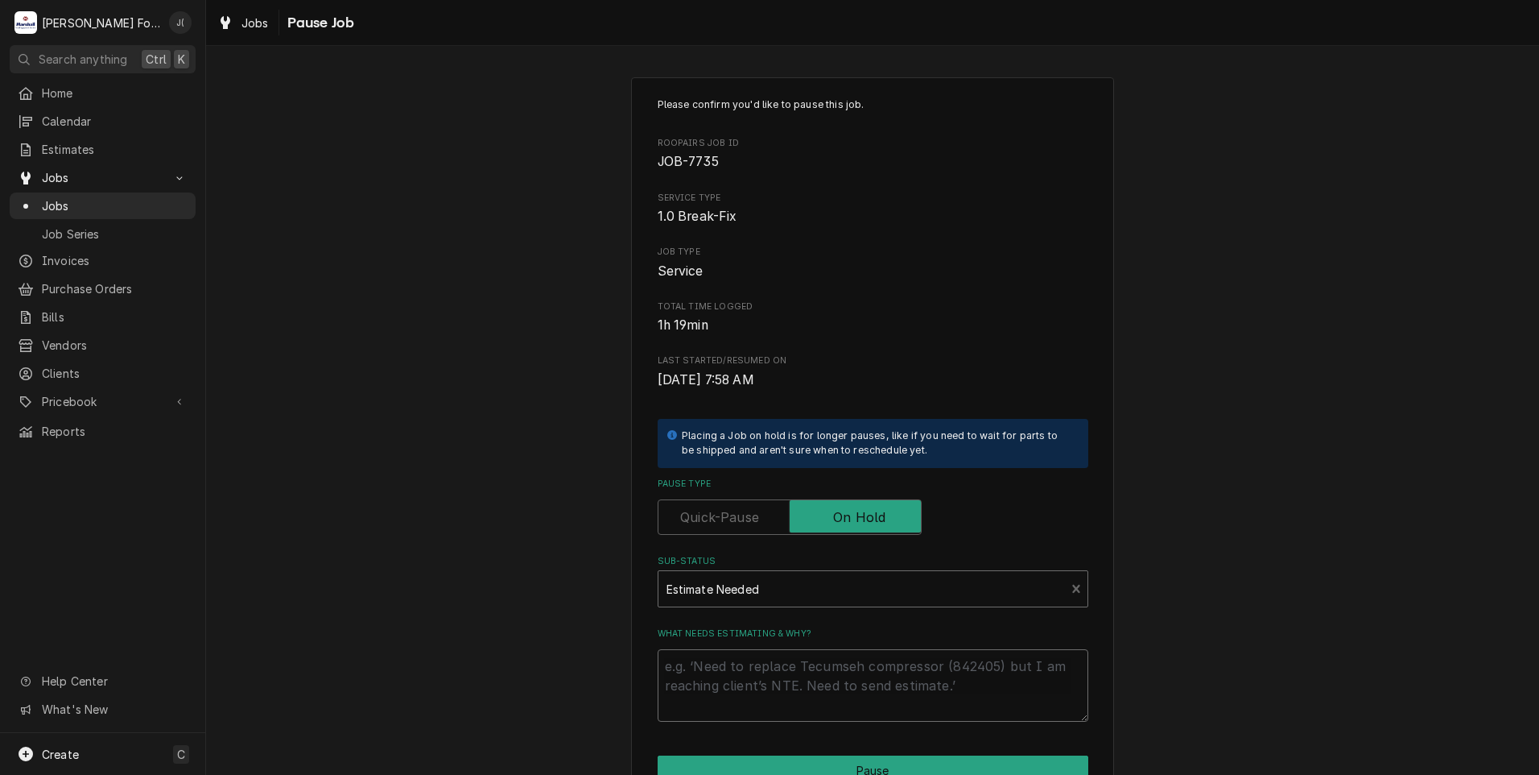
click at [729, 690] on textarea "What needs estimating & why?" at bounding box center [873, 685] width 431 height 72
type textarea "x"
type textarea "P"
type textarea "x"
type textarea "PR"
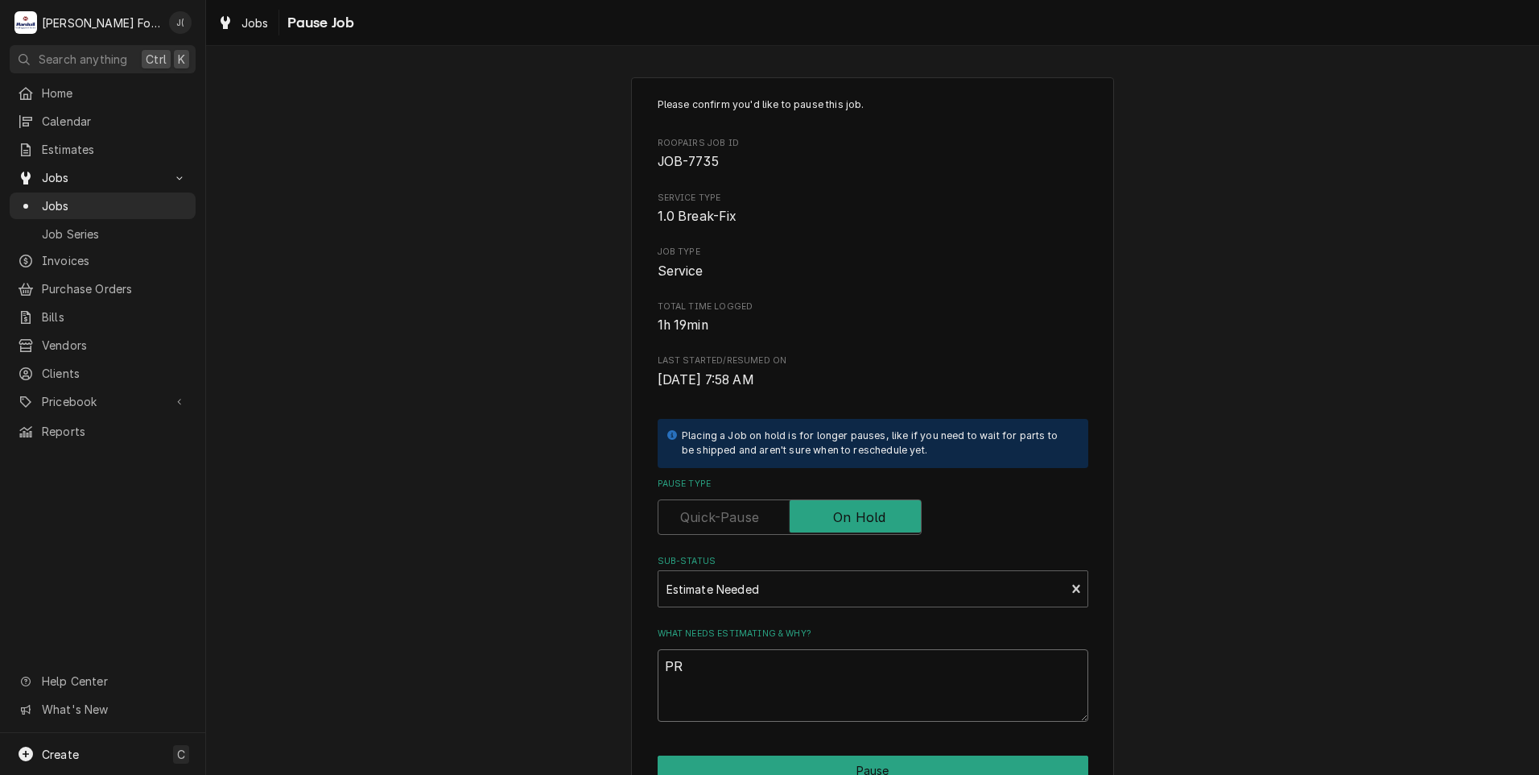
type textarea "x"
type textarea "PRI"
type textarea "x"
type textarea "PRIC"
type textarea "x"
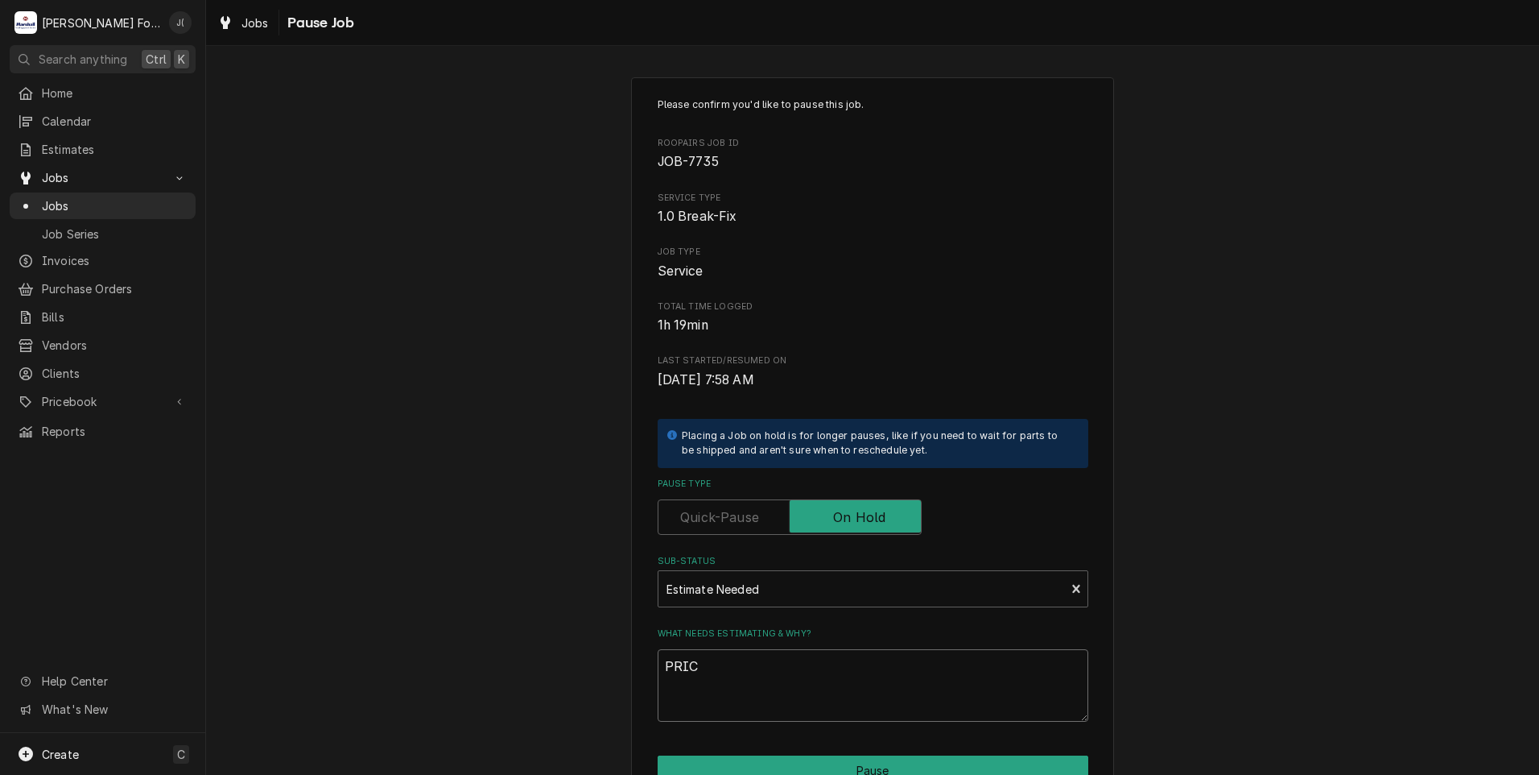
type textarea "PRICE"
type textarea "x"
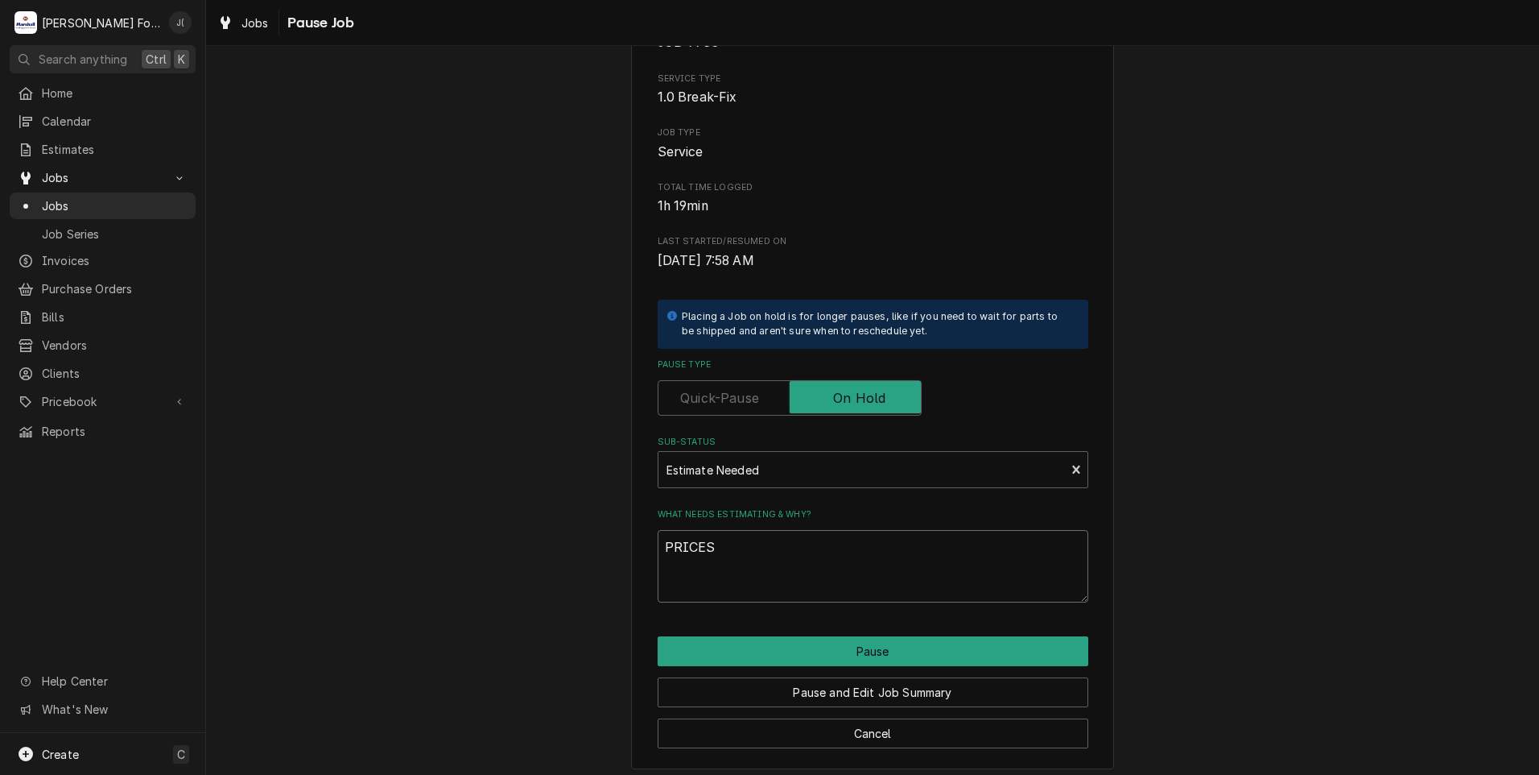
scroll to position [127, 0]
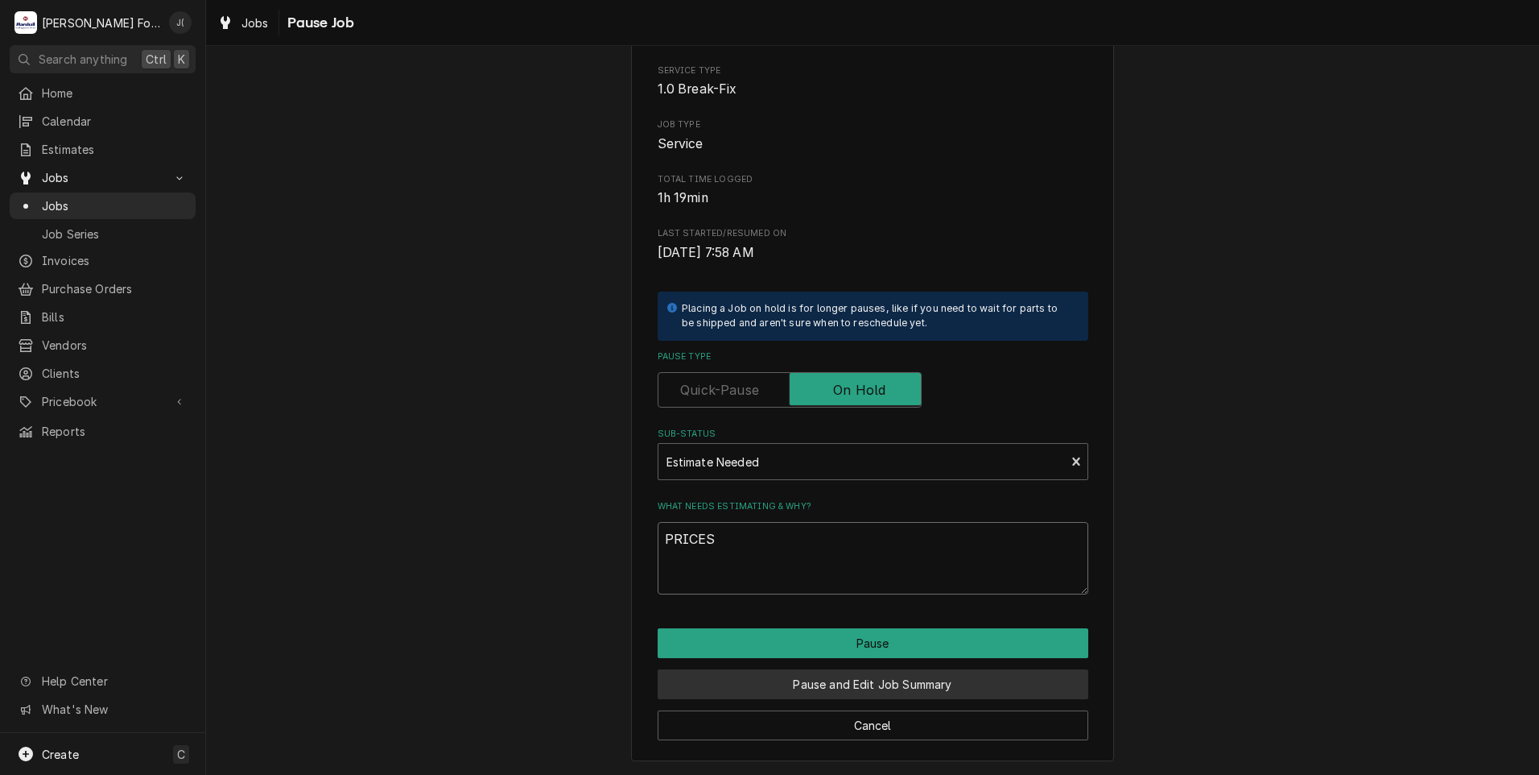
type textarea "PRICES"
click at [861, 692] on button "Pause and Edit Job Summary" at bounding box center [873, 684] width 431 height 30
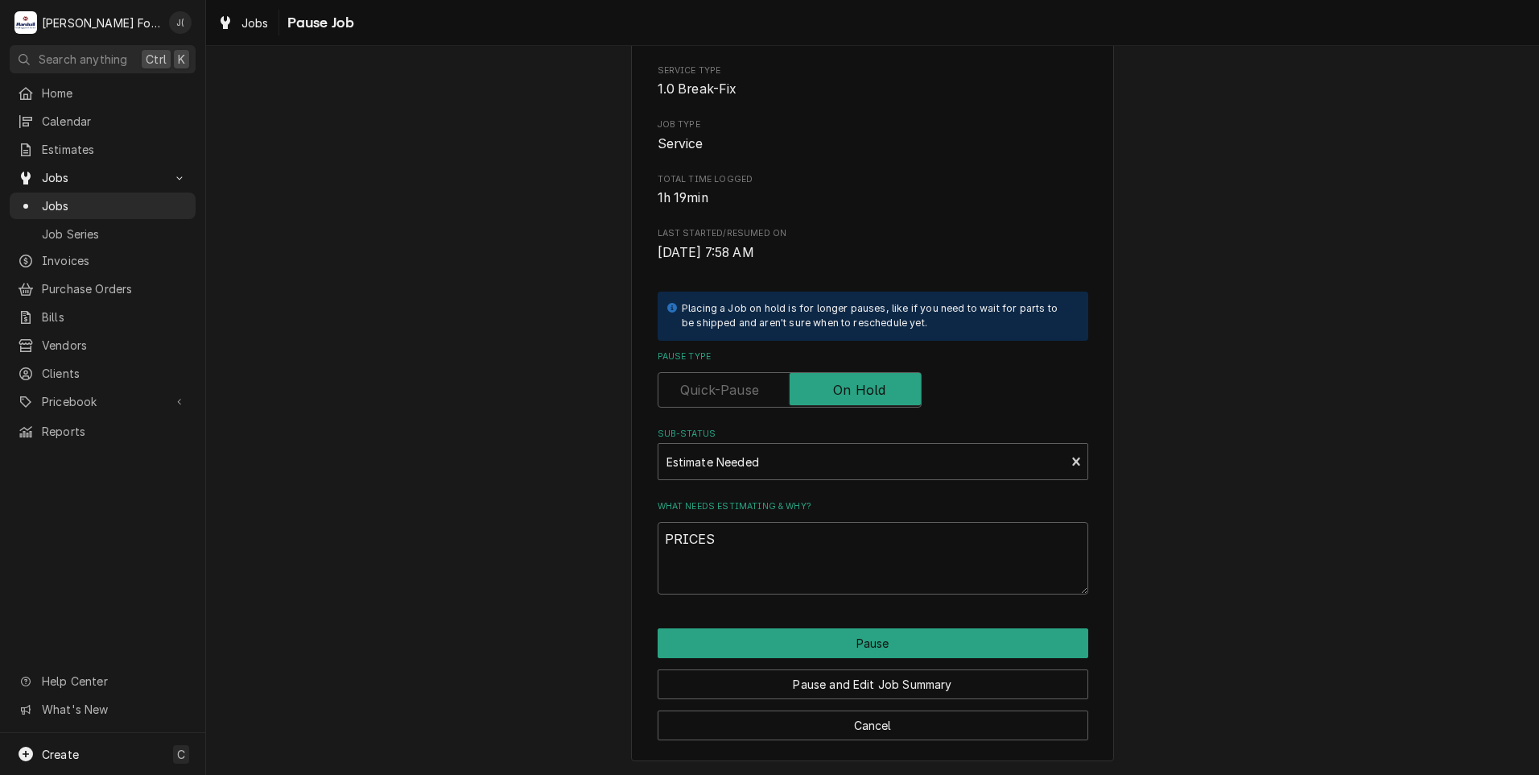
type textarea "x"
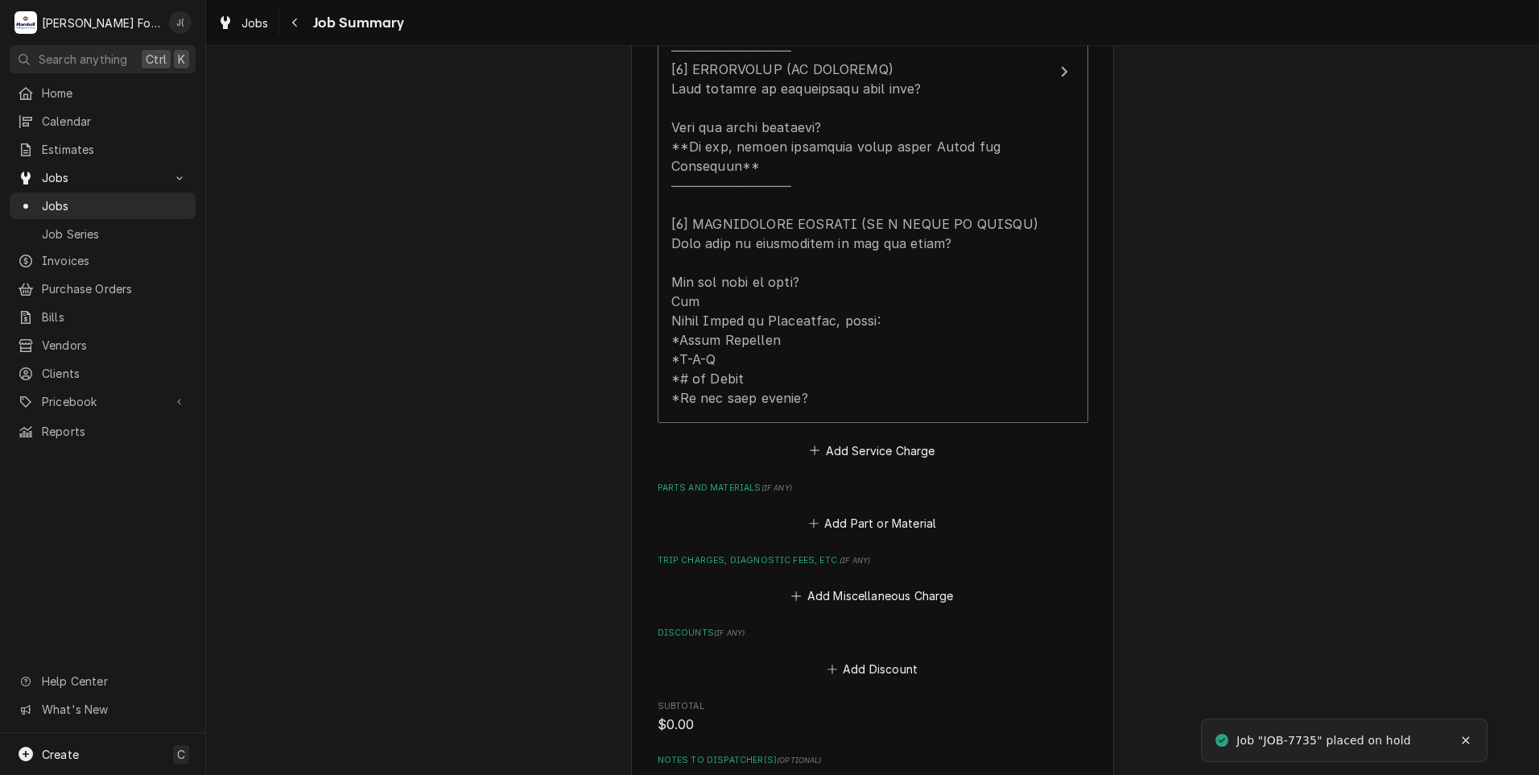
scroll to position [886, 0]
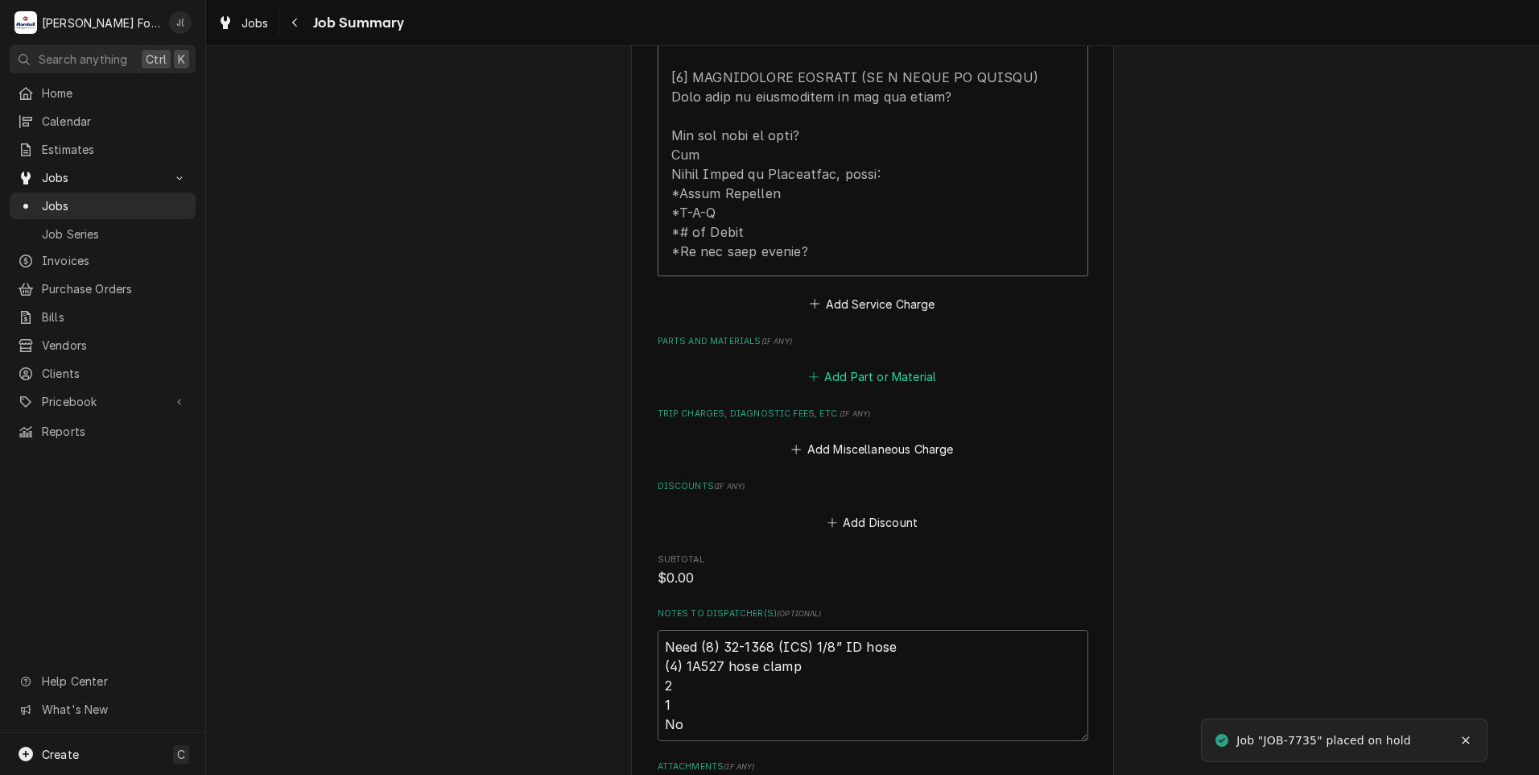
click at [819, 366] on button "Add Part or Material" at bounding box center [872, 377] width 133 height 23
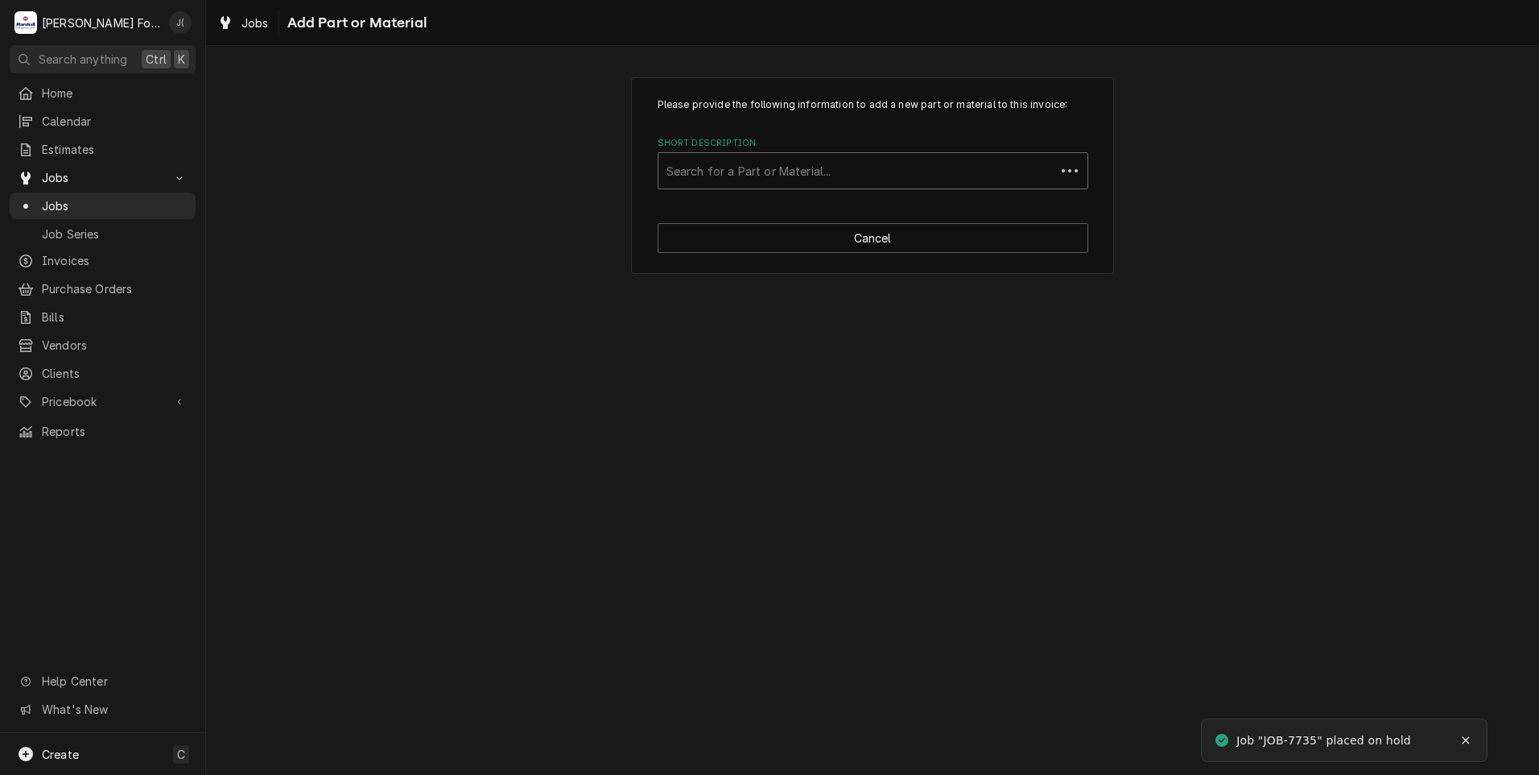
click at [781, 175] on div "Short Description" at bounding box center [857, 170] width 381 height 29
type input "106664"
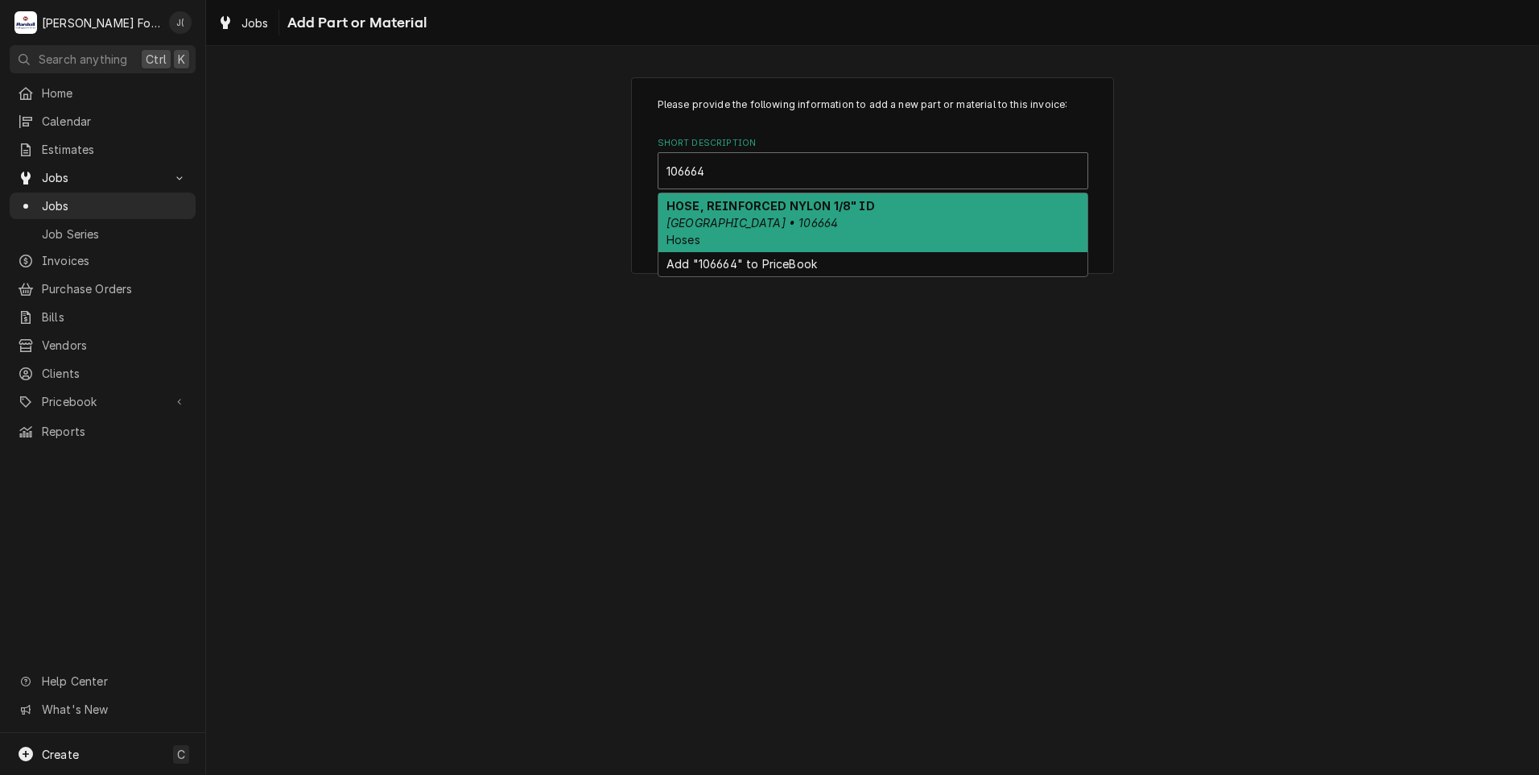
click at [788, 231] on div "HOSE, REINFORCED NYLON 1/8" ID CLEVELAND • 106664 Hoses" at bounding box center [873, 222] width 429 height 59
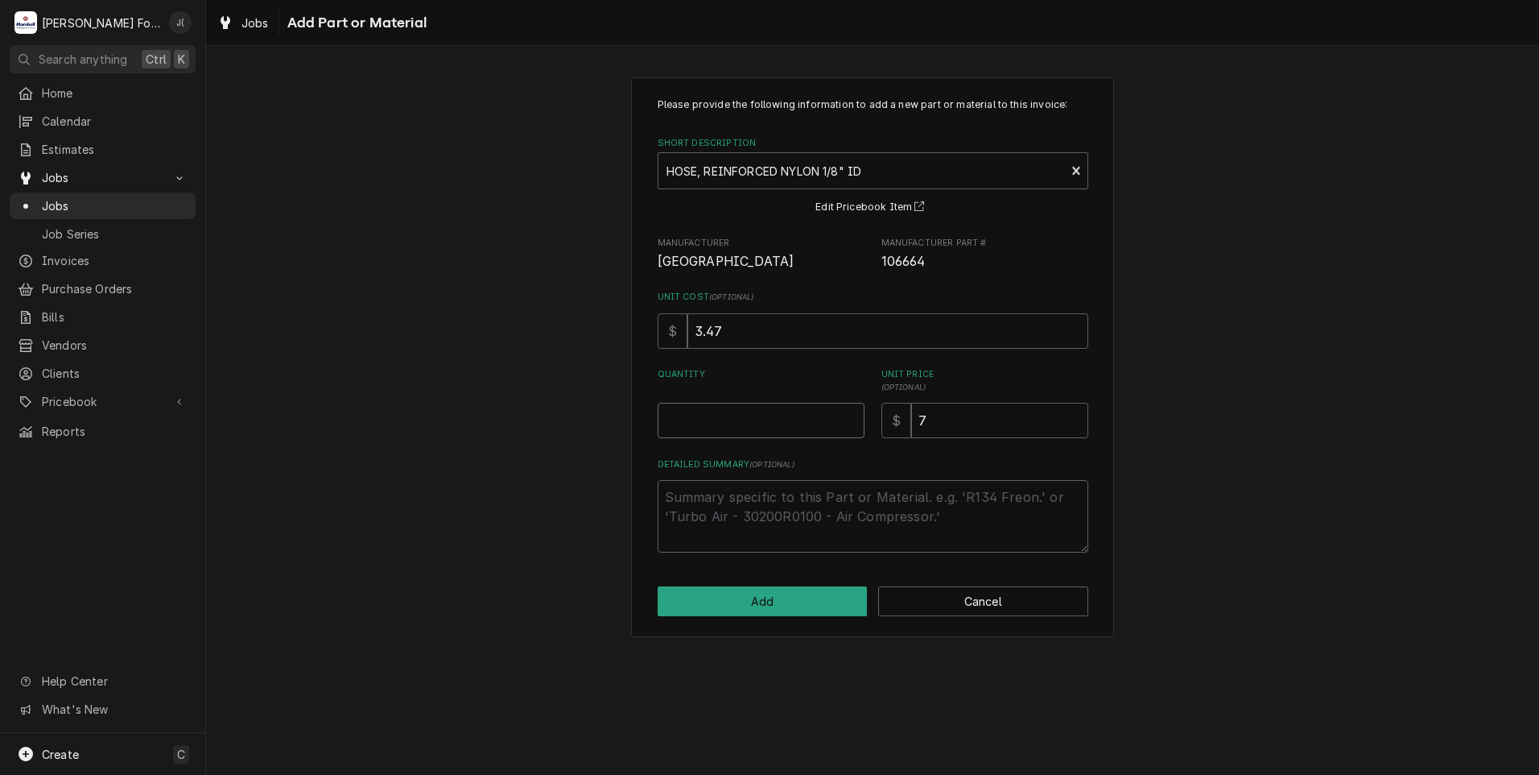
click at [768, 419] on input "Quantity" at bounding box center [761, 420] width 207 height 35
type textarea "x"
type input "8"
click at [756, 601] on button "Add" at bounding box center [763, 601] width 210 height 30
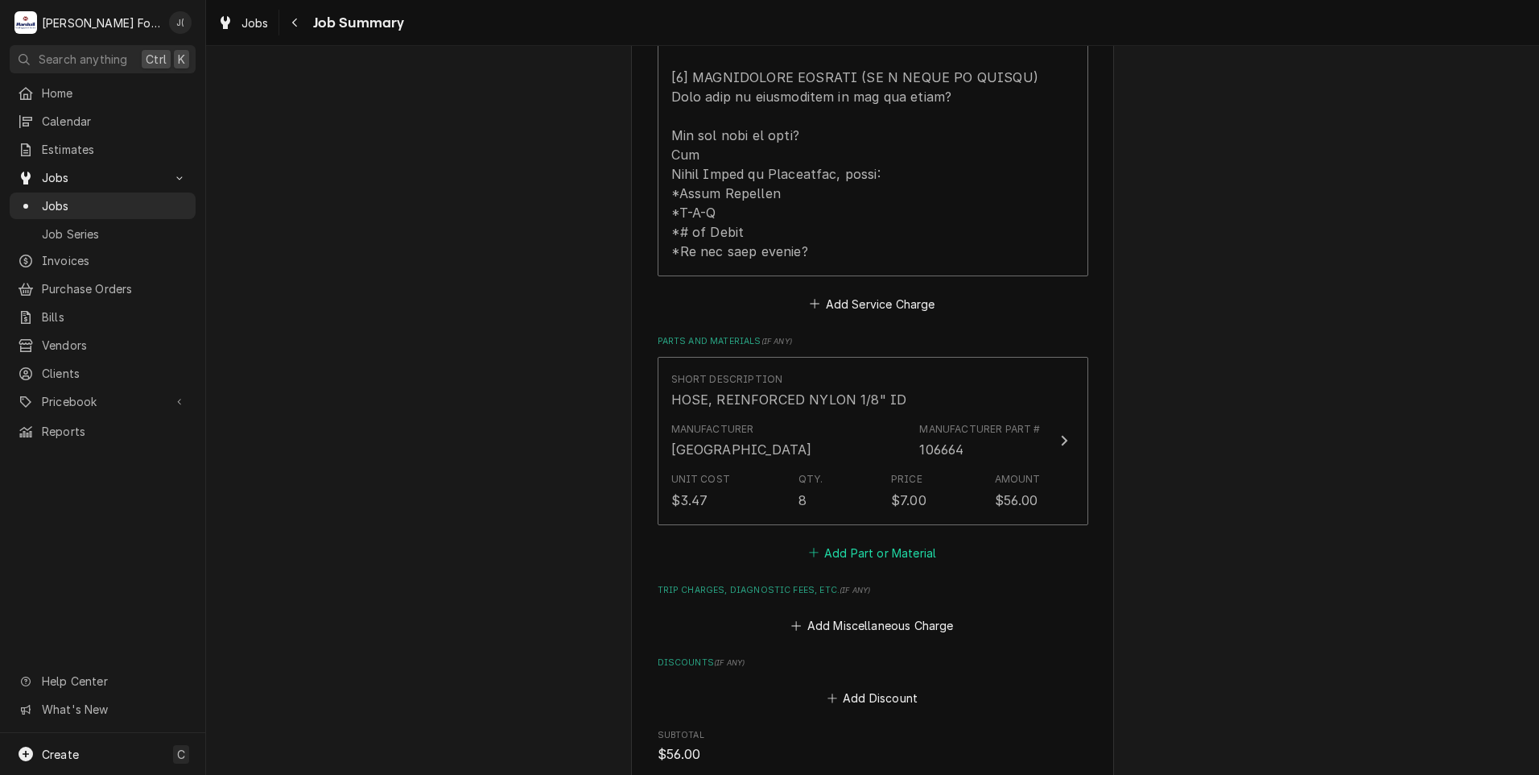
click at [837, 541] on button "Add Part or Material" at bounding box center [872, 552] width 133 height 23
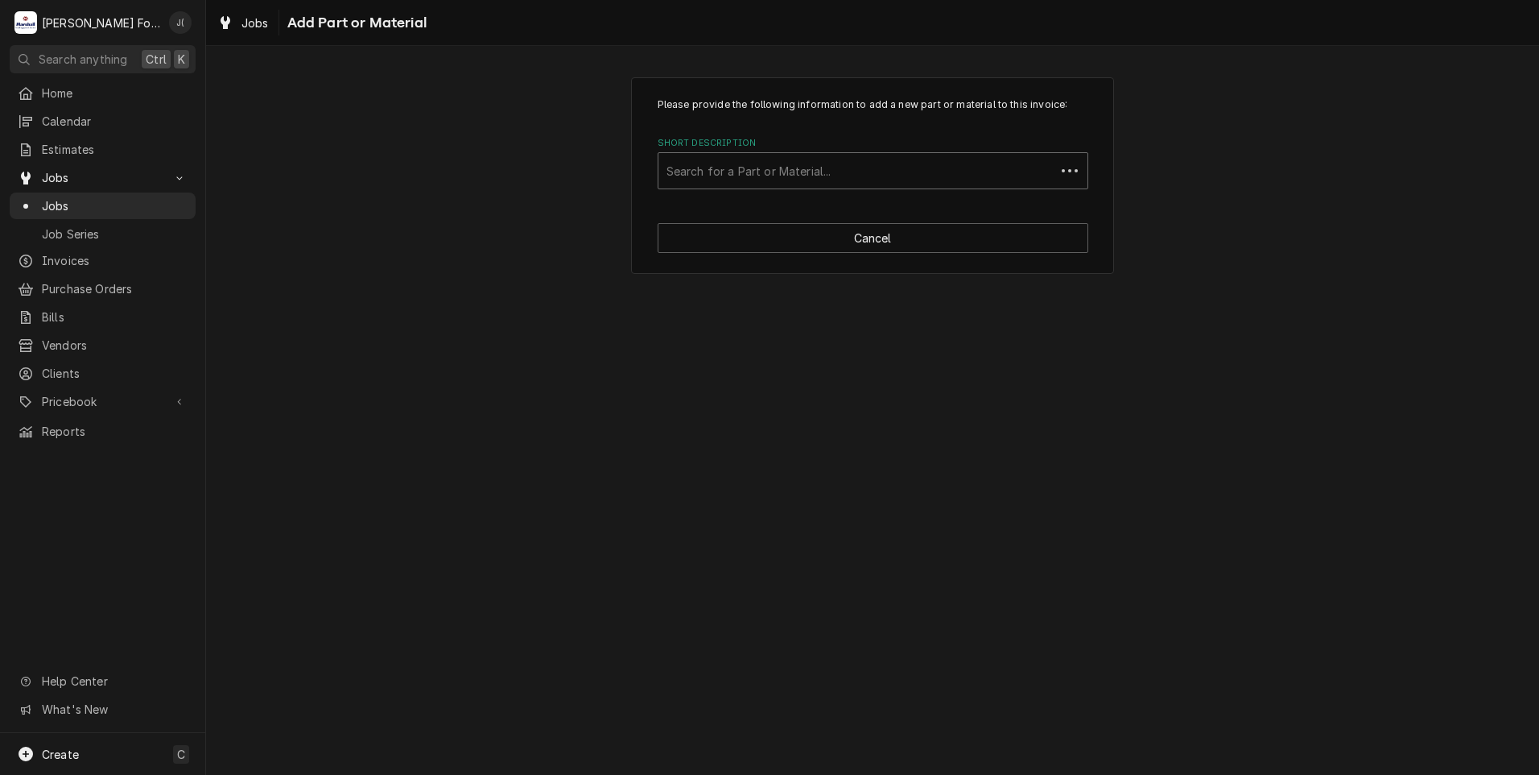
click at [795, 171] on div "Short Description" at bounding box center [857, 170] width 381 height 29
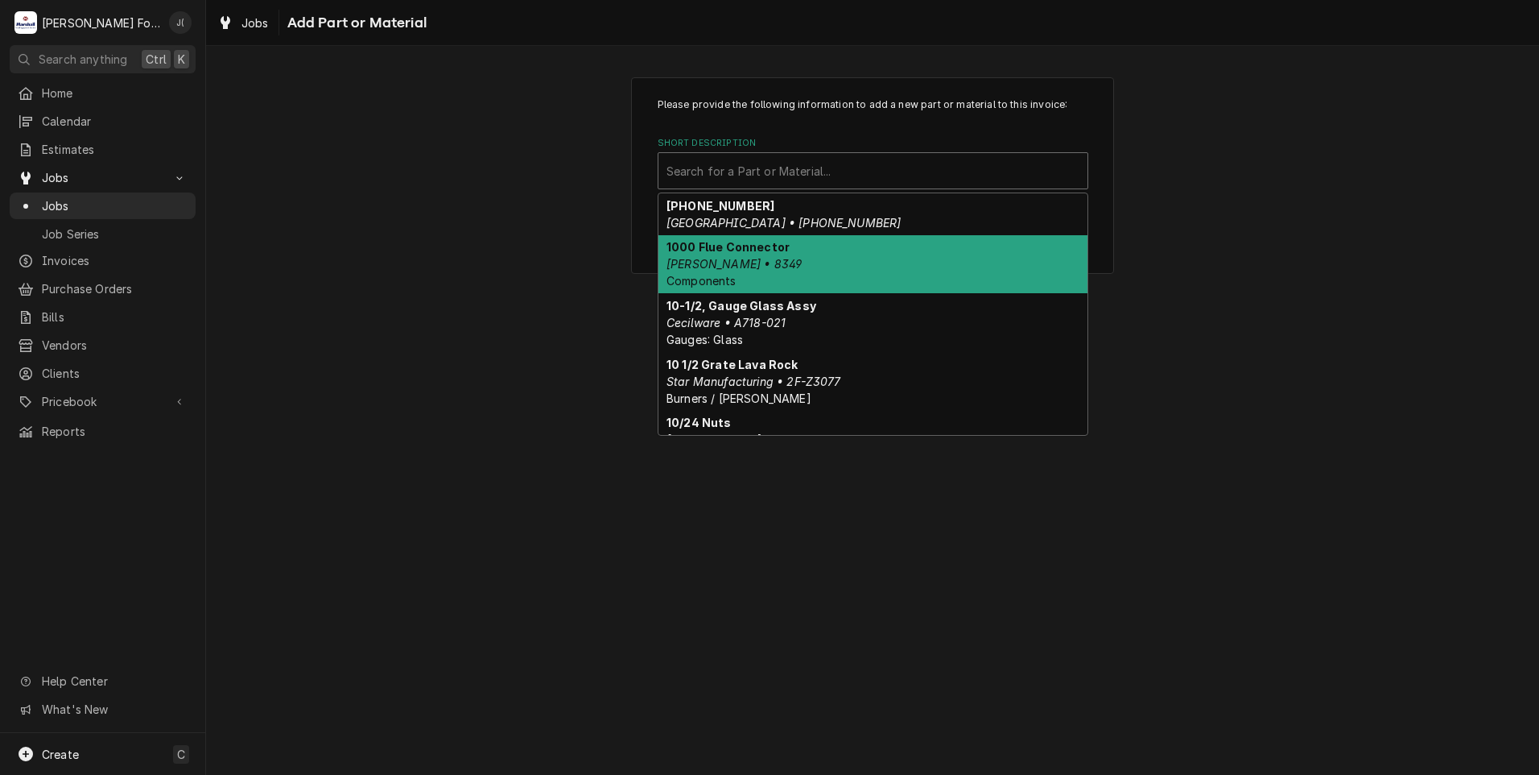
click at [490, 343] on div "Please provide the following information to add a new part or material to this …" at bounding box center [872, 410] width 1333 height 729
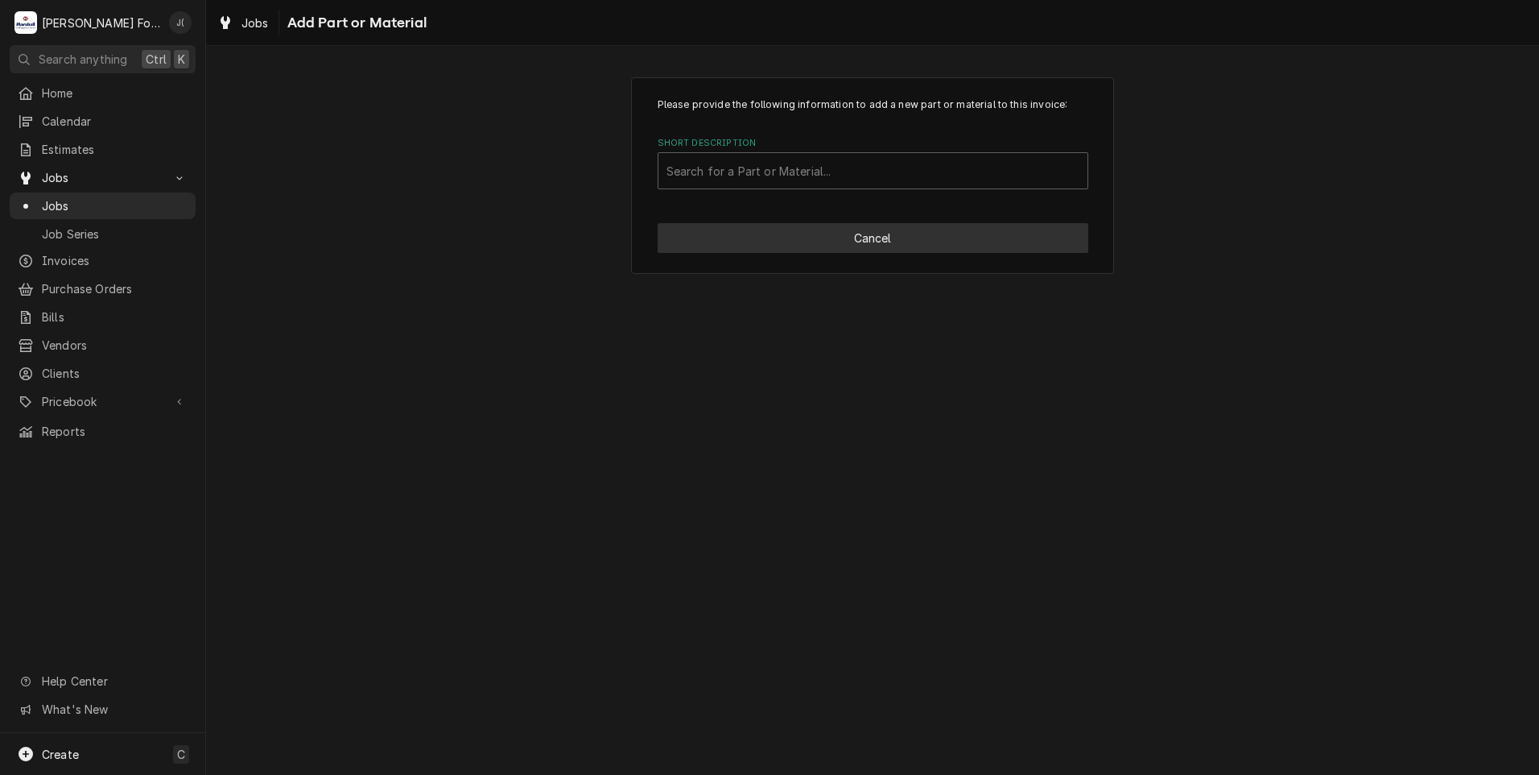
click at [708, 227] on button "Cancel" at bounding box center [873, 238] width 431 height 30
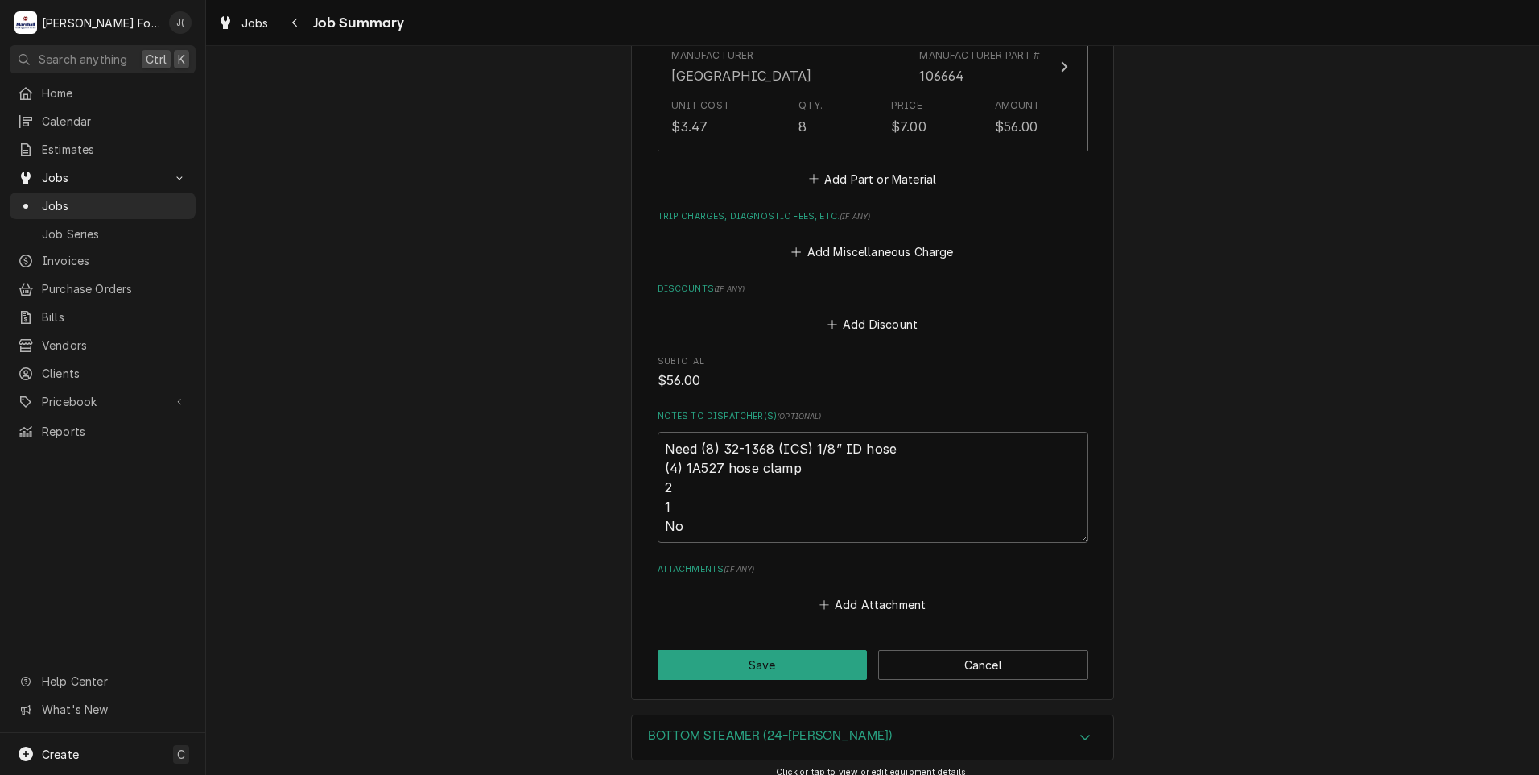
scroll to position [1407, 0]
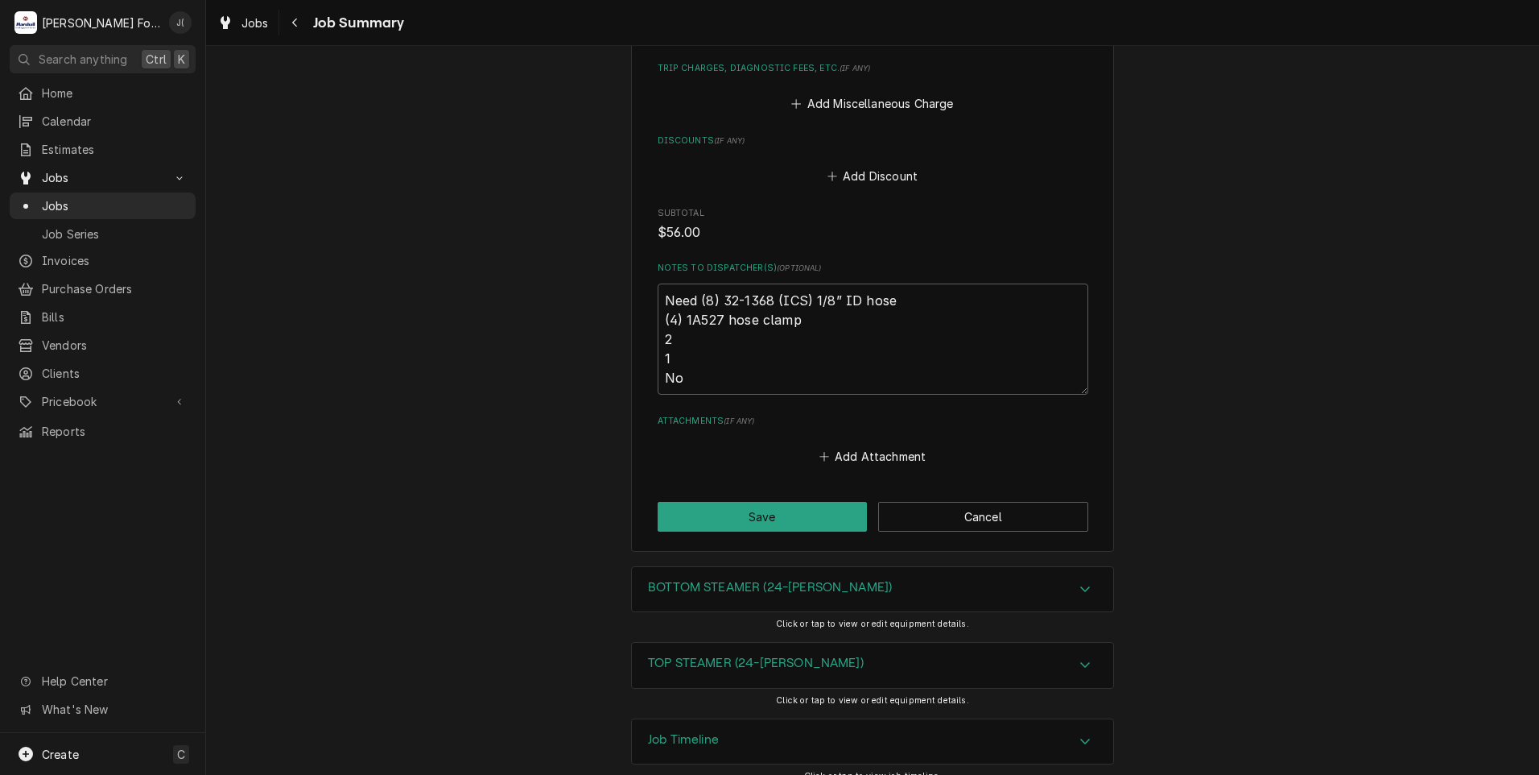
click at [706, 719] on div "Job Timeline" at bounding box center [872, 741] width 481 height 45
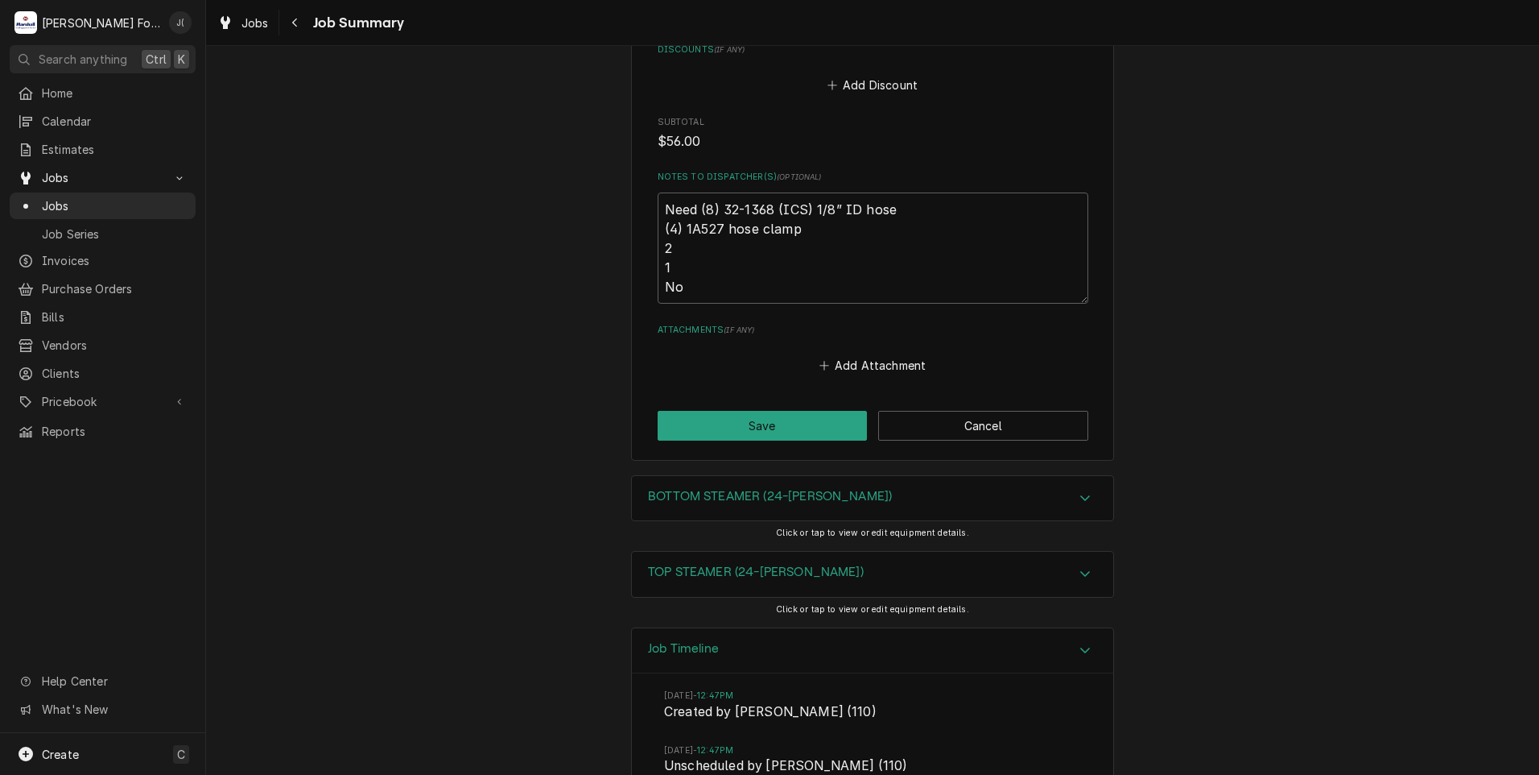
scroll to position [1375, 0]
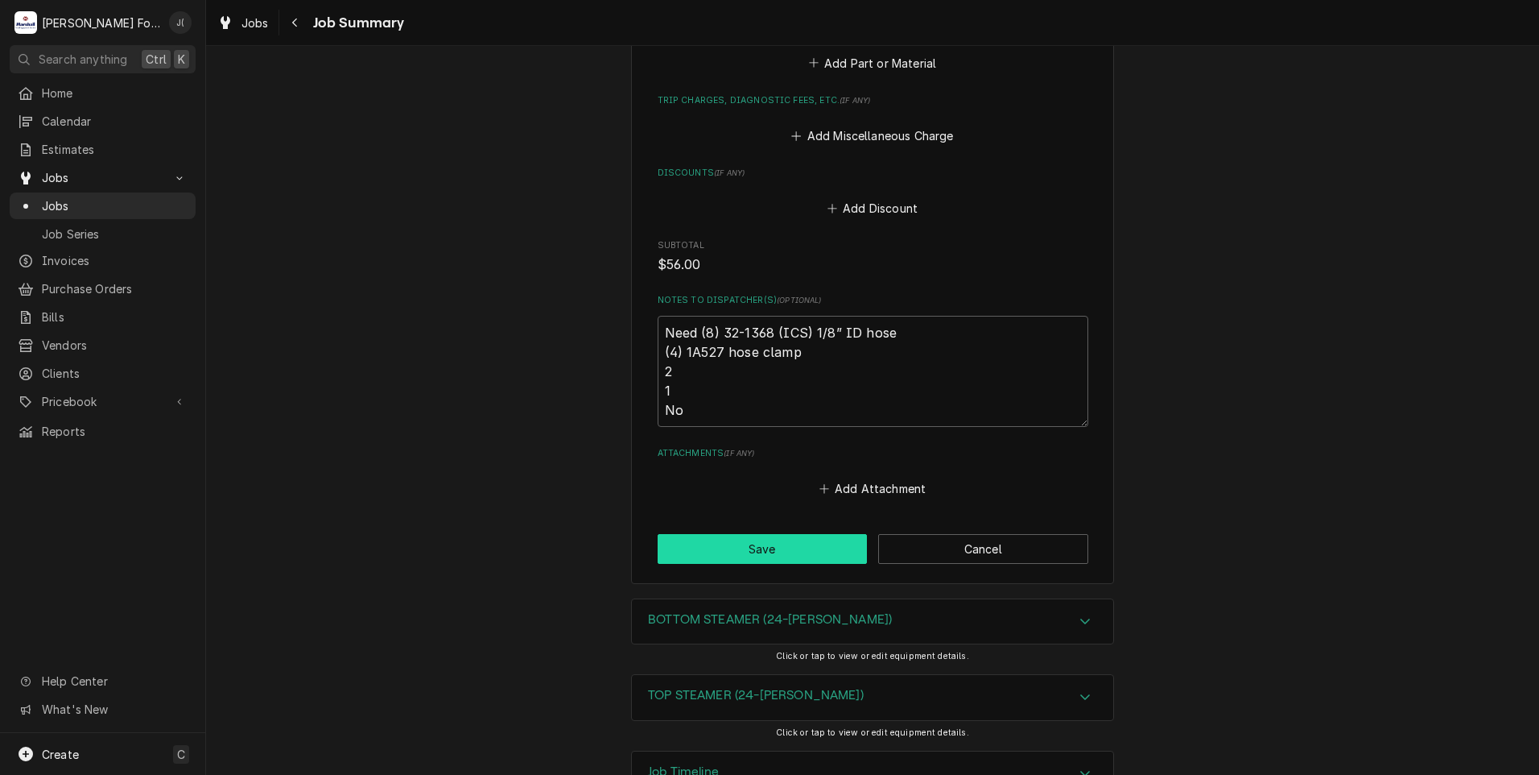
click at [692, 534] on button "Save" at bounding box center [763, 549] width 210 height 30
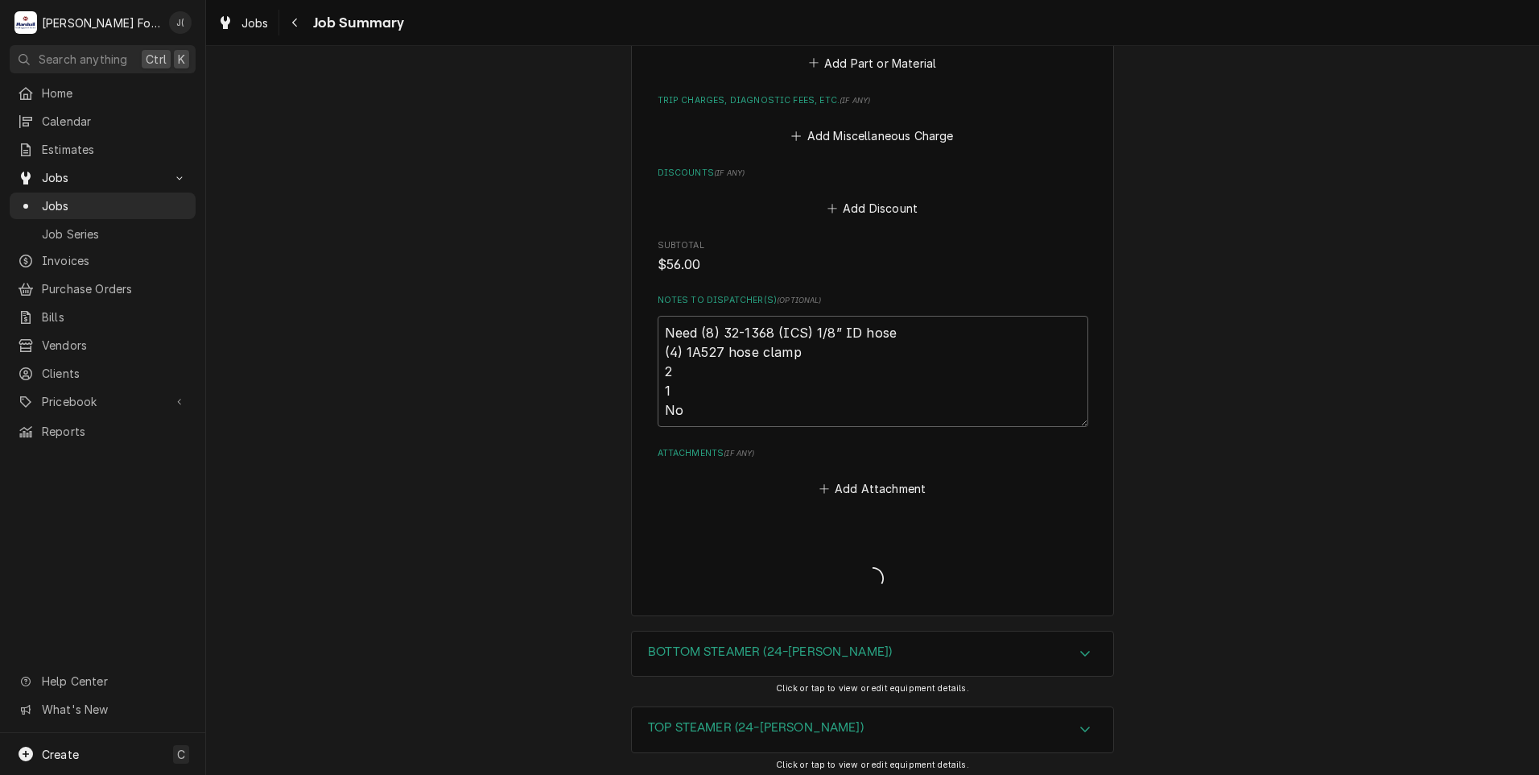
type textarea "x"
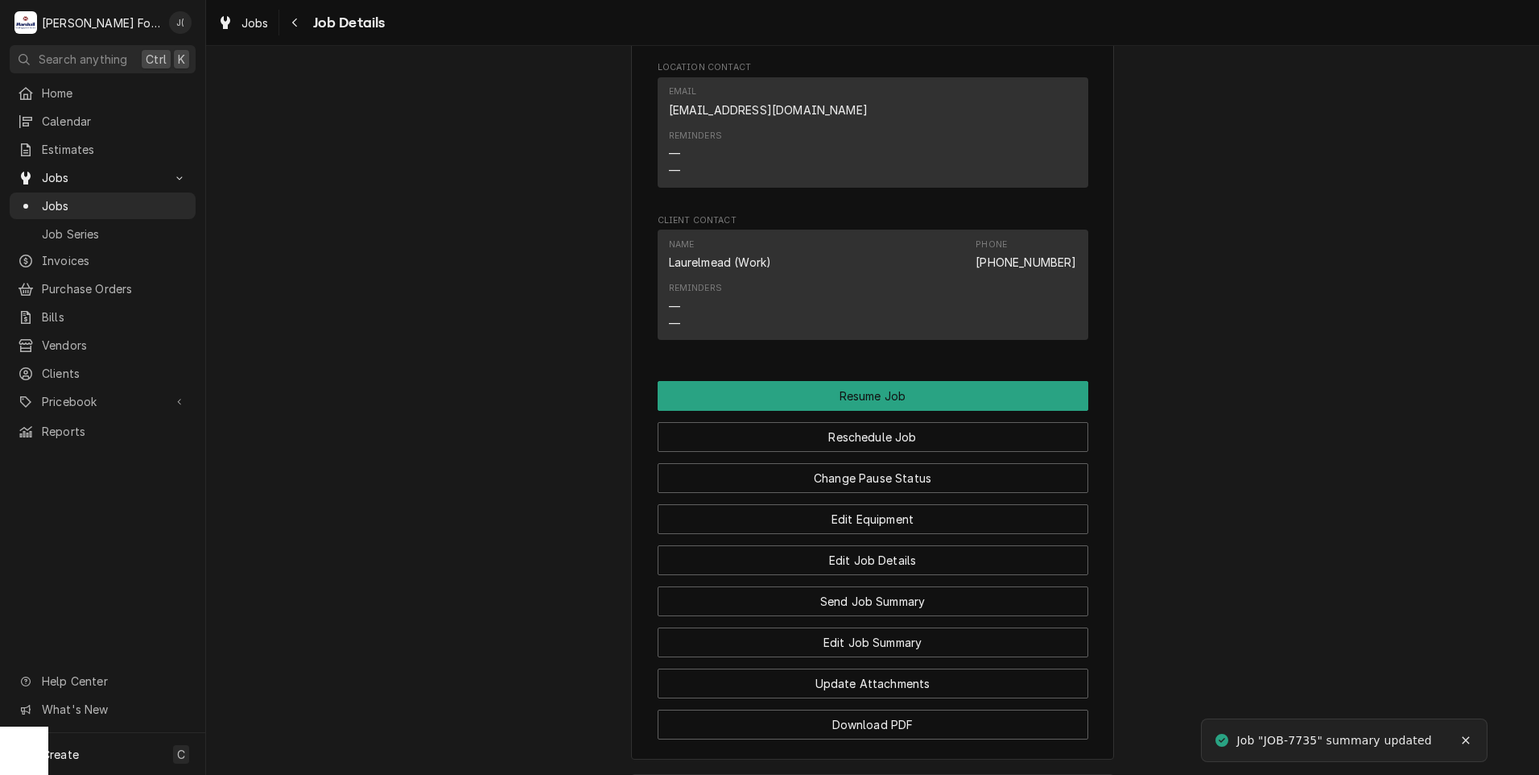
scroll to position [3301, 0]
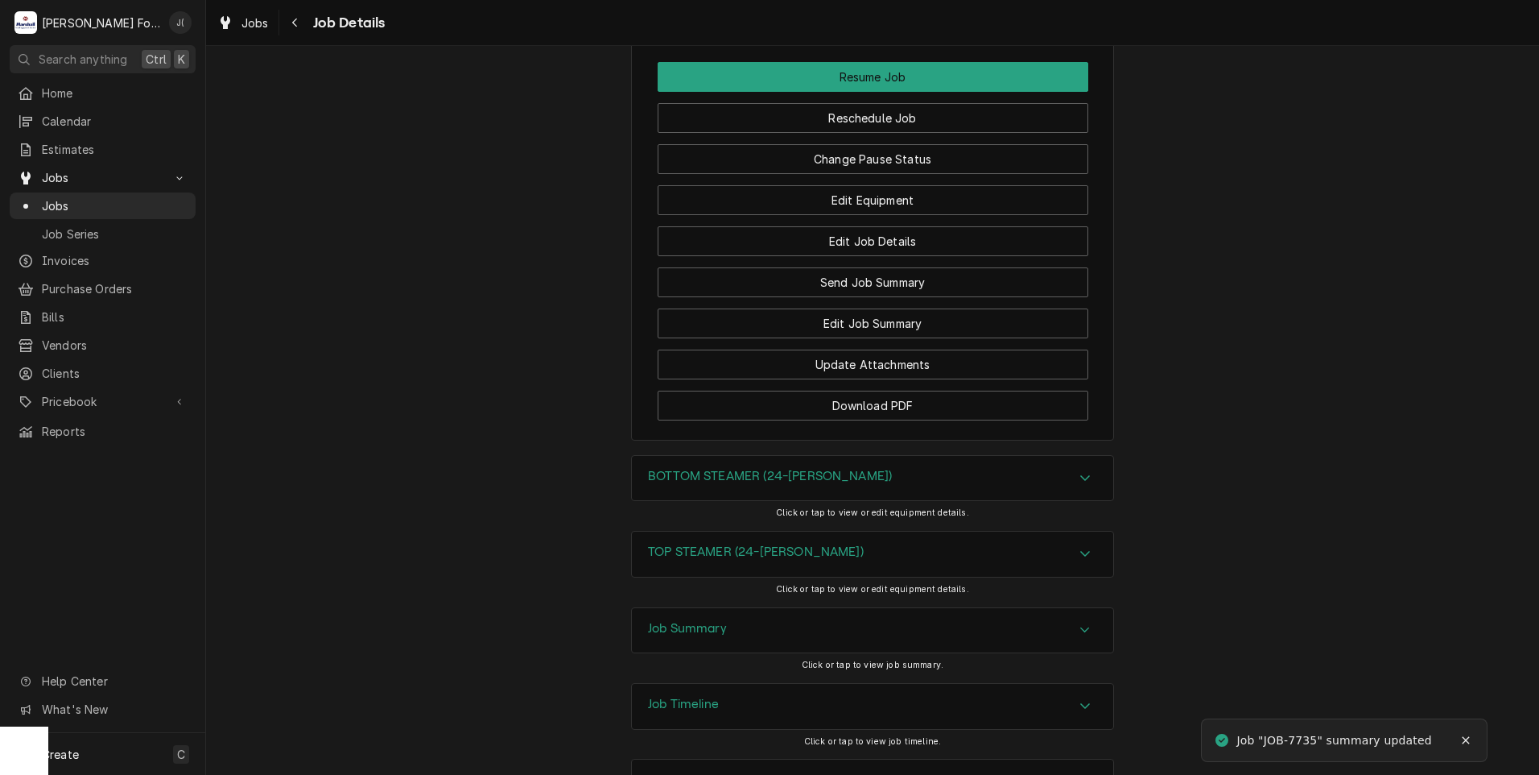
click at [673, 621] on h3 "Job Summary" at bounding box center [687, 628] width 79 height 15
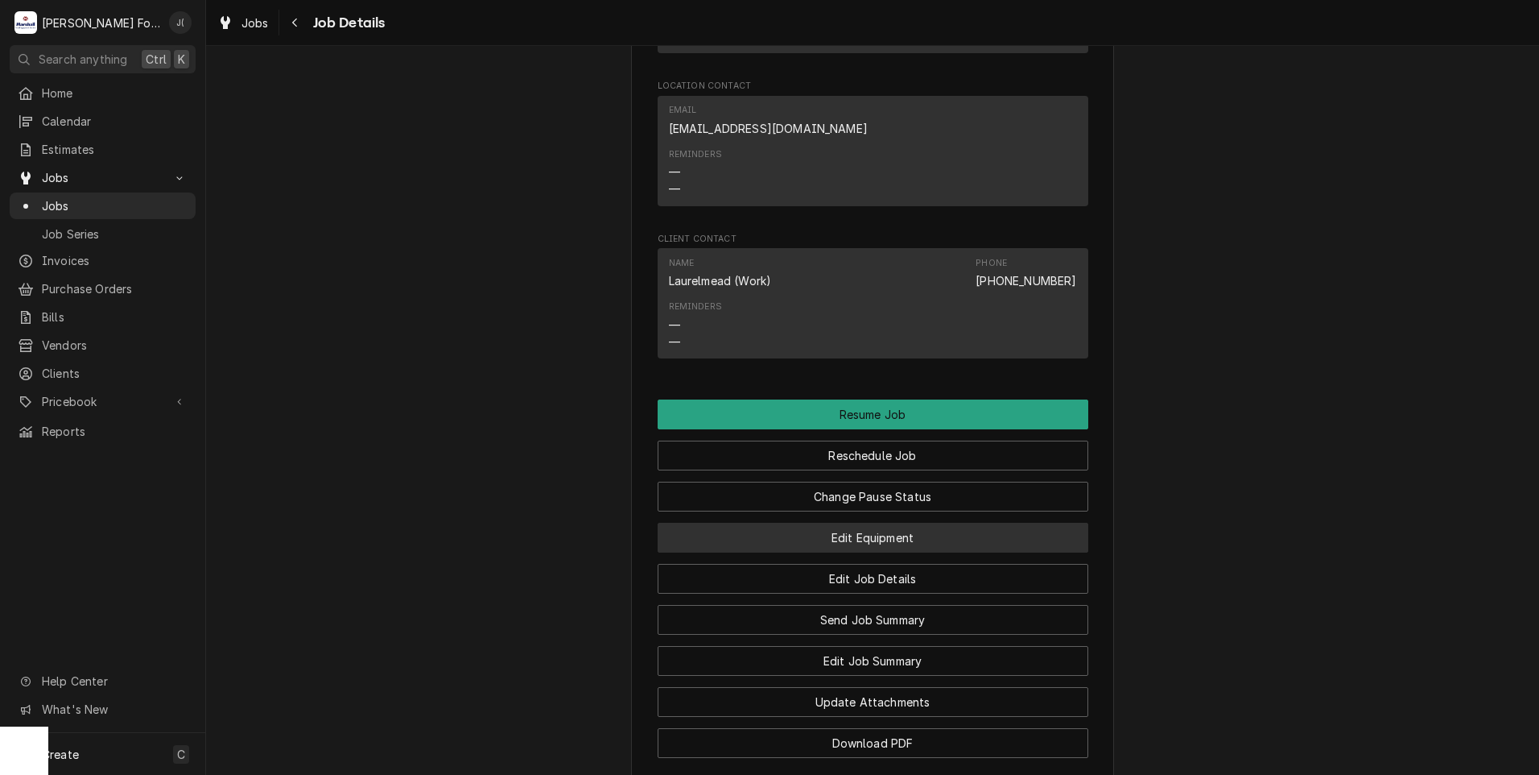
scroll to position [3140, 0]
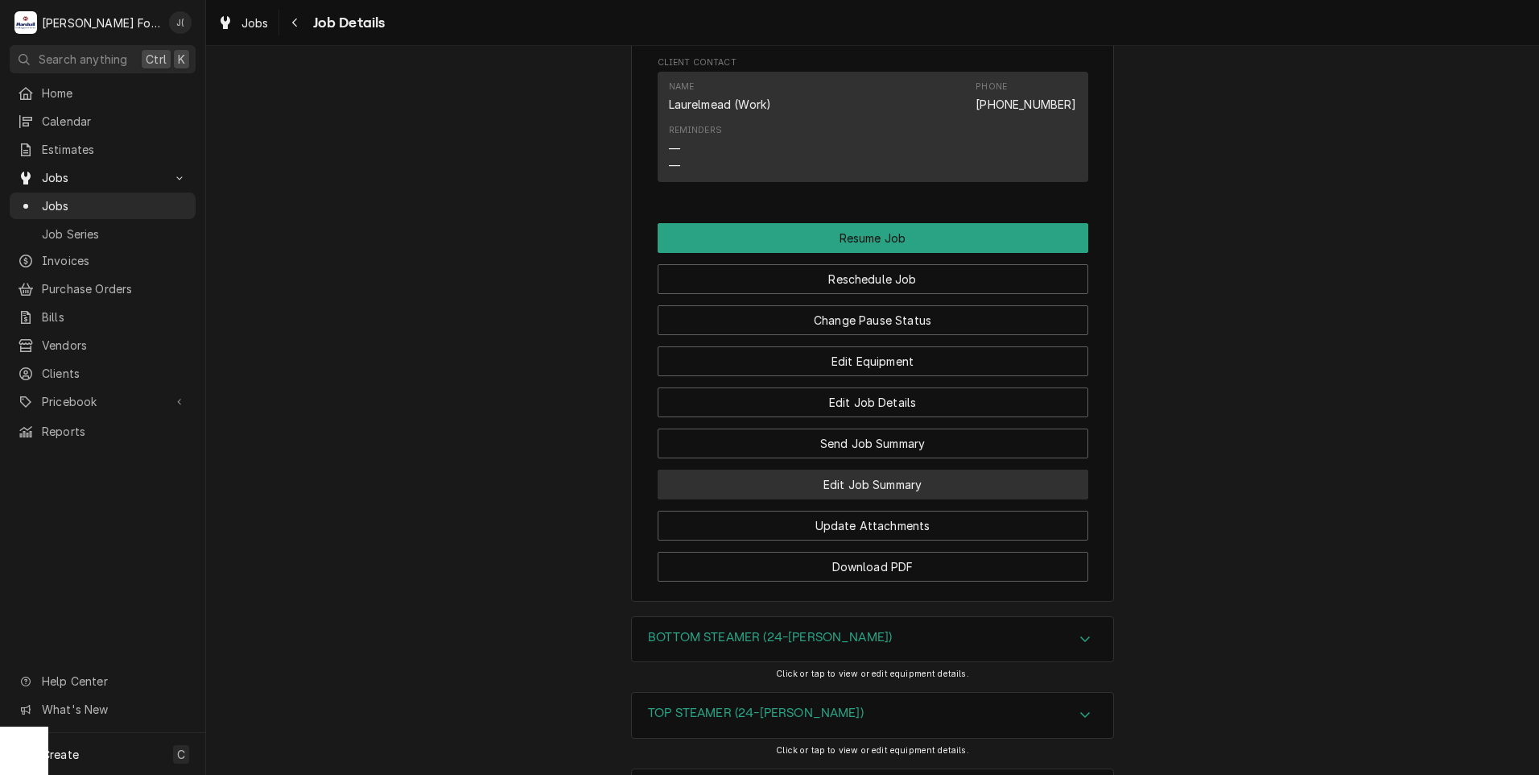
click at [787, 469] on button "Edit Job Summary" at bounding box center [873, 484] width 431 height 30
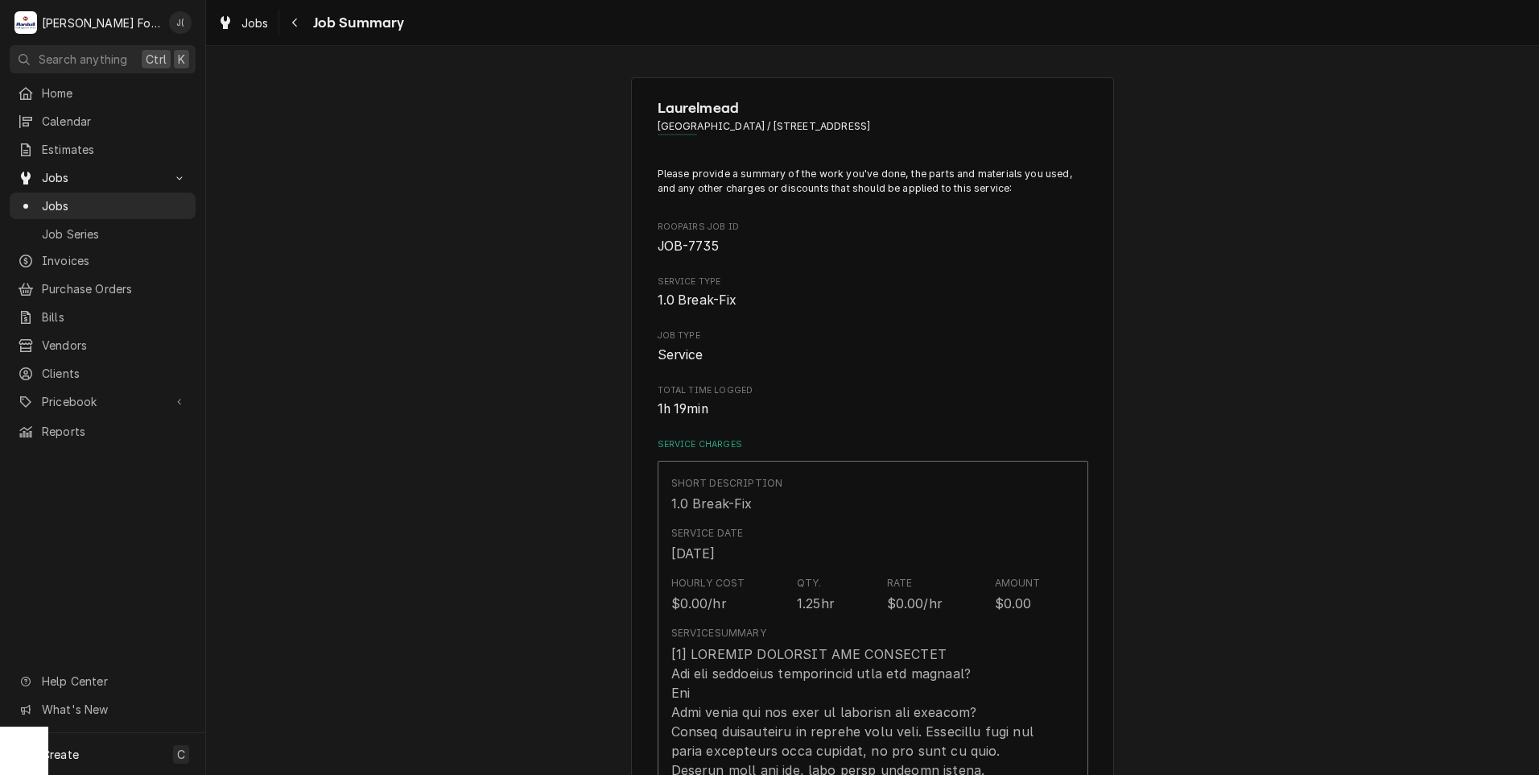
scroll to position [805, 0]
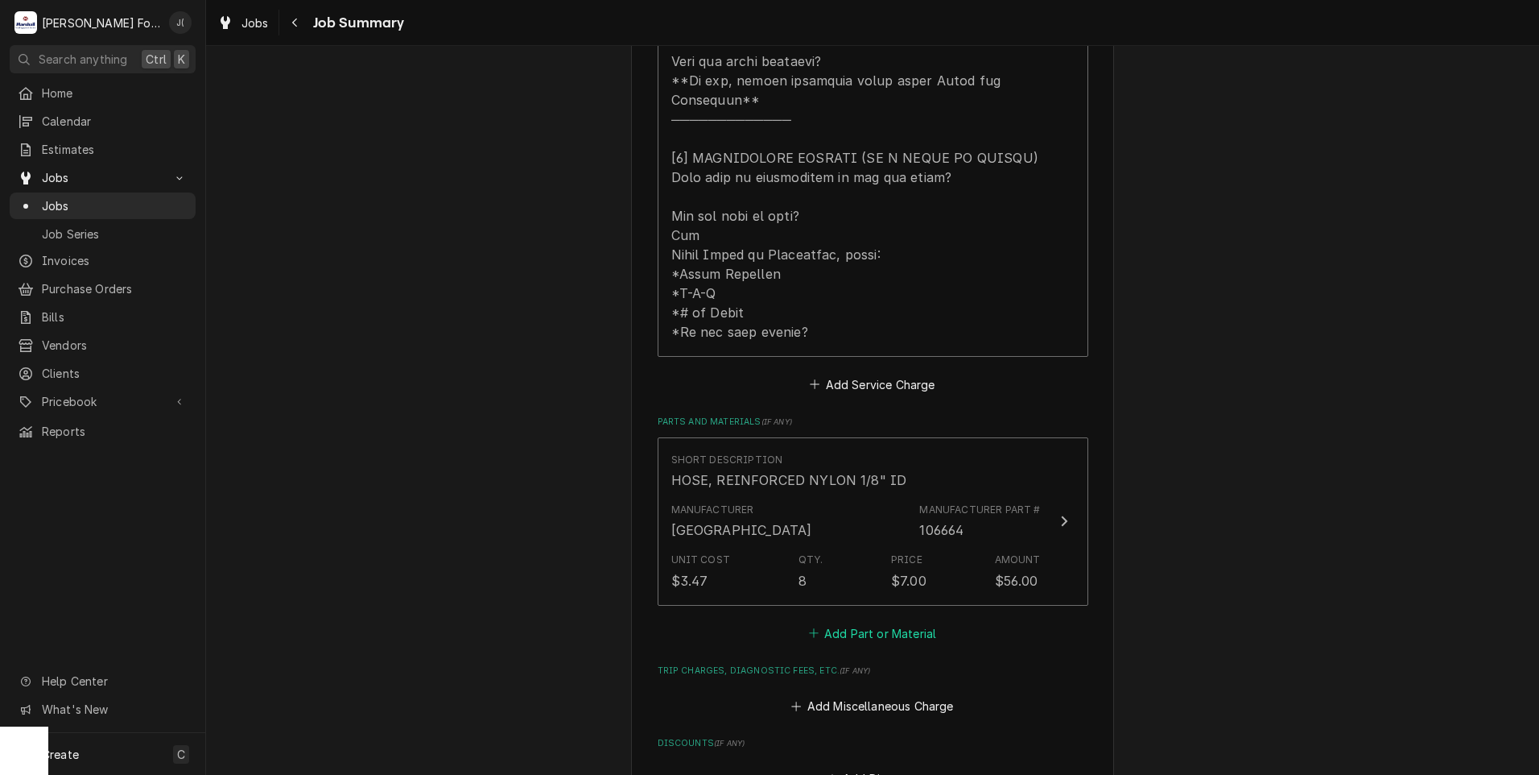
click at [860, 622] on button "Add Part or Material" at bounding box center [872, 633] width 133 height 23
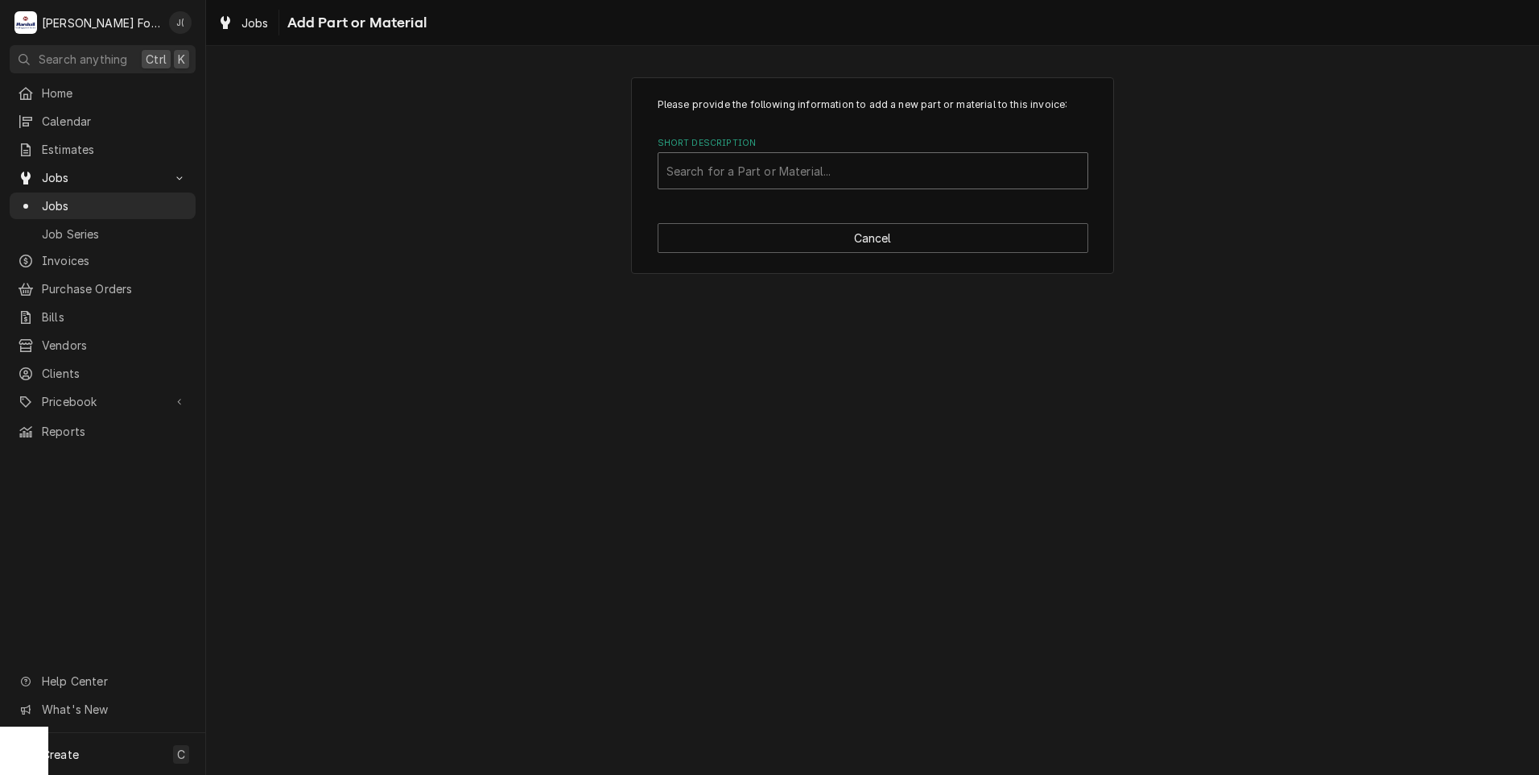
click at [754, 171] on div "Short Description" at bounding box center [873, 170] width 413 height 29
type input "1A527"
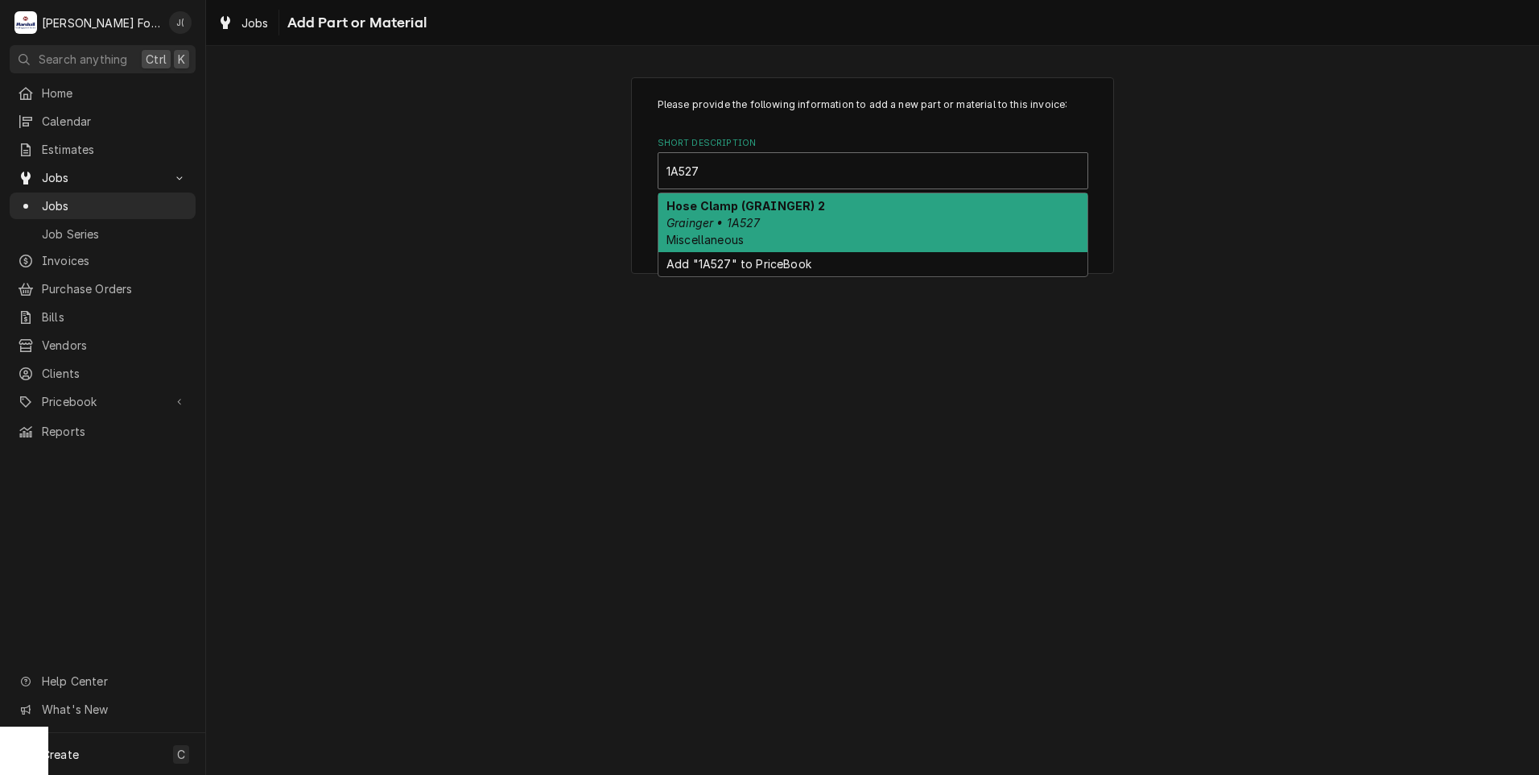
click at [754, 209] on strong "Hose Clamp (GRAINGER) 2" at bounding box center [746, 206] width 159 height 14
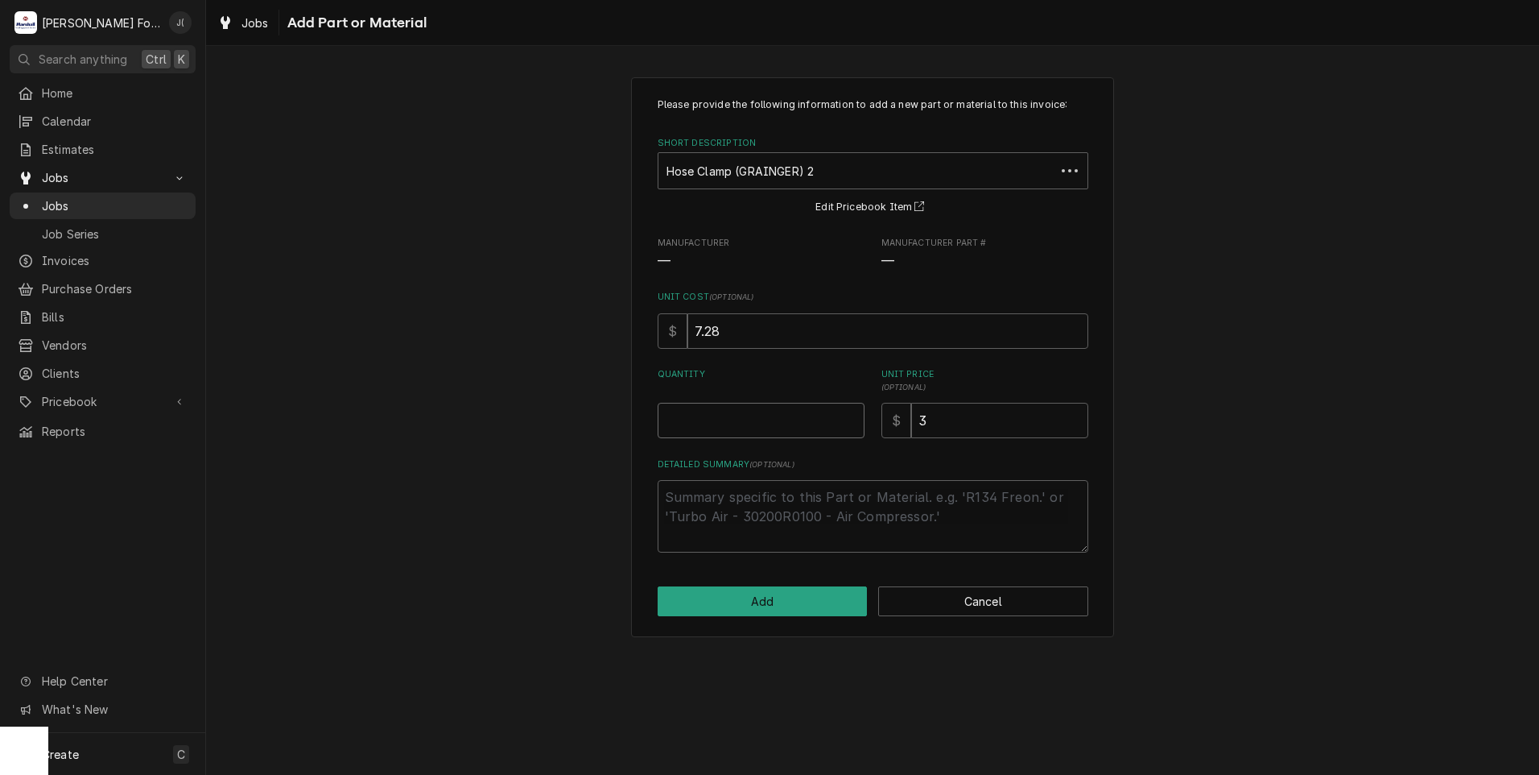
click at [780, 424] on input "Quantity" at bounding box center [761, 420] width 207 height 35
type textarea "x"
type input "4"
click at [696, 605] on button "Add" at bounding box center [763, 601] width 210 height 30
type textarea "x"
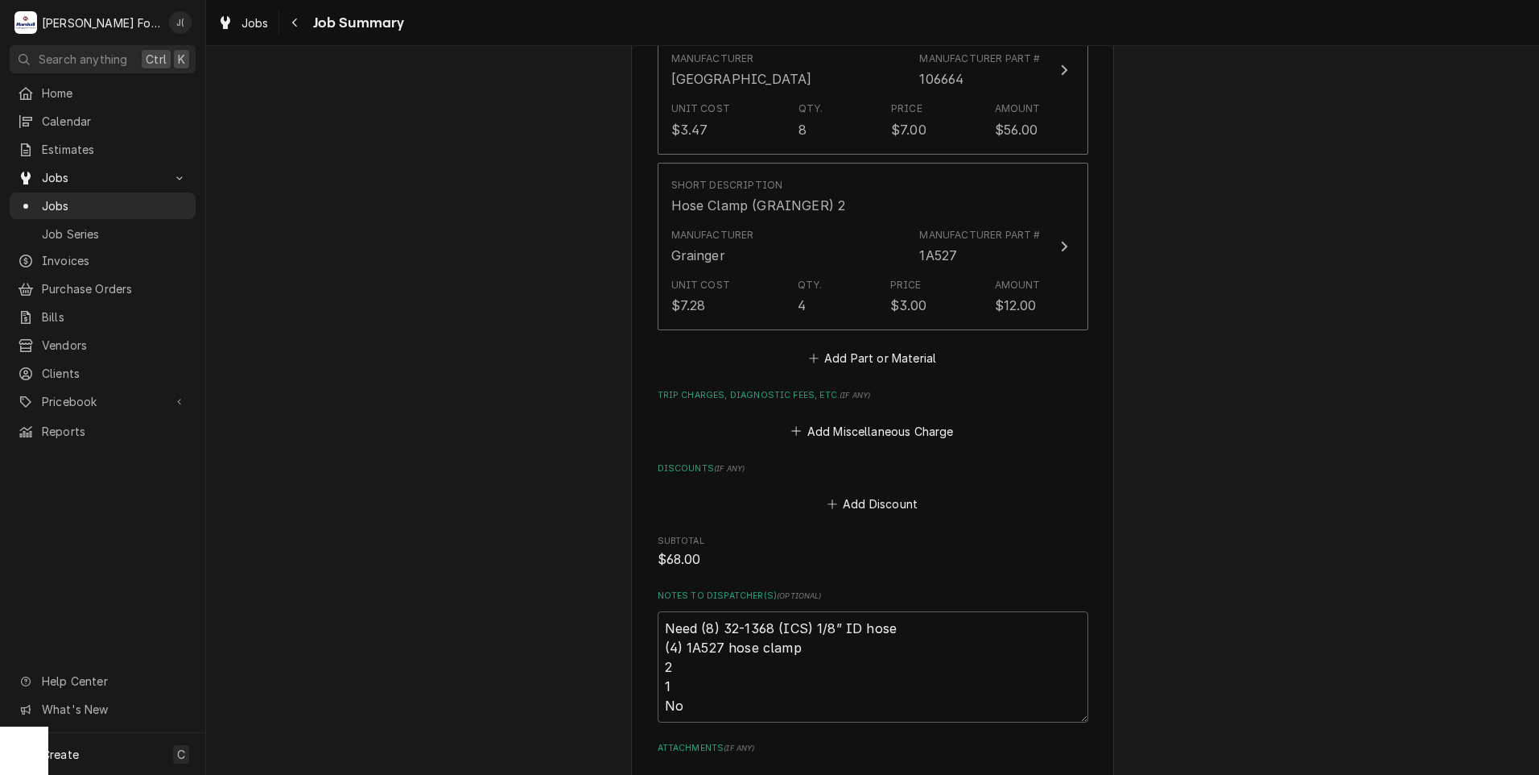
scroll to position [1288, 0]
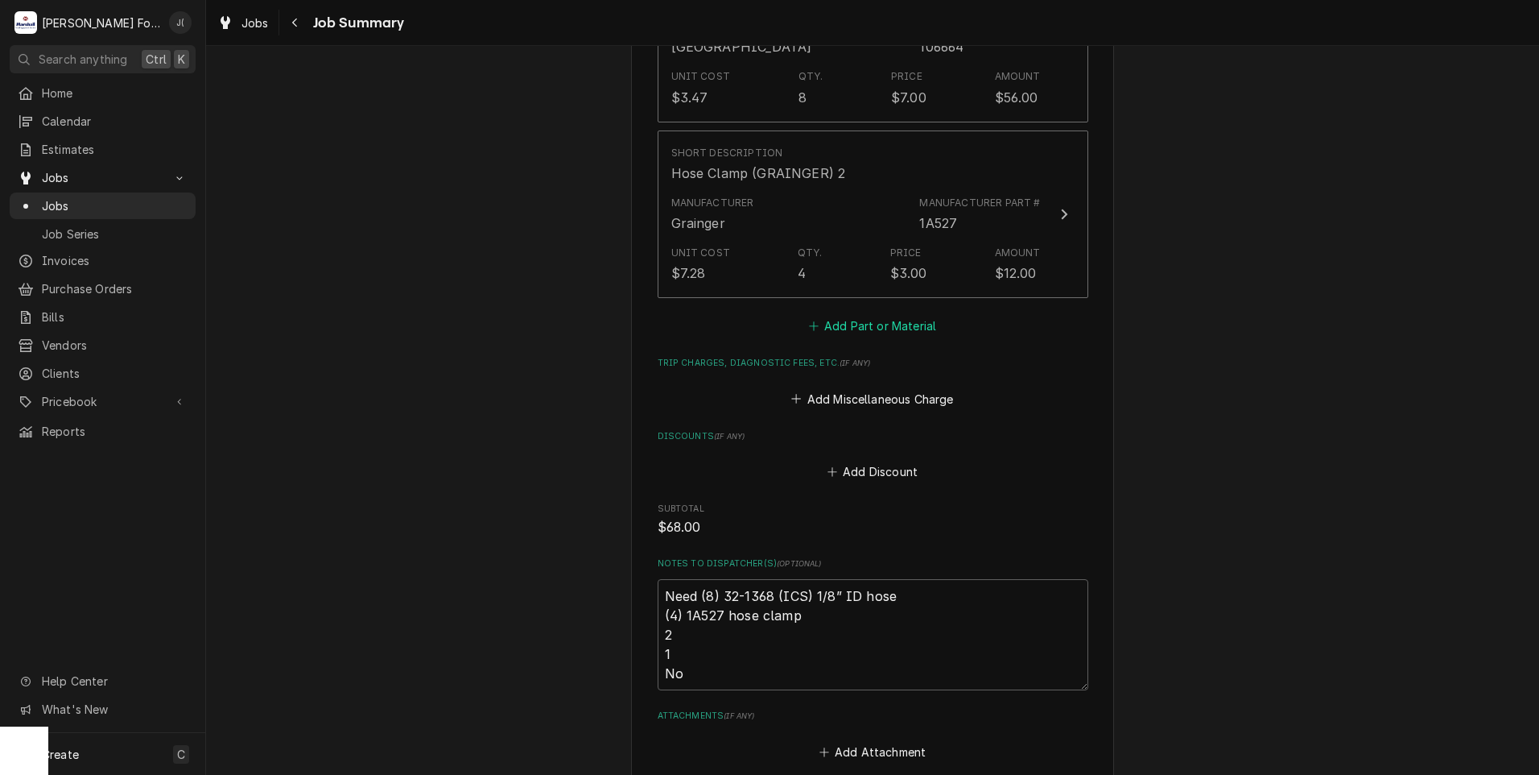
click at [844, 315] on button "Add Part or Material" at bounding box center [872, 326] width 133 height 23
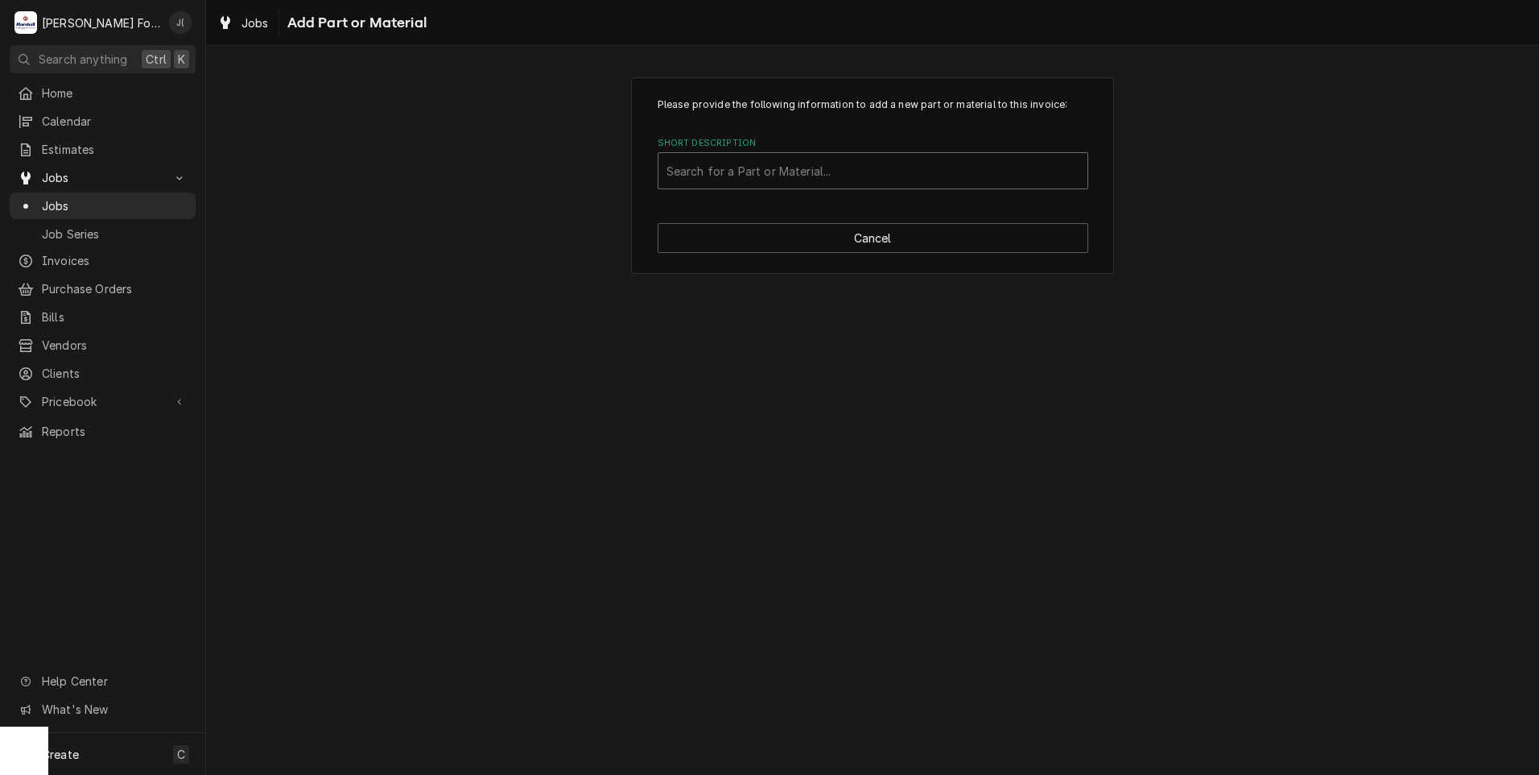
click at [780, 166] on div "Short Description" at bounding box center [873, 170] width 413 height 29
type input "SSDT"
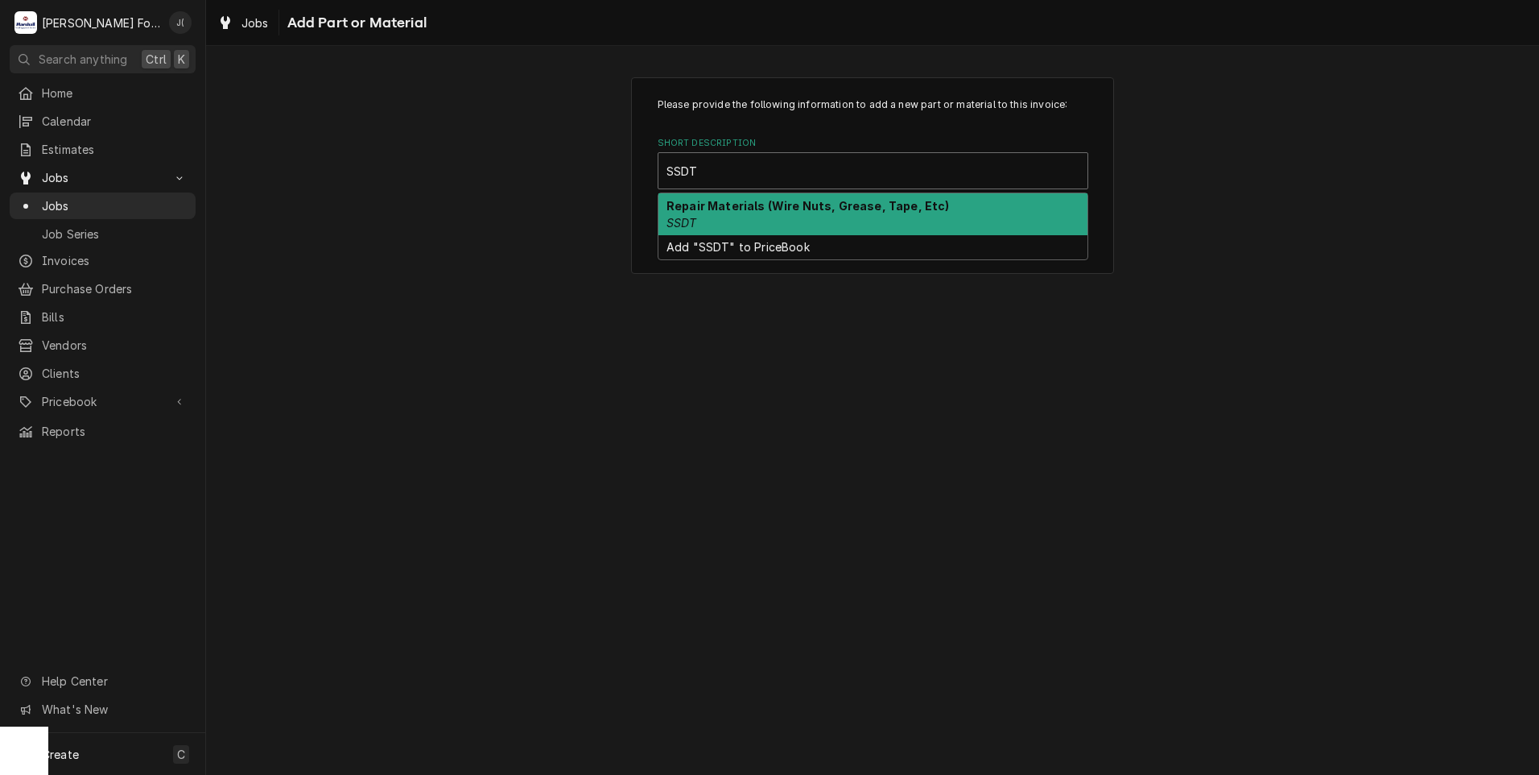
drag, startPoint x: 689, startPoint y: 215, endPoint x: 686, endPoint y: 223, distance: 8.7
click at [688, 216] on em "SSDT" at bounding box center [682, 223] width 31 height 14
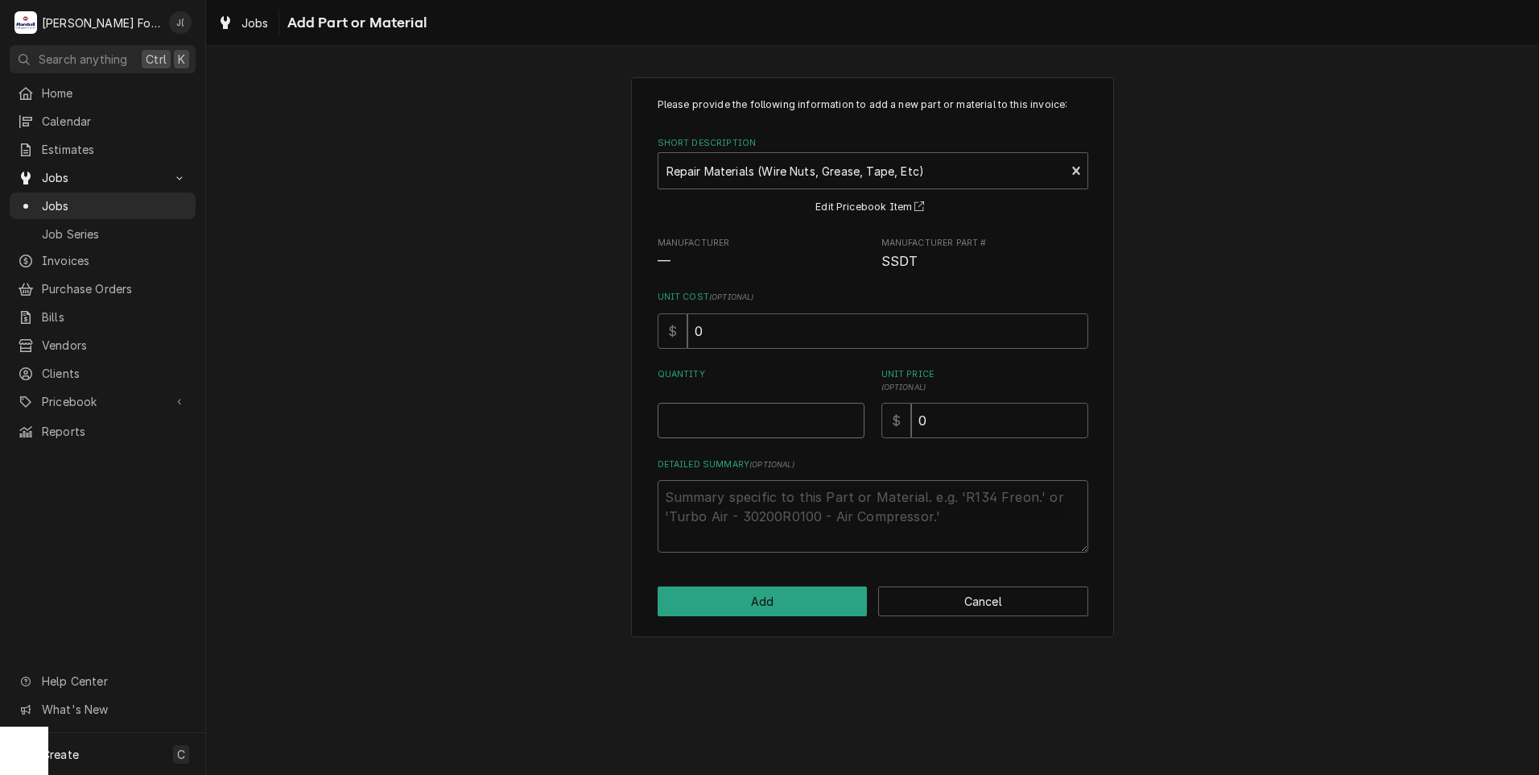
click at [726, 431] on input "Quantity" at bounding box center [761, 420] width 207 height 35
type textarea "x"
type input "1"
type textarea "x"
type input "2"
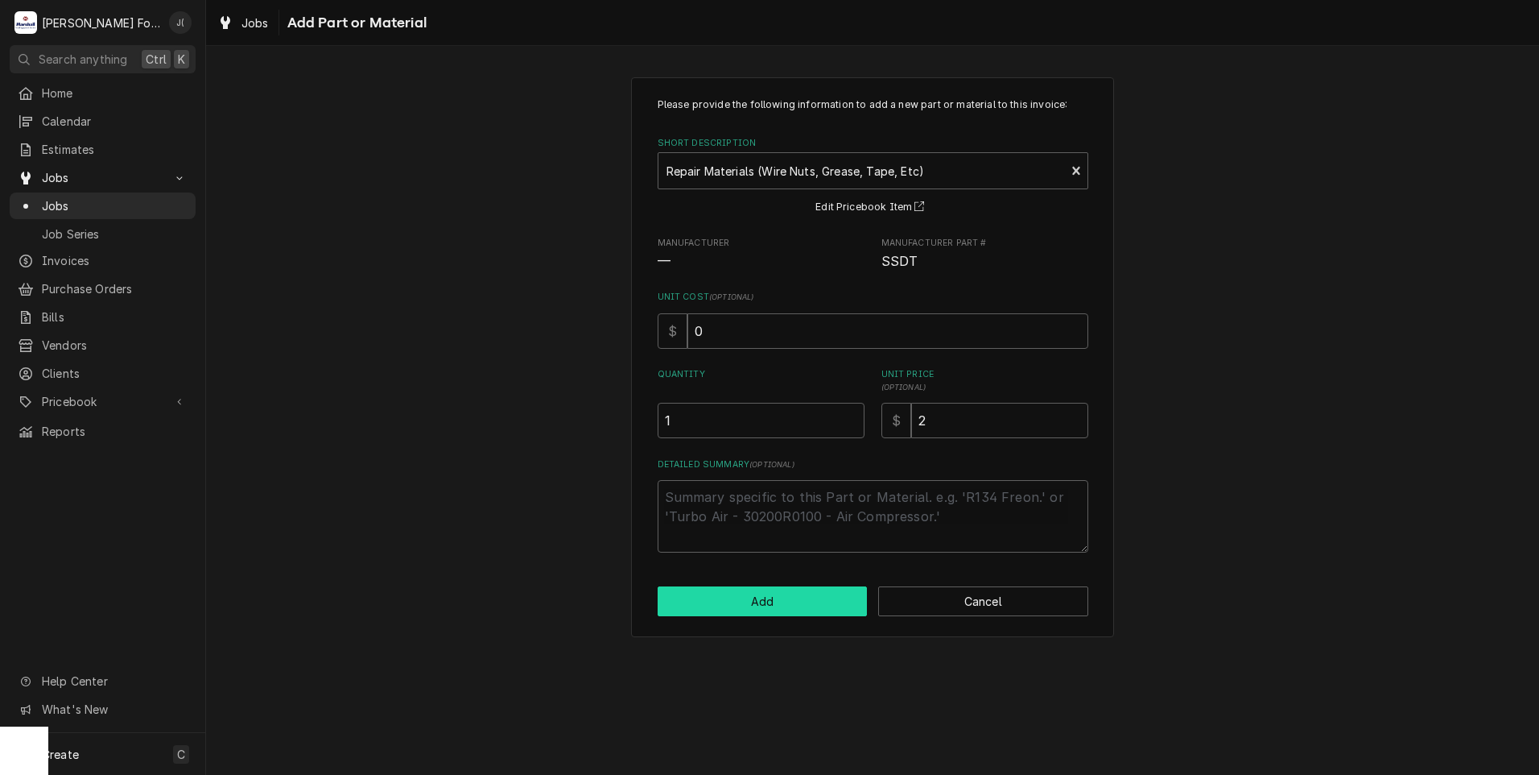
click at [746, 606] on button "Add" at bounding box center [763, 601] width 210 height 30
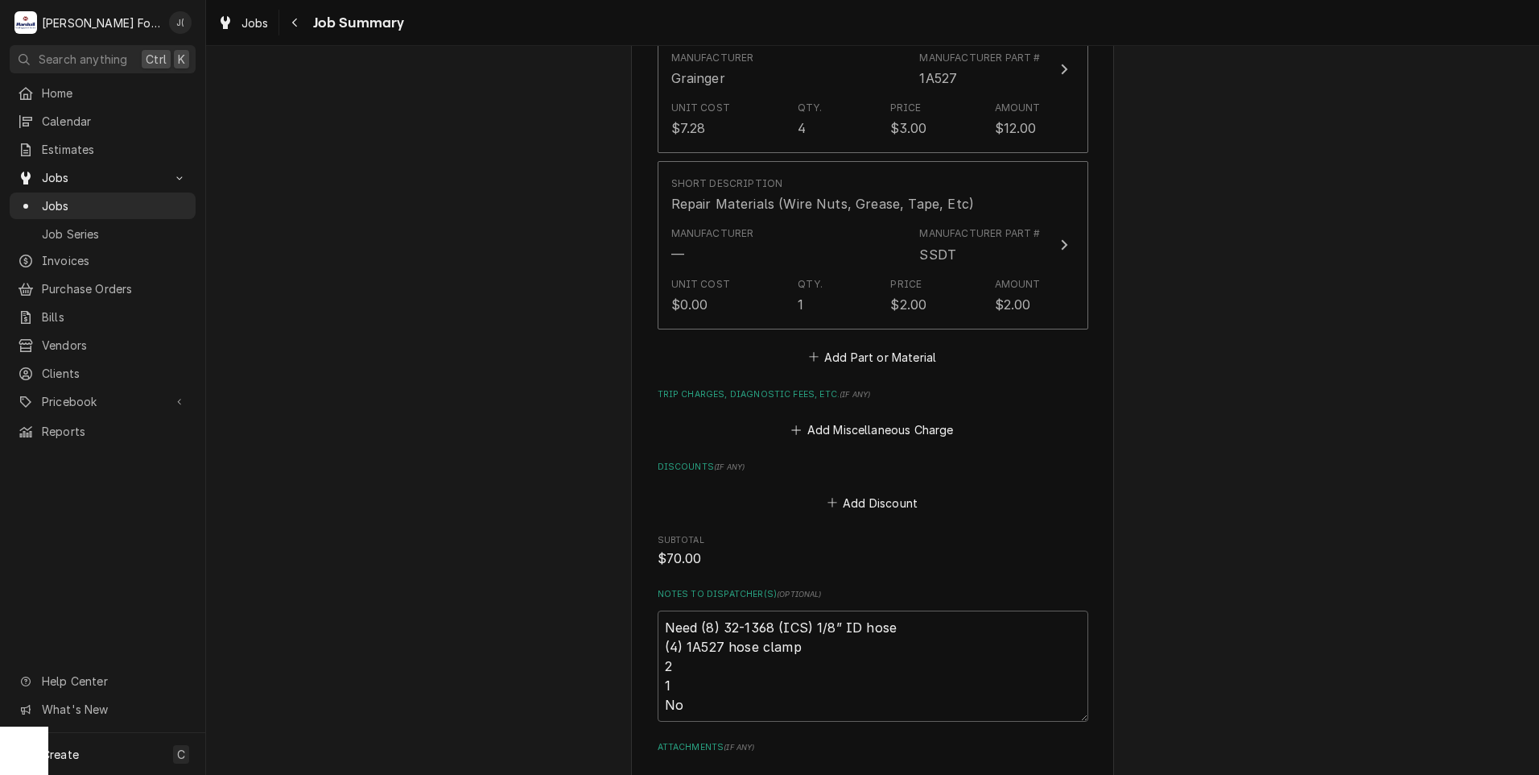
scroll to position [1759, 0]
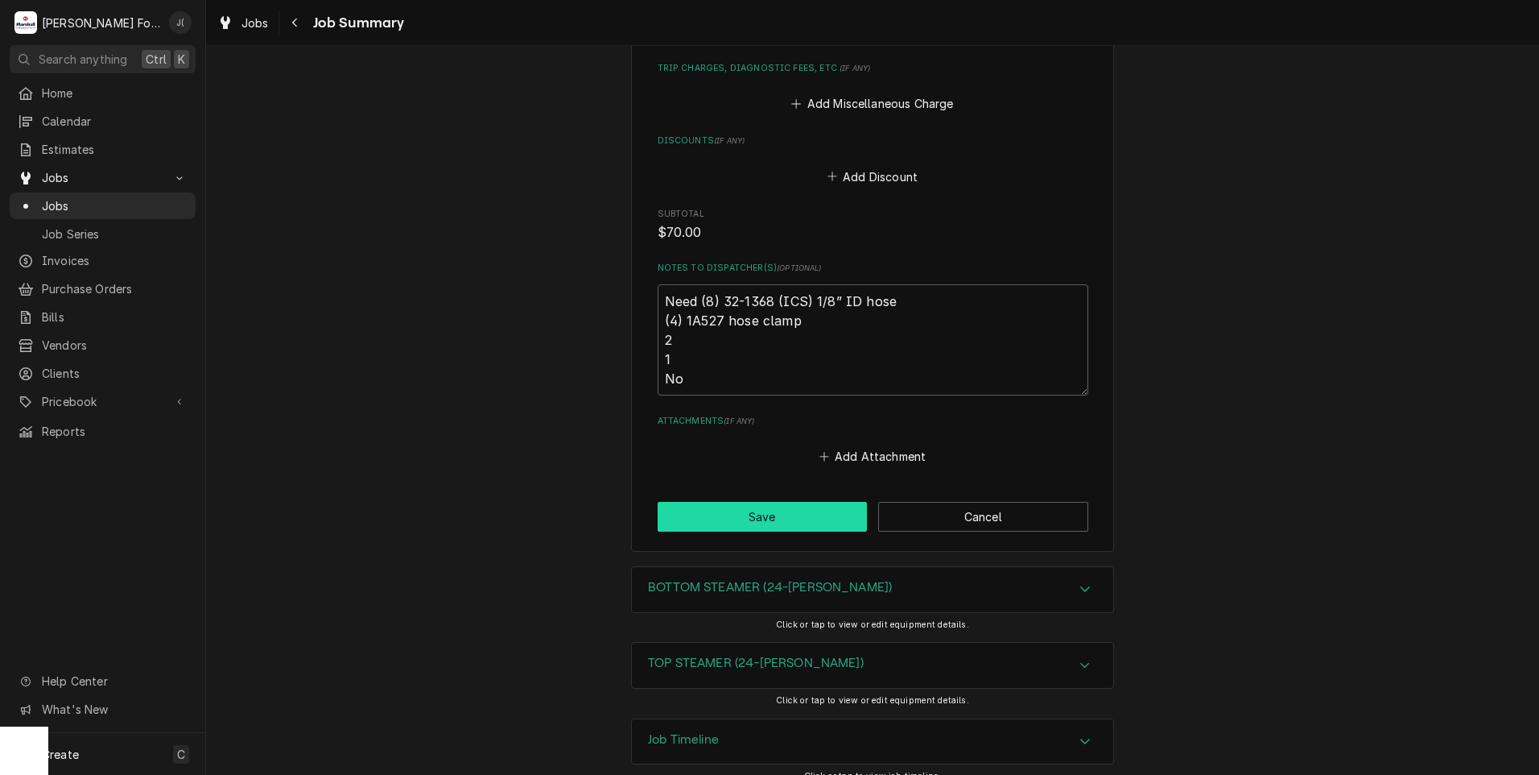
click at [754, 502] on button "Save" at bounding box center [763, 517] width 210 height 30
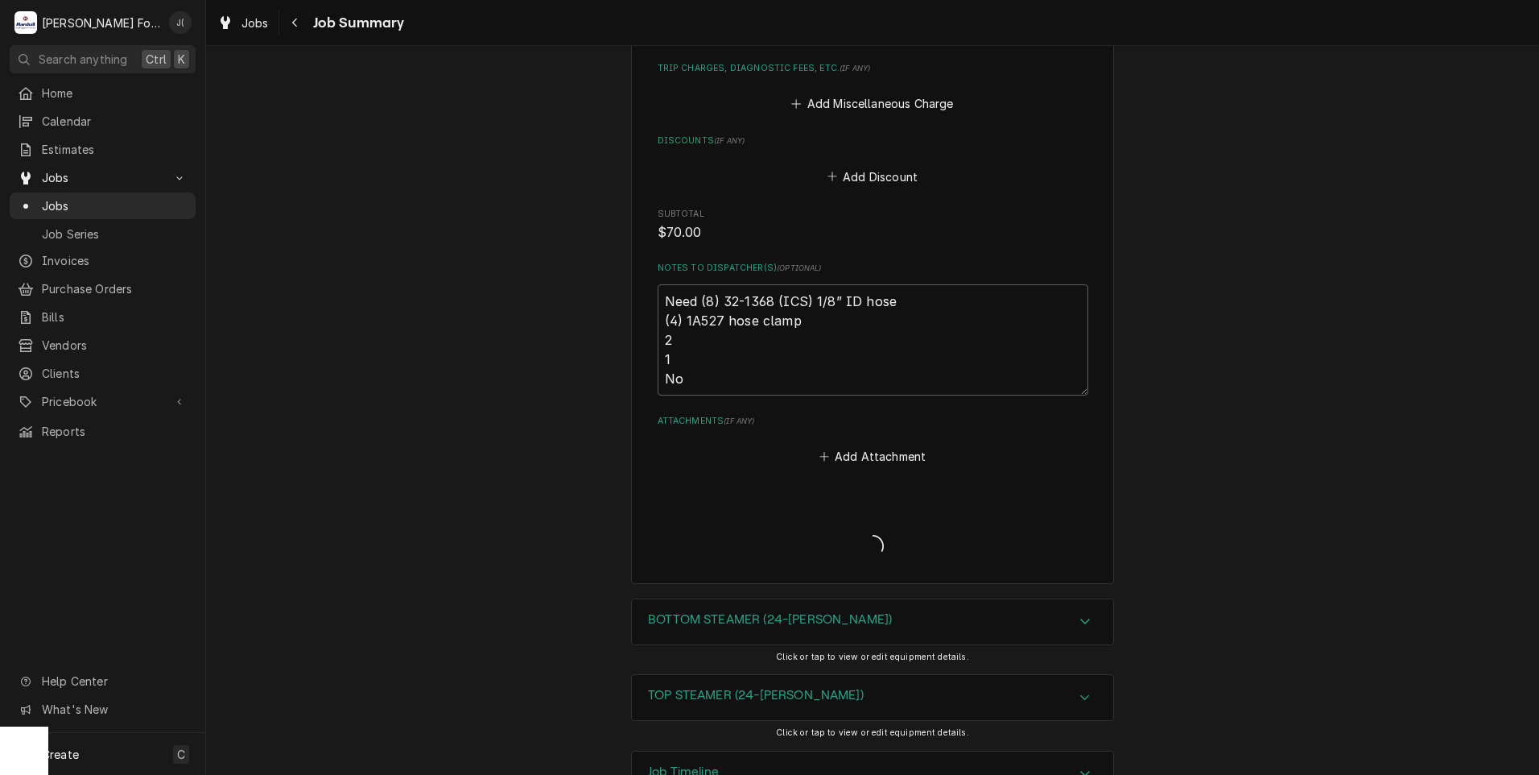
type textarea "x"
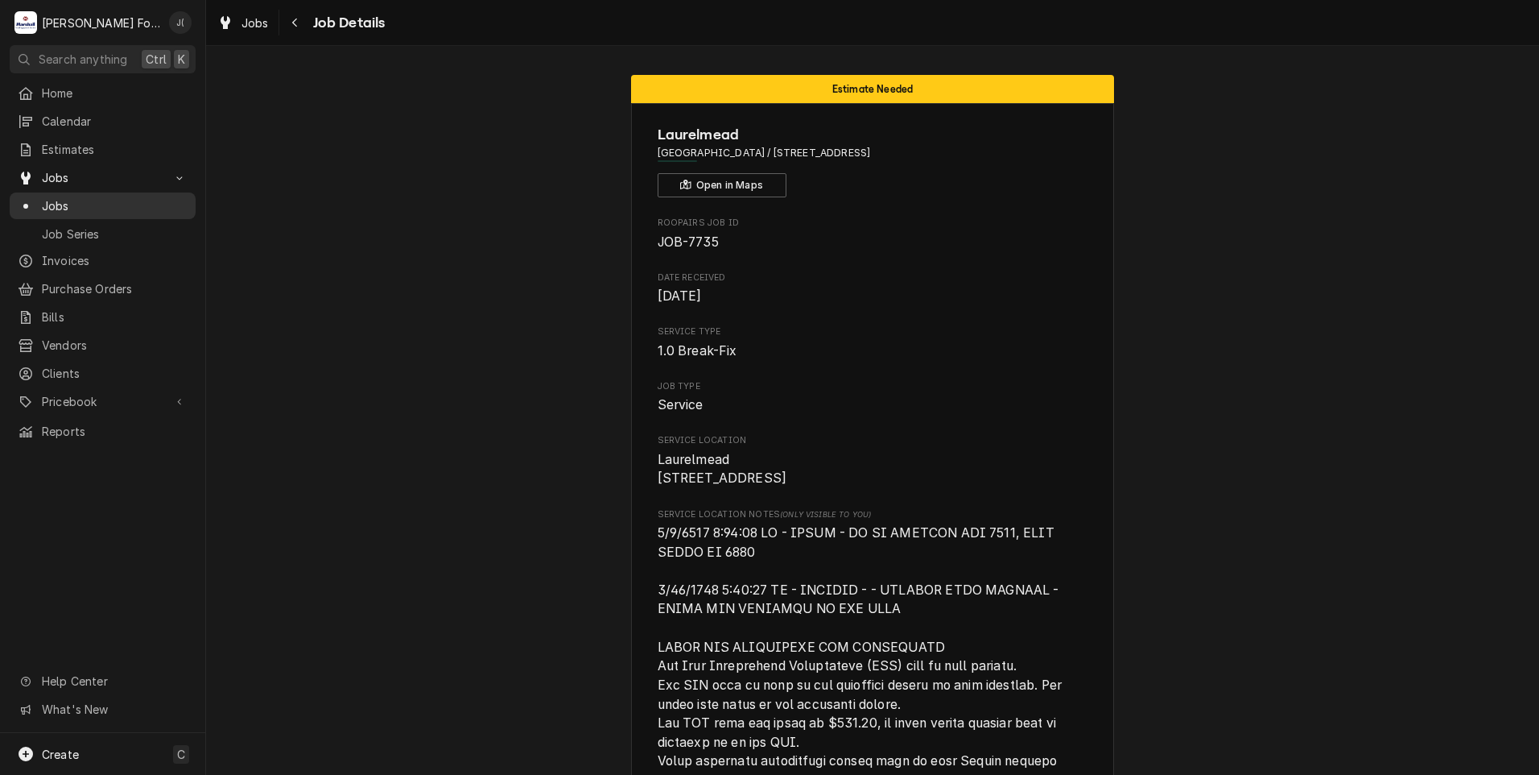
click at [70, 204] on span "Jobs" at bounding box center [115, 205] width 146 height 17
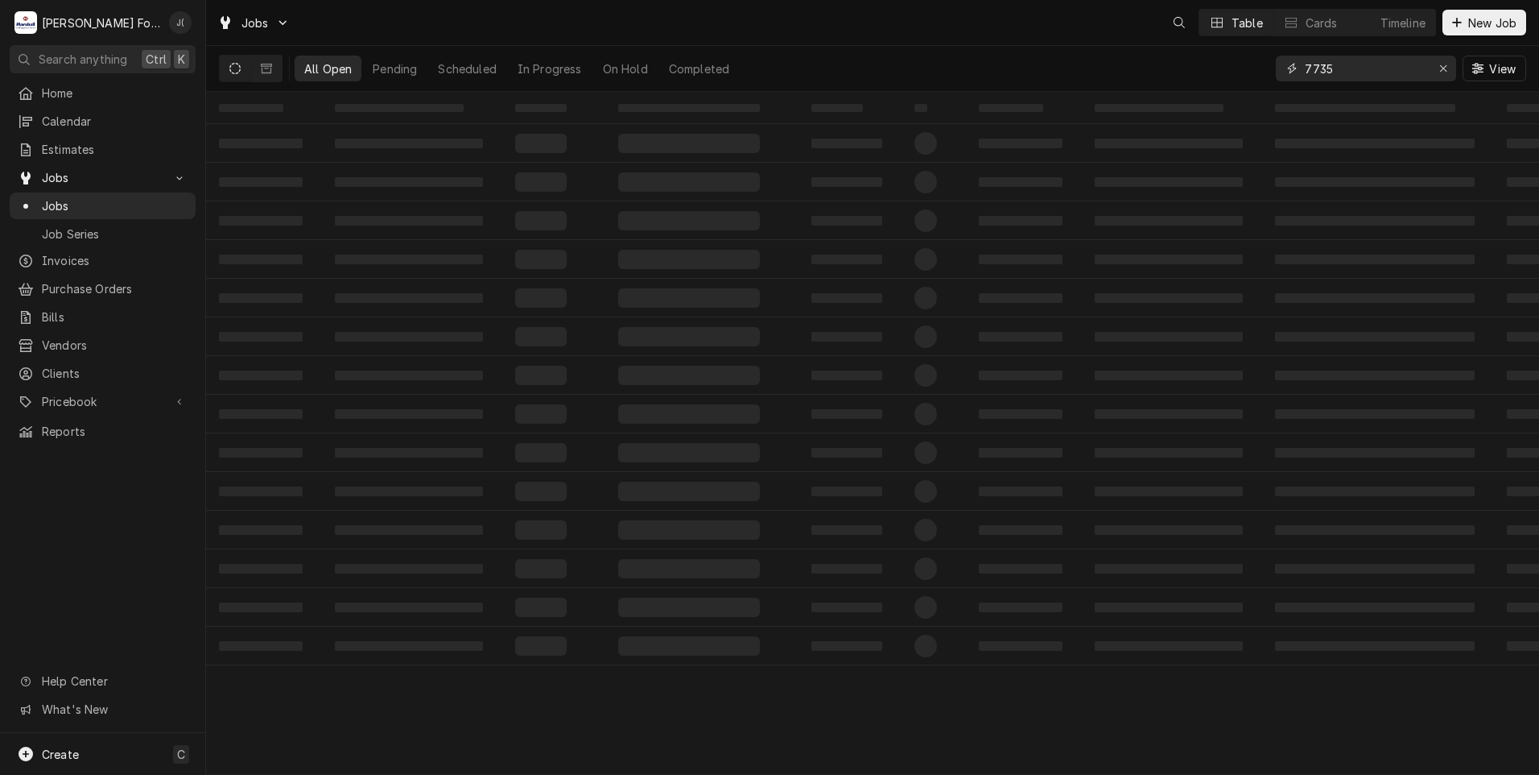
click at [1138, 73] on div "All Open Pending Scheduled In Progress On Hold Completed 7735 View" at bounding box center [873, 68] width 1308 height 45
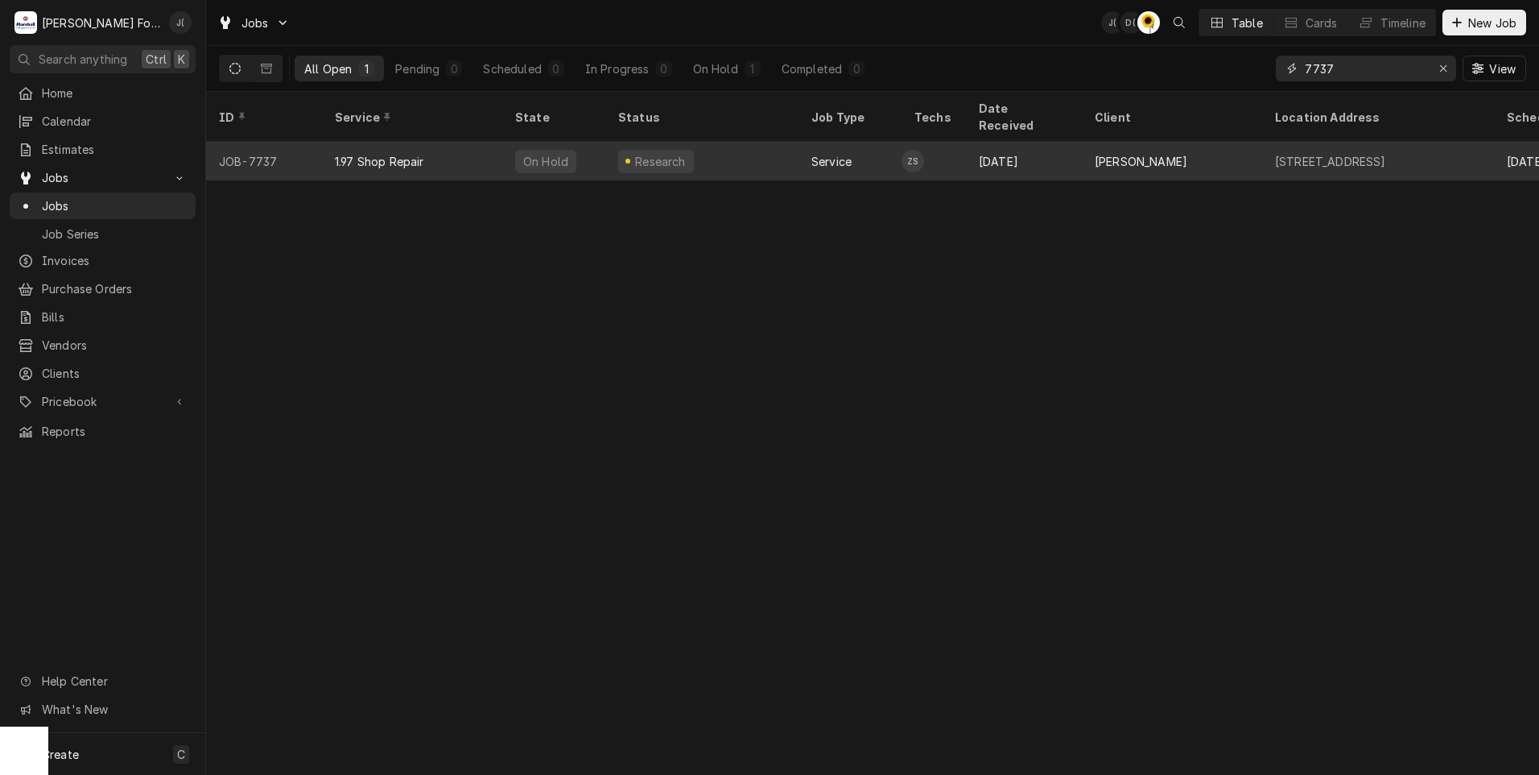
type input "7737"
click at [302, 144] on div "JOB-7737" at bounding box center [264, 161] width 116 height 39
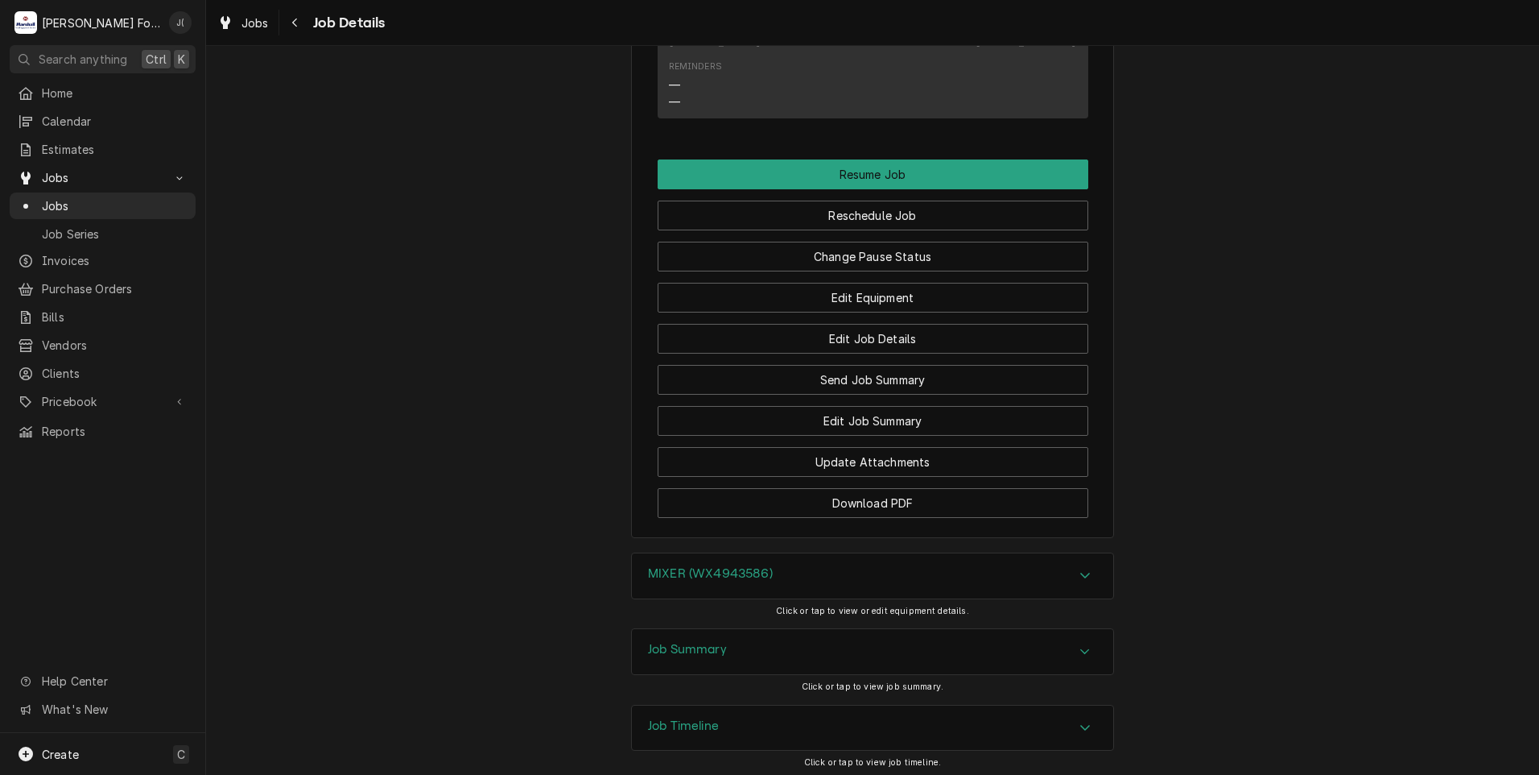
scroll to position [1635, 0]
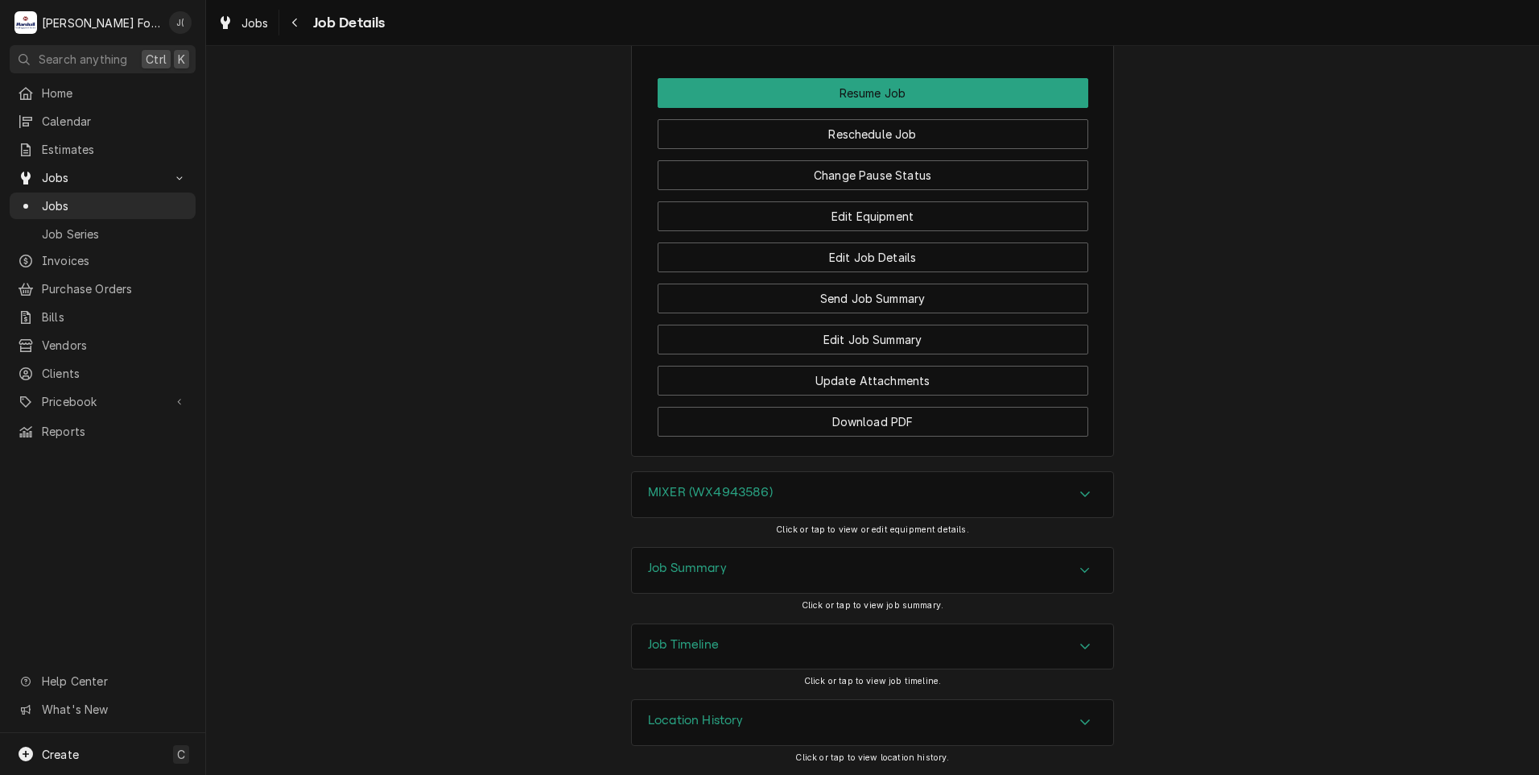
click at [669, 559] on div "Job Summary" at bounding box center [872, 569] width 481 height 45
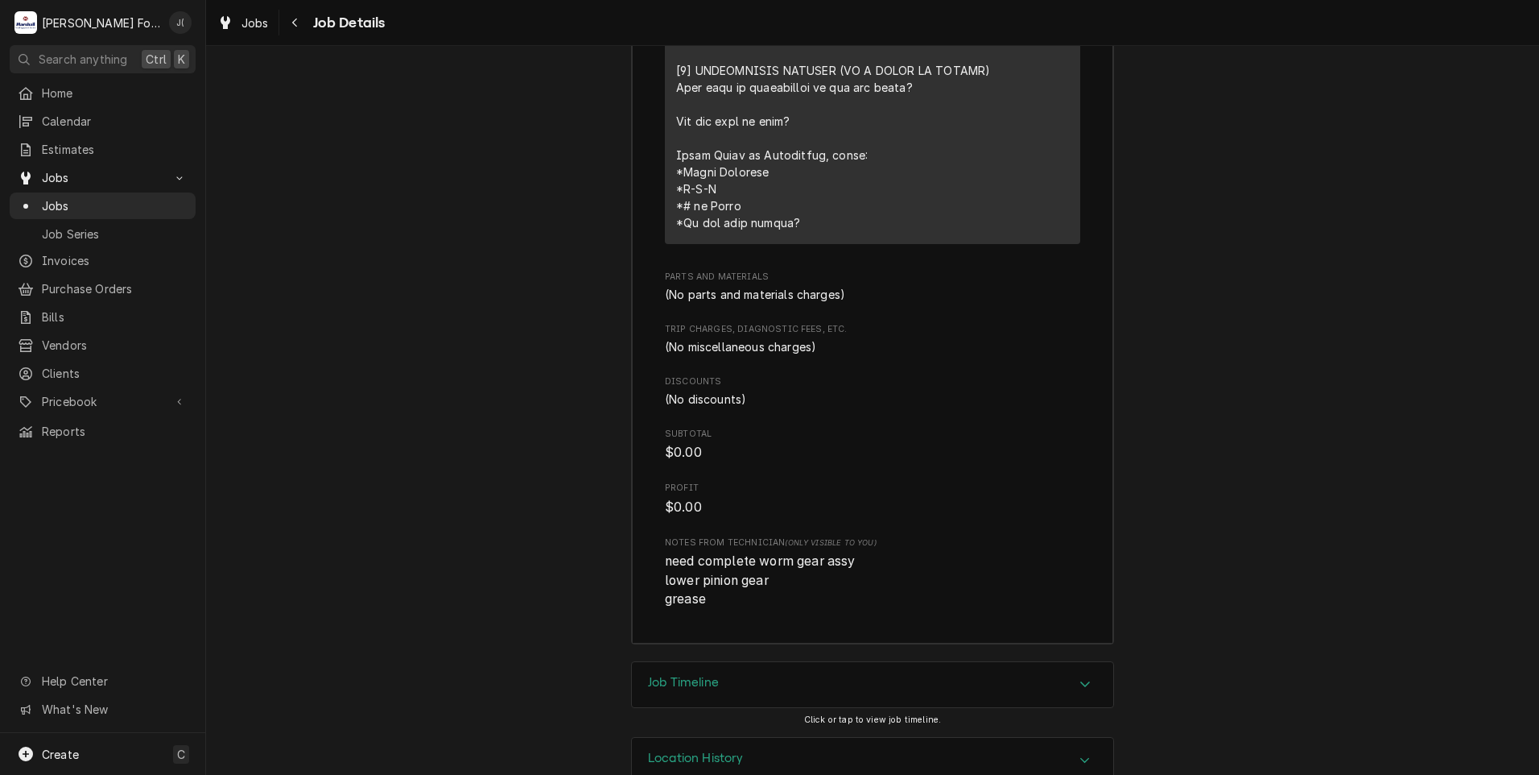
scroll to position [2835, 0]
